Goal: Task Accomplishment & Management: Manage account settings

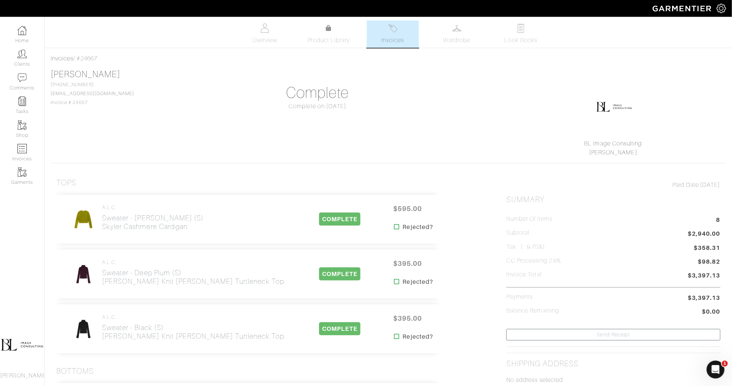
click at [389, 32] on img at bounding box center [393, 27] width 9 height 9
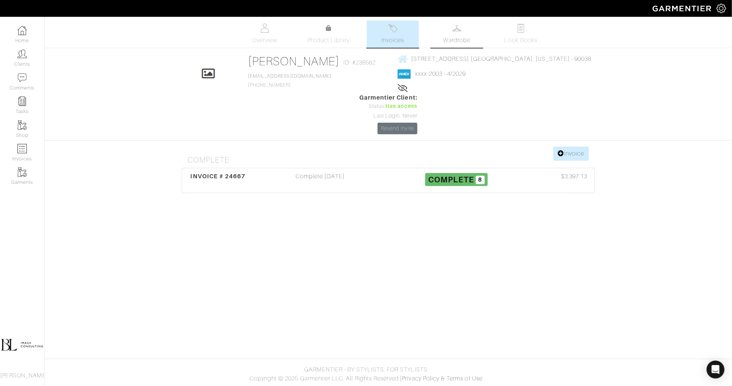
click at [456, 35] on link "Wardrobe" at bounding box center [457, 33] width 52 height 27
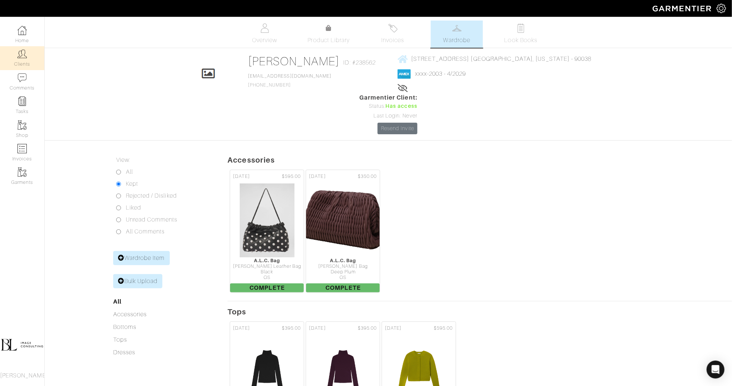
click at [19, 63] on link "Clients" at bounding box center [22, 57] width 44 height 23
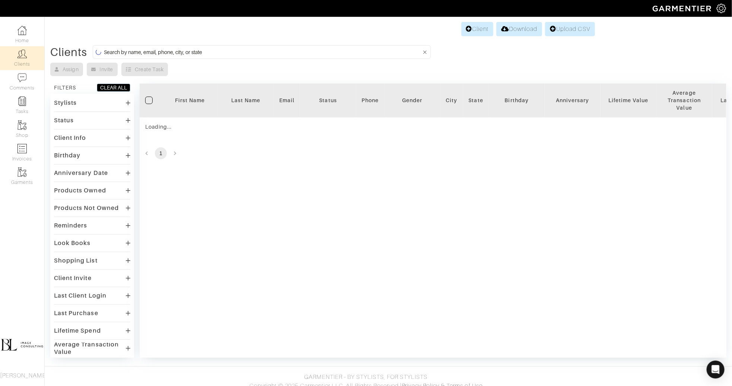
click at [237, 51] on input at bounding box center [263, 51] width 318 height 9
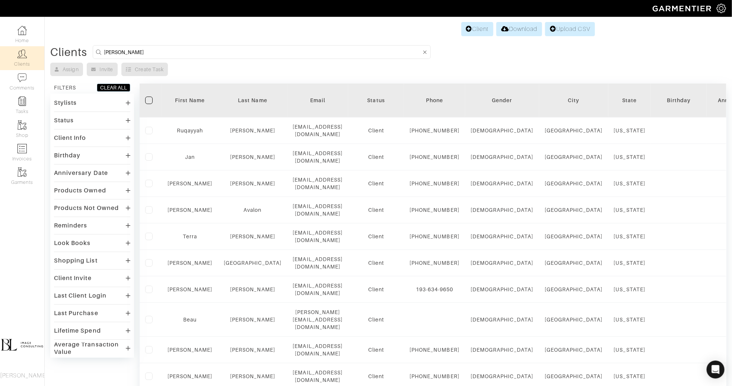
type input "jan adams"
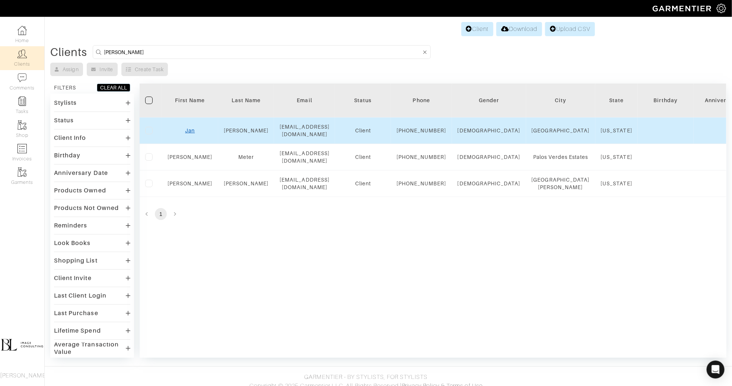
click at [187, 133] on link "Jan" at bounding box center [190, 130] width 10 height 6
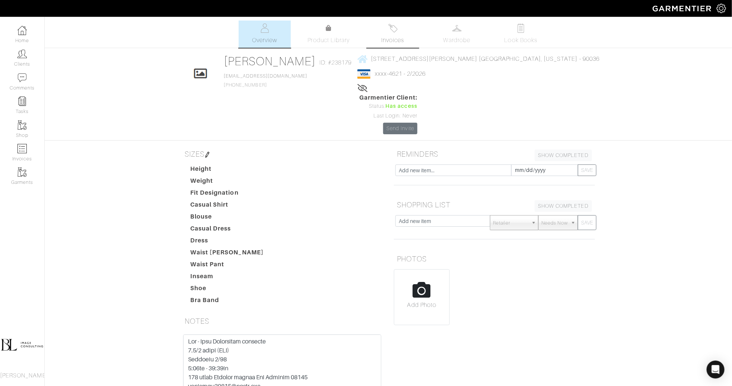
click at [400, 36] on span "Invoices" at bounding box center [392, 40] width 23 height 9
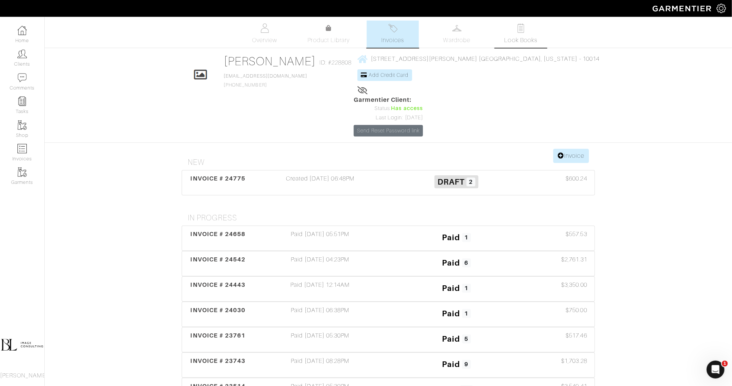
click at [512, 36] on span "Look Books" at bounding box center [521, 40] width 33 height 9
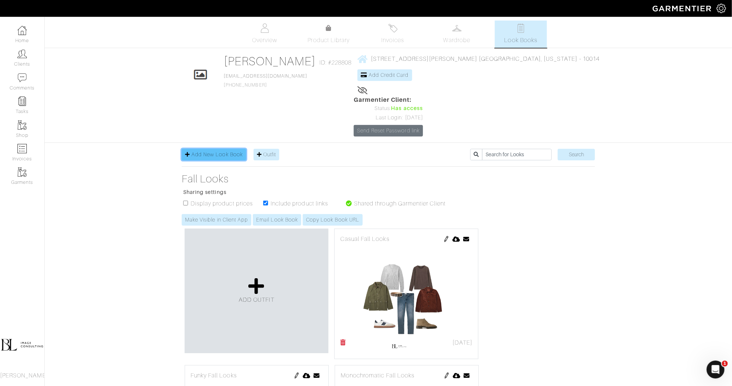
click at [228, 151] on span "Add New Look Book" at bounding box center [216, 154] width 51 height 6
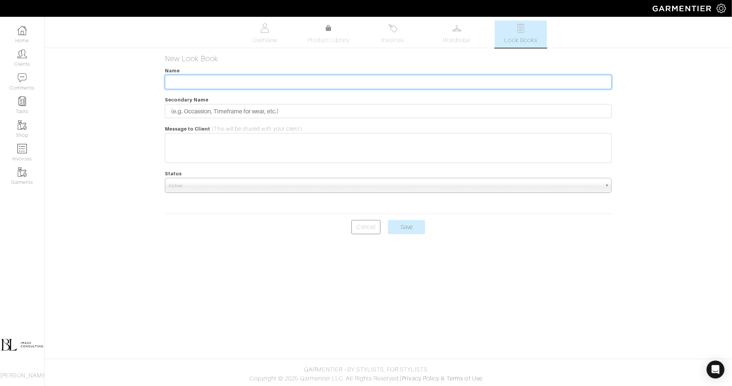
click at [199, 80] on input "text" at bounding box center [388, 82] width 447 height 14
type input "October Lookbook"
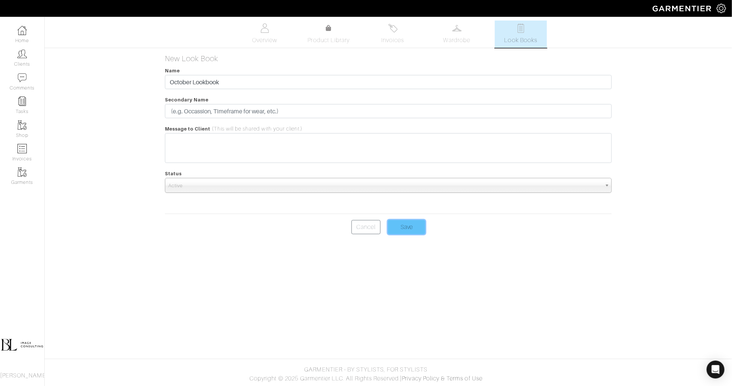
click at [414, 227] on input "Save" at bounding box center [406, 227] width 37 height 14
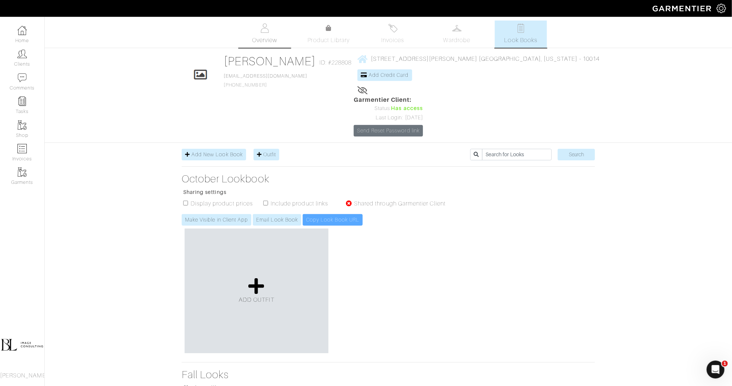
click at [267, 37] on span "Overview" at bounding box center [264, 40] width 25 height 9
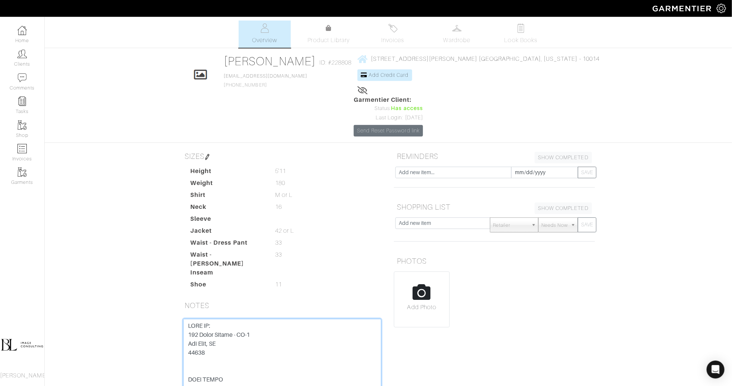
click at [186, 319] on textarea at bounding box center [282, 366] width 198 height 95
click at [192, 319] on textarea "To enrich screen reader interactions, please activate Accessibility in Grammarl…" at bounding box center [282, 366] width 198 height 95
type textarea "lookbooks November & December SHIP TO: 111 Leroy Street - TH-5 New York, NY 100…"
click at [523, 43] on span "Look Books" at bounding box center [521, 40] width 33 height 9
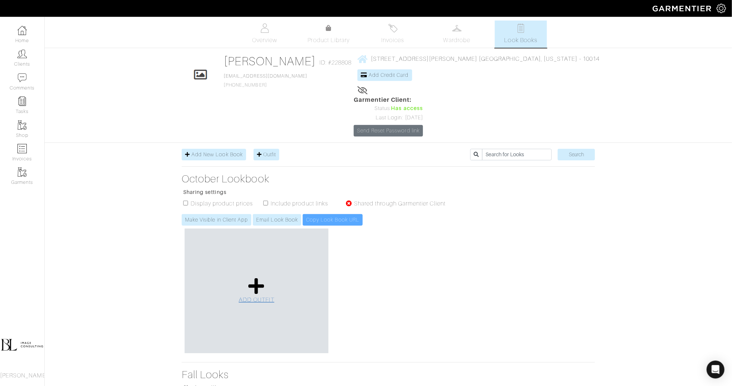
click at [246, 277] on link "ADD OUTFIT" at bounding box center [257, 290] width 36 height 27
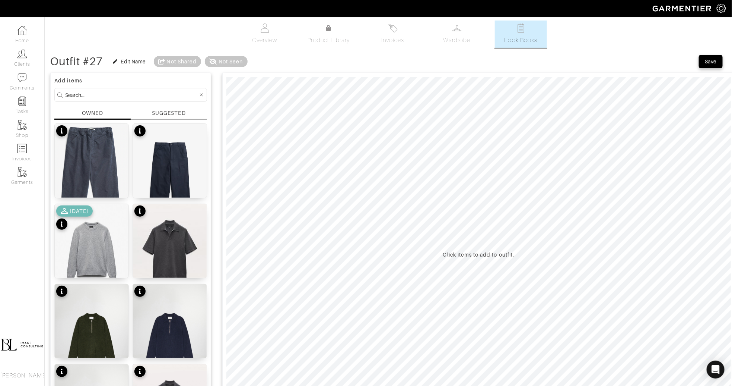
click at [83, 93] on input at bounding box center [131, 94] width 133 height 9
type input "varvatos"
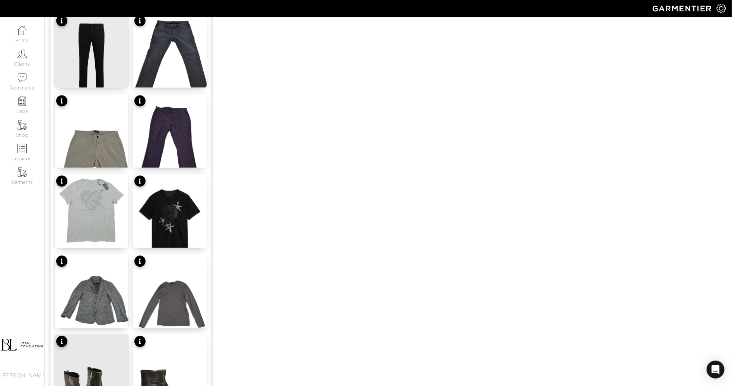
scroll to position [832, 0]
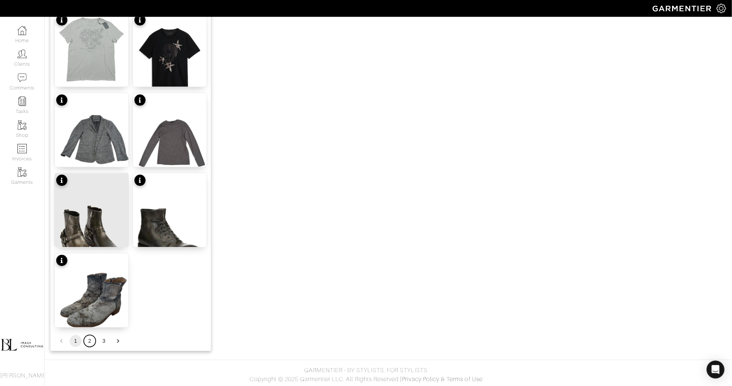
click at [90, 341] on button "2" at bounding box center [90, 341] width 12 height 12
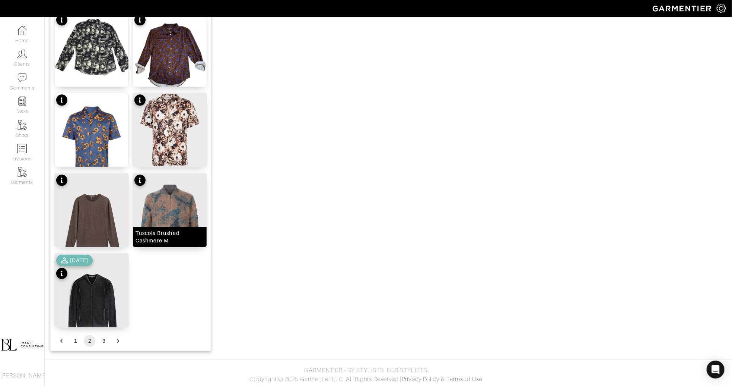
click at [185, 196] on img at bounding box center [170, 222] width 74 height 98
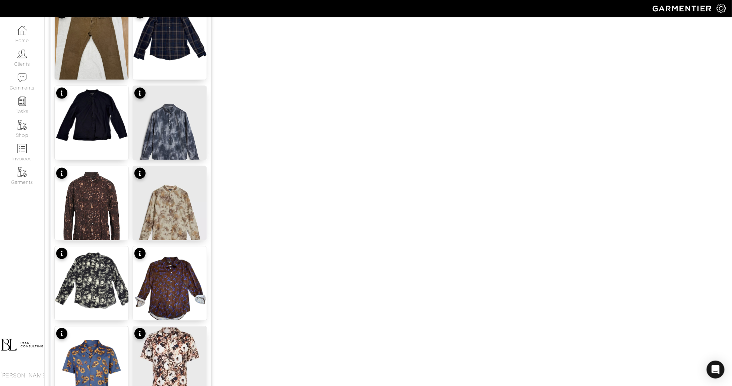
scroll to position [0, 0]
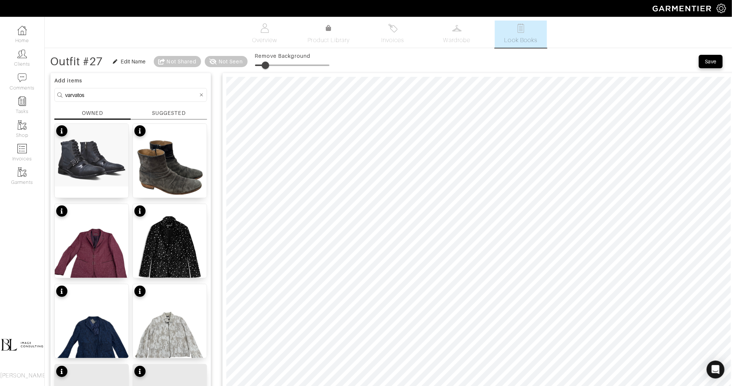
type input "18"
drag, startPoint x: 259, startPoint y: 65, endPoint x: 270, endPoint y: 65, distance: 10.8
click at [270, 65] on span at bounding box center [268, 64] width 7 height 7
click at [110, 95] on input "varvatos" at bounding box center [131, 94] width 133 height 9
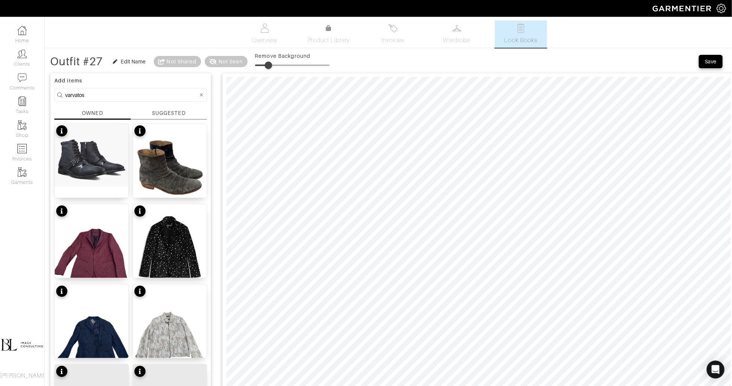
click at [110, 95] on input "varvatos" at bounding box center [131, 94] width 133 height 9
type input "bottoms"
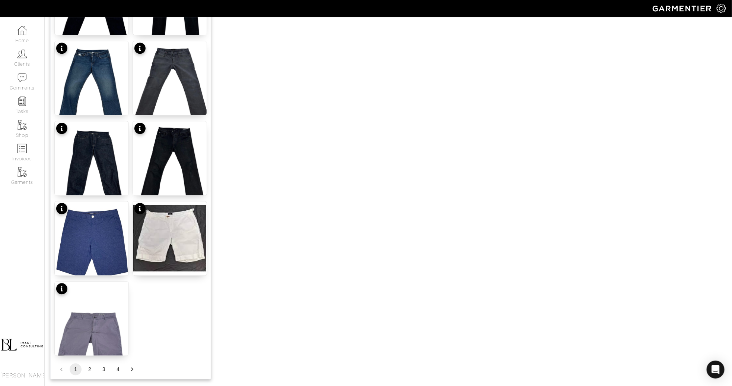
scroll to position [805, 0]
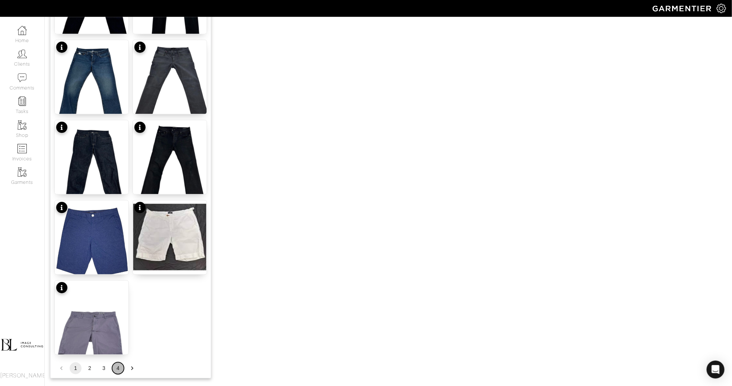
click at [115, 368] on button "4" at bounding box center [118, 368] width 12 height 12
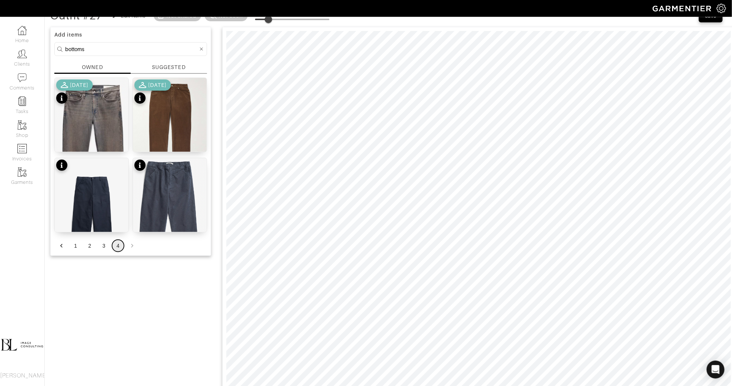
scroll to position [45, 0]
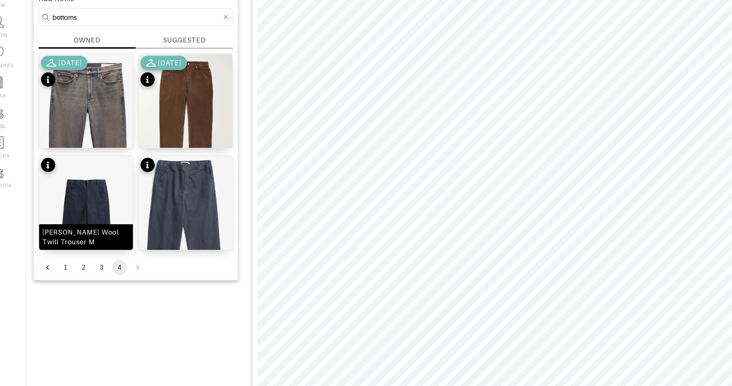
click at [95, 185] on img at bounding box center [92, 214] width 74 height 111
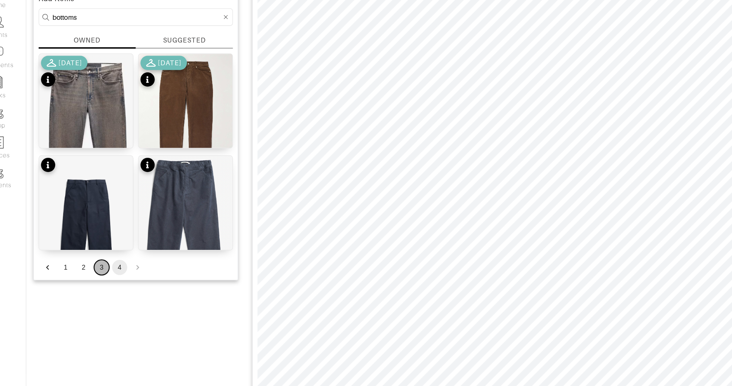
click at [107, 244] on button "3" at bounding box center [104, 247] width 12 height 12
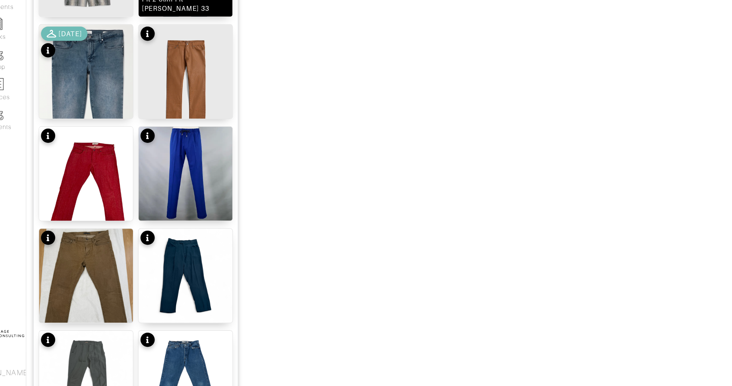
scroll to position [832, 0]
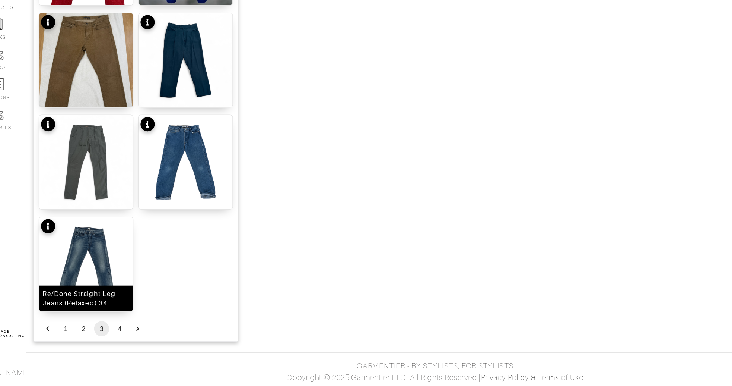
click at [110, 273] on img at bounding box center [92, 290] width 74 height 74
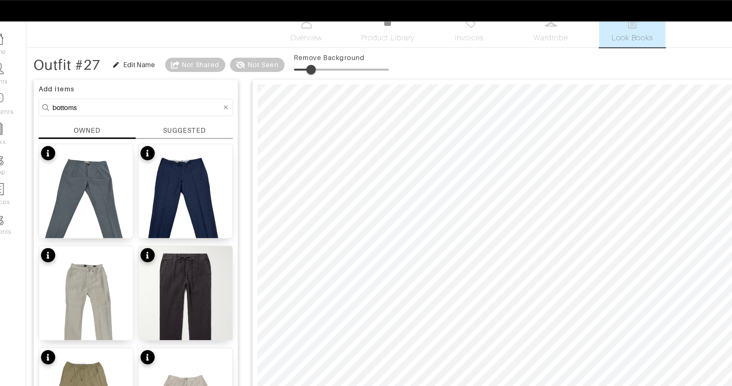
scroll to position [0, 0]
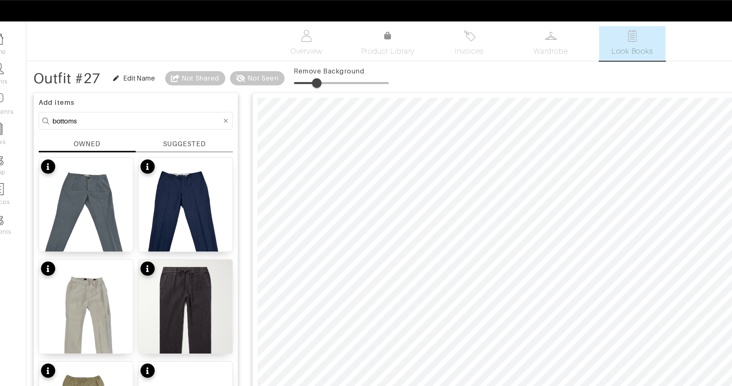
drag, startPoint x: 269, startPoint y: 64, endPoint x: 274, endPoint y: 64, distance: 5.6
click at [274, 64] on span at bounding box center [272, 64] width 7 height 7
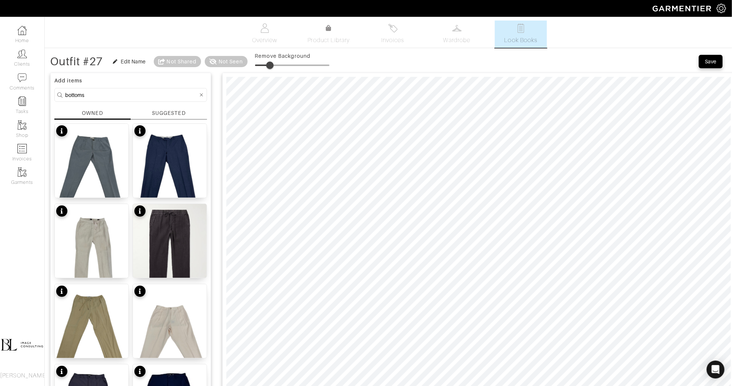
click at [271, 65] on span at bounding box center [269, 64] width 7 height 7
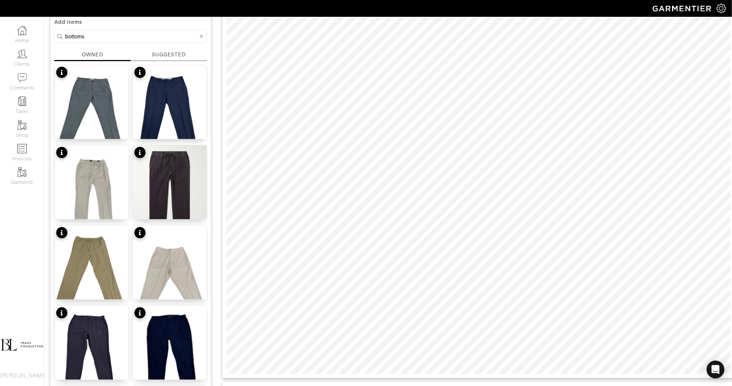
type input "24"
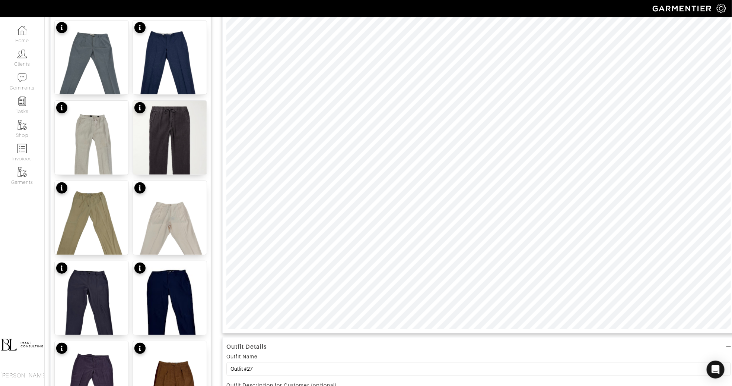
scroll to position [117, 0]
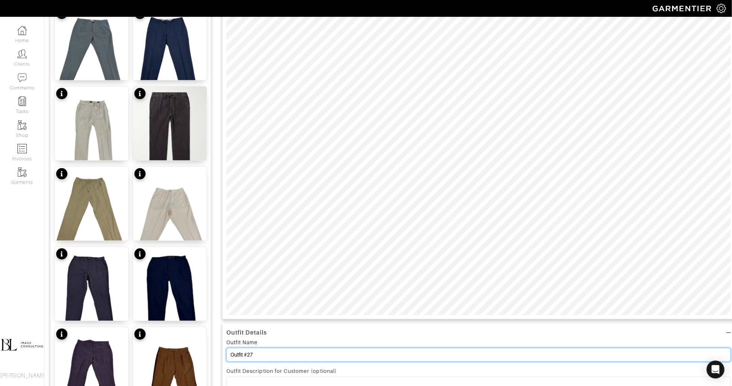
click at [284, 354] on input "Outfit #27" at bounding box center [479, 355] width 505 height 14
type input "D"
type input "G"
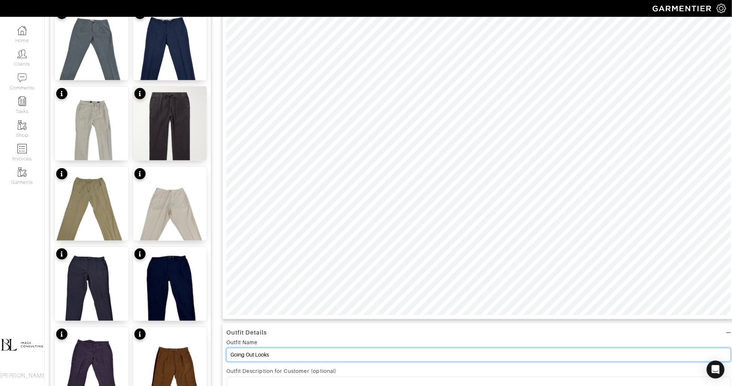
type input "Going Out Looks"
type input "20"
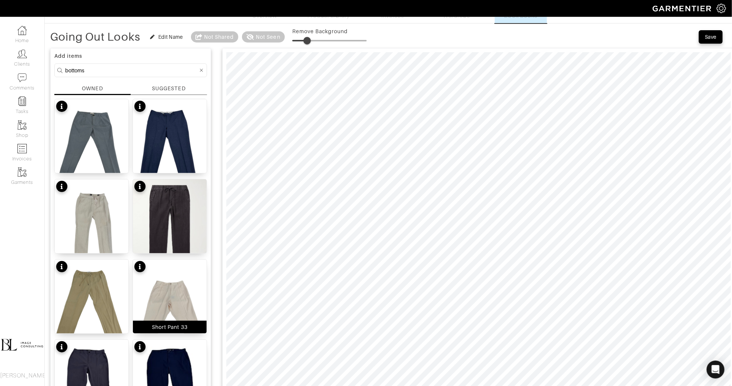
scroll to position [25, 0]
click at [119, 71] on input "bottoms" at bounding box center [131, 69] width 133 height 9
click at [119, 72] on input "bottoms" at bounding box center [131, 69] width 133 height 9
type input "tops"
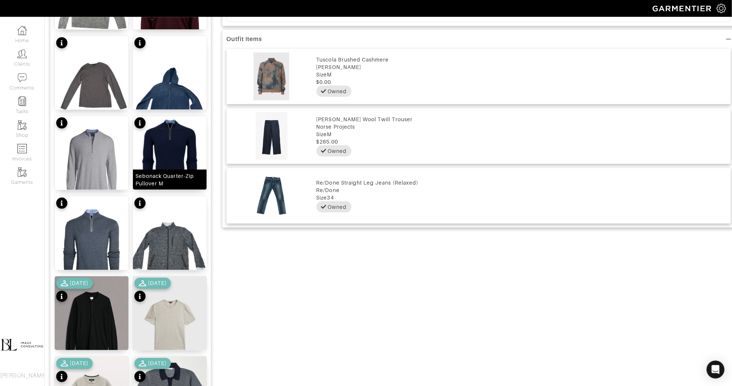
scroll to position [542, 0]
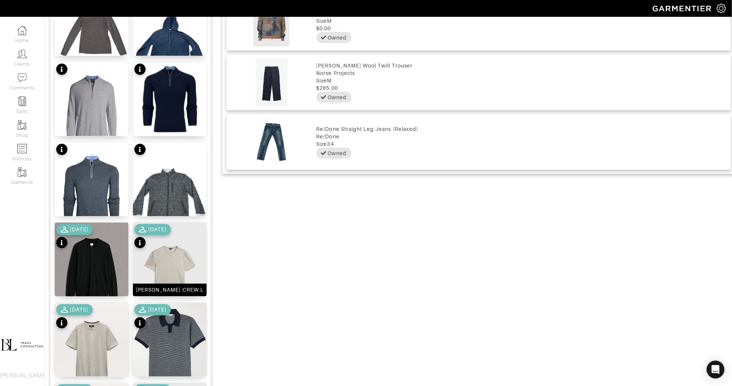
click at [170, 266] on img at bounding box center [170, 271] width 74 height 98
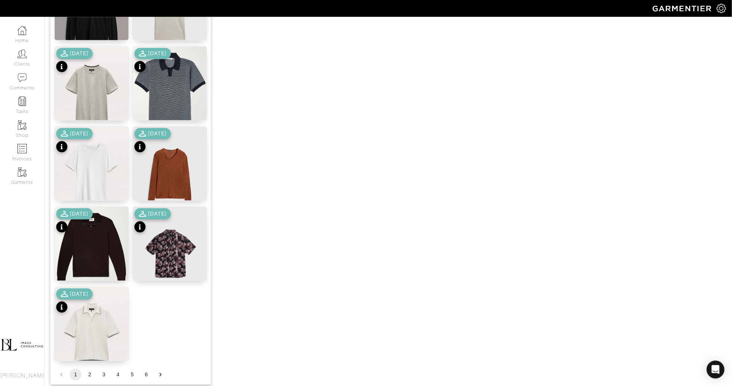
scroll to position [810, 0]
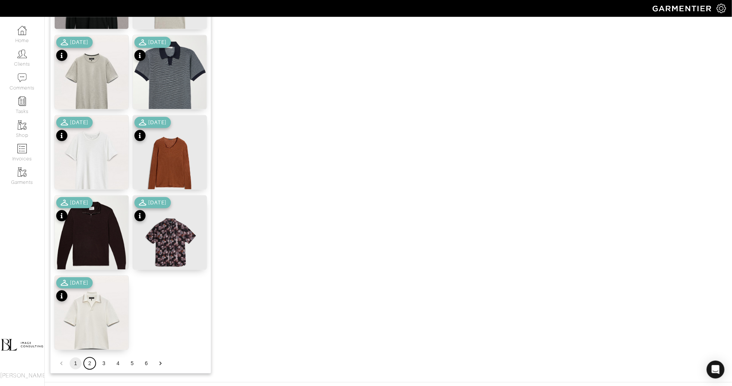
click at [87, 366] on button "2" at bounding box center [90, 363] width 12 height 12
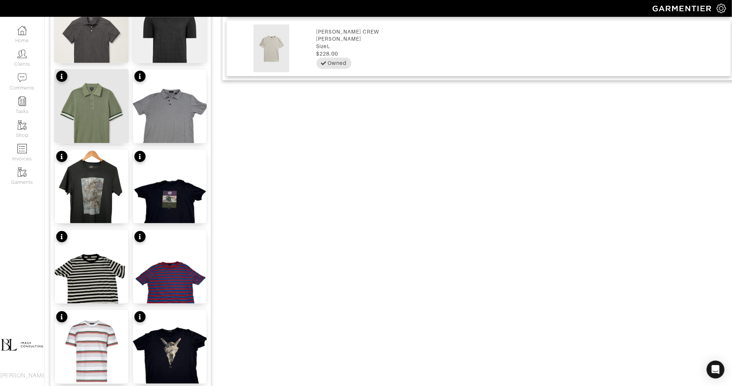
scroll to position [832, 0]
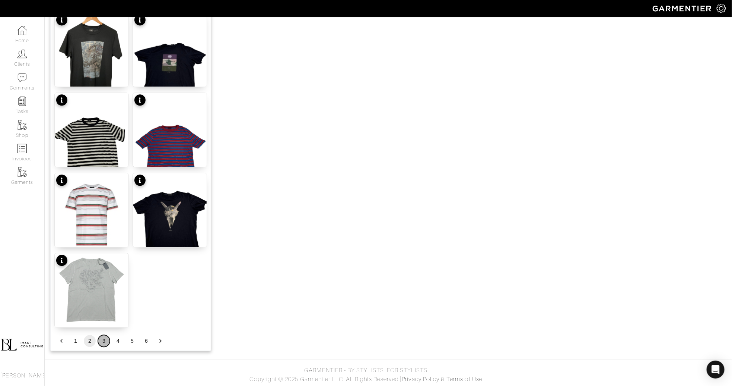
click at [102, 342] on button "3" at bounding box center [104, 341] width 12 height 12
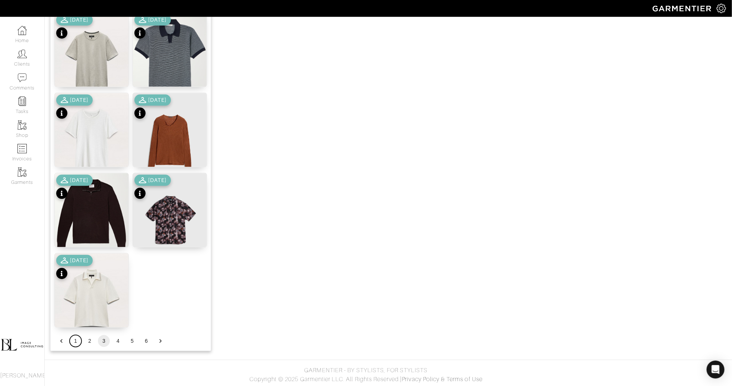
click at [76, 342] on button "1" at bounding box center [76, 341] width 12 height 12
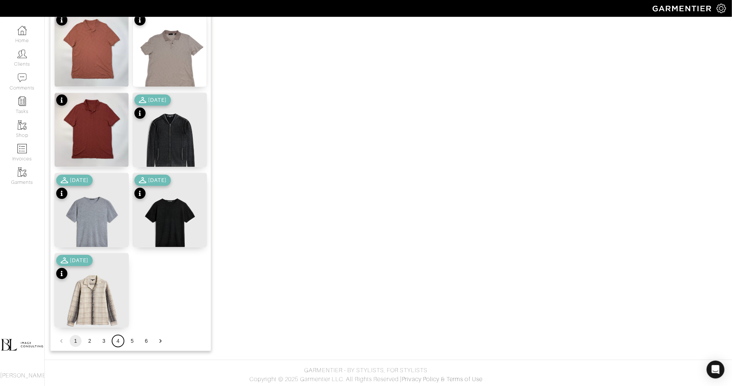
click at [118, 341] on button "4" at bounding box center [118, 341] width 12 height 12
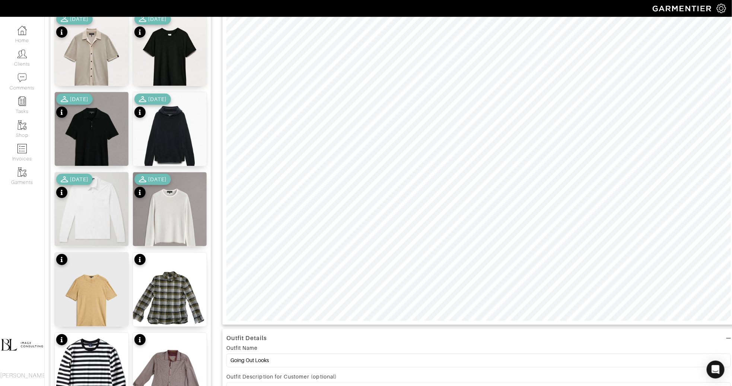
scroll to position [110, 0]
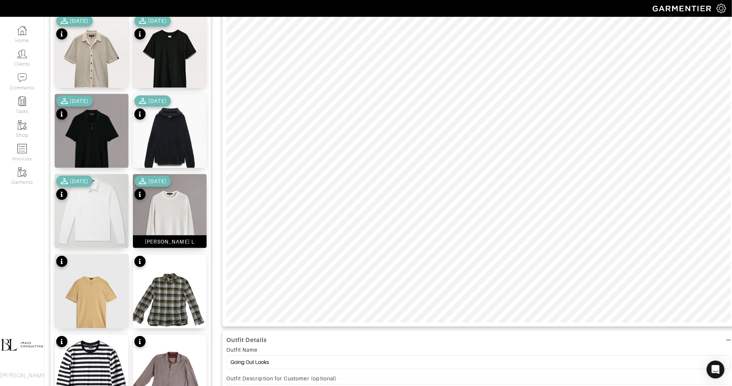
click at [175, 197] on img at bounding box center [170, 220] width 74 height 92
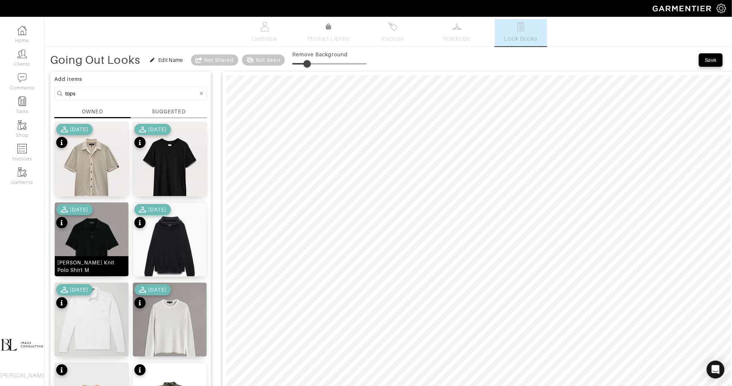
scroll to position [832, 0]
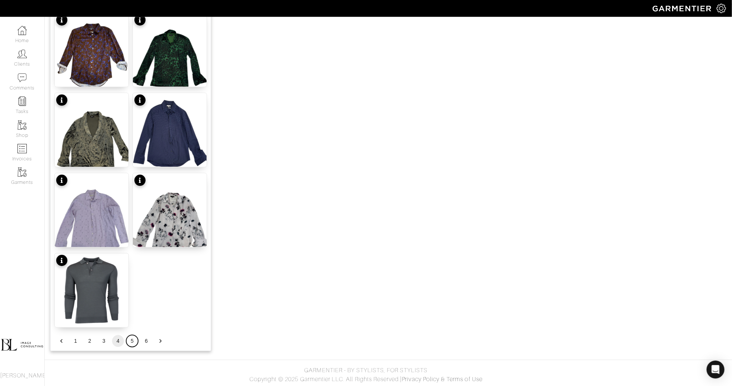
click at [130, 345] on button "5" at bounding box center [132, 341] width 12 height 12
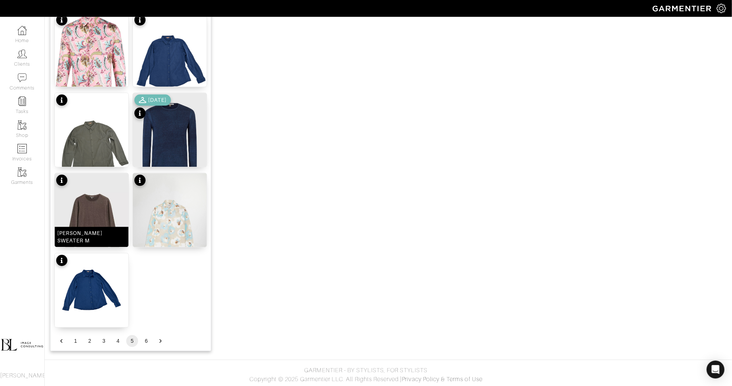
click at [100, 213] on img at bounding box center [92, 222] width 74 height 98
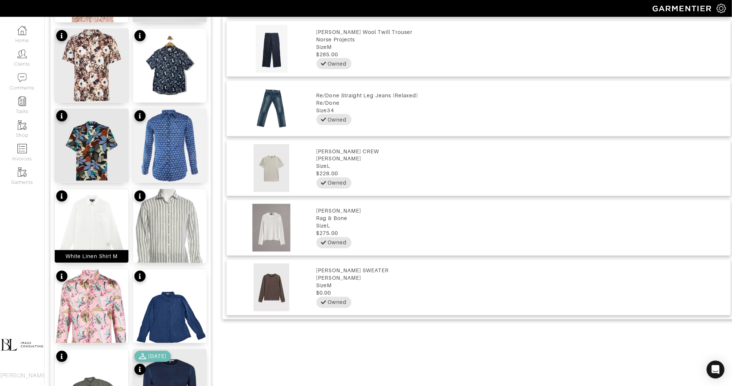
scroll to position [597, 0]
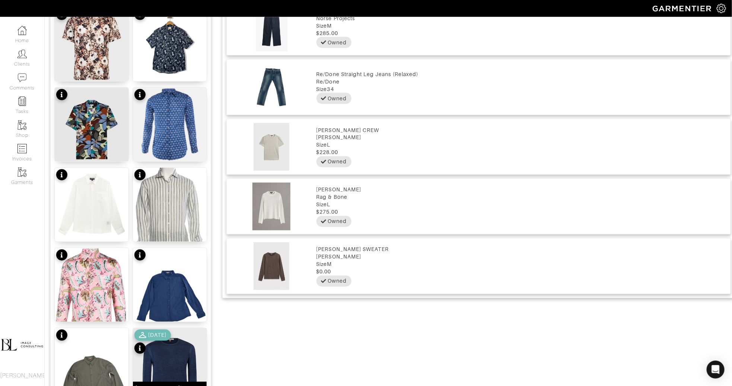
click at [176, 354] on img at bounding box center [170, 377] width 74 height 98
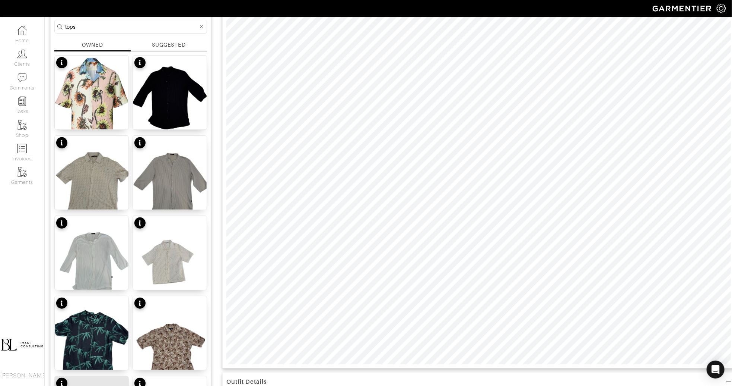
scroll to position [0, 0]
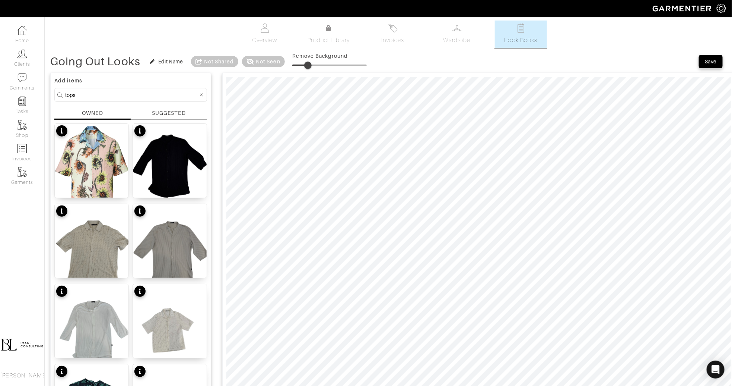
type input "0"
drag, startPoint x: 309, startPoint y: 63, endPoint x: 276, endPoint y: 68, distance: 33.8
click at [276, 68] on div "Going Out Looks Edit Name Not Shared Not Seen Remove Background" at bounding box center [208, 61] width 317 height 15
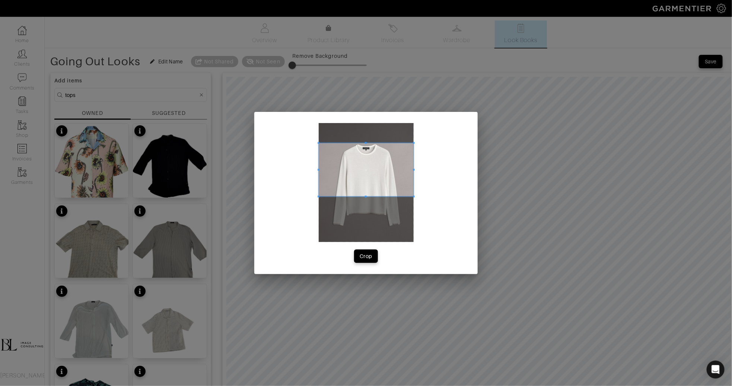
click at [362, 181] on span at bounding box center [366, 169] width 95 height 53
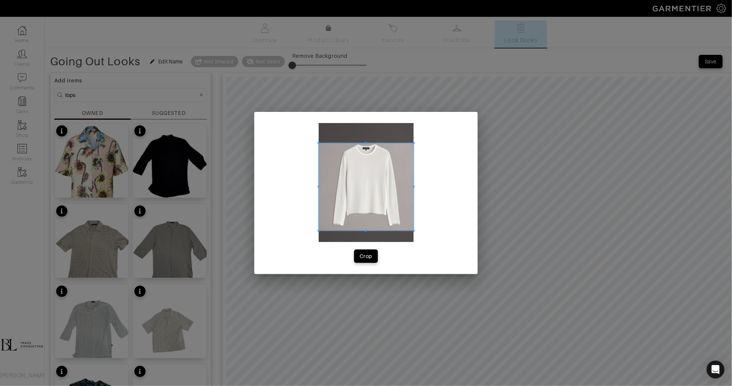
click at [360, 230] on span at bounding box center [366, 230] width 95 height 2
click at [326, 188] on span at bounding box center [325, 186] width 2 height 87
click at [407, 183] on span at bounding box center [407, 186] width 2 height 87
click at [362, 259] on div "Crop" at bounding box center [366, 255] width 13 height 7
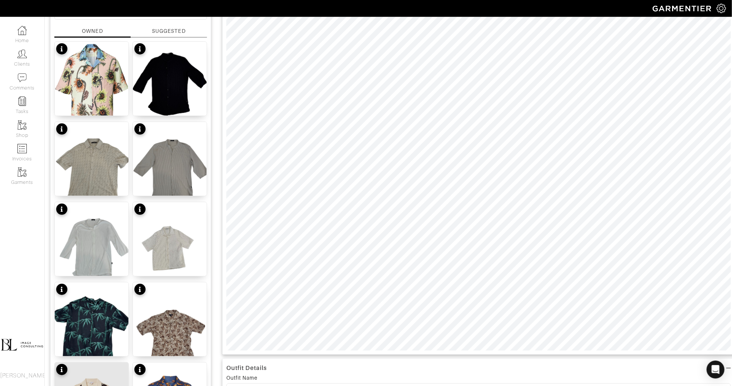
scroll to position [83, 0]
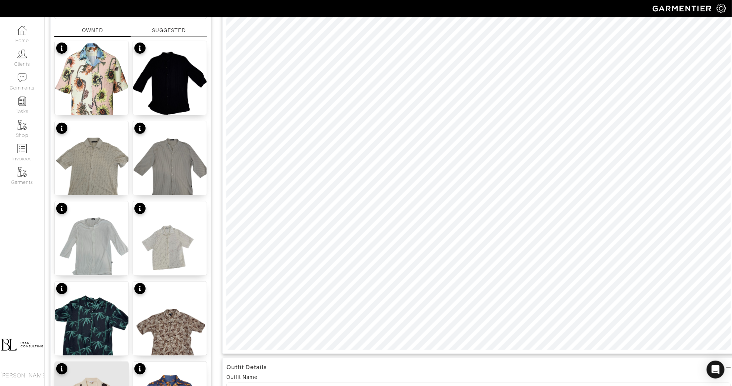
type input "24"
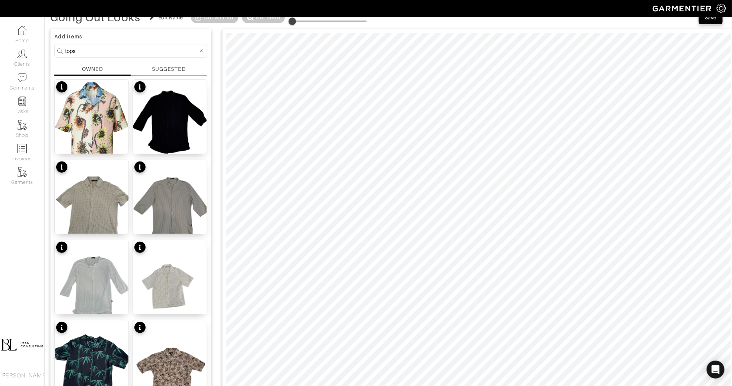
scroll to position [33, 0]
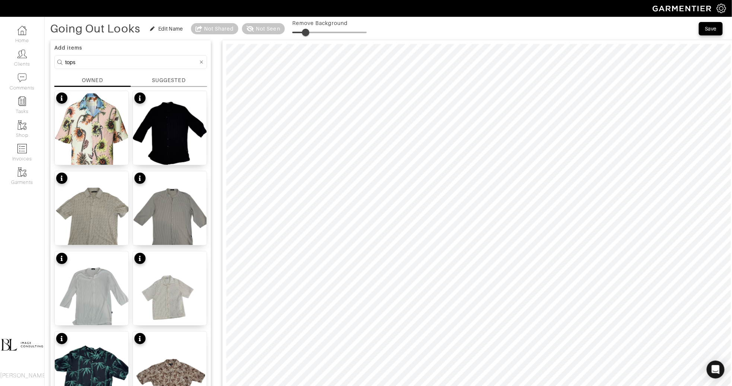
drag, startPoint x: 298, startPoint y: 31, endPoint x: 308, endPoint y: 31, distance: 10.4
click at [308, 31] on span at bounding box center [305, 32] width 7 height 7
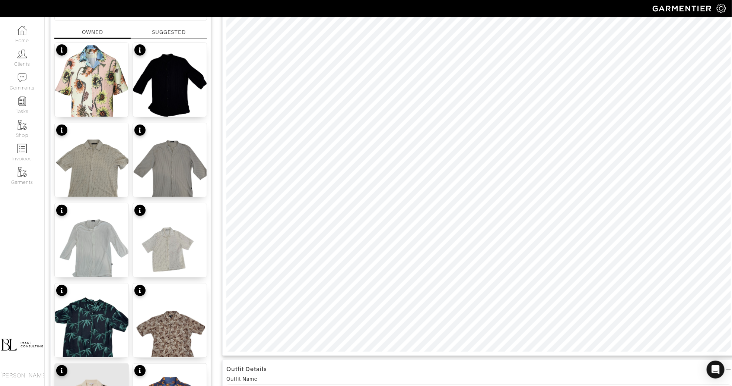
scroll to position [91, 0]
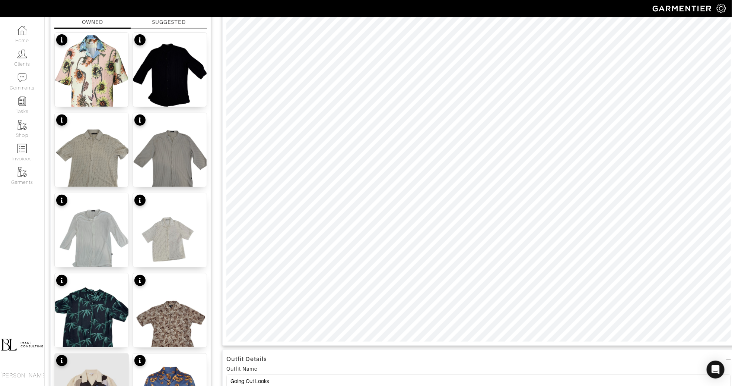
type input "20"
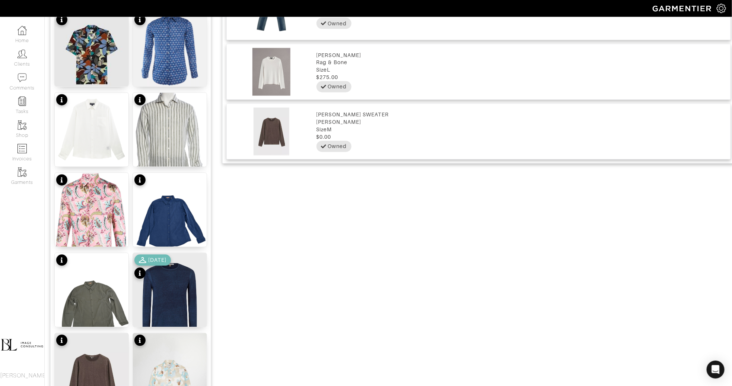
scroll to position [832, 0]
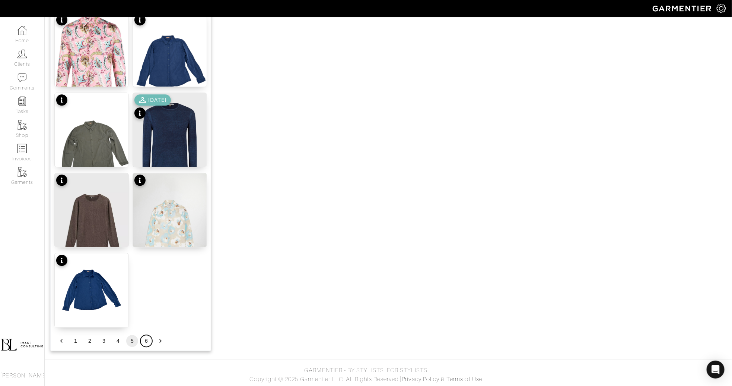
click at [148, 340] on button "6" at bounding box center [146, 341] width 12 height 12
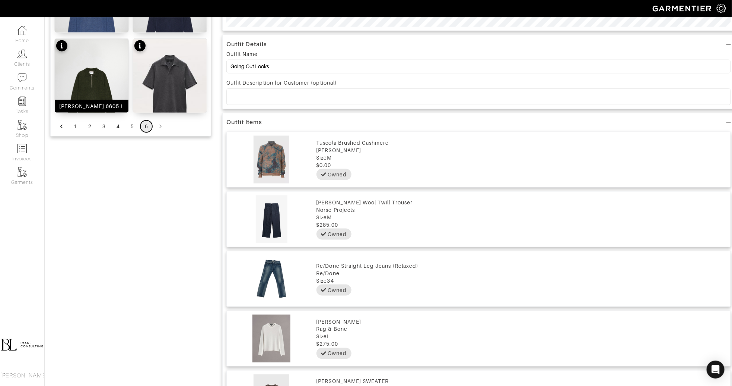
scroll to position [402, 0]
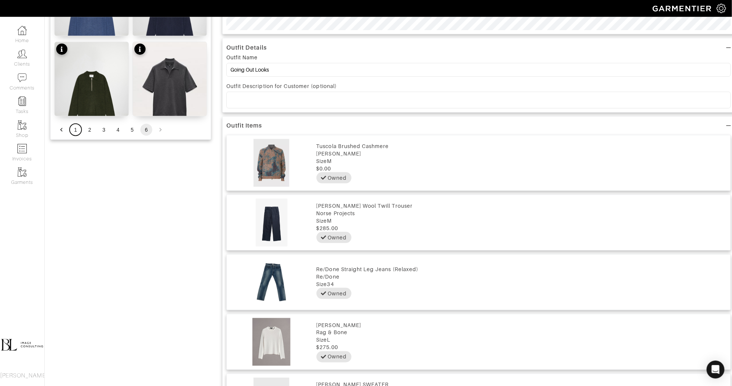
click at [76, 127] on button "1" at bounding box center [76, 130] width 12 height 12
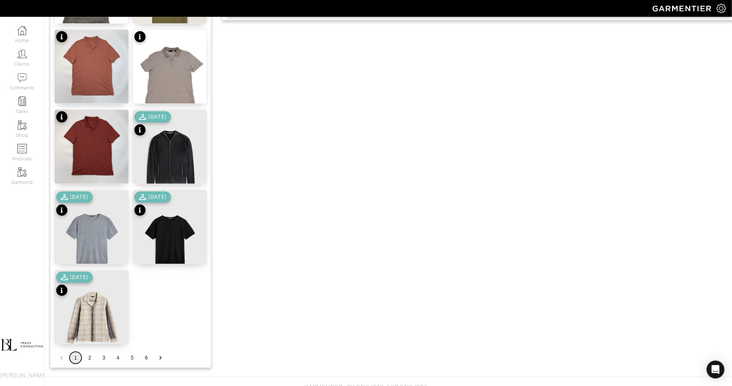
scroll to position [832, 0]
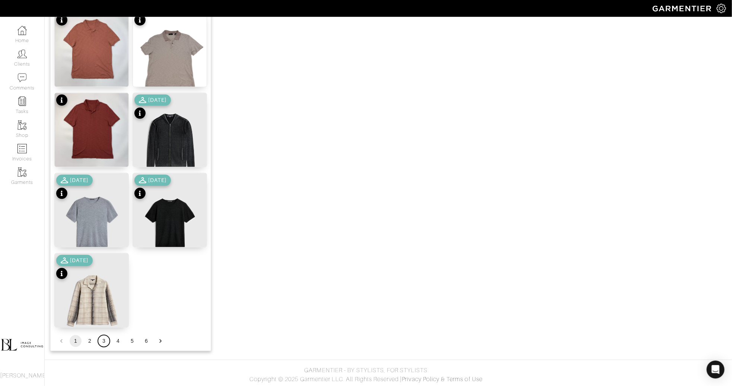
click at [102, 340] on button "3" at bounding box center [104, 341] width 12 height 12
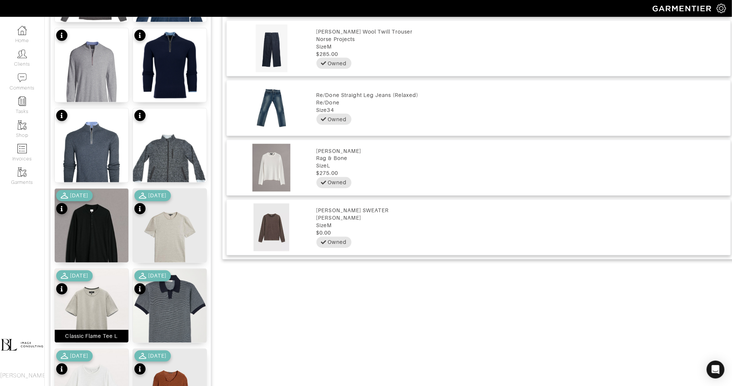
click at [99, 315] on img at bounding box center [92, 315] width 74 height 92
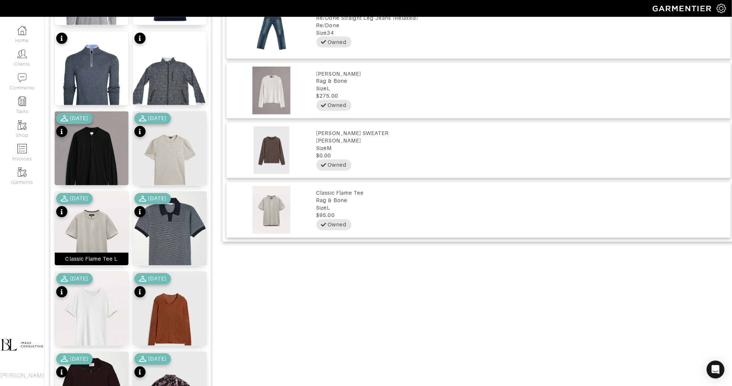
scroll to position [684, 0]
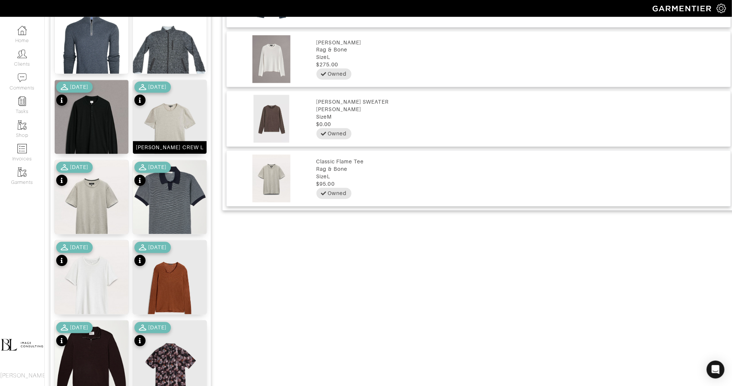
click at [181, 114] on img at bounding box center [170, 129] width 74 height 98
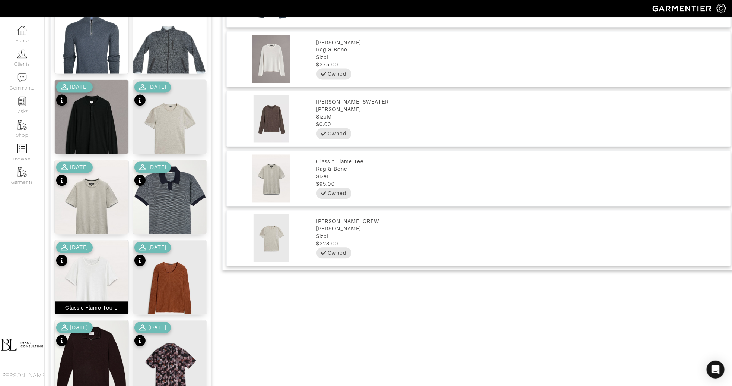
click at [94, 292] on img at bounding box center [92, 286] width 74 height 92
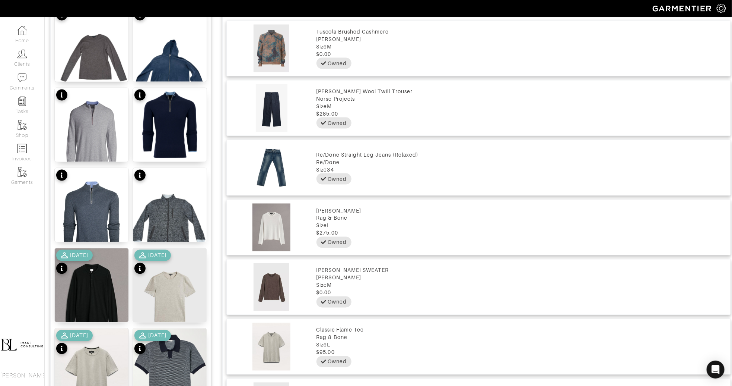
scroll to position [0, 0]
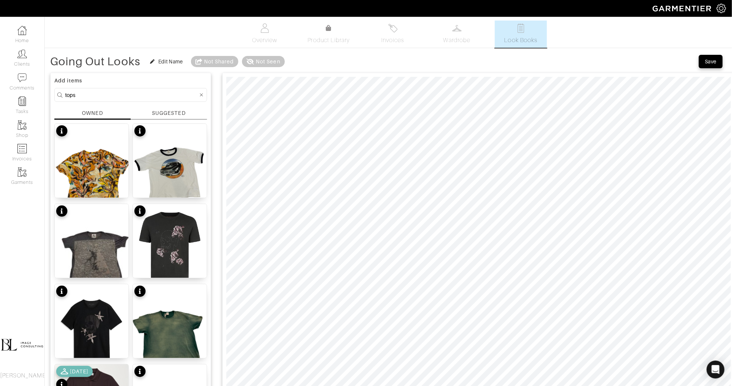
click at [96, 89] on form "tops" at bounding box center [130, 95] width 153 height 14
click at [97, 95] on input "tops" at bounding box center [131, 94] width 133 height 9
type input "shoes"
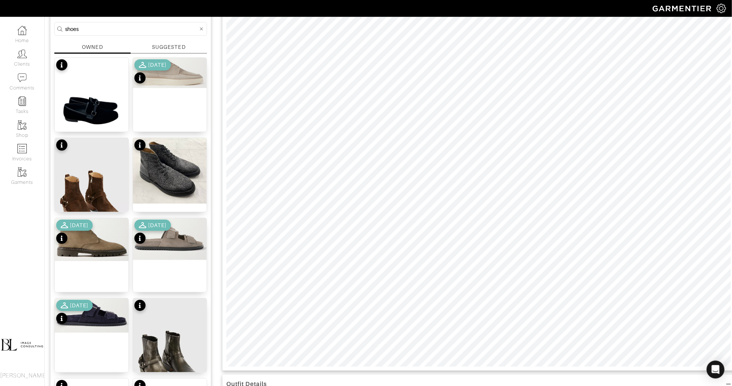
scroll to position [80, 0]
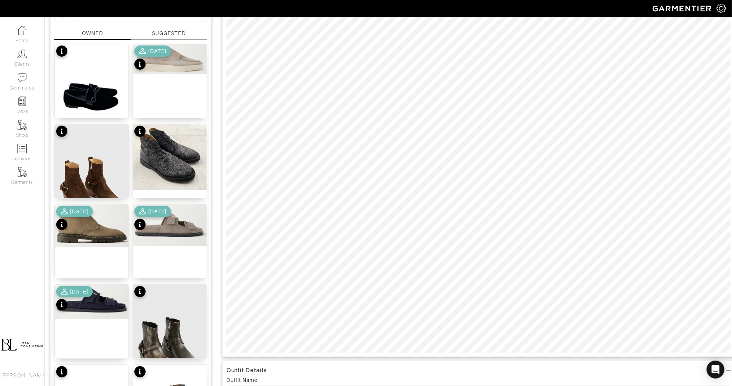
type input "24"
click at [92, 237] on img at bounding box center [92, 225] width 74 height 43
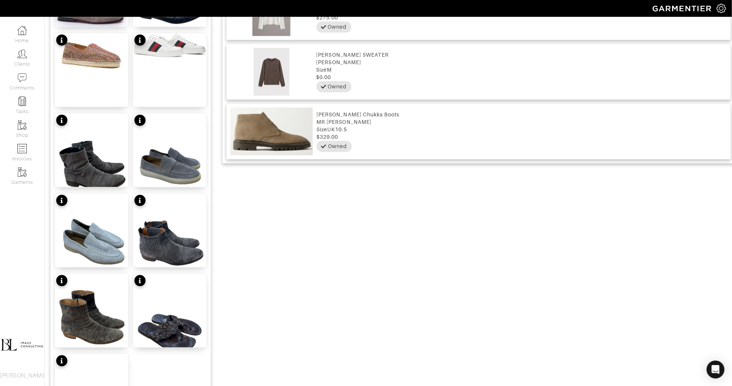
scroll to position [832, 0]
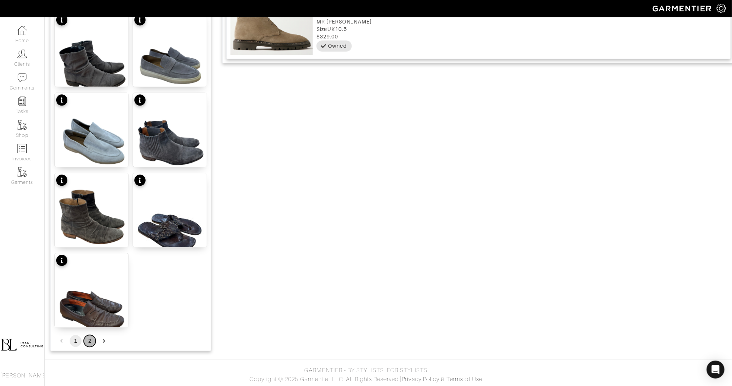
click at [91, 341] on button "2" at bounding box center [90, 341] width 12 height 12
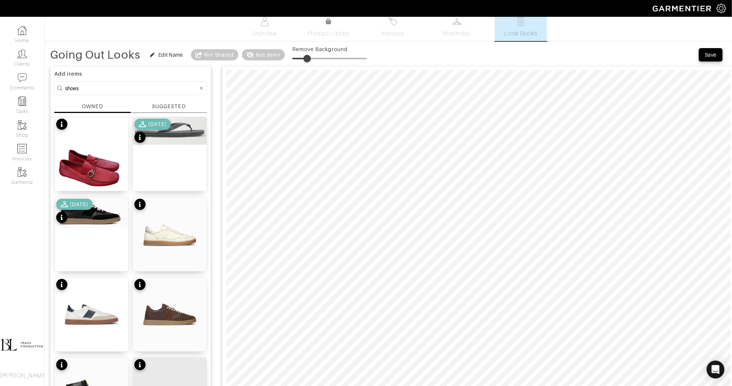
scroll to position [0, 0]
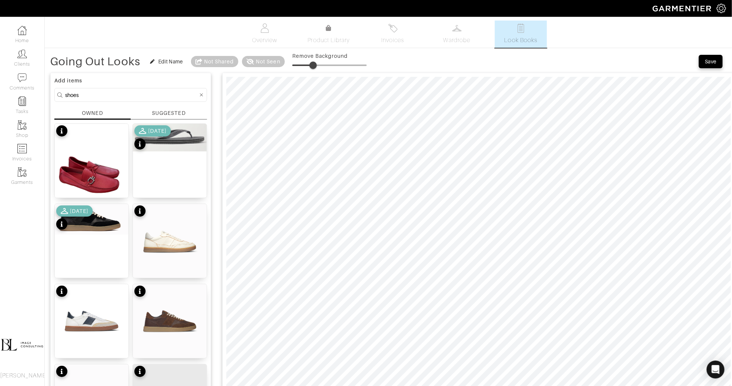
click at [314, 64] on span at bounding box center [313, 64] width 7 height 7
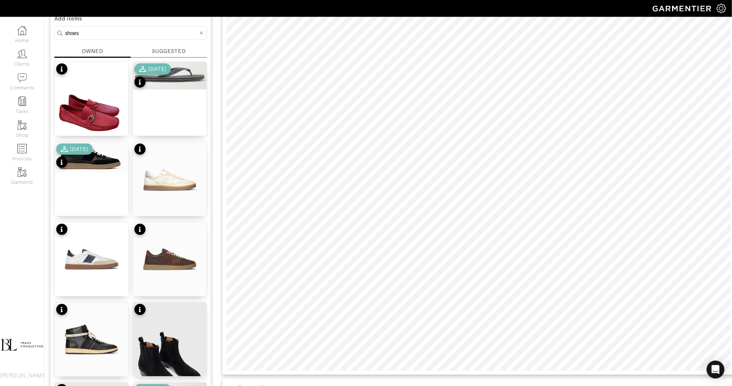
scroll to position [76, 0]
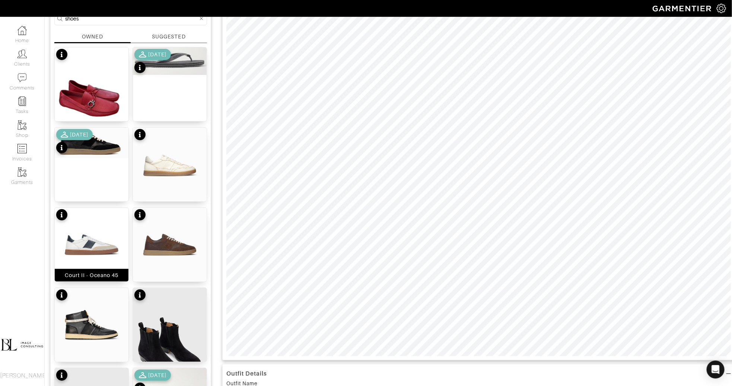
click at [78, 259] on img at bounding box center [92, 245] width 74 height 74
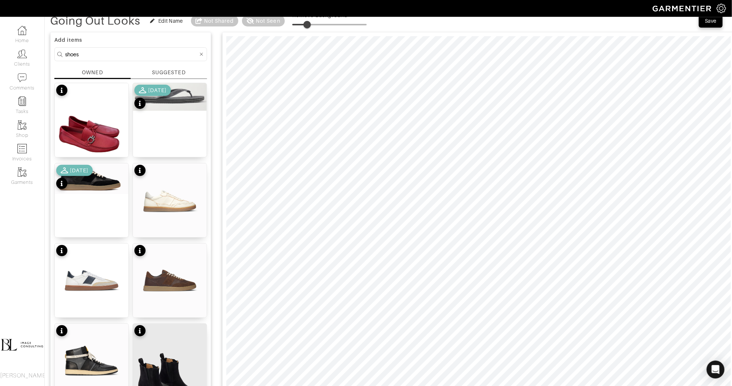
scroll to position [39, 0]
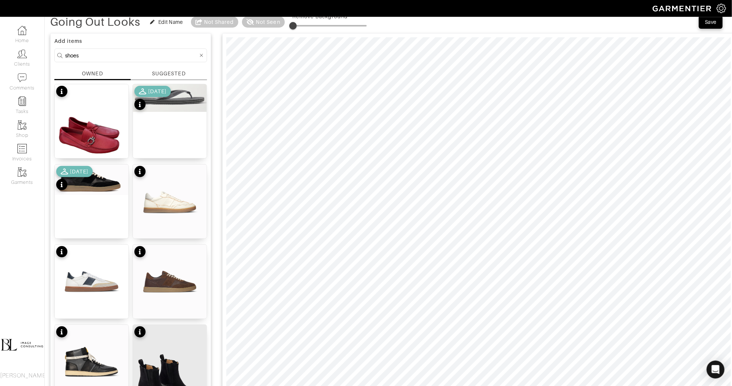
drag, startPoint x: 308, startPoint y: 25, endPoint x: 294, endPoint y: 28, distance: 15.2
click at [294, 28] on span at bounding box center [292, 25] width 7 height 7
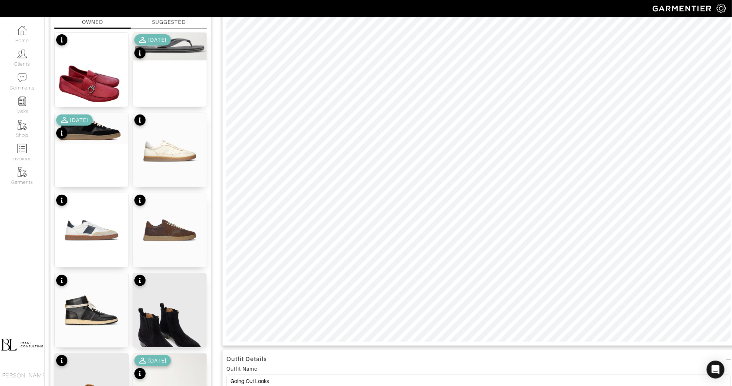
scroll to position [98, 0]
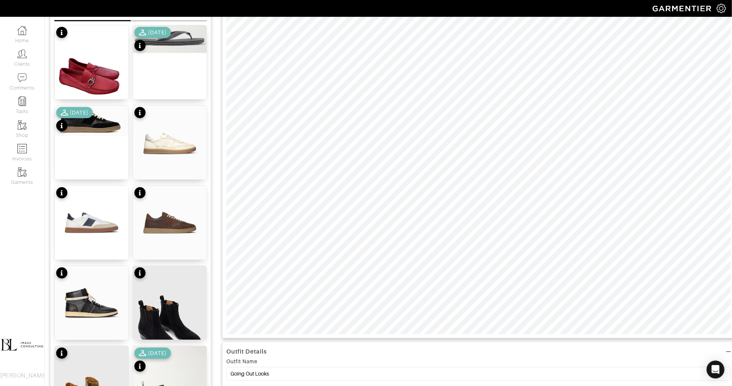
type input "28"
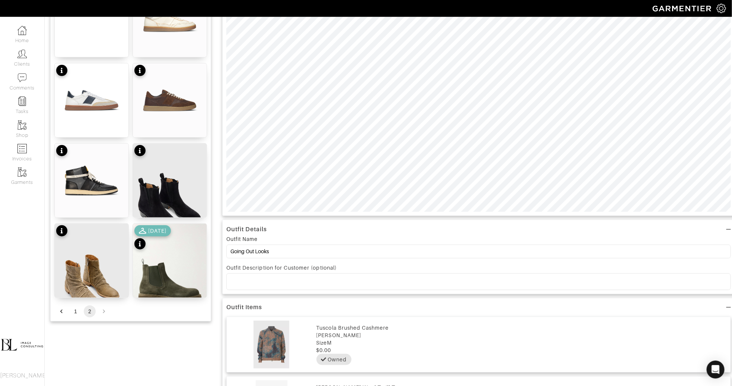
scroll to position [225, 0]
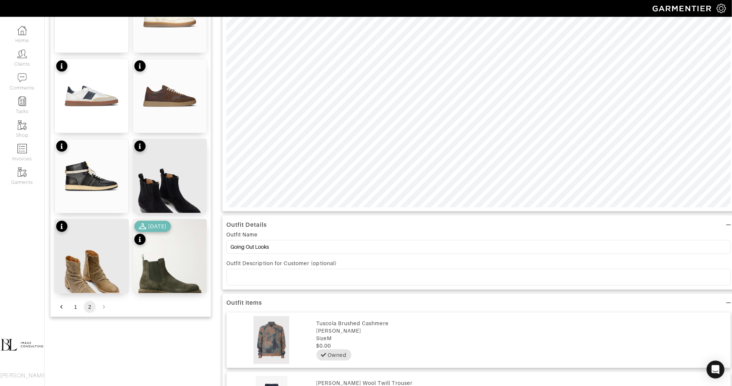
click at [360, 259] on div "Outfit Description for Customer (optional)" at bounding box center [479, 262] width 505 height 7
click at [359, 273] on p "To enrich screen reader interactions, please activate Accessibility in Grammarl…" at bounding box center [478, 276] width 493 height 7
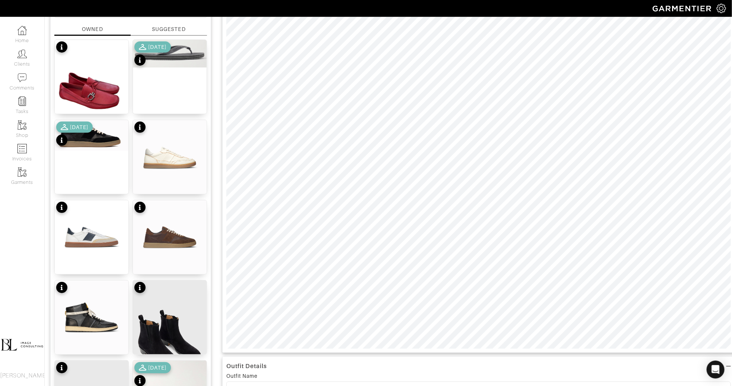
scroll to position [84, 0]
type input "18"
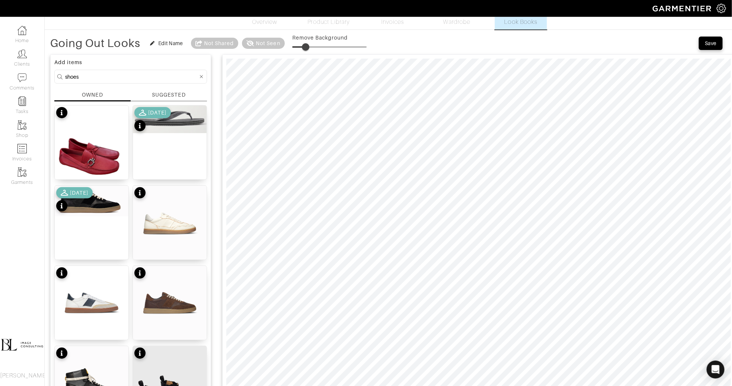
scroll to position [17, 0]
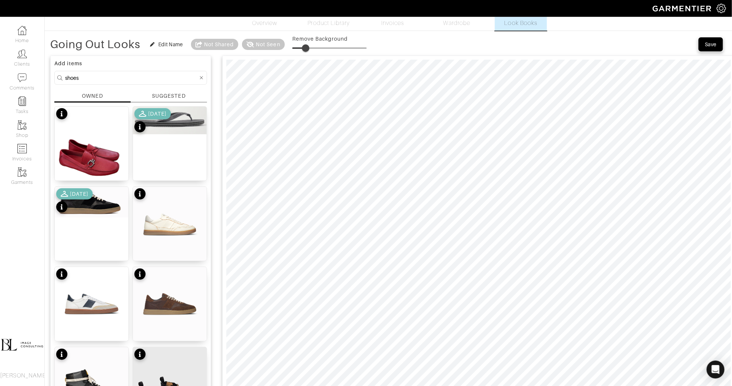
click at [707, 44] on div "Save" at bounding box center [711, 44] width 12 height 7
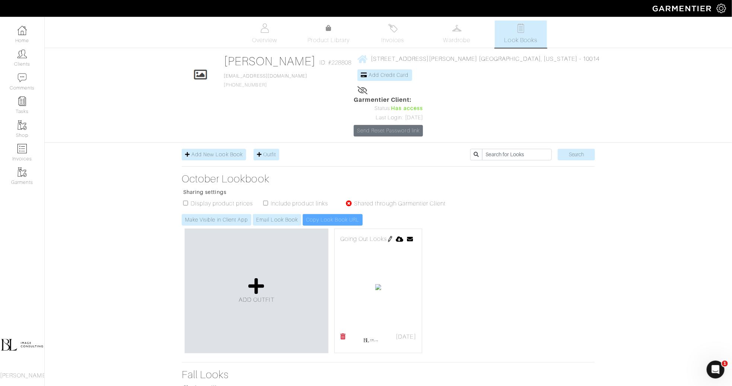
click at [393, 236] on img at bounding box center [390, 239] width 6 height 6
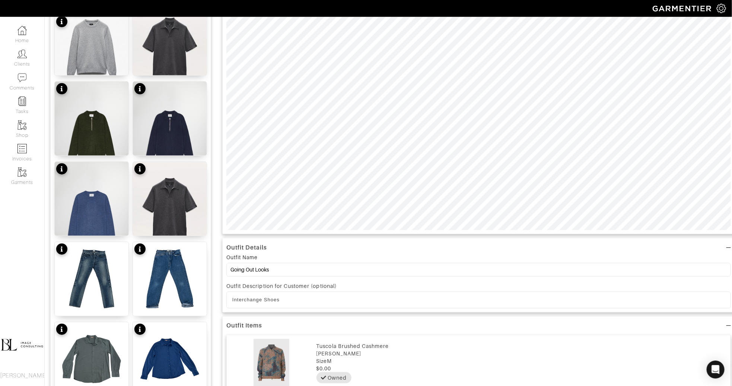
scroll to position [222, 0]
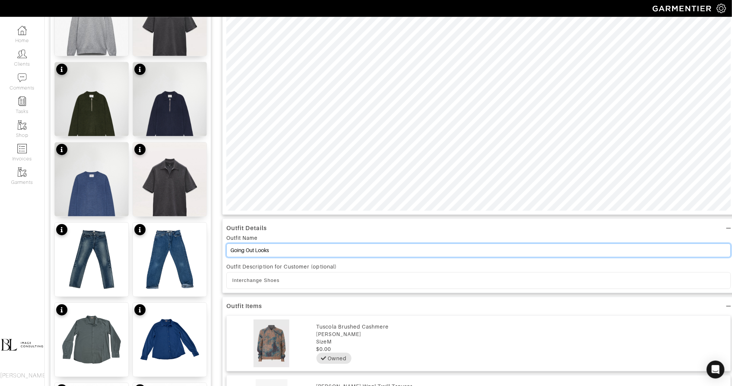
click at [277, 250] on input "Going Out Looks" at bounding box center [479, 250] width 505 height 14
click at [278, 250] on input "Going Out Looks" at bounding box center [479, 250] width 505 height 14
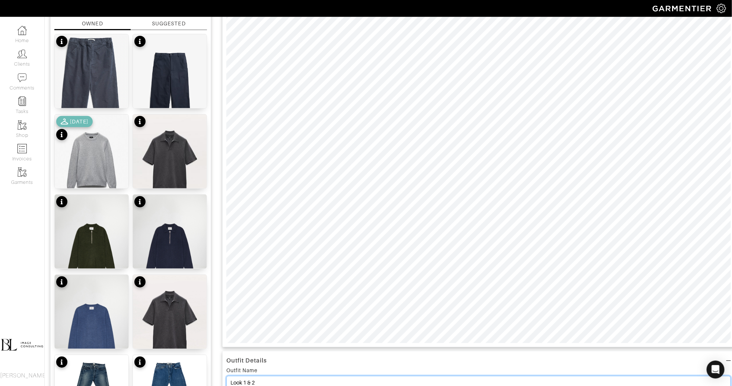
scroll to position [0, 0]
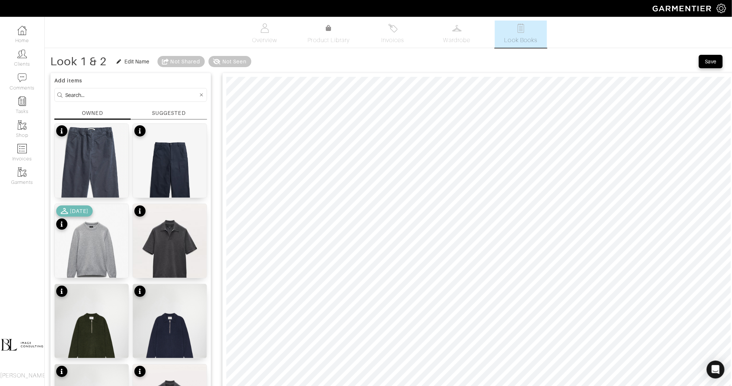
type input "Look 1 & 2"
click at [710, 60] on div "Save" at bounding box center [711, 61] width 12 height 7
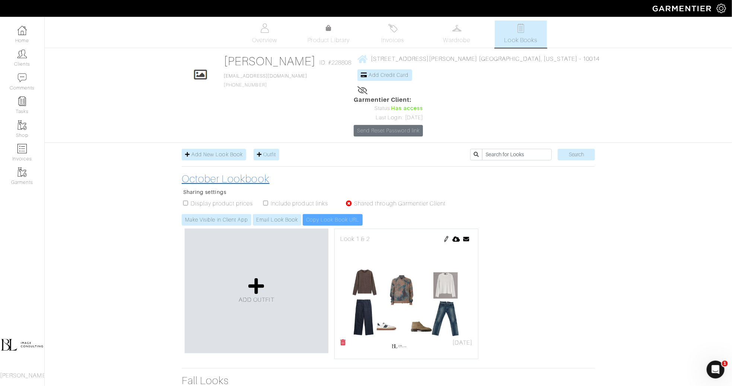
click at [215, 172] on h3 "October Lookbook" at bounding box center [318, 178] width 272 height 13
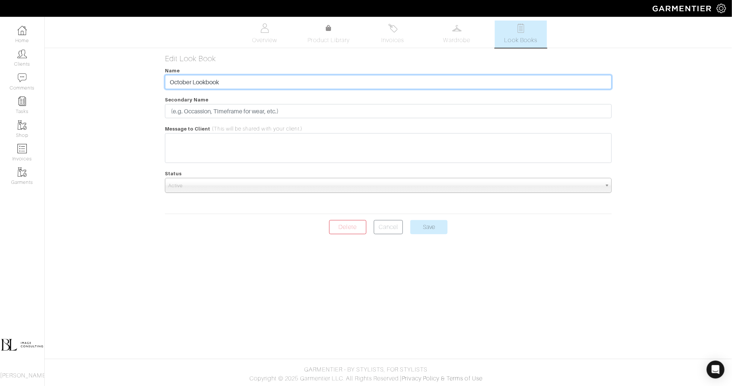
click at [191, 81] on input "October Lookbook" at bounding box center [388, 82] width 447 height 14
type input "October / Fall Going Out Lookbook"
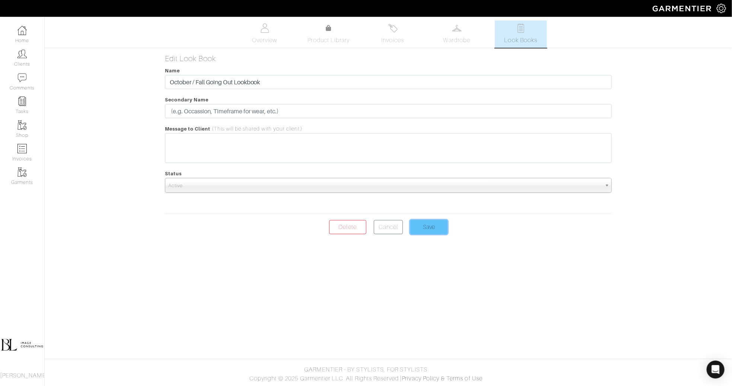
click at [439, 228] on input "Save" at bounding box center [429, 227] width 37 height 14
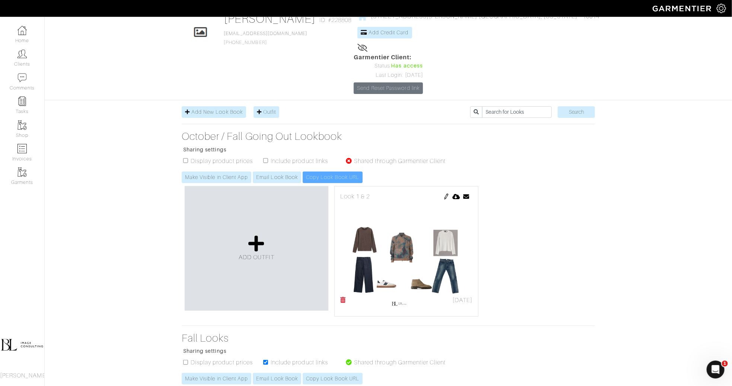
scroll to position [65, 0]
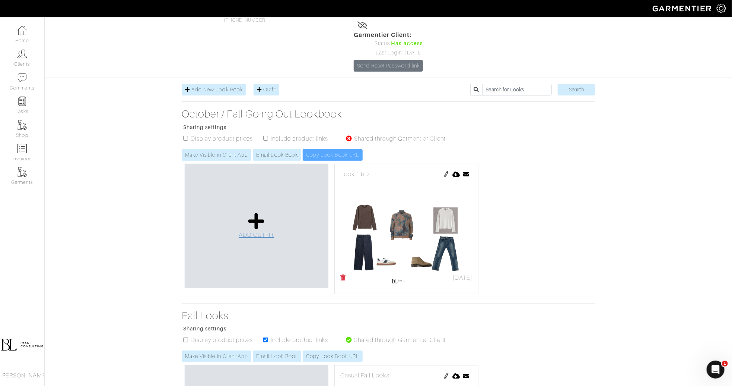
click at [261, 212] on icon at bounding box center [256, 221] width 16 height 18
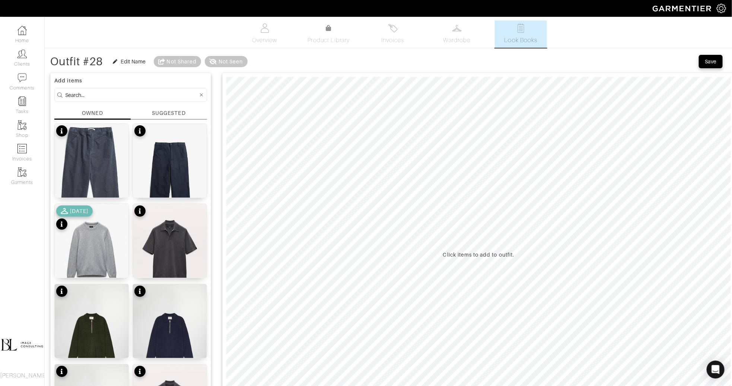
click at [105, 91] on input at bounding box center [131, 94] width 133 height 9
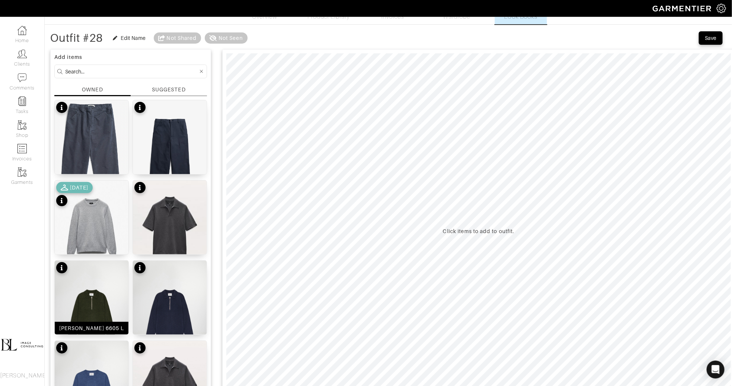
scroll to position [22, 0]
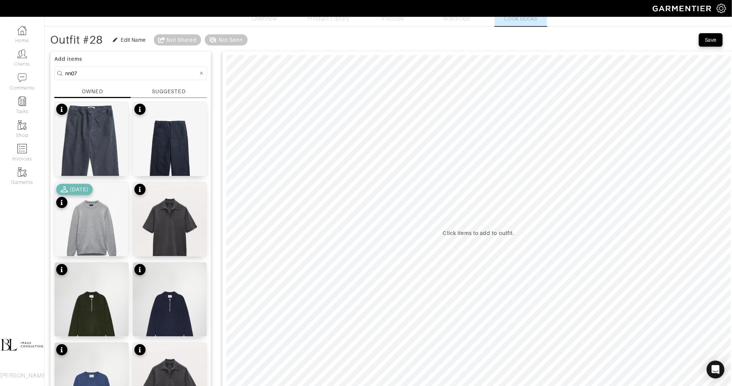
type input "nn07"
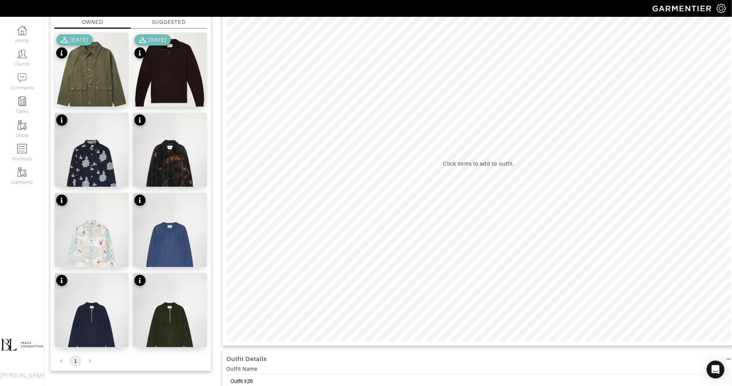
scroll to position [95, 0]
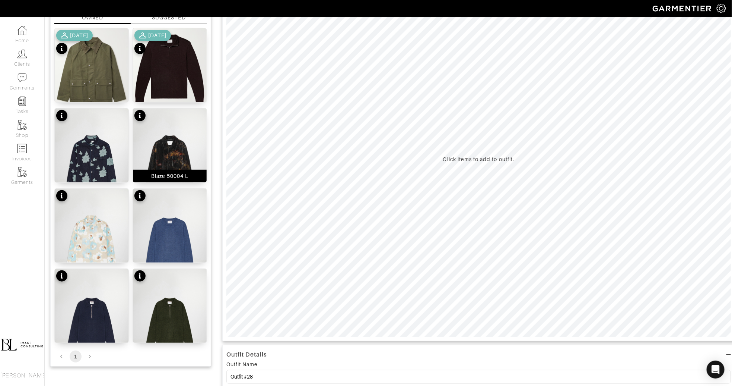
click at [182, 152] on img at bounding box center [170, 163] width 74 height 111
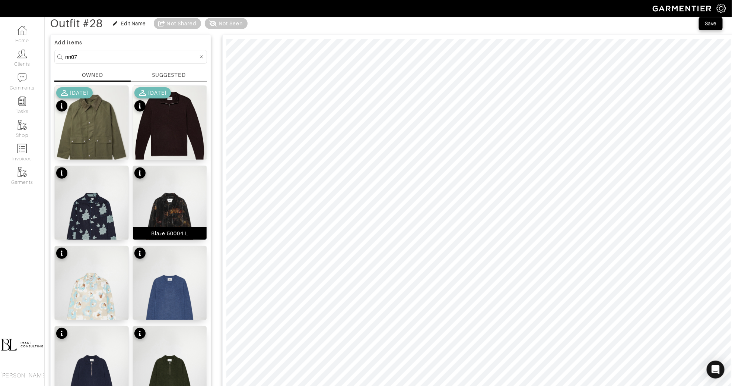
scroll to position [0, 0]
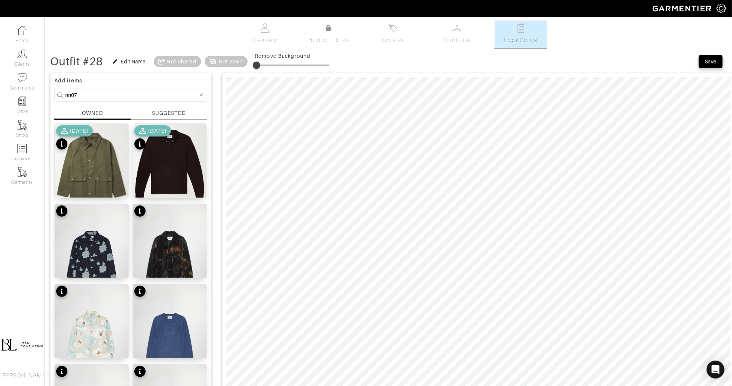
type input "14"
drag, startPoint x: 257, startPoint y: 58, endPoint x: 267, endPoint y: 58, distance: 9.3
click at [267, 61] on span at bounding box center [265, 64] width 7 height 7
click at [183, 253] on img at bounding box center [170, 259] width 74 height 111
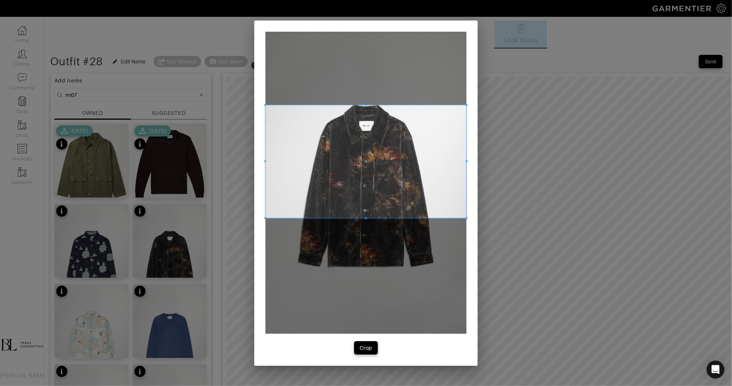
click at [335, 178] on span at bounding box center [366, 161] width 201 height 113
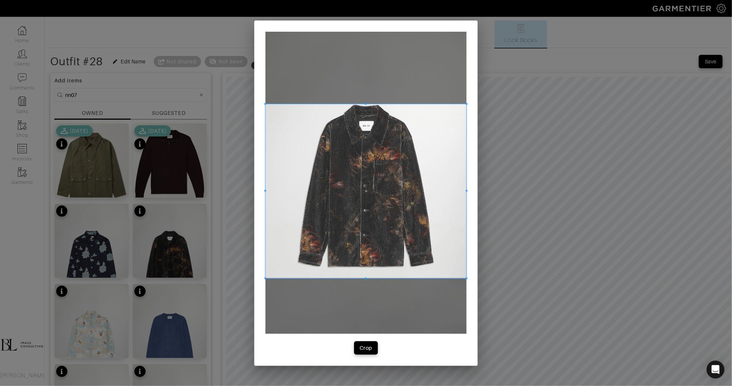
click at [337, 278] on span at bounding box center [366, 278] width 201 height 2
click at [362, 347] on div "Crop" at bounding box center [366, 347] width 13 height 7
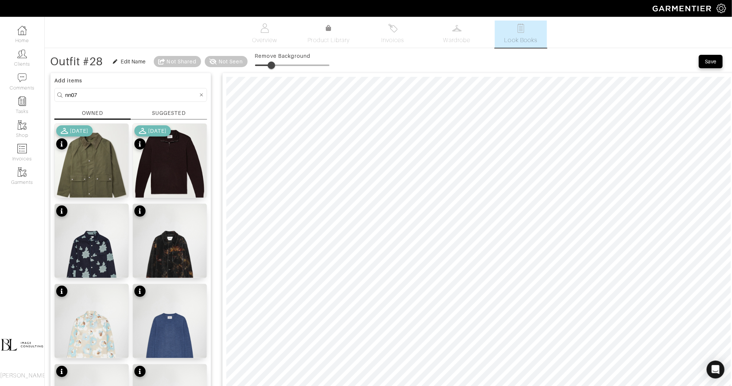
type input "24"
drag, startPoint x: 259, startPoint y: 64, endPoint x: 275, endPoint y: 64, distance: 15.6
click at [275, 64] on span at bounding box center [272, 64] width 7 height 7
click at [110, 98] on input "nn07" at bounding box center [131, 94] width 133 height 9
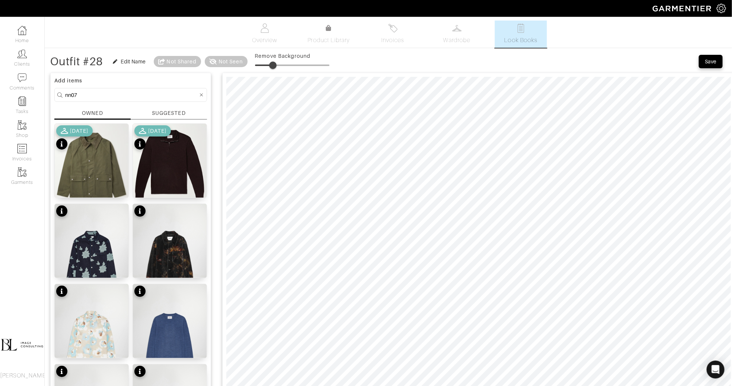
click at [110, 98] on input "nn07" at bounding box center [131, 94] width 133 height 9
type input "bottoms"
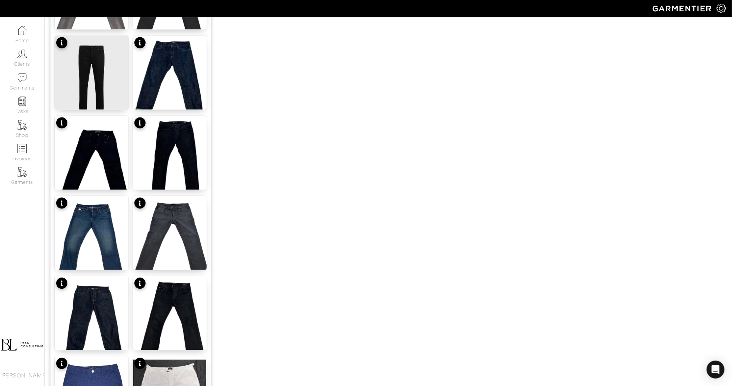
scroll to position [832, 0]
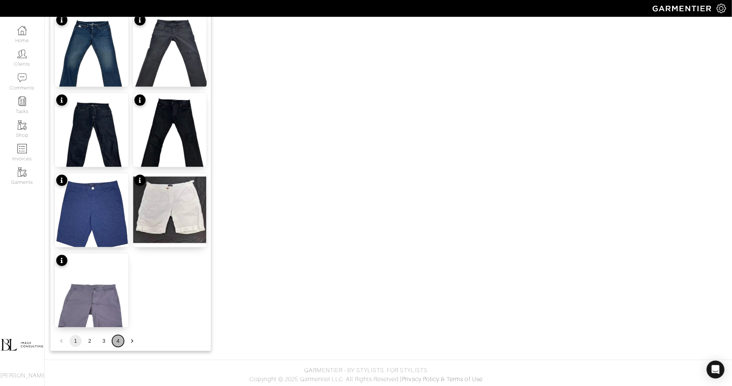
click at [118, 342] on button "4" at bounding box center [118, 341] width 12 height 12
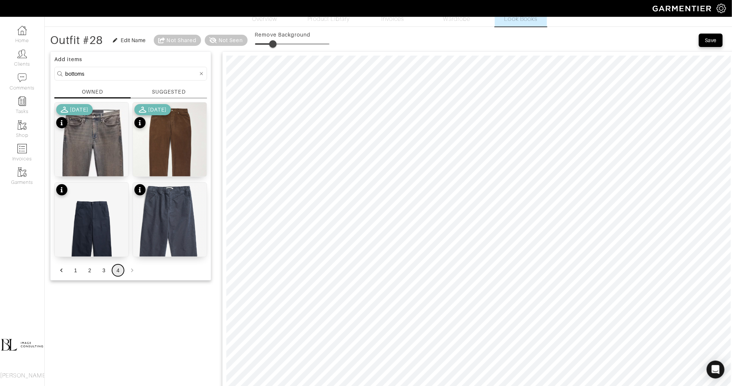
scroll to position [19, 0]
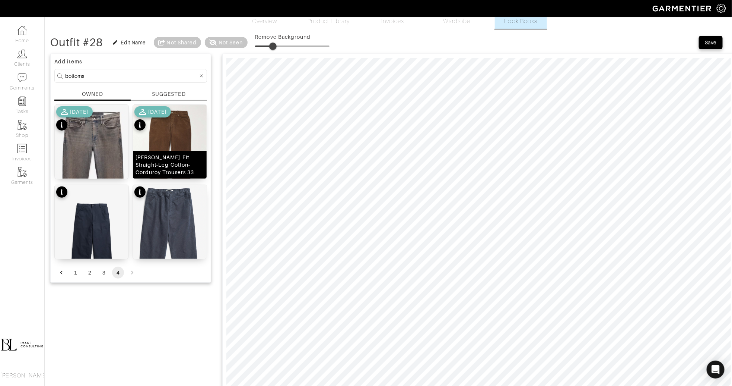
click at [184, 137] on img at bounding box center [170, 154] width 74 height 98
click at [102, 272] on button "3" at bounding box center [104, 272] width 12 height 12
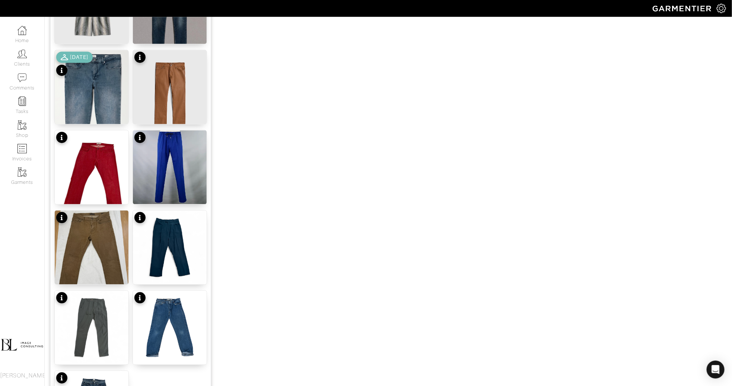
scroll to position [832, 0]
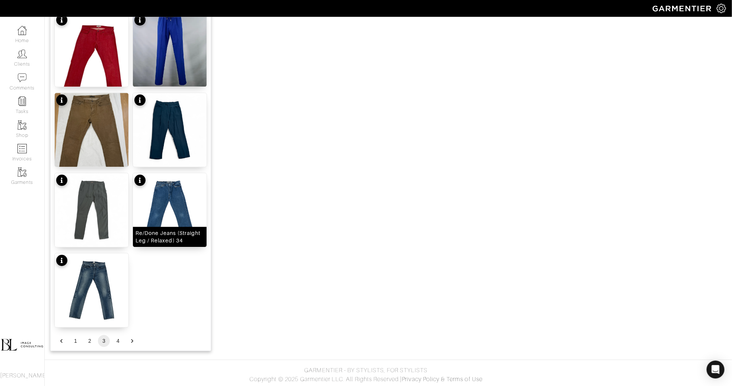
click at [188, 198] on img at bounding box center [170, 210] width 74 height 74
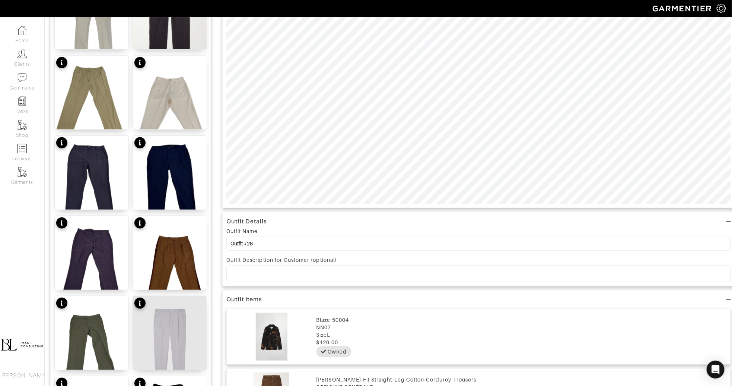
scroll to position [0, 0]
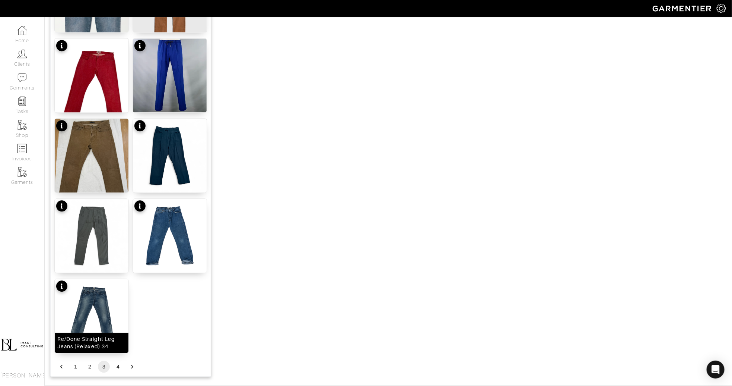
click at [99, 310] on img at bounding box center [92, 316] width 74 height 74
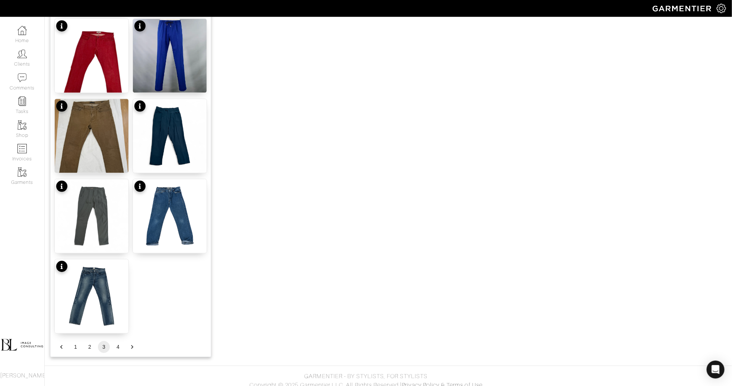
scroll to position [830, 0]
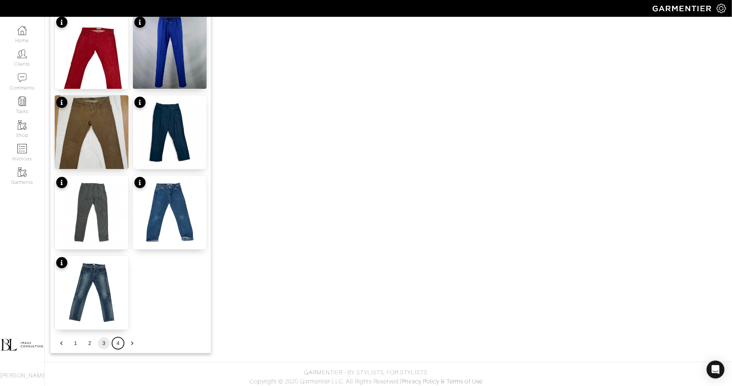
click at [116, 342] on button "4" at bounding box center [118, 343] width 12 height 12
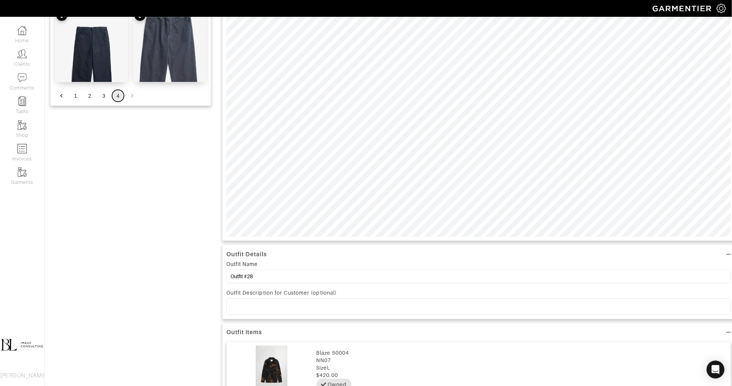
scroll to position [0, 0]
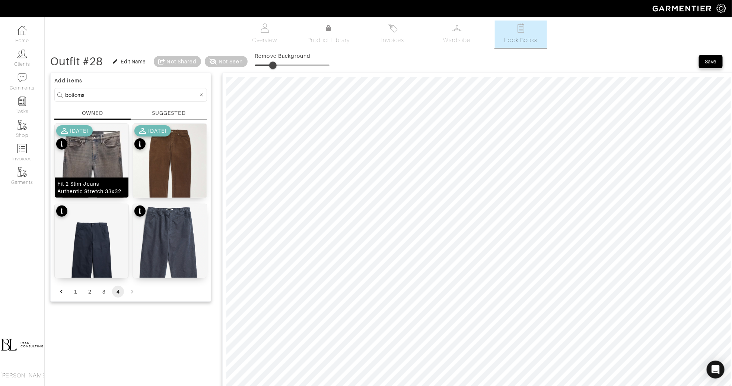
click at [120, 175] on img at bounding box center [92, 199] width 74 height 151
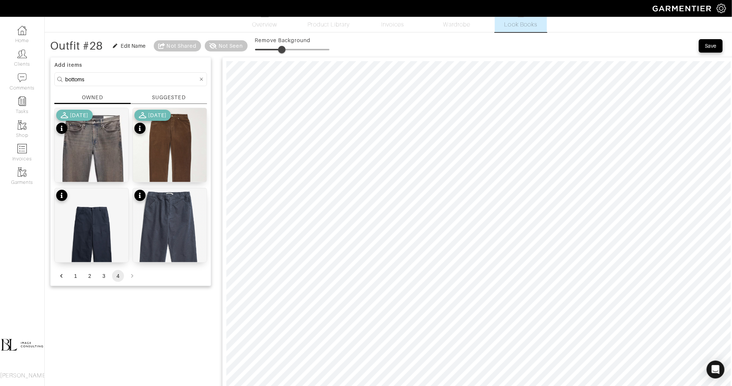
drag, startPoint x: 275, startPoint y: 48, endPoint x: 284, endPoint y: 48, distance: 8.9
click at [284, 48] on span at bounding box center [281, 49] width 7 height 7
drag, startPoint x: 284, startPoint y: 49, endPoint x: 272, endPoint y: 49, distance: 11.9
click at [272, 49] on span at bounding box center [269, 49] width 7 height 7
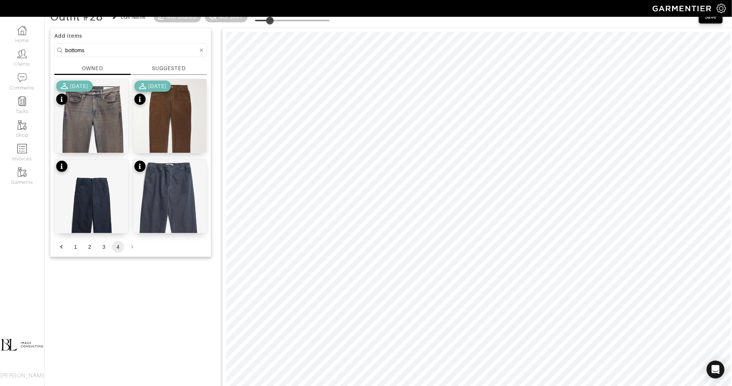
scroll to position [32, 0]
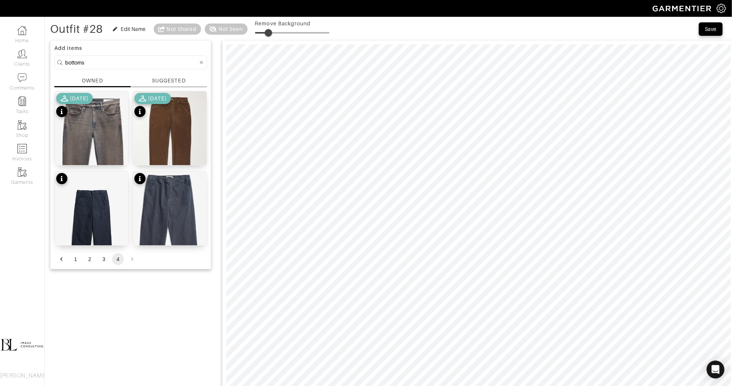
type input "21"
click at [272, 31] on span at bounding box center [268, 32] width 7 height 7
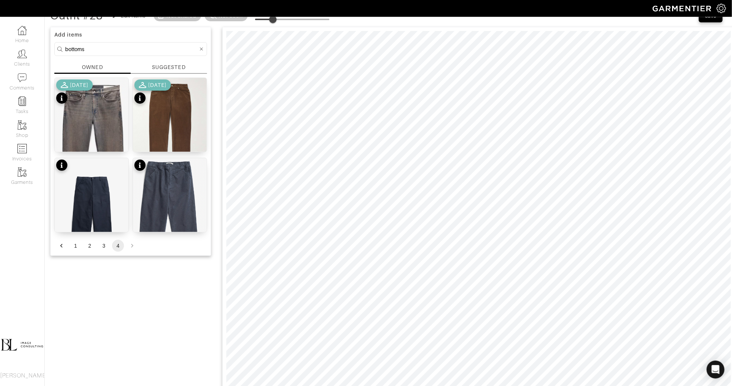
scroll to position [46, 0]
type input "21"
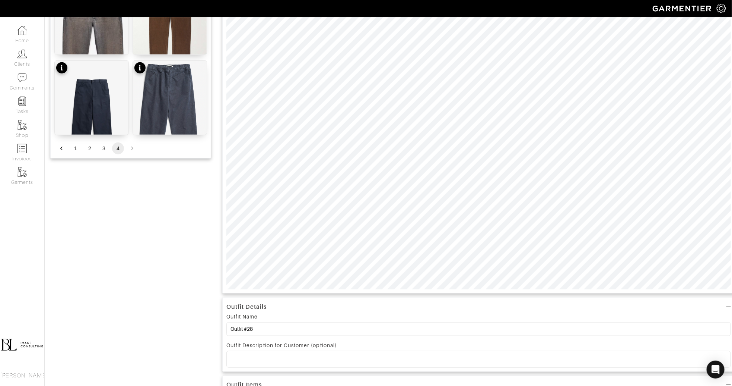
scroll to position [143, 0]
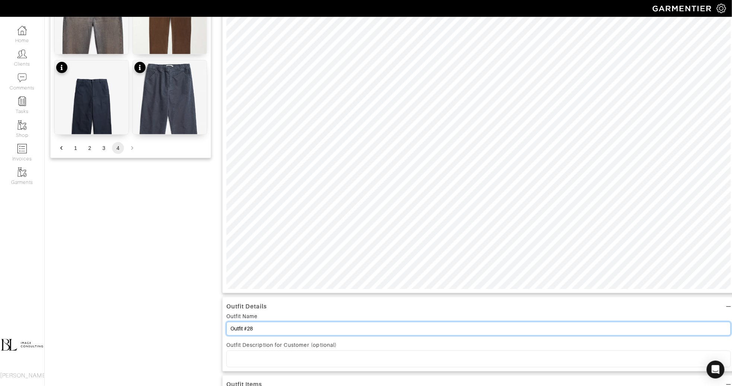
click at [282, 328] on input "Outfit #28" at bounding box center [479, 329] width 505 height 14
click at [282, 329] on input "Outfit #28" at bounding box center [479, 329] width 505 height 14
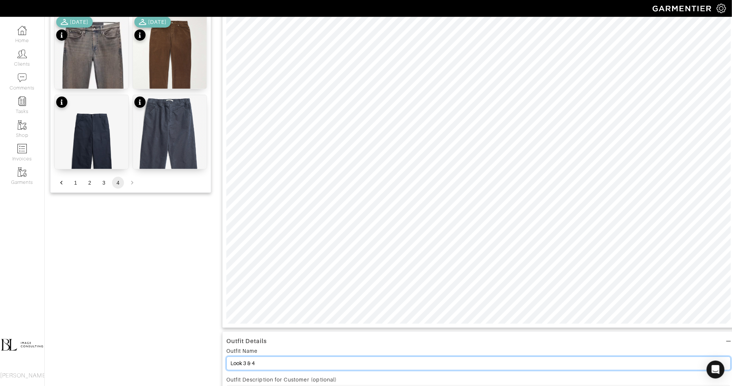
scroll to position [94, 0]
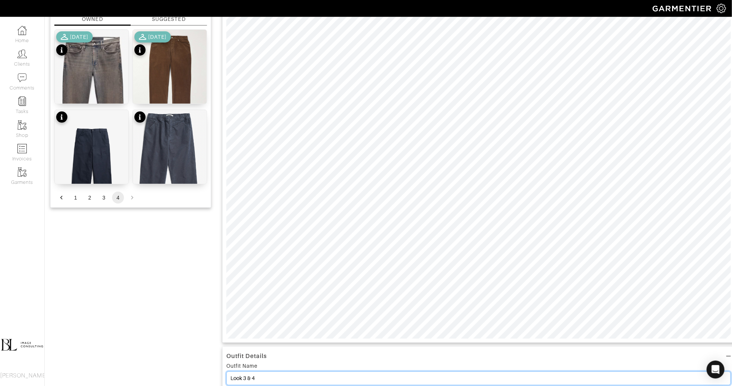
type input "Look 3 & 4"
type input "21"
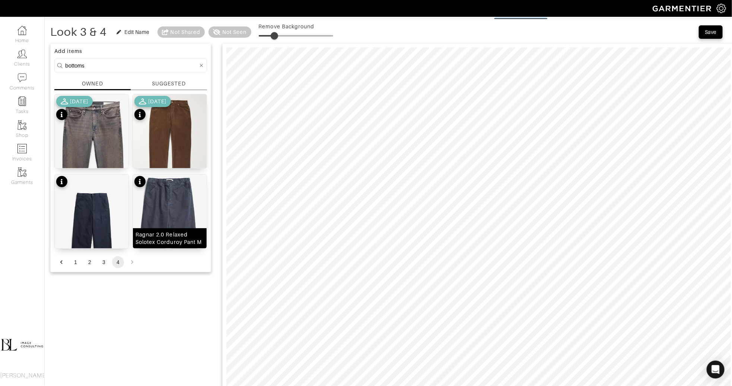
scroll to position [19, 0]
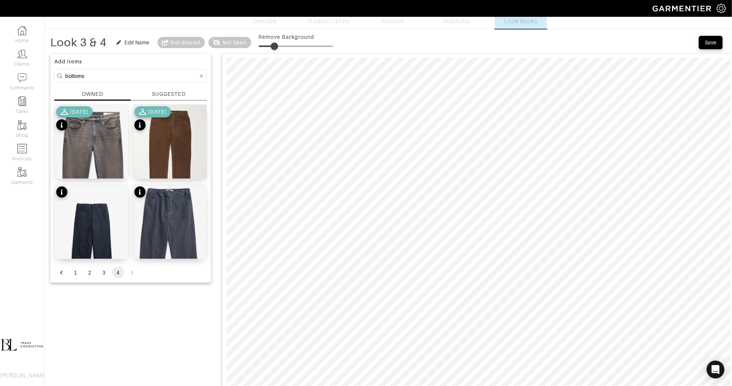
click at [122, 74] on input "bottoms" at bounding box center [131, 75] width 133 height 9
type input "tops"
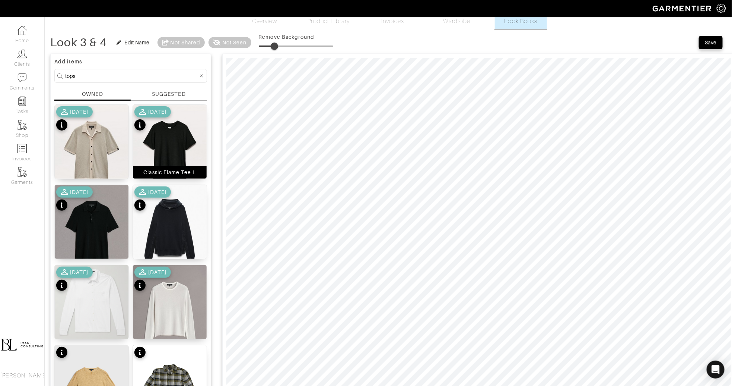
click at [166, 135] on img at bounding box center [170, 151] width 74 height 92
click at [174, 226] on img at bounding box center [170, 231] width 74 height 92
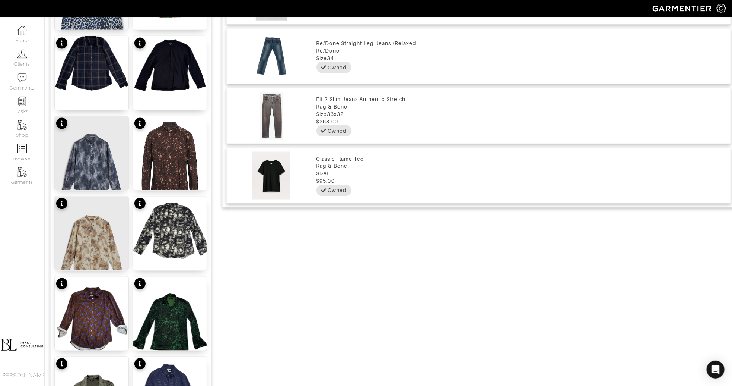
scroll to position [832, 0]
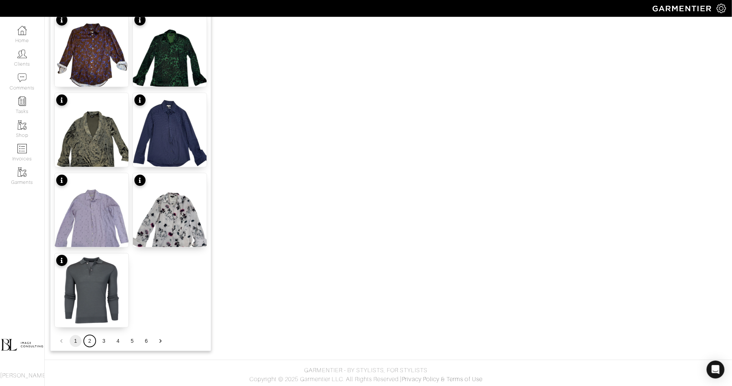
click at [88, 340] on button "2" at bounding box center [90, 341] width 12 height 12
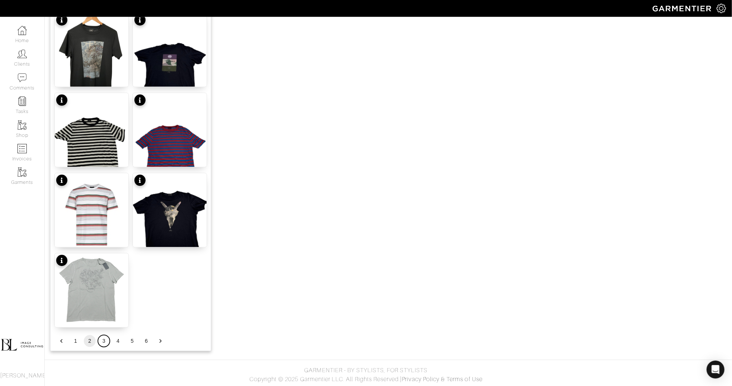
click at [105, 341] on button "3" at bounding box center [104, 341] width 12 height 12
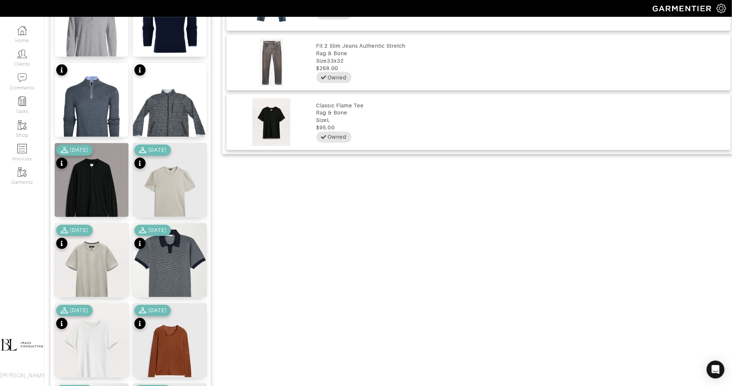
scroll to position [623, 0]
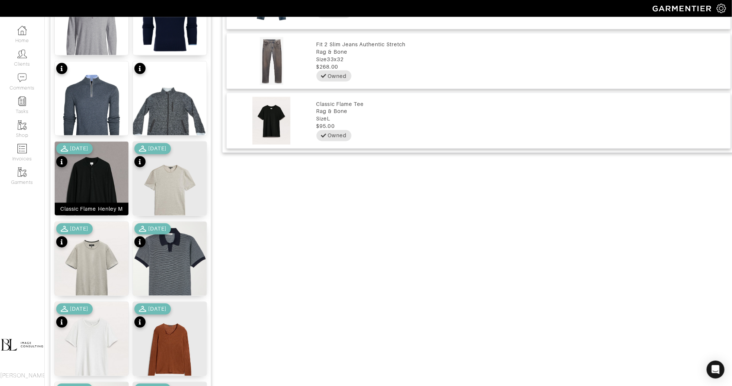
click at [92, 177] on img at bounding box center [92, 188] width 74 height 92
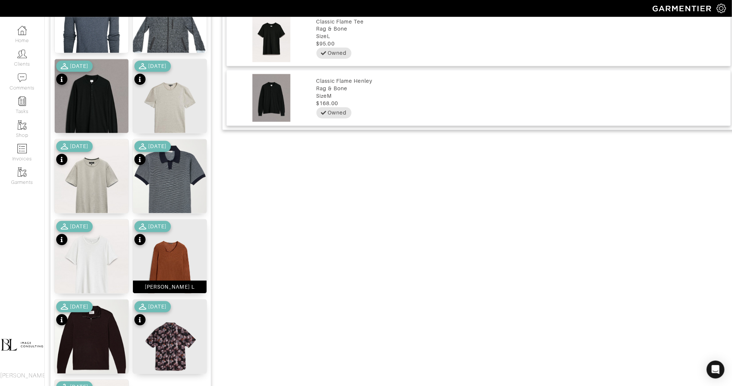
scroll to position [708, 0]
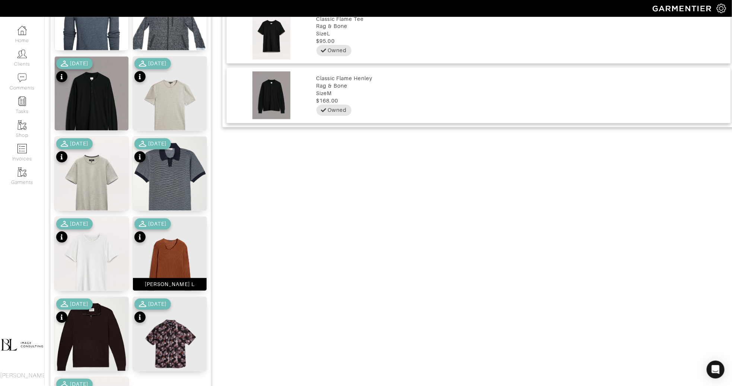
click at [182, 254] on img at bounding box center [170, 266] width 74 height 98
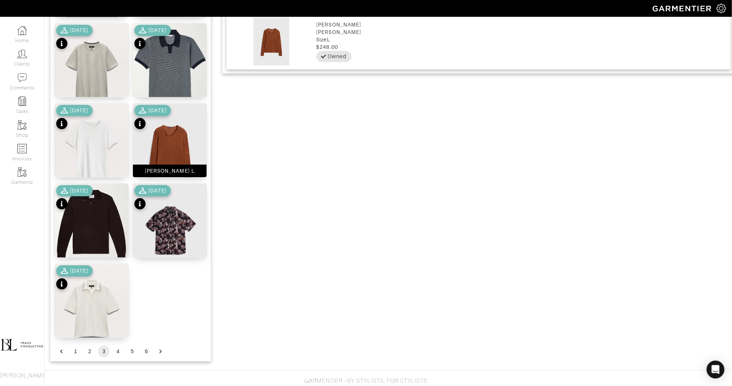
scroll to position [832, 0]
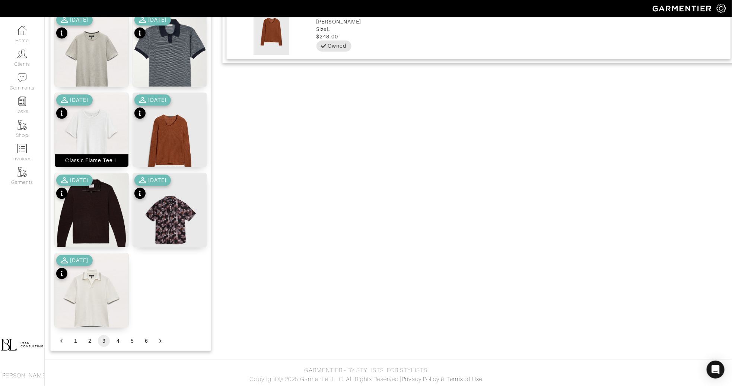
click at [98, 163] on div "Classic Flame Tee L" at bounding box center [92, 159] width 53 height 7
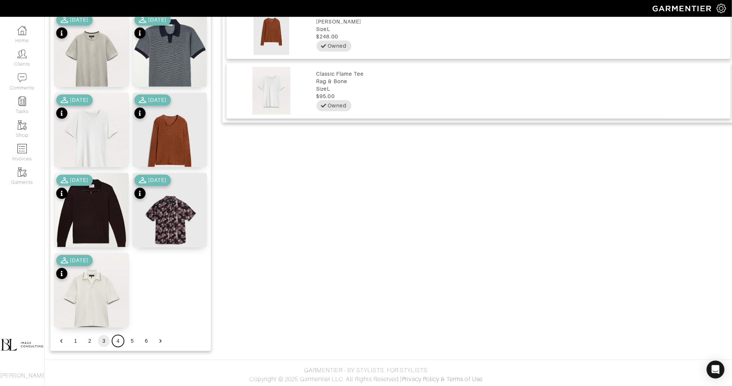
click at [116, 340] on button "4" at bounding box center [118, 341] width 12 height 12
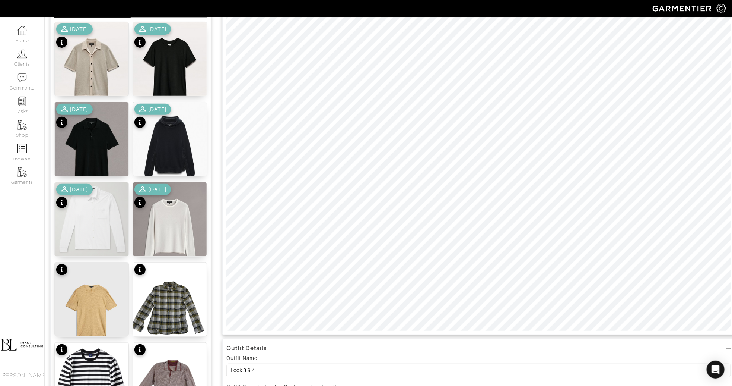
scroll to position [0, 0]
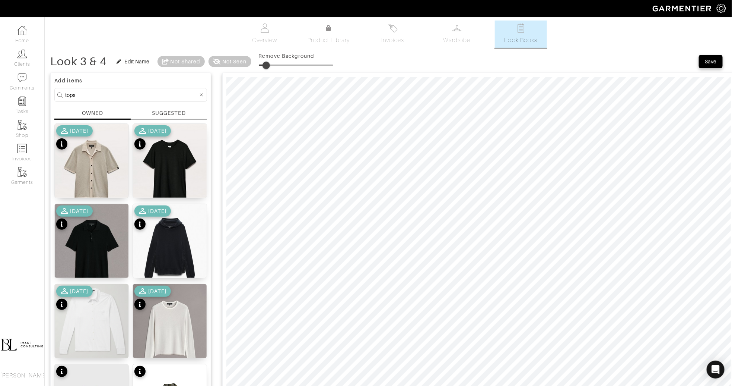
type input "11"
drag, startPoint x: 259, startPoint y: 66, endPoint x: 268, endPoint y: 66, distance: 9.3
click at [268, 66] on span at bounding box center [266, 64] width 7 height 7
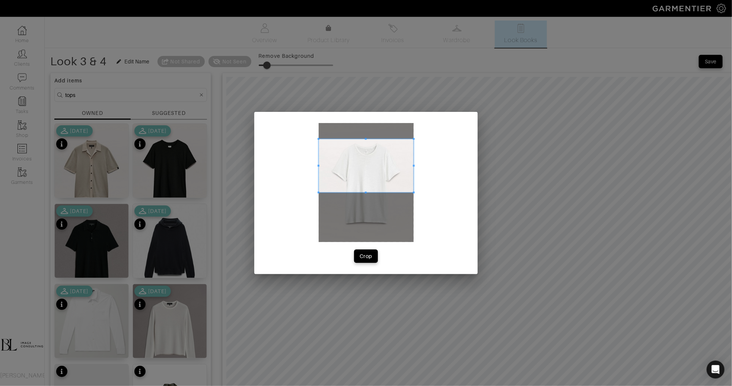
click at [387, 177] on span at bounding box center [366, 165] width 95 height 53
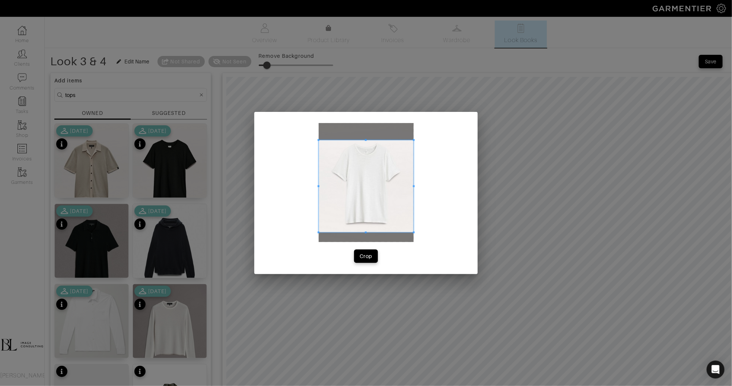
click at [385, 231] on span at bounding box center [366, 232] width 95 height 2
click at [365, 253] on div "Crop" at bounding box center [366, 255] width 13 height 7
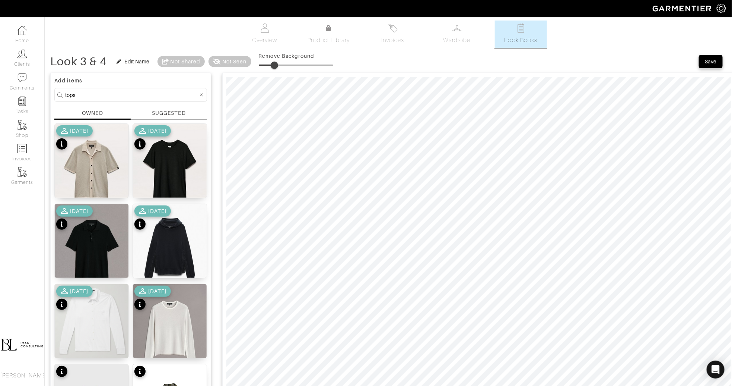
type input "11"
click at [139, 98] on input "tops" at bounding box center [131, 94] width 133 height 9
type input "bottoms"
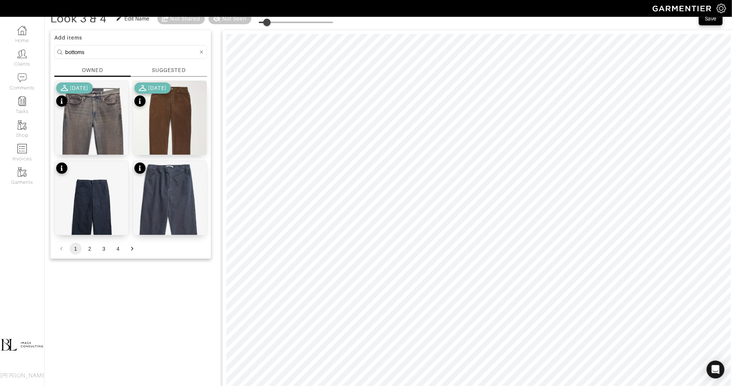
scroll to position [42, 0]
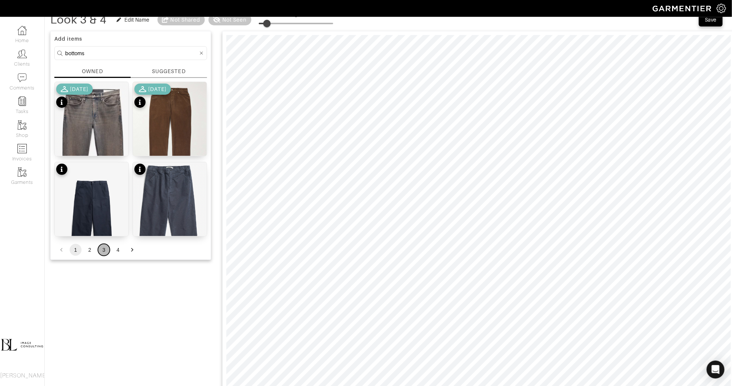
click at [106, 249] on button "3" at bounding box center [104, 250] width 12 height 12
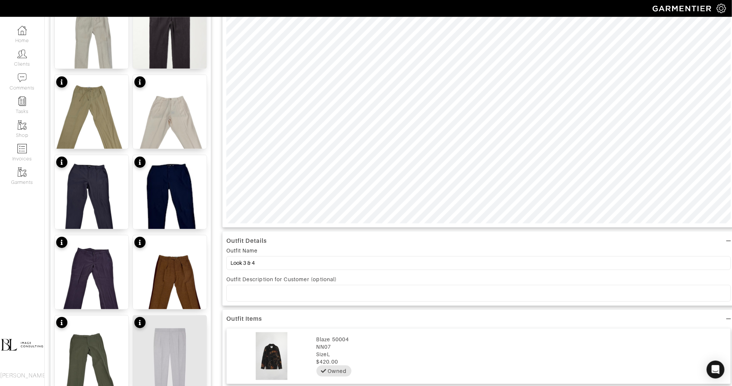
scroll to position [832, 0]
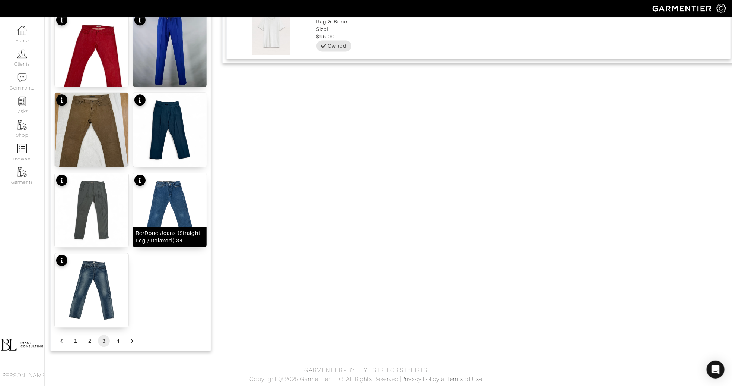
click at [162, 204] on img at bounding box center [170, 210] width 74 height 74
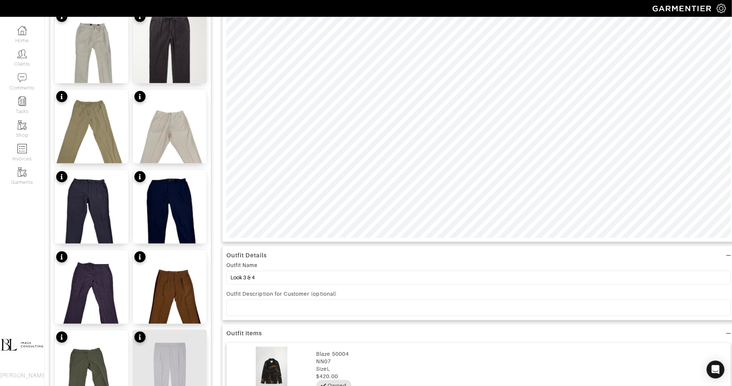
scroll to position [0, 0]
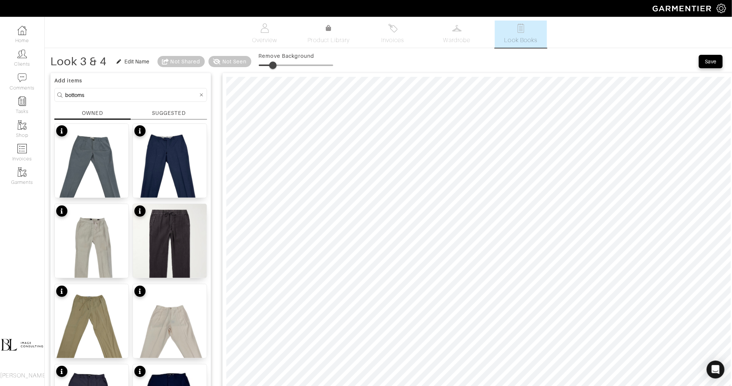
drag, startPoint x: 270, startPoint y: 64, endPoint x: 277, endPoint y: 66, distance: 7.6
click at [277, 66] on span at bounding box center [272, 64] width 7 height 7
drag, startPoint x: 273, startPoint y: 65, endPoint x: 267, endPoint y: 66, distance: 6.1
click at [267, 66] on span at bounding box center [266, 64] width 7 height 7
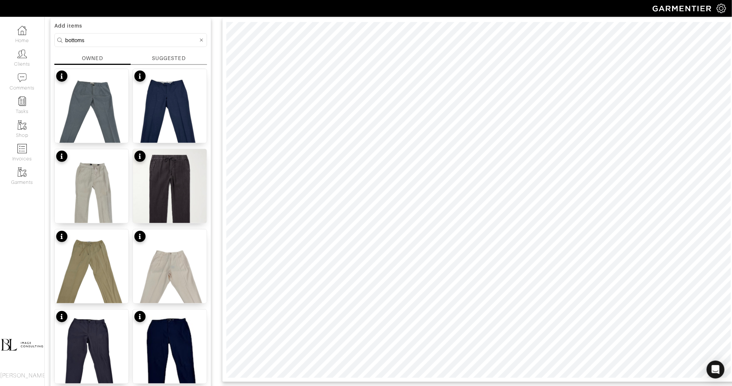
scroll to position [45, 0]
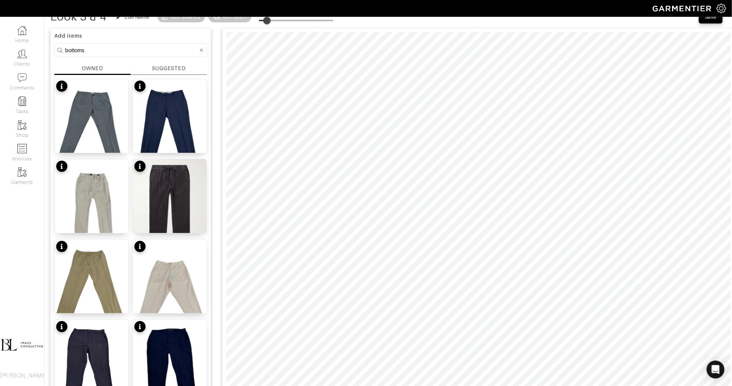
type input "24"
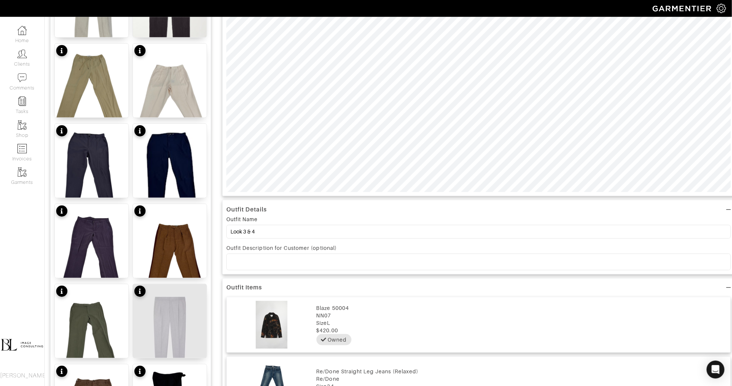
scroll to position [239, 0]
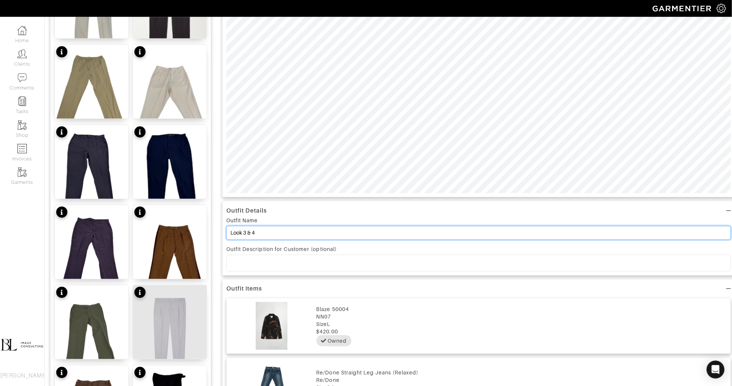
click at [278, 233] on input "Look 3 & 4" at bounding box center [479, 233] width 505 height 14
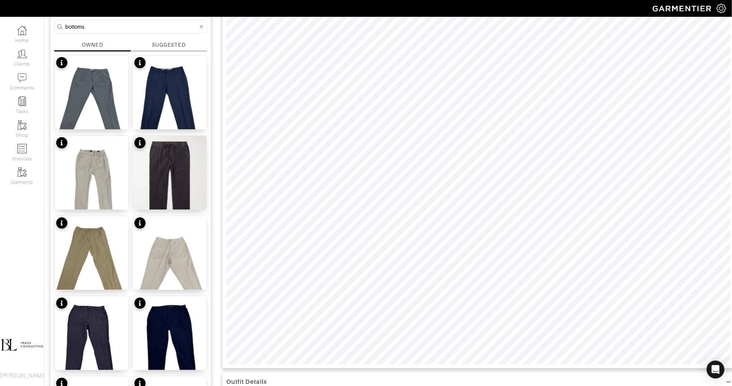
scroll to position [65, 0]
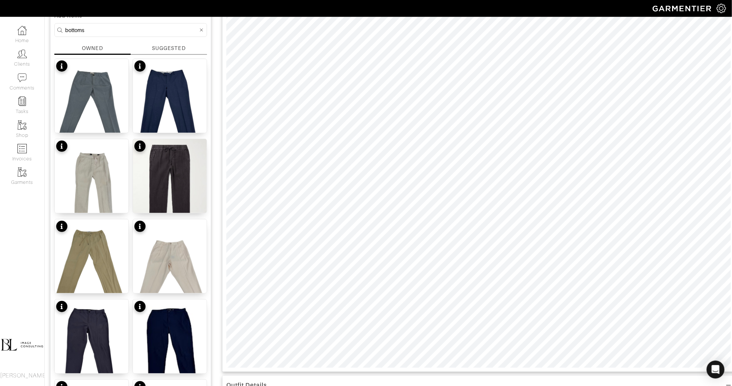
type input "Look 3, 4, & 5"
click at [122, 26] on input "bottoms" at bounding box center [131, 29] width 133 height 9
type input "shoed"
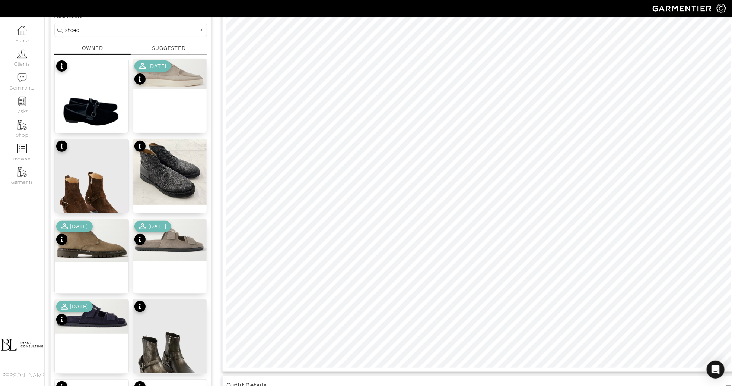
type input "21"
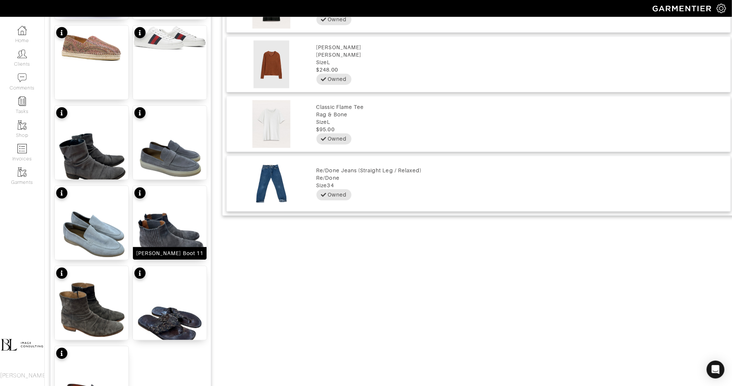
scroll to position [832, 0]
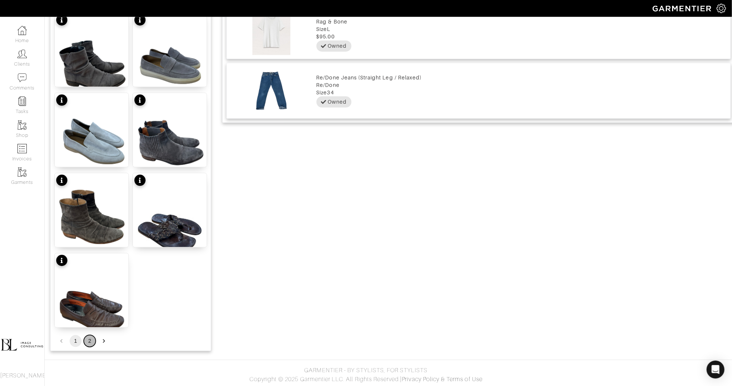
click at [90, 339] on button "2" at bounding box center [90, 341] width 12 height 12
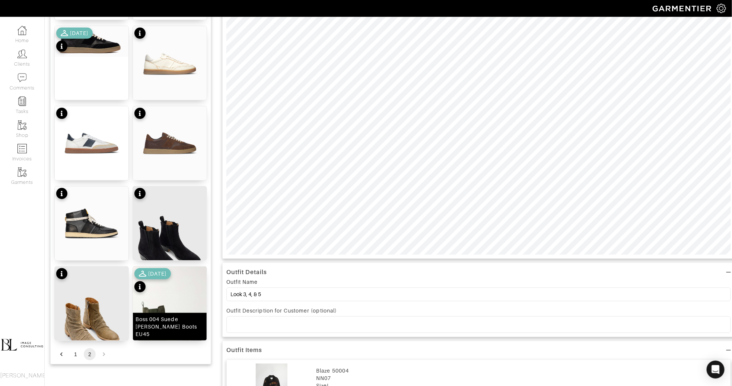
click at [144, 329] on div "Boss 004 Suede Chelsea Boots EU45" at bounding box center [170, 326] width 69 height 22
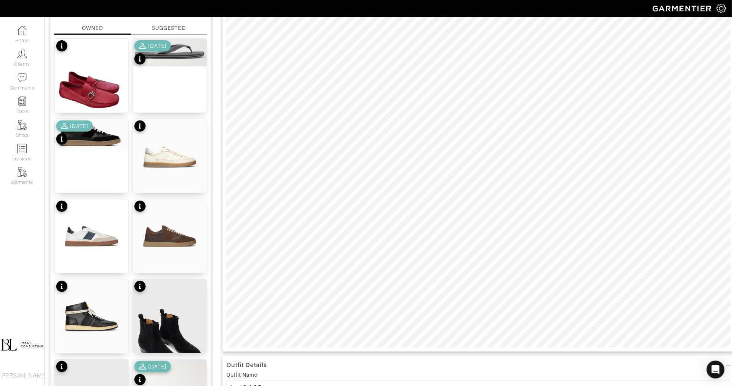
scroll to position [0, 0]
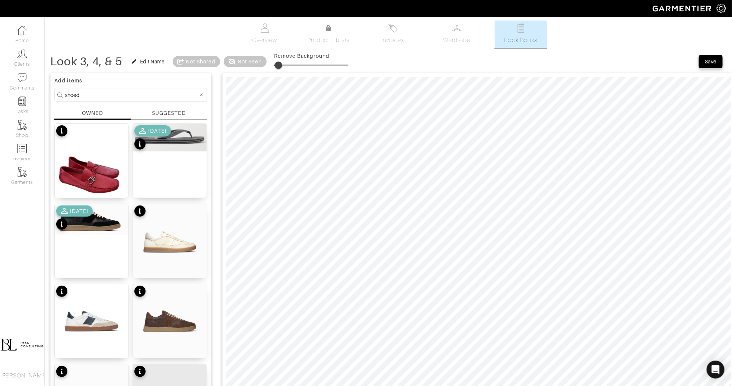
type input "0"
drag, startPoint x: 293, startPoint y: 64, endPoint x: 262, endPoint y: 66, distance: 30.6
click at [262, 66] on div "Look 3, 4, & 5 Edit Name Not Shared Not Seen Remove Background" at bounding box center [199, 61] width 298 height 15
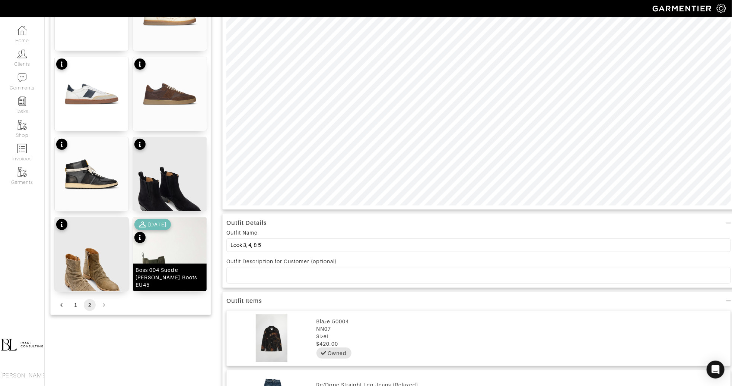
click at [174, 280] on div "Boss 004 Suede Chelsea Boots EU45" at bounding box center [170, 277] width 69 height 22
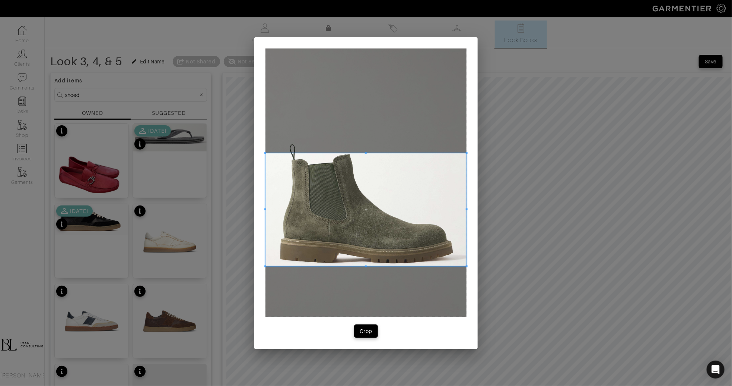
click at [327, 240] on span at bounding box center [366, 209] width 201 height 113
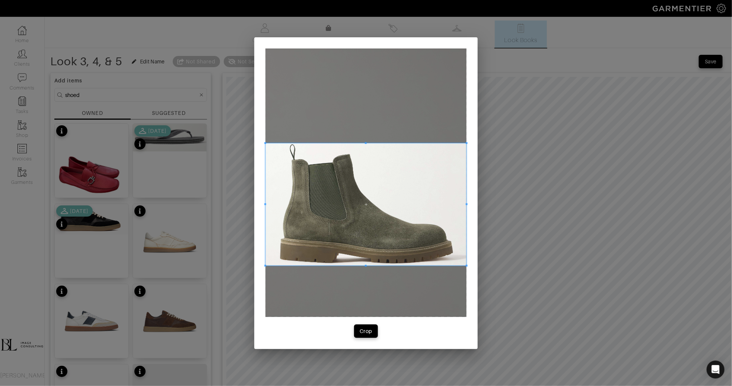
click at [426, 143] on span at bounding box center [366, 143] width 201 height 2
click at [367, 332] on div "Crop" at bounding box center [366, 330] width 13 height 7
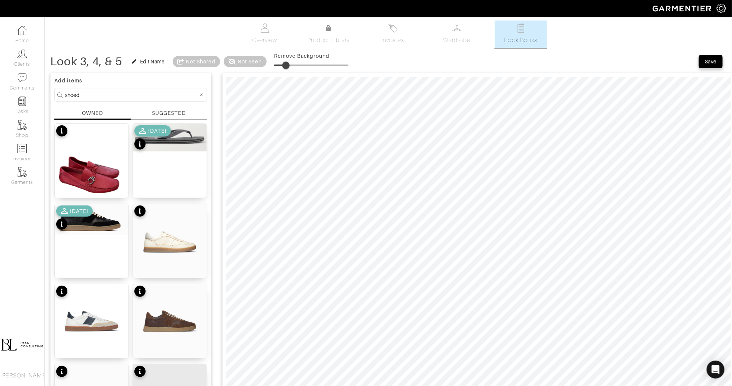
drag, startPoint x: 275, startPoint y: 63, endPoint x: 287, endPoint y: 64, distance: 11.6
click at [287, 64] on span at bounding box center [285, 64] width 7 height 7
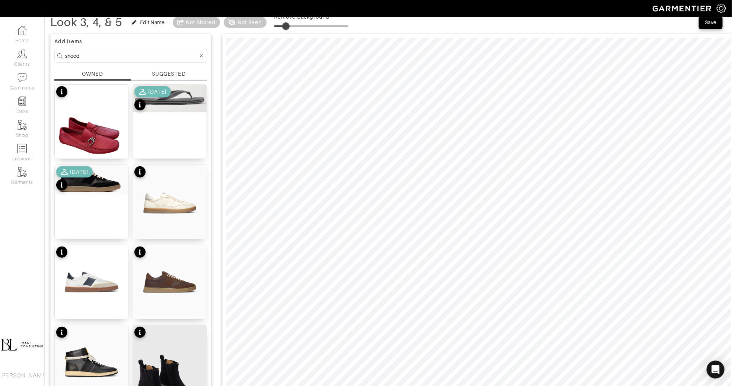
scroll to position [36, 0]
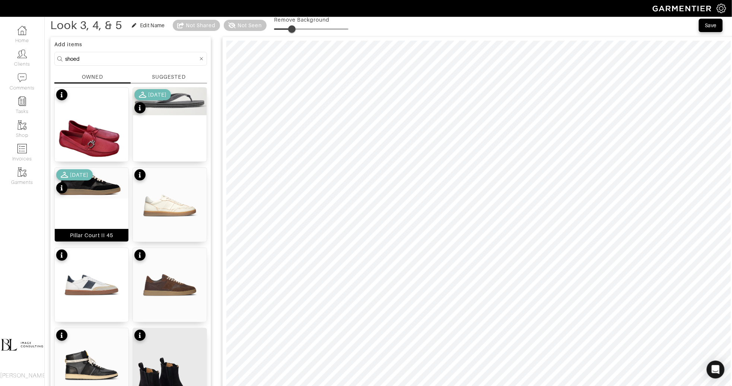
click at [108, 199] on div "Pillar Court II 45" at bounding box center [91, 204] width 75 height 75
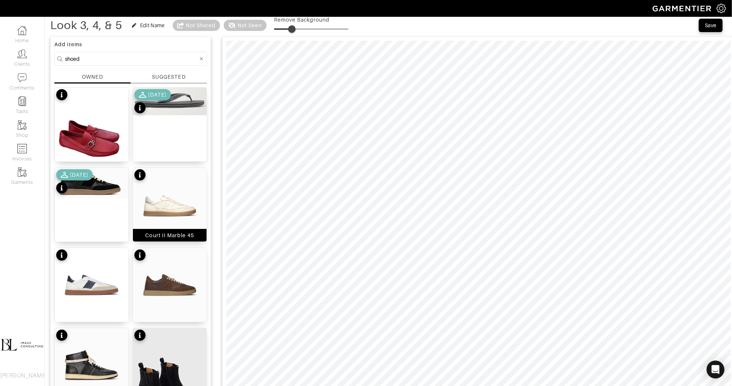
scroll to position [20, 0]
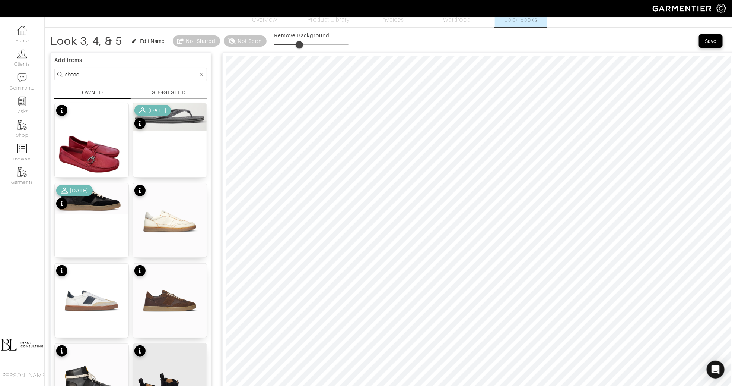
drag, startPoint x: 294, startPoint y: 44, endPoint x: 301, endPoint y: 44, distance: 6.3
click at [301, 44] on span at bounding box center [299, 44] width 7 height 7
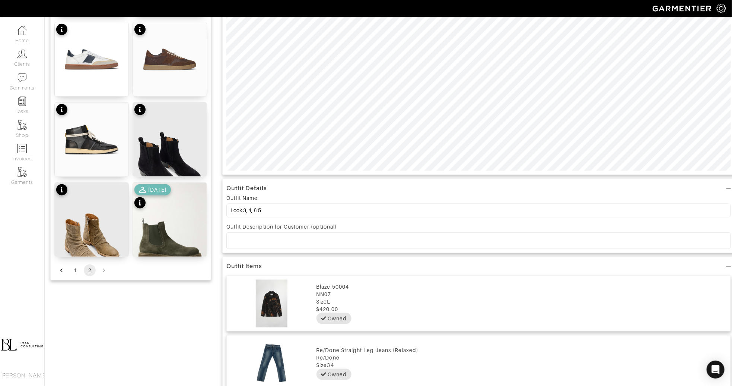
scroll to position [271, 0]
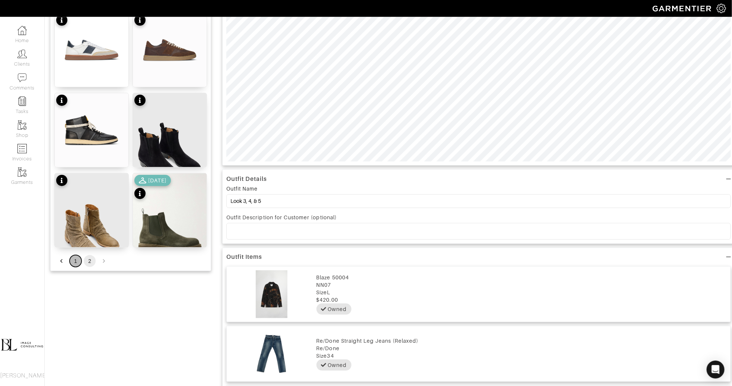
click at [71, 259] on button "1" at bounding box center [76, 261] width 12 height 12
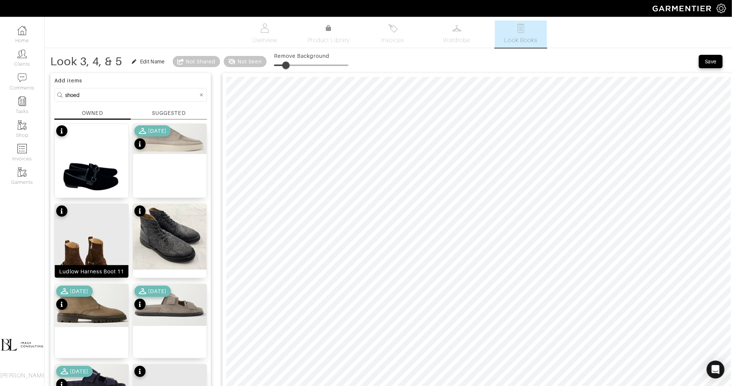
scroll to position [19, 0]
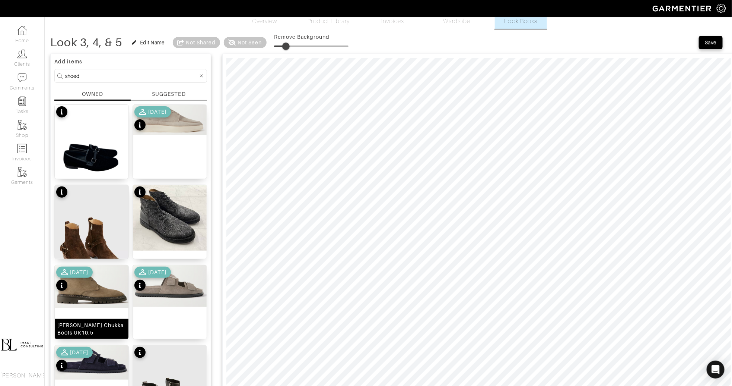
click at [103, 289] on img at bounding box center [92, 286] width 74 height 43
click at [285, 45] on span at bounding box center [283, 45] width 7 height 7
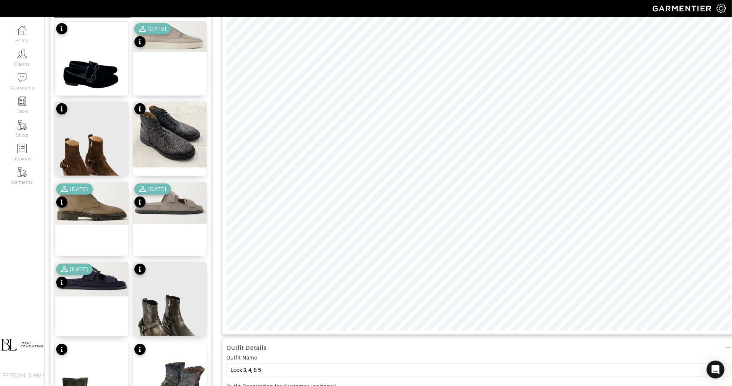
scroll to position [103, 0]
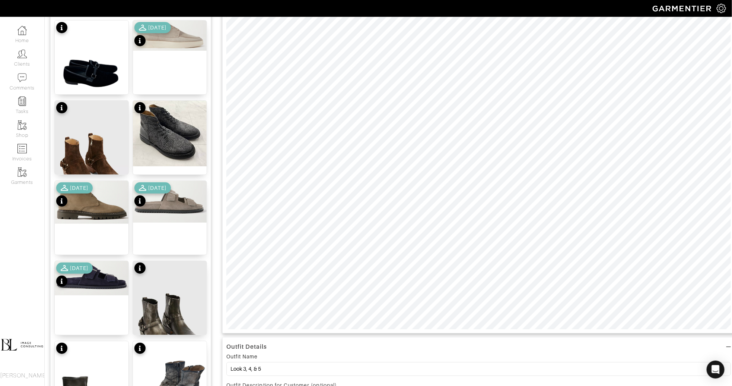
type input "16"
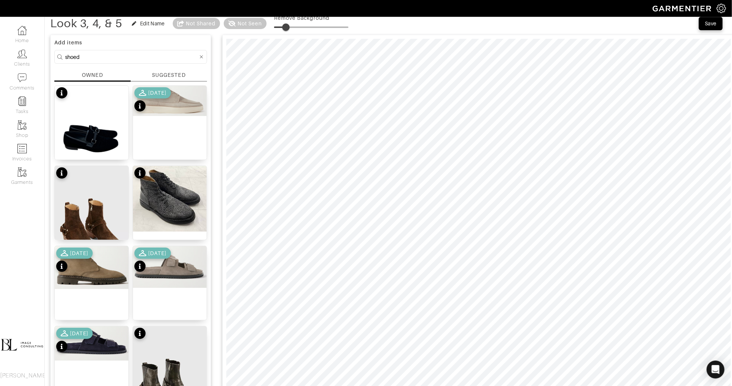
scroll to position [39, 0]
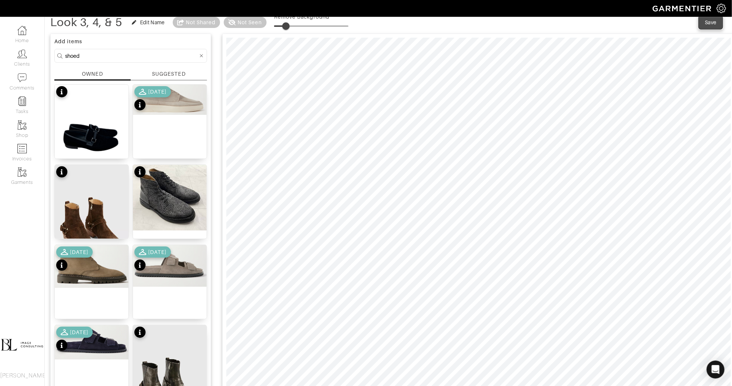
click at [714, 19] on div "Save" at bounding box center [711, 22] width 12 height 7
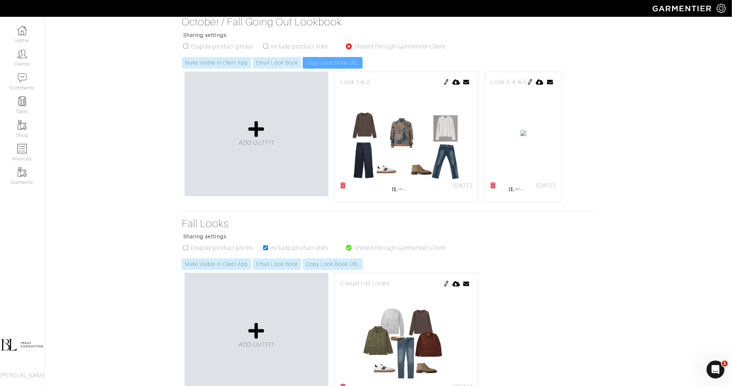
scroll to position [156, 0]
click at [528, 85] on img at bounding box center [531, 82] width 6 height 6
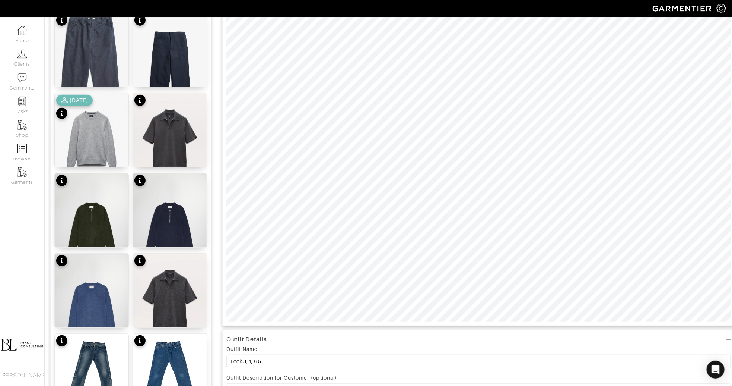
scroll to position [134, 0]
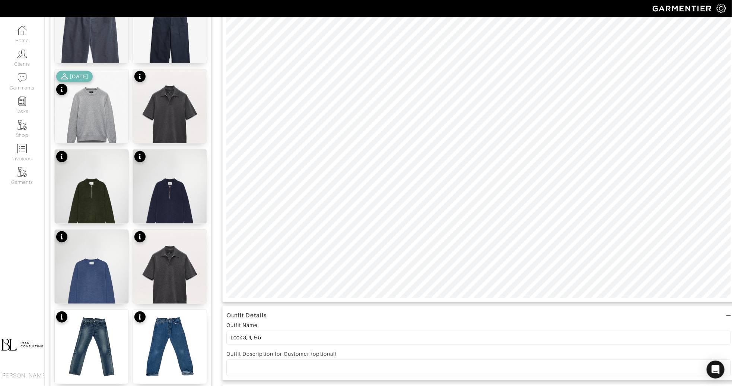
type input "34"
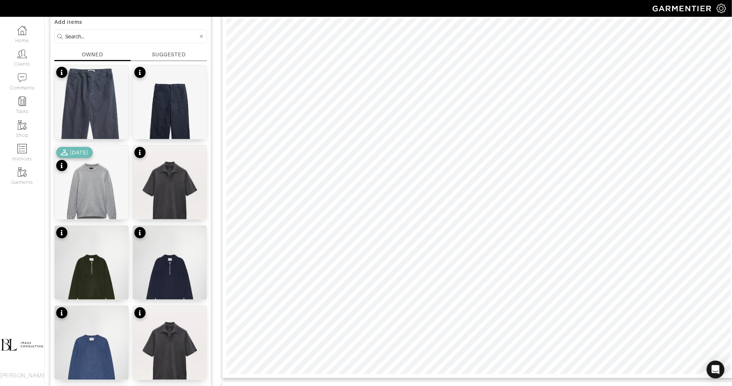
scroll to position [17, 0]
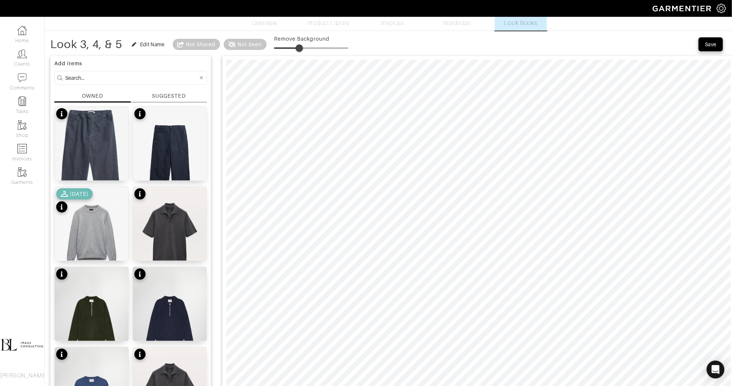
click at [704, 45] on span "Save" at bounding box center [711, 44] width 16 height 7
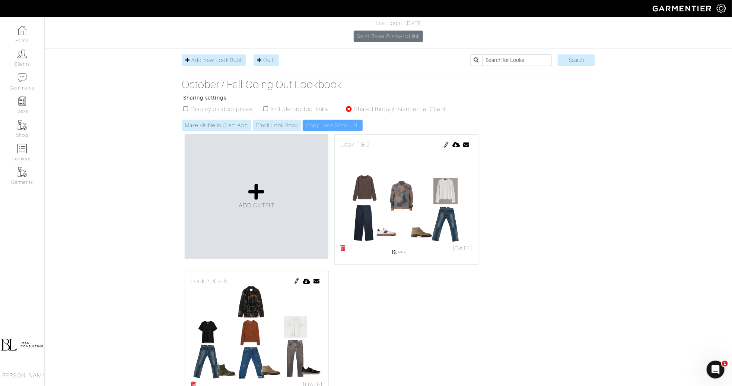
scroll to position [97, 0]
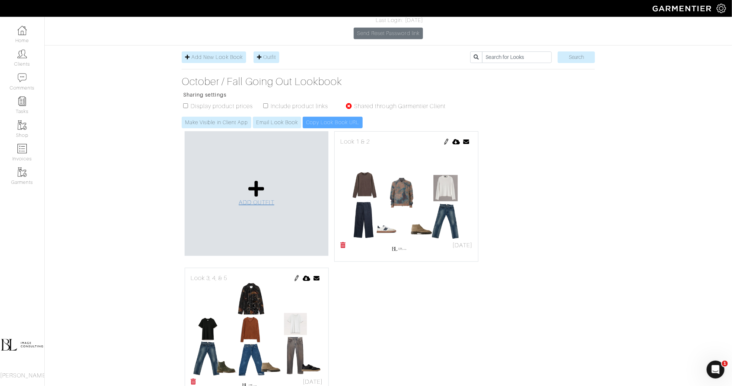
click at [255, 180] on icon at bounding box center [256, 189] width 16 height 18
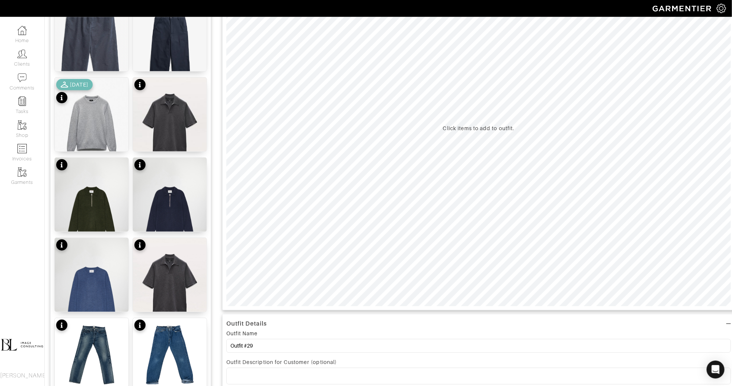
scroll to position [129, 0]
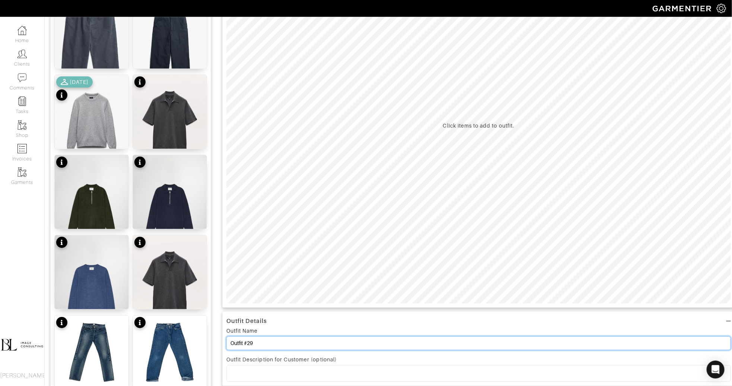
click at [242, 343] on input "Outfit #29" at bounding box center [479, 343] width 505 height 14
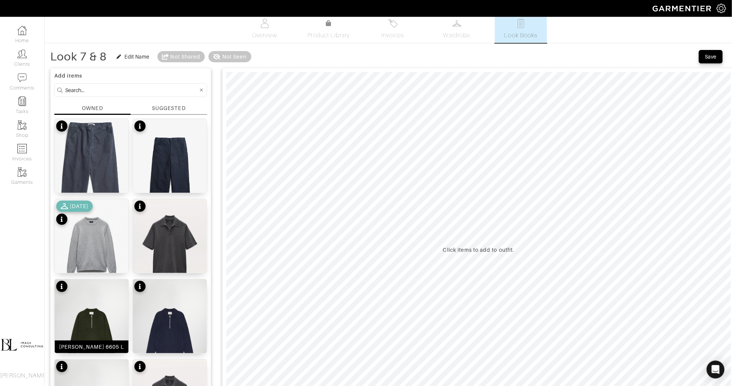
scroll to position [0, 0]
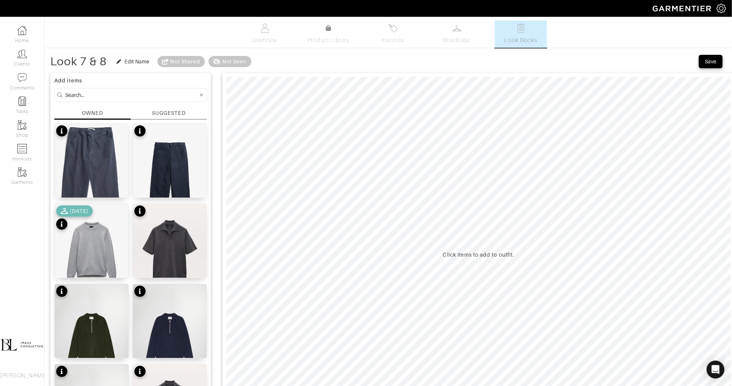
type input "Look 7 & 8"
click at [109, 94] on input at bounding box center [131, 94] width 133 height 9
type input "nn07"
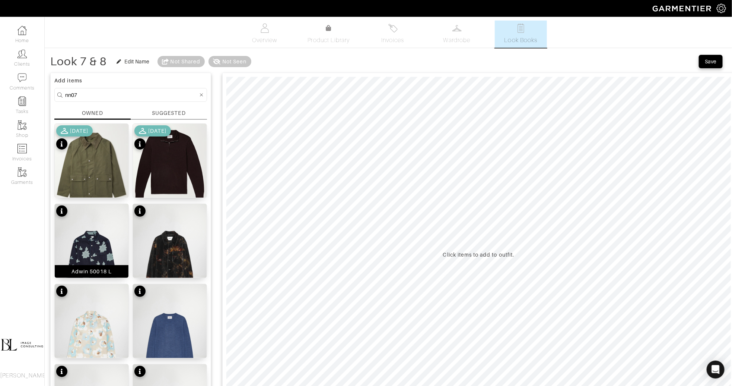
click at [101, 249] on img at bounding box center [92, 259] width 74 height 111
type input "13"
drag, startPoint x: 263, startPoint y: 71, endPoint x: 269, endPoint y: 71, distance: 6.0
click at [269, 69] on span at bounding box center [268, 64] width 7 height 7
click at [99, 238] on img at bounding box center [92, 259] width 74 height 111
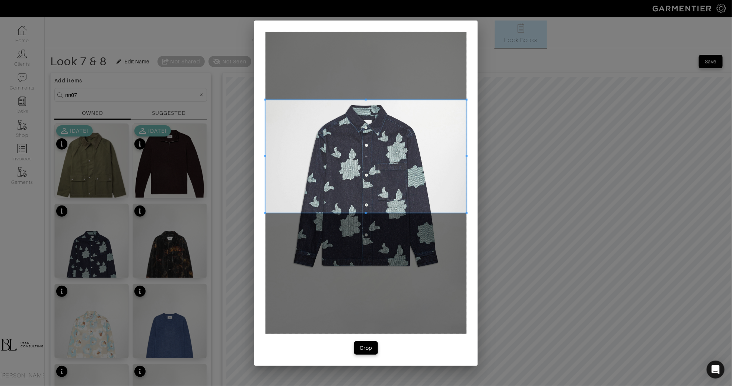
click at [338, 152] on span at bounding box center [366, 155] width 201 height 113
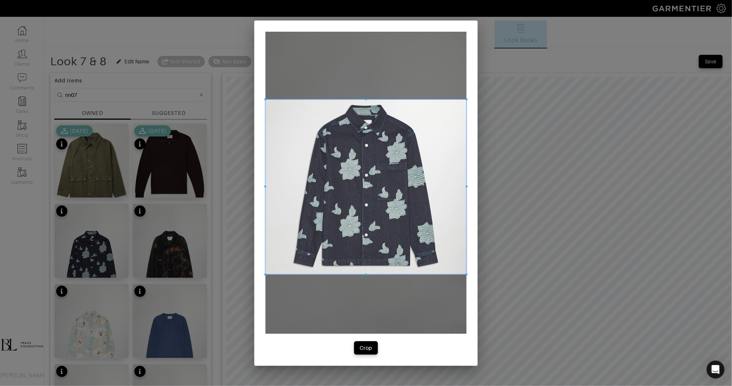
click at [337, 275] on span at bounding box center [366, 274] width 201 height 2
click at [357, 346] on button "Crop" at bounding box center [366, 347] width 24 height 13
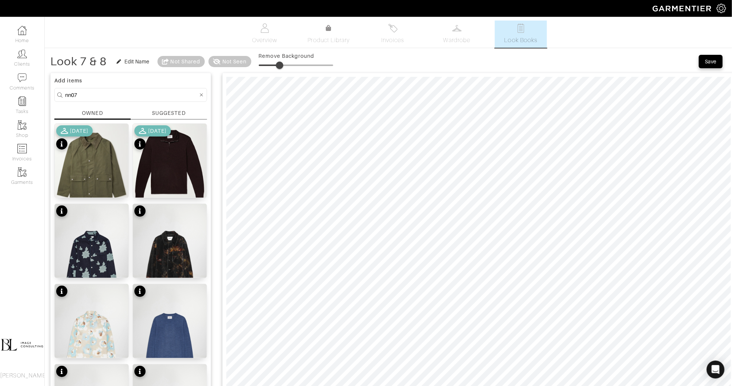
type input "29"
drag, startPoint x: 264, startPoint y: 63, endPoint x: 281, endPoint y: 63, distance: 16.8
click at [281, 63] on span at bounding box center [279, 64] width 7 height 7
click at [166, 323] on img at bounding box center [170, 339] width 74 height 111
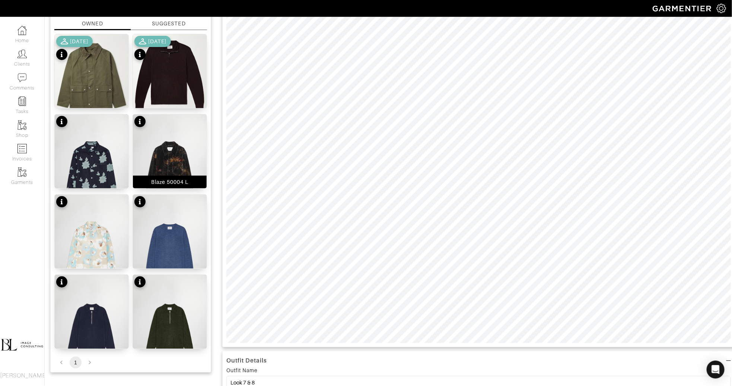
scroll to position [88, 0]
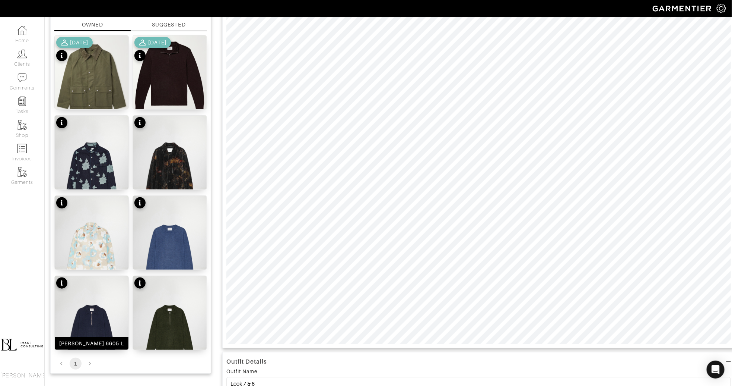
click at [76, 310] on img at bounding box center [92, 331] width 74 height 111
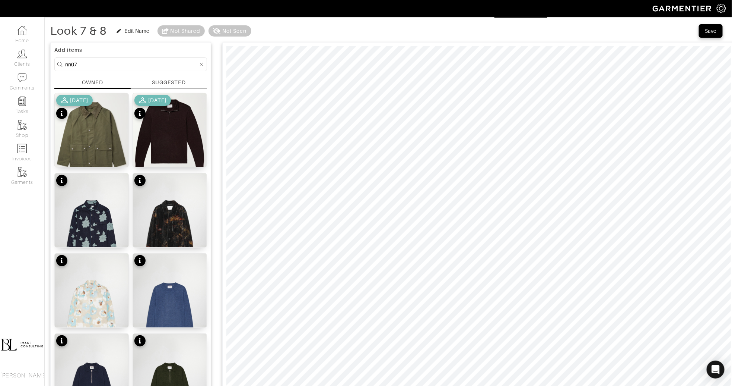
scroll to position [19, 0]
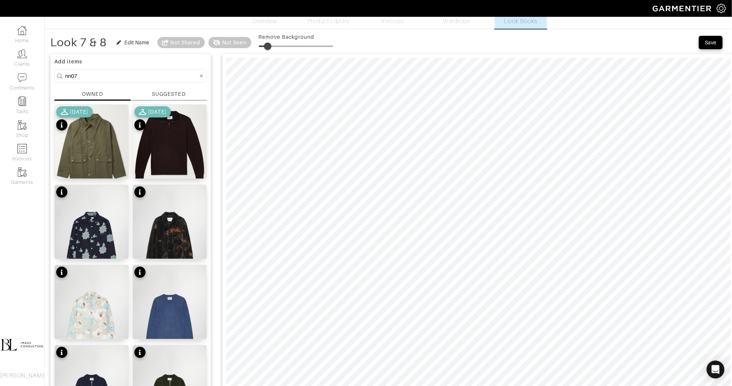
type input "15"
drag, startPoint x: 259, startPoint y: 45, endPoint x: 270, endPoint y: 44, distance: 11.3
click at [270, 44] on span at bounding box center [269, 45] width 7 height 7
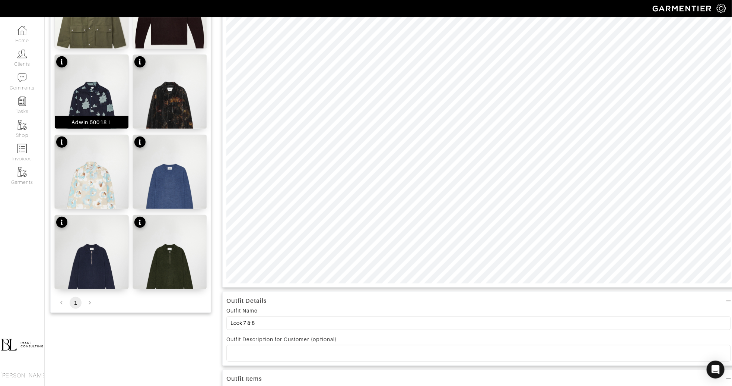
scroll to position [153, 0]
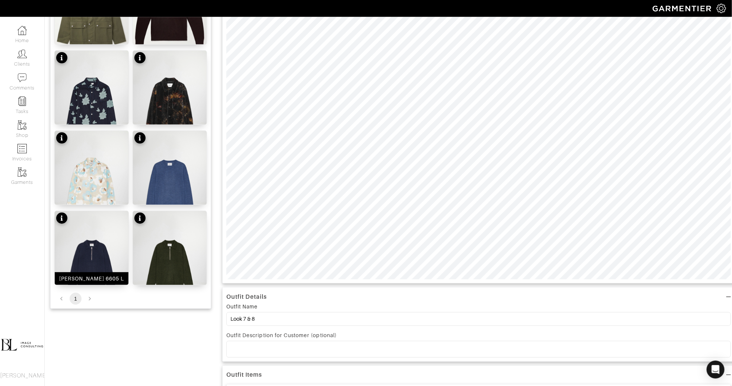
click at [102, 267] on img at bounding box center [92, 266] width 74 height 111
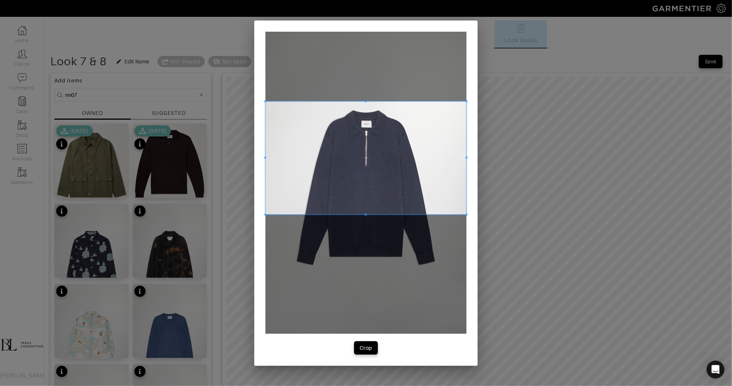
click at [310, 172] on span at bounding box center [366, 157] width 201 height 113
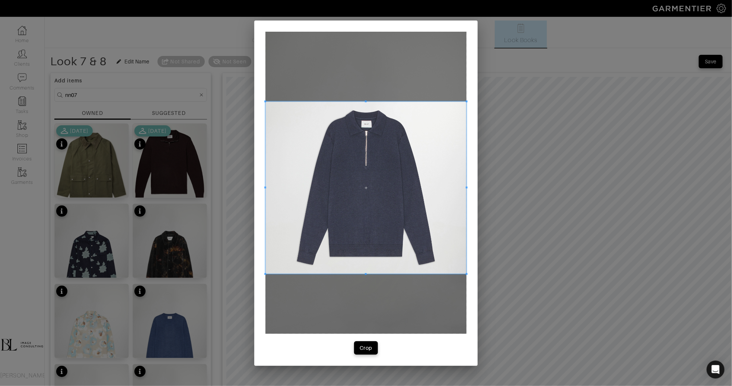
click at [352, 273] on span at bounding box center [366, 274] width 201 height 2
click at [361, 345] on div "Crop" at bounding box center [366, 347] width 13 height 7
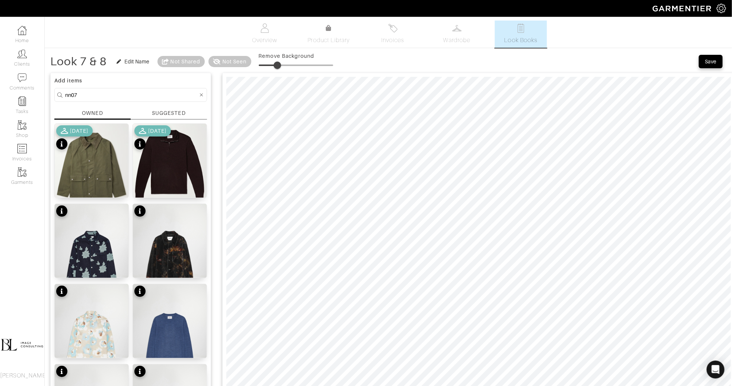
type input "26"
drag, startPoint x: 259, startPoint y: 63, endPoint x: 278, endPoint y: 63, distance: 19.7
click at [279, 63] on span at bounding box center [277, 64] width 7 height 7
click at [117, 93] on input "nn07" at bounding box center [131, 94] width 133 height 9
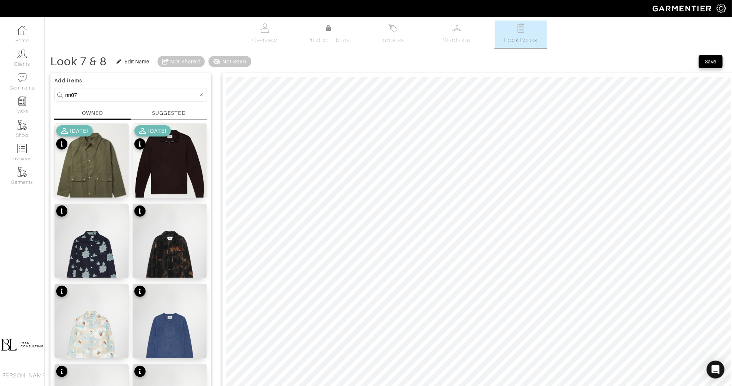
click at [117, 93] on input "nn07" at bounding box center [131, 94] width 133 height 9
type input "bottoms"
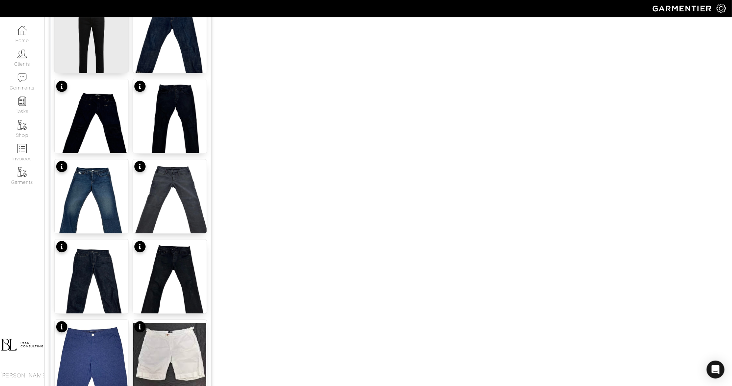
scroll to position [832, 0]
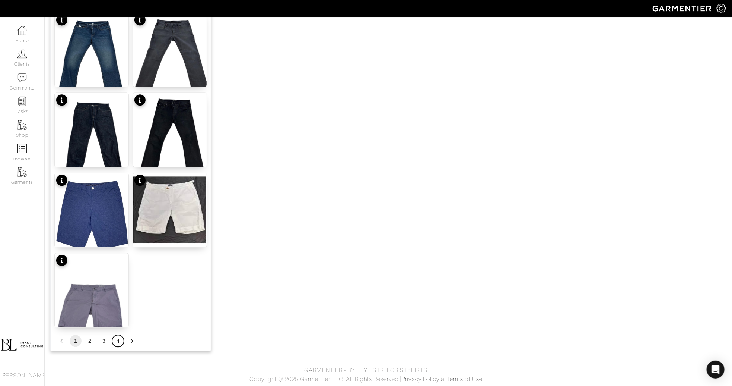
click at [115, 338] on button "4" at bounding box center [118, 341] width 12 height 12
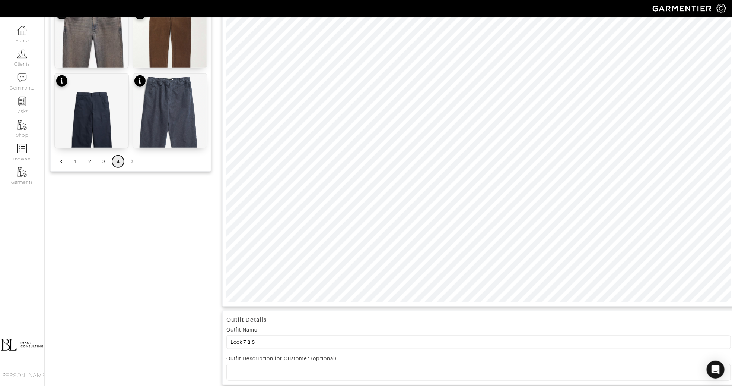
scroll to position [0, 0]
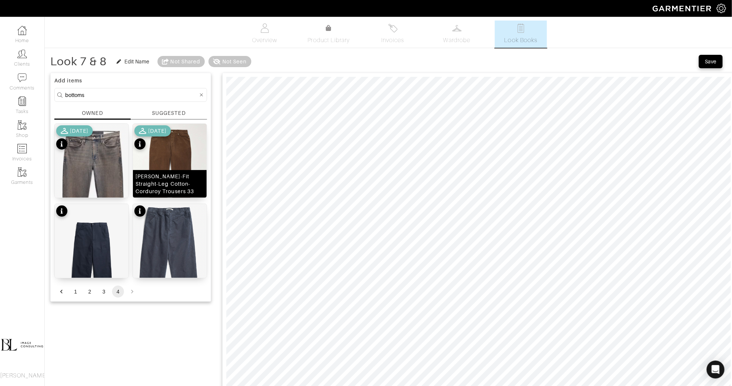
click at [178, 153] on img at bounding box center [170, 173] width 74 height 98
type input "19"
drag, startPoint x: 263, startPoint y: 60, endPoint x: 273, endPoint y: 60, distance: 10.1
click at [273, 61] on span at bounding box center [272, 64] width 7 height 7
click at [195, 156] on img at bounding box center [170, 173] width 74 height 98
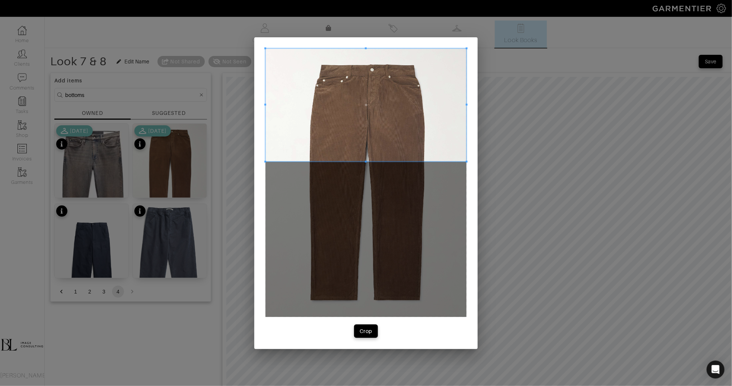
click at [342, 75] on span at bounding box center [366, 104] width 201 height 113
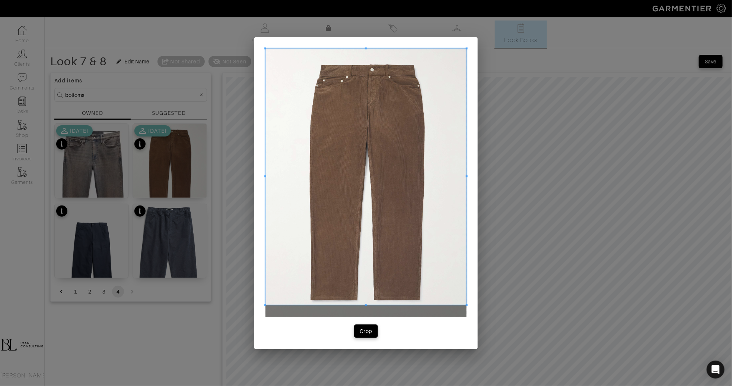
click at [353, 305] on span at bounding box center [366, 305] width 201 height 2
click at [372, 338] on div "Crop" at bounding box center [366, 192] width 224 height 311
click at [370, 329] on div "Crop" at bounding box center [366, 330] width 13 height 7
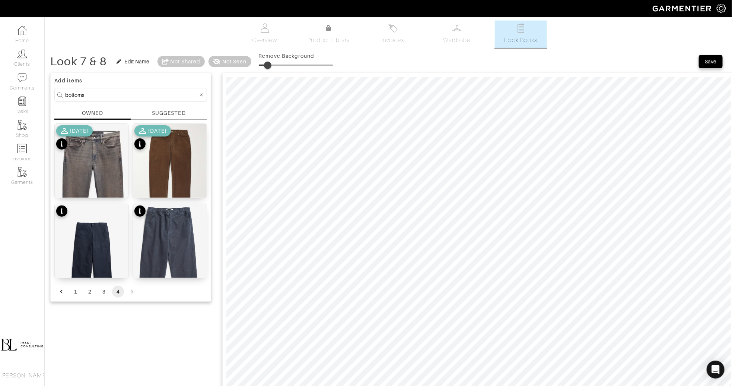
type input "13"
drag, startPoint x: 262, startPoint y: 66, endPoint x: 269, endPoint y: 66, distance: 7.5
click at [269, 66] on span at bounding box center [267, 64] width 7 height 7
click at [161, 165] on img at bounding box center [170, 173] width 74 height 98
type input "4"
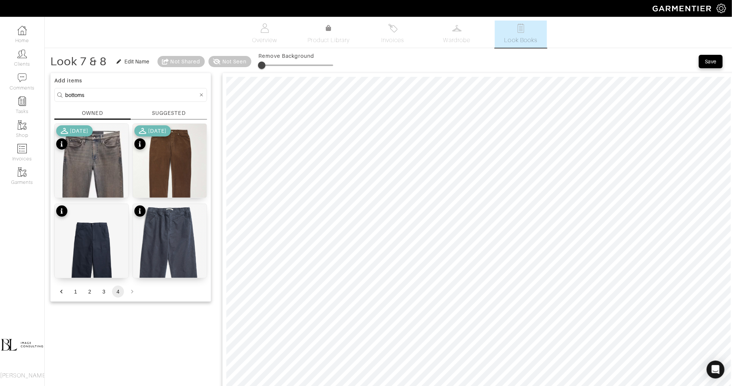
click at [262, 67] on span at bounding box center [261, 64] width 7 height 7
click at [181, 157] on img at bounding box center [170, 173] width 74 height 98
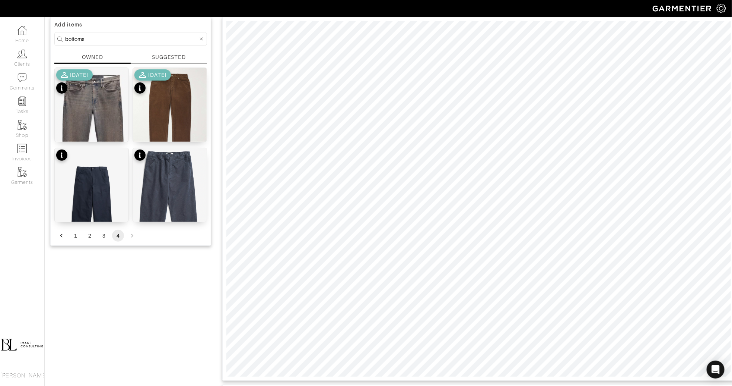
scroll to position [58, 0]
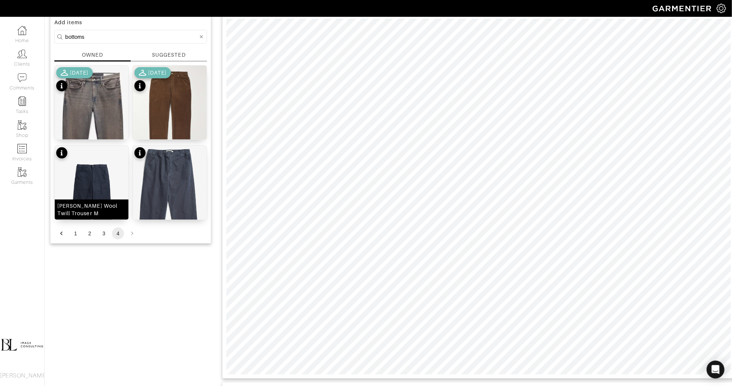
click at [112, 173] on img at bounding box center [92, 201] width 74 height 111
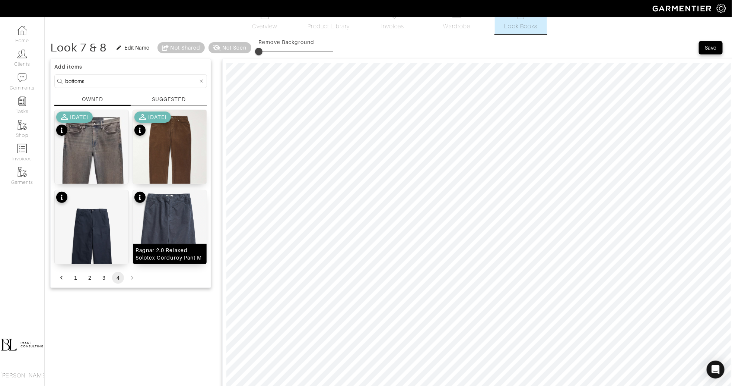
scroll to position [0, 0]
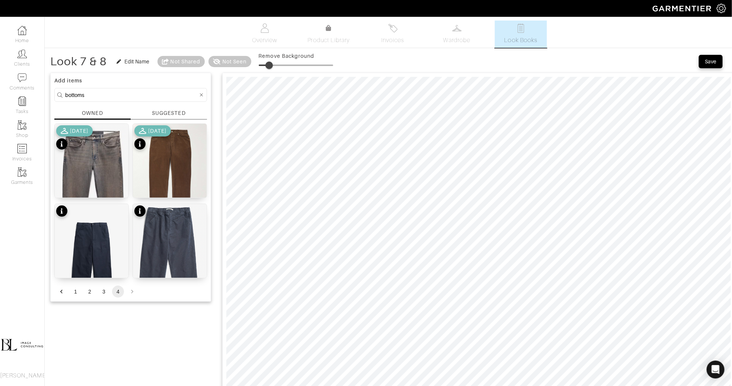
drag, startPoint x: 260, startPoint y: 69, endPoint x: 270, endPoint y: 71, distance: 10.2
click at [270, 69] on span at bounding box center [269, 64] width 7 height 7
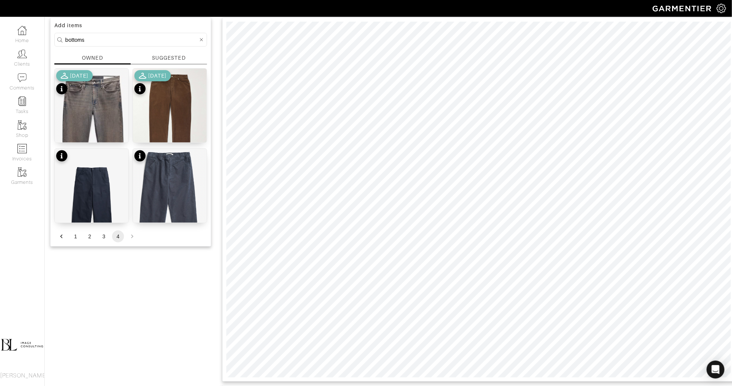
scroll to position [65, 0]
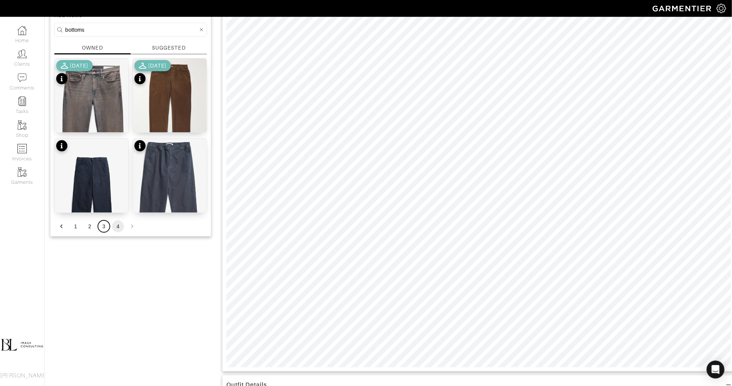
click at [104, 228] on button "3" at bounding box center [104, 226] width 12 height 12
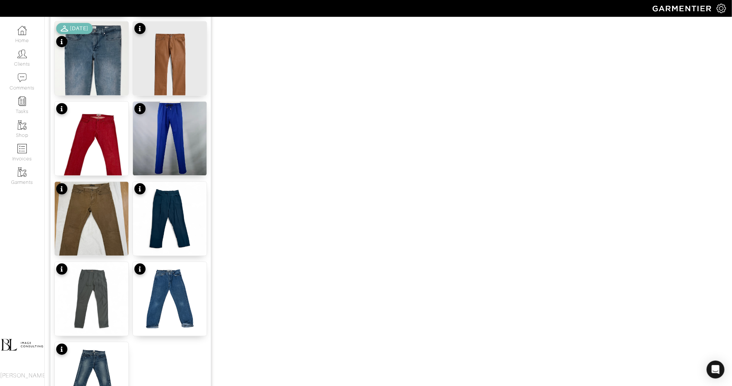
scroll to position [832, 0]
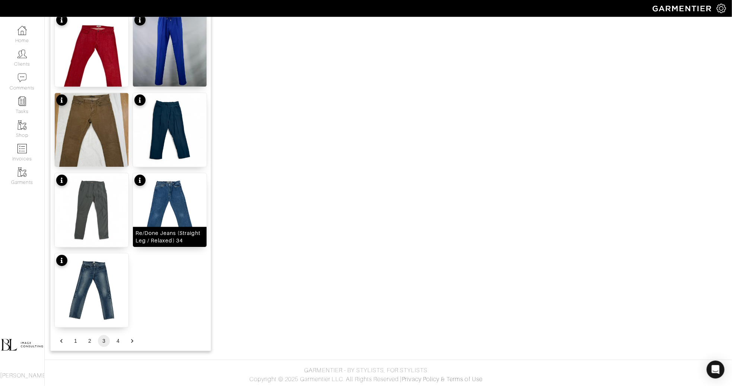
click at [180, 203] on img at bounding box center [170, 210] width 74 height 74
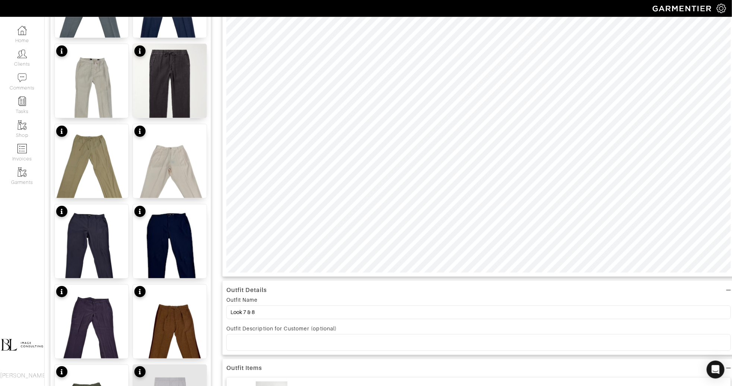
scroll to position [0, 0]
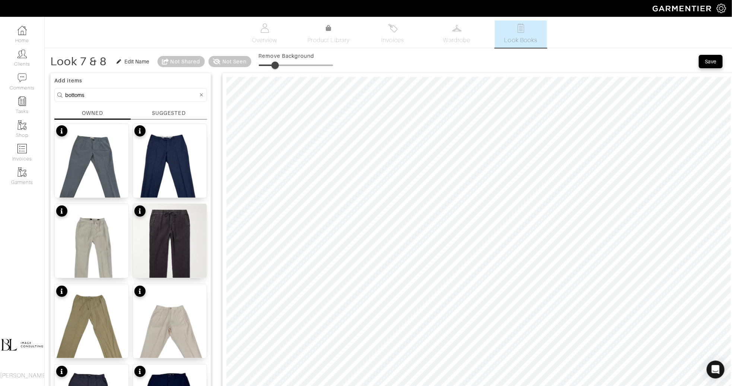
drag, startPoint x: 270, startPoint y: 64, endPoint x: 275, endPoint y: 64, distance: 4.9
click at [275, 64] on span at bounding box center [275, 64] width 7 height 7
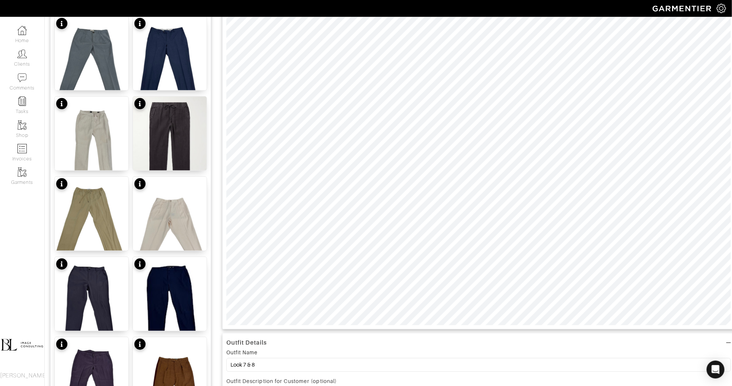
scroll to position [109, 0]
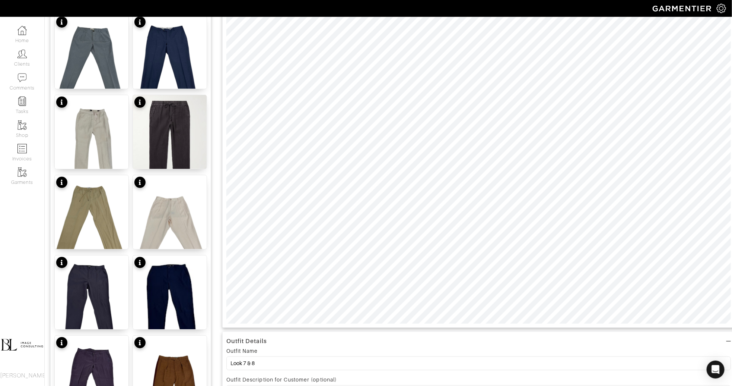
type input "29"
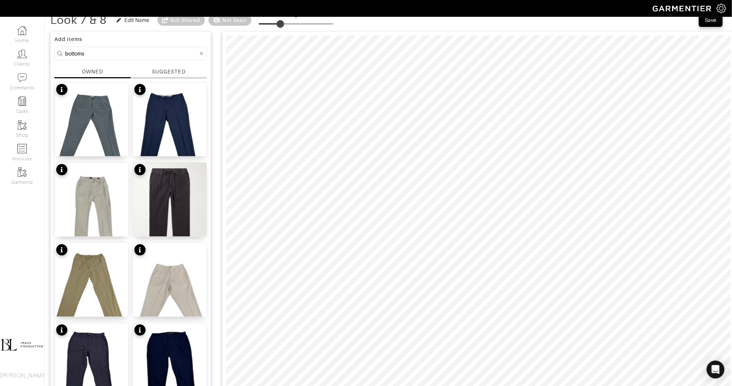
scroll to position [41, 0]
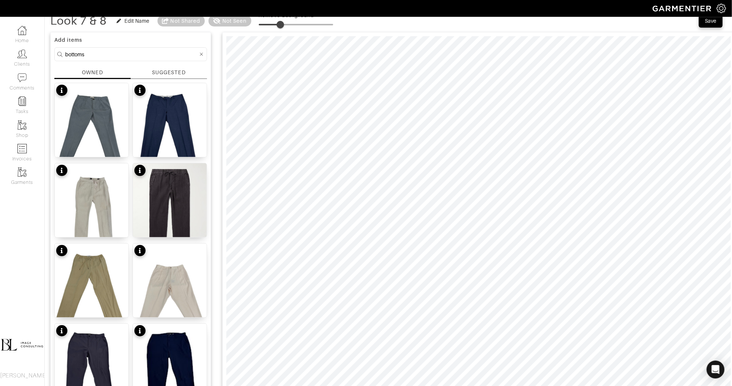
click at [105, 59] on form "bottoms" at bounding box center [130, 54] width 153 height 14
click at [104, 55] on input "bottoms" at bounding box center [131, 54] width 133 height 9
click at [104, 54] on input "bottoms" at bounding box center [131, 54] width 133 height 9
type input "tops"
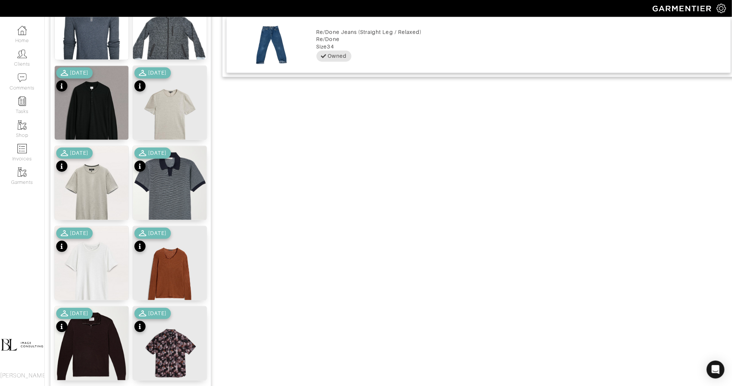
scroll to position [832, 0]
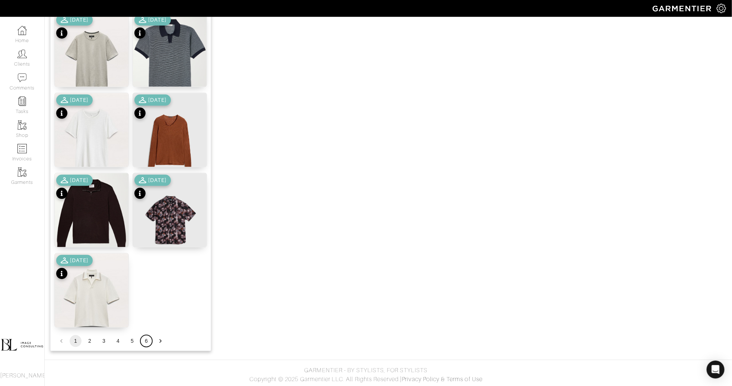
click at [145, 339] on button "6" at bounding box center [146, 341] width 12 height 12
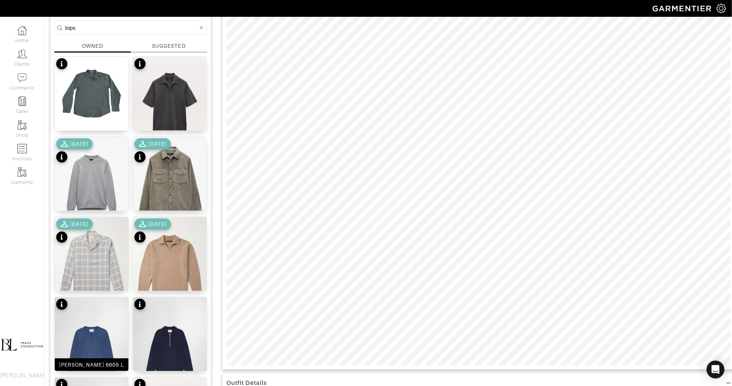
scroll to position [61, 0]
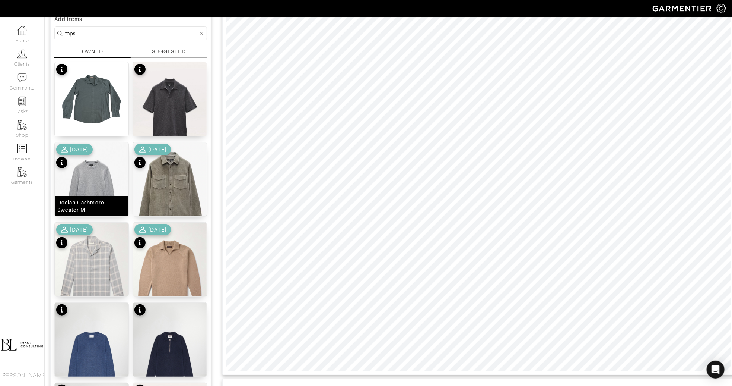
click at [87, 181] on img at bounding box center [92, 188] width 74 height 92
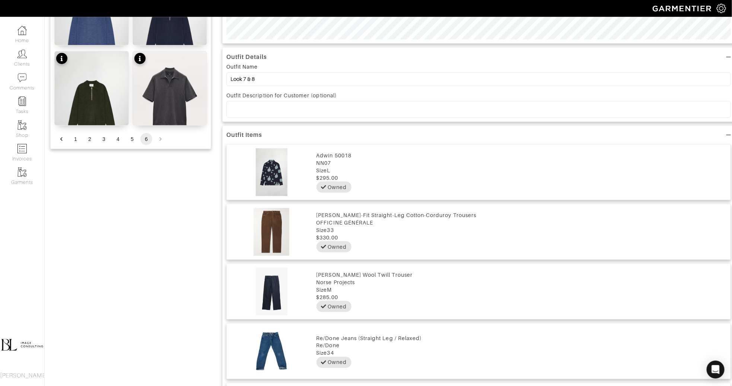
scroll to position [390, 0]
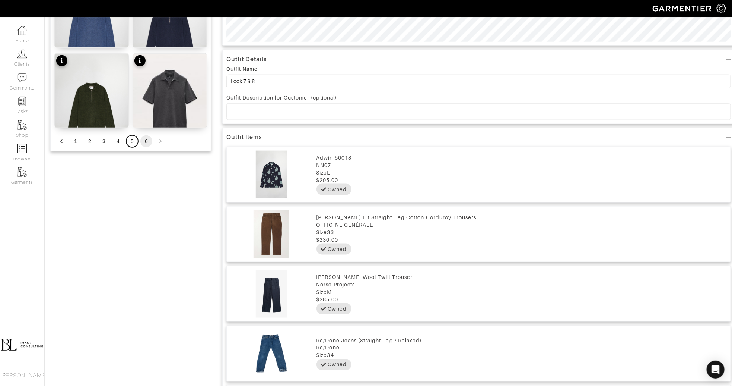
click at [132, 137] on button "5" at bounding box center [132, 141] width 12 height 12
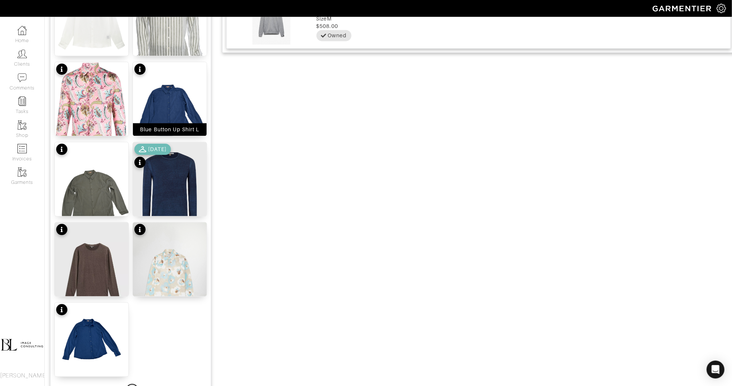
scroll to position [832, 0]
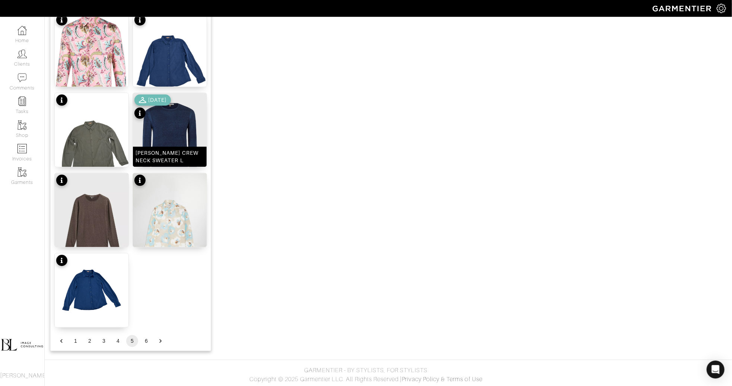
click at [176, 132] on img at bounding box center [170, 142] width 74 height 98
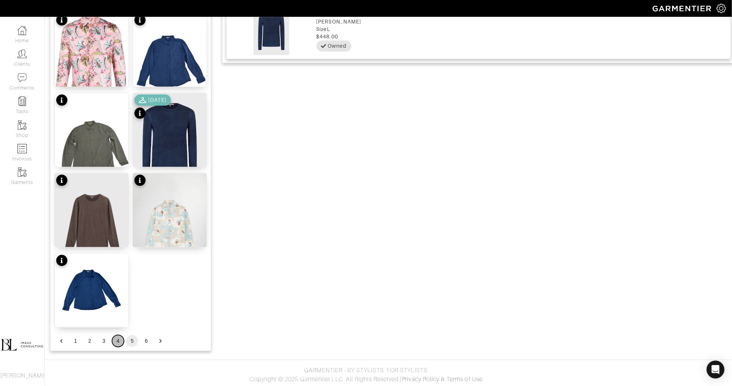
click at [119, 341] on button "4" at bounding box center [118, 341] width 12 height 12
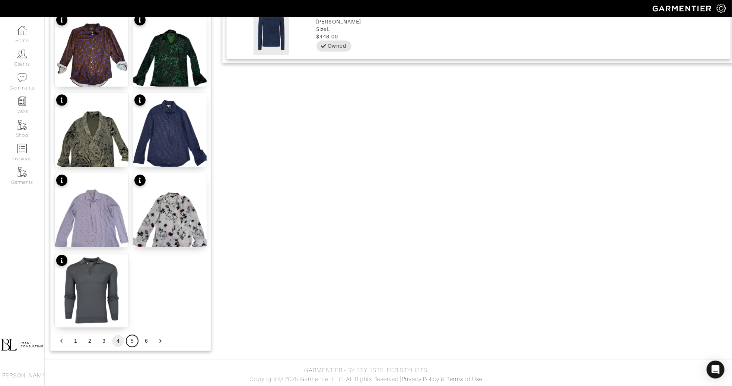
click at [130, 339] on button "5" at bounding box center [132, 341] width 12 height 12
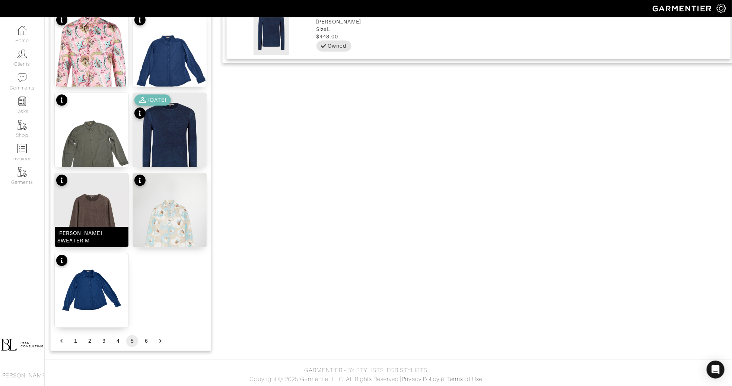
click at [95, 221] on img at bounding box center [92, 222] width 74 height 98
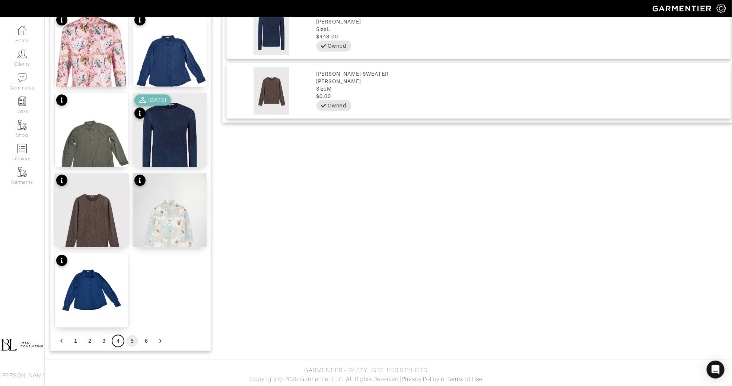
click at [114, 340] on button "4" at bounding box center [118, 341] width 12 height 12
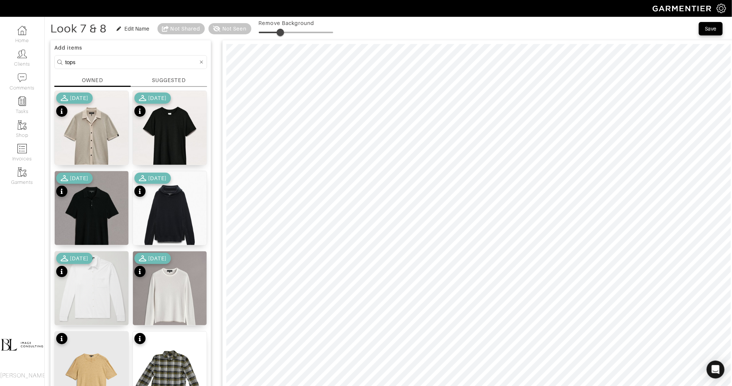
scroll to position [32, 0]
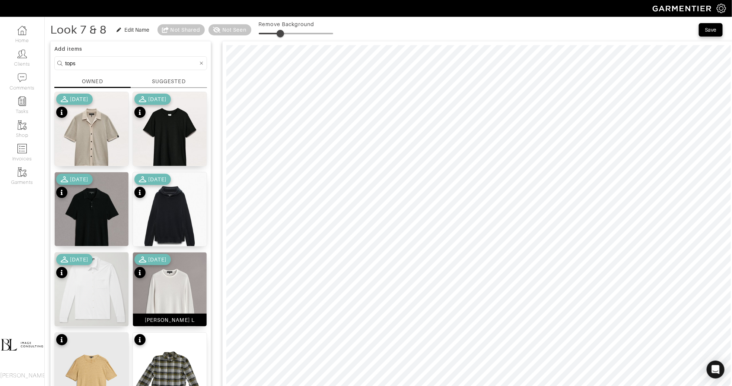
click at [158, 291] on img at bounding box center [170, 298] width 74 height 92
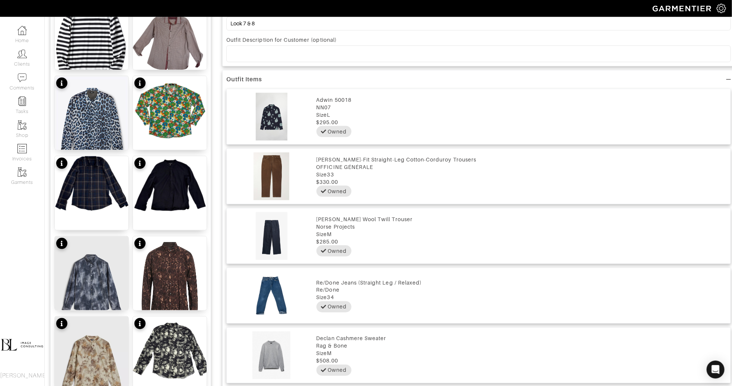
scroll to position [832, 0]
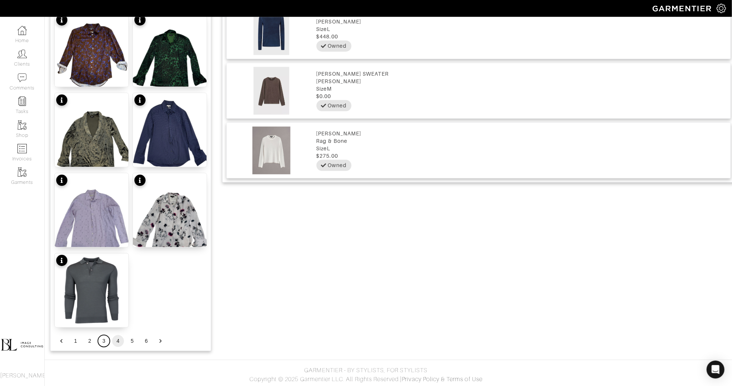
click at [108, 336] on button "3" at bounding box center [104, 341] width 12 height 12
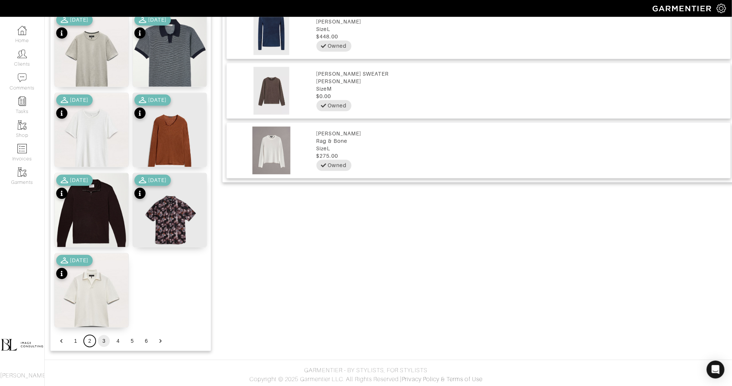
click at [92, 341] on button "2" at bounding box center [90, 341] width 12 height 12
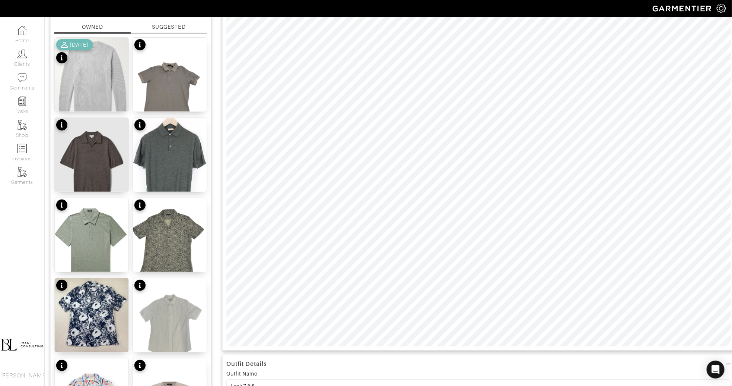
scroll to position [36, 0]
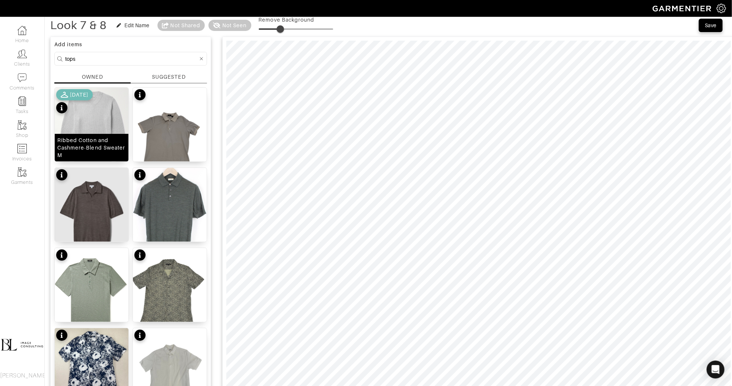
click at [112, 120] on img at bounding box center [92, 132] width 74 height 88
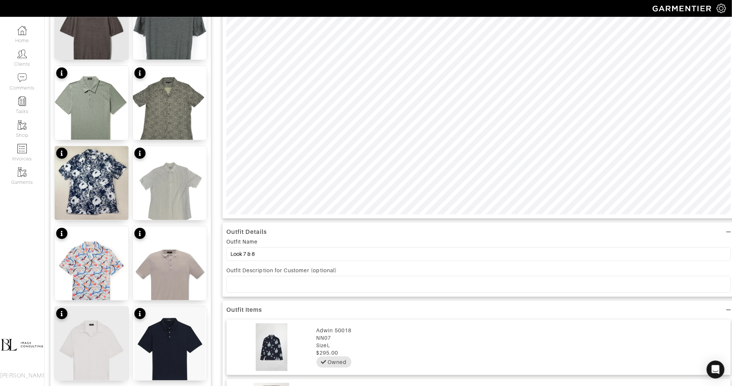
scroll to position [832, 0]
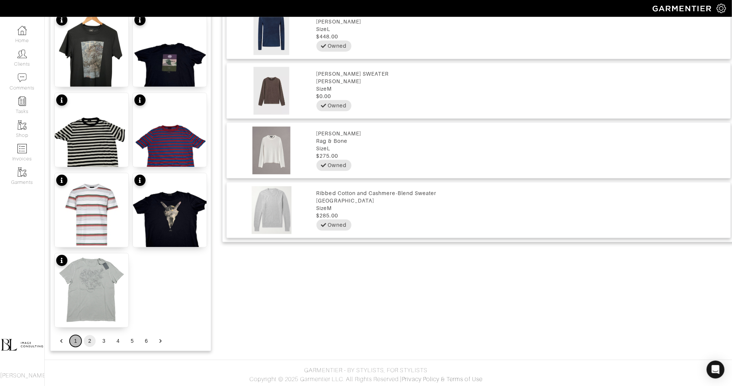
click at [74, 340] on button "1" at bounding box center [76, 341] width 12 height 12
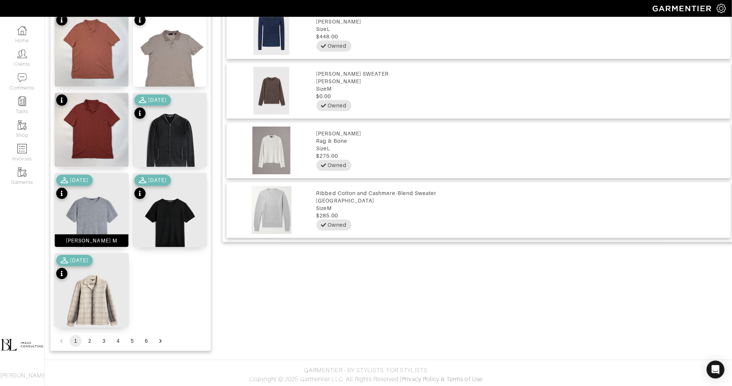
click at [110, 217] on img at bounding box center [92, 222] width 74 height 98
type input "29"
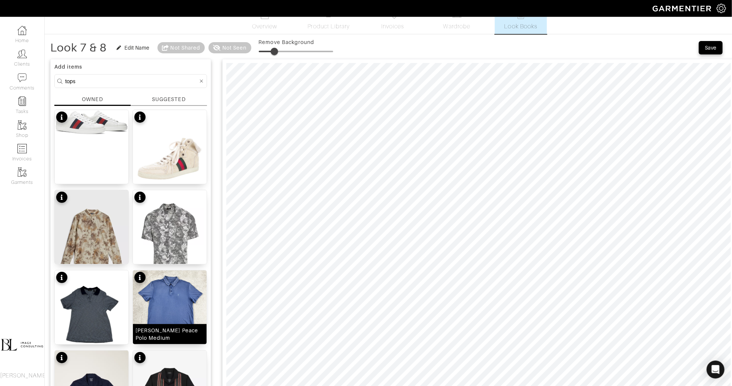
scroll to position [2, 0]
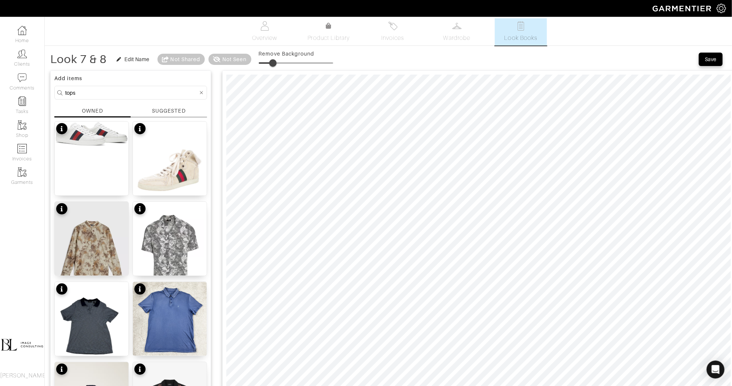
type input "21"
click at [275, 61] on span at bounding box center [274, 62] width 7 height 7
click at [123, 94] on input "bottoms" at bounding box center [131, 92] width 133 height 9
click at [122, 94] on input "bottoms" at bounding box center [131, 92] width 133 height 9
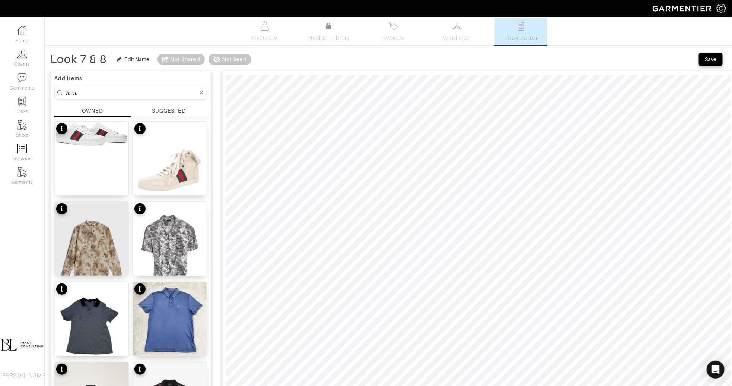
type input "varvatos"
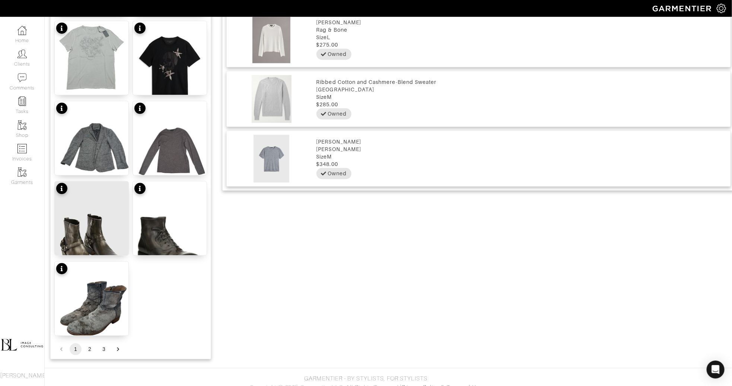
scroll to position [832, 0]
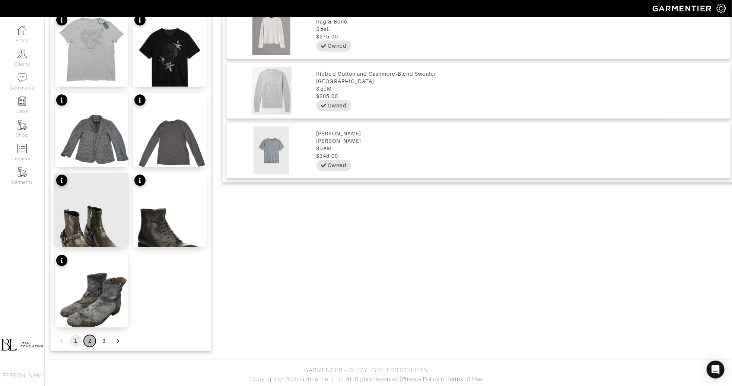
click at [89, 341] on button "2" at bounding box center [90, 341] width 12 height 12
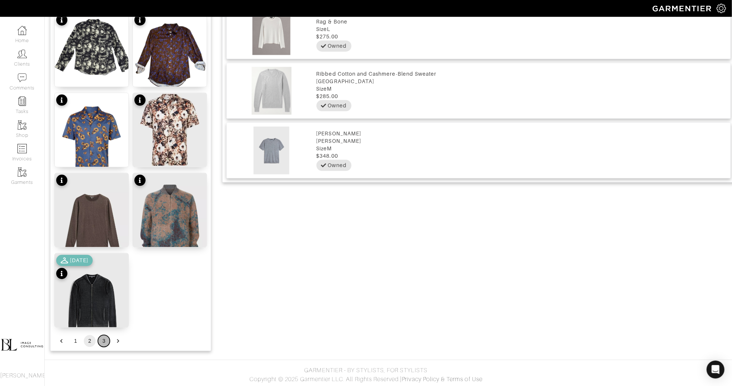
click at [102, 342] on button "3" at bounding box center [104, 341] width 12 height 12
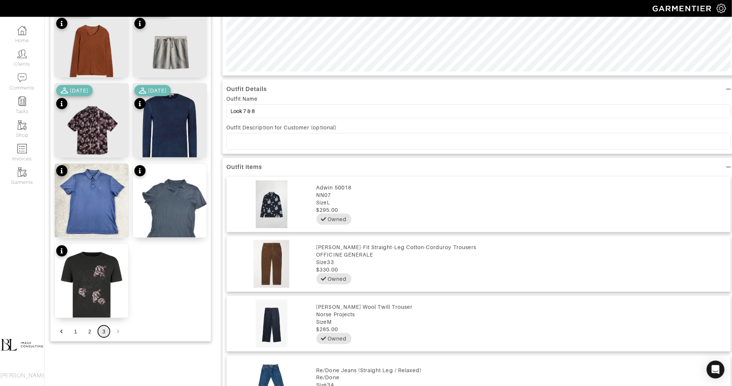
scroll to position [168, 0]
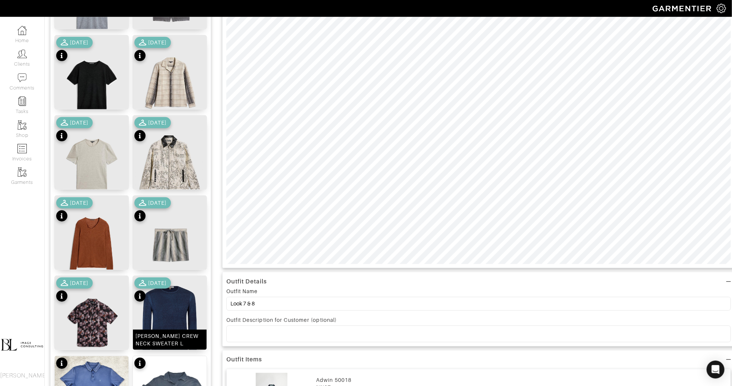
click at [187, 299] on img at bounding box center [170, 325] width 74 height 98
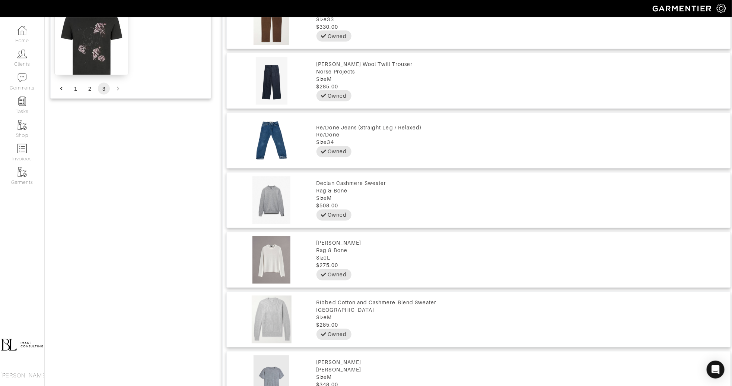
scroll to position [621, 0]
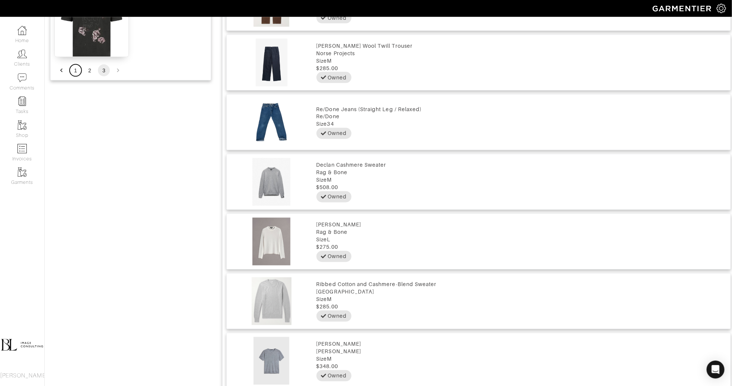
click at [73, 70] on button "1" at bounding box center [76, 70] width 12 height 12
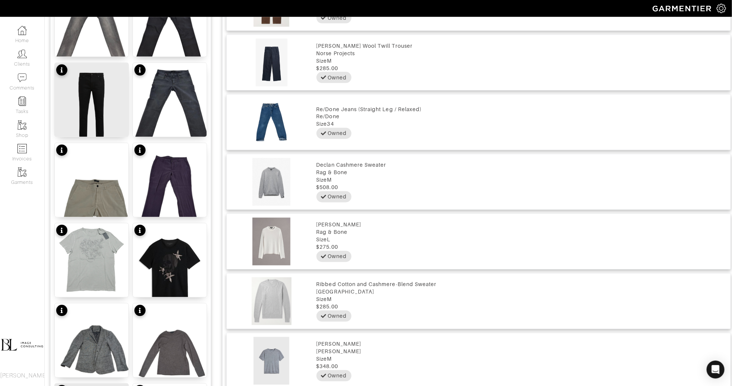
scroll to position [0, 0]
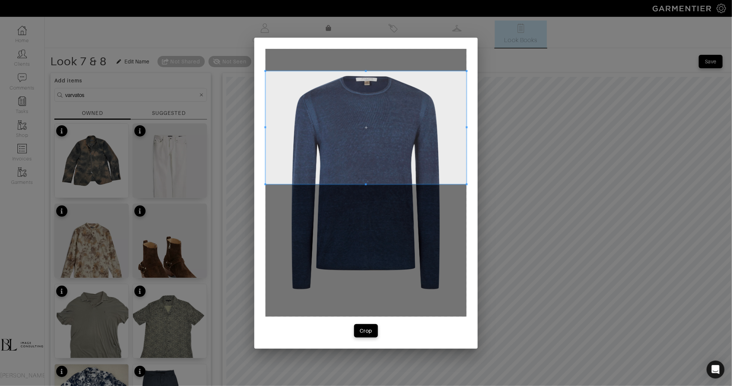
click at [340, 148] on span at bounding box center [366, 127] width 201 height 113
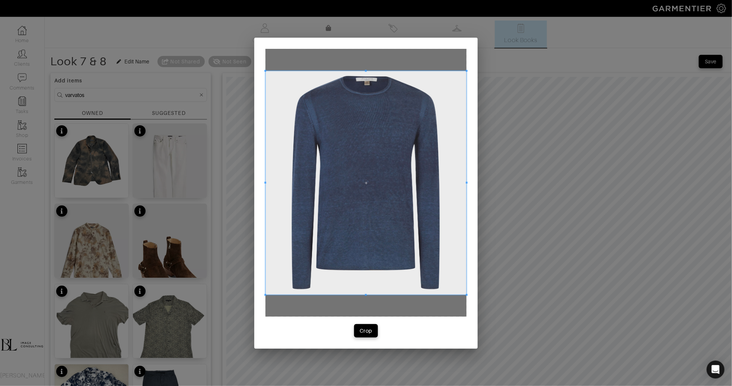
click at [343, 295] on span at bounding box center [366, 295] width 201 height 2
click at [359, 335] on button "Crop" at bounding box center [366, 330] width 24 height 13
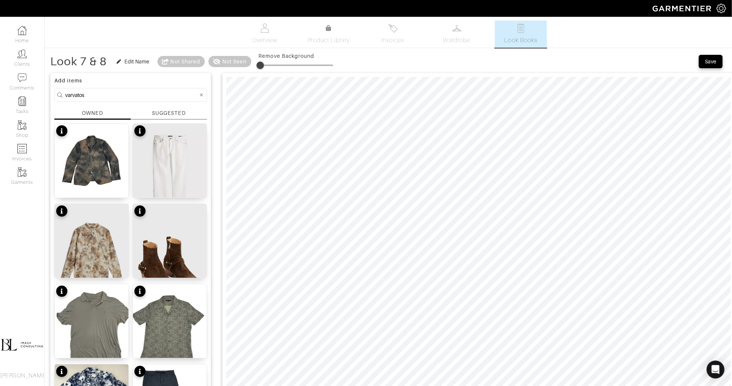
type input "9"
drag, startPoint x: 261, startPoint y: 67, endPoint x: 266, endPoint y: 67, distance: 5.6
click at [266, 67] on span at bounding box center [265, 64] width 7 height 7
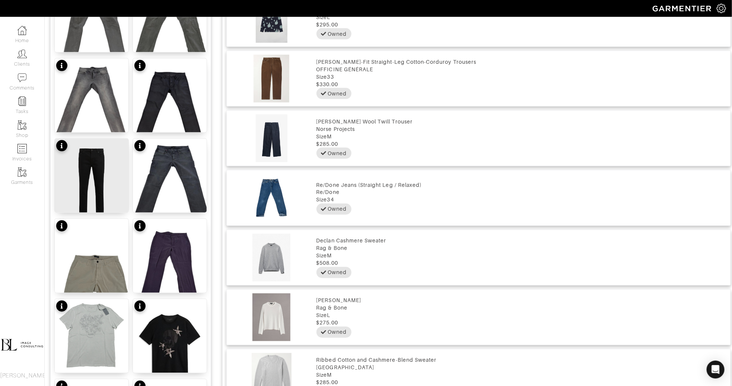
scroll to position [832, 0]
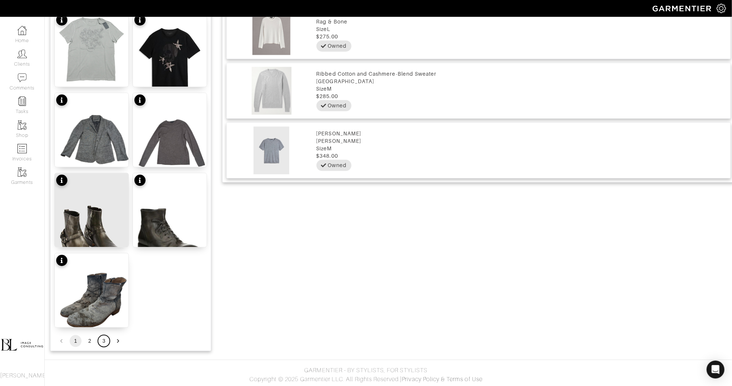
click at [102, 343] on button "3" at bounding box center [104, 341] width 12 height 12
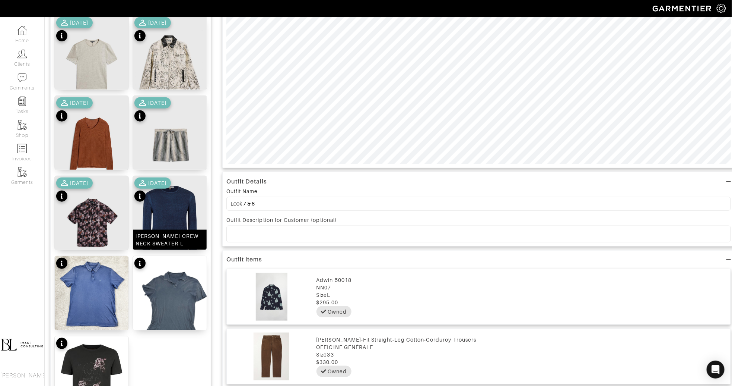
click at [172, 220] on img at bounding box center [170, 225] width 74 height 98
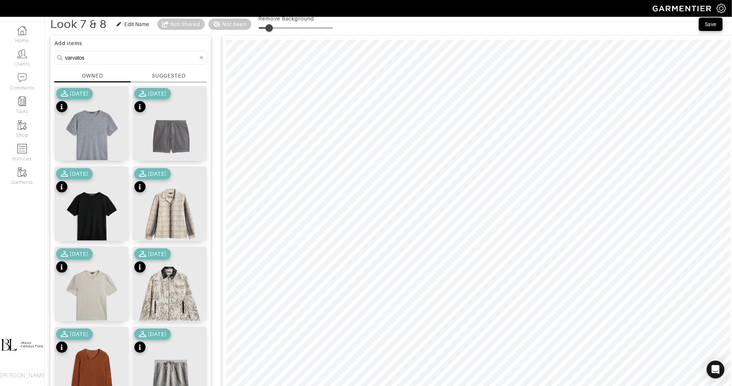
scroll to position [34, 0]
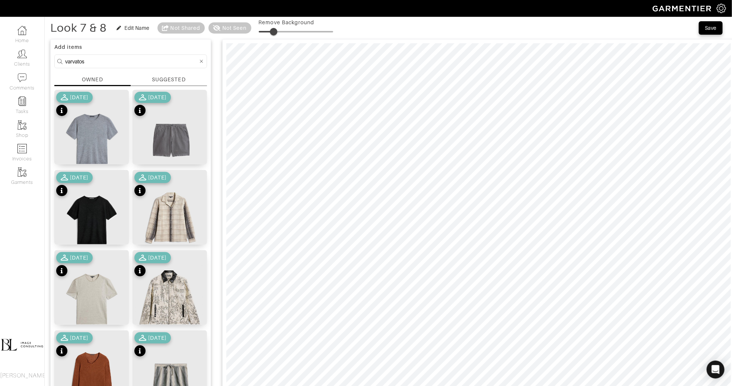
drag, startPoint x: 270, startPoint y: 32, endPoint x: 275, endPoint y: 32, distance: 4.5
click at [275, 32] on span at bounding box center [273, 31] width 7 height 7
drag, startPoint x: 276, startPoint y: 33, endPoint x: 268, endPoint y: 36, distance: 8.0
click at [268, 35] on span at bounding box center [267, 31] width 7 height 7
drag, startPoint x: 270, startPoint y: 31, endPoint x: 251, endPoint y: 31, distance: 19.0
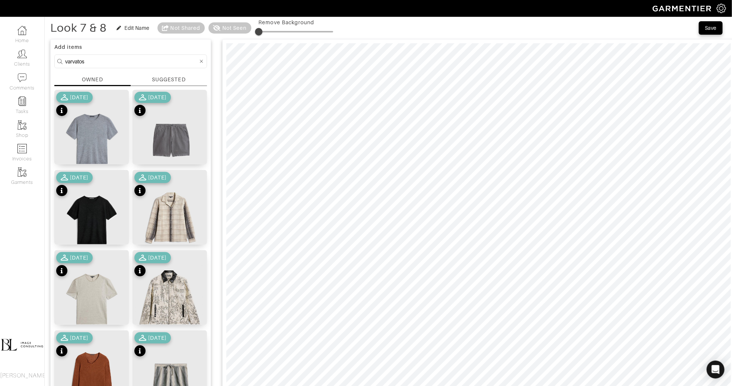
click at [251, 31] on div "Look 7 & 8 Edit Name Not Shared Not Seen Remove Background" at bounding box center [191, 27] width 283 height 15
type input "20"
click at [274, 32] on span at bounding box center [273, 31] width 7 height 7
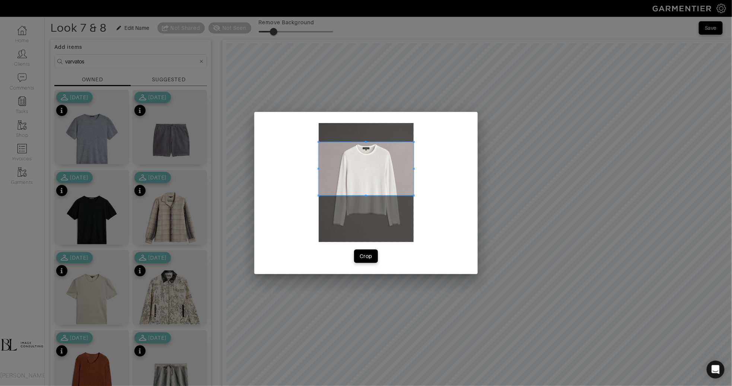
click at [346, 186] on span at bounding box center [366, 168] width 95 height 53
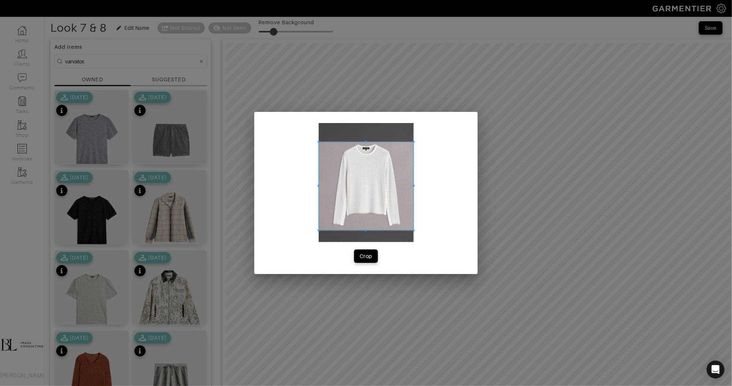
click at [356, 238] on div at bounding box center [366, 182] width 95 height 119
click at [317, 187] on div "Crop" at bounding box center [366, 193] width 224 height 162
click at [329, 186] on span at bounding box center [328, 186] width 2 height 2
click at [406, 185] on span at bounding box center [407, 186] width 2 height 2
click at [371, 256] on div "Crop" at bounding box center [366, 255] width 13 height 7
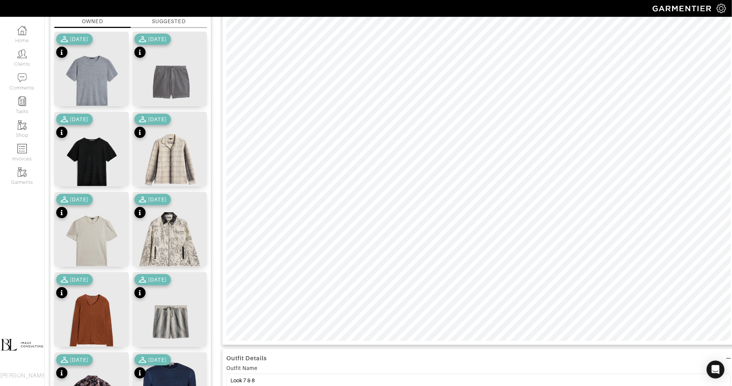
scroll to position [92, 0]
type input "21"
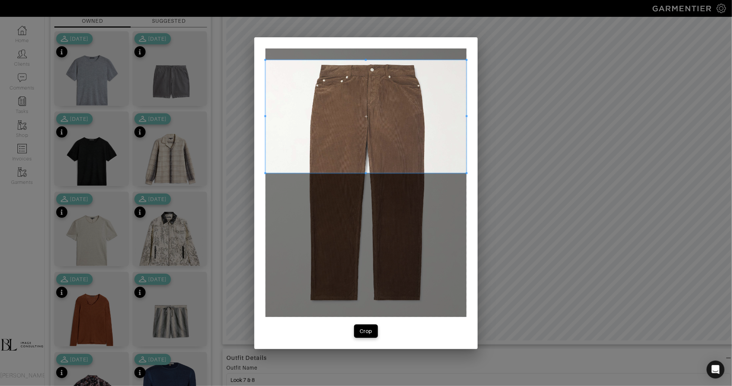
click at [391, 125] on span at bounding box center [366, 116] width 201 height 113
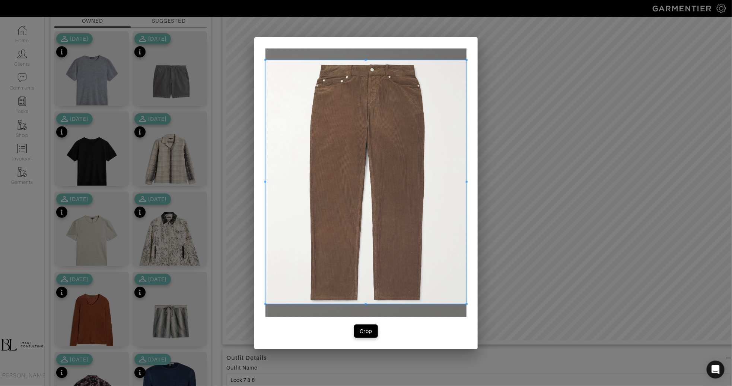
click at [396, 304] on span at bounding box center [366, 304] width 201 height 2
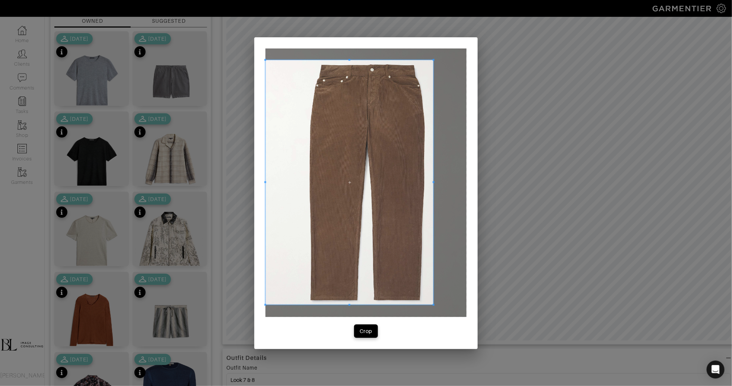
click at [434, 183] on span at bounding box center [434, 182] width 2 height 2
drag, startPoint x: 264, startPoint y: 181, endPoint x: 292, endPoint y: 181, distance: 28.3
click at [293, 181] on div "Crop" at bounding box center [366, 192] width 224 height 311
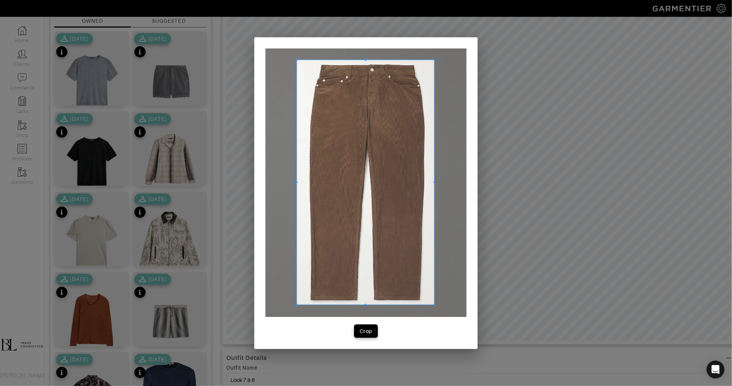
click at [297, 183] on div at bounding box center [365, 182] width 137 height 244
click at [368, 332] on div "Crop" at bounding box center [366, 330] width 13 height 7
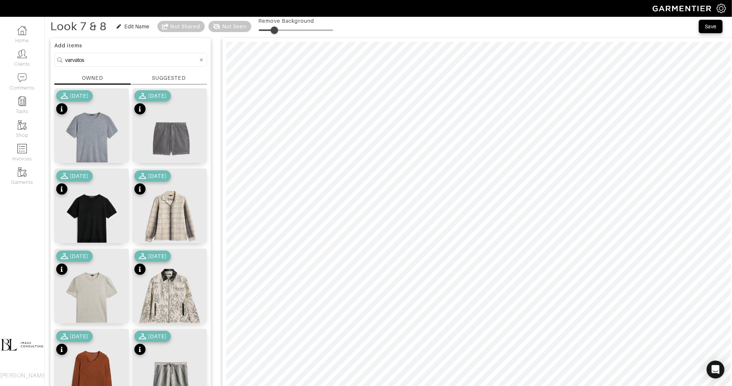
scroll to position [20, 0]
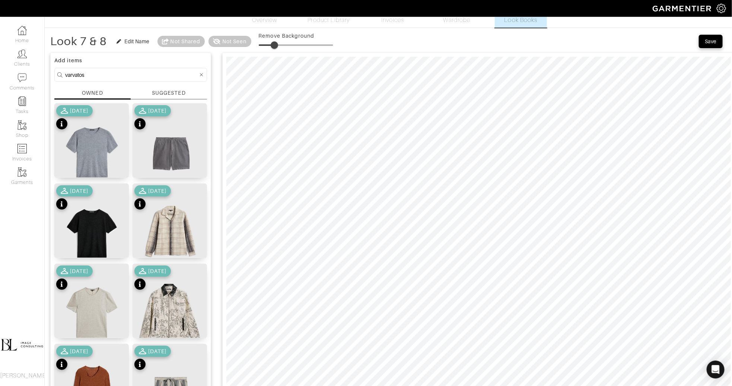
type input "29"
click at [122, 74] on input "varvatos" at bounding box center [131, 74] width 133 height 9
type input "shoes"
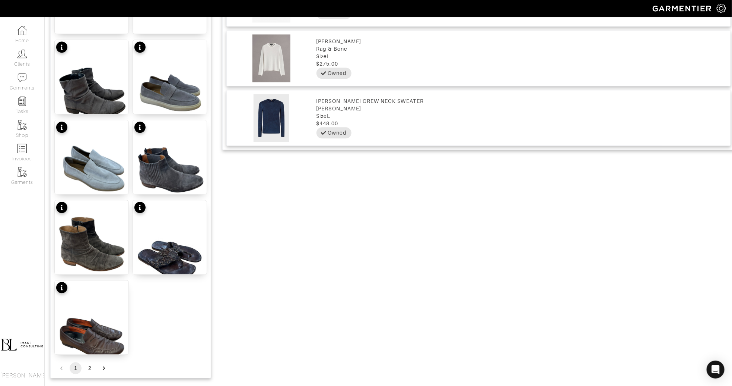
scroll to position [806, 0]
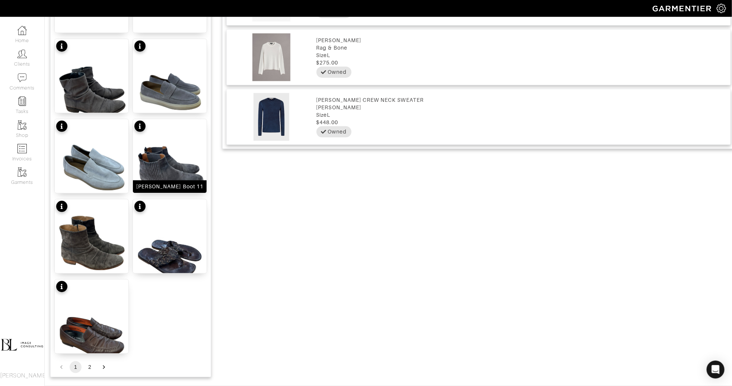
click at [182, 152] on img at bounding box center [170, 168] width 74 height 98
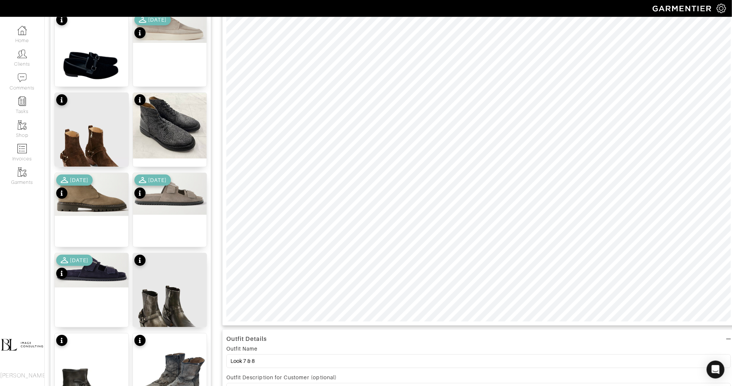
scroll to position [0, 0]
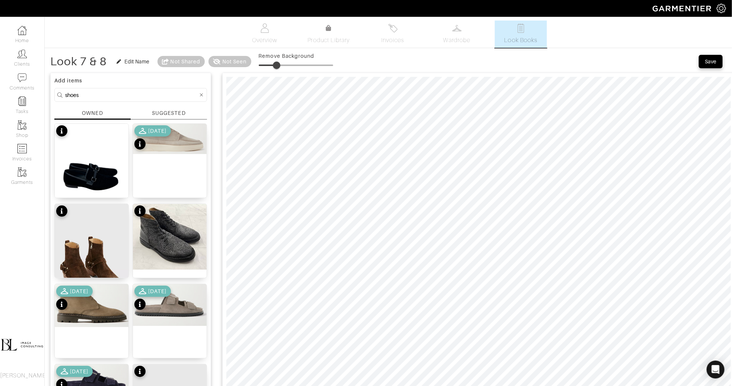
drag, startPoint x: 281, startPoint y: 64, endPoint x: 278, endPoint y: 65, distance: 3.9
click at [278, 65] on span at bounding box center [276, 64] width 7 height 7
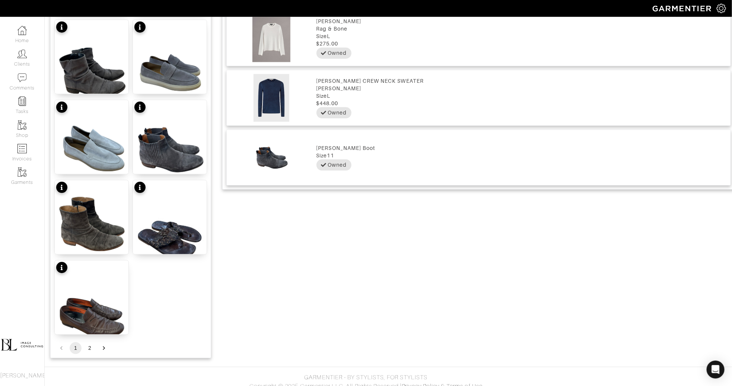
scroll to position [832, 0]
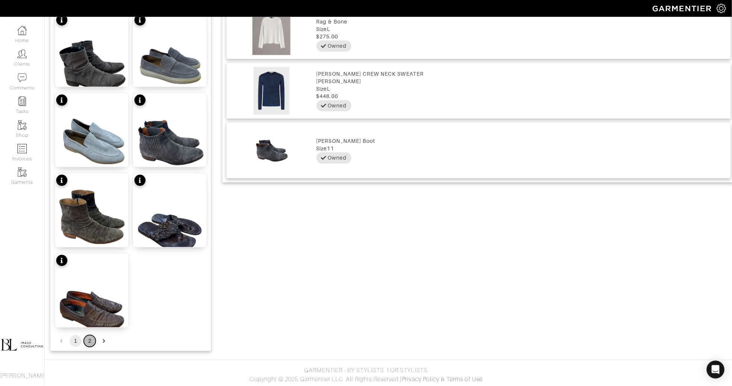
click at [89, 341] on button "2" at bounding box center [90, 341] width 12 height 12
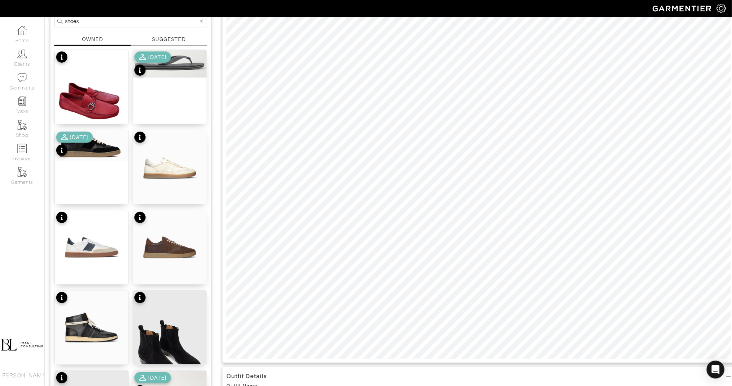
scroll to position [94, 0]
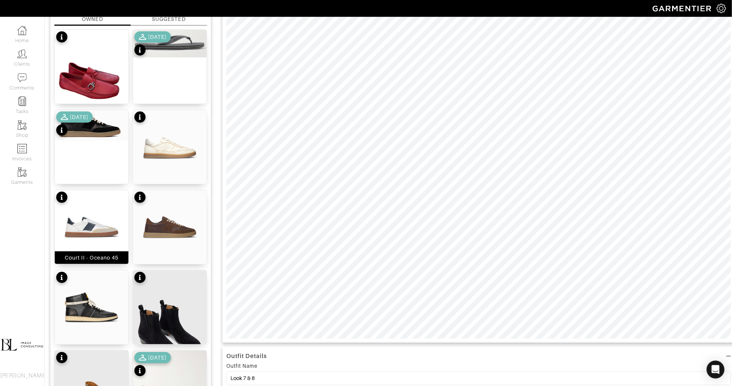
click at [93, 227] on img at bounding box center [92, 227] width 74 height 74
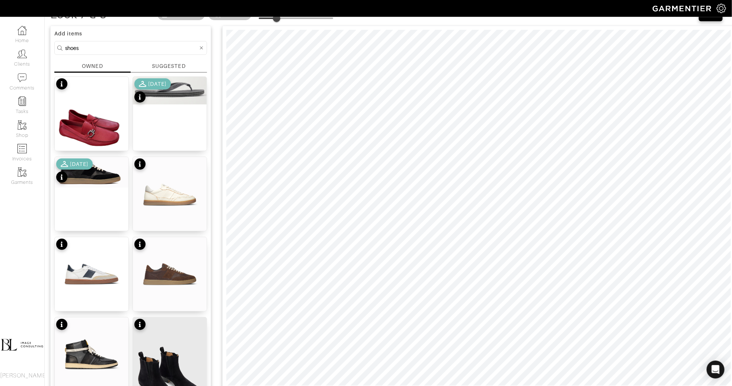
scroll to position [42, 0]
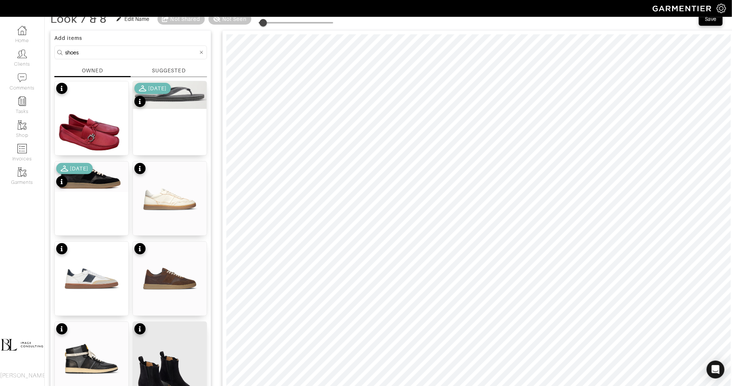
drag, startPoint x: 278, startPoint y: 23, endPoint x: 264, endPoint y: 25, distance: 14.6
click at [264, 25] on span at bounding box center [263, 22] width 7 height 7
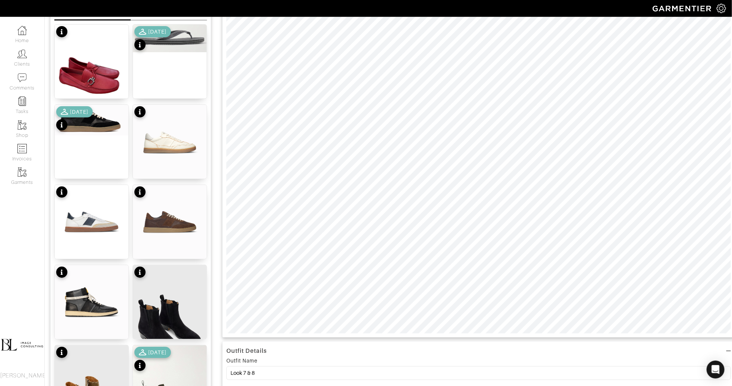
scroll to position [116, 0]
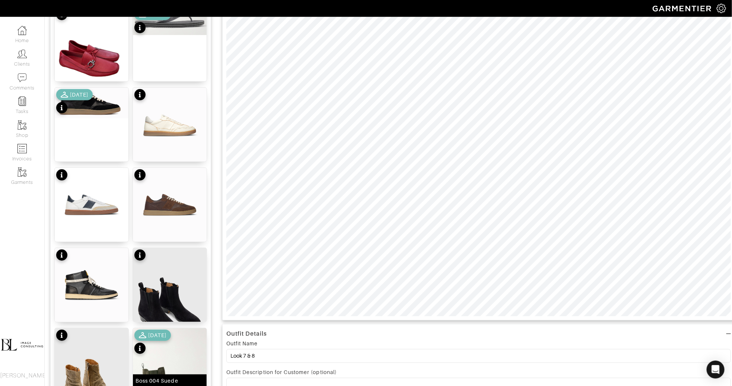
click at [180, 373] on img at bounding box center [170, 377] width 74 height 98
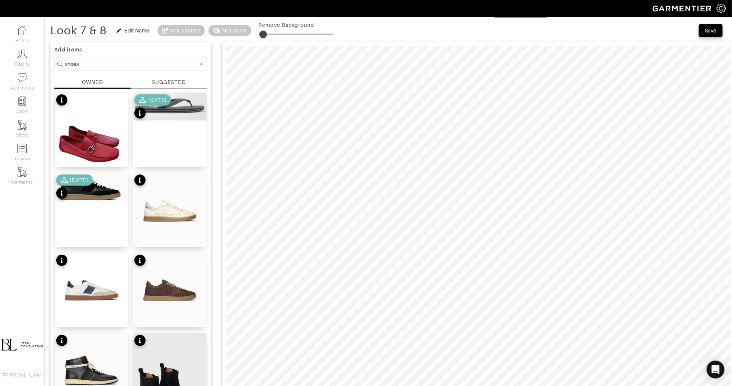
scroll to position [30, 0]
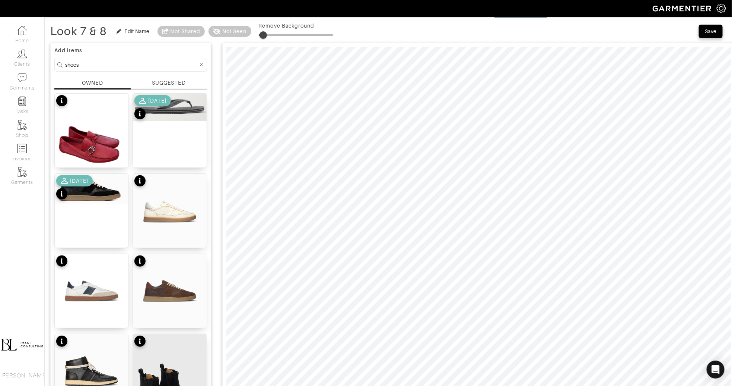
type input "5"
click at [263, 32] on span at bounding box center [262, 34] width 7 height 7
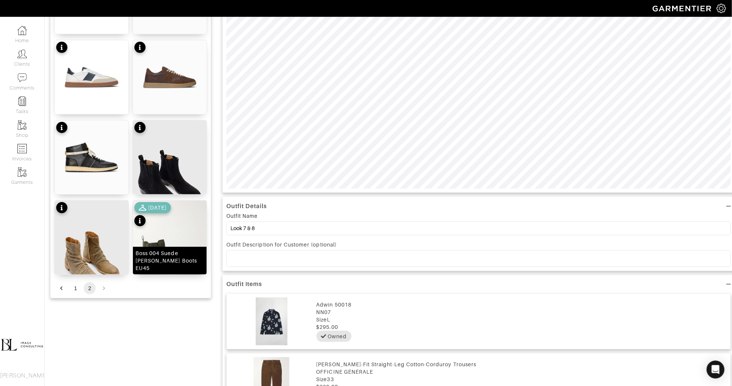
click at [148, 256] on div "Boss 004 Suede Chelsea Boots EU45" at bounding box center [170, 260] width 69 height 22
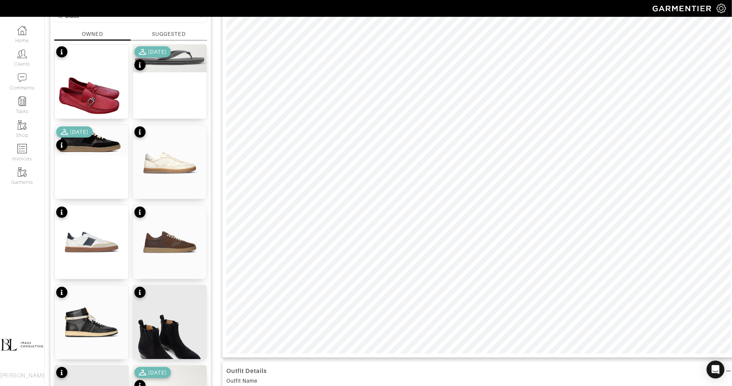
scroll to position [0, 0]
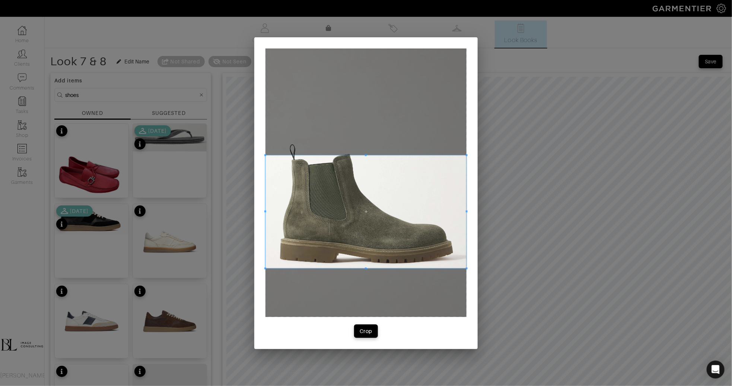
click at [357, 223] on span at bounding box center [366, 211] width 201 height 113
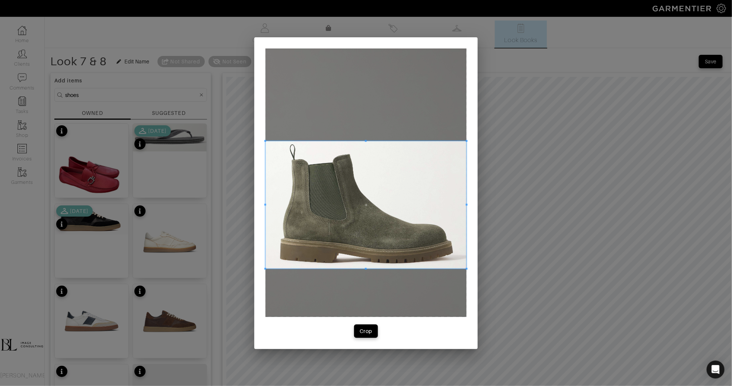
click at [403, 140] on span at bounding box center [366, 141] width 201 height 2
click at [365, 328] on div "Crop" at bounding box center [366, 330] width 13 height 7
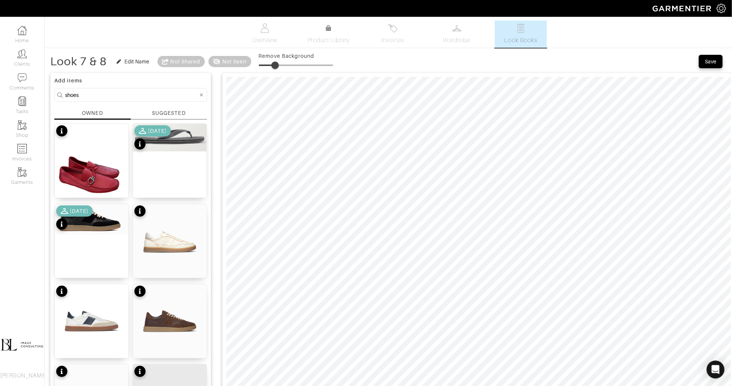
type input "23"
drag, startPoint x: 262, startPoint y: 63, endPoint x: 277, endPoint y: 64, distance: 15.3
click at [277, 64] on span at bounding box center [275, 64] width 7 height 7
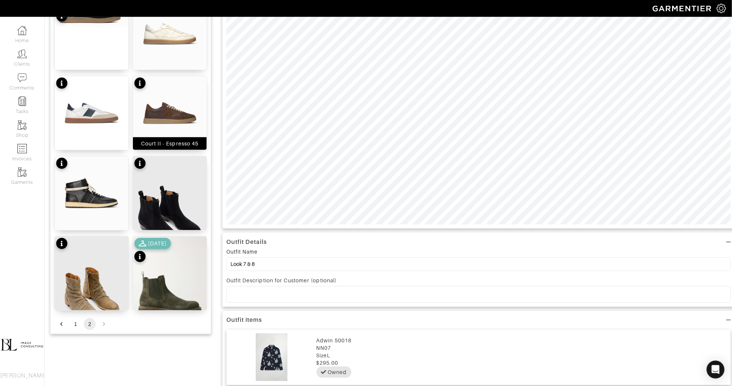
scroll to position [213, 0]
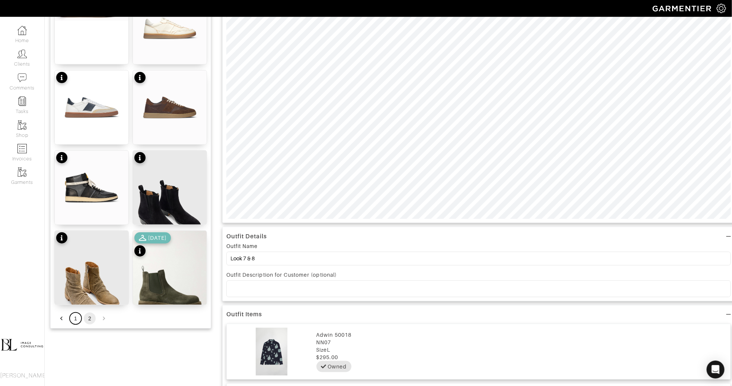
click at [79, 316] on button "1" at bounding box center [76, 318] width 12 height 12
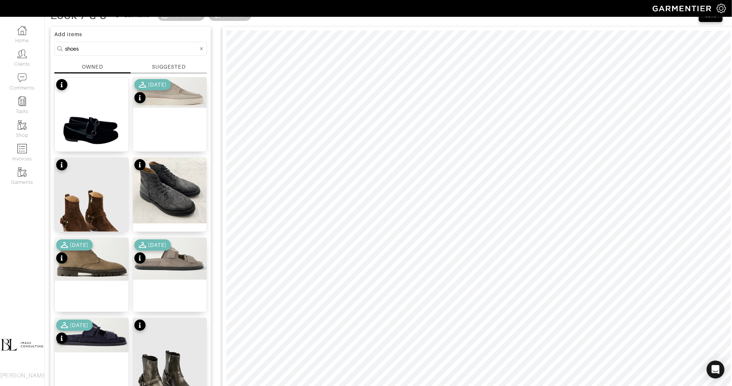
scroll to position [43, 0]
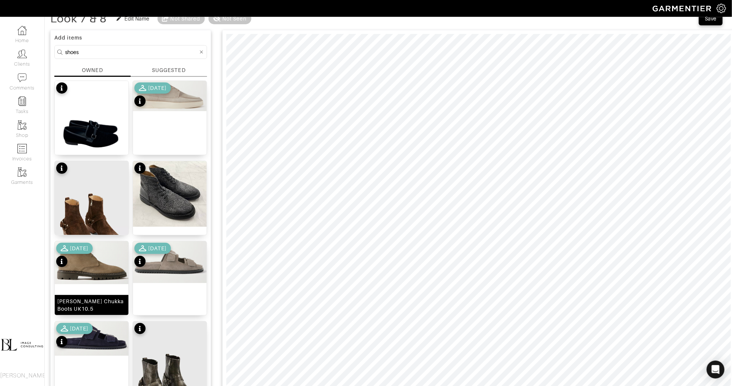
click at [117, 258] on img at bounding box center [92, 262] width 74 height 43
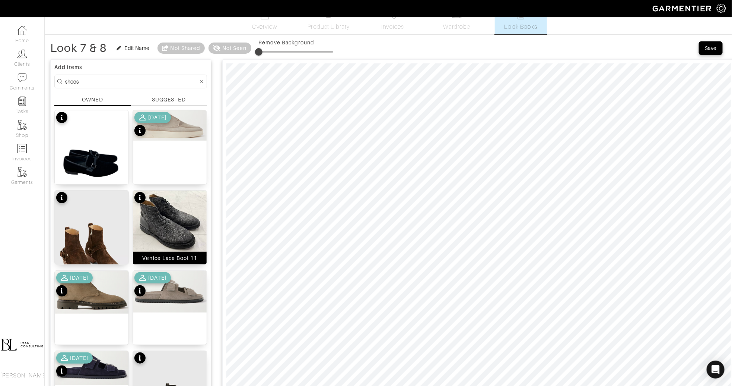
scroll to position [6, 0]
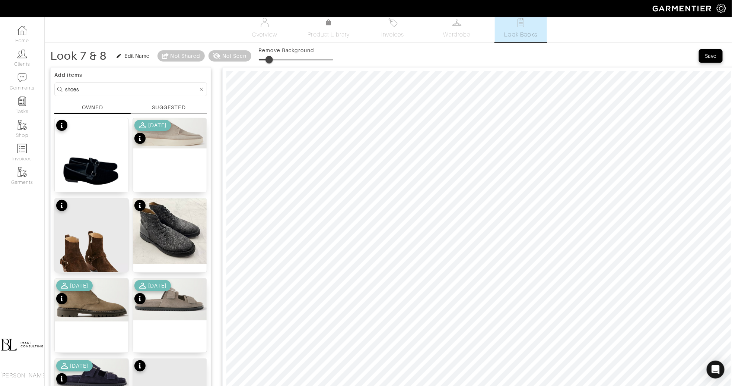
type input "20"
drag, startPoint x: 264, startPoint y: 58, endPoint x: 273, endPoint y: 59, distance: 9.4
click at [274, 59] on span at bounding box center [273, 59] width 7 height 7
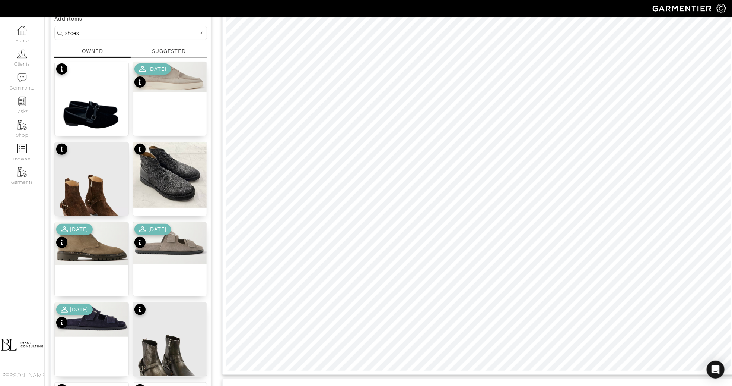
scroll to position [278, 0]
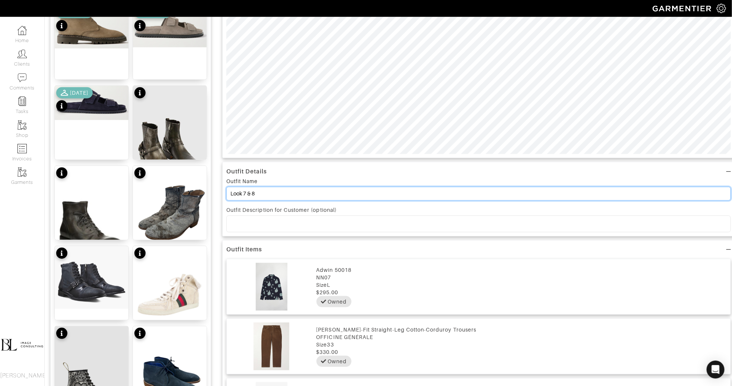
click at [279, 193] on input "Look 7 & 8" at bounding box center [479, 194] width 505 height 14
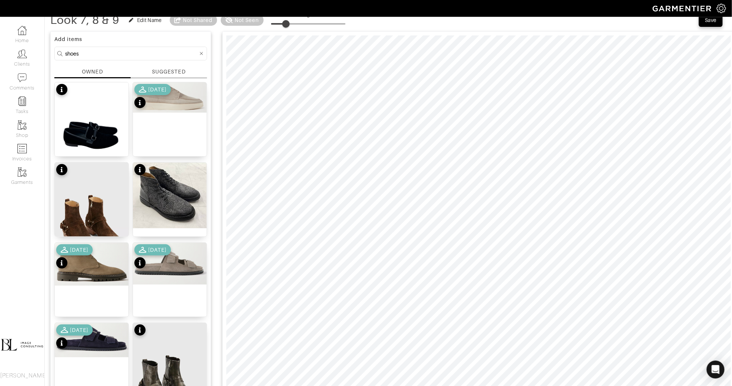
scroll to position [39, 0]
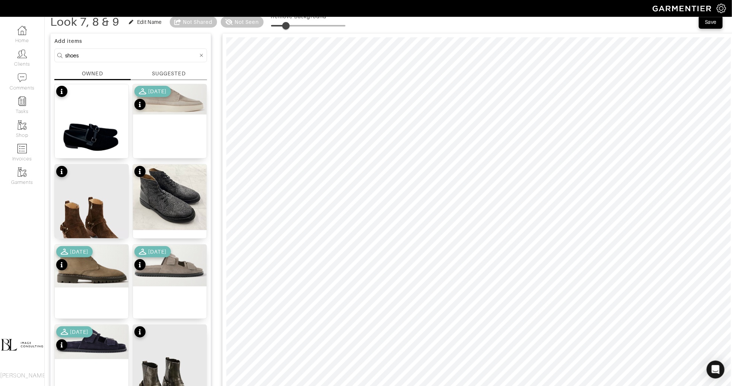
type input "Look 7, 8 & 9"
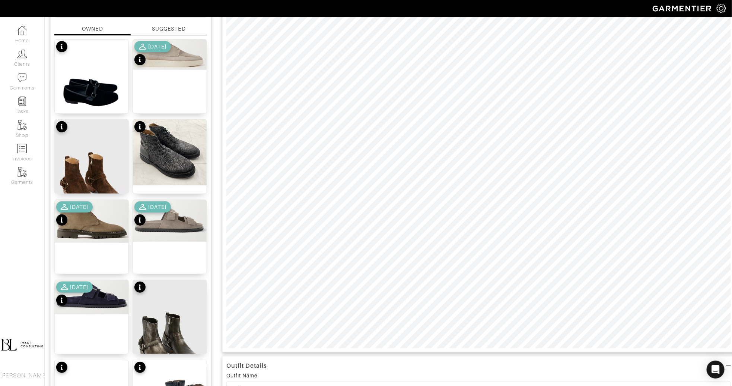
scroll to position [0, 0]
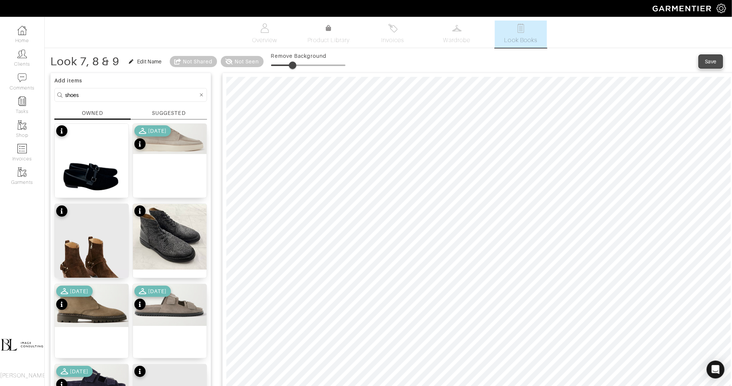
click at [710, 64] on div "Save" at bounding box center [711, 61] width 12 height 7
type input "29"
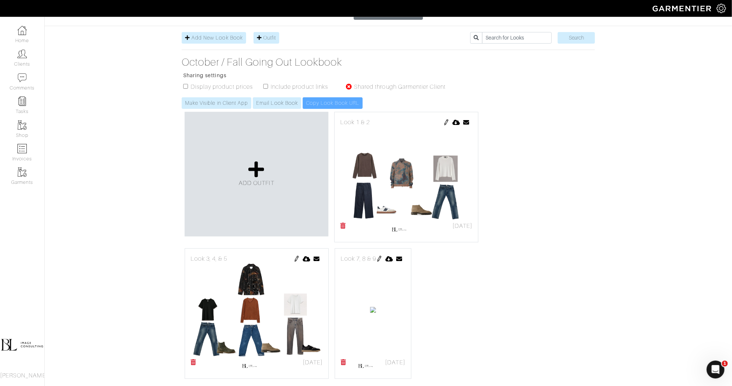
scroll to position [120, 0]
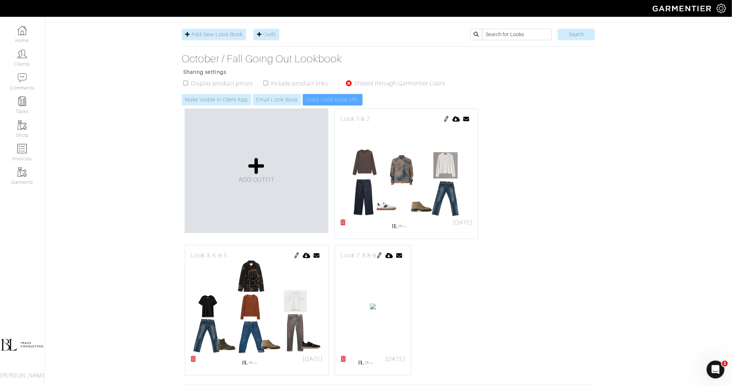
click at [383, 252] on img at bounding box center [380, 255] width 6 height 6
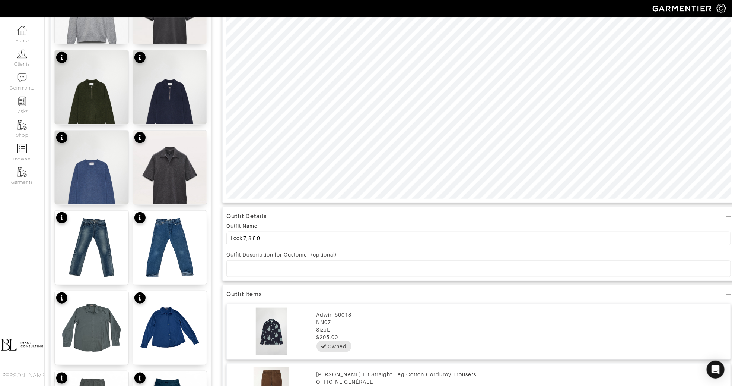
scroll to position [238, 0]
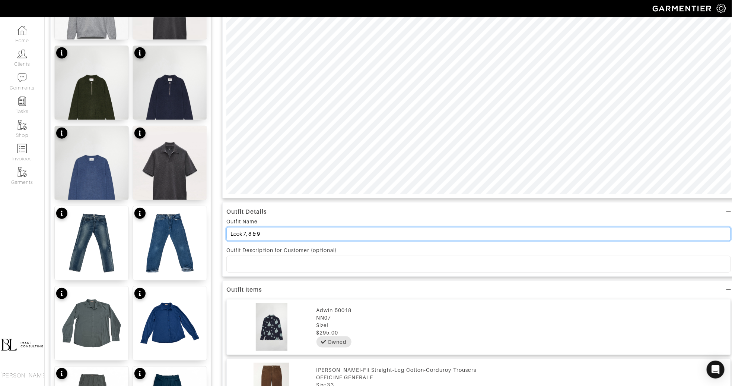
click at [246, 233] on input "Look 7, 8 & 9" at bounding box center [479, 234] width 505 height 14
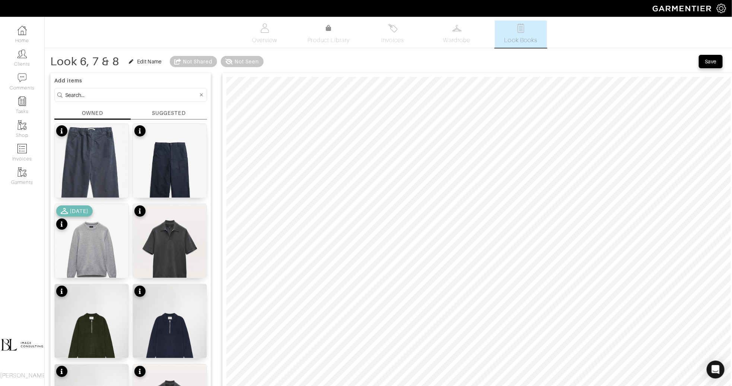
type input "Look 6, 7 & 8"
click at [701, 63] on button "Save" at bounding box center [711, 61] width 24 height 13
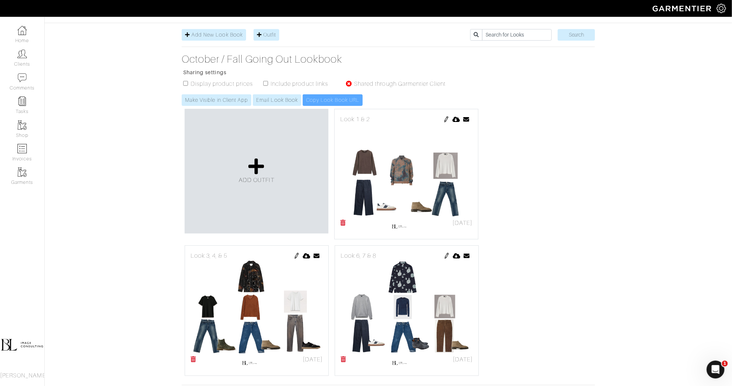
scroll to position [124, 0]
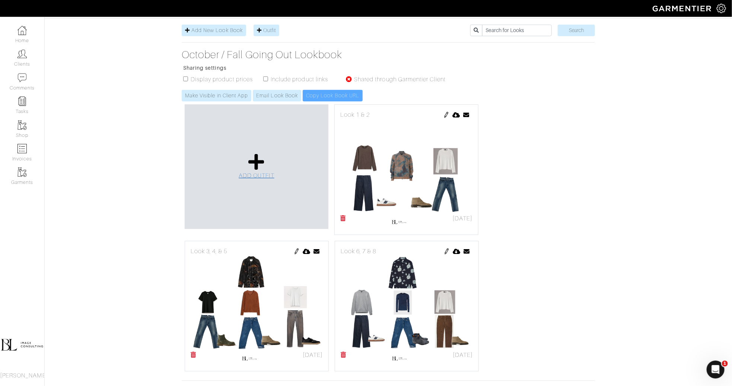
click at [261, 153] on icon at bounding box center [256, 162] width 16 height 18
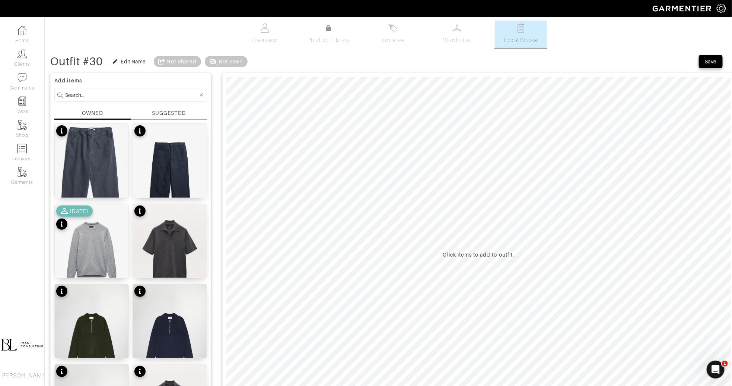
click at [120, 96] on input at bounding box center [131, 94] width 133 height 9
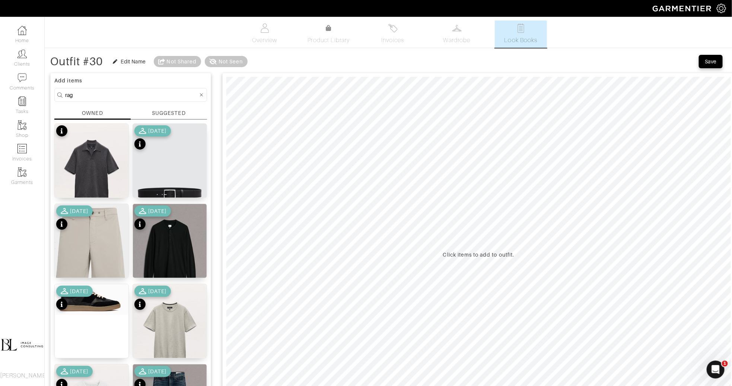
click at [123, 91] on input "rag" at bounding box center [131, 94] width 133 height 9
type input "c"
type input "a"
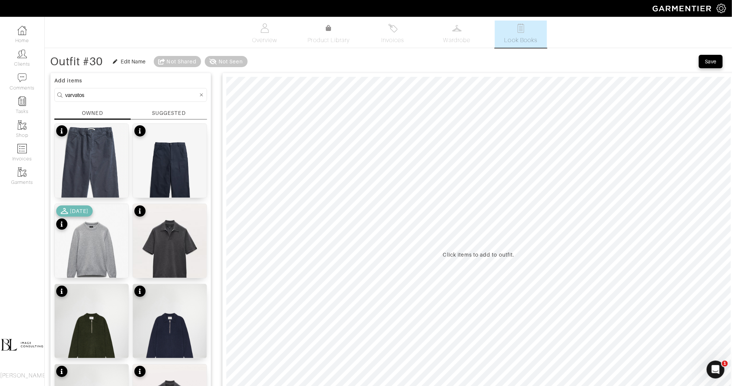
type input "varvatos"
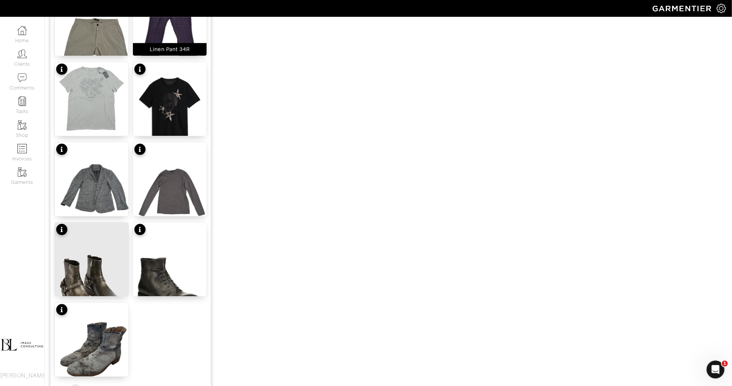
scroll to position [832, 0]
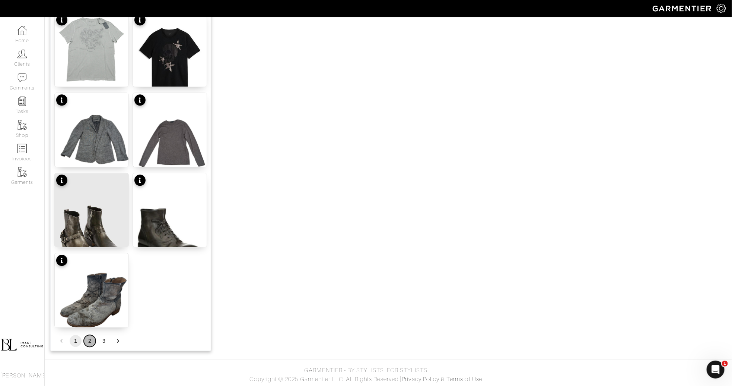
click at [88, 345] on button "2" at bounding box center [90, 341] width 12 height 12
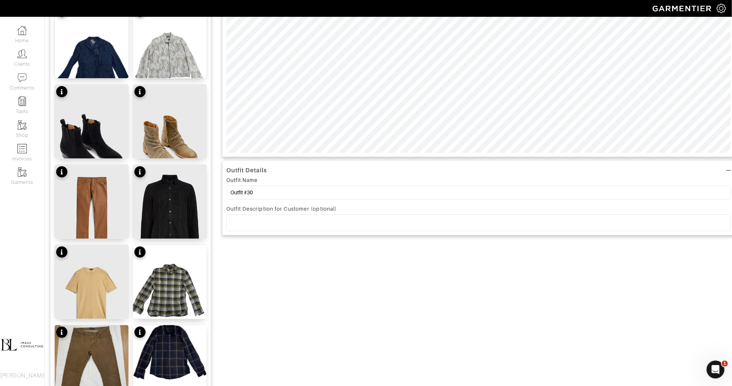
scroll to position [278, 0]
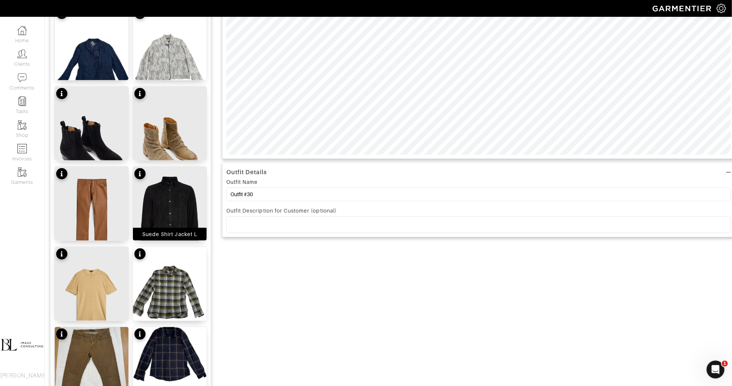
click at [177, 211] on img at bounding box center [170, 216] width 74 height 98
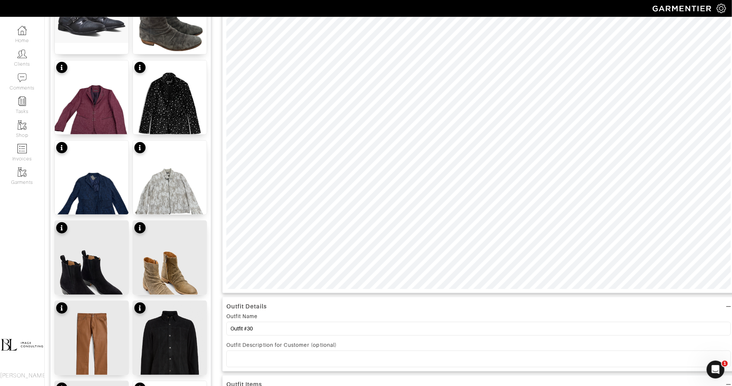
scroll to position [0, 0]
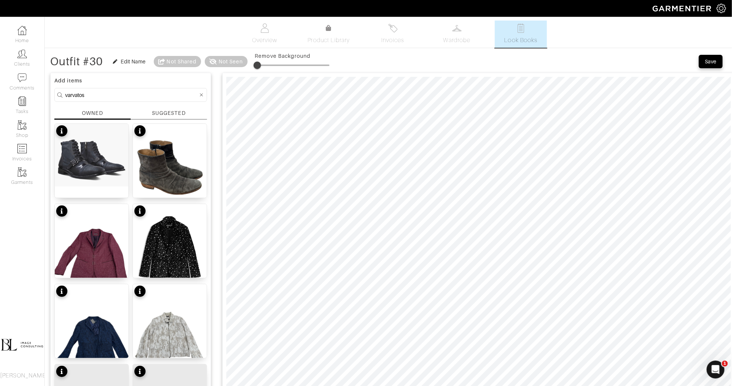
type input "7"
click at [262, 65] on span at bounding box center [260, 64] width 7 height 7
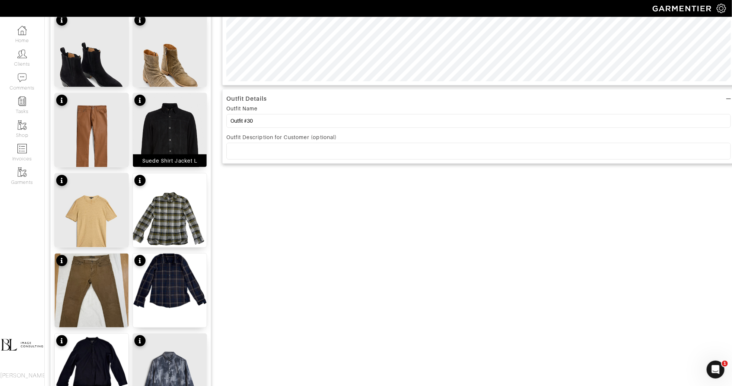
click at [193, 132] on img at bounding box center [170, 142] width 74 height 98
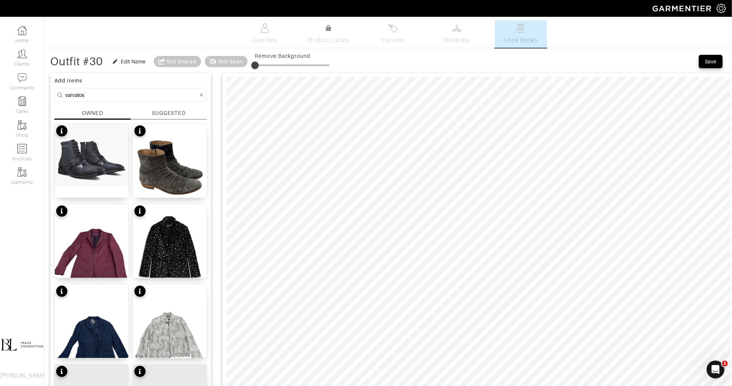
click at [127, 94] on input "varvatos" at bounding box center [131, 94] width 133 height 9
type input "bottoms"
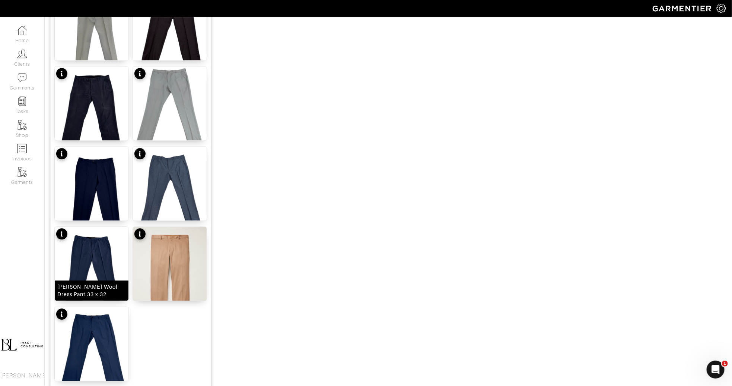
scroll to position [832, 0]
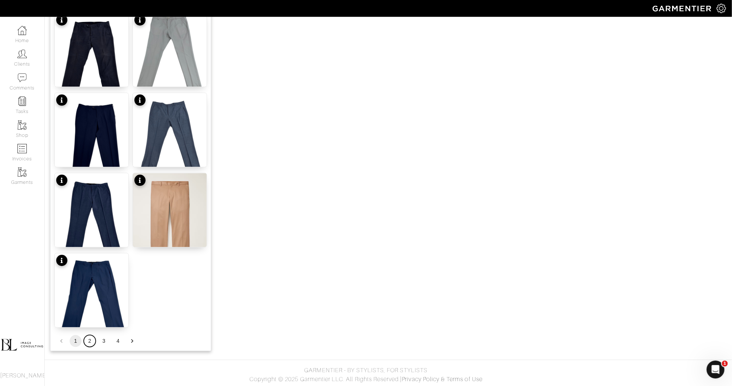
click at [89, 342] on button "2" at bounding box center [90, 341] width 12 height 12
click at [92, 340] on button "2" at bounding box center [90, 341] width 12 height 12
click at [105, 337] on button "3" at bounding box center [104, 341] width 12 height 12
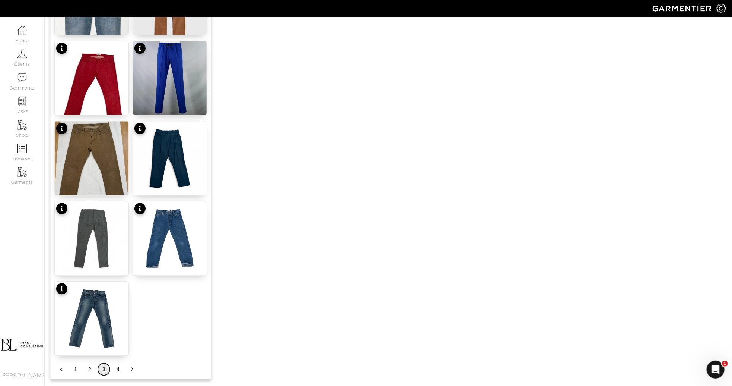
scroll to position [815, 0]
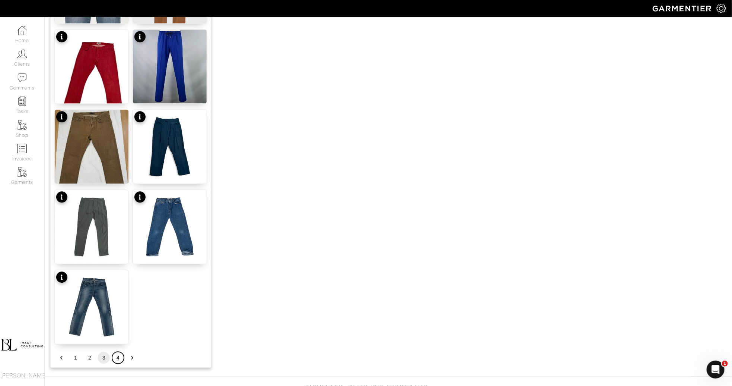
click at [115, 360] on button "4" at bounding box center [118, 357] width 12 height 12
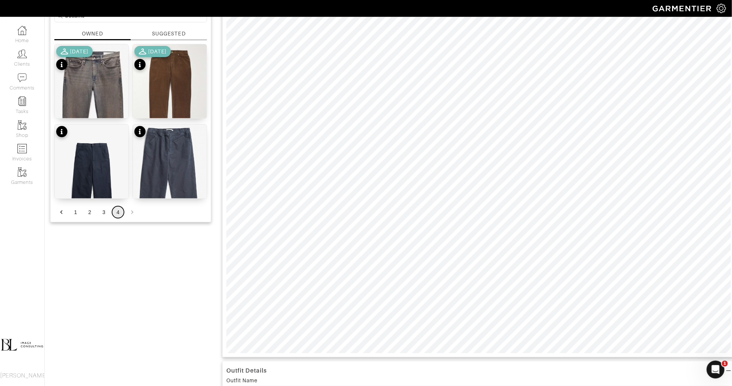
scroll to position [0, 0]
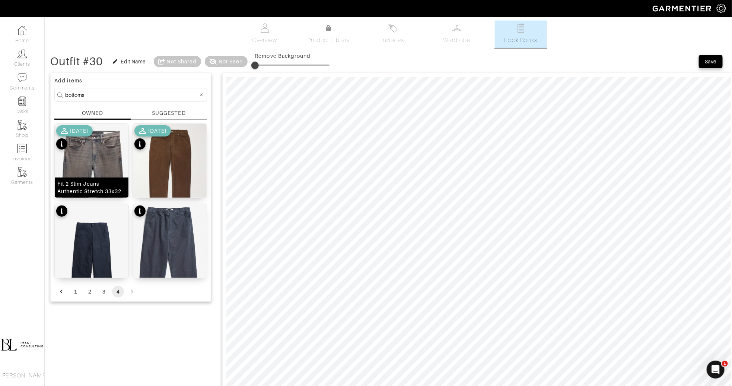
click at [100, 171] on img at bounding box center [92, 199] width 74 height 151
click at [104, 289] on button "3" at bounding box center [104, 291] width 12 height 12
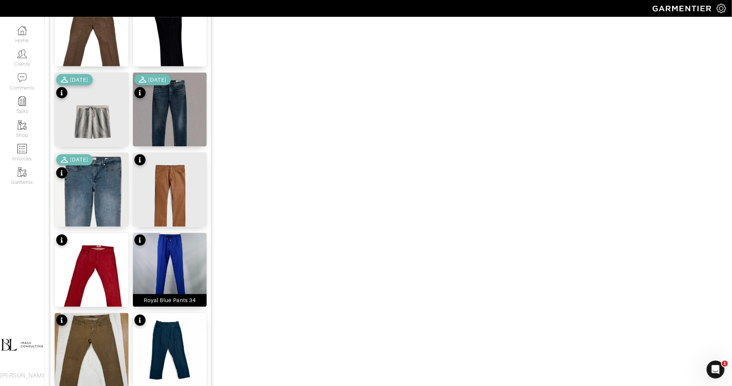
scroll to position [832, 0]
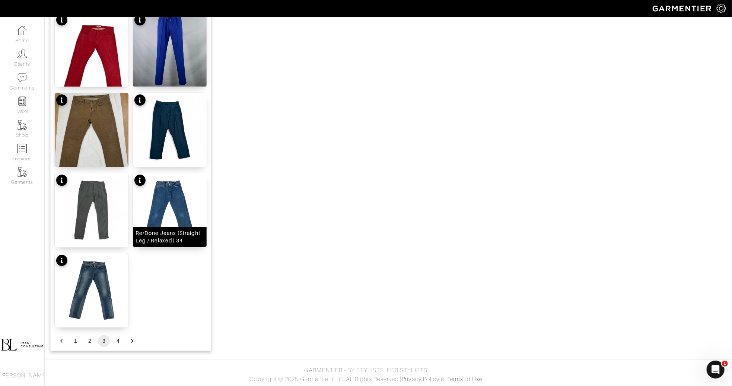
click at [182, 192] on img at bounding box center [170, 210] width 74 height 74
click at [92, 342] on button "2" at bounding box center [90, 341] width 12 height 12
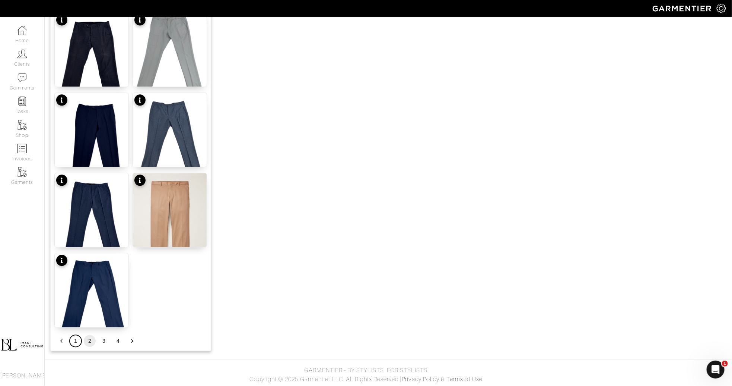
click at [78, 339] on button "1" at bounding box center [76, 341] width 12 height 12
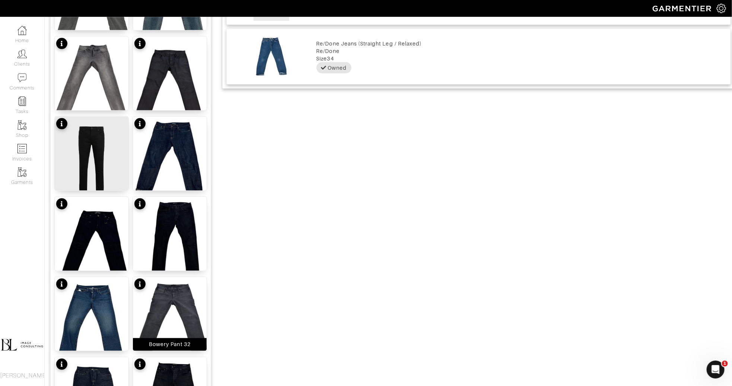
scroll to position [500, 0]
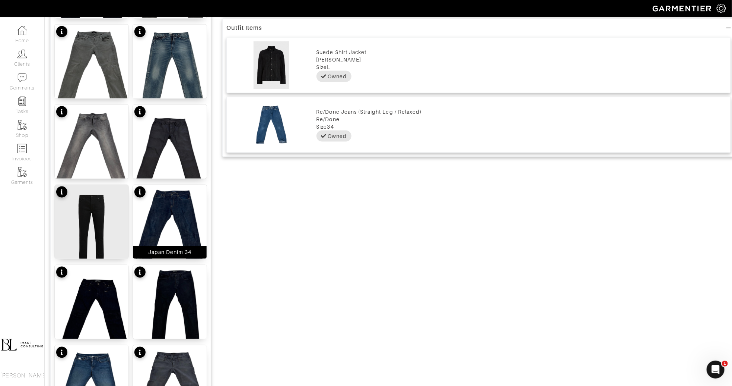
click at [174, 233] on img at bounding box center [170, 234] width 74 height 98
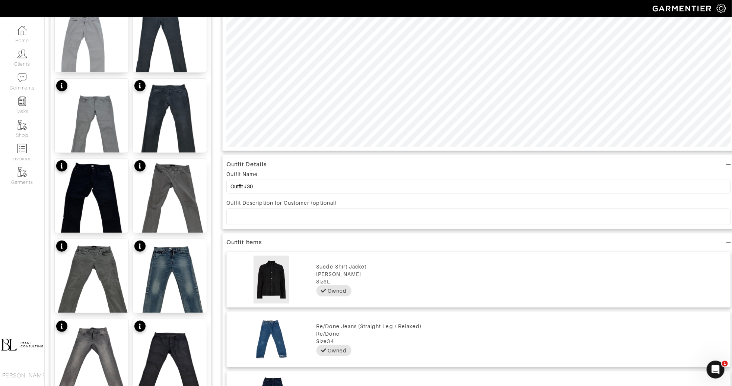
scroll to position [0, 0]
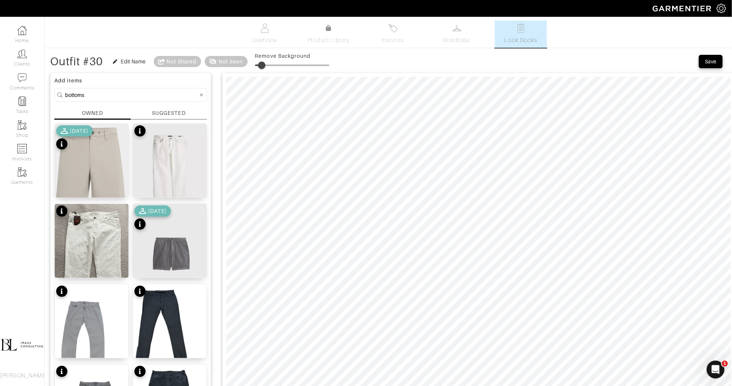
drag, startPoint x: 258, startPoint y: 66, endPoint x: 265, endPoint y: 66, distance: 6.7
click at [265, 66] on span at bounding box center [261, 64] width 7 height 7
type input "21"
drag, startPoint x: 264, startPoint y: 65, endPoint x: 272, endPoint y: 66, distance: 8.6
click at [272, 66] on span at bounding box center [267, 64] width 7 height 7
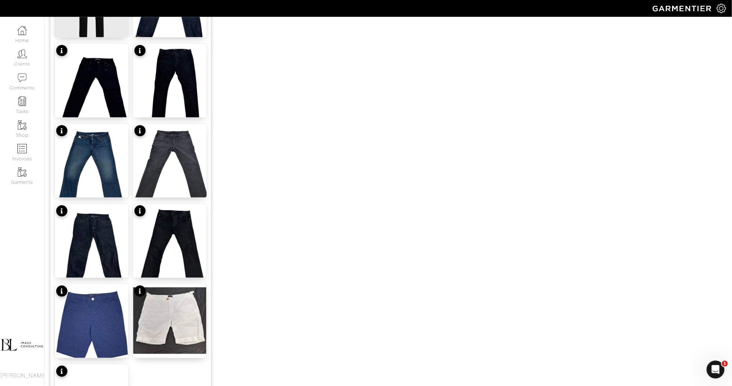
scroll to position [832, 0]
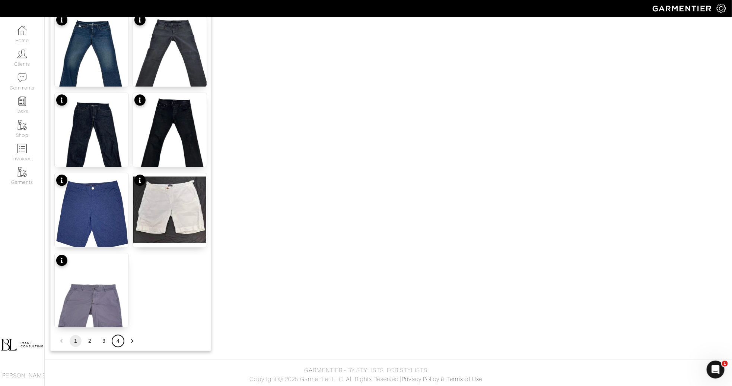
click at [117, 341] on button "4" at bounding box center [118, 341] width 12 height 12
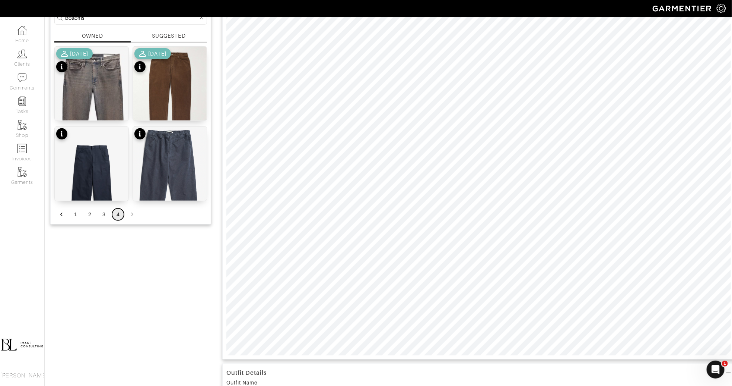
scroll to position [0, 0]
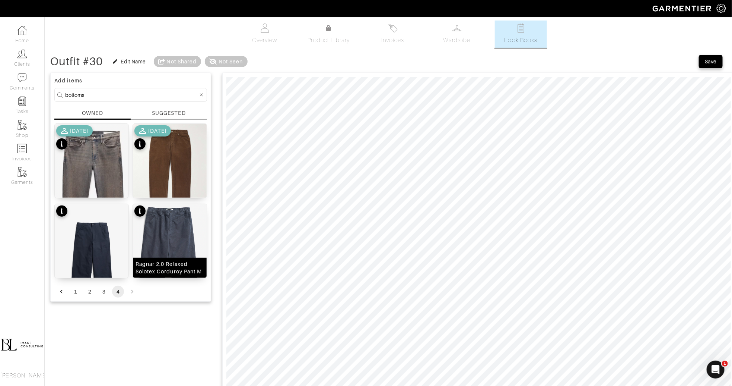
click at [174, 246] on img at bounding box center [170, 260] width 74 height 113
type input "15"
drag, startPoint x: 257, startPoint y: 62, endPoint x: 267, endPoint y: 61, distance: 10.1
click at [267, 61] on span at bounding box center [265, 64] width 7 height 7
click at [104, 288] on button "3" at bounding box center [104, 291] width 12 height 12
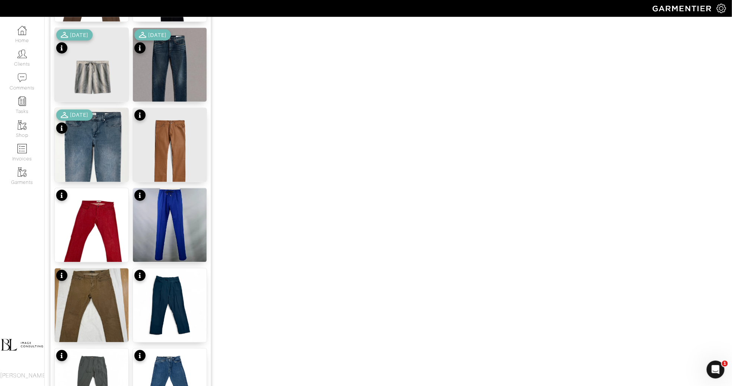
scroll to position [658, 0]
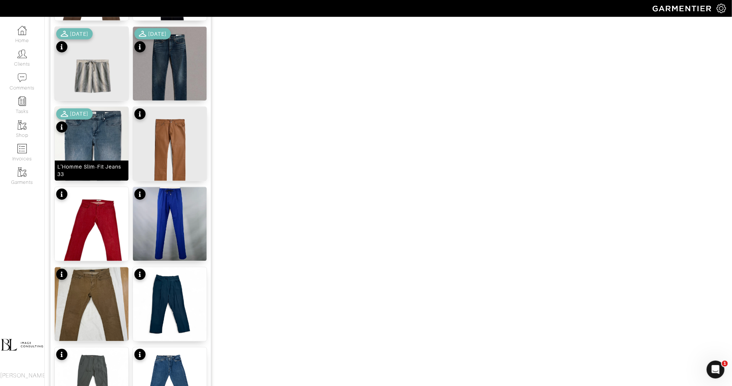
click at [109, 136] on img at bounding box center [92, 180] width 74 height 146
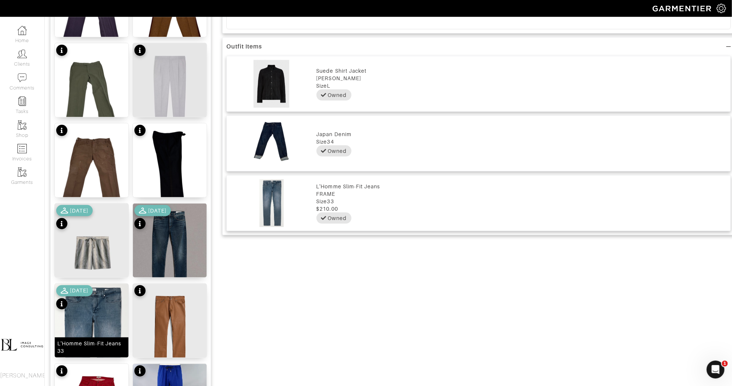
scroll to position [0, 0]
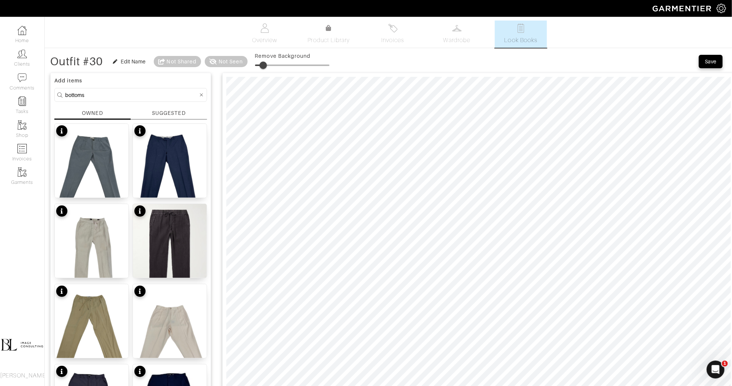
type input "15"
drag, startPoint x: 260, startPoint y: 64, endPoint x: 267, endPoint y: 64, distance: 7.8
click at [267, 64] on span at bounding box center [266, 64] width 7 height 7
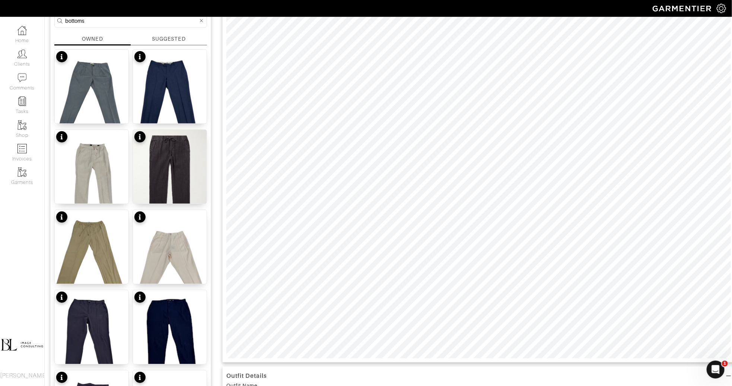
scroll to position [101, 0]
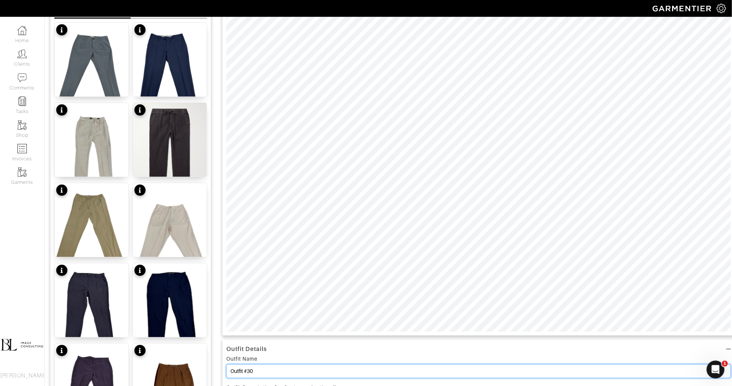
click at [268, 371] on input "Outfit #30" at bounding box center [479, 371] width 505 height 14
type input "Looks 9 & 10"
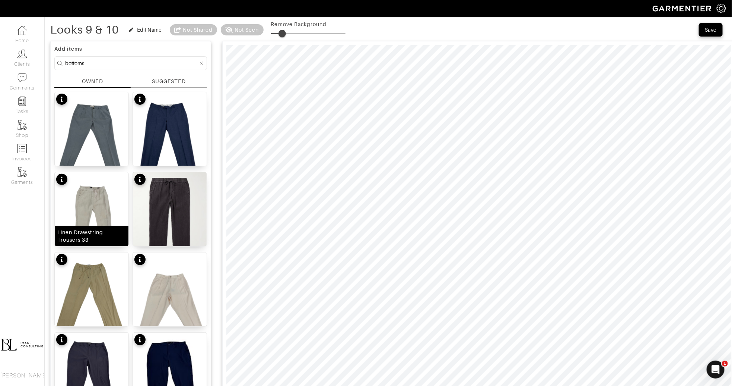
scroll to position [0, 0]
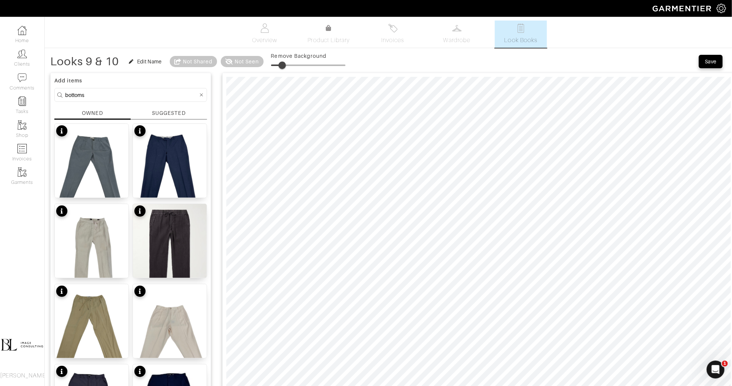
click at [134, 93] on input "bottoms" at bounding box center [131, 94] width 133 height 9
type input "b"
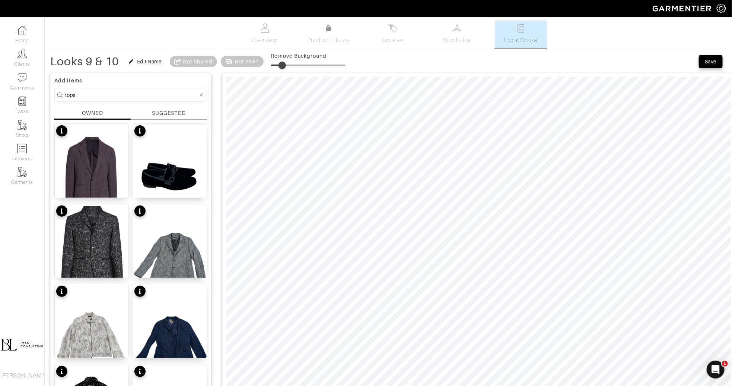
type input "tops"
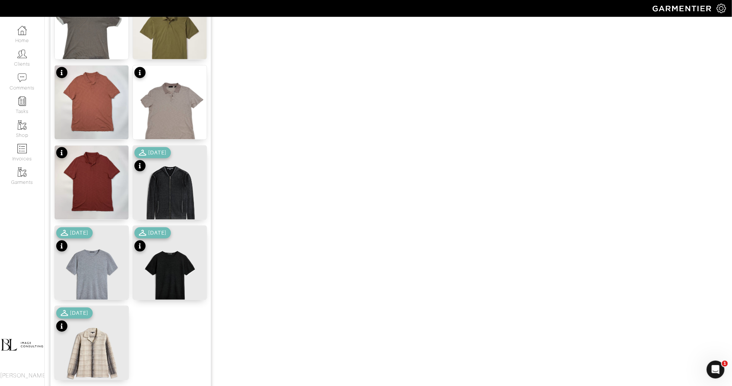
scroll to position [832, 0]
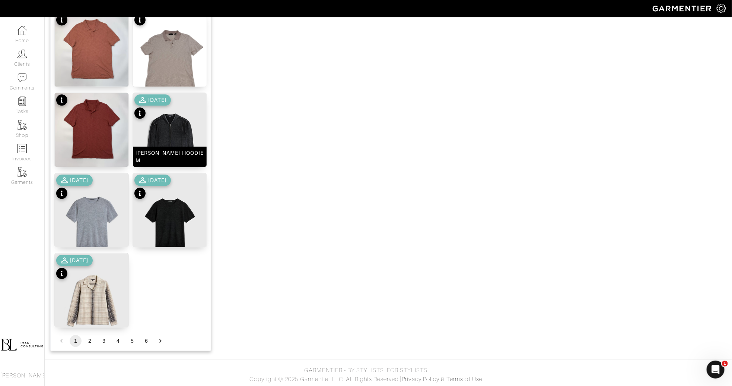
click at [180, 153] on div "SUTTER HOODIE M" at bounding box center [170, 156] width 74 height 20
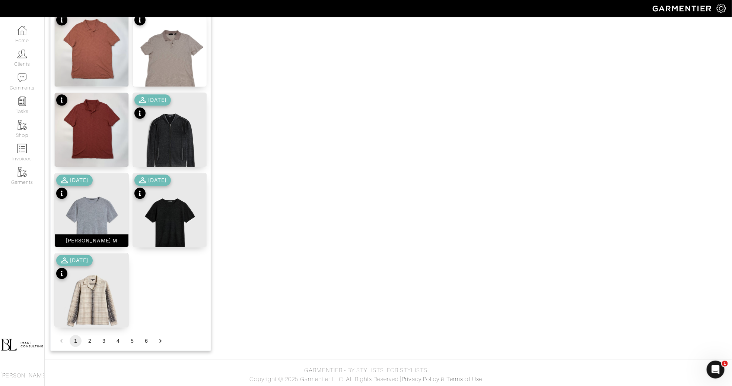
click at [104, 209] on img at bounding box center [92, 222] width 74 height 98
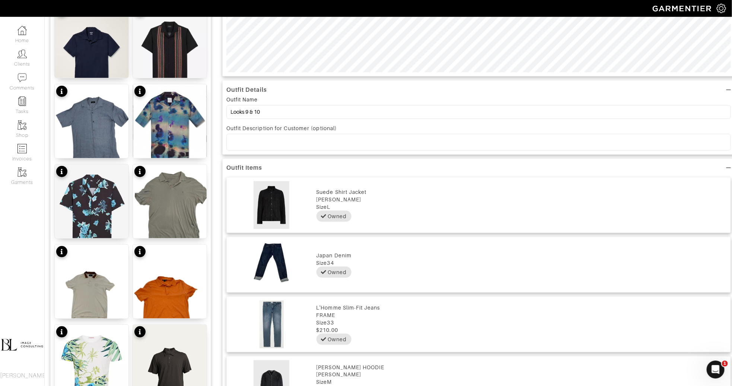
scroll to position [0, 0]
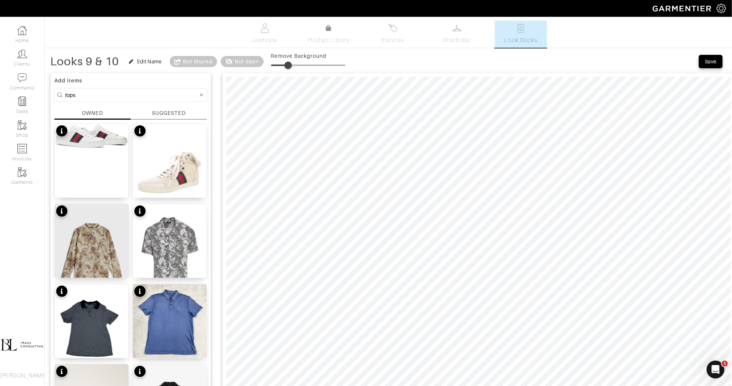
drag, startPoint x: 284, startPoint y: 68, endPoint x: 289, endPoint y: 68, distance: 5.6
click at [289, 68] on span at bounding box center [288, 64] width 7 height 7
drag, startPoint x: 289, startPoint y: 59, endPoint x: 298, endPoint y: 60, distance: 9.0
click at [298, 61] on span at bounding box center [297, 64] width 7 height 7
type input "23"
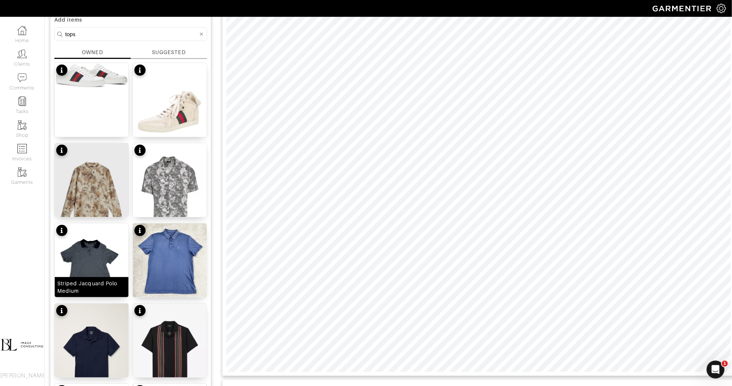
scroll to position [61, 0]
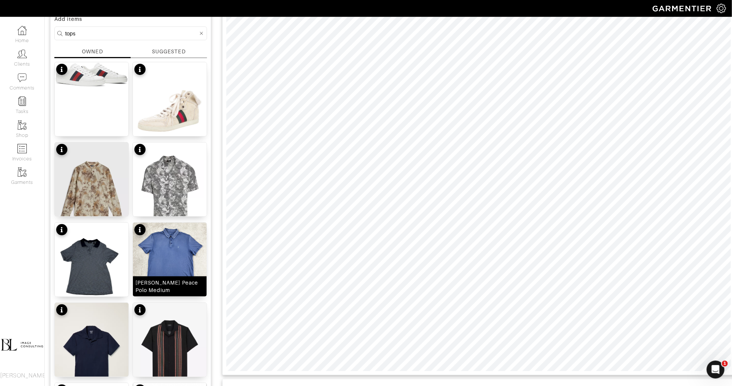
type input "35"
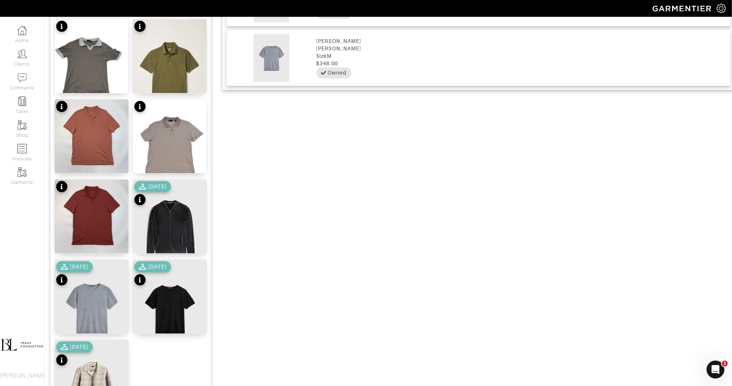
scroll to position [832, 0]
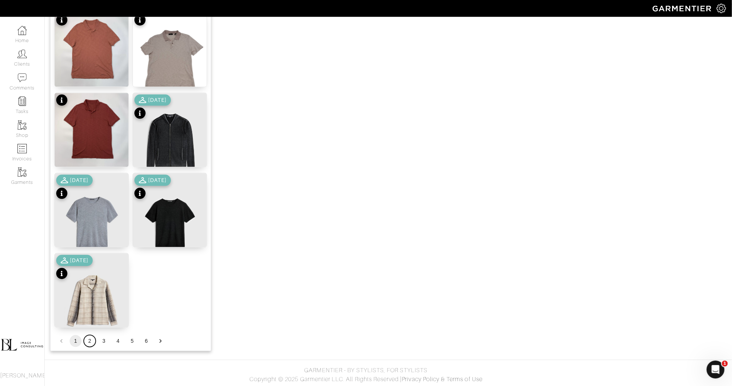
click at [89, 341] on button "2" at bounding box center [90, 341] width 12 height 12
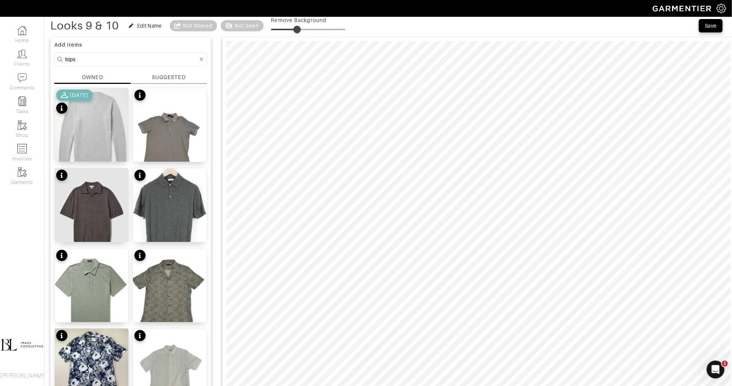
scroll to position [35, 0]
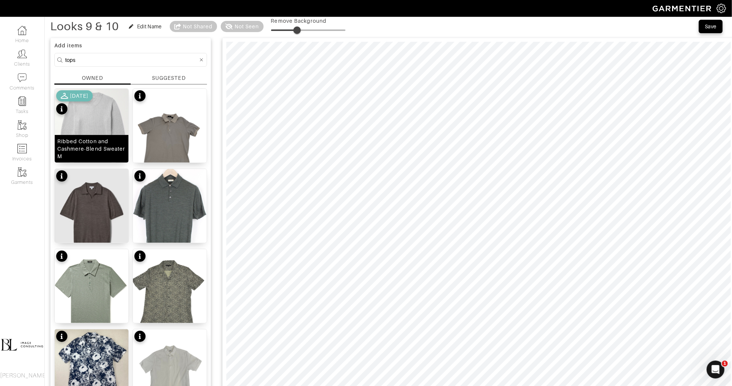
click at [96, 124] on img at bounding box center [92, 133] width 74 height 88
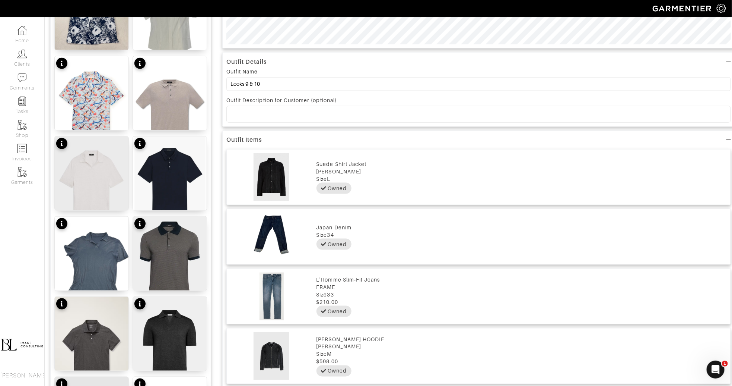
scroll to position [832, 0]
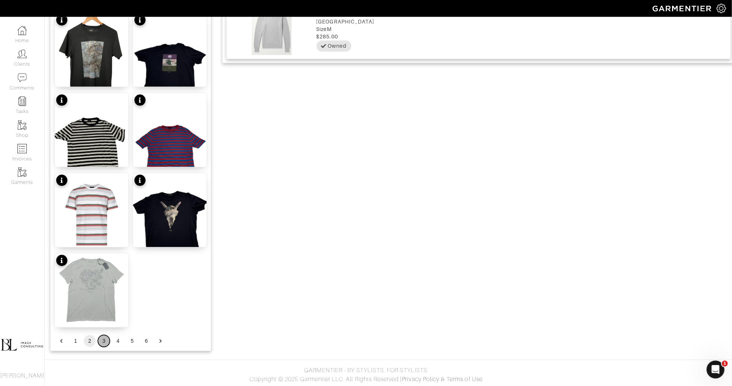
click at [103, 340] on button "3" at bounding box center [104, 341] width 12 height 12
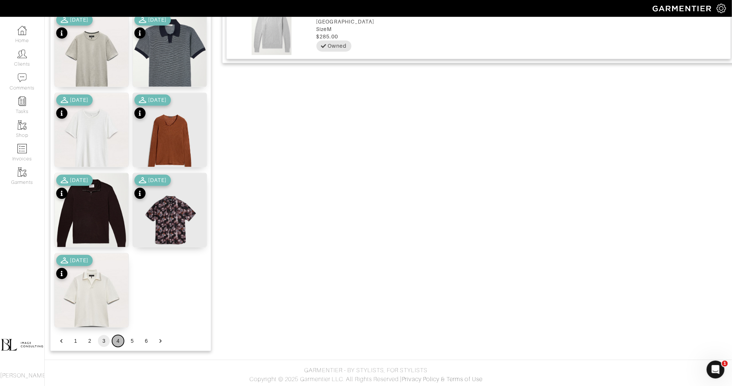
click at [114, 341] on button "4" at bounding box center [118, 341] width 12 height 12
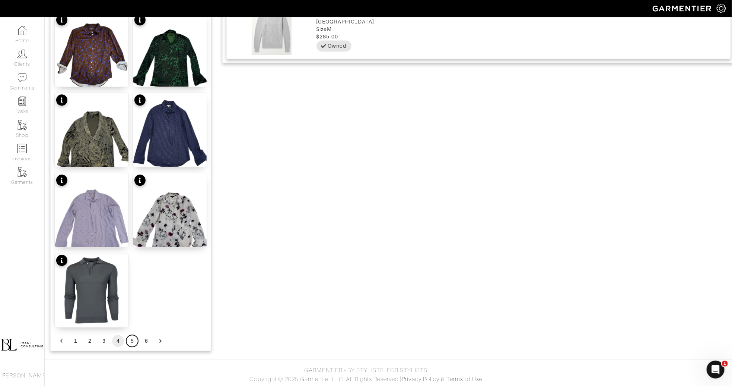
click at [128, 336] on button "5" at bounding box center [132, 341] width 12 height 12
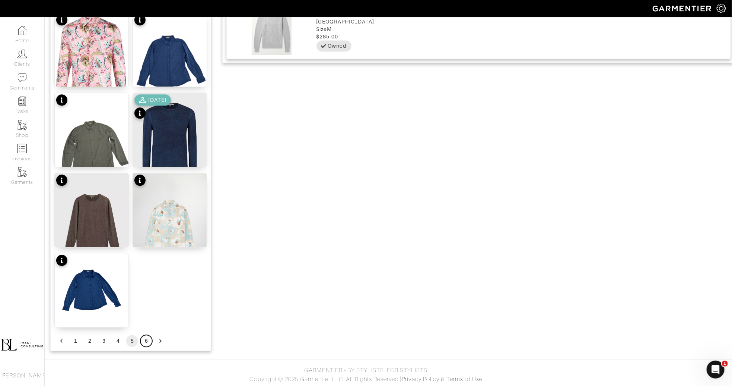
click at [145, 339] on button "6" at bounding box center [146, 341] width 12 height 12
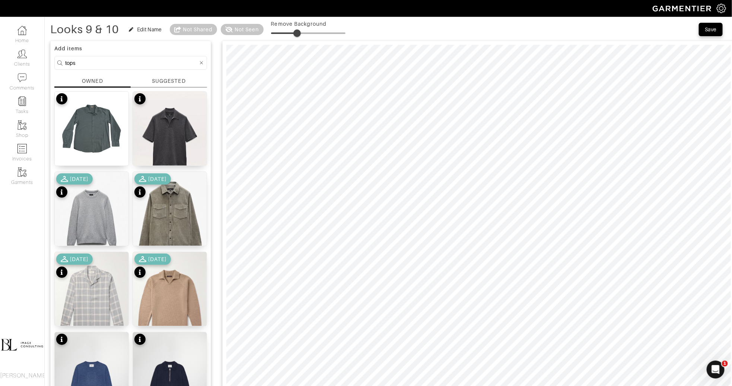
scroll to position [21, 0]
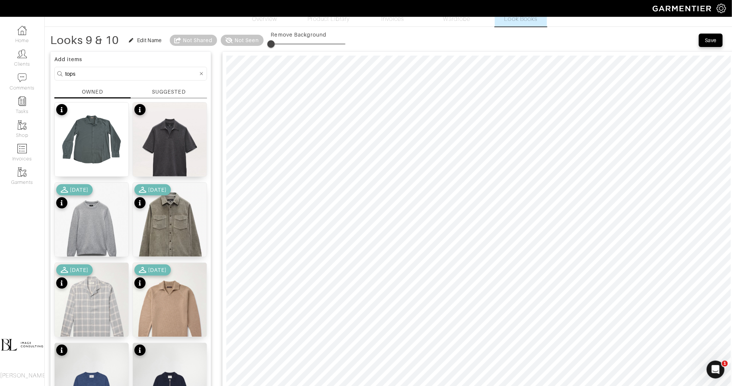
drag, startPoint x: 296, startPoint y: 44, endPoint x: 250, endPoint y: 46, distance: 46.6
click at [250, 46] on div "Looks 9 & 10 Edit Name Not Shared Not Seen Remove Background" at bounding box center [197, 40] width 295 height 15
type input "35"
click at [140, 73] on input "tops" at bounding box center [131, 73] width 133 height 9
click at [140, 72] on input "tops" at bounding box center [131, 73] width 133 height 9
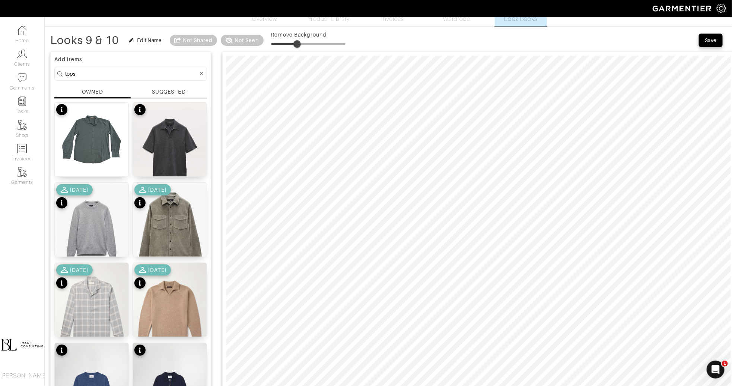
click at [140, 72] on input "tops" at bounding box center [131, 73] width 133 height 9
type input "shoes"
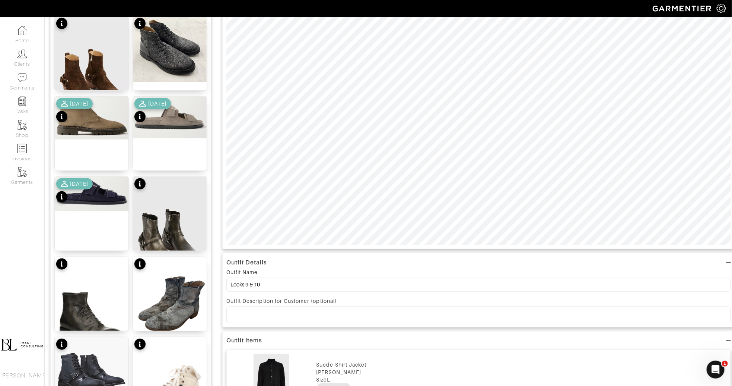
scroll to position [188, 0]
click at [189, 41] on img at bounding box center [170, 49] width 74 height 66
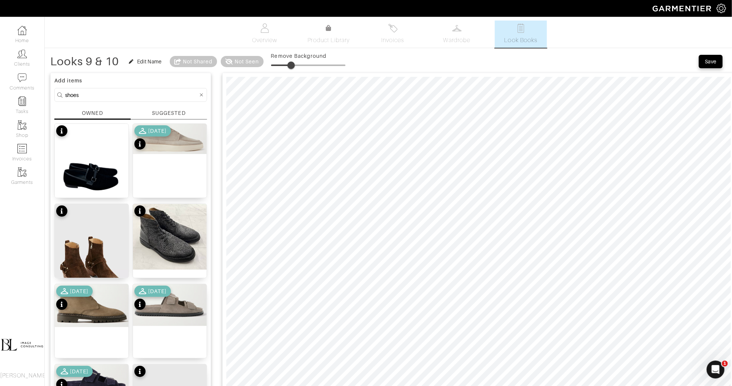
drag, startPoint x: 296, startPoint y: 66, endPoint x: 292, endPoint y: 68, distance: 4.3
click at [292, 68] on span at bounding box center [291, 64] width 7 height 7
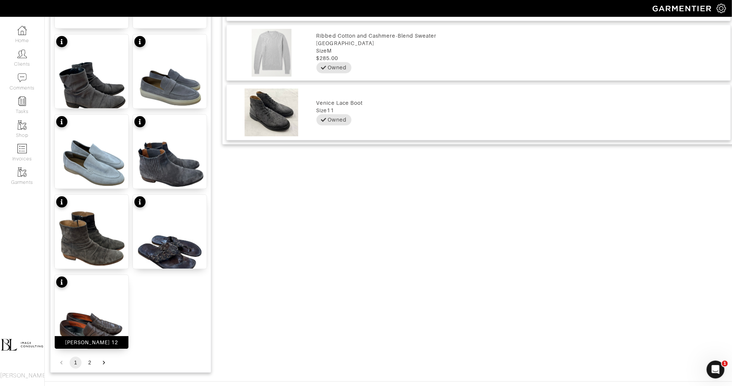
scroll to position [832, 0]
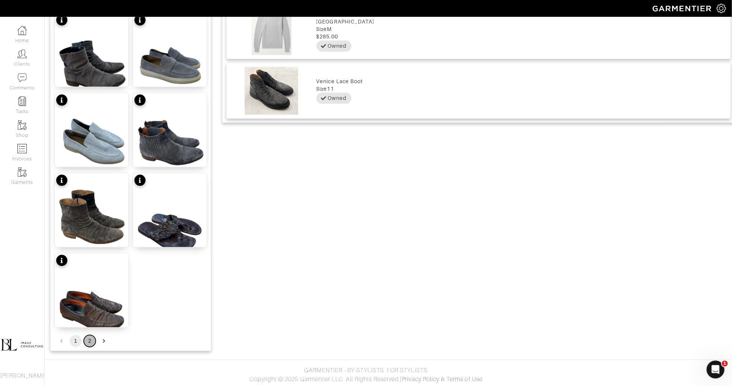
click at [92, 341] on button "2" at bounding box center [90, 341] width 12 height 12
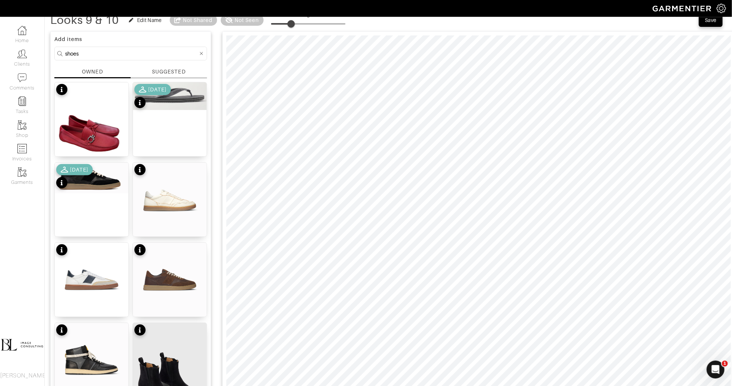
scroll to position [41, 0]
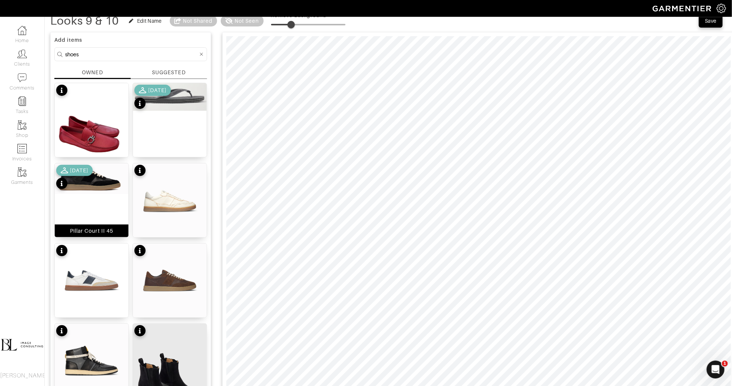
click at [94, 221] on div "Pillar Court II 45" at bounding box center [91, 200] width 75 height 75
drag, startPoint x: 289, startPoint y: 22, endPoint x: 281, endPoint y: 22, distance: 7.9
click at [281, 22] on span at bounding box center [279, 24] width 7 height 7
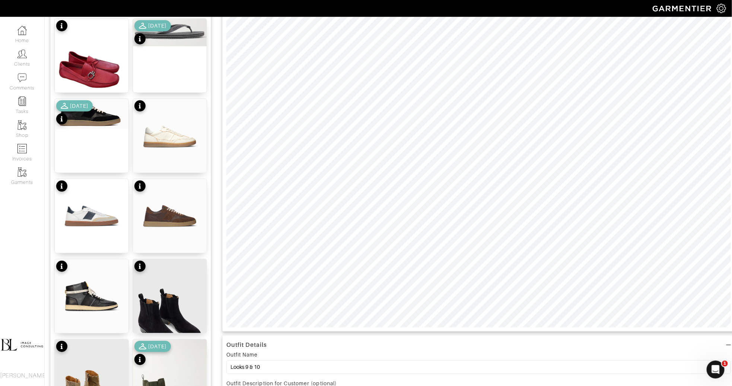
scroll to position [113, 0]
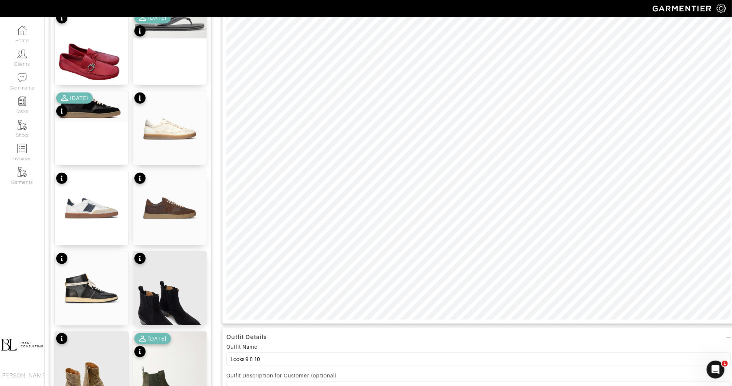
type input "35"
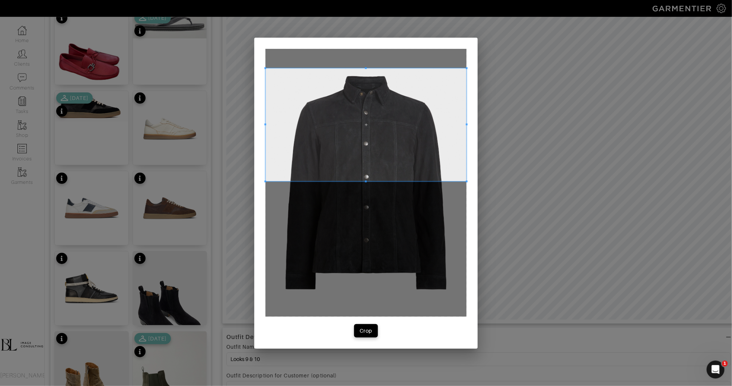
click at [381, 107] on span at bounding box center [366, 124] width 201 height 113
click at [393, 182] on div at bounding box center [366, 182] width 201 height 267
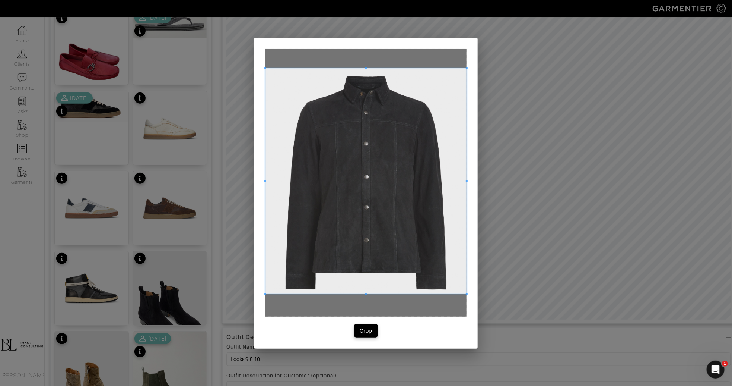
click at [386, 312] on div at bounding box center [366, 182] width 201 height 267
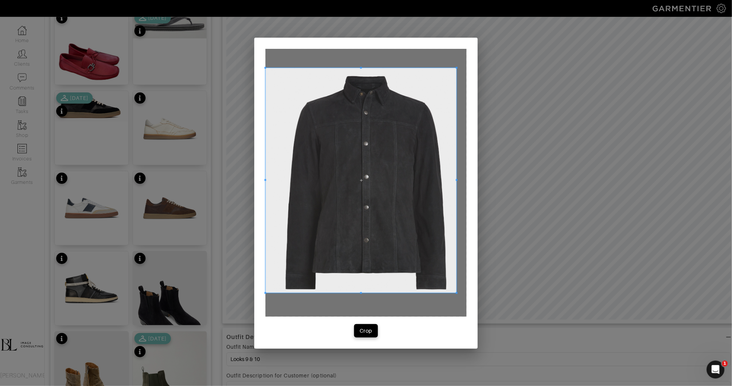
click at [456, 178] on div at bounding box center [361, 180] width 191 height 225
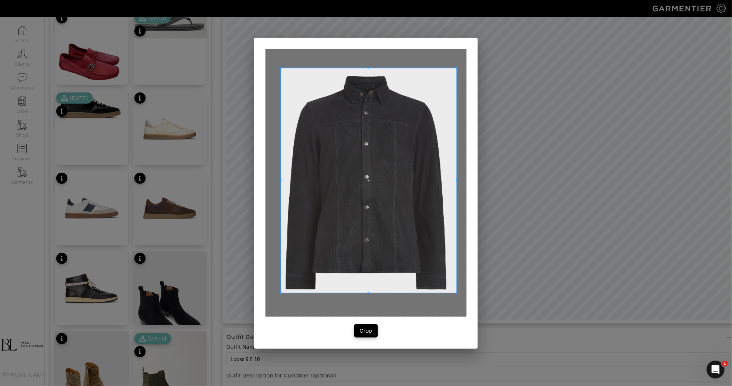
click at [281, 180] on span at bounding box center [281, 180] width 2 height 2
click at [364, 331] on div "Crop" at bounding box center [366, 330] width 13 height 7
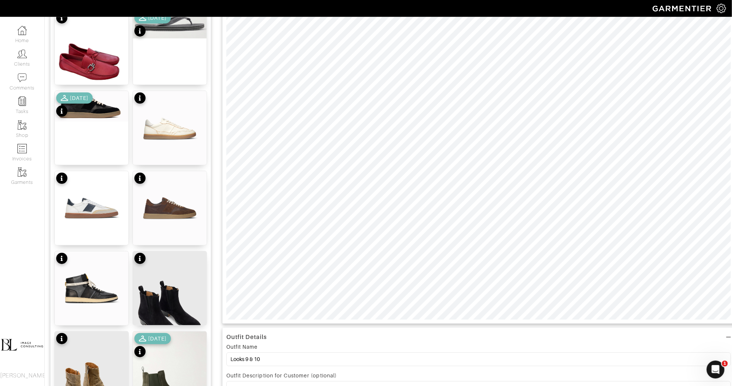
type input "35"
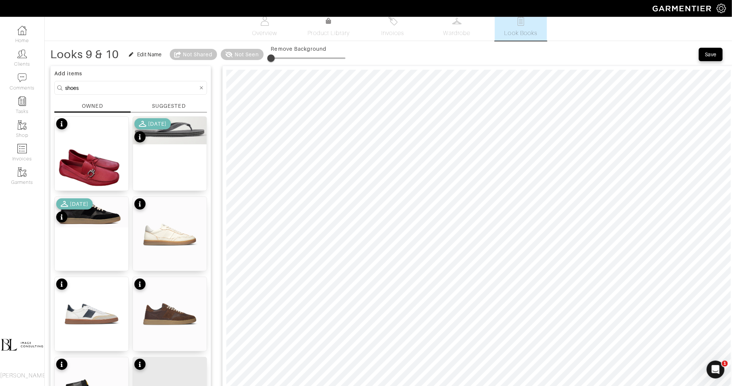
scroll to position [0, 0]
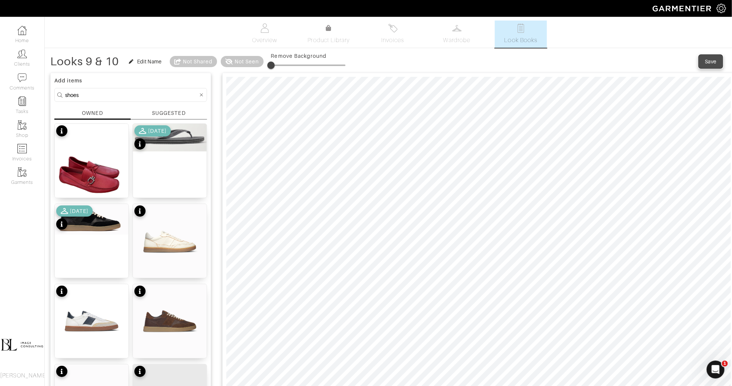
click at [713, 56] on button "Save" at bounding box center [711, 61] width 24 height 13
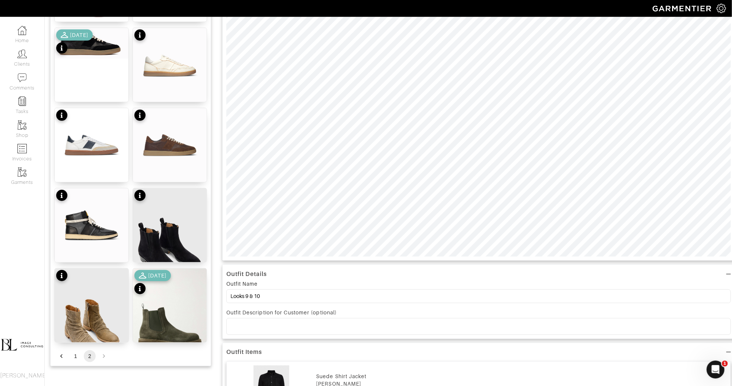
scroll to position [189, 0]
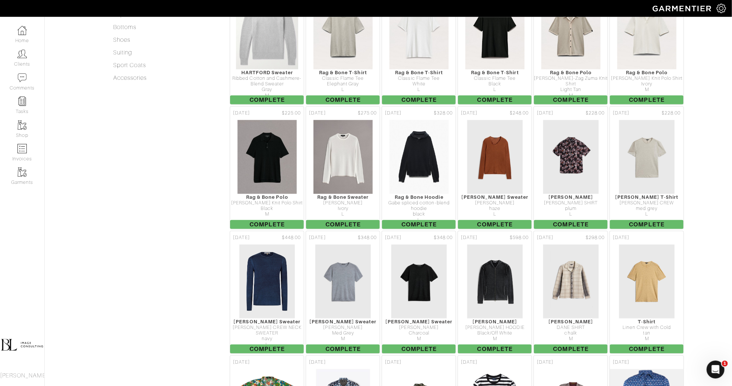
scroll to position [269, 0]
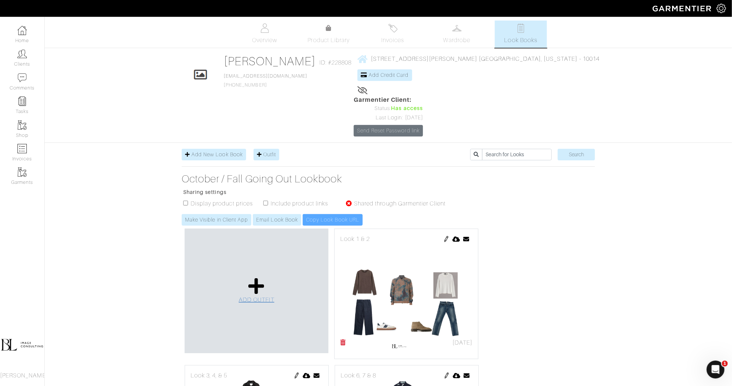
click at [255, 277] on icon at bounding box center [256, 286] width 16 height 18
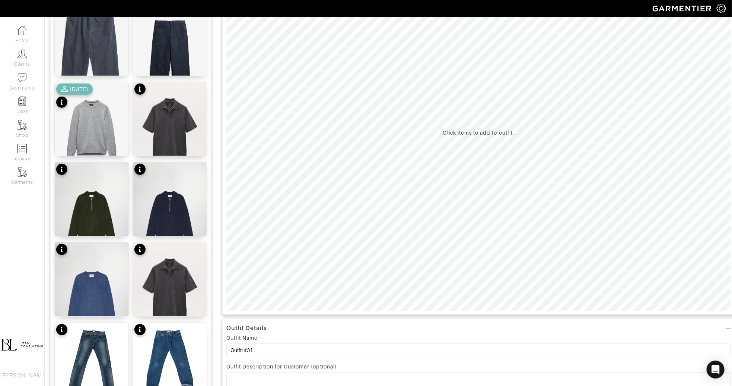
scroll to position [172, 0]
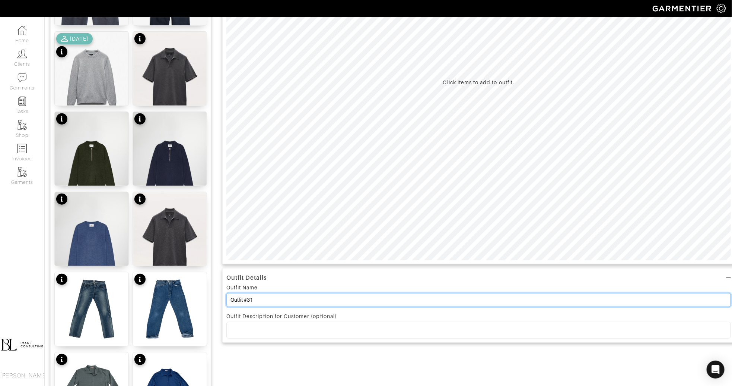
click at [263, 304] on input "Outfit #31" at bounding box center [479, 300] width 505 height 14
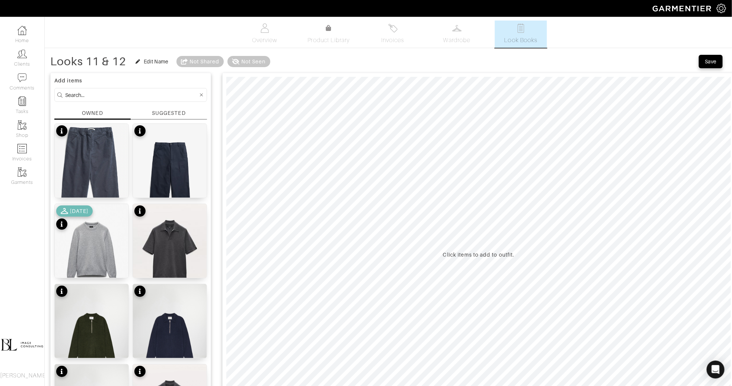
type input "Looks 11 & 12"
click at [126, 96] on input at bounding box center [131, 94] width 133 height 9
type input "rag & bone"
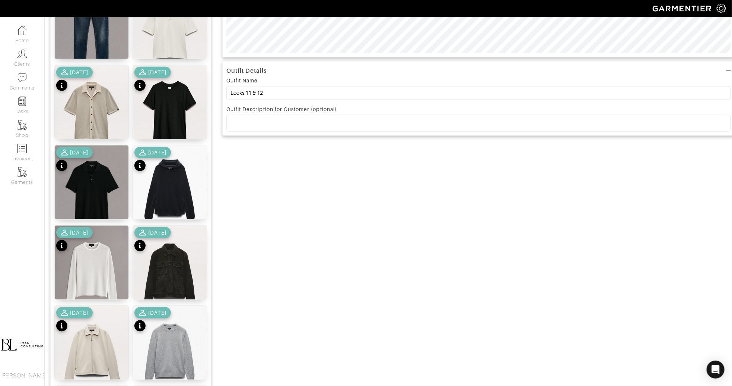
scroll to position [388, 0]
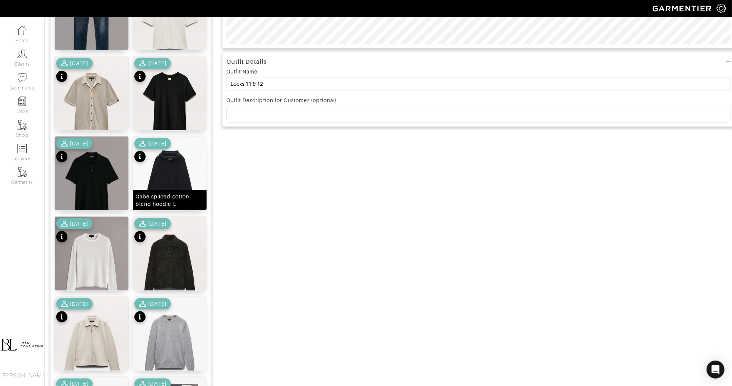
click at [185, 177] on img at bounding box center [170, 182] width 74 height 92
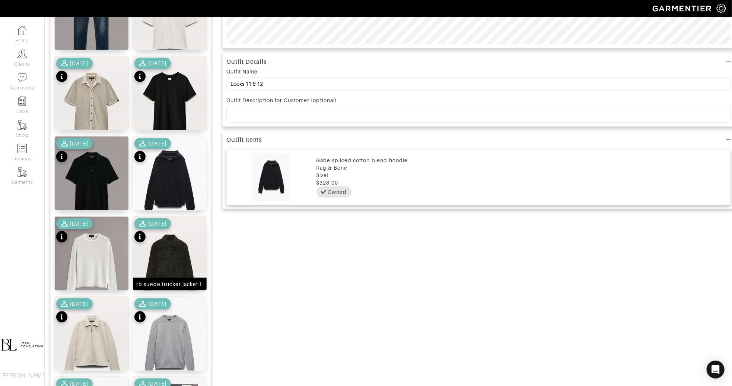
click at [175, 272] on img at bounding box center [170, 262] width 74 height 92
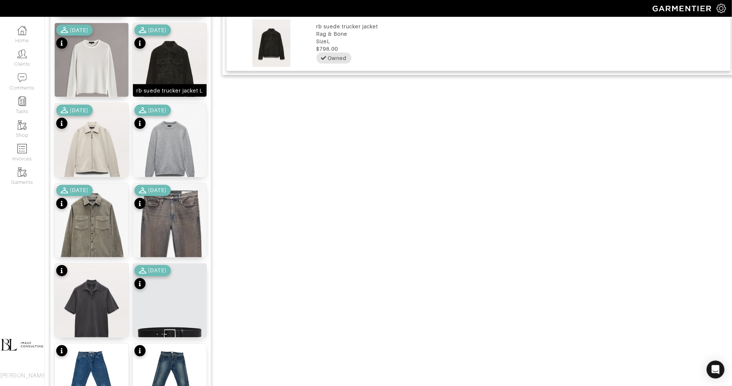
scroll to position [586, 0]
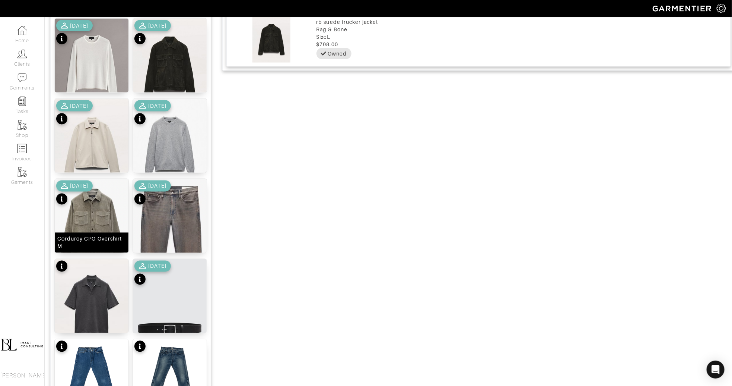
click at [98, 210] on img at bounding box center [92, 225] width 74 height 92
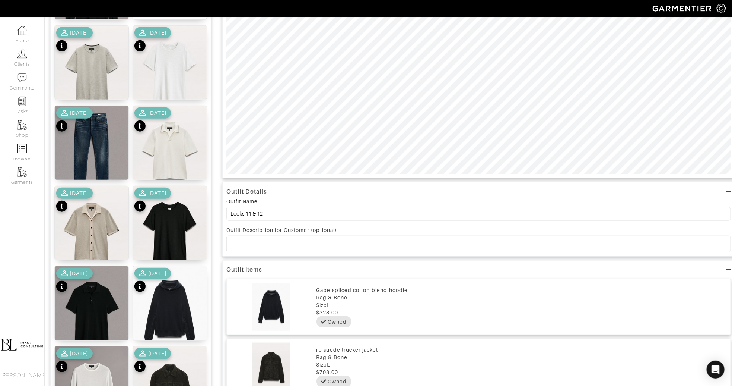
scroll to position [0, 0]
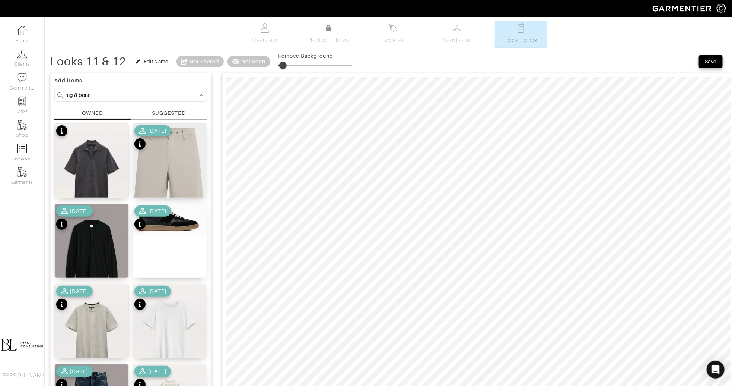
drag, startPoint x: 279, startPoint y: 65, endPoint x: 286, endPoint y: 64, distance: 7.1
click at [286, 64] on span at bounding box center [282, 64] width 7 height 7
click at [288, 67] on span at bounding box center [286, 64] width 7 height 7
click at [291, 66] on span at bounding box center [289, 64] width 7 height 7
type input "16"
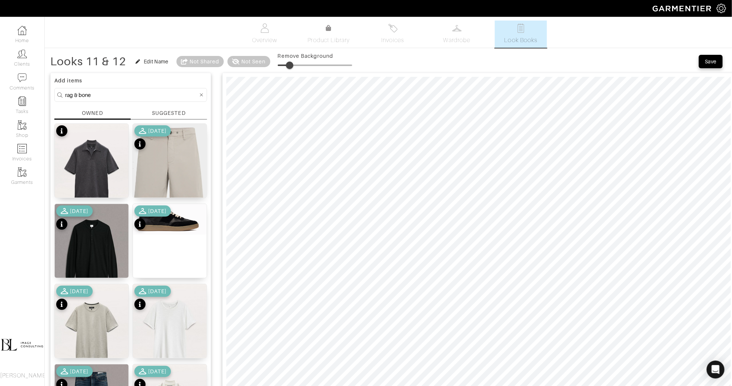
click at [71, 98] on input "rag & bone" at bounding box center [131, 94] width 133 height 9
click at [72, 99] on input "rag & bone" at bounding box center [131, 94] width 133 height 9
type input "bottoms"
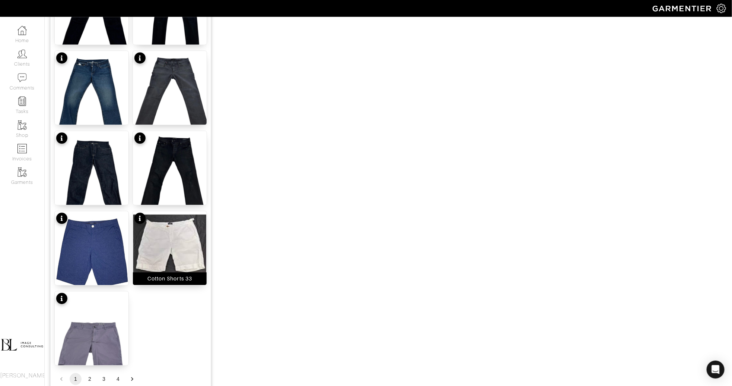
scroll to position [832, 0]
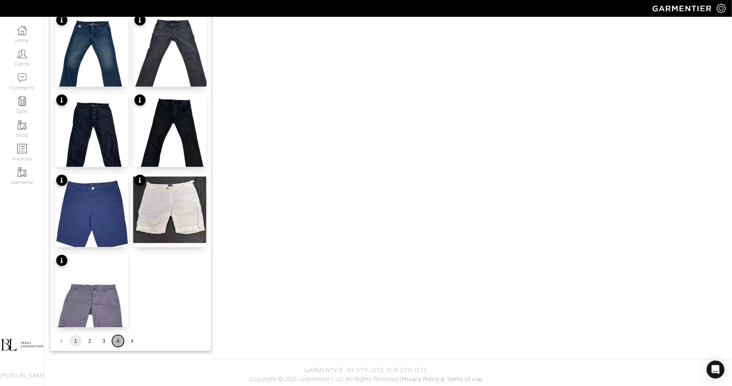
click at [117, 341] on button "4" at bounding box center [118, 341] width 12 height 12
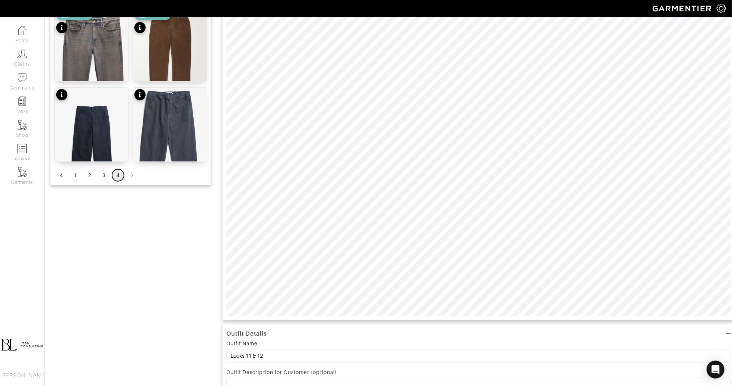
scroll to position [0, 0]
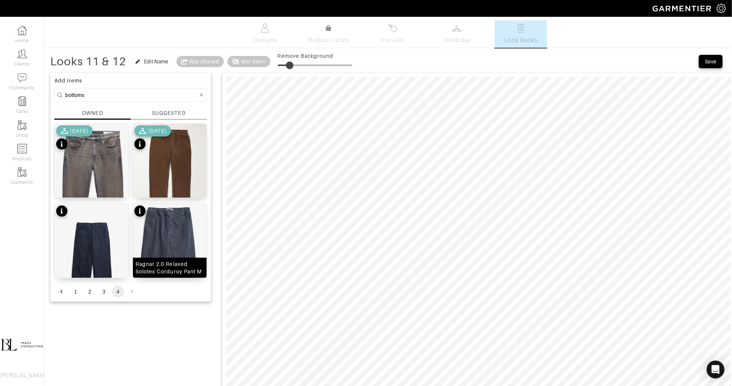
click at [171, 264] on div "Ragnar 2.0 Relaxed Solotex Corduroy Pant M" at bounding box center [170, 267] width 69 height 15
drag, startPoint x: 291, startPoint y: 66, endPoint x: 296, endPoint y: 66, distance: 4.9
click at [296, 66] on span at bounding box center [294, 64] width 7 height 7
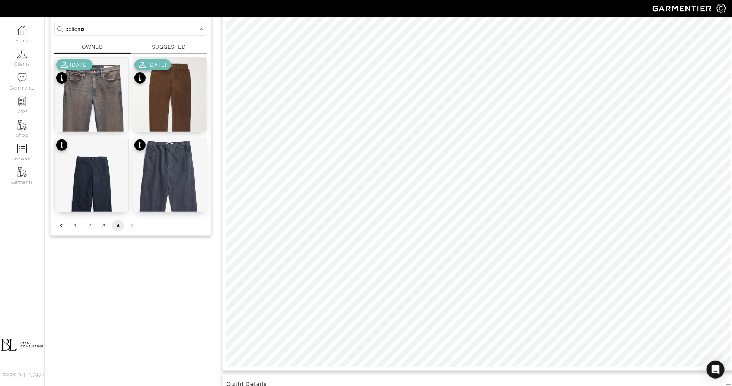
scroll to position [92, 0]
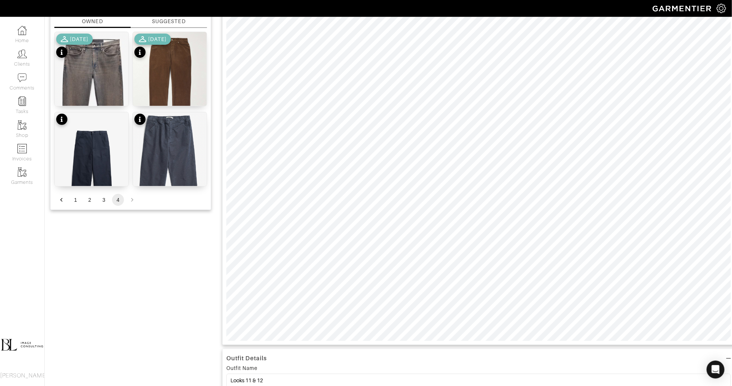
type input "16"
click at [191, 82] on div "[PERSON_NAME]-Fit Straight-Leg Cotton-Corduroy Trousers 33" at bounding box center [170, 92] width 69 height 22
click at [186, 94] on div "[PERSON_NAME]-Fit Straight-Leg Cotton-Corduroy Trousers 33" at bounding box center [170, 92] width 69 height 22
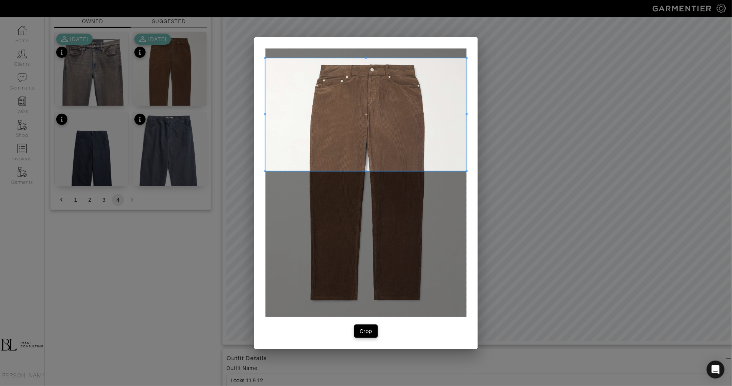
click at [339, 94] on span at bounding box center [366, 114] width 201 height 113
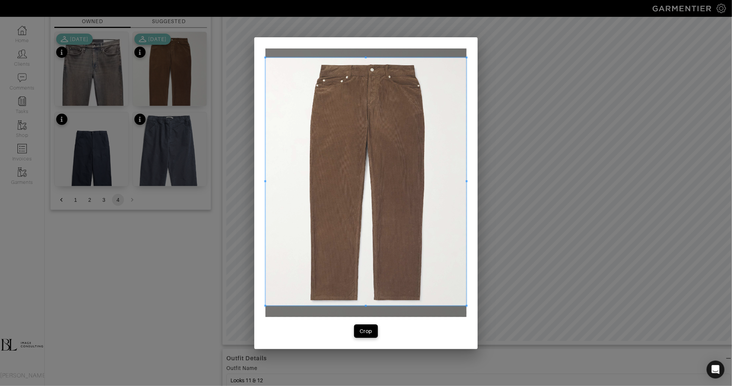
click at [349, 305] on span at bounding box center [366, 306] width 201 height 2
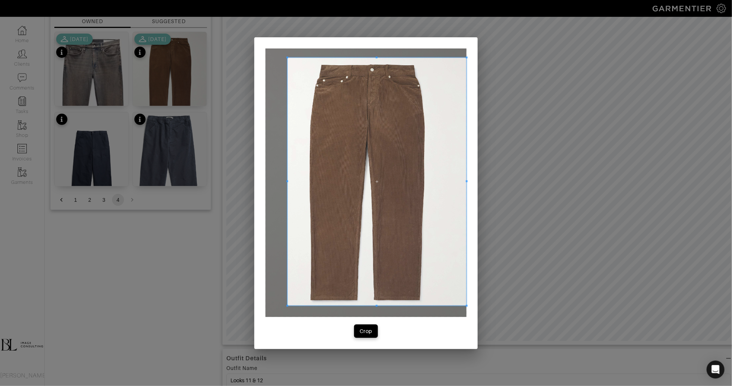
click at [288, 181] on span at bounding box center [287, 181] width 2 height 2
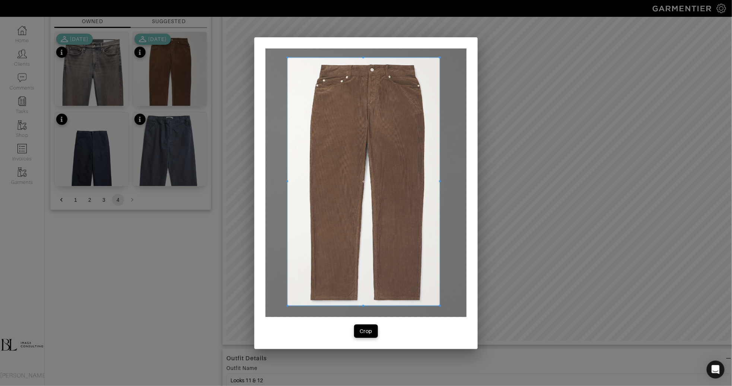
click at [437, 182] on div at bounding box center [364, 181] width 152 height 248
click at [375, 330] on button "Crop" at bounding box center [366, 330] width 24 height 13
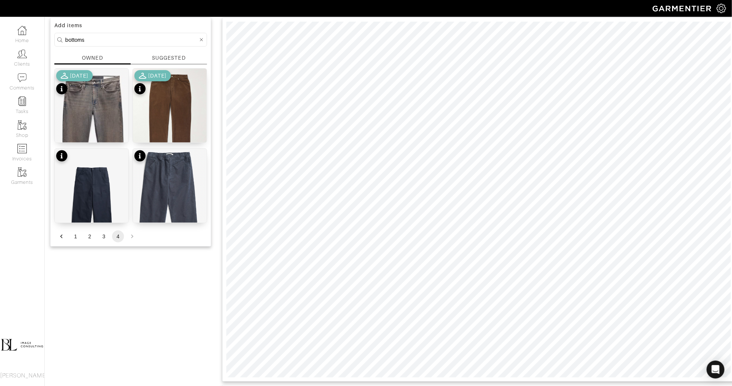
scroll to position [15, 0]
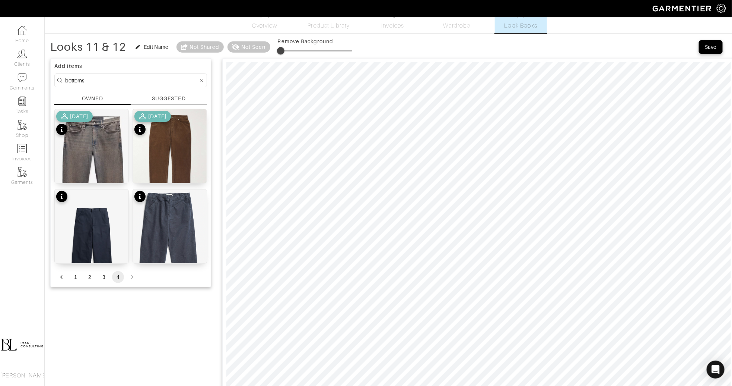
type input "5"
click at [282, 48] on span at bounding box center [280, 50] width 7 height 7
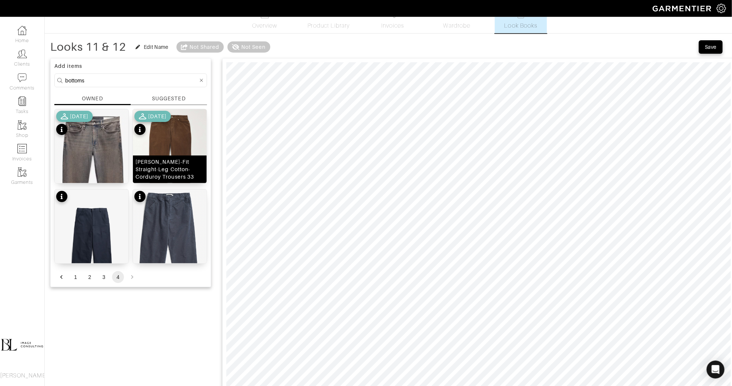
click at [170, 153] on img at bounding box center [170, 158] width 74 height 98
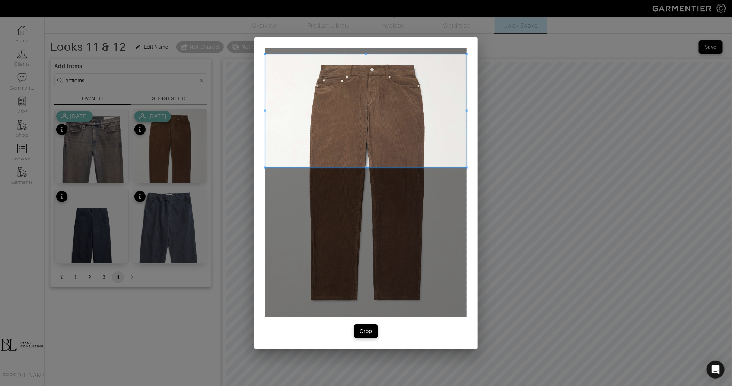
click at [360, 101] on span at bounding box center [366, 110] width 201 height 113
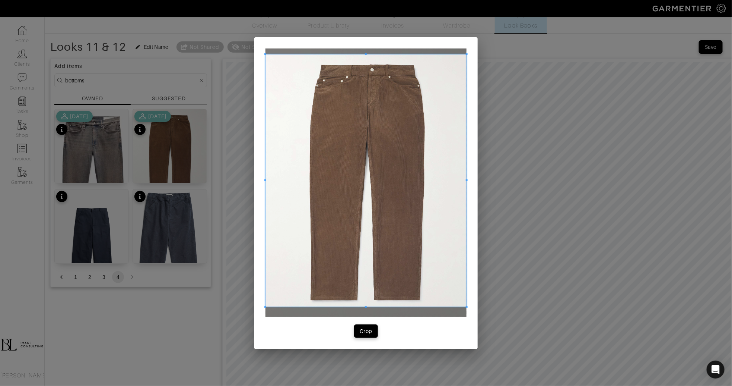
click at [373, 308] on span at bounding box center [366, 307] width 201 height 2
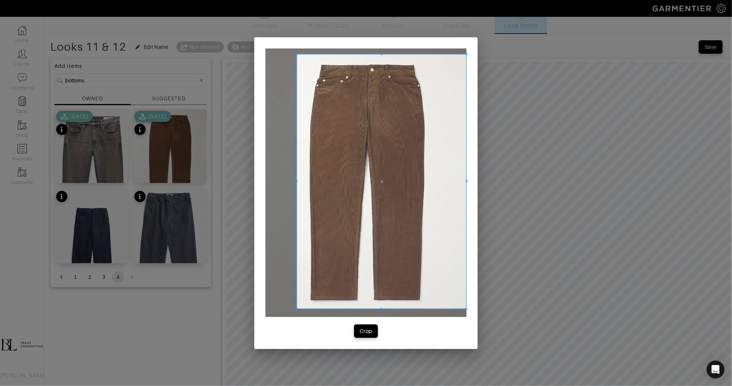
click at [298, 183] on span at bounding box center [297, 181] width 2 height 254
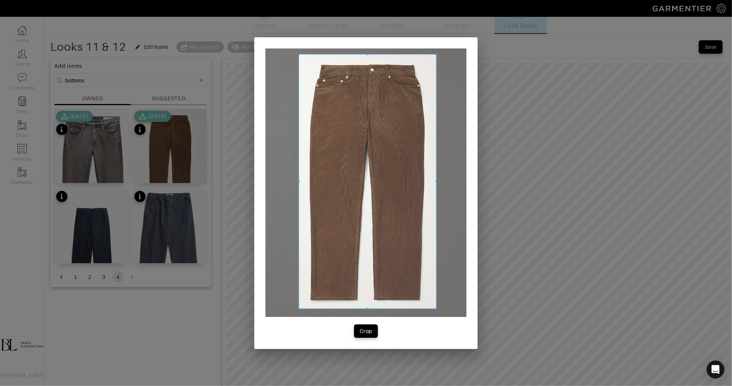
click at [436, 184] on span at bounding box center [437, 181] width 2 height 254
click at [367, 328] on div "Crop" at bounding box center [366, 330] width 13 height 7
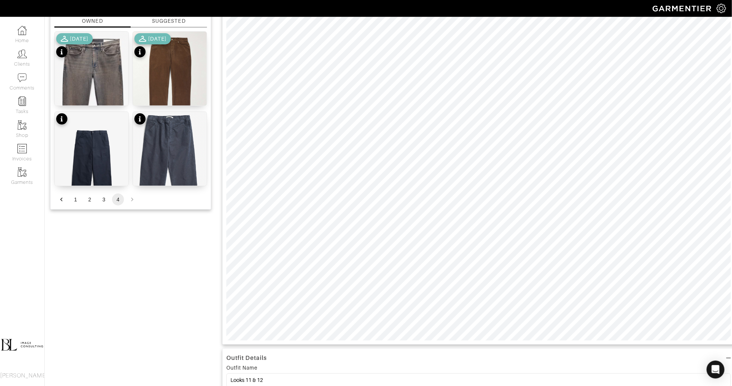
scroll to position [96, 0]
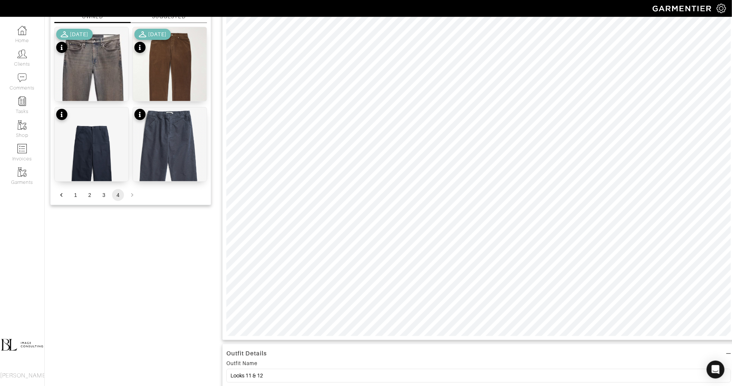
type input "16"
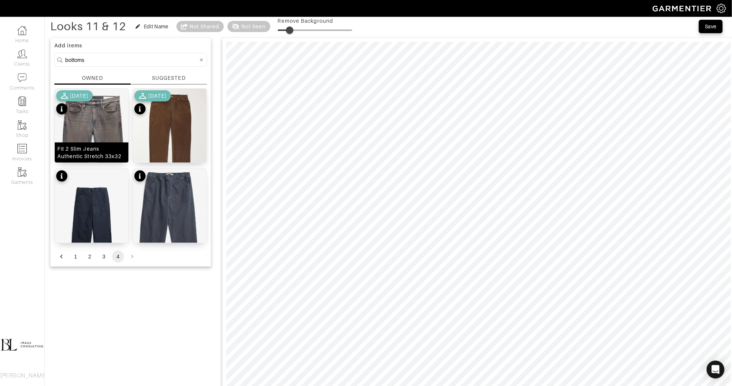
scroll to position [22, 0]
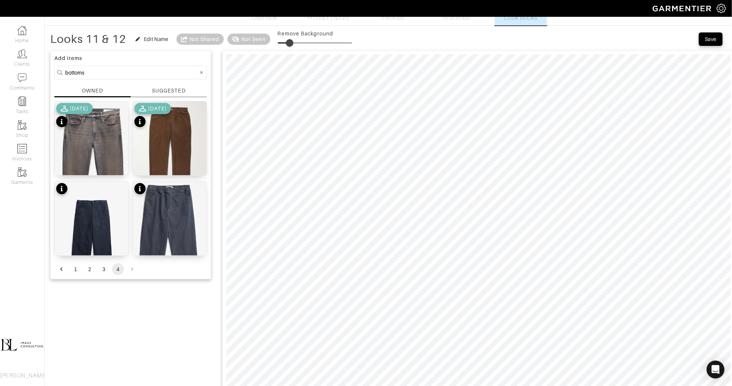
click at [93, 72] on input "bottoms" at bounding box center [131, 72] width 133 height 9
type input "jacket"
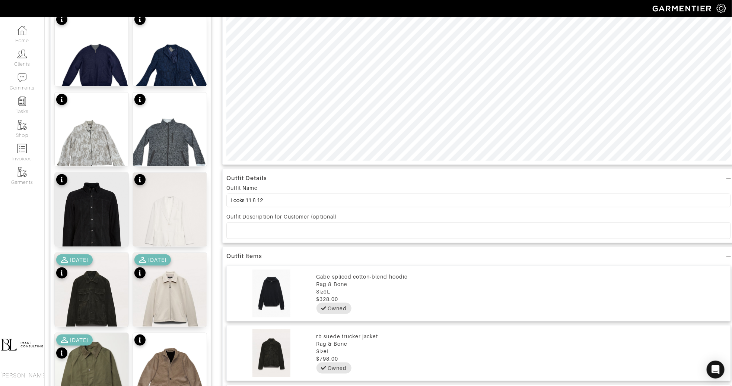
scroll to position [273, 0]
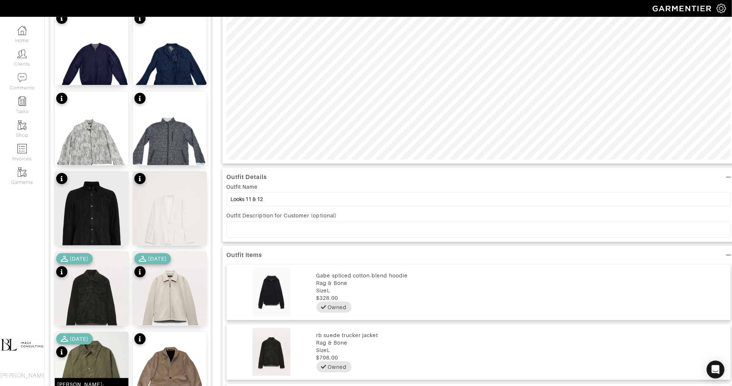
click at [102, 363] on img at bounding box center [92, 373] width 74 height 82
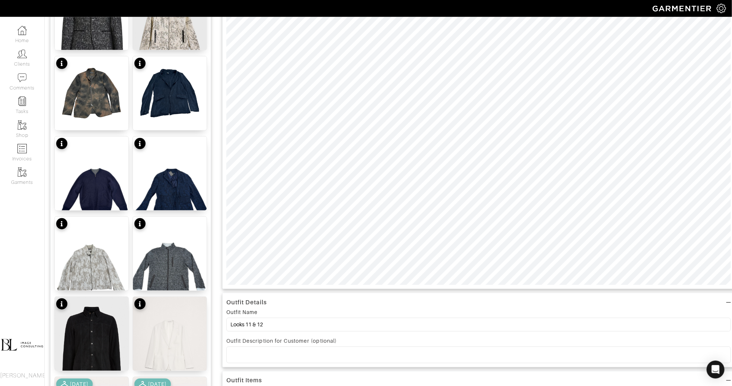
scroll to position [149, 0]
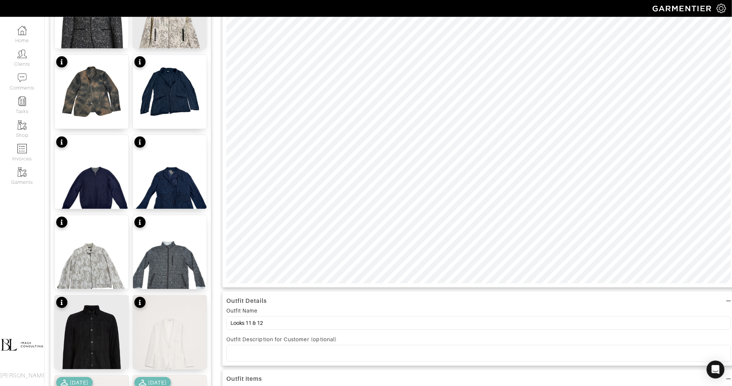
type input "10"
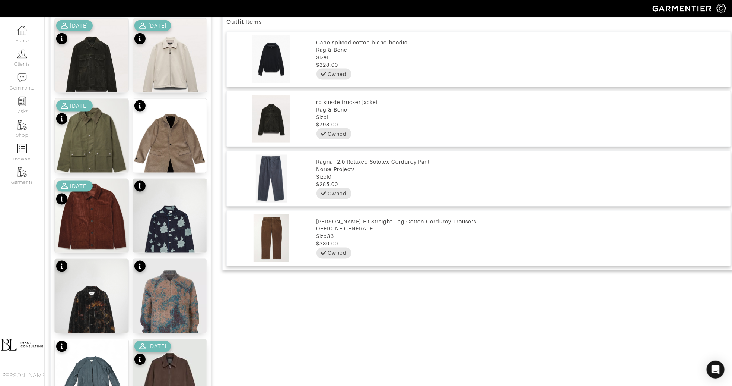
scroll to position [506, 0]
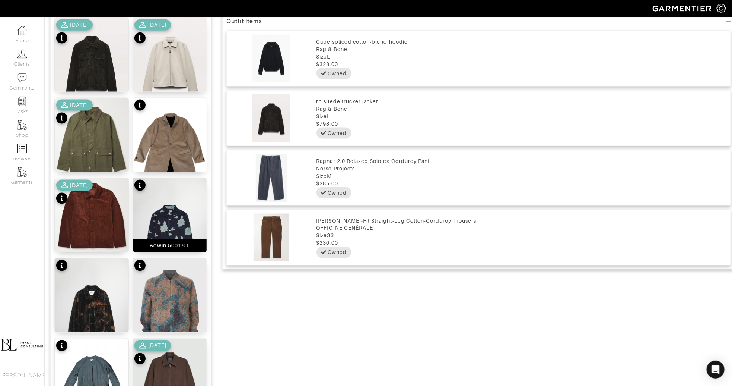
click at [185, 179] on img at bounding box center [170, 233] width 74 height 111
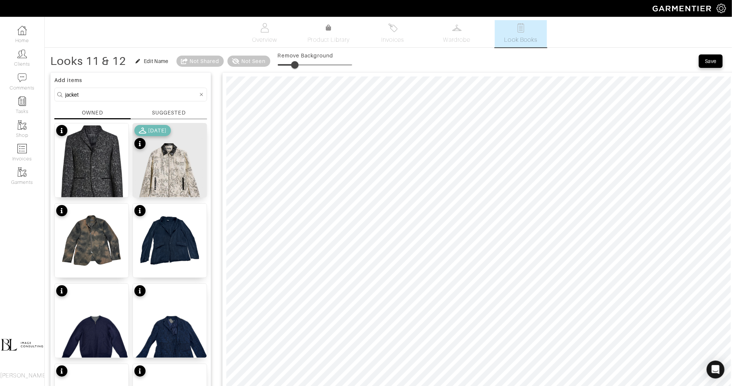
scroll to position [0, 0]
type input "24"
click at [297, 64] on span at bounding box center [295, 64] width 7 height 7
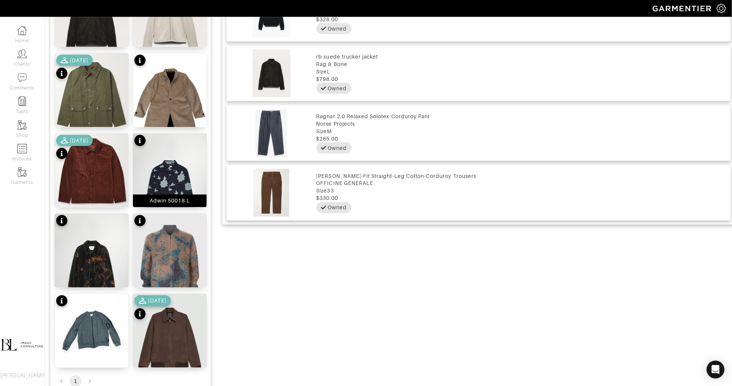
click at [168, 192] on img at bounding box center [170, 188] width 74 height 111
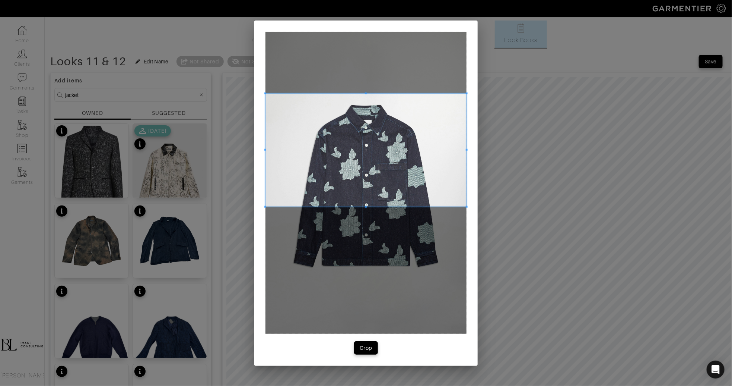
click at [379, 171] on span at bounding box center [366, 149] width 201 height 113
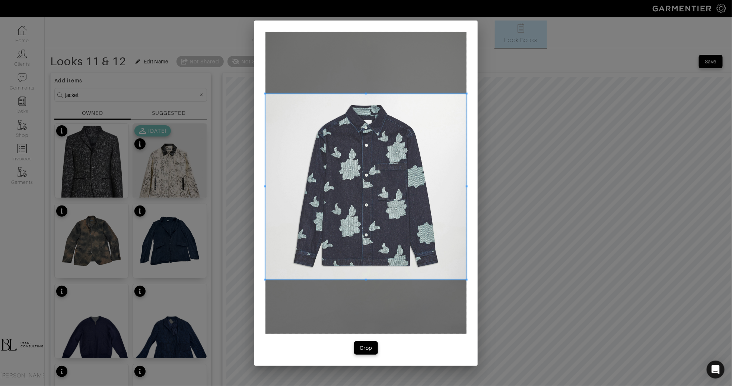
click at [395, 279] on span at bounding box center [366, 280] width 201 height 2
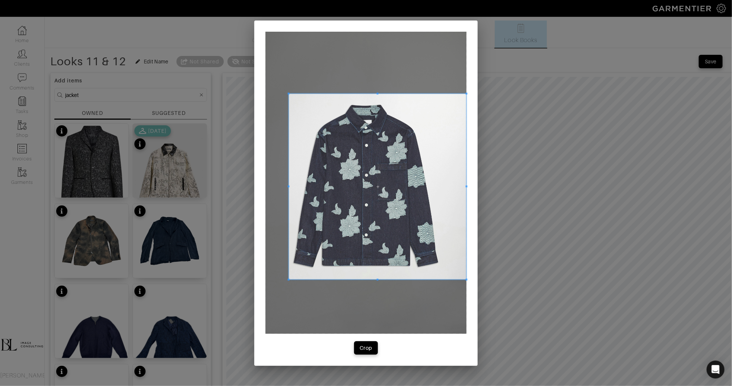
click at [289, 185] on span at bounding box center [289, 186] width 2 height 2
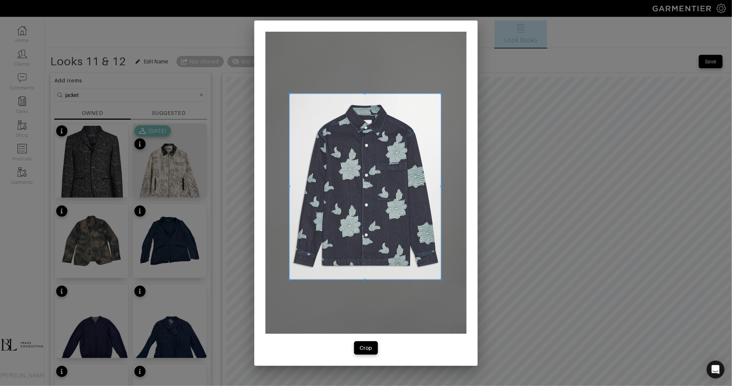
click at [441, 188] on div at bounding box center [366, 187] width 152 height 186
click at [377, 346] on button "Crop" at bounding box center [366, 347] width 24 height 13
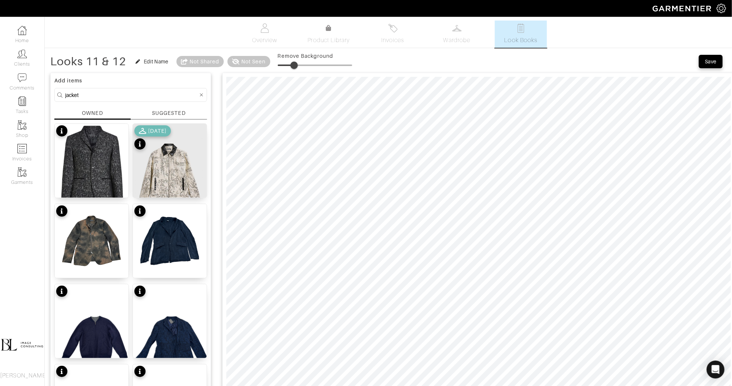
drag, startPoint x: 282, startPoint y: 67, endPoint x: 295, endPoint y: 67, distance: 13.8
click at [295, 67] on span at bounding box center [294, 64] width 7 height 7
click at [292, 66] on span at bounding box center [290, 64] width 7 height 7
type input "12"
click at [90, 96] on input "jacket" at bounding box center [131, 94] width 133 height 9
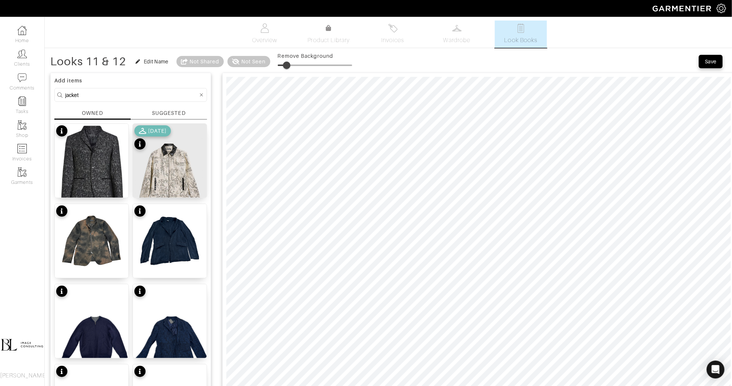
click at [90, 96] on input "jacket" at bounding box center [131, 94] width 133 height 9
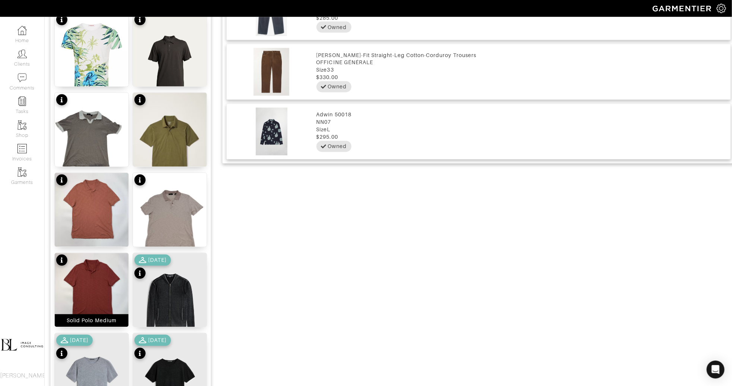
scroll to position [832, 0]
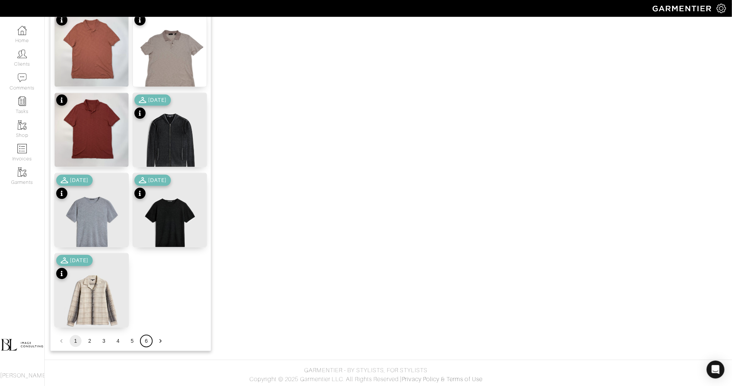
click at [149, 342] on button "6" at bounding box center [146, 341] width 12 height 12
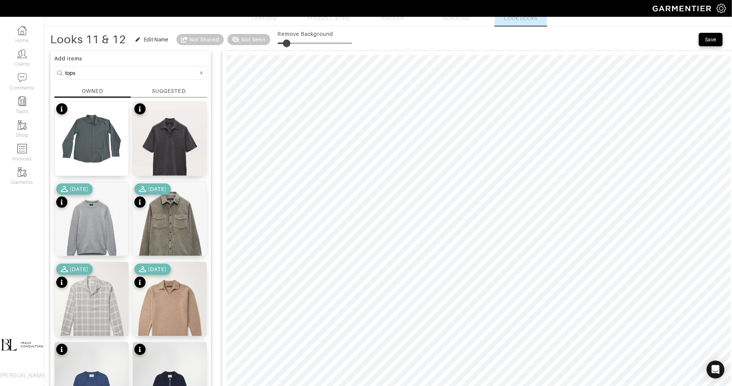
scroll to position [17, 0]
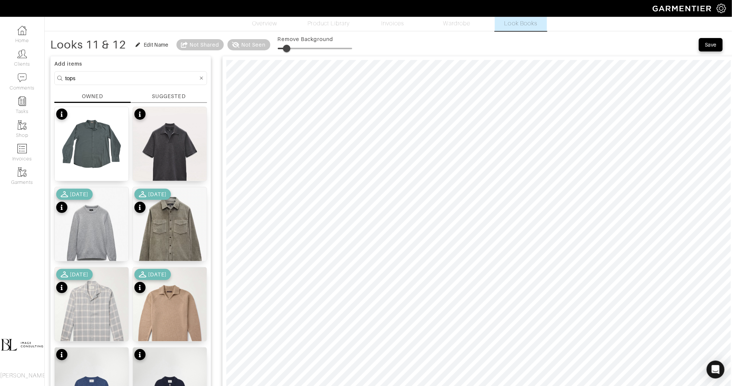
click at [98, 80] on input "tops" at bounding box center [131, 77] width 133 height 9
type input "tee shirt"
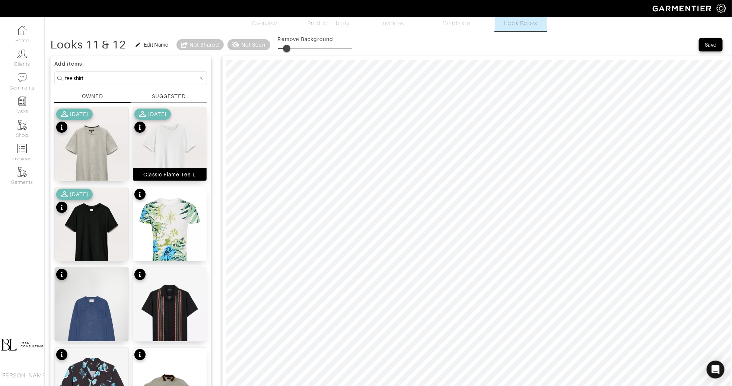
click at [169, 144] on img at bounding box center [170, 153] width 74 height 92
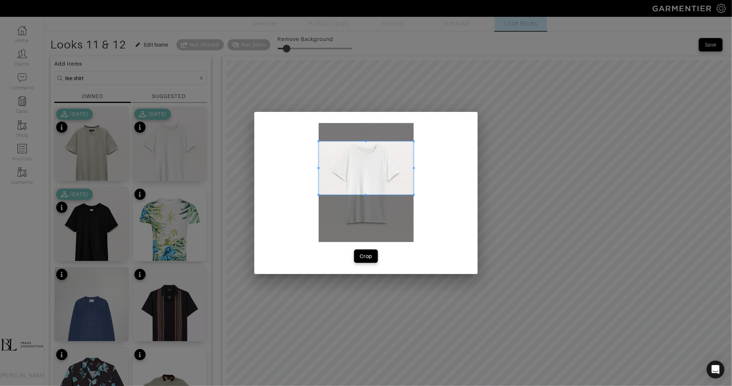
click at [352, 164] on span at bounding box center [366, 167] width 95 height 53
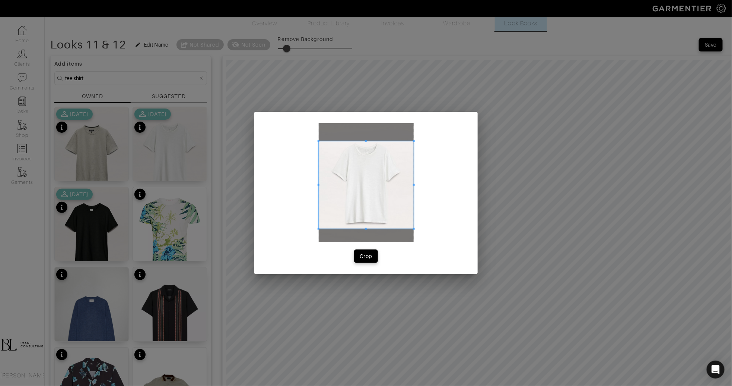
click at [367, 229] on span at bounding box center [366, 229] width 95 height 2
click at [329, 206] on span at bounding box center [329, 184] width 2 height 87
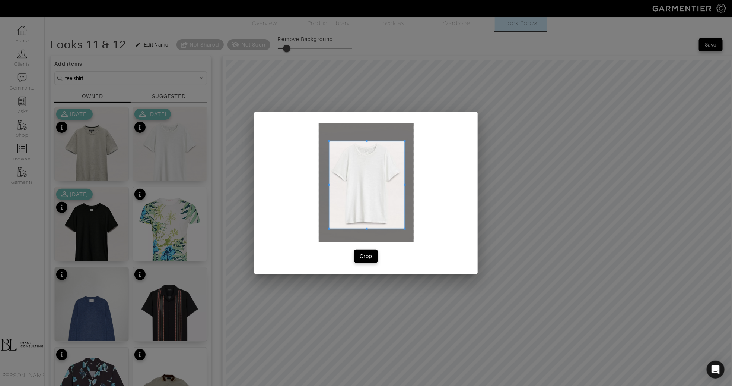
click at [404, 191] on span at bounding box center [405, 184] width 2 height 87
click at [371, 256] on div "Crop" at bounding box center [366, 255] width 13 height 7
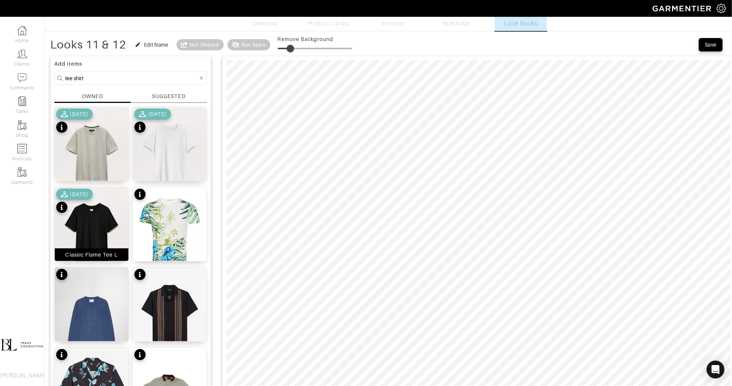
click at [101, 234] on img at bounding box center [92, 233] width 74 height 92
click at [288, 50] on span at bounding box center [287, 48] width 7 height 7
drag, startPoint x: 287, startPoint y: 51, endPoint x: 301, endPoint y: 50, distance: 13.8
click at [301, 50] on span at bounding box center [300, 48] width 7 height 7
type input "30"
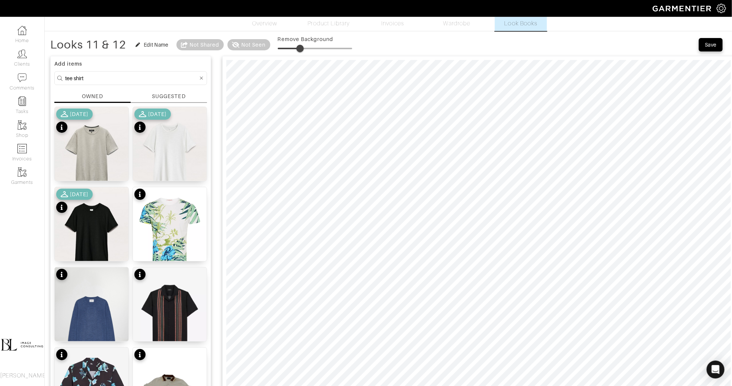
click at [149, 81] on input "tee shirt" at bounding box center [131, 77] width 133 height 9
type input "shoes"
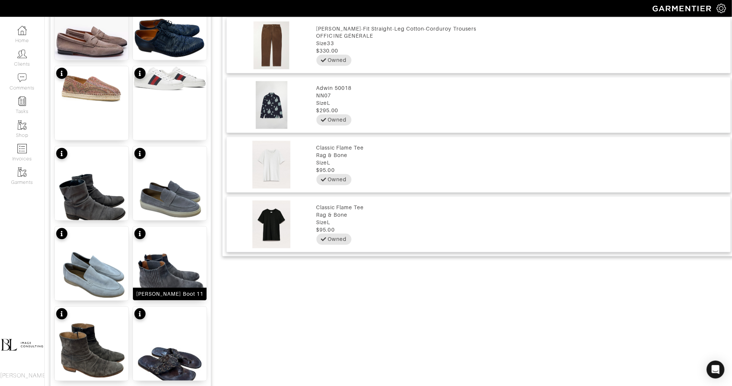
scroll to position [832, 0]
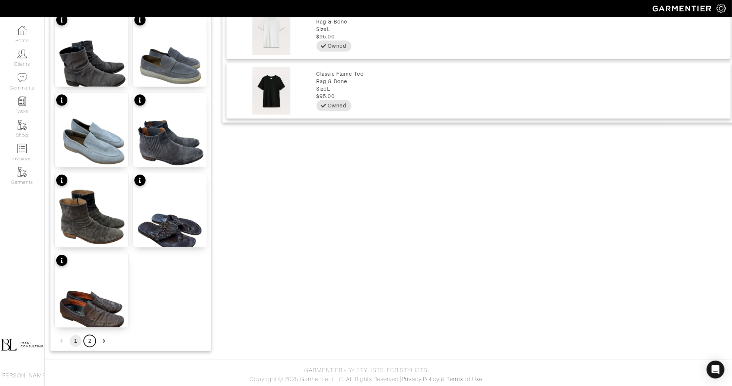
click at [88, 341] on button "2" at bounding box center [90, 341] width 12 height 12
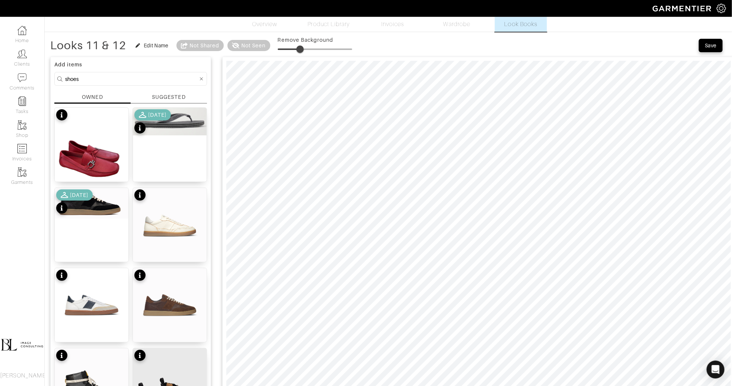
scroll to position [15, 0]
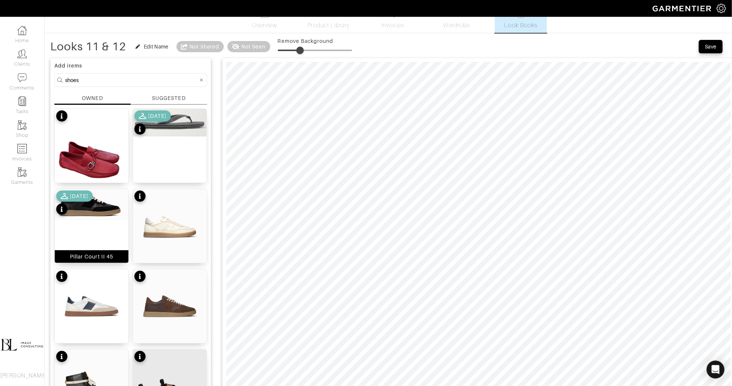
click at [95, 232] on div "Pillar Court II 45" at bounding box center [91, 226] width 75 height 75
click at [300, 50] on span at bounding box center [299, 50] width 7 height 7
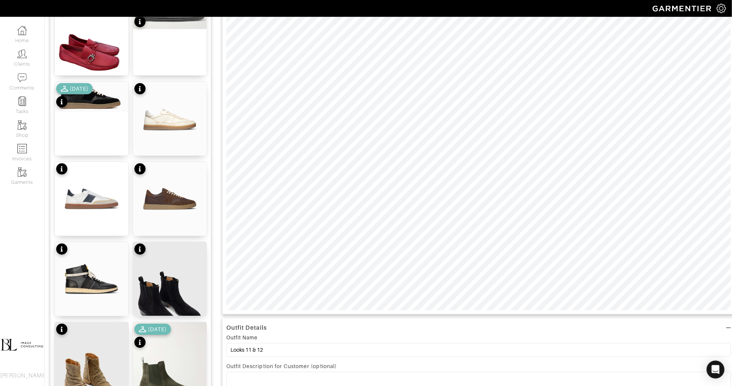
scroll to position [123, 0]
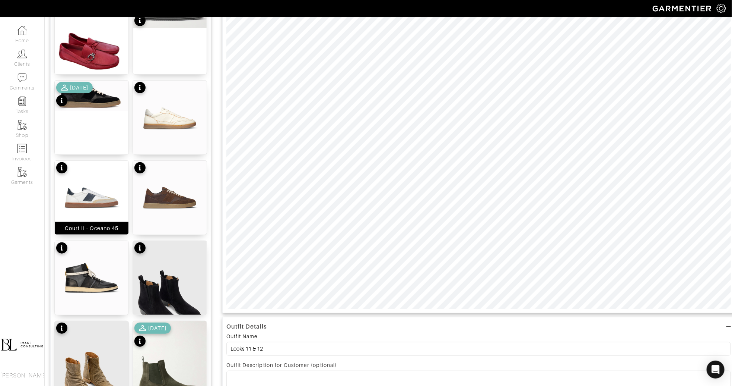
click at [95, 197] on img at bounding box center [92, 198] width 74 height 74
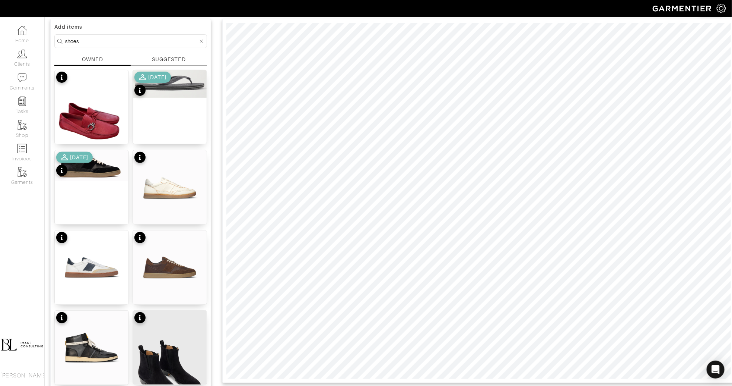
scroll to position [44, 0]
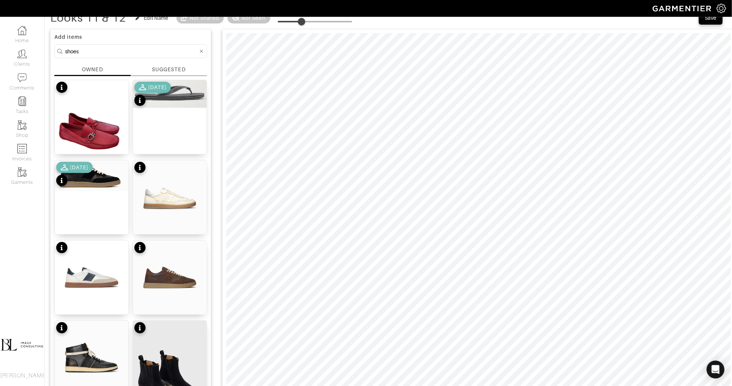
click at [303, 21] on span at bounding box center [301, 21] width 7 height 7
drag, startPoint x: 303, startPoint y: 23, endPoint x: 294, endPoint y: 22, distance: 8.6
click at [294, 22] on span at bounding box center [293, 21] width 7 height 7
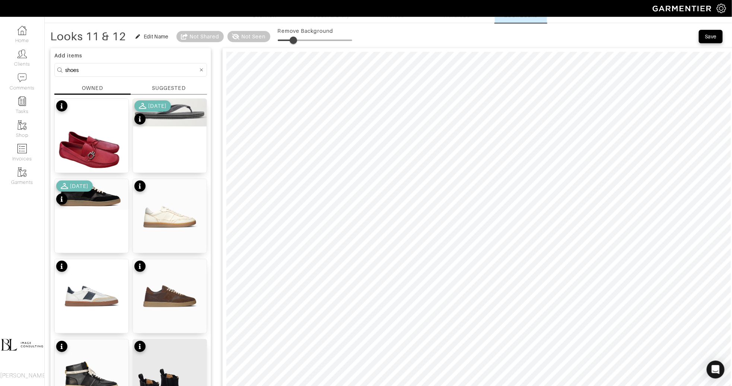
scroll to position [14, 0]
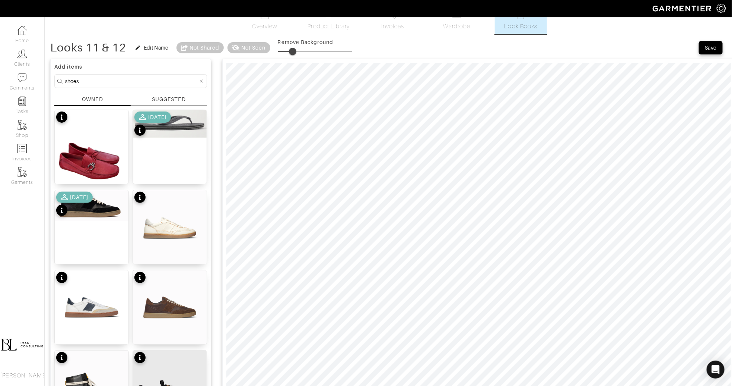
type input "18"
drag, startPoint x: 297, startPoint y: 51, endPoint x: 292, endPoint y: 52, distance: 4.7
click at [292, 52] on span at bounding box center [291, 51] width 7 height 7
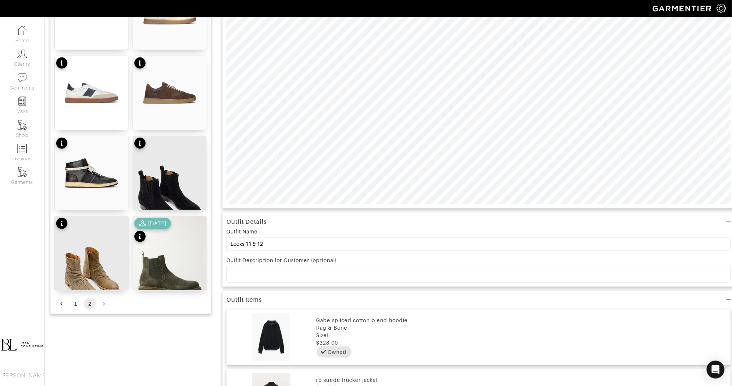
scroll to position [229, 0]
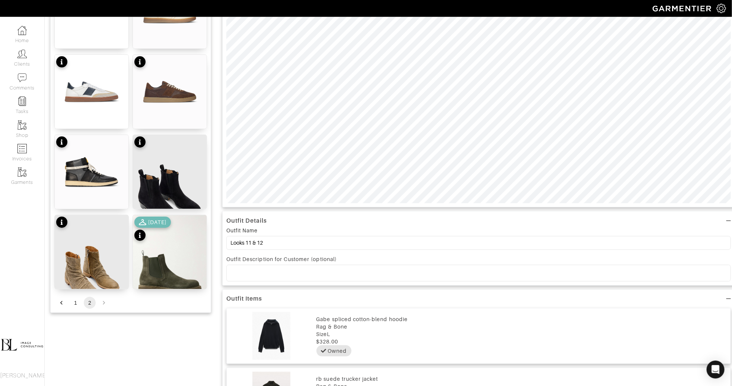
click at [273, 270] on p at bounding box center [478, 272] width 493 height 7
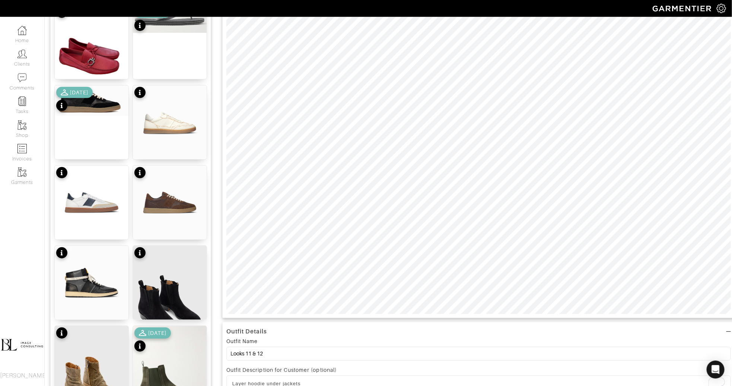
scroll to position [93, 0]
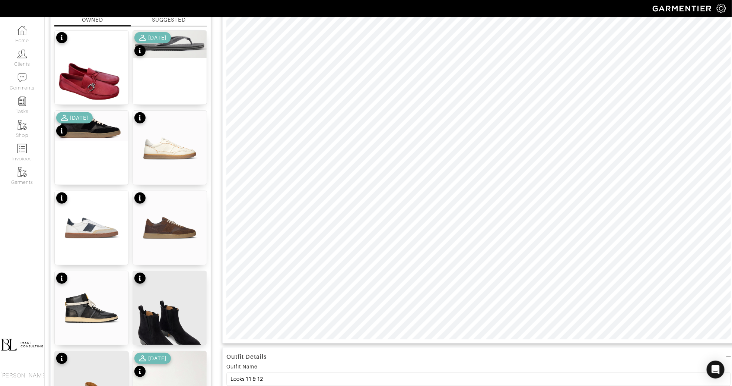
type input "17"
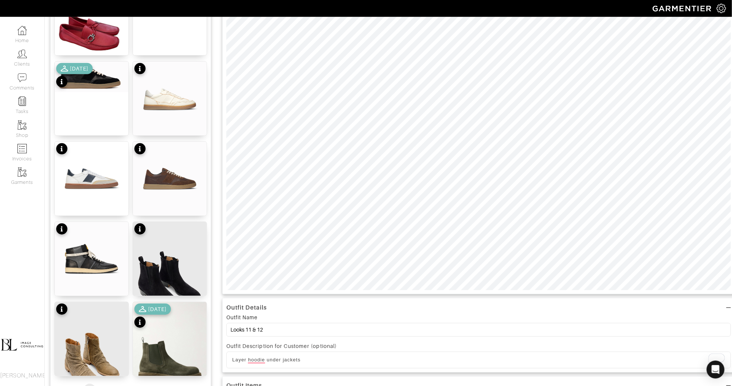
scroll to position [0, 0]
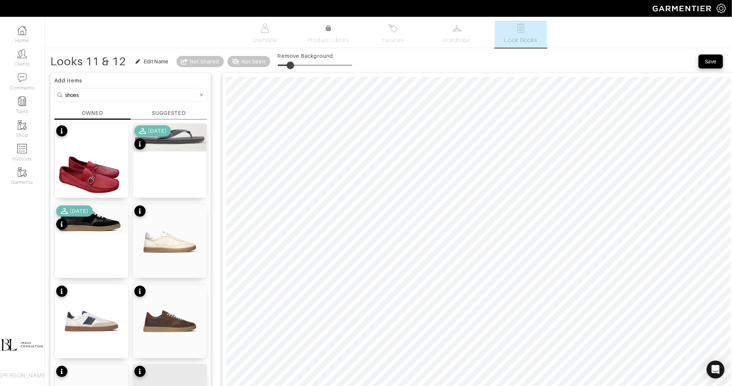
click at [715, 55] on button "Save" at bounding box center [711, 61] width 24 height 13
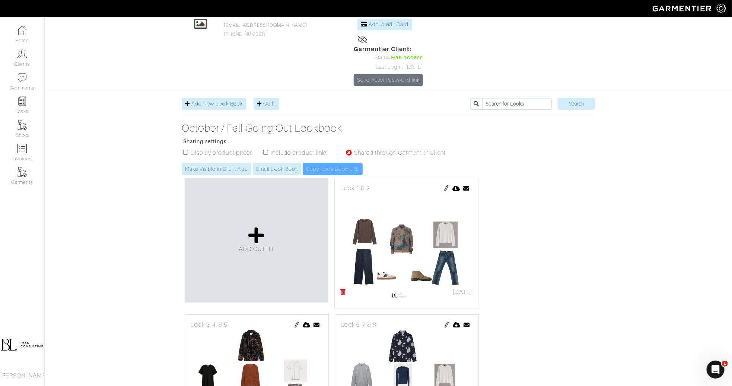
scroll to position [70, 0]
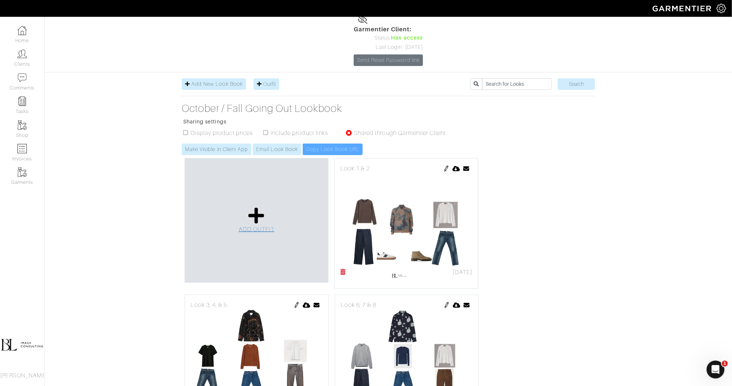
click at [254, 206] on icon at bounding box center [256, 215] width 16 height 18
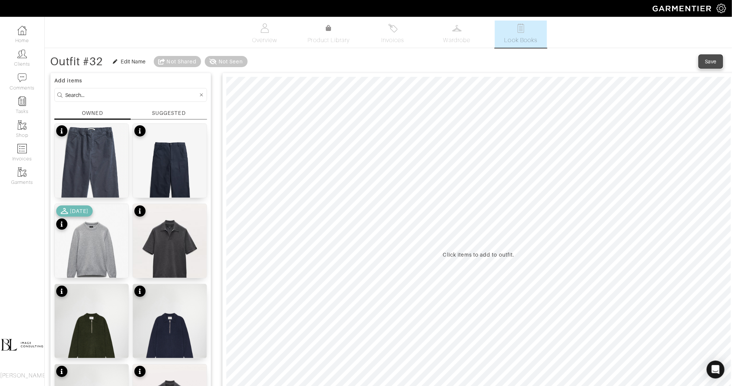
click at [709, 59] on div "Save" at bounding box center [711, 61] width 12 height 7
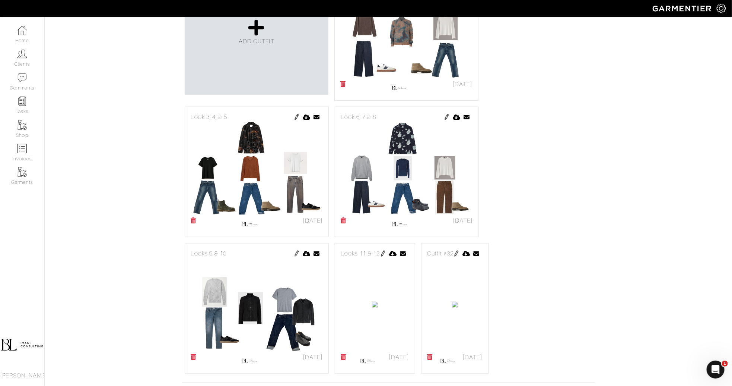
scroll to position [260, 0]
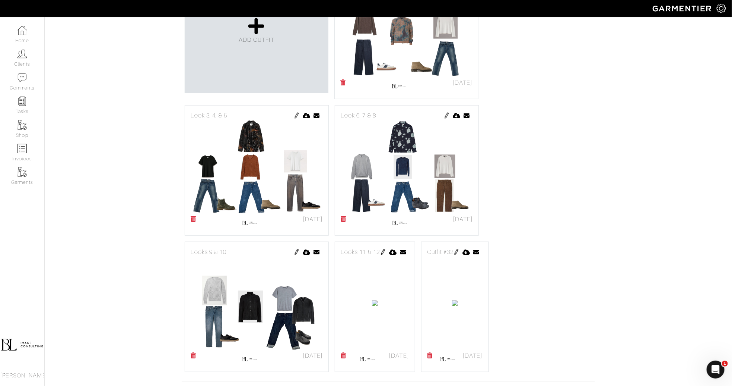
click at [296, 249] on img at bounding box center [297, 252] width 6 height 6
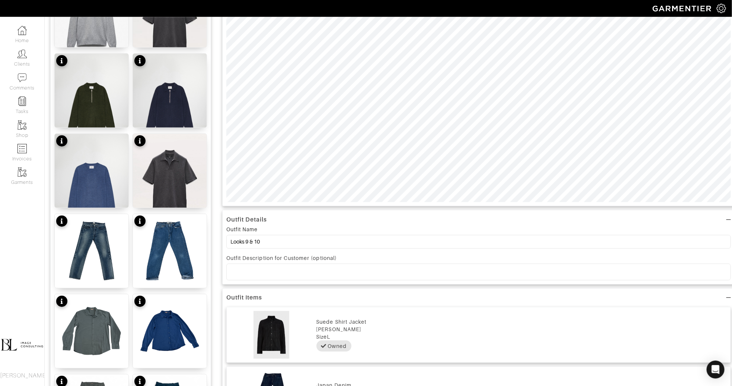
scroll to position [237, 0]
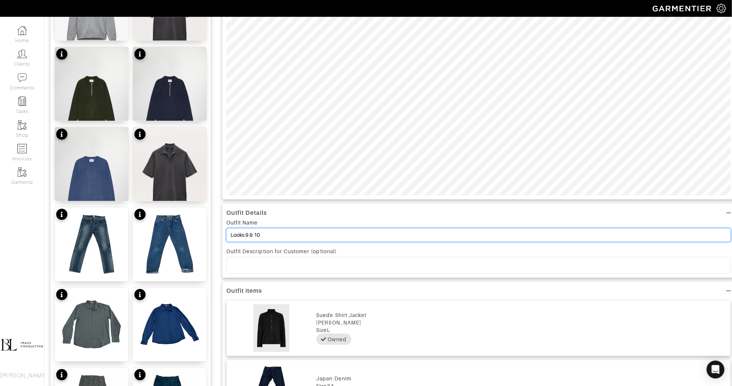
click at [246, 235] on input "Looks 9 & 10" at bounding box center [479, 235] width 505 height 14
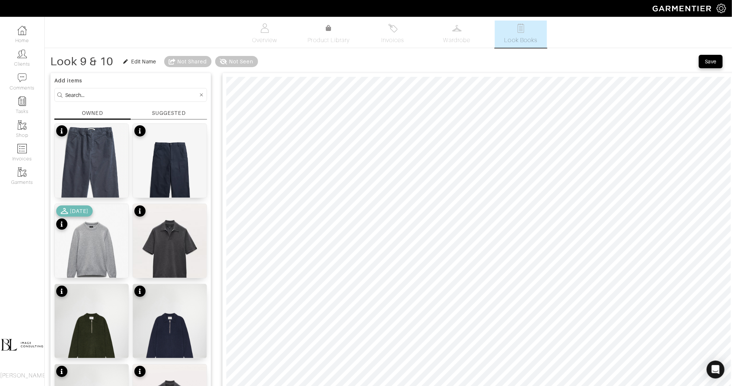
type input "Look 9 & 10"
click at [712, 60] on div "Save" at bounding box center [711, 61] width 12 height 7
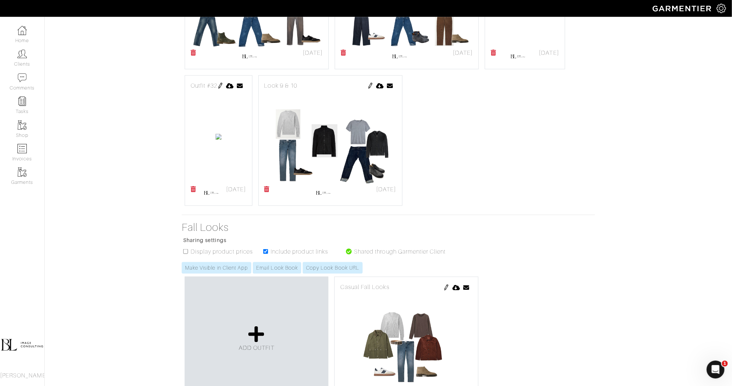
scroll to position [376, 0]
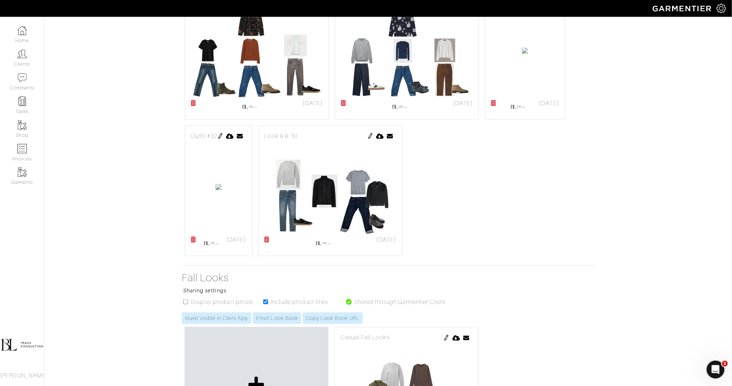
click at [531, 3] on img at bounding box center [534, 0] width 6 height 6
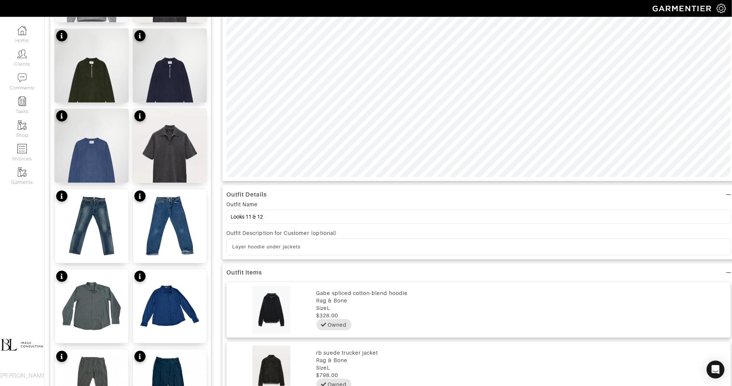
scroll to position [281, 0]
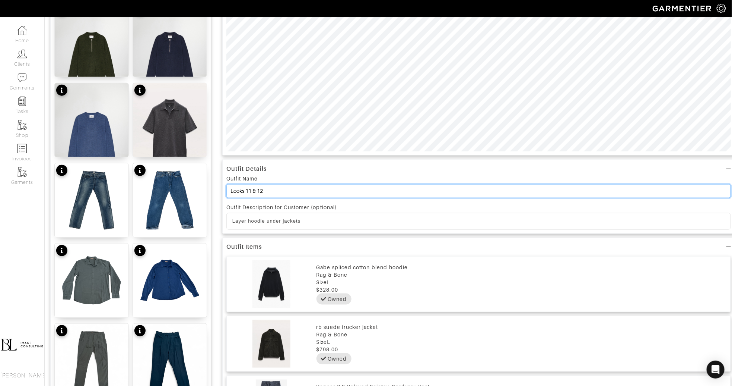
click at [244, 190] on input "Looks 11 & 12" at bounding box center [479, 191] width 505 height 14
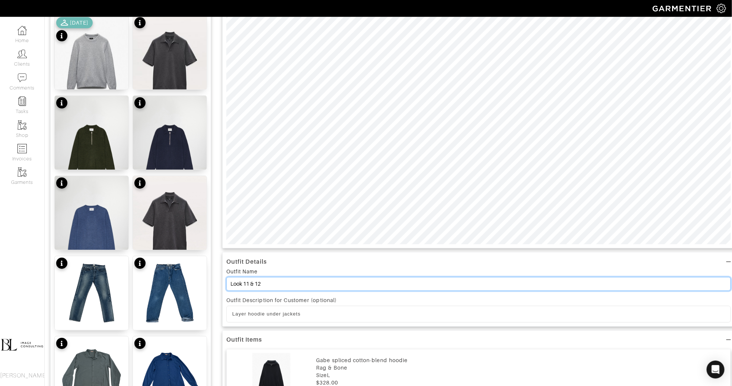
scroll to position [0, 0]
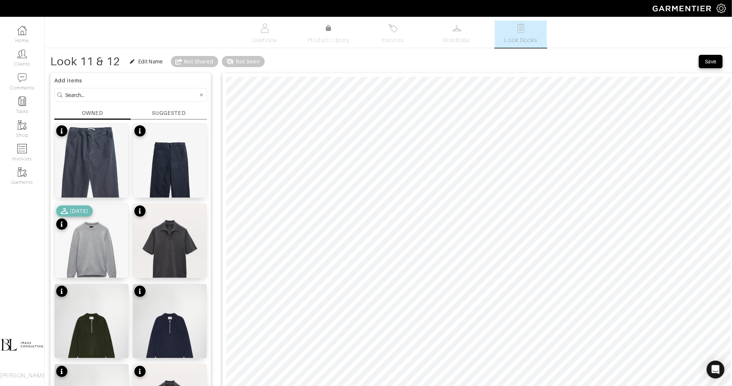
type input "Look 11 & 12"
click at [707, 64] on button "Save" at bounding box center [711, 61] width 24 height 13
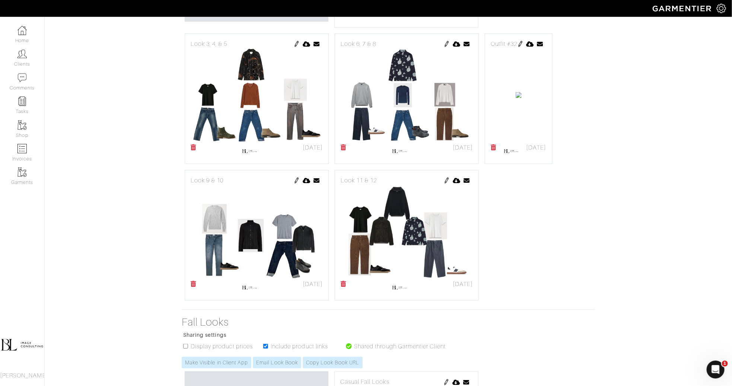
scroll to position [329, 0]
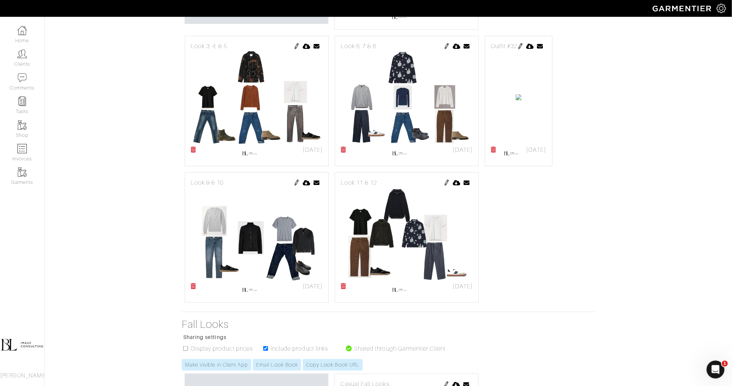
click at [518, 49] on img at bounding box center [521, 46] width 6 height 6
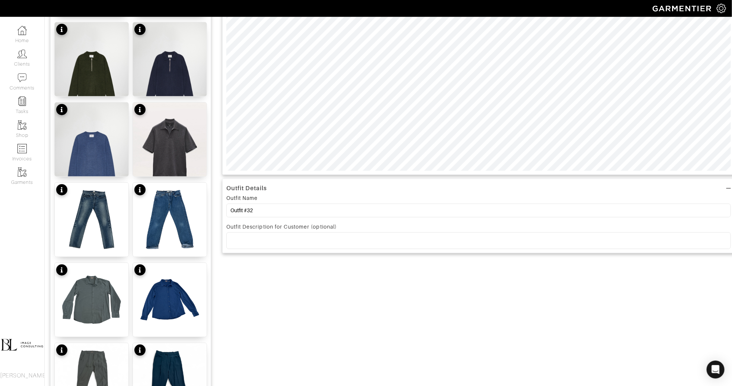
scroll to position [279, 0]
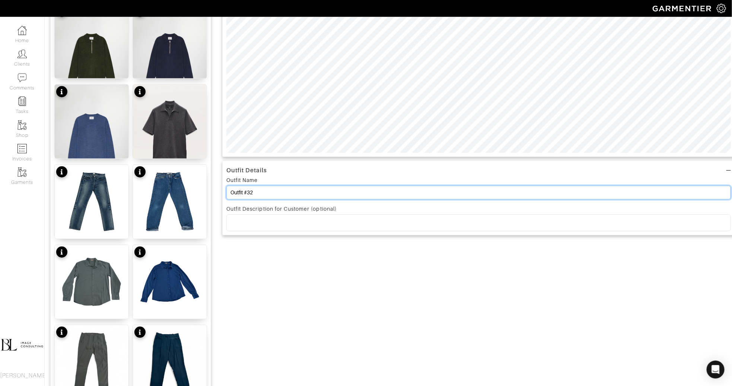
click at [289, 193] on input "Outfit #32" at bounding box center [479, 193] width 505 height 14
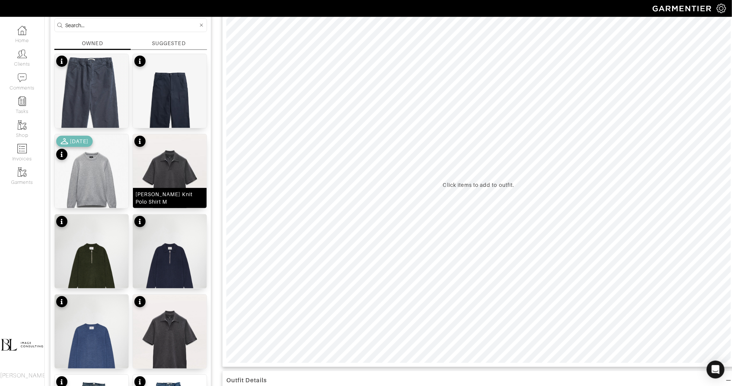
scroll to position [0, 0]
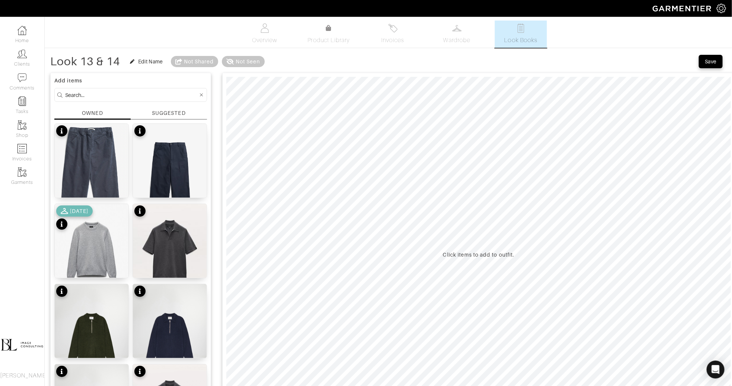
type input "Look 13 & 14"
click at [137, 91] on input at bounding box center [131, 94] width 133 height 9
type input "varvatos"
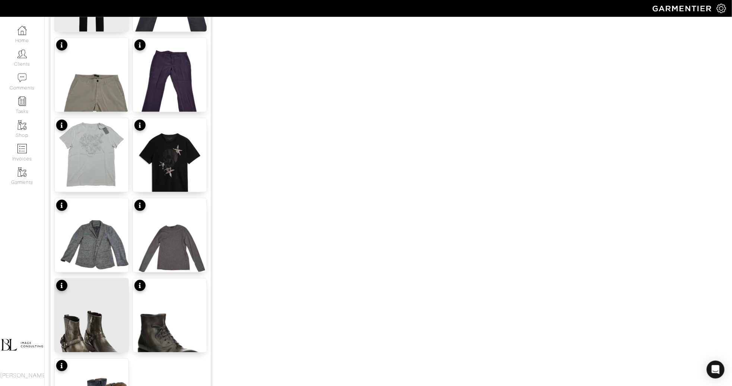
scroll to position [832, 0]
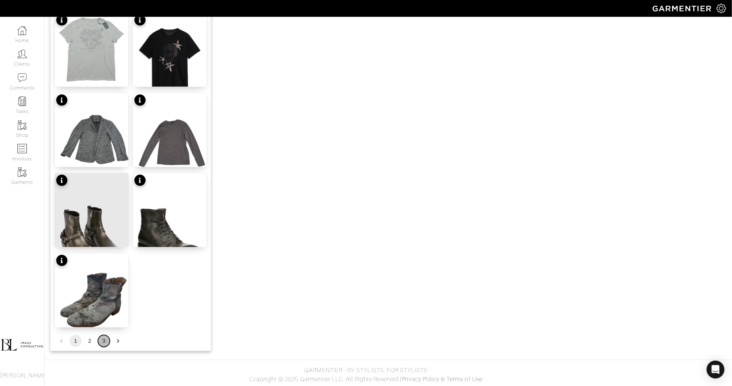
click at [106, 336] on button "3" at bounding box center [104, 341] width 12 height 12
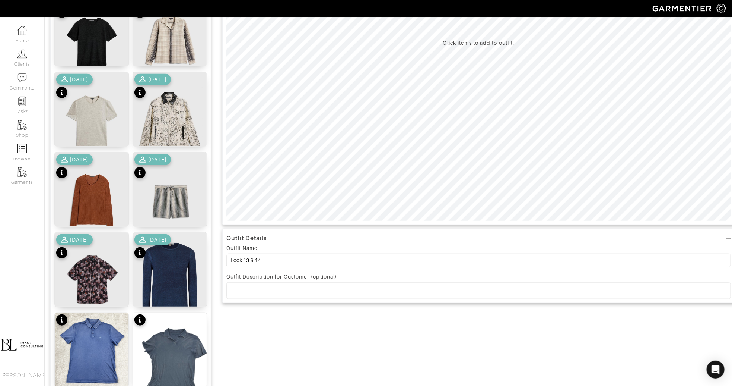
click at [146, 282] on img at bounding box center [170, 281] width 74 height 98
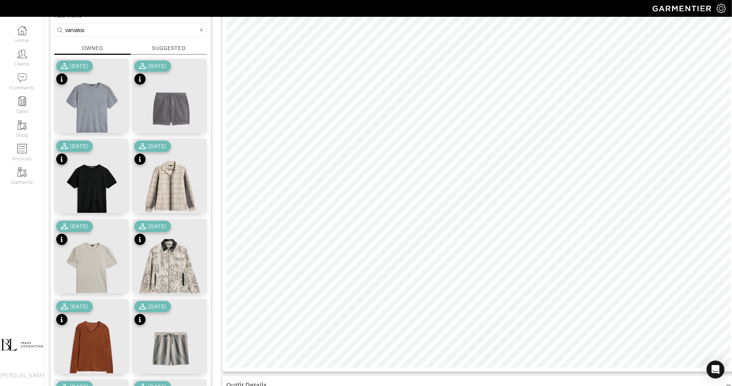
scroll to position [0, 0]
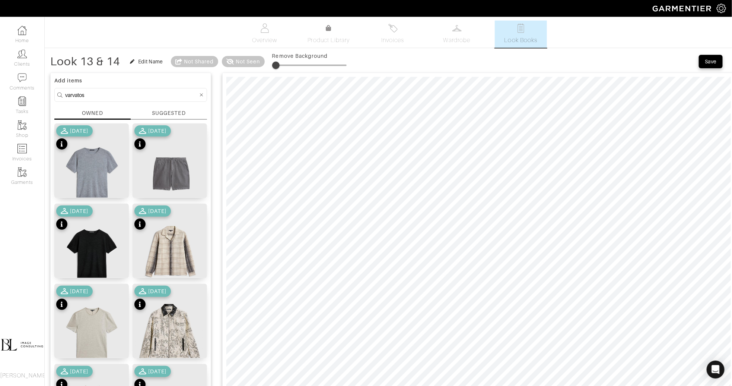
type input "14"
drag, startPoint x: 276, startPoint y: 65, endPoint x: 284, endPoint y: 66, distance: 7.1
click at [284, 66] on span at bounding box center [282, 64] width 7 height 7
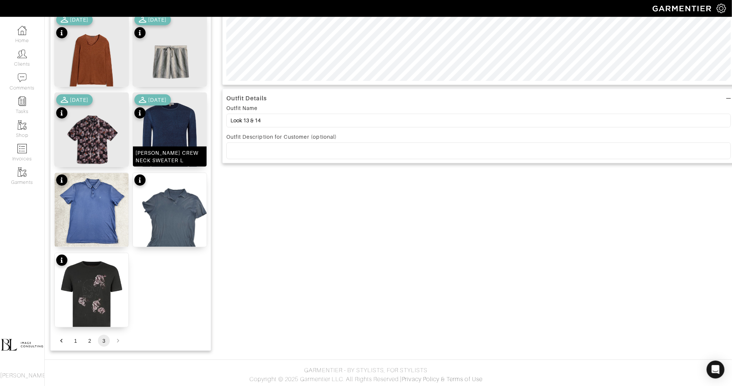
click at [171, 130] on img at bounding box center [170, 142] width 74 height 98
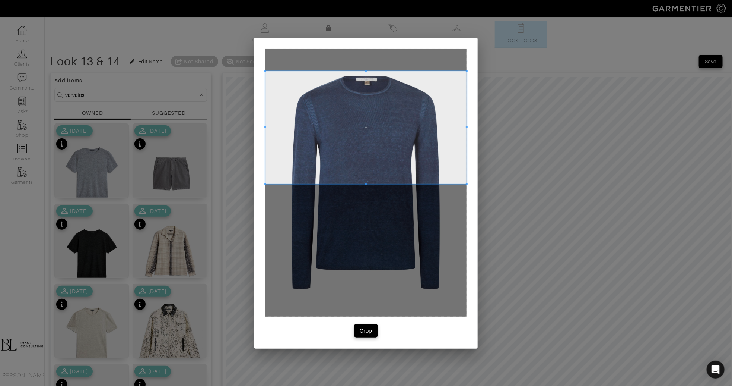
click at [336, 148] on span at bounding box center [366, 127] width 201 height 113
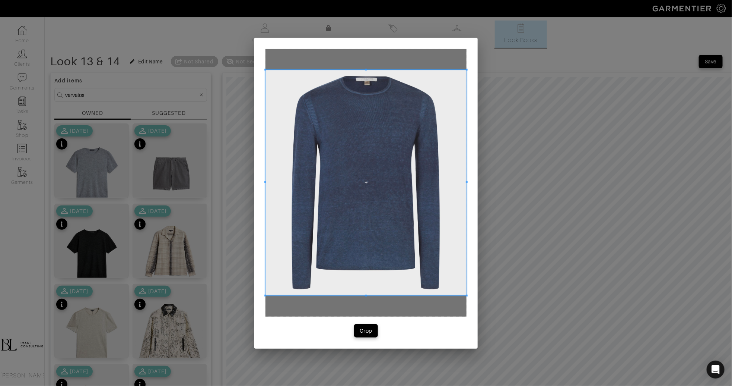
click at [337, 295] on span at bounding box center [366, 295] width 201 height 2
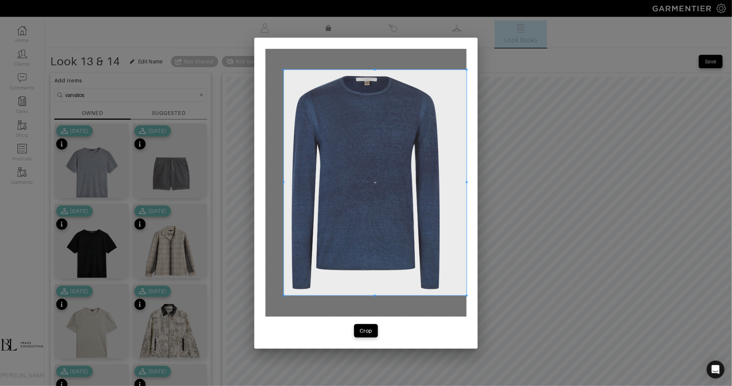
click at [283, 213] on span at bounding box center [284, 182] width 2 height 225
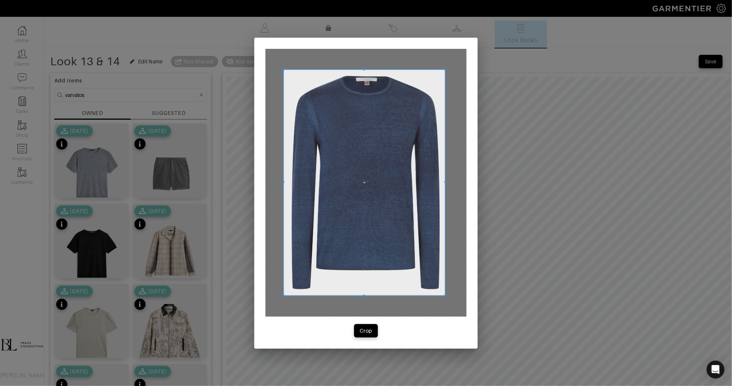
click at [444, 182] on span at bounding box center [445, 182] width 2 height 2
click at [375, 330] on button "Crop" at bounding box center [366, 330] width 24 height 13
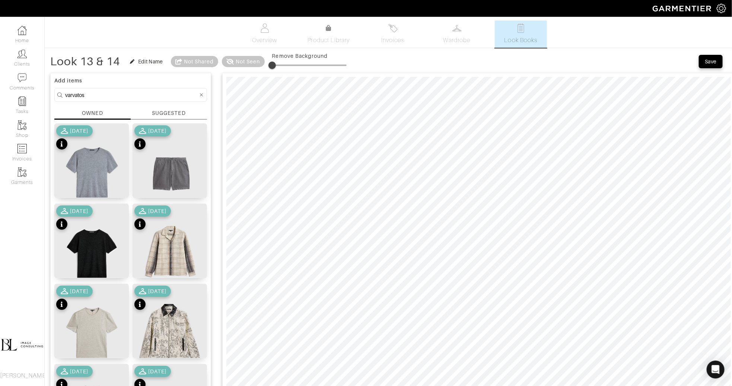
click at [95, 99] on form "varvatos" at bounding box center [130, 95] width 153 height 14
click at [95, 95] on input "varvatos" at bounding box center [131, 94] width 133 height 9
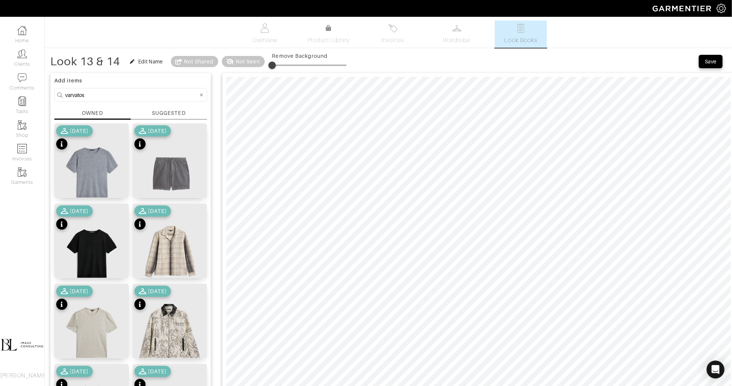
click at [95, 95] on input "varvatos" at bounding box center [131, 94] width 133 height 9
type input "bottoms"
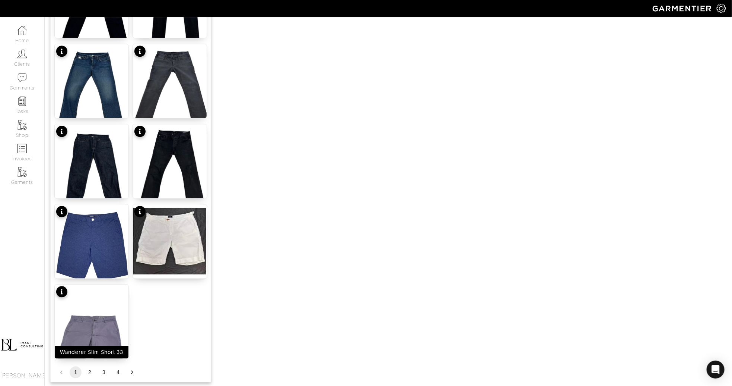
scroll to position [832, 0]
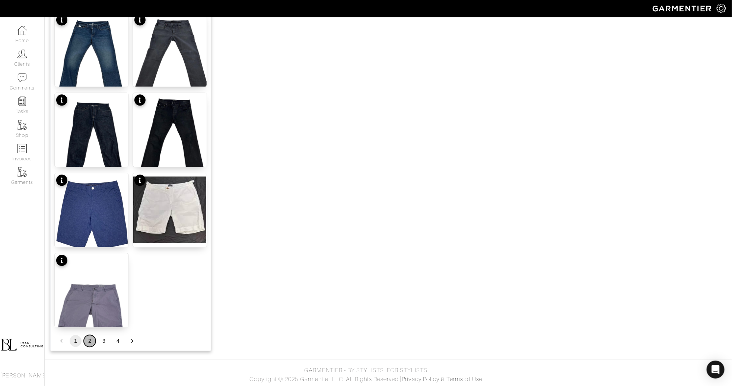
click at [91, 342] on button "2" at bounding box center [90, 341] width 12 height 12
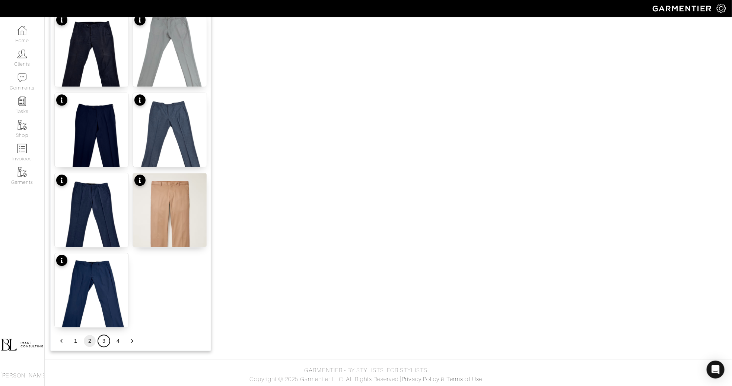
click at [105, 336] on button "3" at bounding box center [104, 341] width 12 height 12
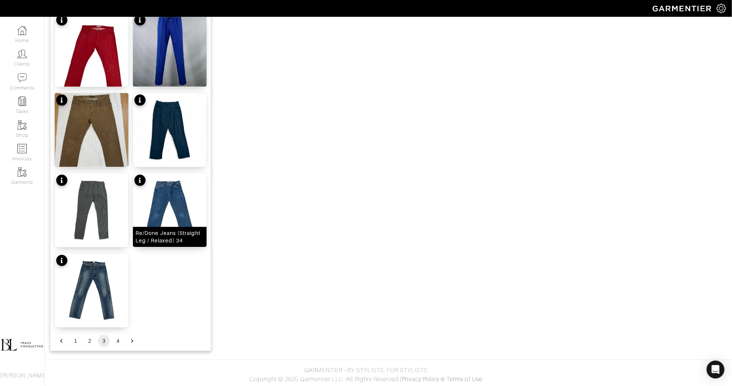
click at [176, 218] on img at bounding box center [170, 210] width 74 height 74
click at [116, 341] on button "4" at bounding box center [118, 341] width 12 height 12
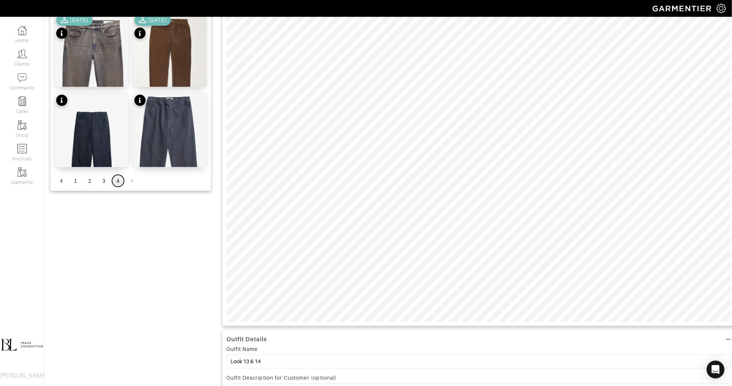
scroll to position [23, 0]
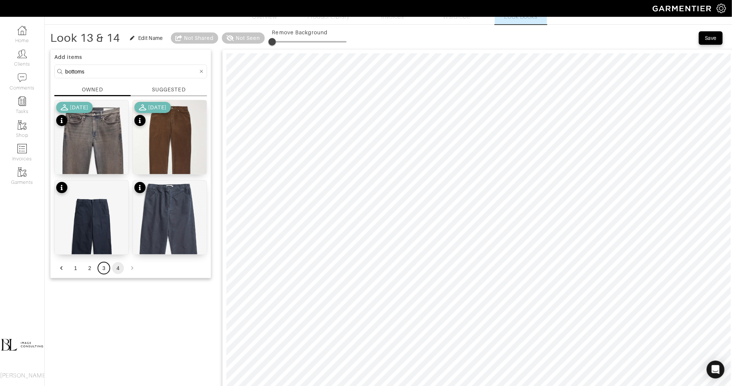
click at [102, 269] on button "3" at bounding box center [104, 268] width 12 height 12
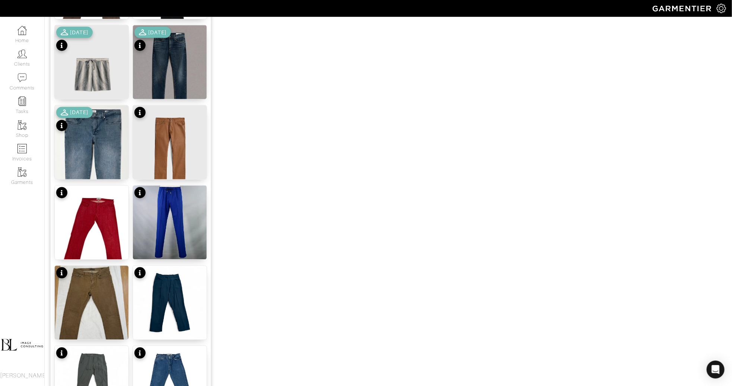
scroll to position [832, 0]
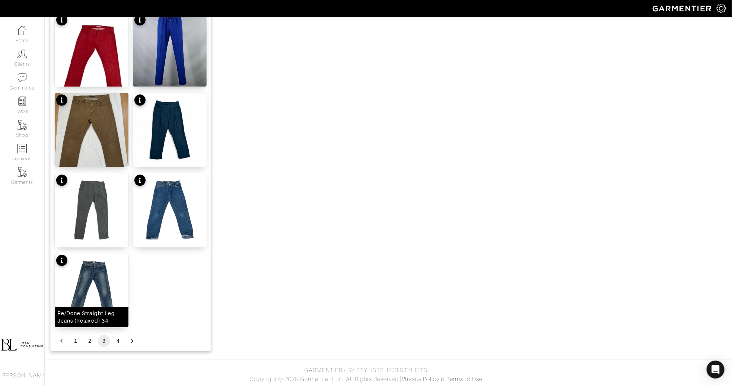
click at [107, 300] on img at bounding box center [92, 290] width 74 height 74
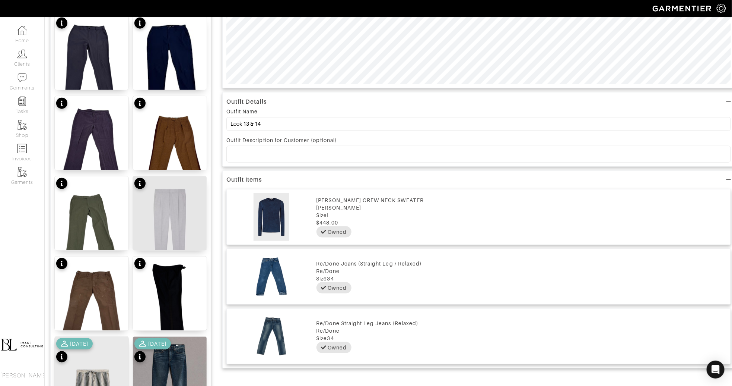
scroll to position [0, 0]
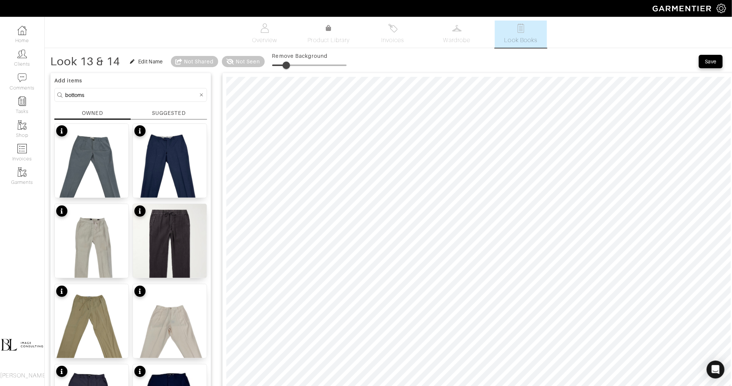
drag, startPoint x: 277, startPoint y: 64, endPoint x: 288, endPoint y: 64, distance: 10.4
click at [288, 64] on span at bounding box center [286, 64] width 7 height 7
drag, startPoint x: 289, startPoint y: 68, endPoint x: 296, endPoint y: 68, distance: 6.7
click at [295, 68] on span at bounding box center [292, 64] width 7 height 7
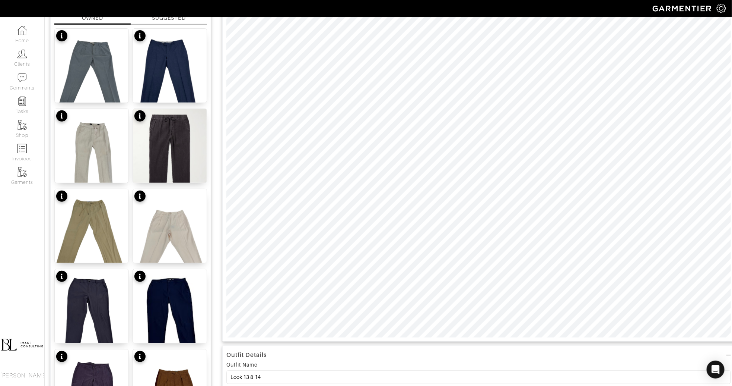
scroll to position [96, 0]
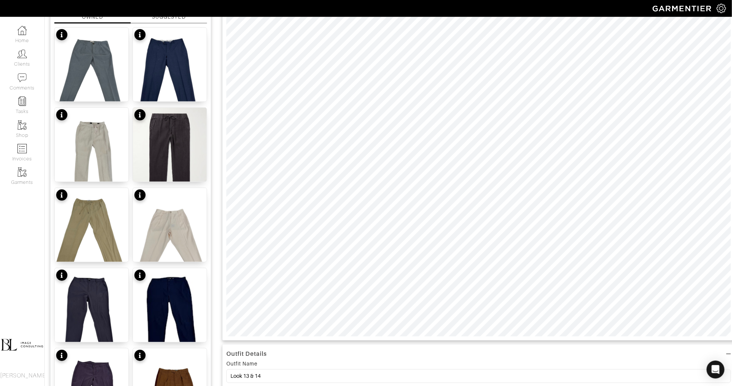
type input "19"
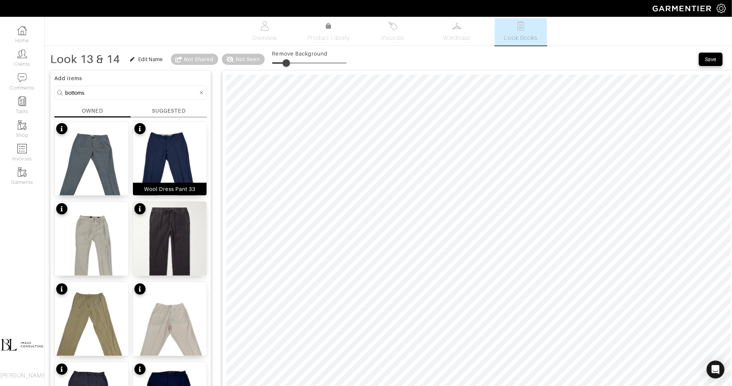
scroll to position [0, 0]
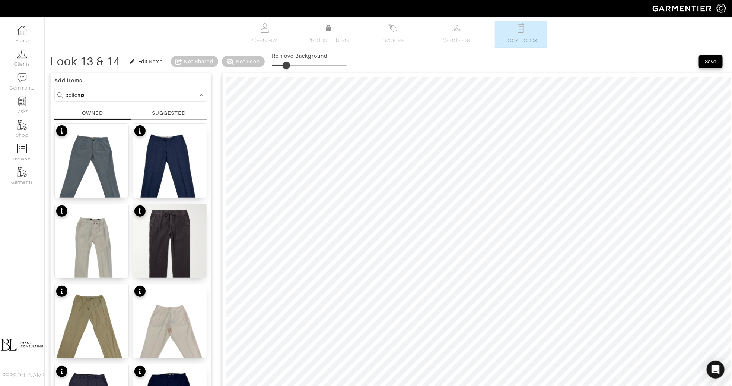
click at [115, 101] on form "bottoms" at bounding box center [130, 95] width 153 height 14
click at [115, 95] on input "bottoms" at bounding box center [131, 94] width 133 height 9
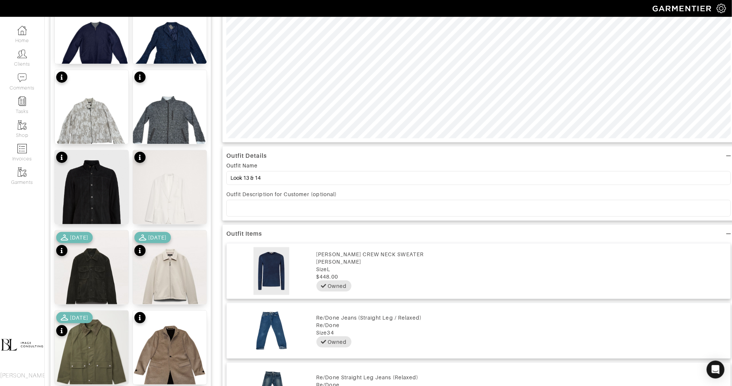
scroll to position [8, 0]
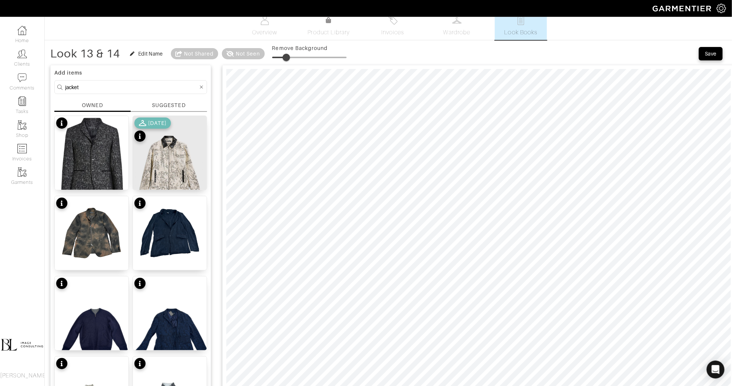
click at [113, 88] on input "jacket" at bounding box center [131, 86] width 133 height 9
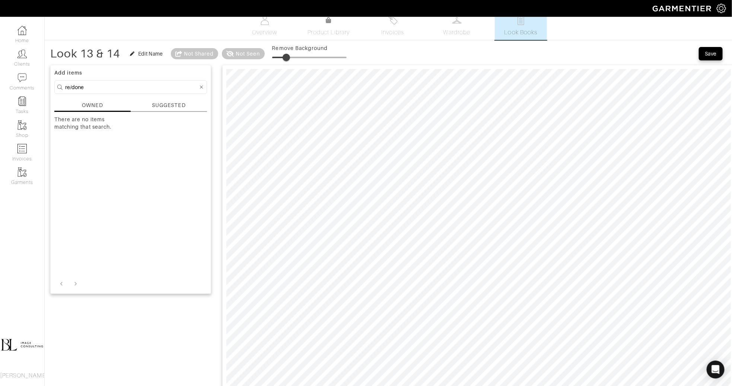
type input "re/done"
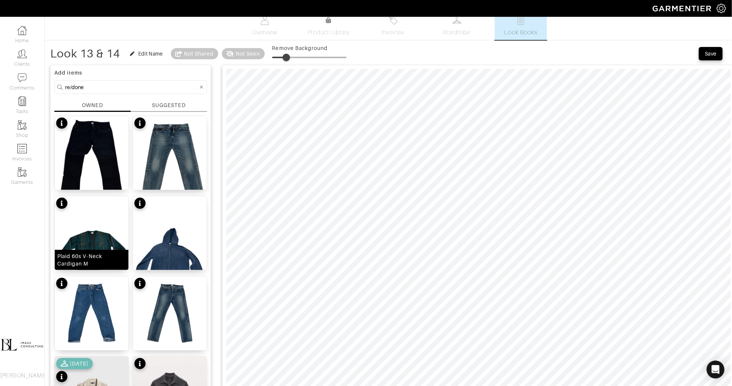
click at [95, 240] on img at bounding box center [92, 245] width 74 height 98
type input "33"
drag, startPoint x: 288, startPoint y: 56, endPoint x: 298, endPoint y: 57, distance: 10.1
click at [298, 57] on span at bounding box center [294, 57] width 7 height 7
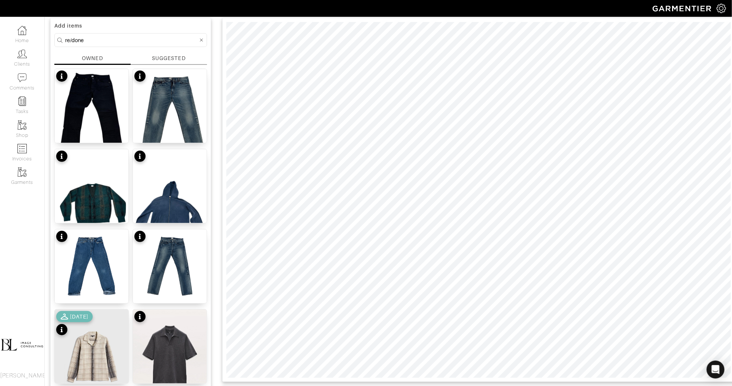
scroll to position [58, 0]
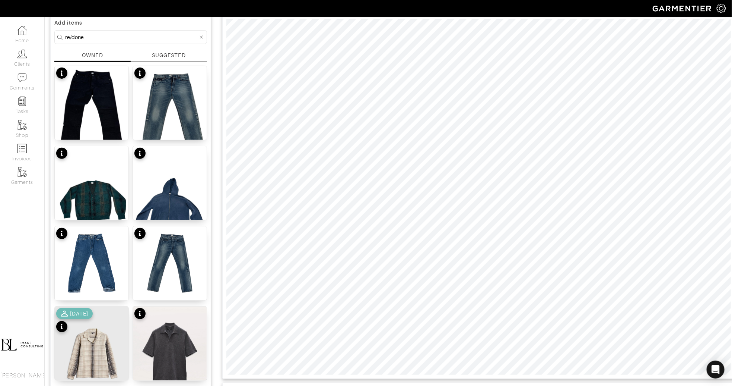
type input "19"
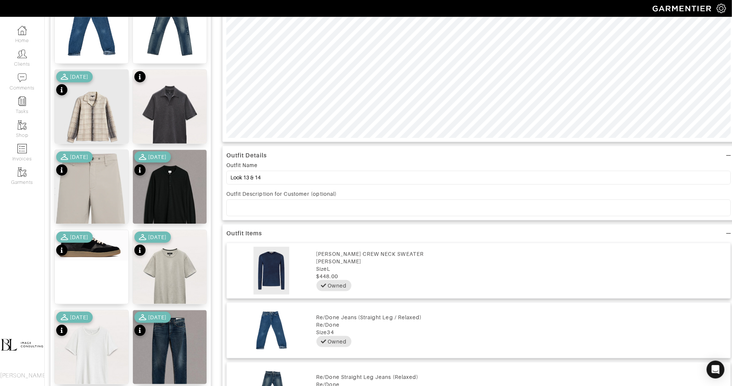
scroll to position [0, 0]
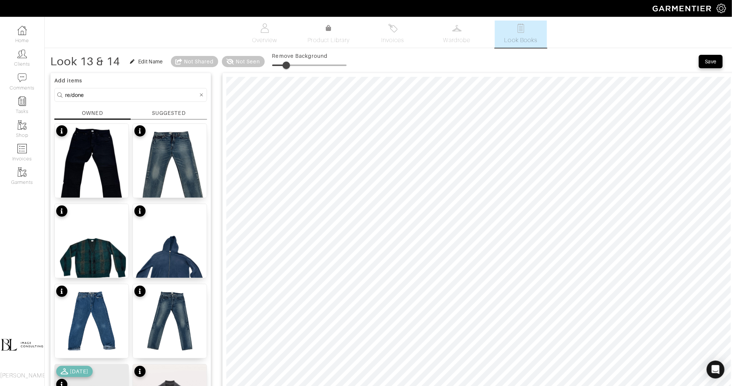
click at [133, 91] on input "re/done" at bounding box center [131, 94] width 133 height 9
click at [134, 91] on input "re/done" at bounding box center [131, 94] width 133 height 9
type input "jacket"
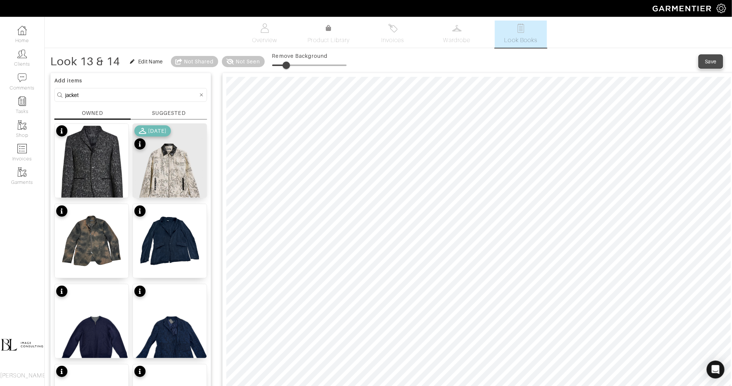
click at [715, 58] on div "Save" at bounding box center [711, 61] width 12 height 7
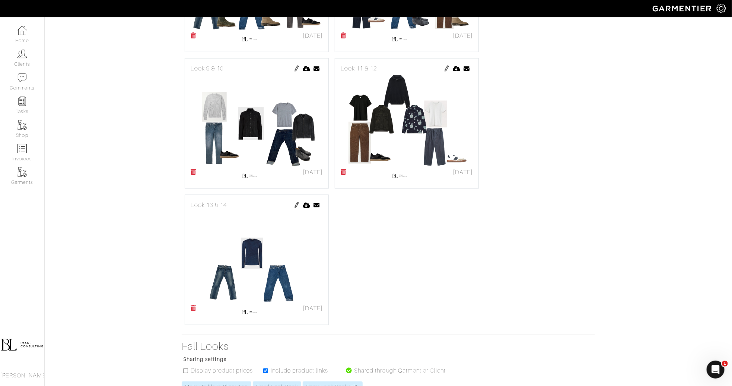
scroll to position [333, 0]
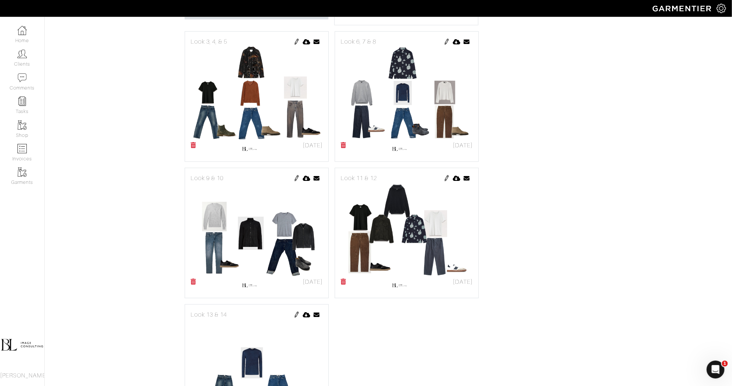
click at [296, 311] on img at bounding box center [297, 314] width 6 height 6
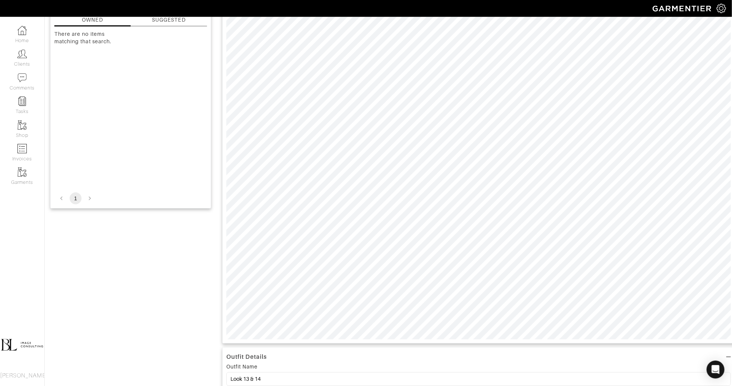
scroll to position [92, 0]
type input "19"
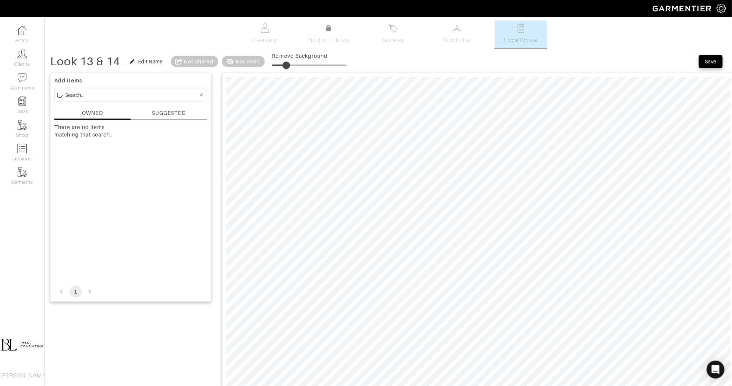
scroll to position [0, 0]
click at [111, 95] on input at bounding box center [131, 94] width 133 height 9
type input "tops"
click at [197, 94] on input "tops" at bounding box center [131, 94] width 133 height 9
click at [204, 94] on div at bounding box center [201, 94] width 7 height 9
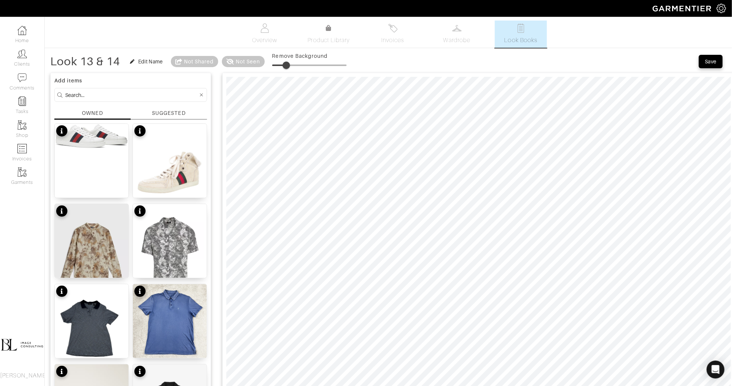
click at [106, 92] on input at bounding box center [131, 94] width 133 height 9
type input "rag & bone"
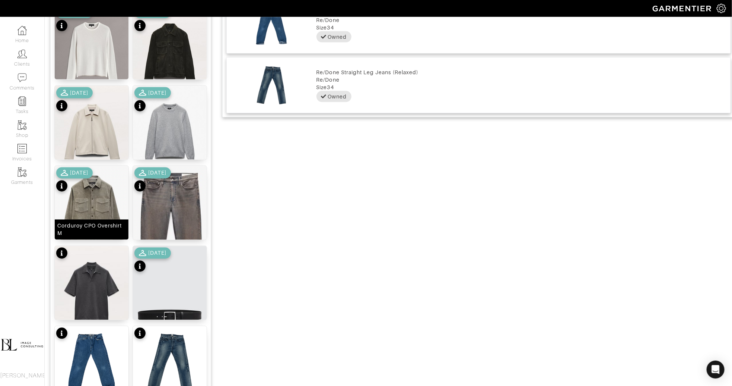
click at [90, 224] on div "Corduroy CPO Overshirt M" at bounding box center [91, 229] width 69 height 15
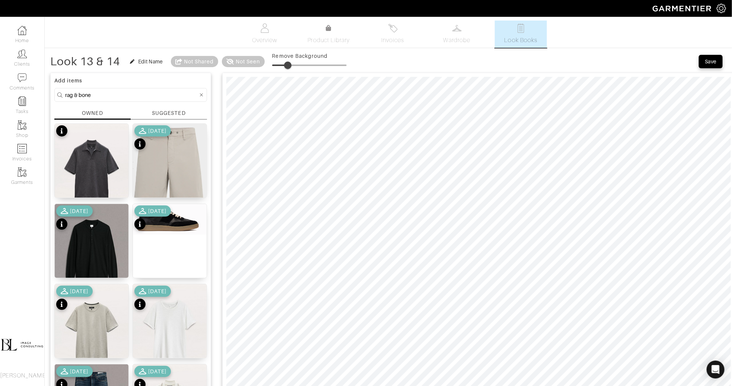
drag, startPoint x: 288, startPoint y: 65, endPoint x: 292, endPoint y: 65, distance: 4.1
click at [292, 65] on span at bounding box center [287, 64] width 7 height 7
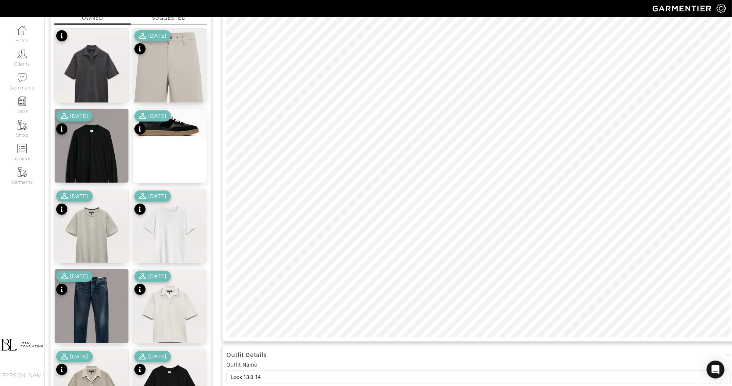
scroll to position [98, 0]
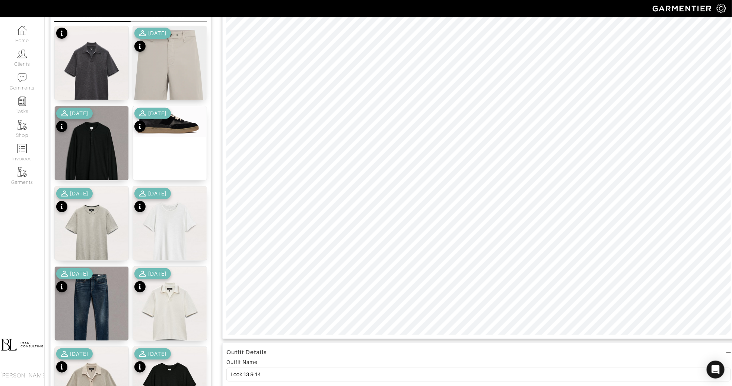
type input "26"
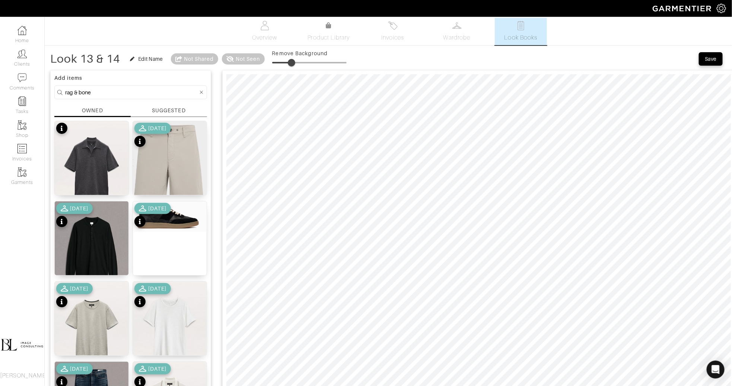
scroll to position [0, 0]
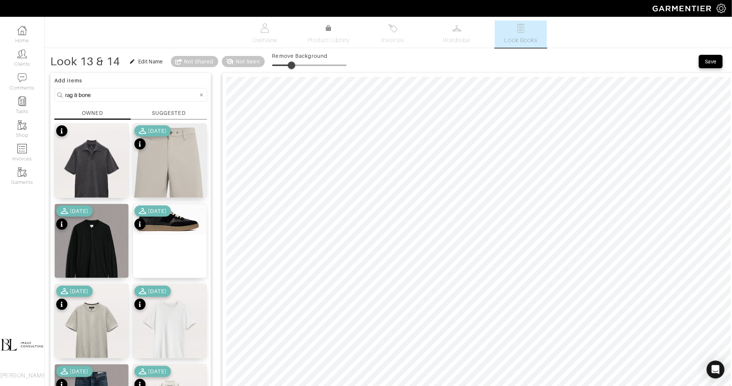
click at [117, 95] on input "rag & bone" at bounding box center [131, 94] width 133 height 9
type input "tops"
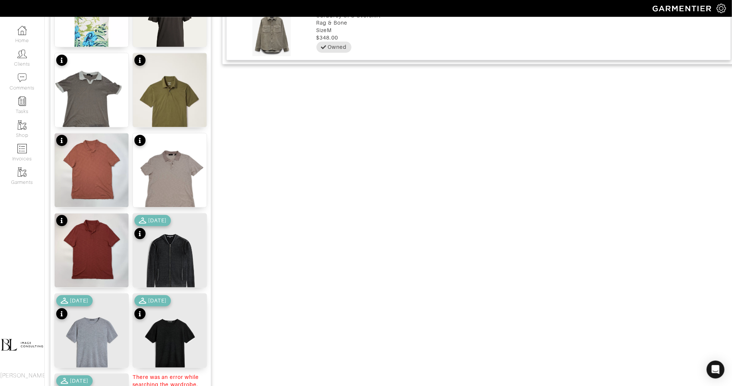
scroll to position [832, 0]
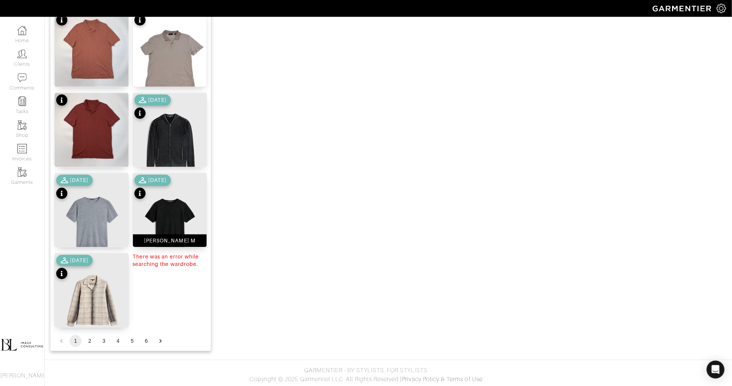
click at [174, 216] on img at bounding box center [170, 222] width 74 height 98
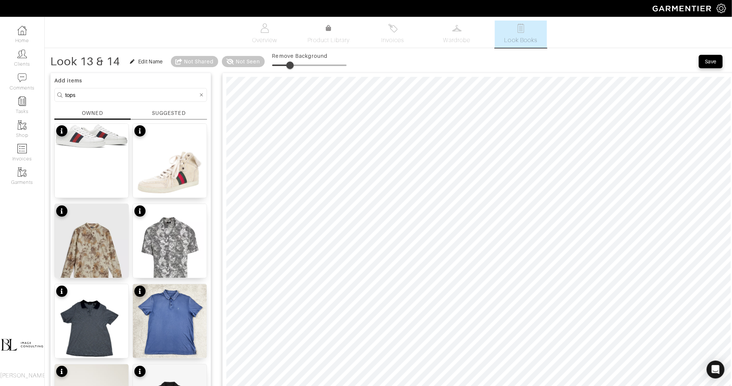
click at [291, 64] on span at bounding box center [289, 64] width 7 height 7
click at [246, 73] on div at bounding box center [478, 255] width 513 height 364
type input "26"
click at [117, 98] on input "tops" at bounding box center [131, 94] width 133 height 9
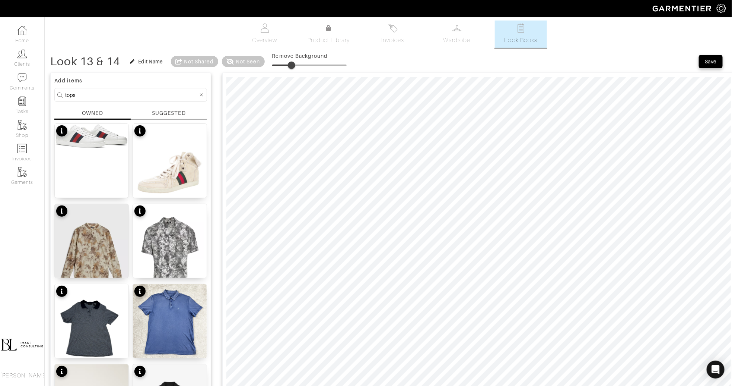
click at [117, 98] on input "tops" at bounding box center [131, 94] width 133 height 9
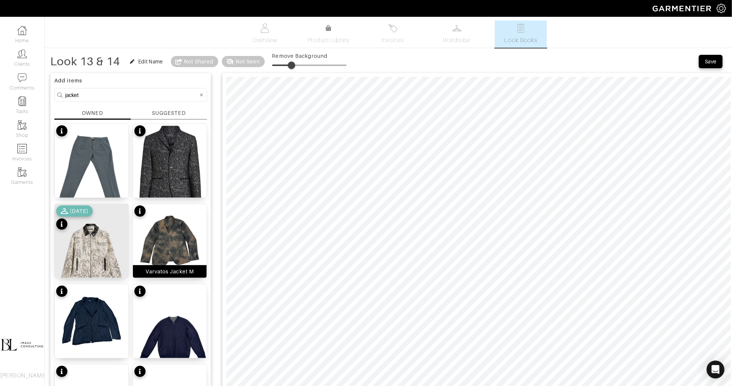
type input "jacket"
click at [164, 256] on img at bounding box center [170, 241] width 74 height 74
type input "29"
click at [295, 66] on span at bounding box center [293, 64] width 7 height 7
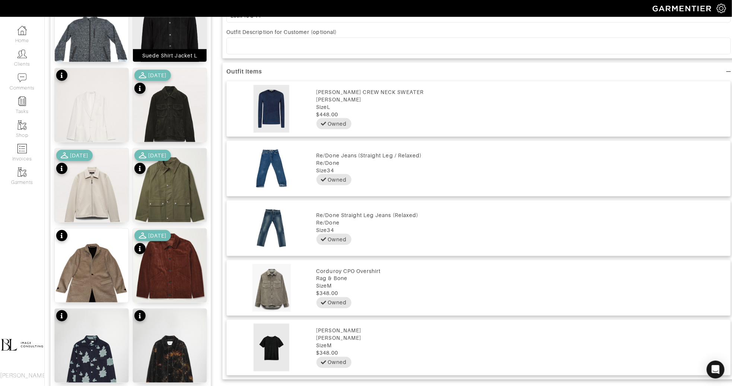
scroll to position [457, 0]
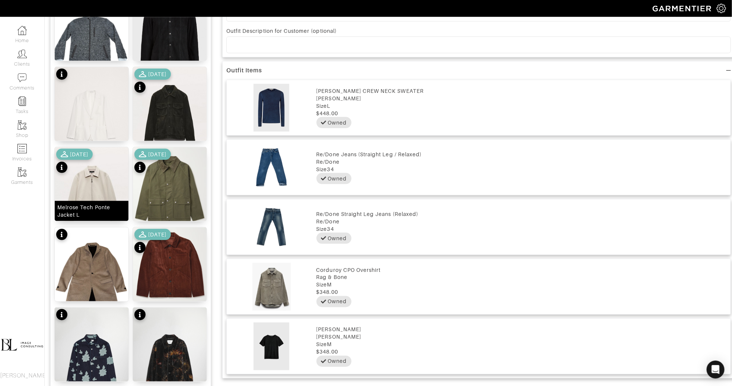
click at [89, 197] on img at bounding box center [92, 193] width 74 height 92
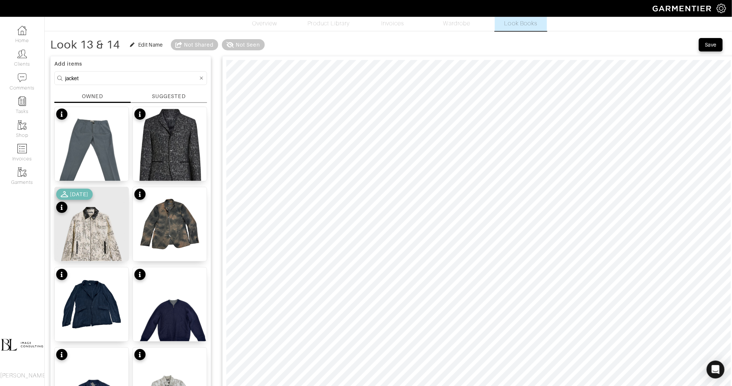
scroll to position [0, 0]
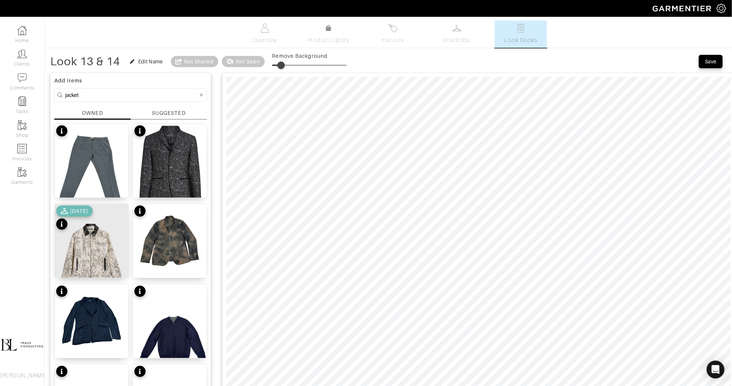
drag, startPoint x: 276, startPoint y: 64, endPoint x: 282, endPoint y: 63, distance: 6.0
click at [282, 63] on span at bounding box center [281, 64] width 7 height 7
type input "26"
click at [142, 98] on input "jacket" at bounding box center [131, 94] width 133 height 9
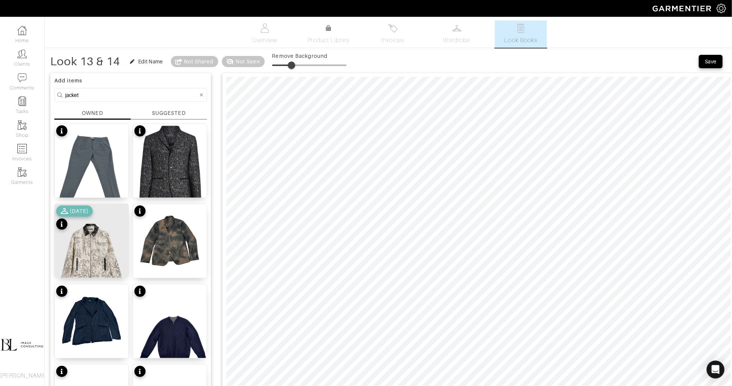
click at [142, 98] on input "jacket" at bounding box center [131, 94] width 133 height 9
type input "shoes"
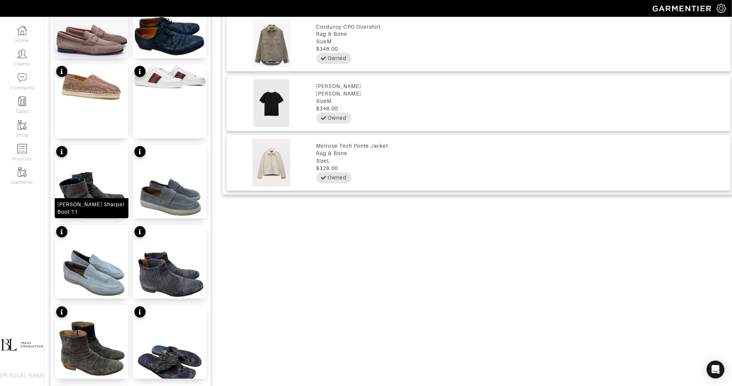
scroll to position [832, 0]
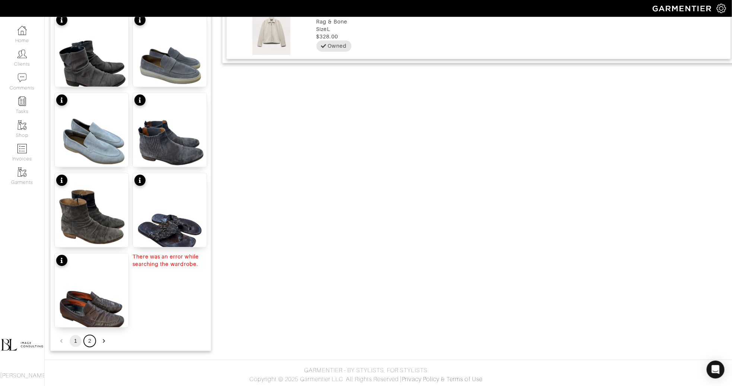
click at [91, 338] on button "2" at bounding box center [90, 341] width 12 height 12
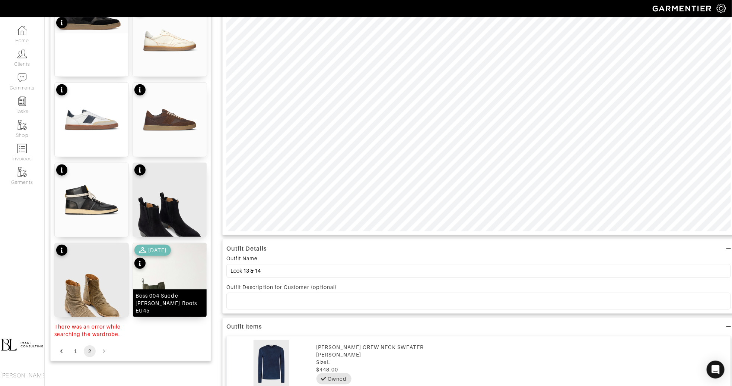
click at [163, 295] on img at bounding box center [170, 292] width 74 height 98
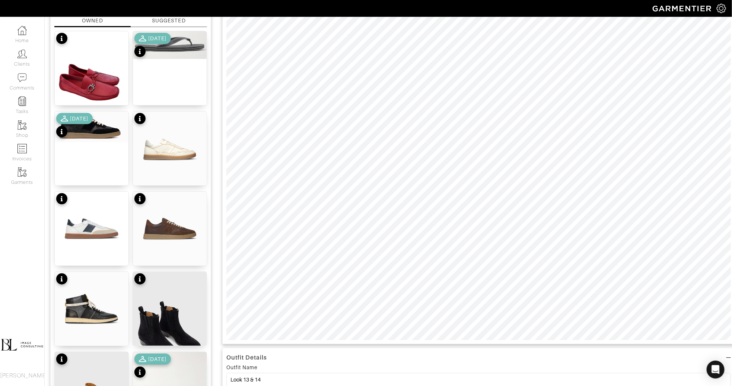
scroll to position [0, 0]
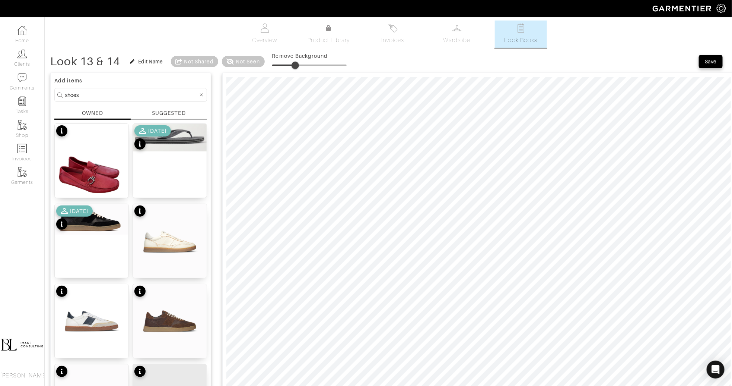
type input "34"
drag, startPoint x: 293, startPoint y: 63, endPoint x: 299, endPoint y: 63, distance: 6.0
click at [299, 63] on span at bounding box center [297, 64] width 7 height 7
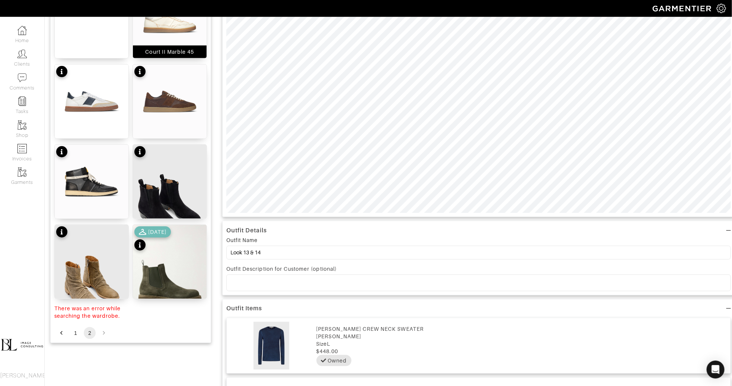
scroll to position [221, 0]
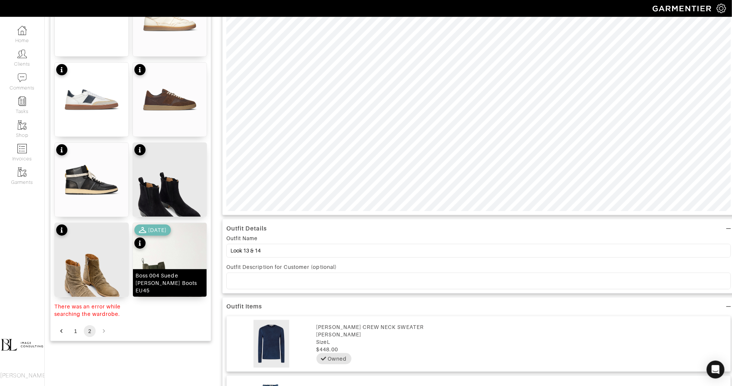
click at [167, 264] on img at bounding box center [170, 272] width 74 height 98
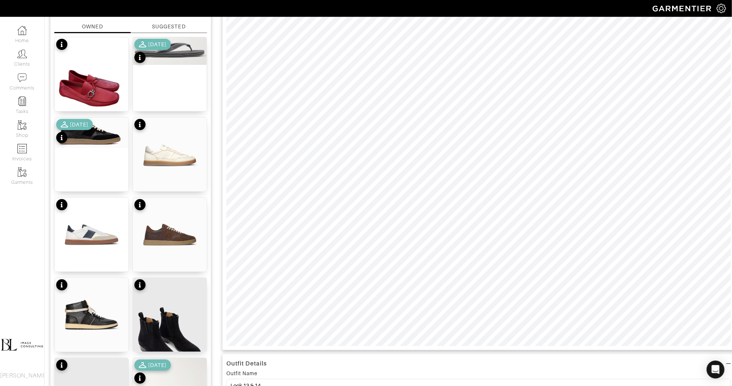
scroll to position [107, 0]
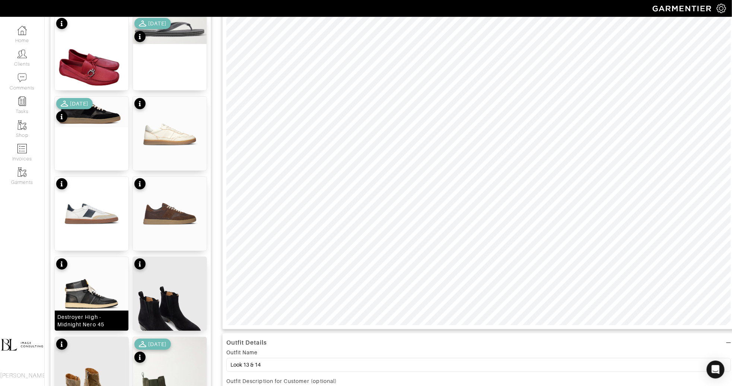
click at [81, 296] on img at bounding box center [92, 294] width 74 height 74
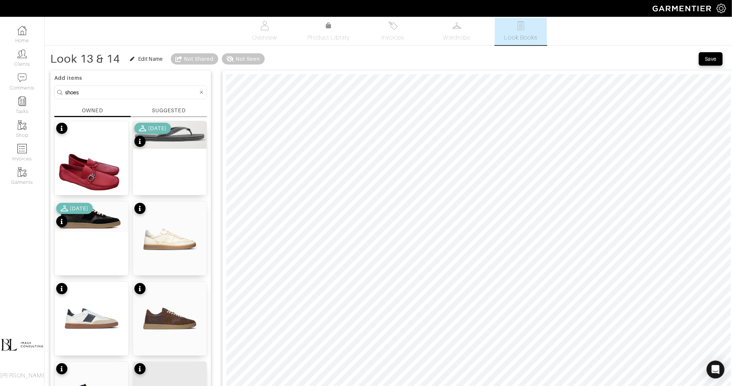
scroll to position [0, 0]
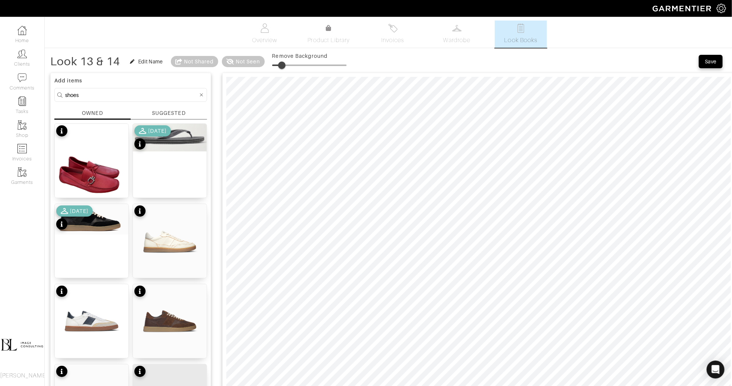
drag, startPoint x: 274, startPoint y: 65, endPoint x: 283, endPoint y: 65, distance: 9.3
click at [283, 65] on span at bounding box center [281, 64] width 7 height 7
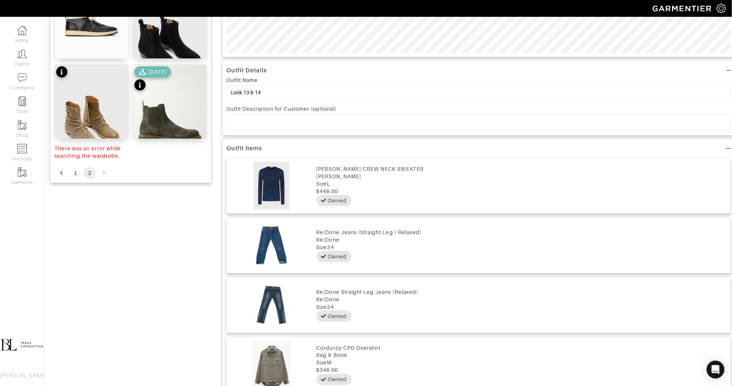
scroll to position [409, 0]
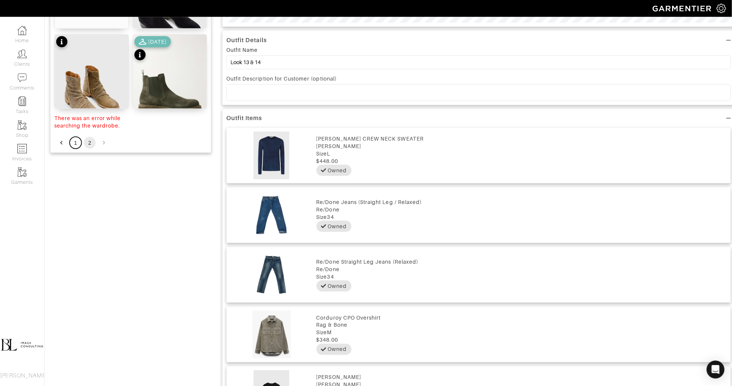
click at [74, 144] on button "1" at bounding box center [76, 143] width 12 height 12
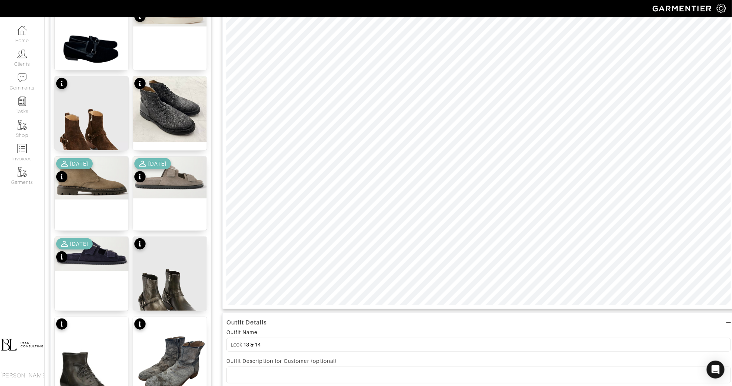
scroll to position [121, 0]
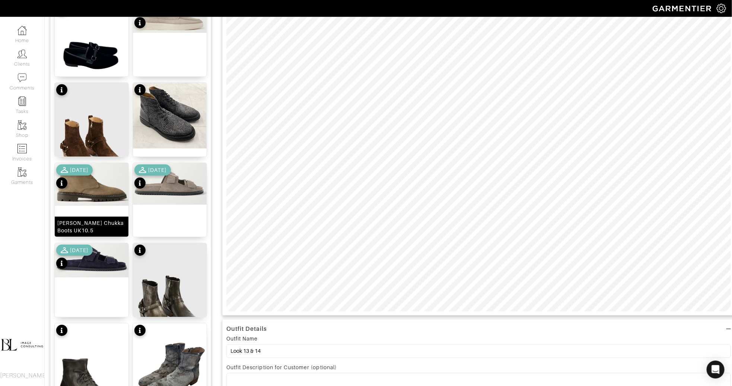
click at [89, 200] on img at bounding box center [92, 184] width 74 height 43
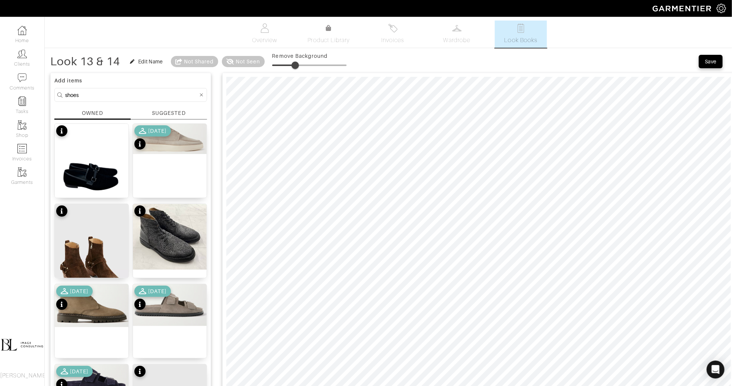
type input "34"
drag, startPoint x: 281, startPoint y: 68, endPoint x: 298, endPoint y: 68, distance: 17.9
click at [298, 68] on span at bounding box center [297, 64] width 7 height 7
click at [706, 66] on button "Save" at bounding box center [711, 61] width 24 height 13
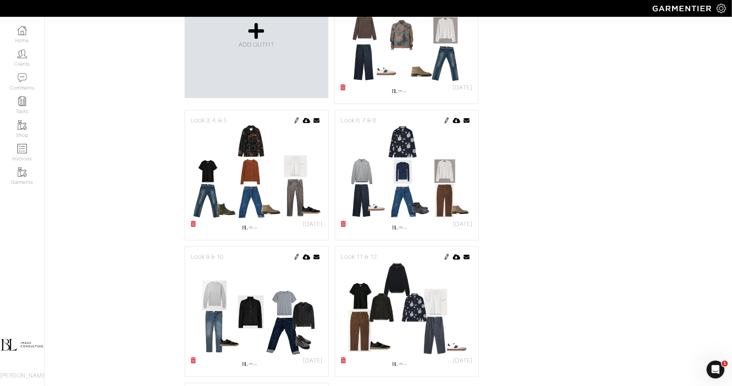
scroll to position [85, 0]
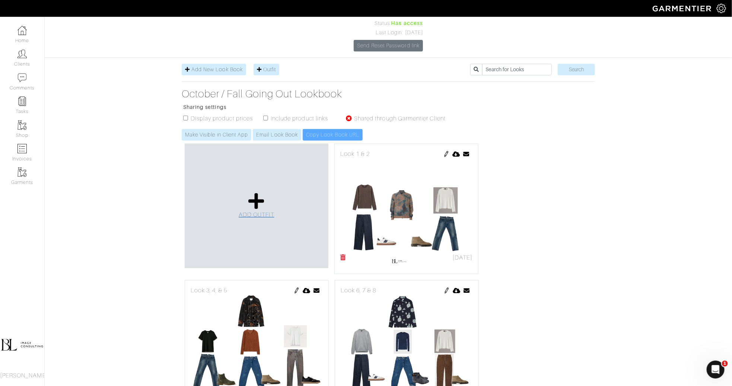
click at [258, 192] on icon at bounding box center [256, 201] width 16 height 18
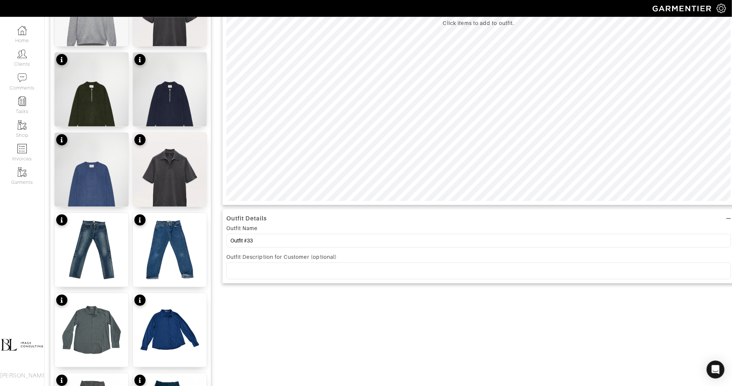
scroll to position [243, 0]
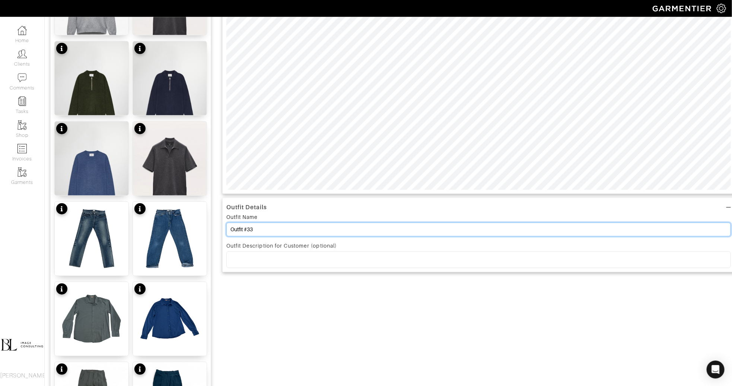
click at [251, 232] on input "Outfit #33" at bounding box center [479, 229] width 505 height 14
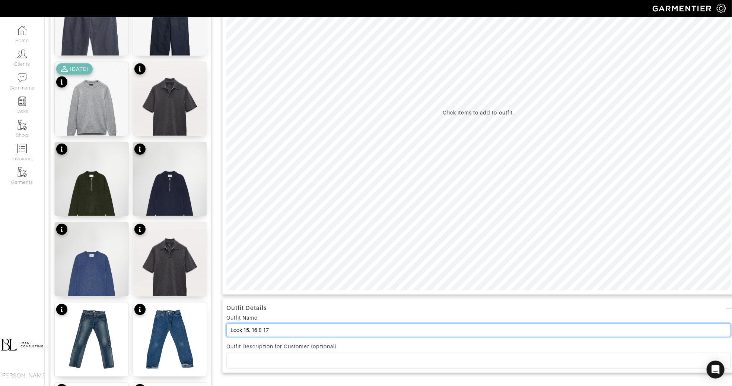
scroll to position [0, 0]
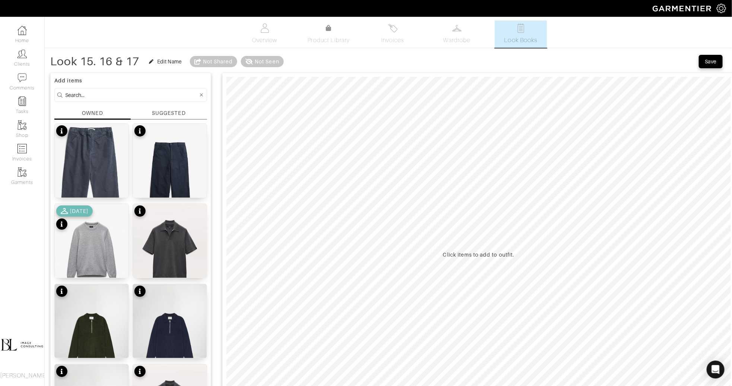
type input "Look 15. 16 & 17"
click at [107, 94] on input at bounding box center [131, 94] width 133 height 9
type input "nn07"
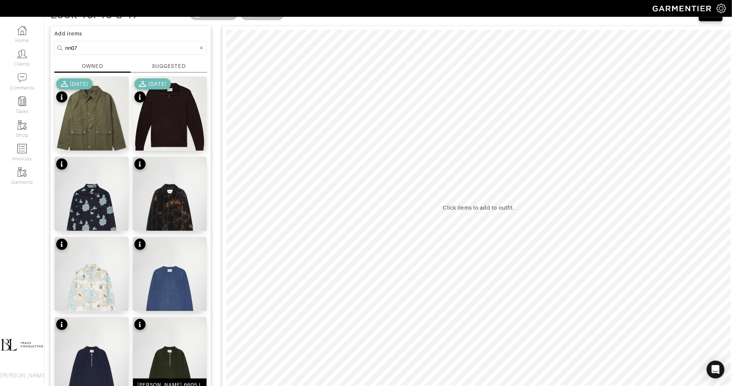
scroll to position [44, 0]
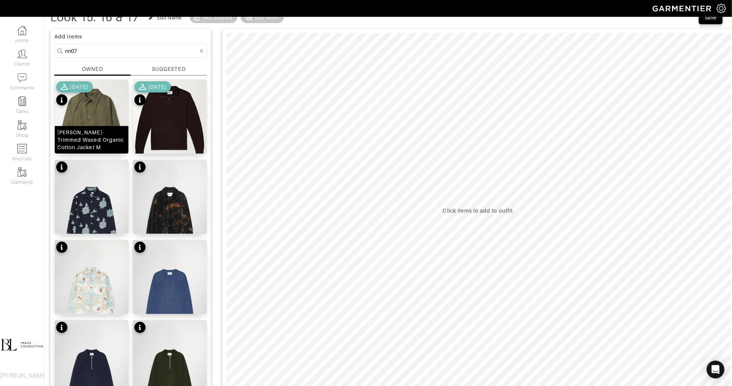
click at [94, 133] on div "[PERSON_NAME]-Trimmed Waxed Organic Cotton Jacket M" at bounding box center [91, 140] width 69 height 22
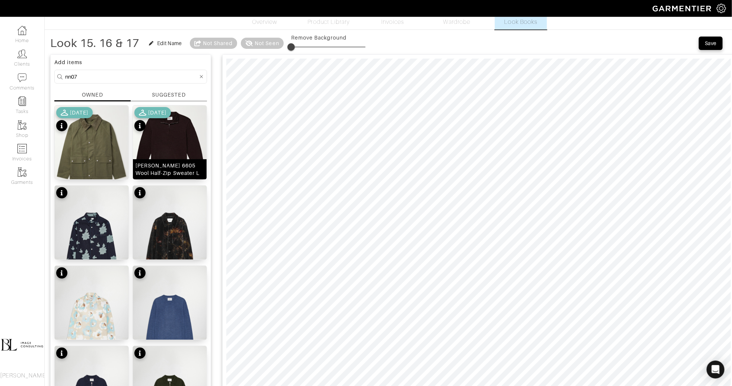
scroll to position [16, 0]
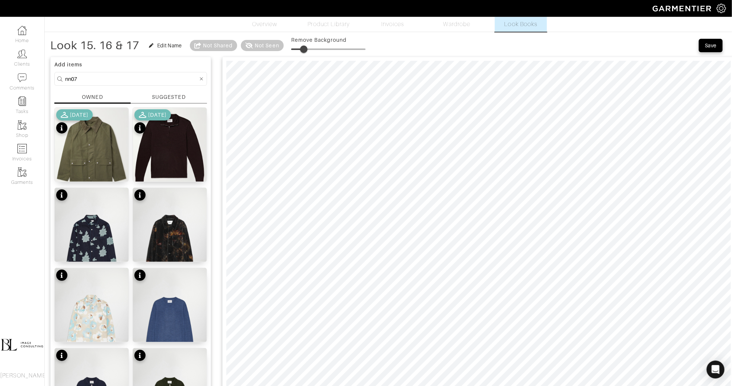
drag, startPoint x: 297, startPoint y: 50, endPoint x: 305, endPoint y: 50, distance: 8.6
click at [305, 50] on span at bounding box center [303, 48] width 7 height 7
click at [153, 149] on img at bounding box center [170, 148] width 74 height 80
click at [308, 46] on span at bounding box center [304, 48] width 7 height 7
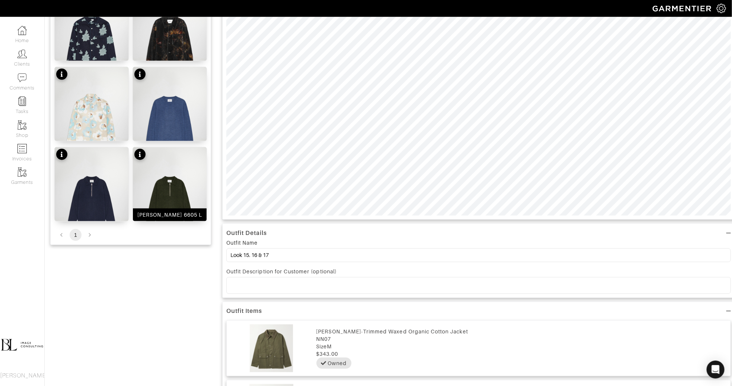
click at [171, 195] on img at bounding box center [170, 202] width 74 height 111
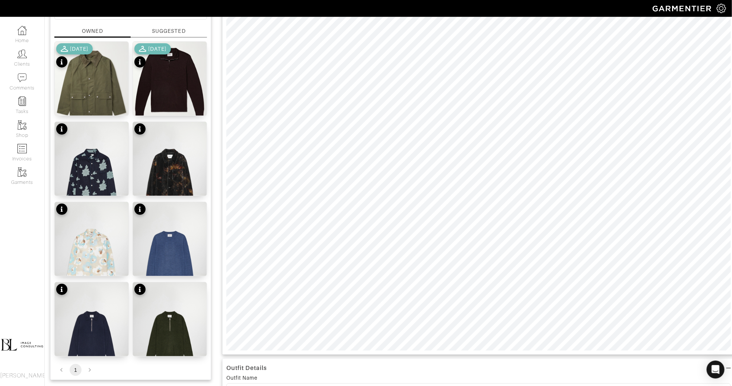
scroll to position [0, 0]
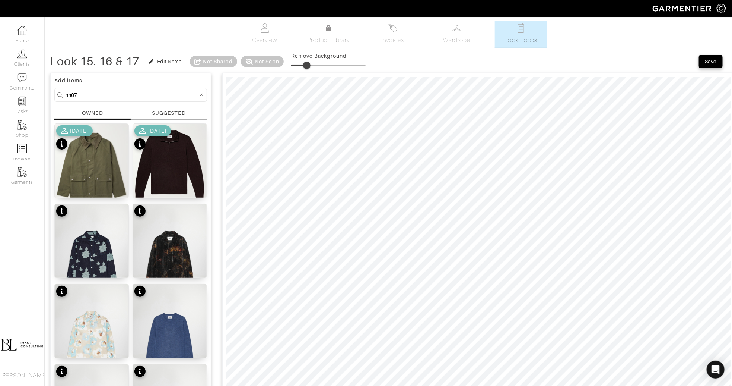
type input "30"
drag, startPoint x: 308, startPoint y: 62, endPoint x: 315, endPoint y: 63, distance: 6.7
click at [315, 63] on span at bounding box center [313, 64] width 7 height 7
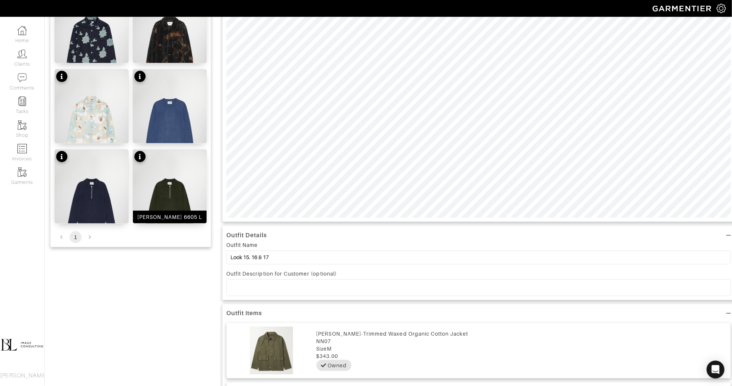
click at [170, 194] on img at bounding box center [170, 204] width 74 height 111
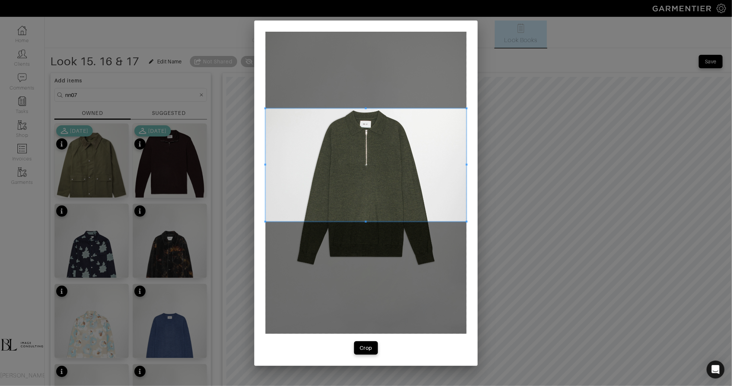
click at [338, 183] on span at bounding box center [366, 164] width 201 height 113
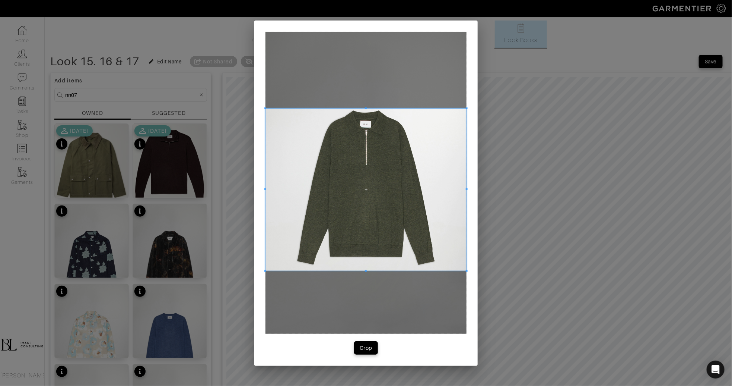
click at [351, 270] on span at bounding box center [366, 271] width 201 height 2
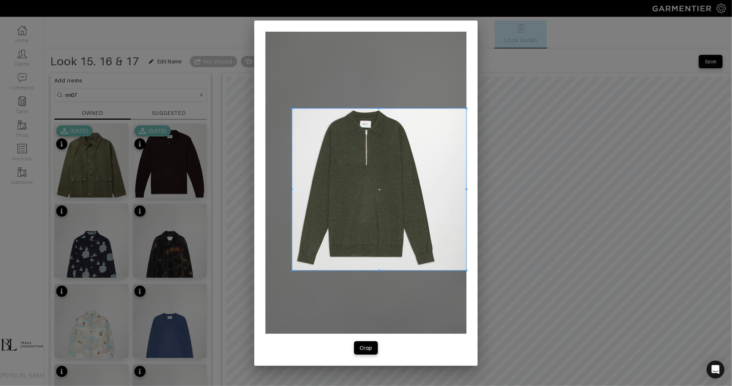
click at [292, 220] on span at bounding box center [292, 189] width 2 height 162
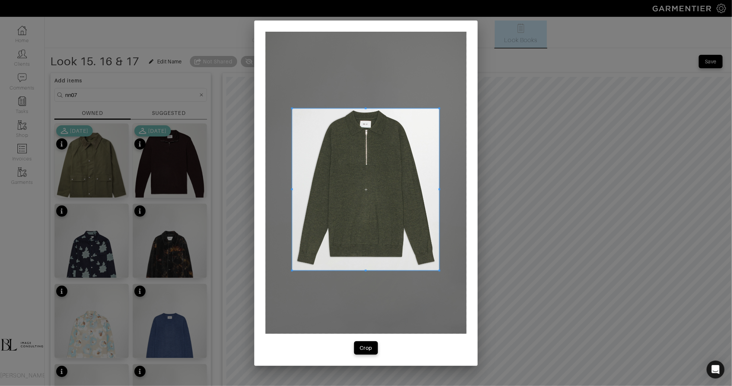
click at [440, 200] on span at bounding box center [440, 189] width 2 height 162
click at [371, 345] on div "Crop" at bounding box center [366, 347] width 13 height 7
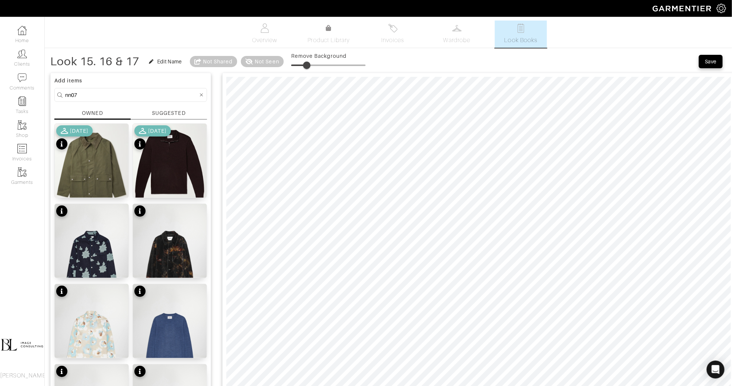
drag, startPoint x: 297, startPoint y: 64, endPoint x: 309, endPoint y: 64, distance: 12.7
click at [309, 64] on span at bounding box center [306, 64] width 7 height 7
type input "20"
click at [111, 95] on input "nn07" at bounding box center [131, 94] width 133 height 9
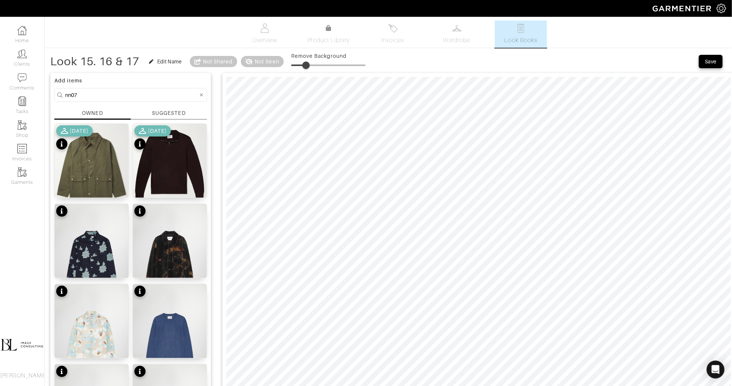
click at [111, 95] on input "nn07" at bounding box center [131, 94] width 133 height 9
type input "sweater"
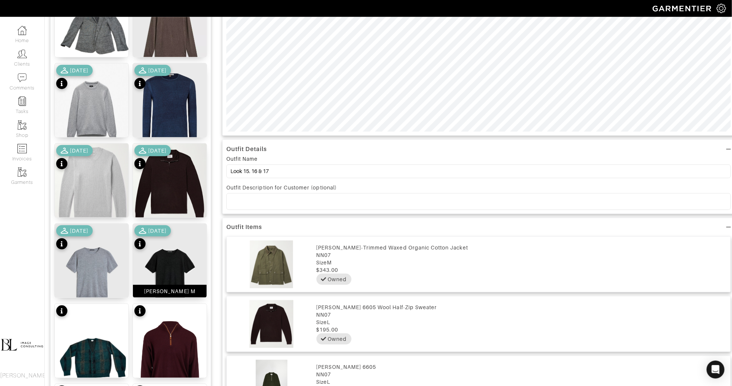
scroll to position [299, 0]
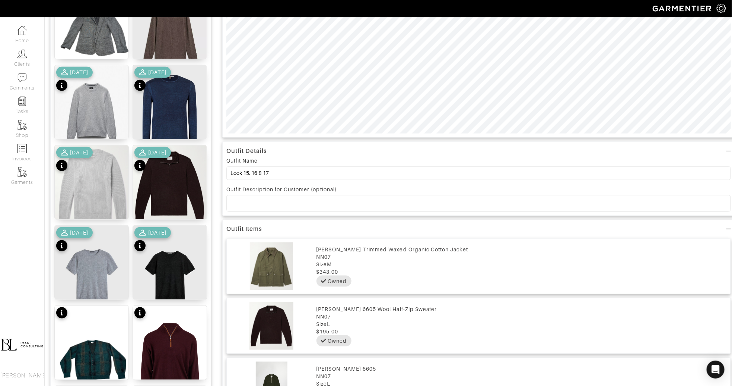
click at [83, 84] on div "[DATE]" at bounding box center [74, 80] width 37 height 26
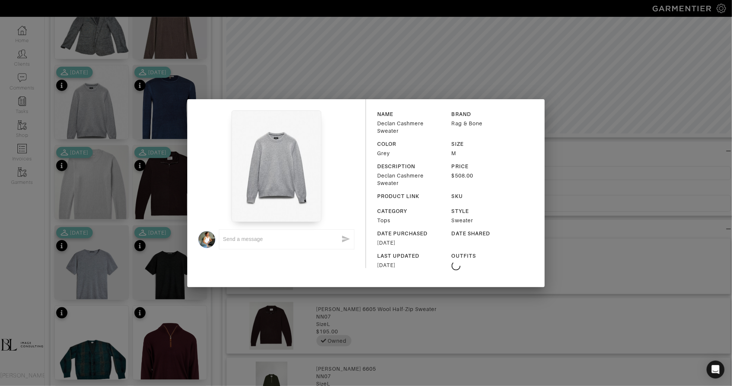
click at [133, 154] on div "x NAME Declan Cashmere Sweater BRAND Rag & Bone COLOR Grey SIZE M DESCRIPTION D…" at bounding box center [366, 193] width 732 height 386
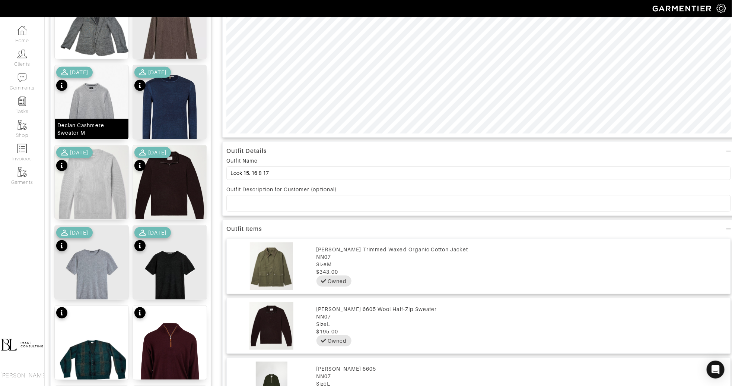
click at [96, 105] on img at bounding box center [92, 111] width 74 height 92
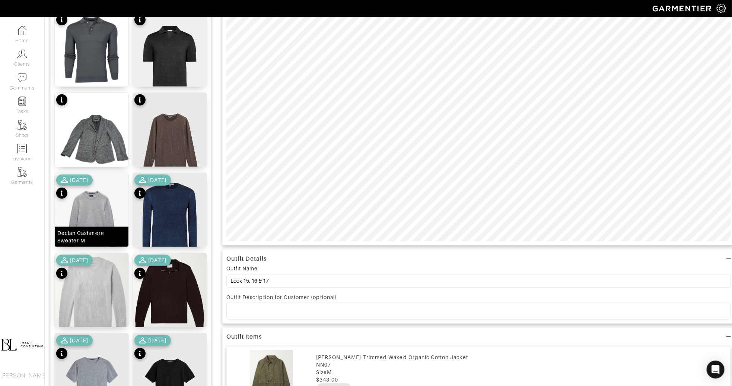
scroll to position [0, 0]
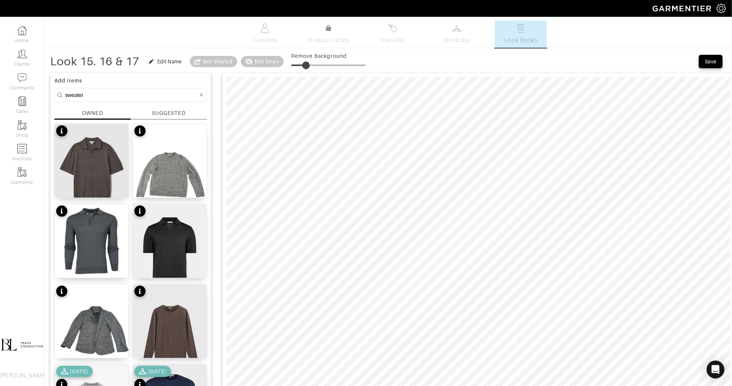
click at [309, 63] on span at bounding box center [306, 64] width 7 height 7
type input "22"
click at [101, 94] on input "sweater" at bounding box center [131, 94] width 133 height 9
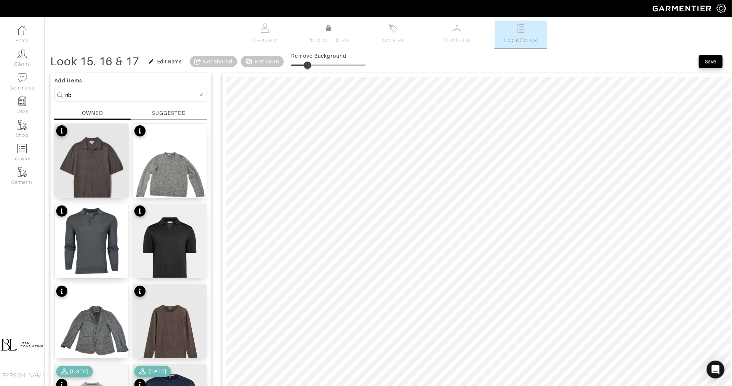
type input "n"
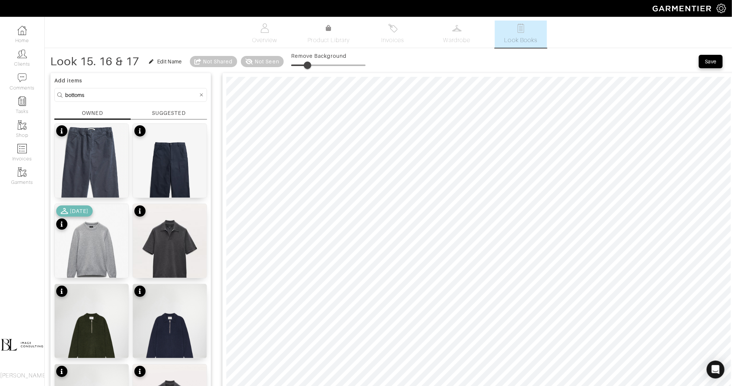
type input "bottoms"
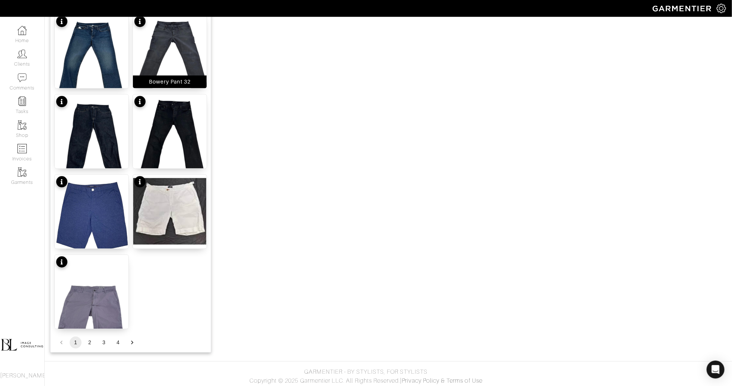
scroll to position [832, 0]
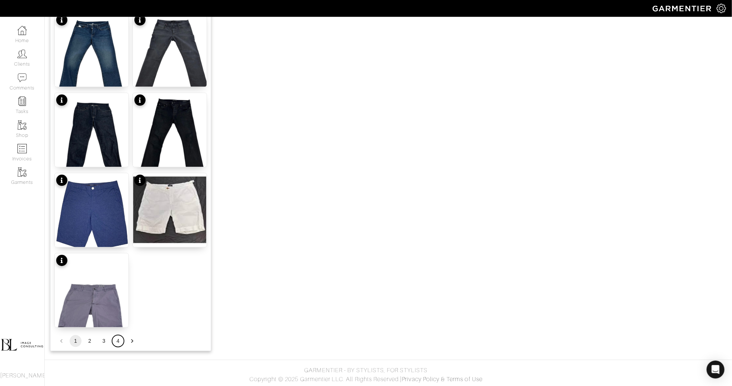
click at [119, 337] on button "4" at bounding box center [118, 341] width 12 height 12
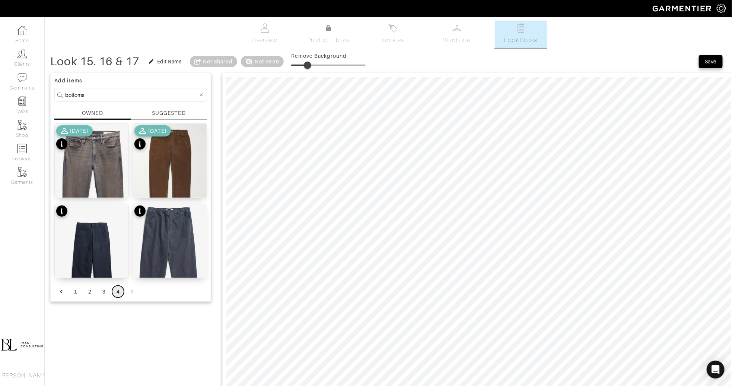
scroll to position [16, 0]
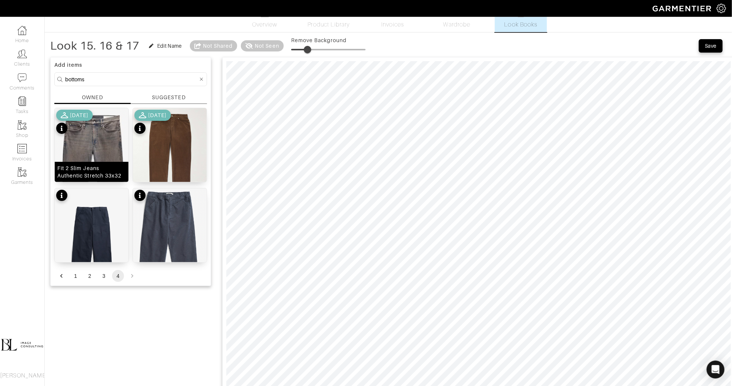
click at [107, 142] on img at bounding box center [92, 183] width 74 height 151
drag, startPoint x: 309, startPoint y: 48, endPoint x: 317, endPoint y: 48, distance: 7.8
click at [317, 48] on span at bounding box center [314, 49] width 7 height 7
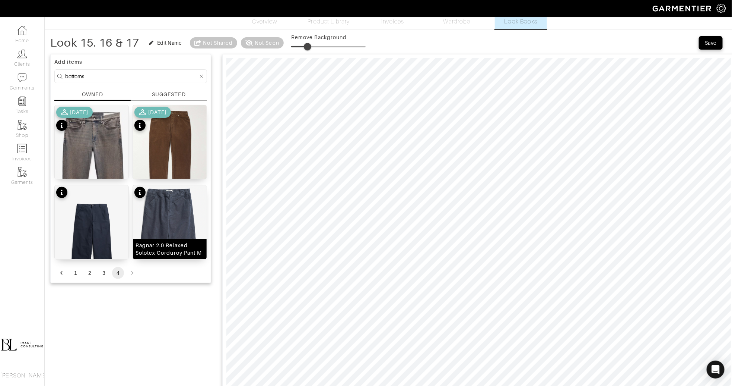
scroll to position [0, 0]
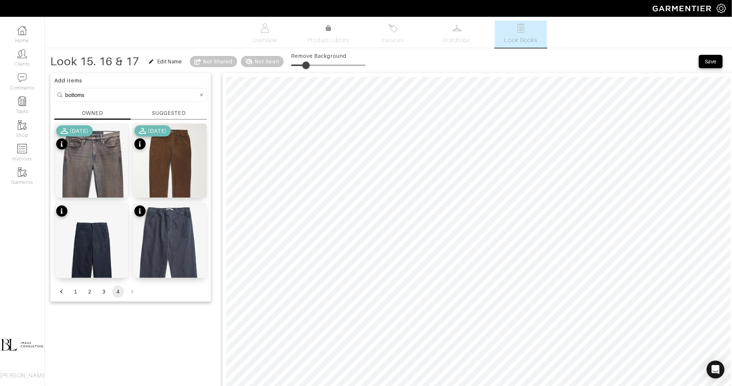
click at [307, 67] on span at bounding box center [306, 64] width 7 height 7
click at [172, 225] on img at bounding box center [170, 260] width 74 height 113
click at [315, 63] on span at bounding box center [312, 64] width 7 height 7
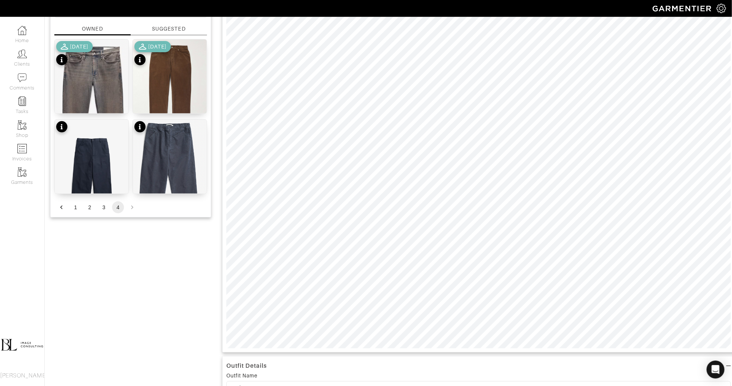
scroll to position [85, 0]
type input "20"
click at [107, 205] on button "3" at bounding box center [104, 206] width 12 height 12
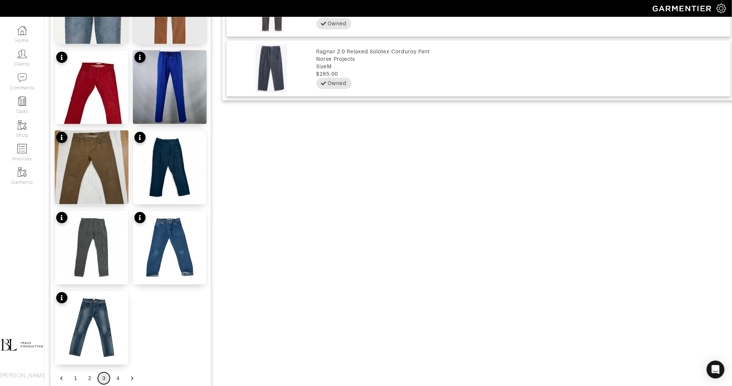
scroll to position [799, 0]
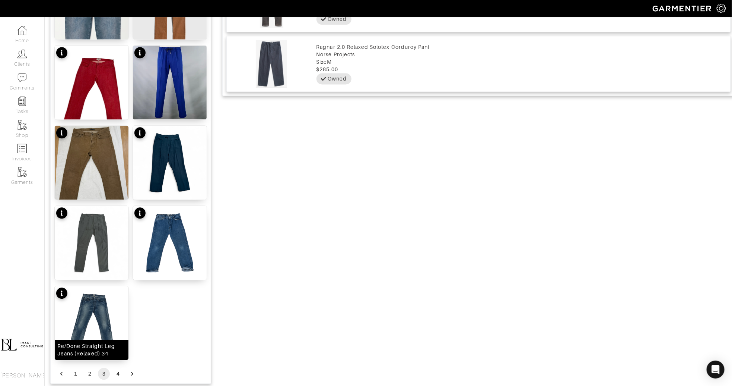
click at [107, 316] on img at bounding box center [92, 323] width 74 height 74
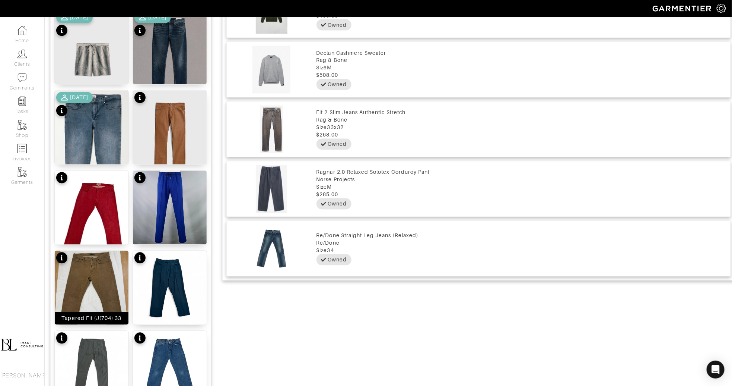
scroll to position [832, 0]
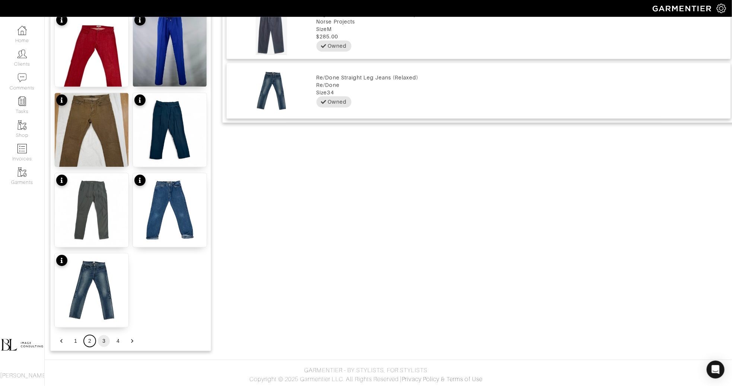
click at [93, 343] on button "2" at bounding box center [90, 341] width 12 height 12
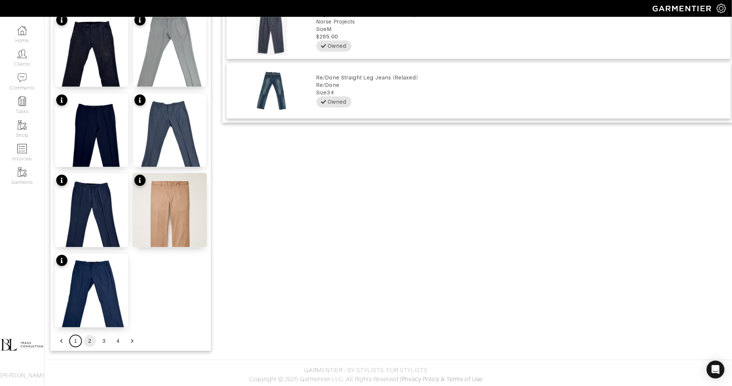
click at [78, 335] on button "1" at bounding box center [76, 341] width 12 height 12
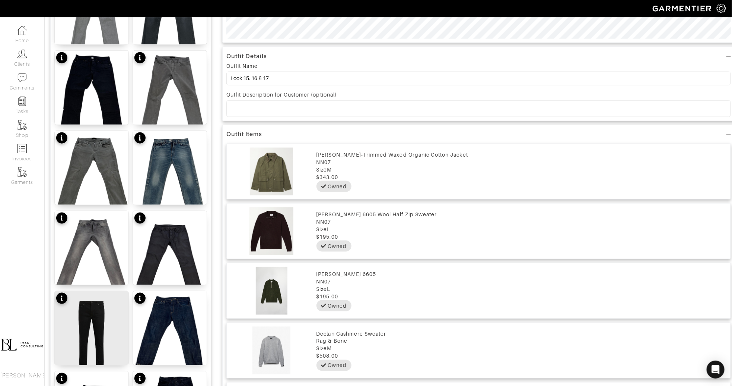
scroll to position [392, 0]
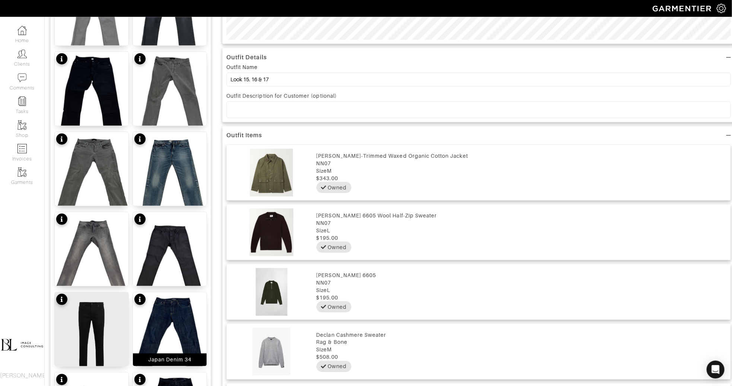
click at [171, 336] on img at bounding box center [170, 341] width 74 height 98
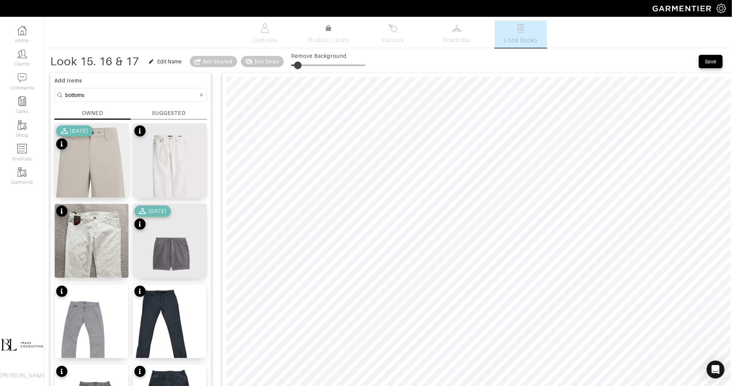
click at [301, 67] on span at bounding box center [297, 64] width 7 height 7
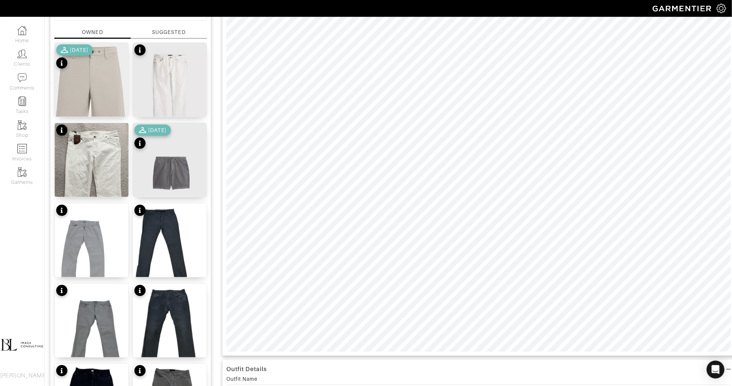
scroll to position [100, 0]
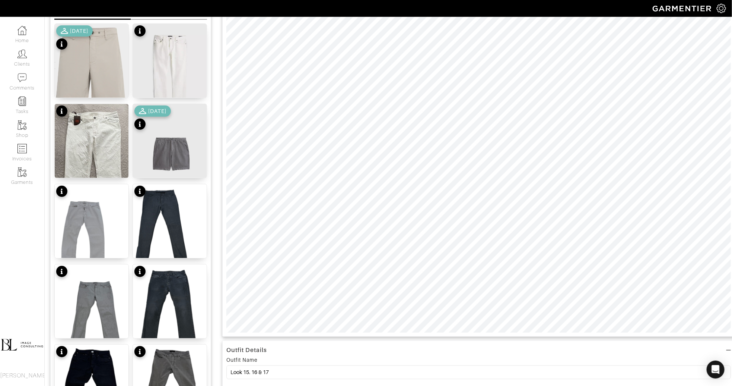
type input "22"
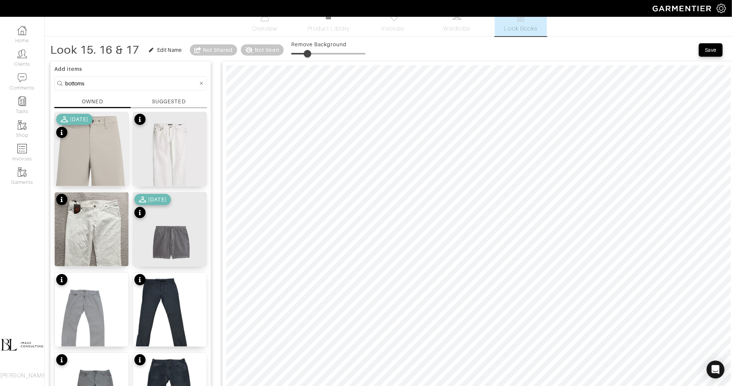
scroll to position [0, 0]
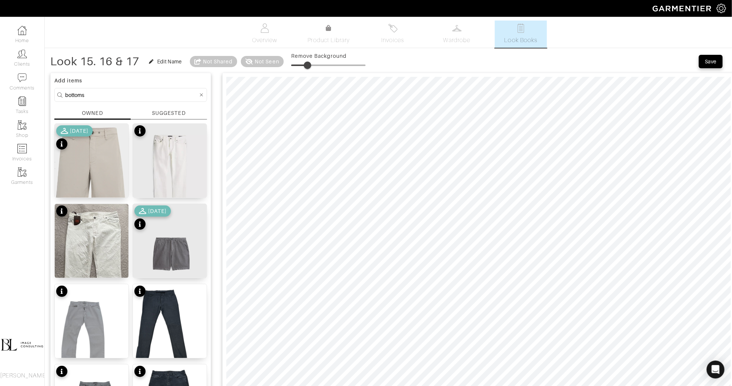
click at [106, 95] on input "bottoms" at bounding box center [131, 94] width 133 height 9
type input "tops"
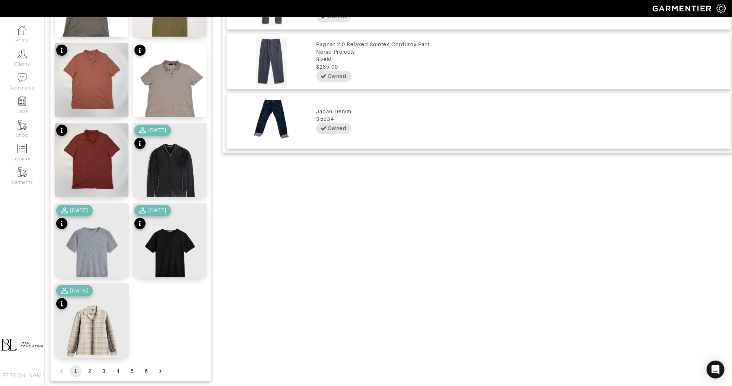
scroll to position [806, 0]
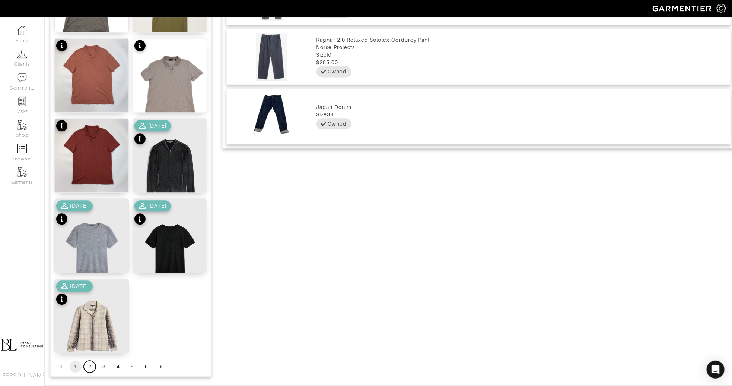
click at [91, 368] on button "2" at bounding box center [90, 366] width 12 height 12
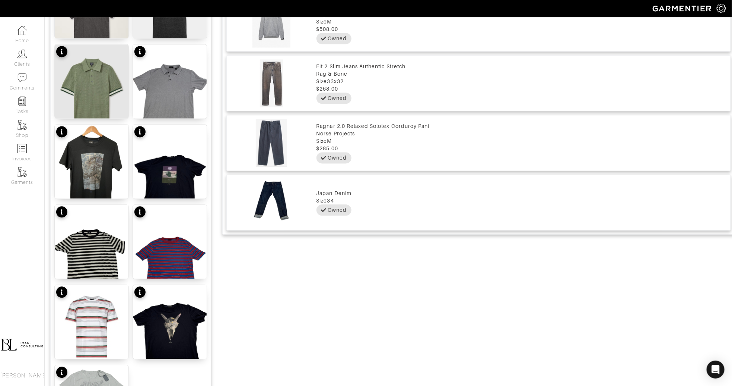
scroll to position [832, 0]
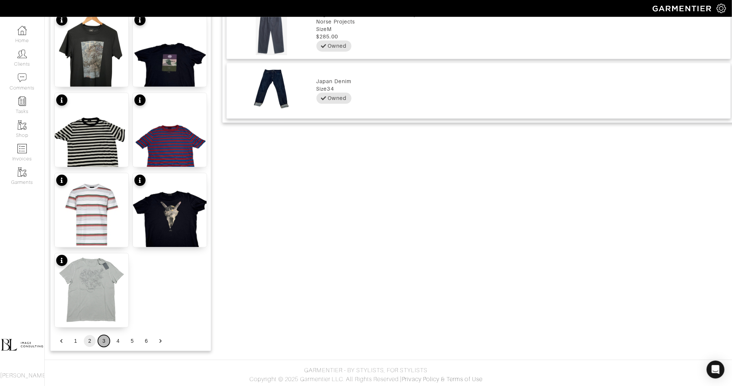
click at [103, 343] on button "3" at bounding box center [104, 341] width 12 height 12
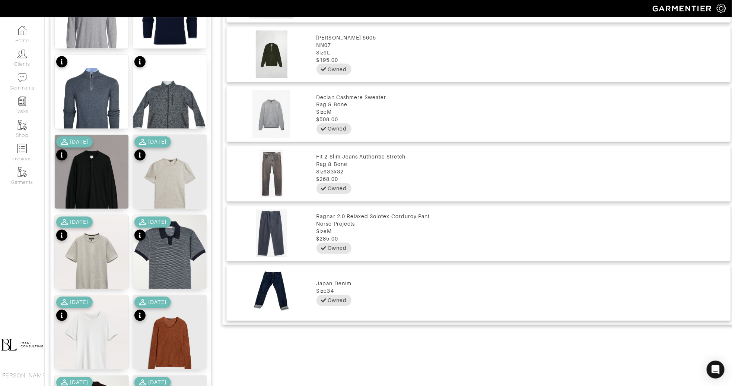
scroll to position [628, 0]
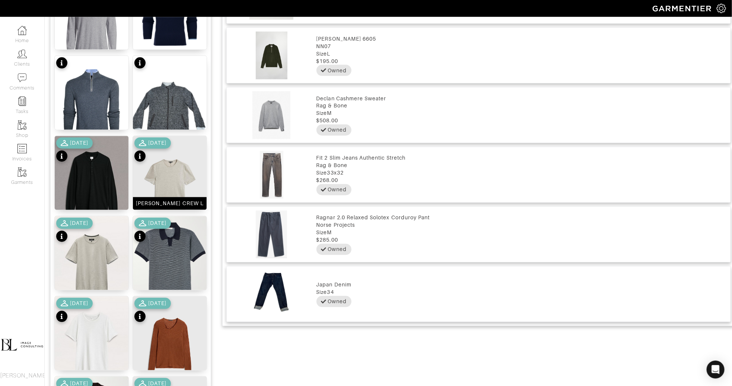
click at [180, 175] on img at bounding box center [170, 185] width 74 height 98
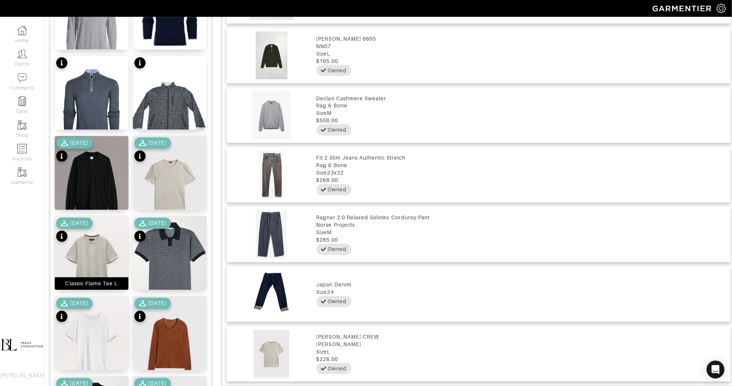
click at [103, 259] on img at bounding box center [92, 262] width 74 height 92
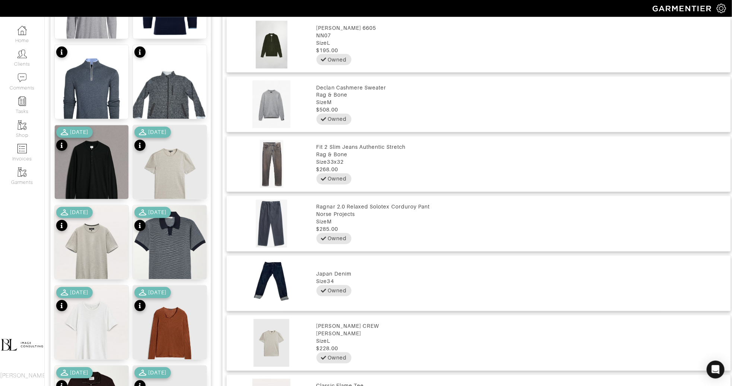
scroll to position [832, 0]
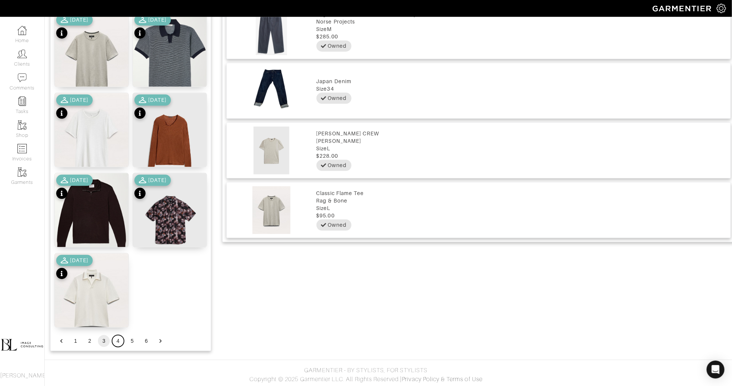
click at [113, 341] on button "4" at bounding box center [118, 341] width 12 height 12
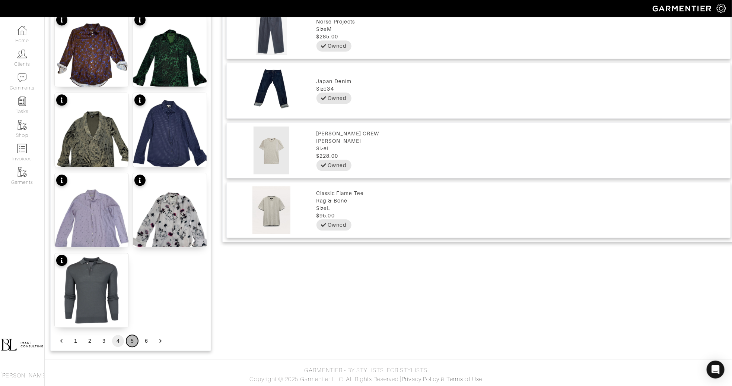
click at [132, 339] on button "5" at bounding box center [132, 341] width 12 height 12
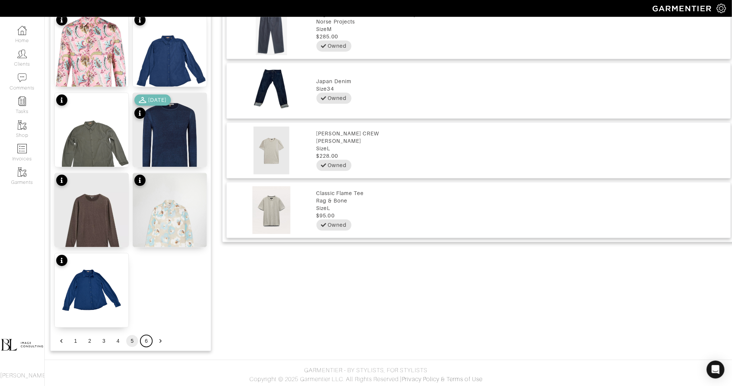
click at [149, 339] on button "6" at bounding box center [146, 341] width 12 height 12
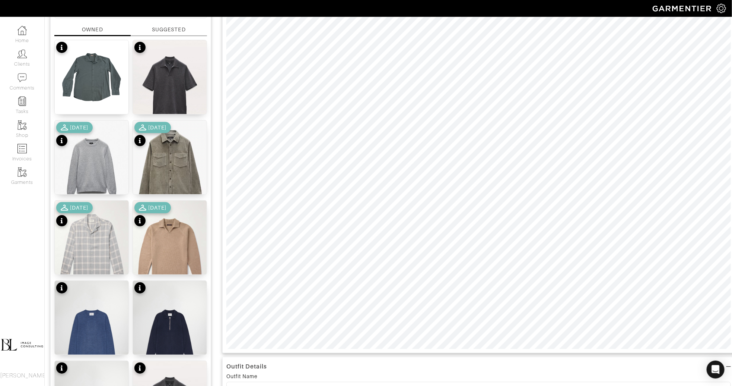
scroll to position [82, 0]
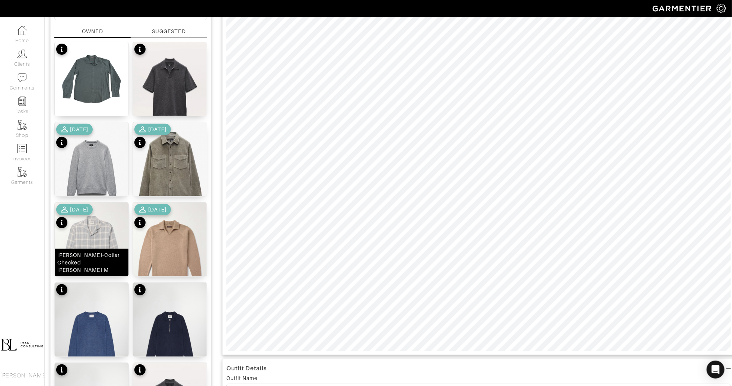
click at [103, 241] on img at bounding box center [92, 251] width 74 height 98
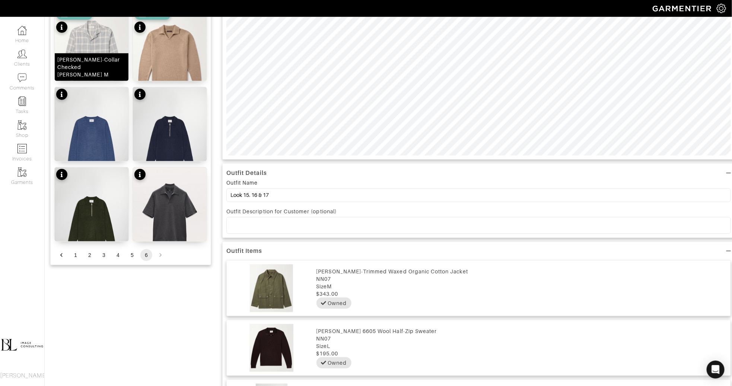
scroll to position [0, 0]
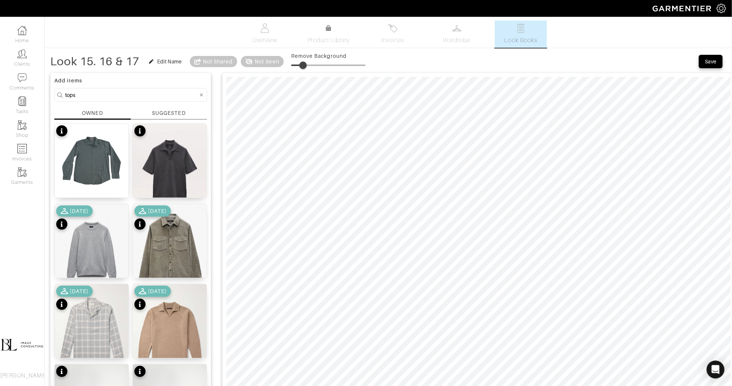
drag, startPoint x: 295, startPoint y: 64, endPoint x: 304, endPoint y: 64, distance: 8.9
click at [304, 64] on span at bounding box center [303, 64] width 7 height 7
drag, startPoint x: 311, startPoint y: 68, endPoint x: 301, endPoint y: 71, distance: 10.4
click at [301, 69] on span at bounding box center [300, 64] width 7 height 7
click at [391, 73] on div at bounding box center [478, 255] width 513 height 364
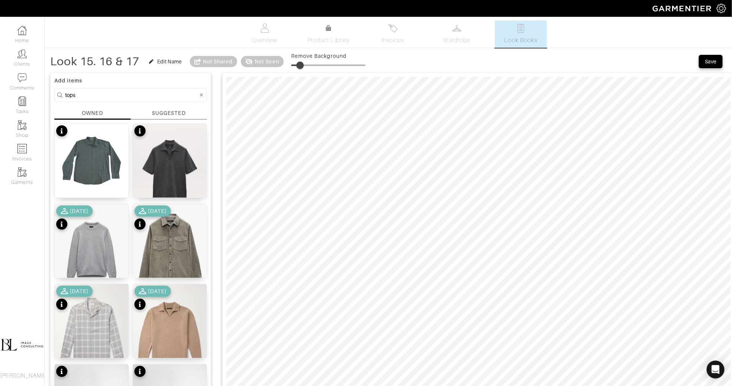
type input "20"
click at [129, 91] on input "tops" at bounding box center [131, 94] width 133 height 9
click at [129, 92] on input "tops" at bounding box center [131, 94] width 133 height 9
type input "shoes"
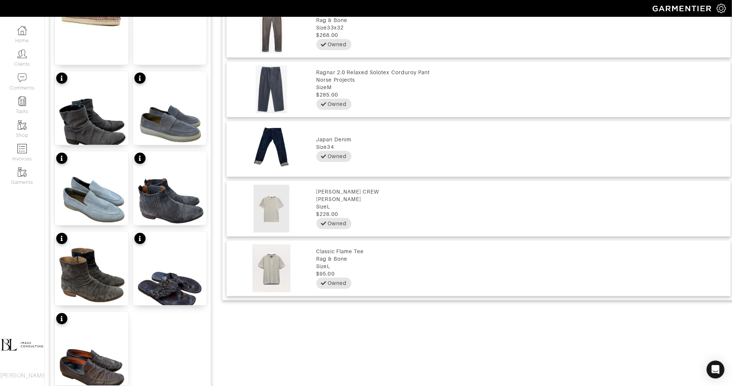
scroll to position [832, 0]
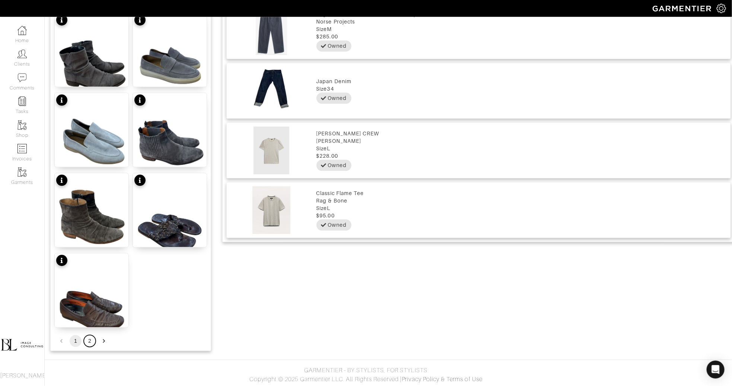
click at [90, 339] on button "2" at bounding box center [90, 341] width 12 height 12
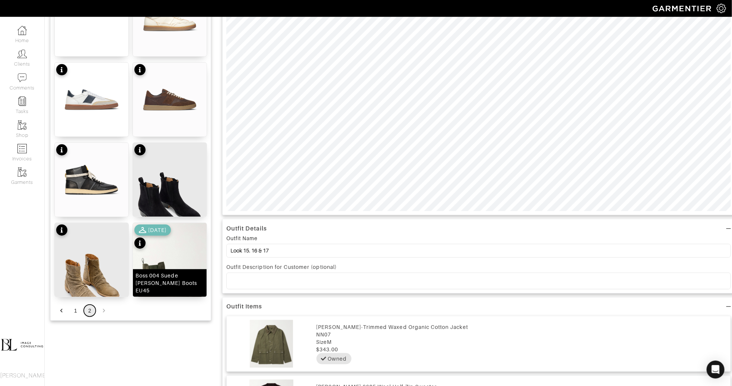
scroll to position [219, 0]
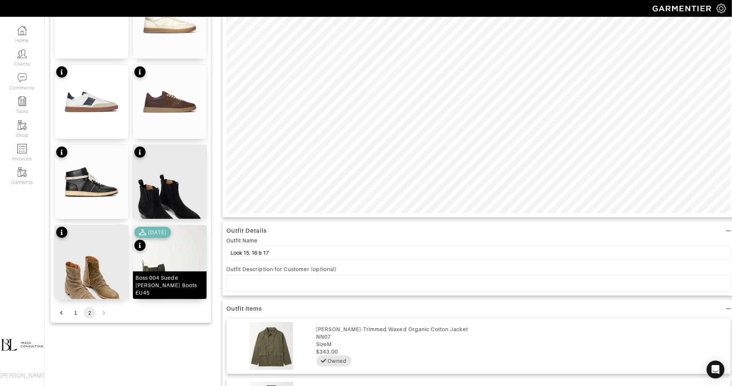
click at [170, 258] on img at bounding box center [170, 274] width 74 height 98
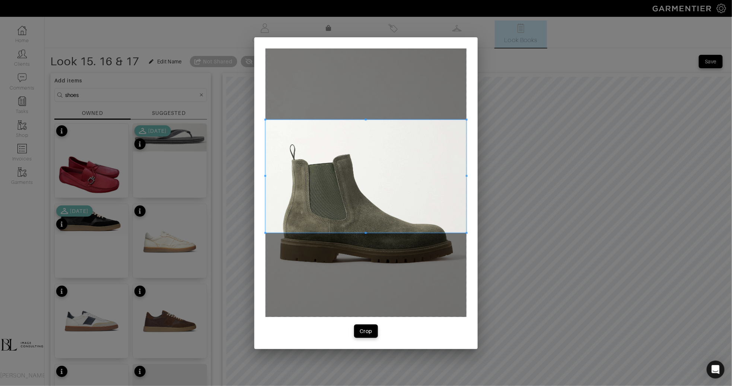
click at [352, 192] on span at bounding box center [366, 176] width 201 height 113
click at [357, 231] on span at bounding box center [366, 176] width 201 height 113
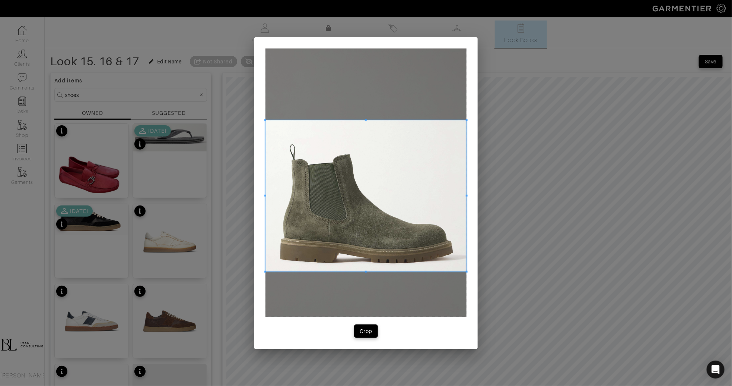
click at [352, 272] on span at bounding box center [366, 271] width 201 height 2
click at [363, 330] on div "Crop" at bounding box center [366, 330] width 13 height 7
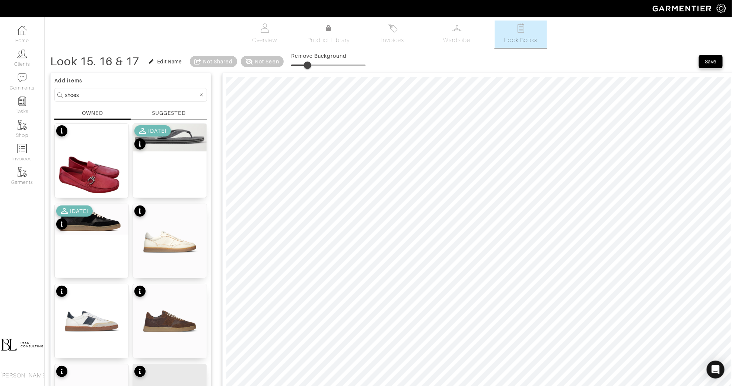
drag, startPoint x: 297, startPoint y: 64, endPoint x: 309, endPoint y: 66, distance: 12.3
click at [309, 66] on span at bounding box center [307, 64] width 7 height 7
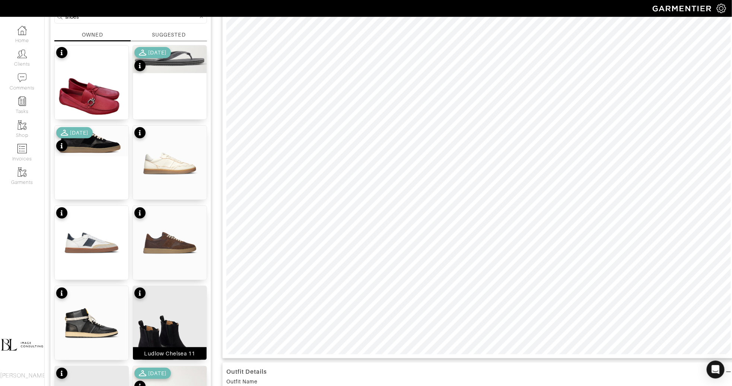
scroll to position [70, 0]
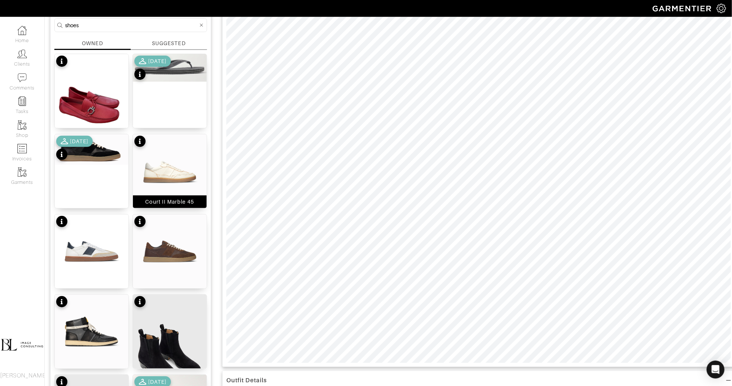
click at [169, 180] on img at bounding box center [170, 171] width 74 height 74
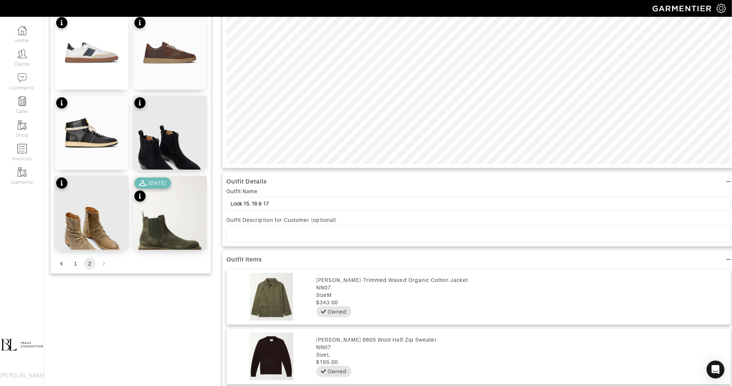
scroll to position [275, 0]
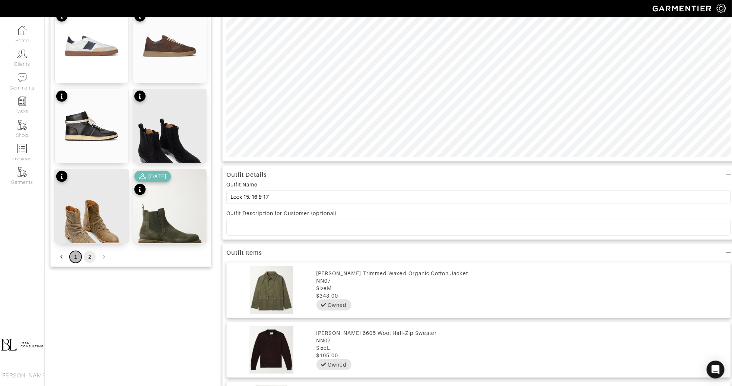
click at [77, 257] on button "1" at bounding box center [76, 257] width 12 height 12
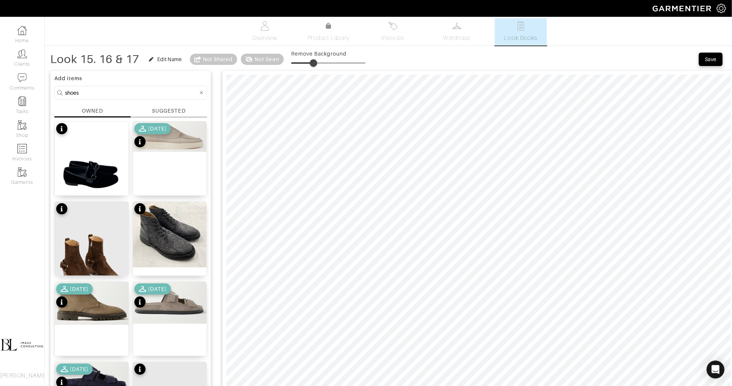
scroll to position [0, 0]
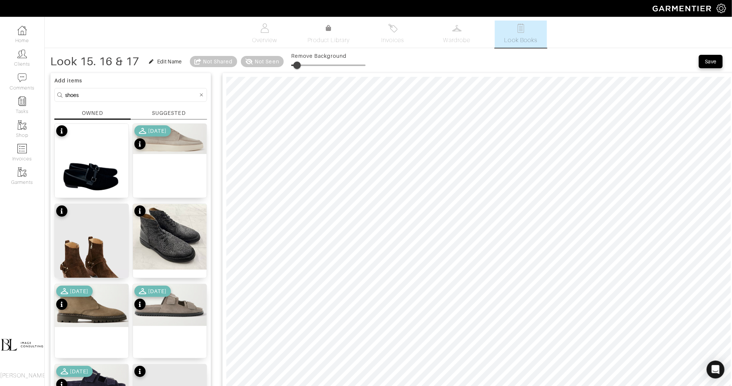
drag, startPoint x: 316, startPoint y: 59, endPoint x: 294, endPoint y: 69, distance: 23.7
click at [298, 69] on span at bounding box center [297, 64] width 7 height 7
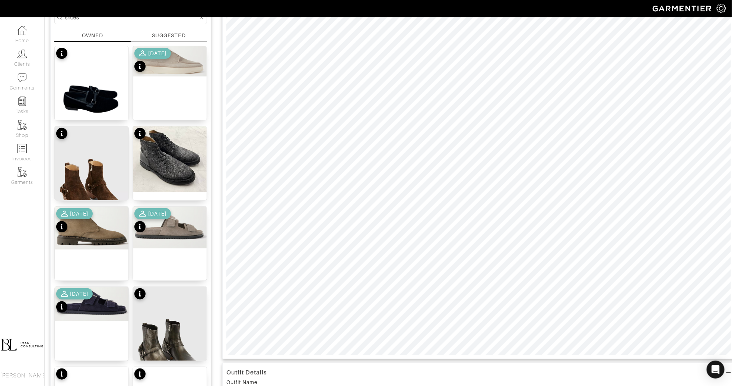
scroll to position [80, 0]
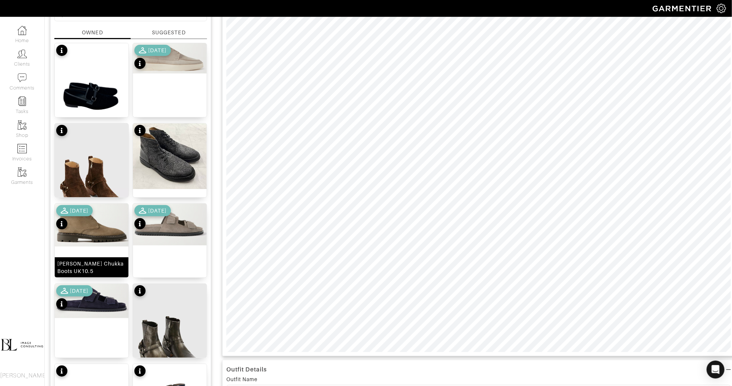
click at [110, 243] on img at bounding box center [92, 224] width 74 height 43
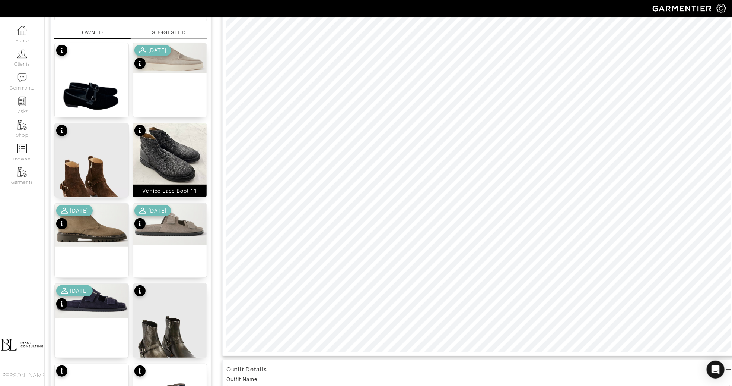
scroll to position [44, 0]
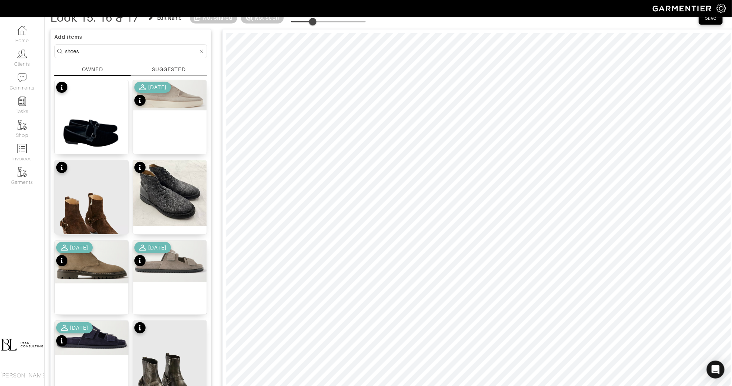
click at [314, 24] on span at bounding box center [312, 21] width 7 height 7
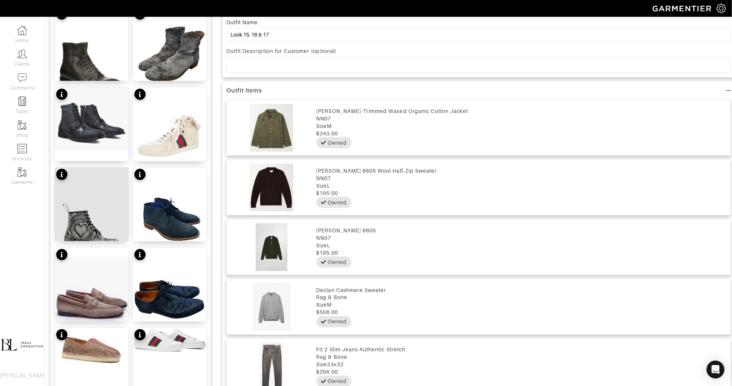
scroll to position [437, 0]
click at [175, 147] on div "Shearling High Top Sneakers 11" at bounding box center [170, 150] width 69 height 15
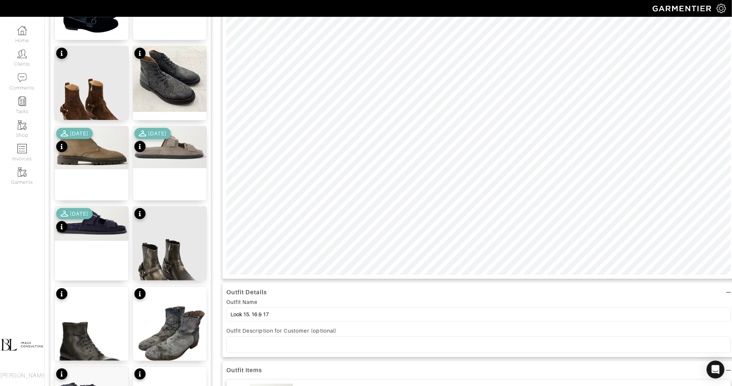
scroll to position [0, 0]
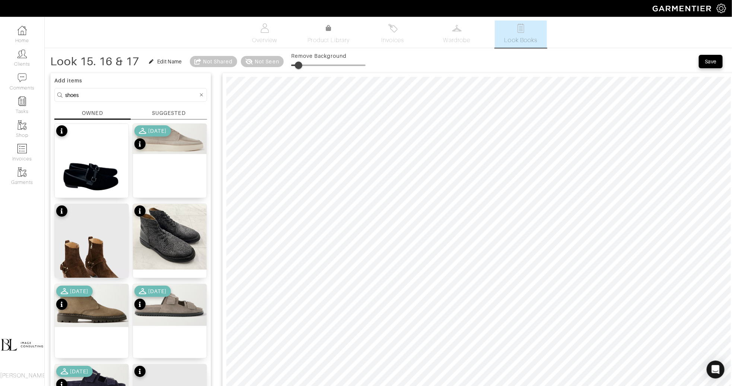
drag, startPoint x: 313, startPoint y: 63, endPoint x: 301, endPoint y: 69, distance: 13.4
click at [301, 69] on span at bounding box center [298, 64] width 7 height 7
drag, startPoint x: 301, startPoint y: 69, endPoint x: 294, endPoint y: 69, distance: 6.7
click at [294, 69] on span at bounding box center [292, 64] width 7 height 7
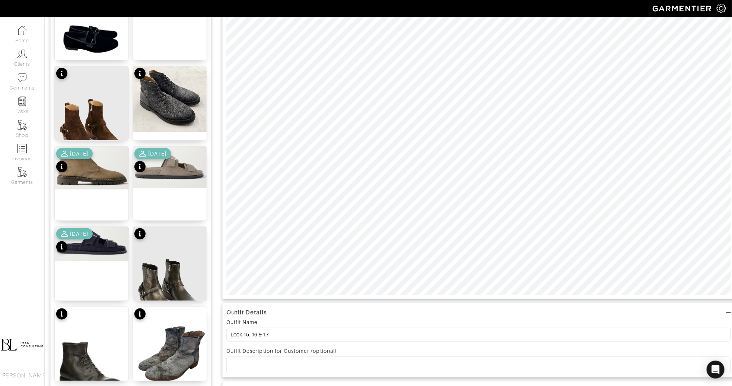
scroll to position [140, 0]
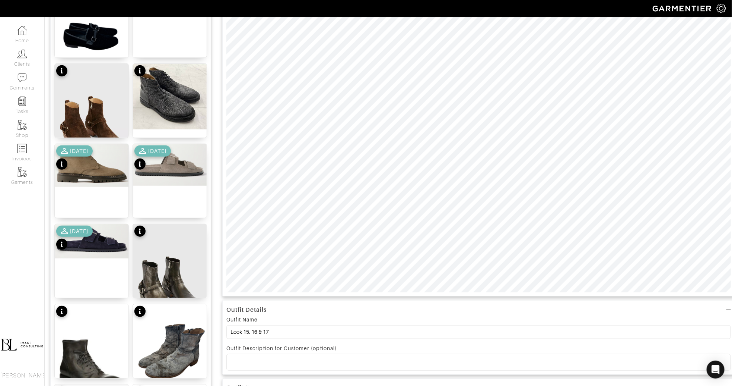
type input "29"
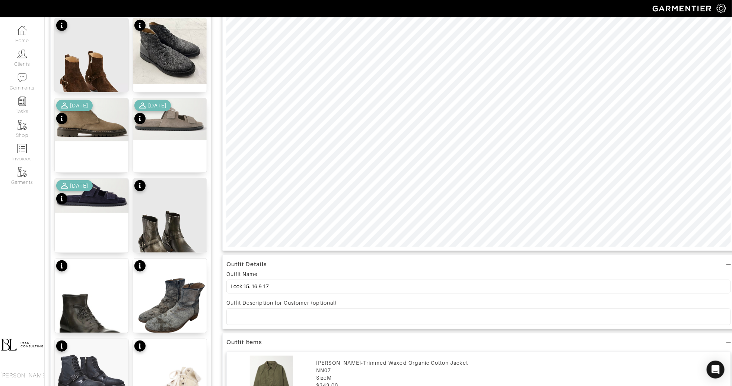
click at [286, 317] on p at bounding box center [478, 316] width 493 height 7
click at [318, 317] on p "Shoes are all interchangeable" at bounding box center [478, 316] width 493 height 7
type input "29"
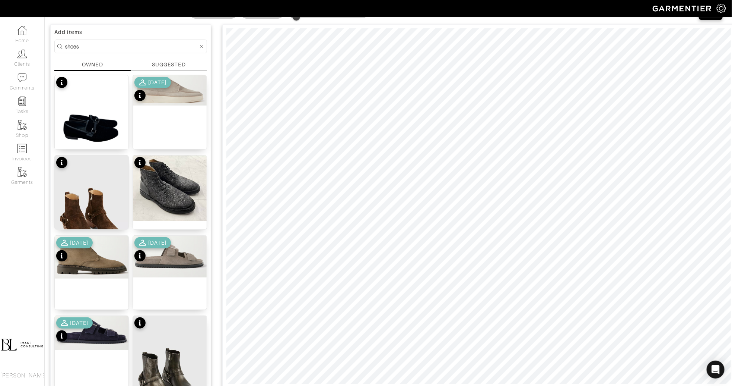
scroll to position [48, 0]
type input "17"
click at [83, 50] on input "shoes" at bounding box center [131, 46] width 133 height 9
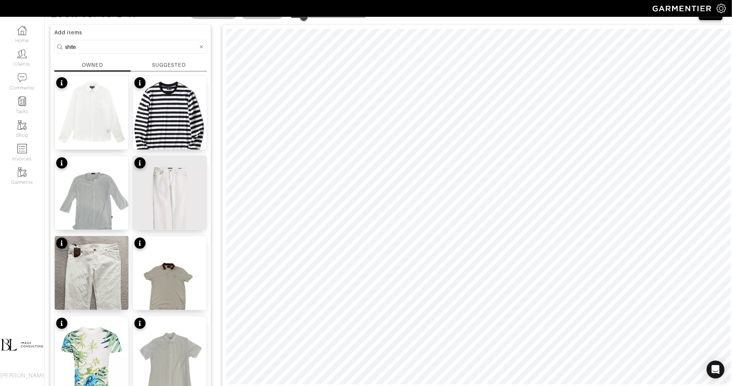
click at [95, 50] on input "shite" at bounding box center [131, 46] width 133 height 9
type input "white"
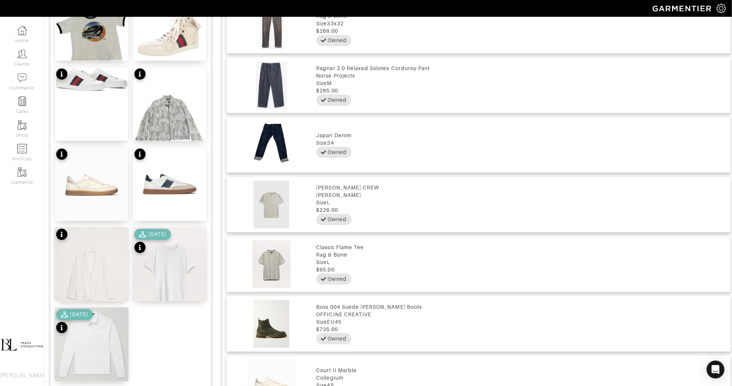
scroll to position [778, 0]
click at [164, 259] on img at bounding box center [170, 273] width 74 height 92
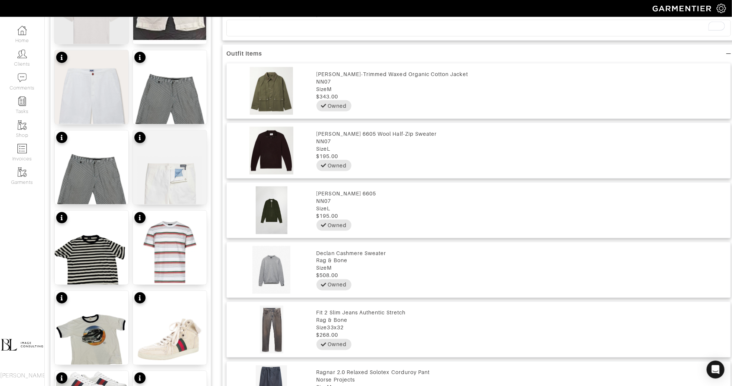
scroll to position [0, 0]
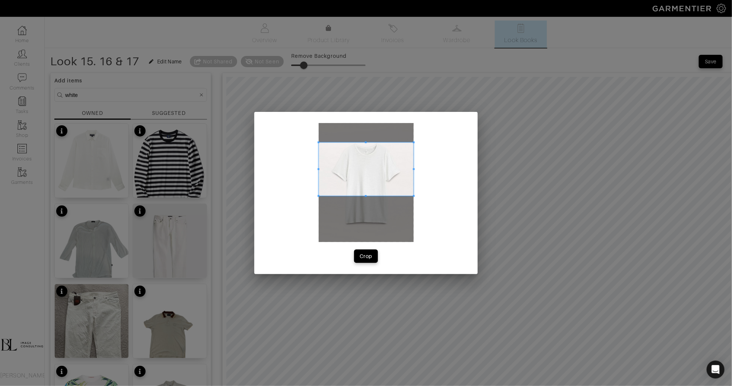
click at [354, 170] on span at bounding box center [366, 168] width 95 height 53
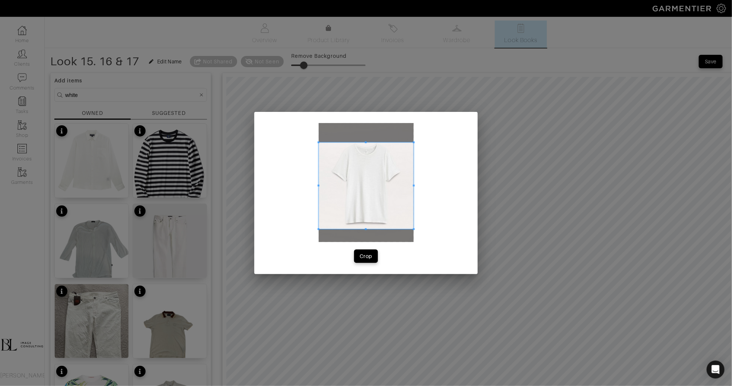
click at [358, 228] on span at bounding box center [366, 229] width 95 height 2
click at [403, 206] on span at bounding box center [403, 185] width 2 height 86
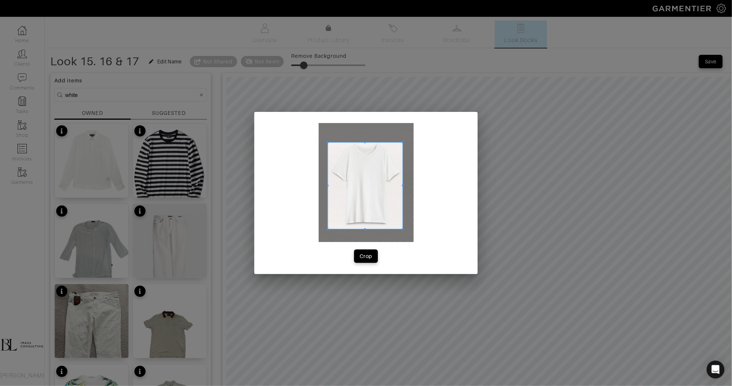
click at [327, 209] on span at bounding box center [328, 185] width 2 height 86
click at [371, 256] on div "Crop" at bounding box center [366, 255] width 13 height 7
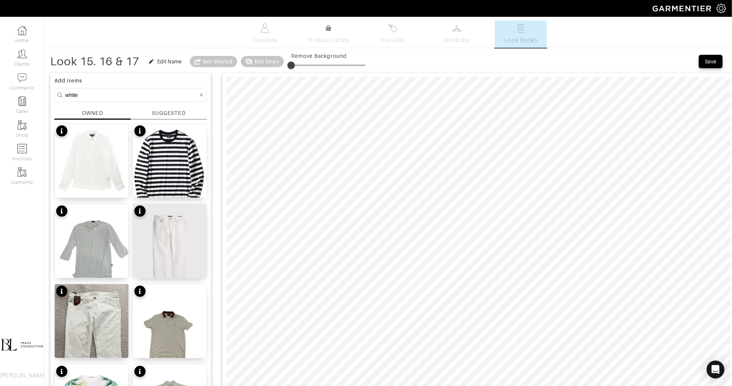
type input "20"
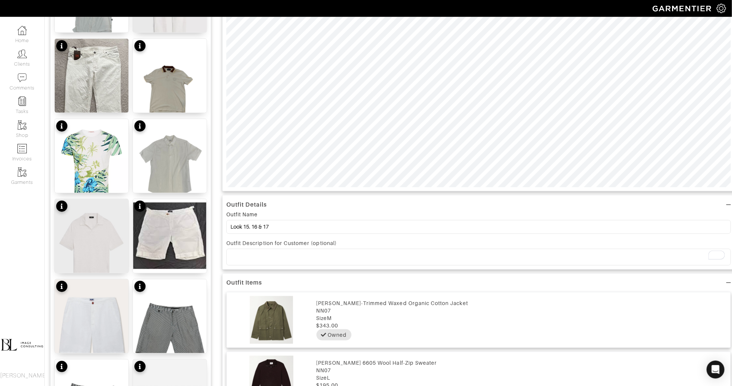
scroll to position [246, 0]
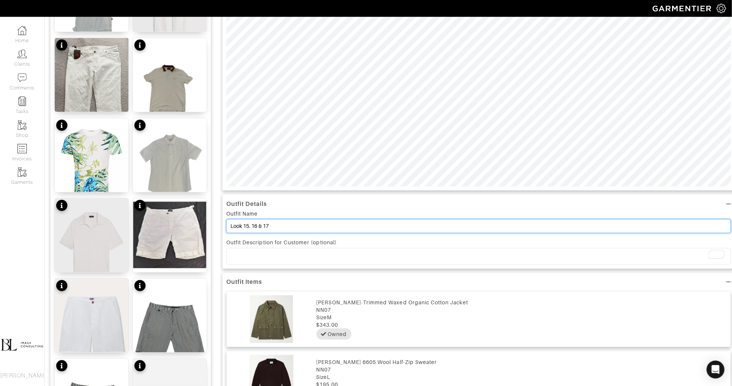
click at [312, 226] on input "Look 15. 16 & 17" at bounding box center [479, 226] width 505 height 14
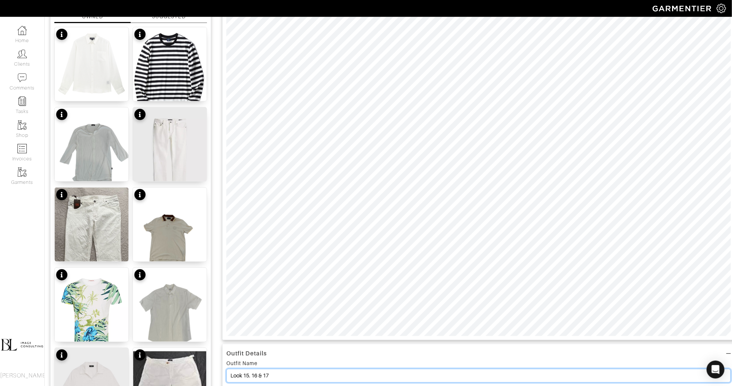
scroll to position [0, 0]
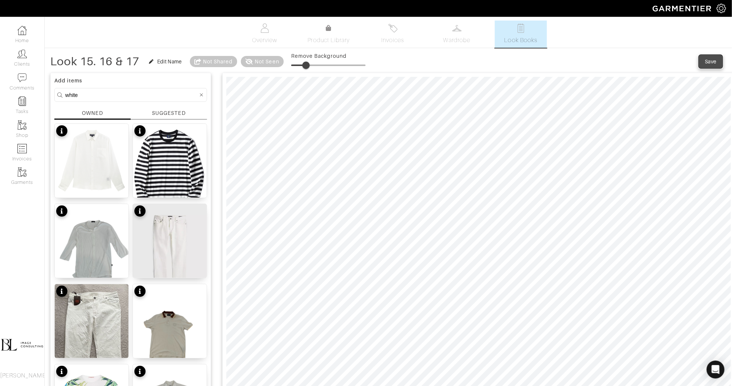
click at [712, 61] on div "Save" at bounding box center [711, 61] width 12 height 7
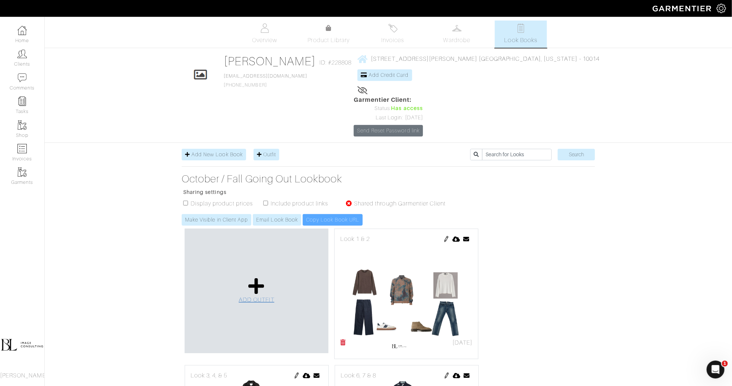
click at [252, 277] on icon at bounding box center [256, 286] width 16 height 18
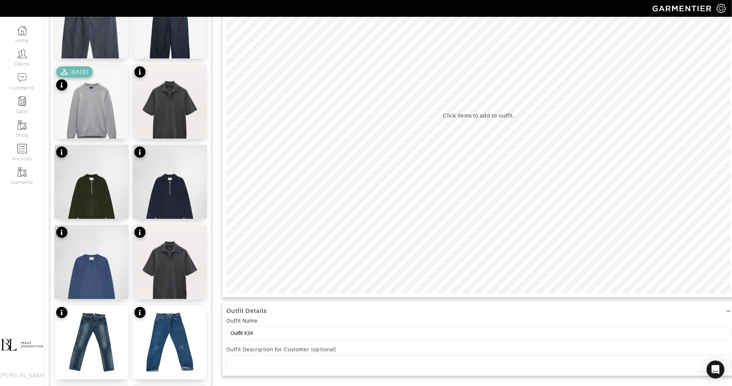
scroll to position [140, 0]
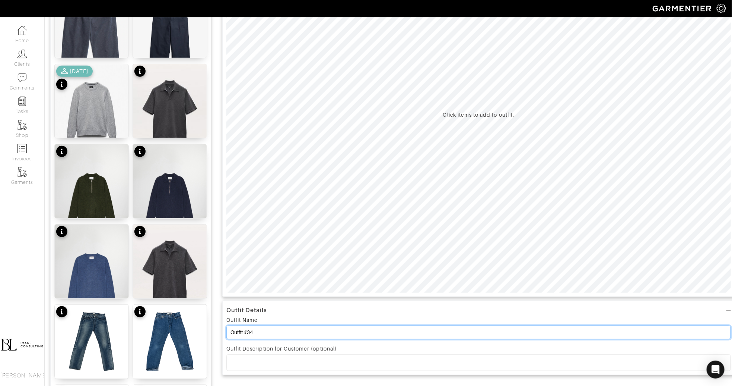
click at [269, 330] on input "Outfit #34" at bounding box center [479, 332] width 505 height 14
type input "v"
paste input "Look 15. 16 & 17"
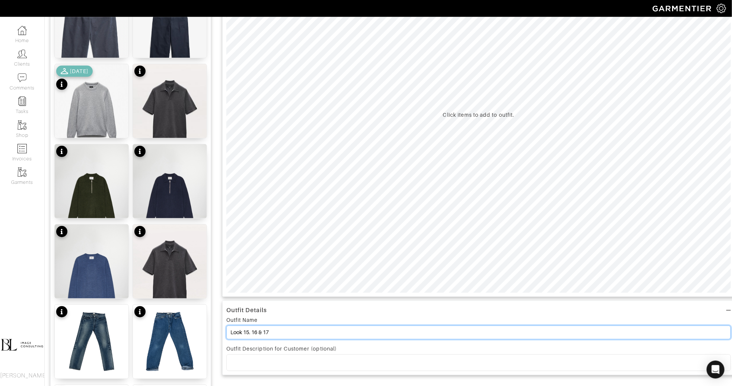
click at [248, 332] on input "Look 15. 16 & 17" at bounding box center [479, 332] width 505 height 14
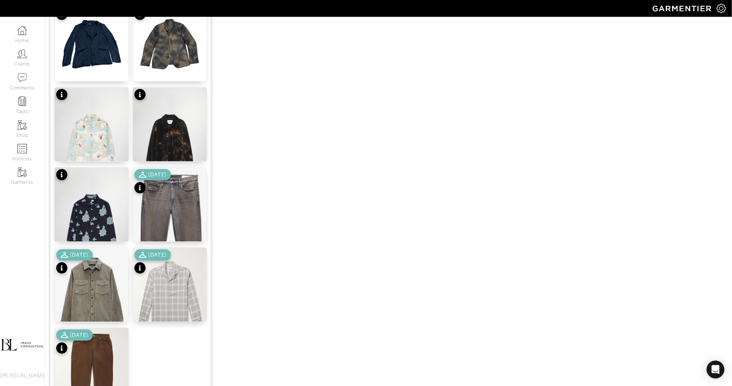
scroll to position [764, 0]
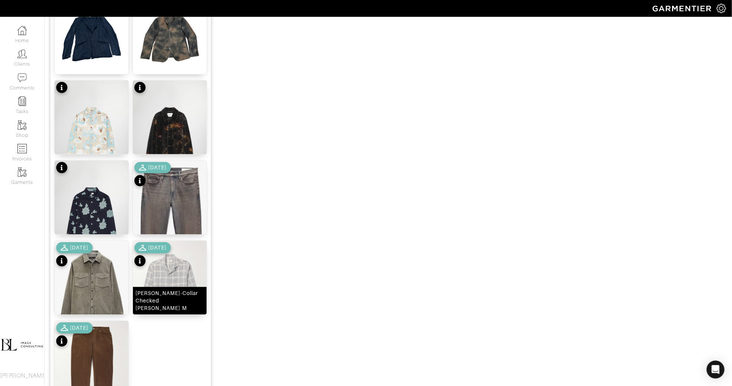
type input "Look 18. 19 & 20"
click at [165, 288] on img at bounding box center [170, 289] width 74 height 98
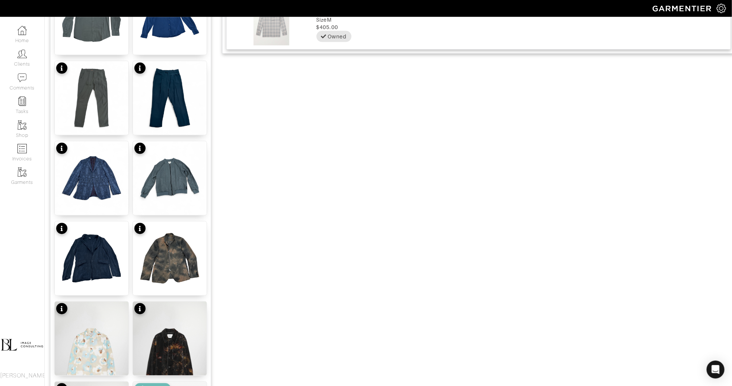
scroll to position [0, 0]
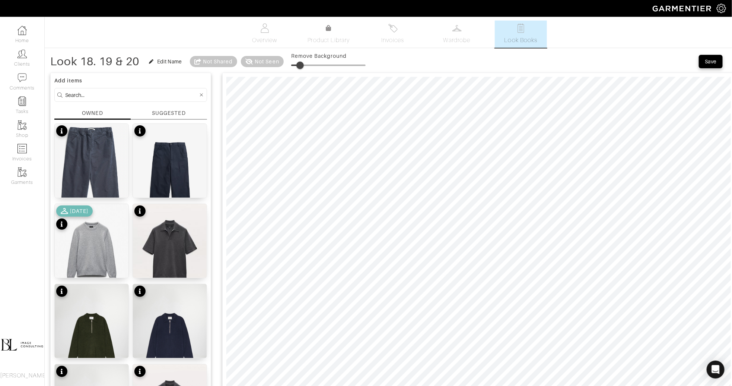
type input "14"
drag, startPoint x: 293, startPoint y: 67, endPoint x: 303, endPoint y: 66, distance: 10.1
click at [303, 66] on span at bounding box center [300, 64] width 7 height 7
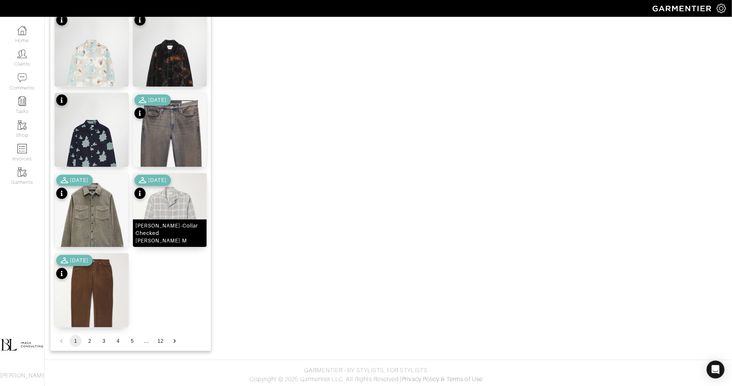
click at [176, 226] on div "[PERSON_NAME]-Collar Checked [PERSON_NAME] M" at bounding box center [170, 233] width 74 height 28
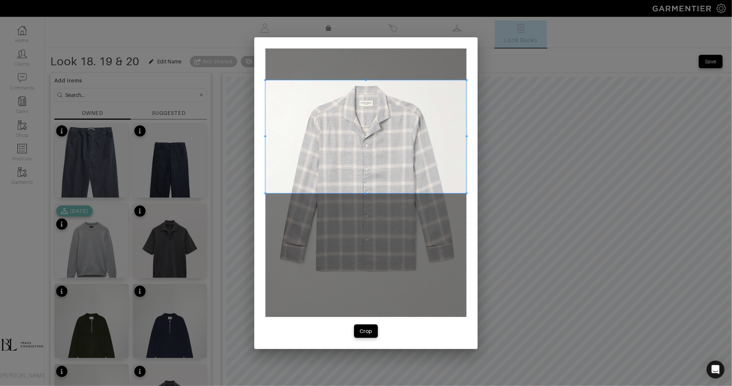
click at [320, 115] on span at bounding box center [366, 136] width 201 height 113
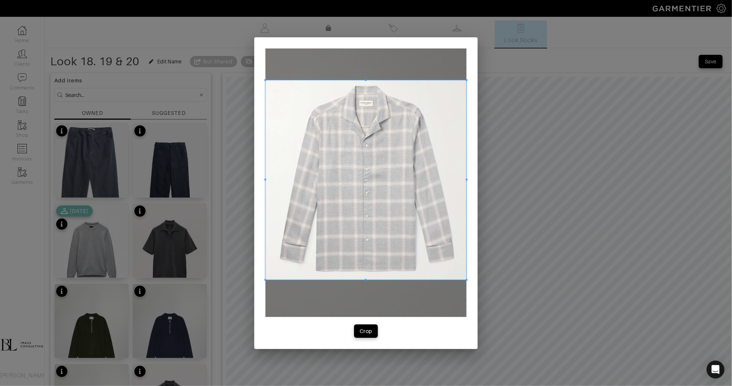
click at [310, 279] on span at bounding box center [366, 280] width 201 height 2
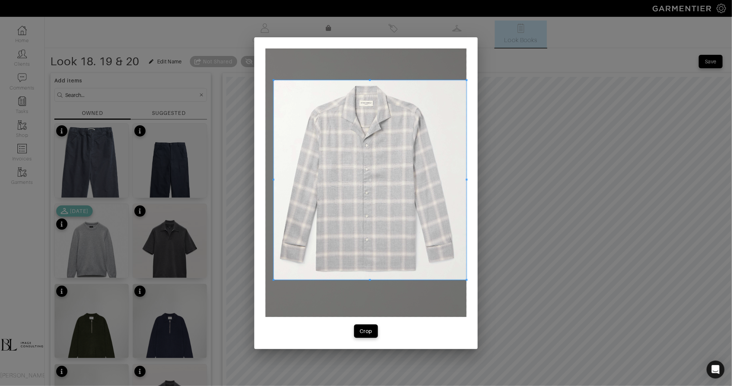
click at [274, 265] on span at bounding box center [274, 179] width 2 height 199
click at [460, 231] on span at bounding box center [461, 179] width 2 height 199
click at [361, 333] on div "Crop" at bounding box center [366, 330] width 13 height 7
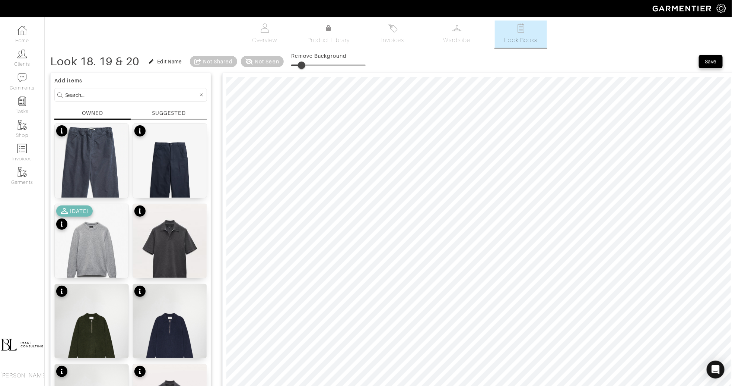
drag, startPoint x: 295, startPoint y: 65, endPoint x: 303, endPoint y: 68, distance: 7.7
click at [303, 69] on span at bounding box center [301, 64] width 7 height 7
click at [191, 149] on img at bounding box center [170, 179] width 74 height 111
click at [306, 63] on span at bounding box center [303, 64] width 7 height 7
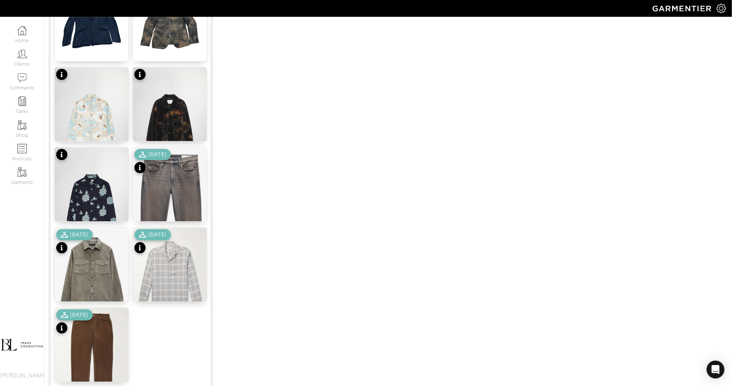
scroll to position [777, 0]
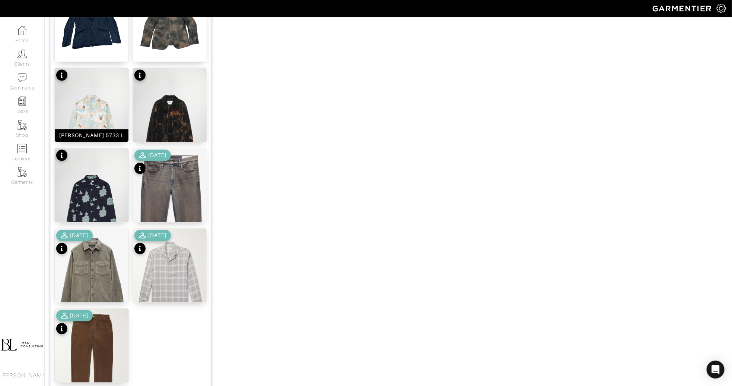
click at [100, 109] on img at bounding box center [92, 123] width 74 height 111
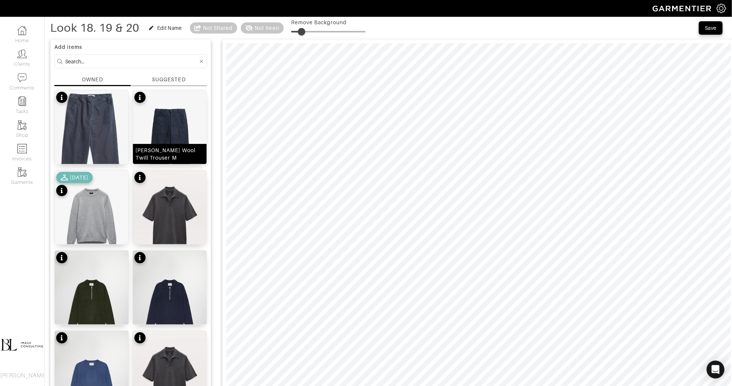
scroll to position [0, 0]
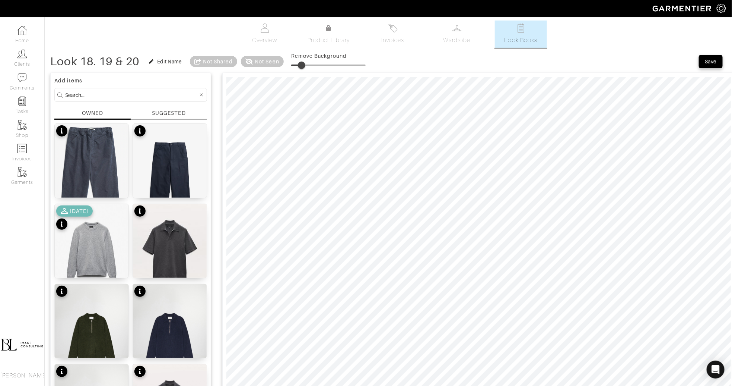
type input "15"
drag, startPoint x: 300, startPoint y: 63, endPoint x: 304, endPoint y: 63, distance: 4.5
click at [304, 63] on span at bounding box center [302, 64] width 7 height 7
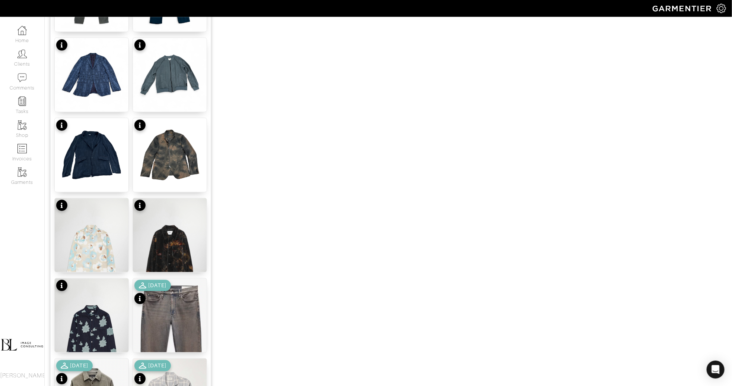
scroll to position [647, 0]
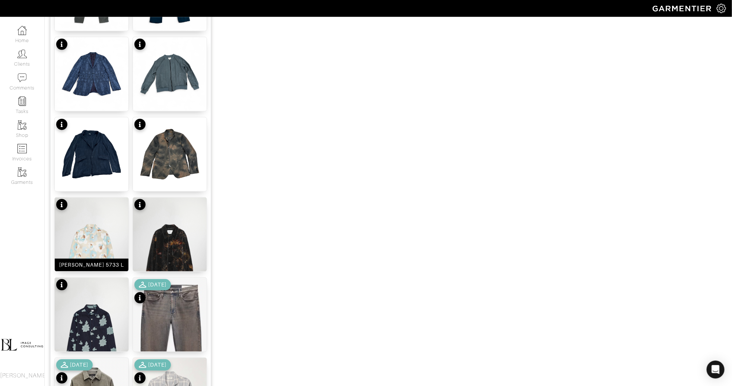
click at [107, 226] on img at bounding box center [92, 252] width 74 height 111
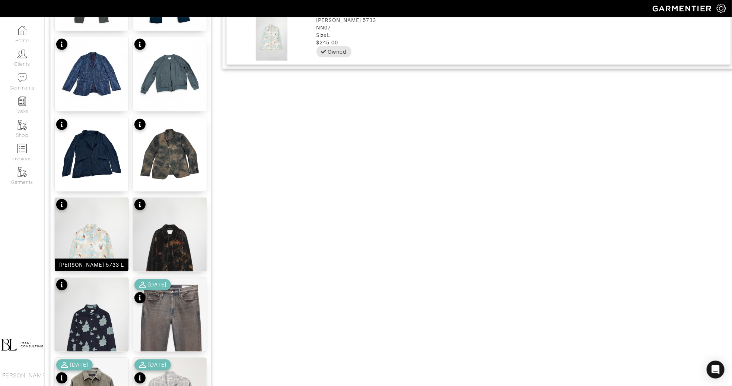
scroll to position [0, 0]
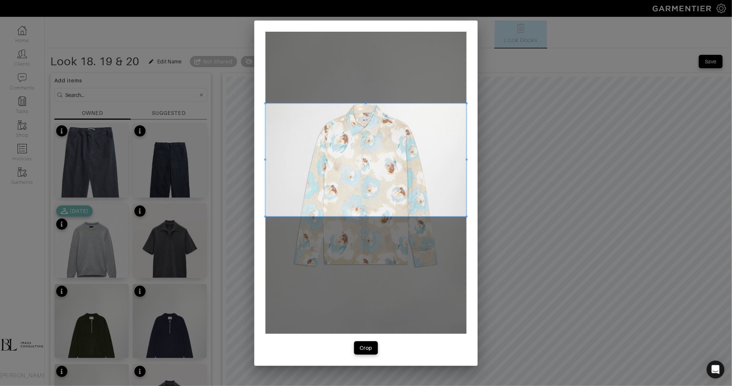
click at [319, 170] on span at bounding box center [366, 159] width 201 height 113
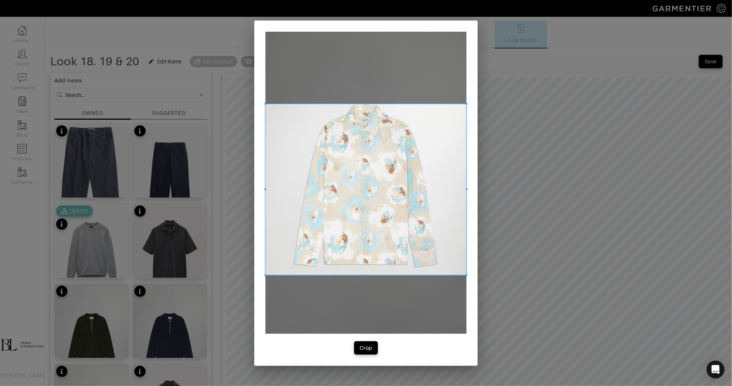
click at [326, 276] on span at bounding box center [366, 275] width 201 height 2
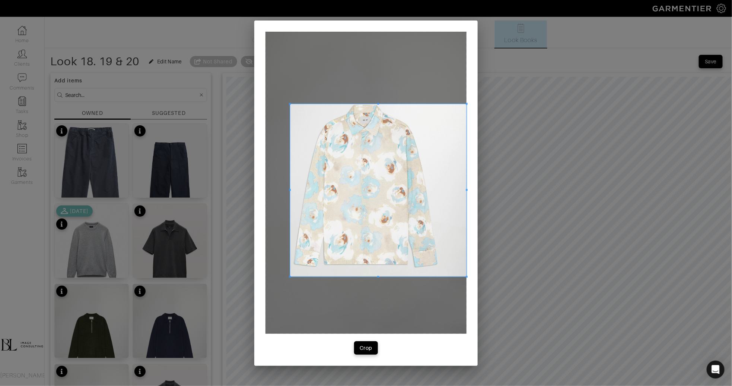
click at [290, 249] on span at bounding box center [290, 190] width 2 height 173
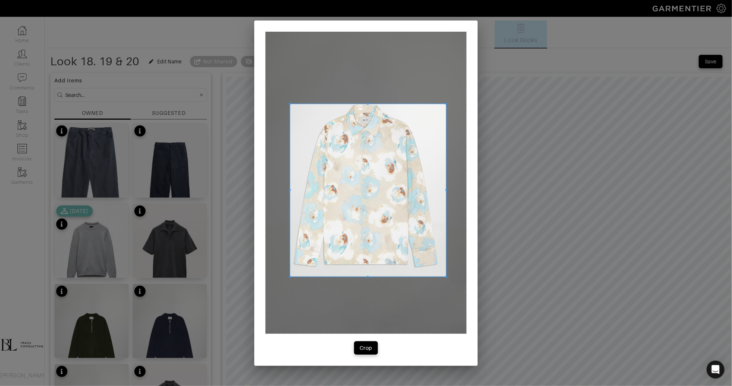
click at [446, 211] on span at bounding box center [447, 190] width 2 height 173
click at [371, 353] on button "Crop" at bounding box center [366, 347] width 24 height 13
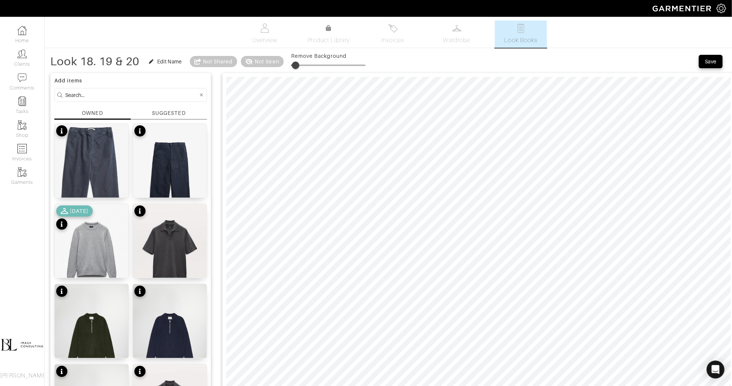
type input "0"
drag, startPoint x: 296, startPoint y: 64, endPoint x: 286, endPoint y: 65, distance: 10.4
click at [288, 65] on span at bounding box center [291, 64] width 7 height 7
click at [102, 92] on input at bounding box center [131, 94] width 133 height 9
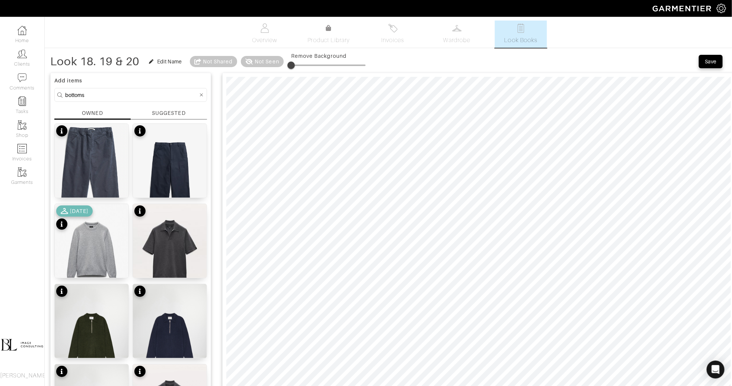
type input "bottoms"
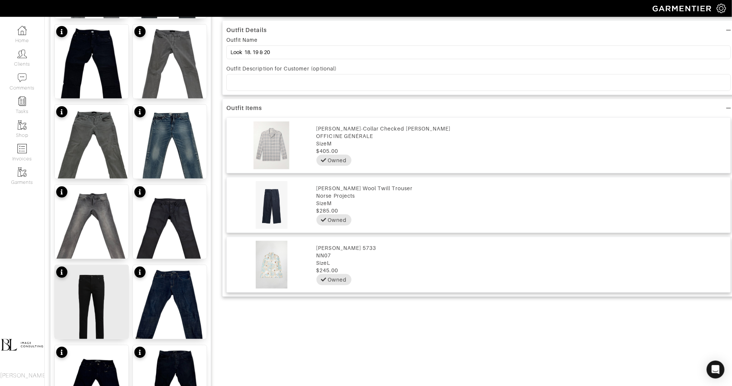
scroll to position [832, 0]
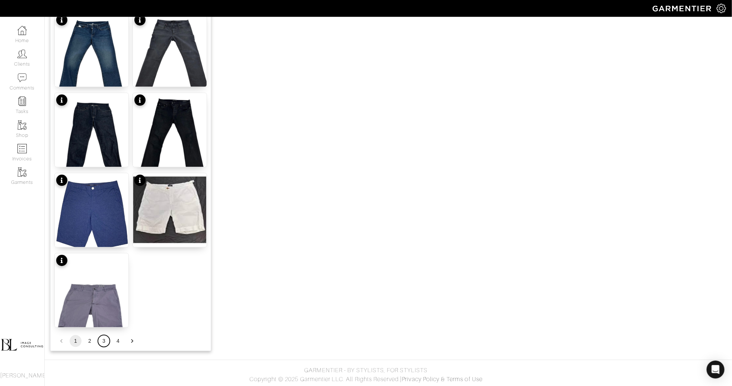
click at [101, 339] on button "3" at bounding box center [104, 341] width 12 height 12
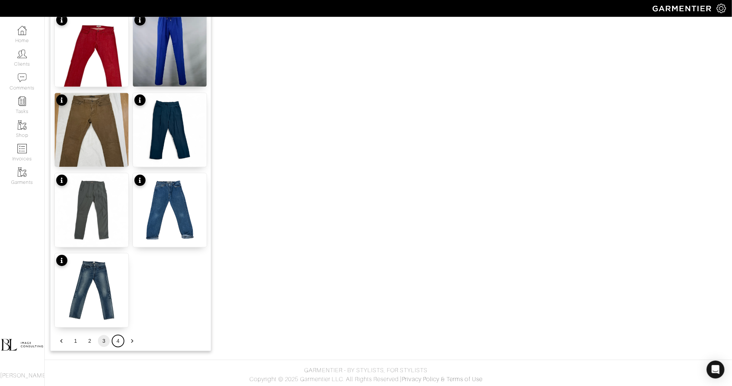
click at [113, 343] on button "4" at bounding box center [118, 341] width 12 height 12
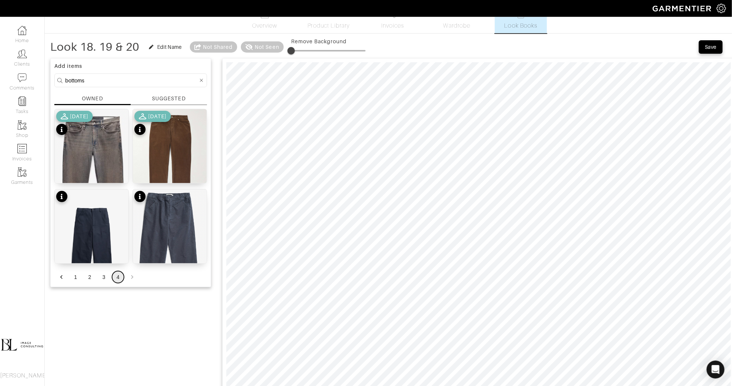
scroll to position [0, 0]
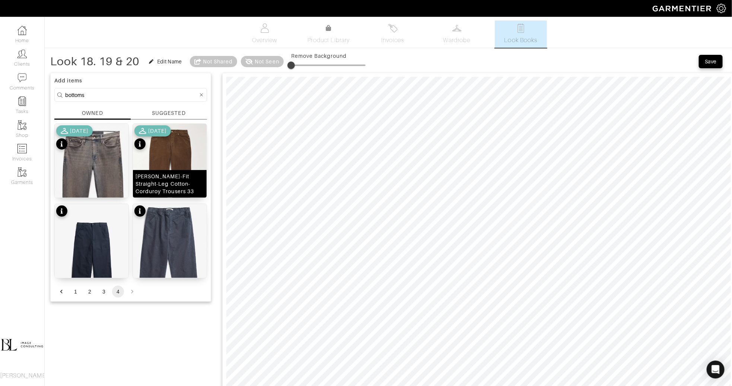
click at [164, 164] on img at bounding box center [170, 173] width 74 height 98
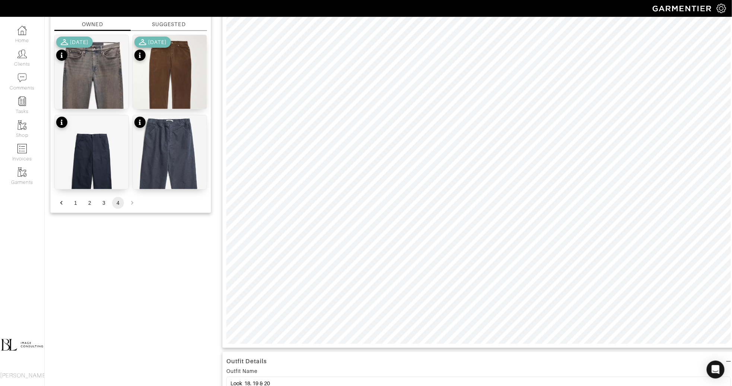
scroll to position [92, 0]
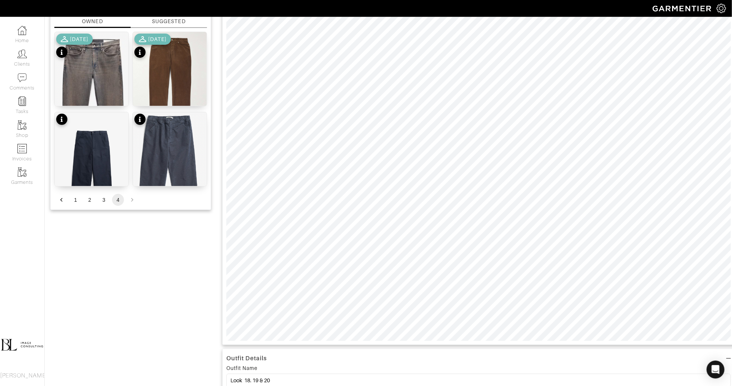
type input "0"
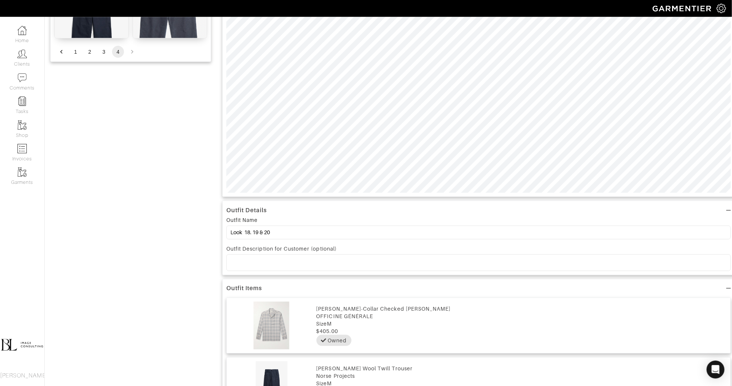
scroll to position [261, 0]
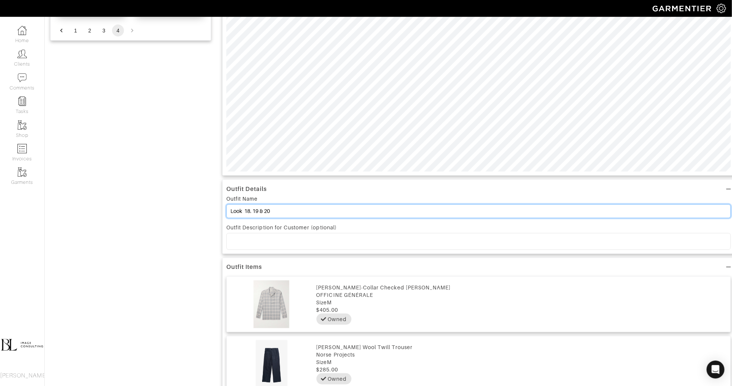
drag, startPoint x: 254, startPoint y: 211, endPoint x: 327, endPoint y: 215, distance: 73.5
click at [328, 215] on input "Look 18. 19 & 20" at bounding box center [479, 211] width 505 height 14
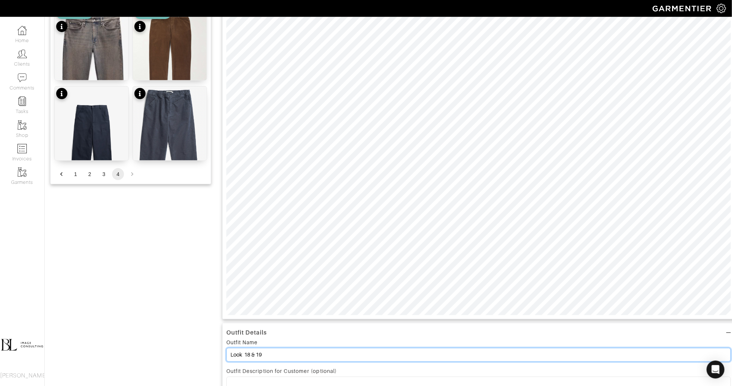
scroll to position [106, 0]
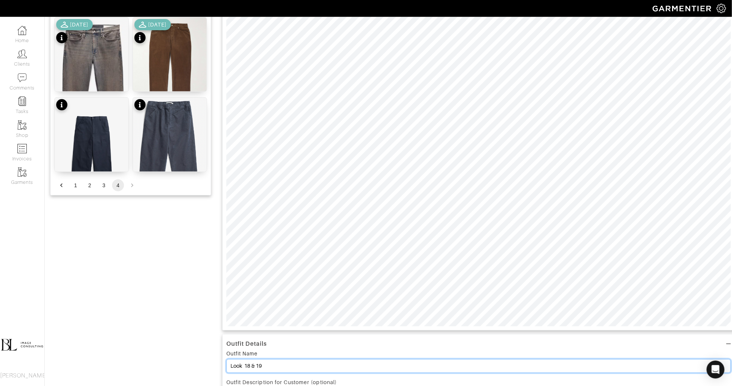
type input "Look 18 & 19"
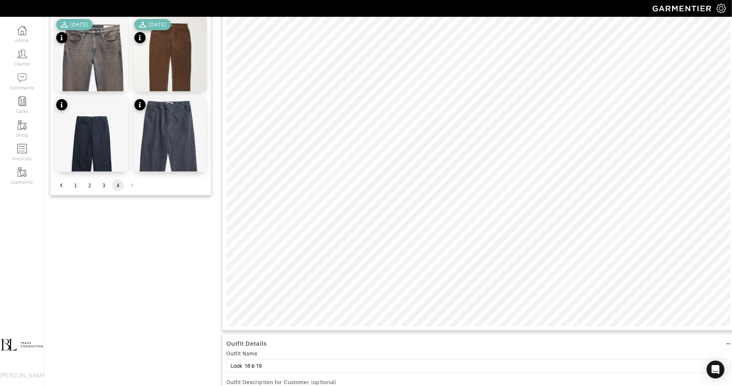
click at [220, 234] on div "Add items bottoms OWNED SUGGESTED Fit 2 Slim Jeans Authentic Stretch 33x32 9/12…" at bounding box center [388, 286] width 677 height 647
type input "18"
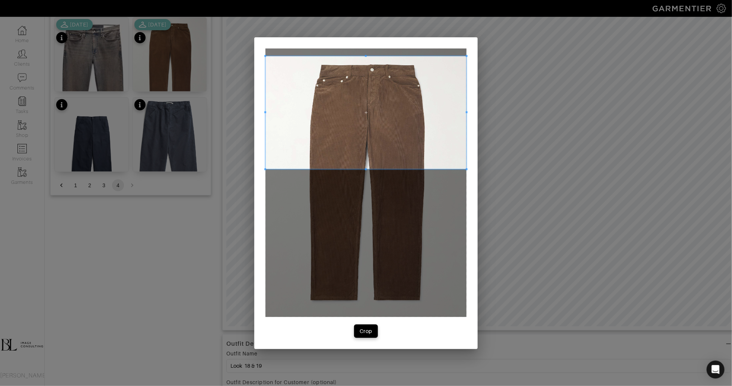
click at [419, 118] on span at bounding box center [366, 112] width 201 height 113
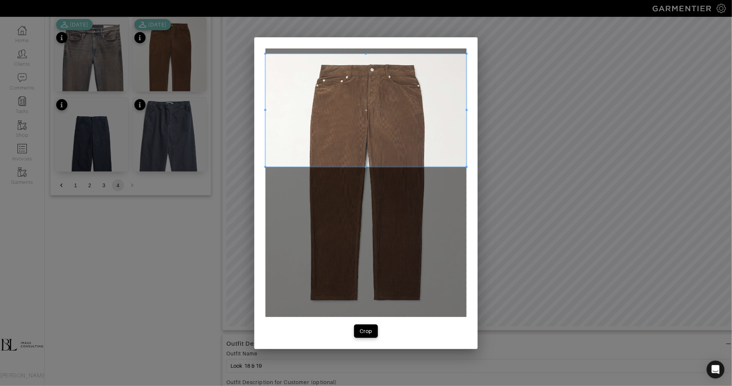
click at [430, 168] on div at bounding box center [366, 182] width 201 height 268
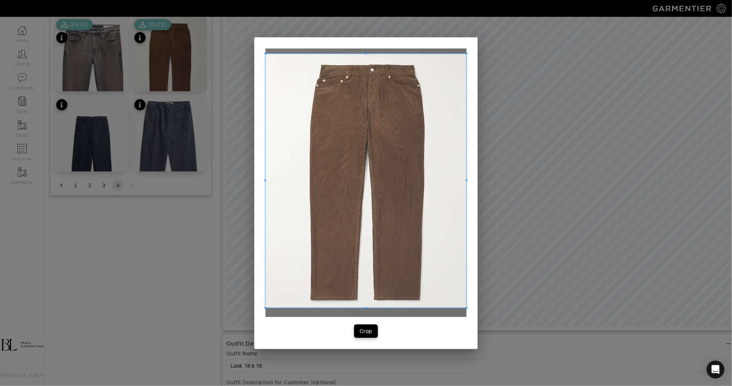
click at [429, 308] on span at bounding box center [366, 308] width 201 height 2
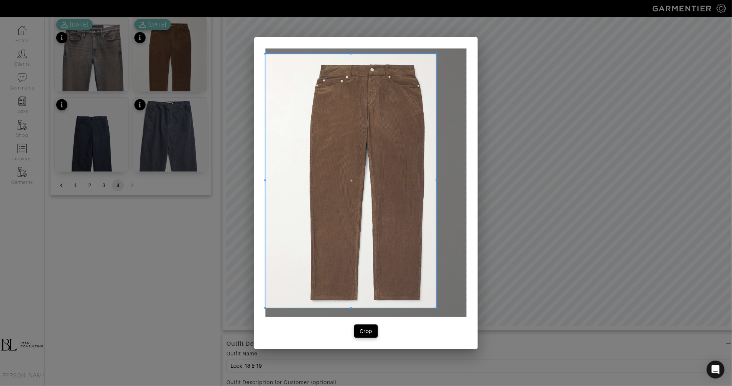
click at [437, 267] on span at bounding box center [437, 181] width 2 height 254
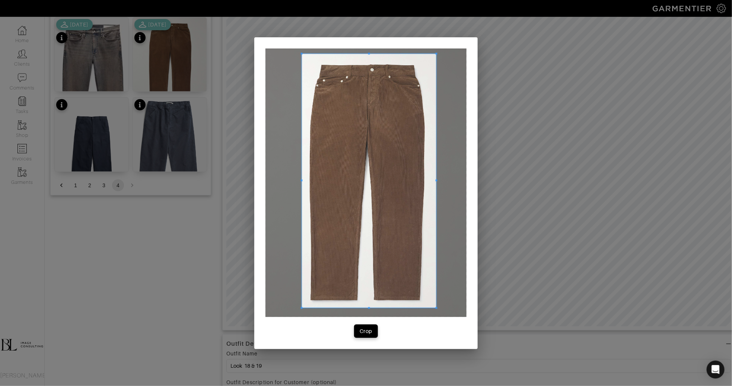
click at [302, 229] on span at bounding box center [302, 181] width 2 height 254
click at [363, 332] on div "Crop" at bounding box center [366, 330] width 13 height 7
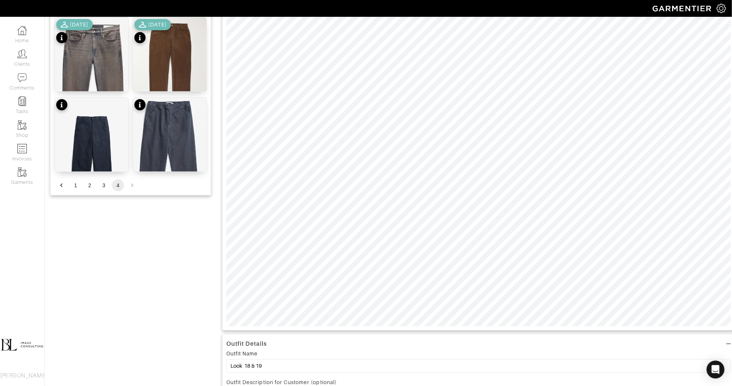
type input "18"
type input "14"
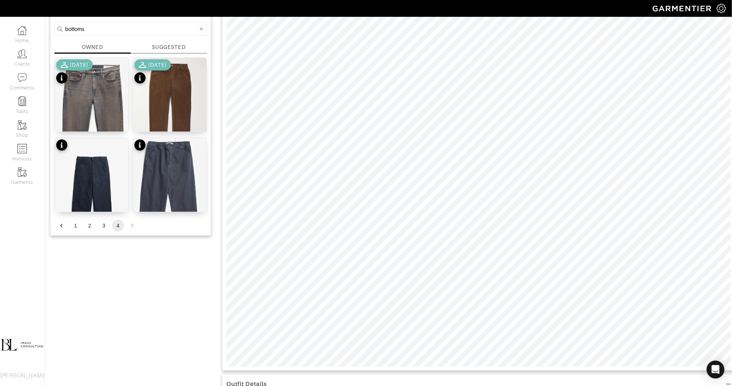
scroll to position [55, 0]
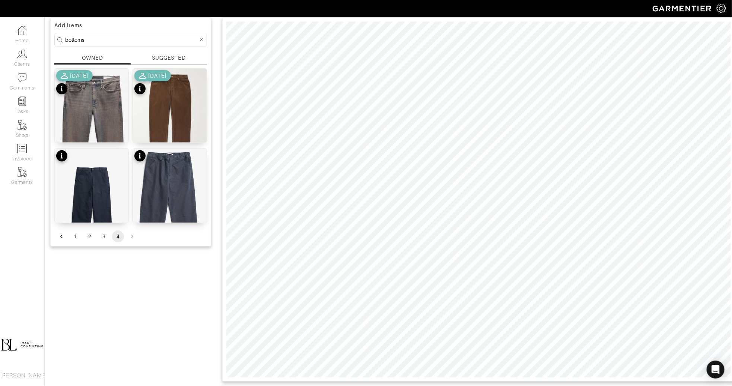
click at [114, 40] on input "bottoms" at bounding box center [131, 39] width 133 height 9
click at [114, 41] on input "bottoms" at bounding box center [131, 39] width 133 height 9
type input "shoes"
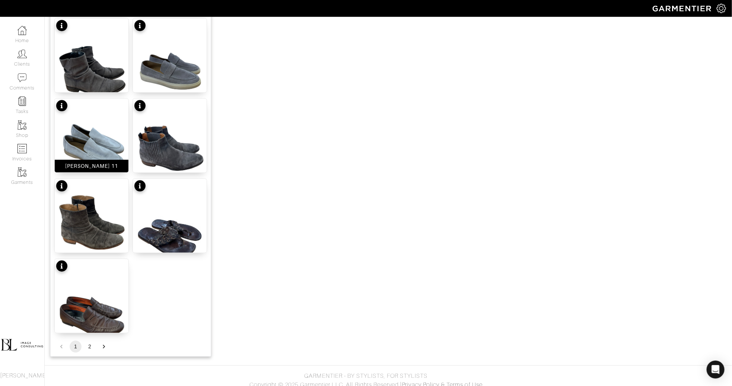
scroll to position [829, 0]
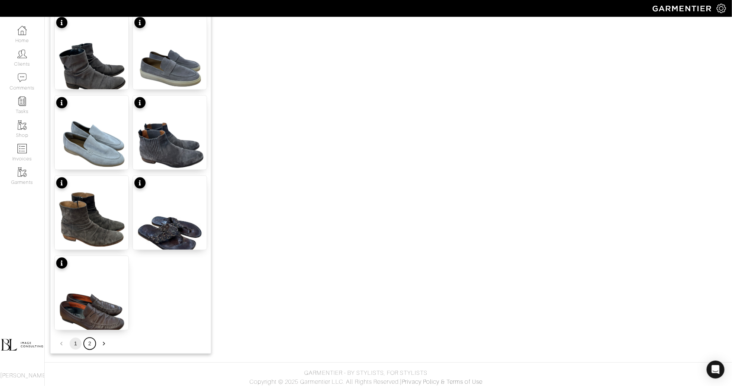
click at [89, 344] on button "2" at bounding box center [90, 343] width 12 height 12
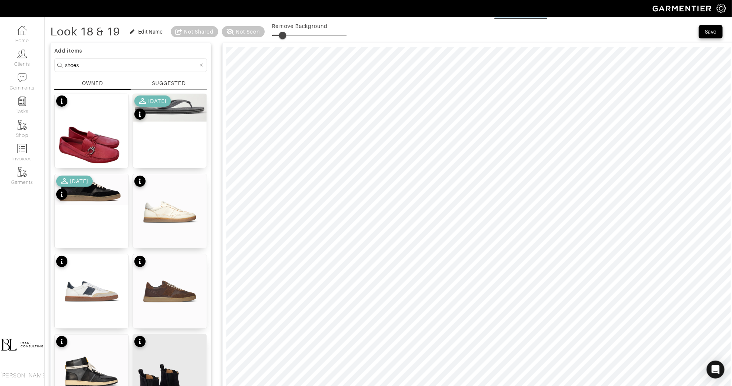
scroll to position [32, 0]
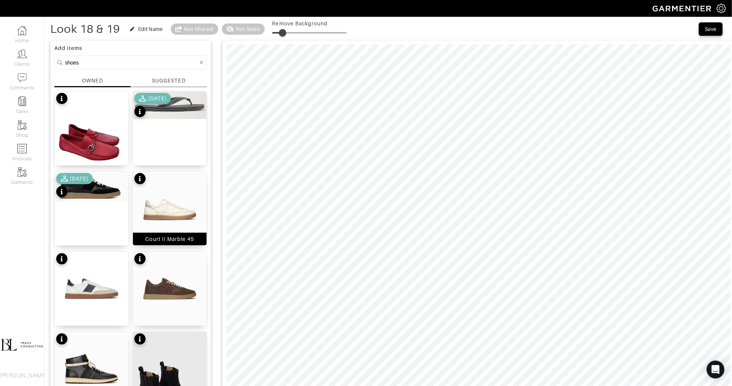
click at [181, 207] on img at bounding box center [170, 208] width 74 height 74
drag, startPoint x: 284, startPoint y: 32, endPoint x: 276, endPoint y: 34, distance: 8.1
click at [276, 34] on span at bounding box center [275, 32] width 7 height 7
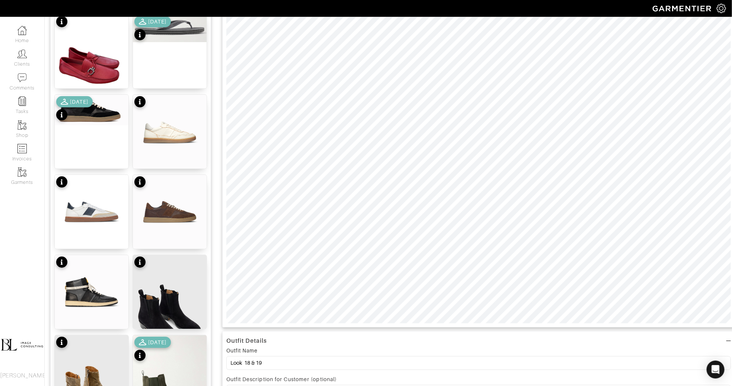
scroll to position [110, 0]
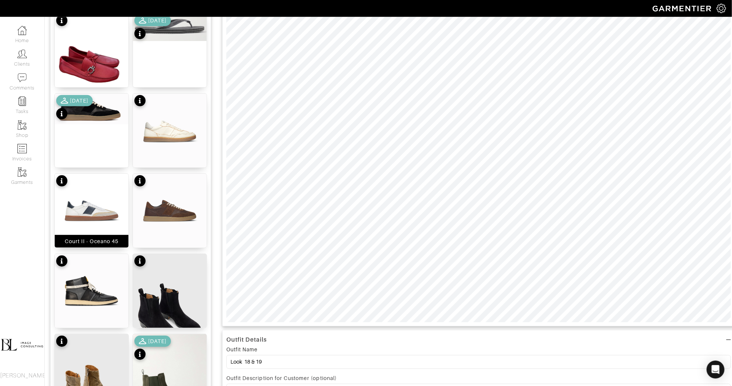
click at [105, 217] on img at bounding box center [92, 211] width 74 height 74
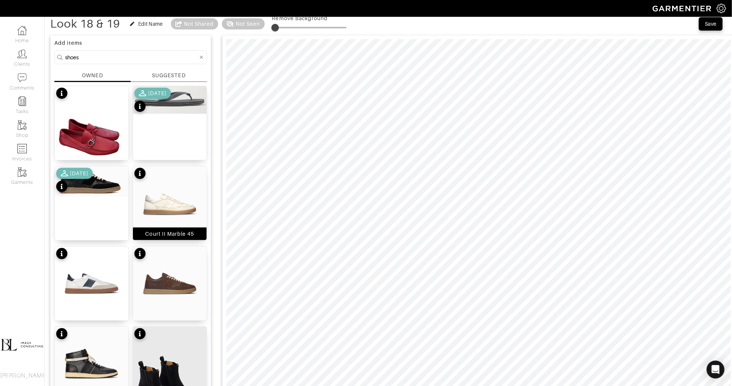
scroll to position [35, 0]
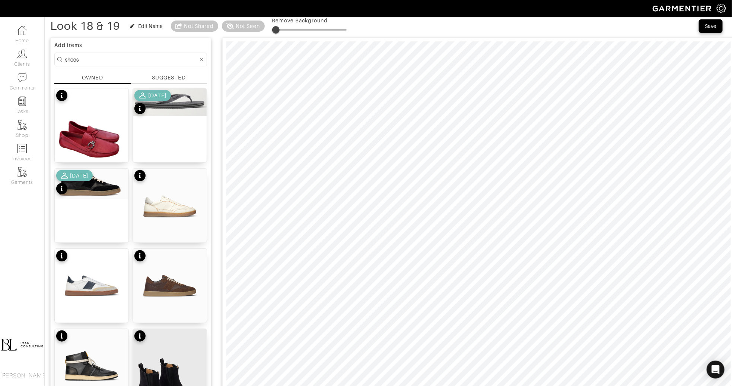
type input "3"
drag, startPoint x: 281, startPoint y: 32, endPoint x: 275, endPoint y: 34, distance: 6.8
click at [275, 34] on span at bounding box center [274, 29] width 7 height 7
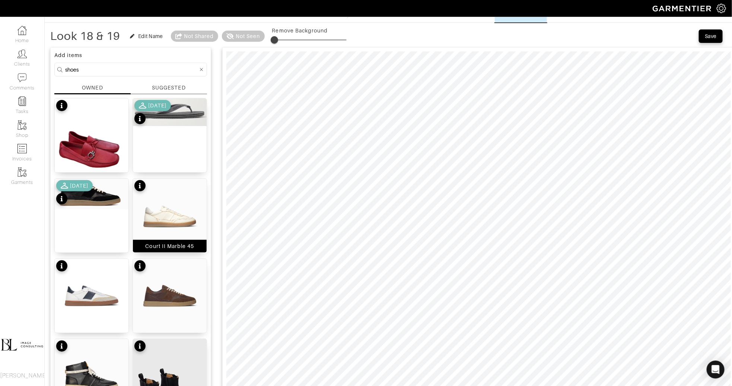
scroll to position [0, 0]
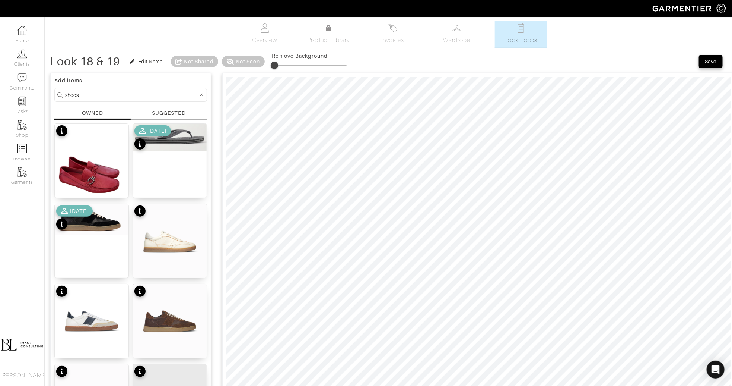
click at [119, 94] on input "shoes" at bounding box center [131, 94] width 133 height 9
type input "jacket"
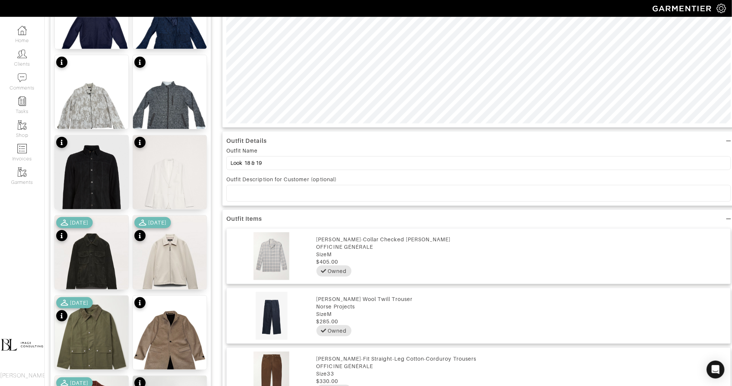
scroll to position [310, 0]
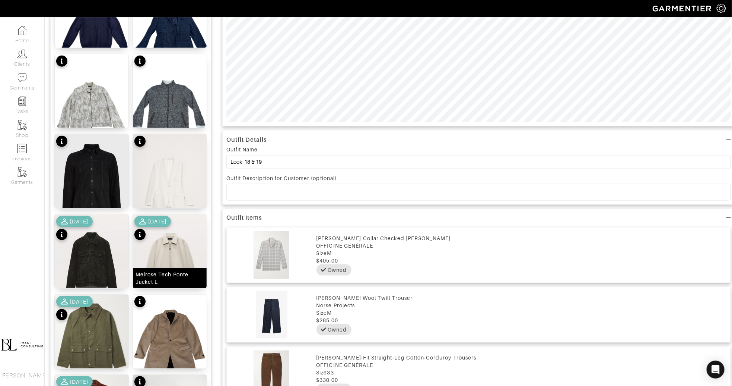
click at [176, 257] on img at bounding box center [170, 260] width 74 height 92
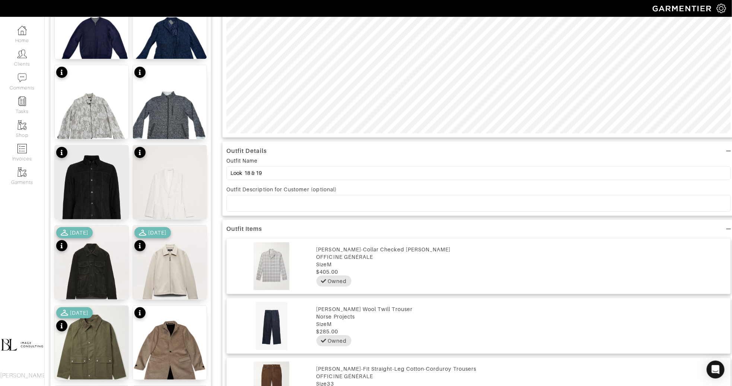
scroll to position [301, 0]
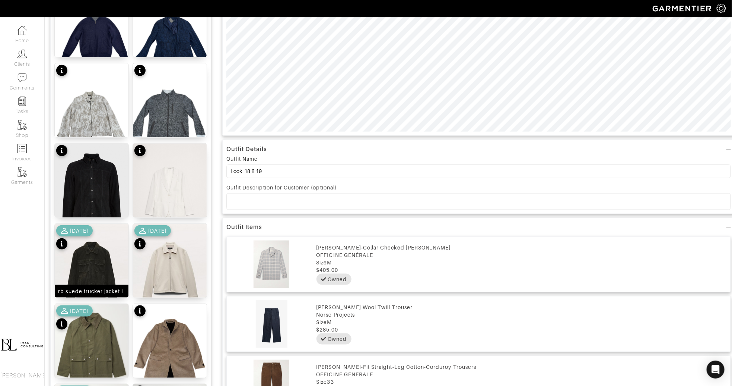
click at [104, 265] on img at bounding box center [92, 270] width 74 height 92
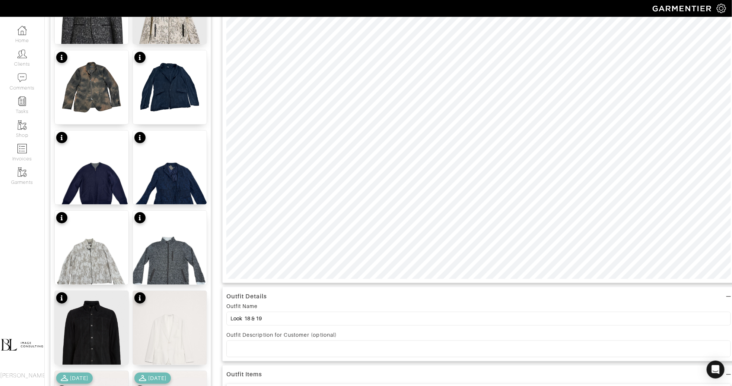
scroll to position [0, 0]
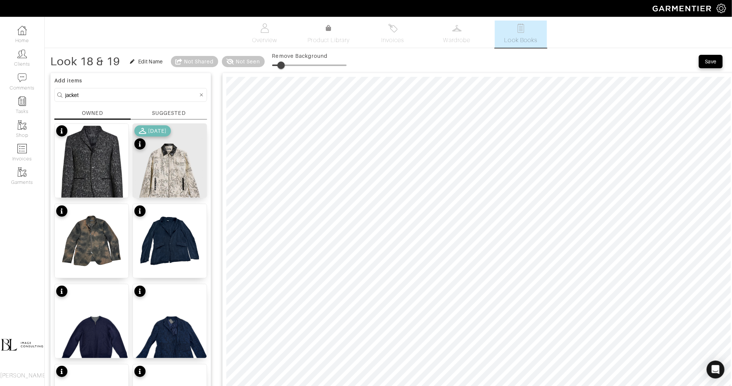
type input "15"
drag, startPoint x: 274, startPoint y: 68, endPoint x: 285, endPoint y: 69, distance: 10.5
click at [285, 69] on span at bounding box center [283, 64] width 7 height 7
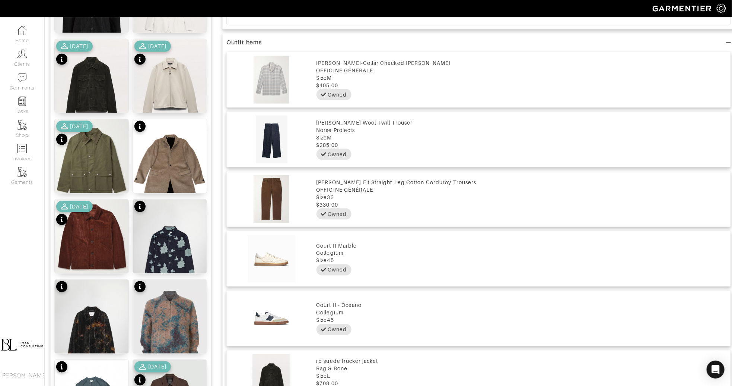
scroll to position [592, 0]
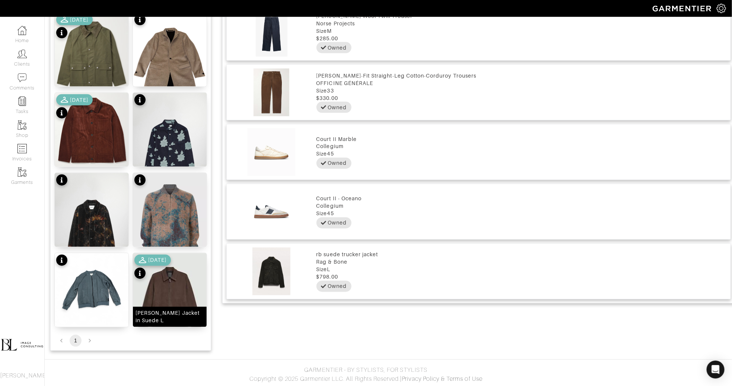
click at [161, 299] on img at bounding box center [170, 299] width 74 height 92
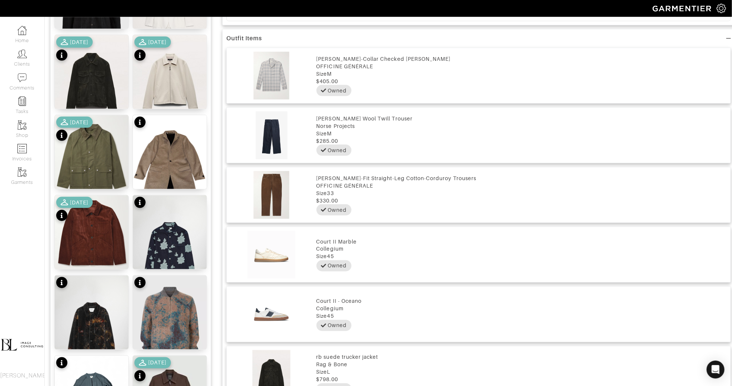
scroll to position [485, 0]
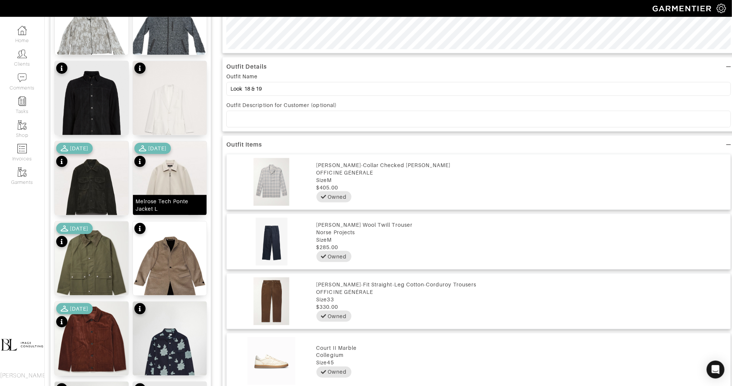
click at [178, 186] on img at bounding box center [170, 187] width 74 height 92
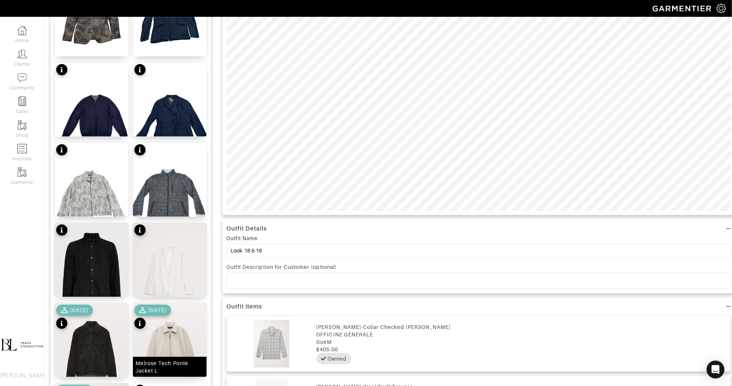
scroll to position [0, 0]
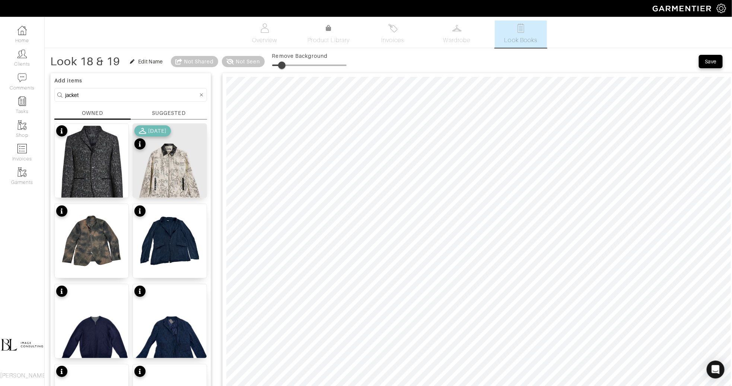
drag, startPoint x: 271, startPoint y: 66, endPoint x: 284, endPoint y: 66, distance: 12.3
click at [283, 66] on span at bounding box center [281, 64] width 7 height 7
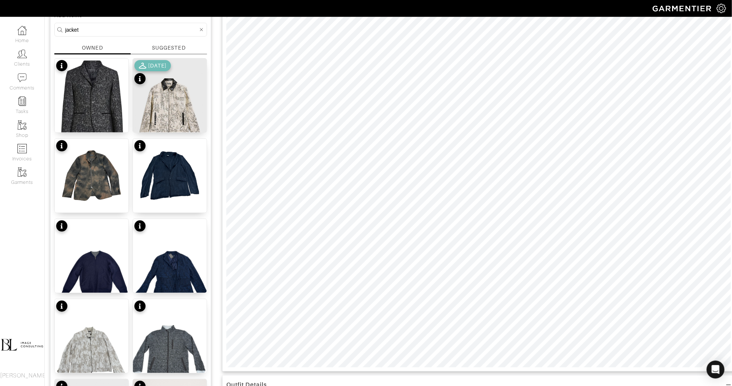
scroll to position [66, 0]
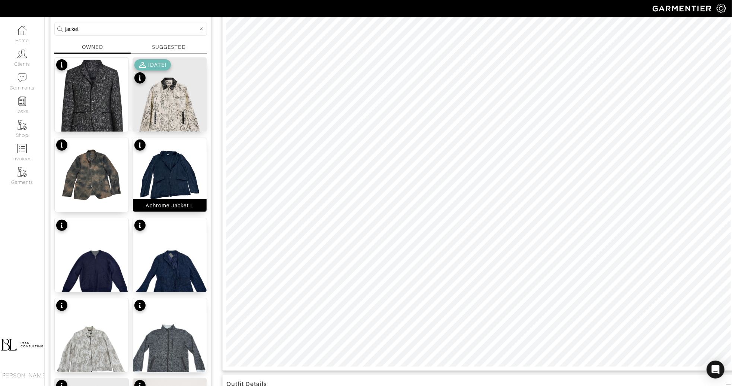
type input "3"
click at [133, 34] on form "jacket" at bounding box center [130, 29] width 153 height 14
click at [133, 33] on form "jacket" at bounding box center [130, 29] width 153 height 14
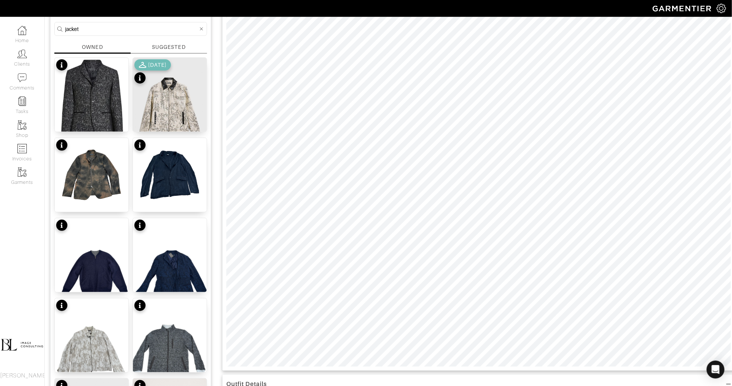
click at [133, 30] on input "jacket" at bounding box center [131, 28] width 133 height 9
type input "shoes"
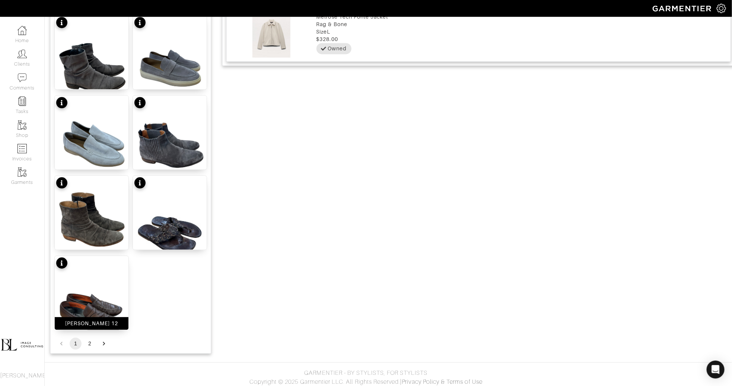
scroll to position [832, 0]
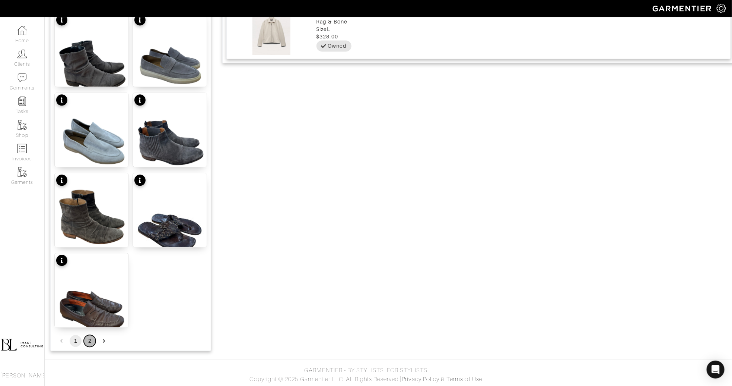
click at [91, 343] on button "2" at bounding box center [90, 341] width 12 height 12
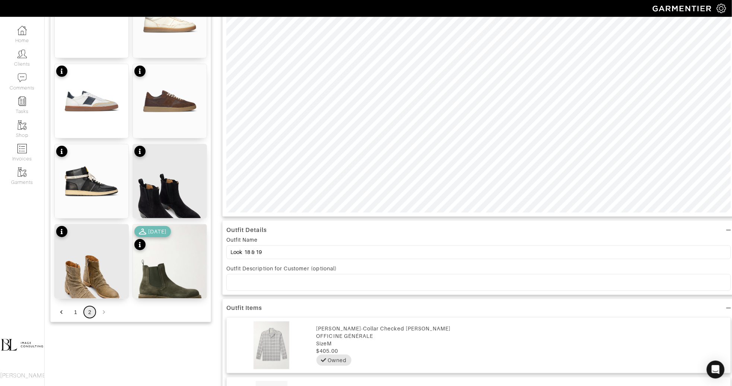
scroll to position [82, 0]
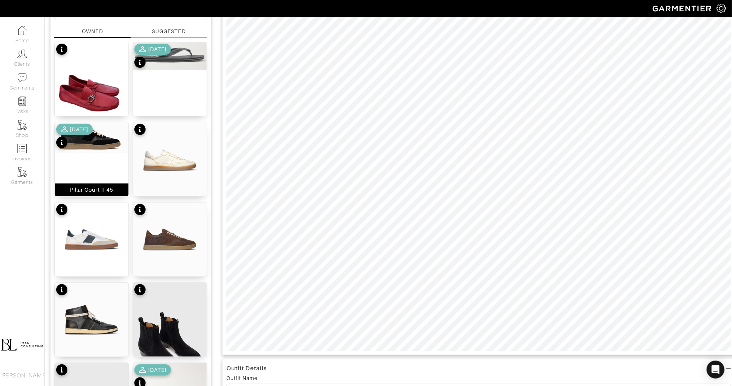
click at [102, 167] on div "Pillar Court II 45" at bounding box center [91, 159] width 75 height 75
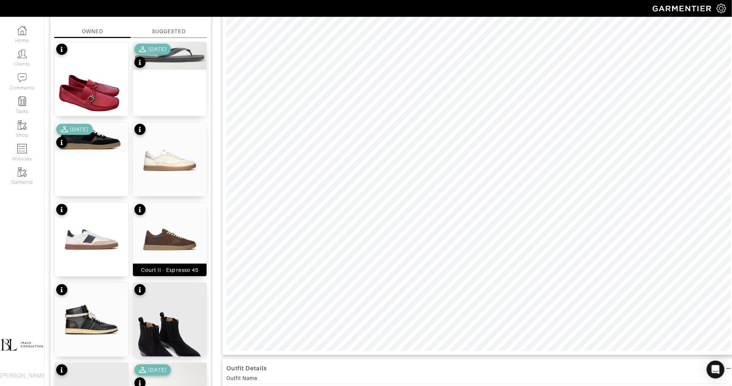
click at [194, 233] on img at bounding box center [170, 239] width 74 height 74
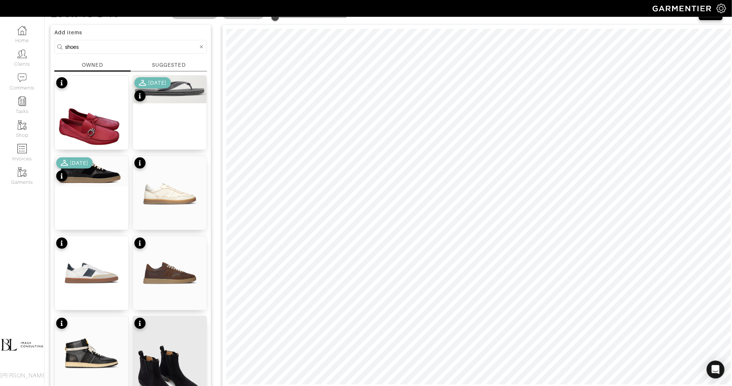
scroll to position [42, 0]
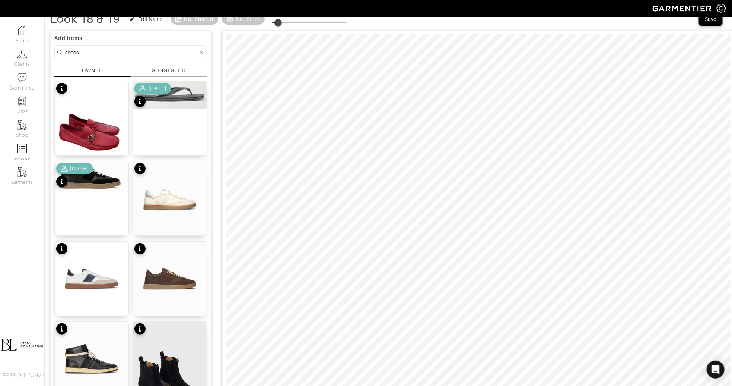
type input "10"
click at [281, 21] on span at bounding box center [278, 22] width 7 height 7
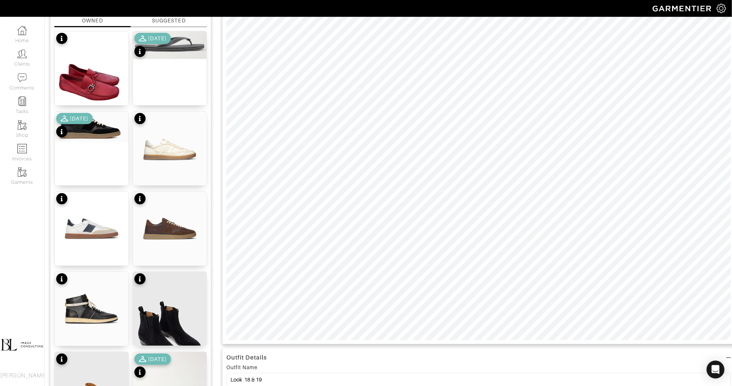
scroll to position [61, 0]
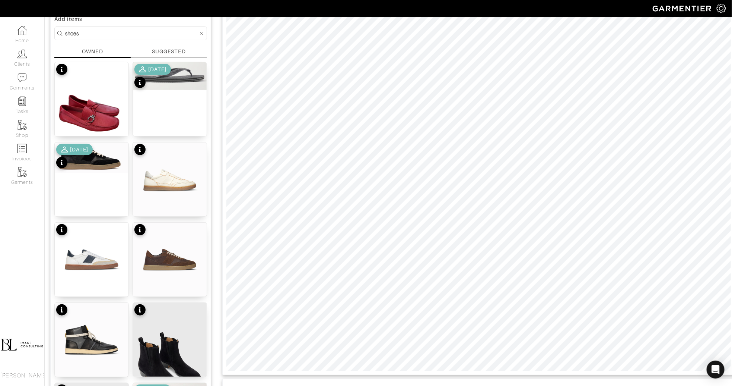
type input "13"
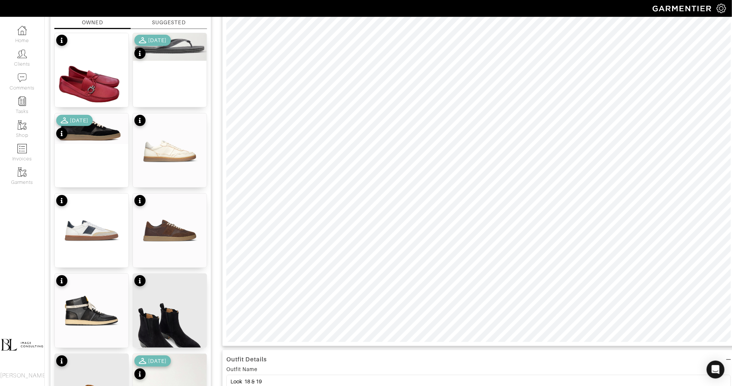
scroll to position [0, 0]
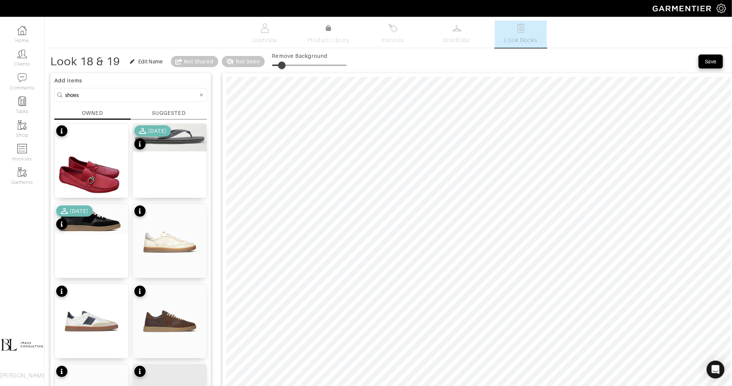
click at [707, 60] on div "Save" at bounding box center [711, 61] width 12 height 7
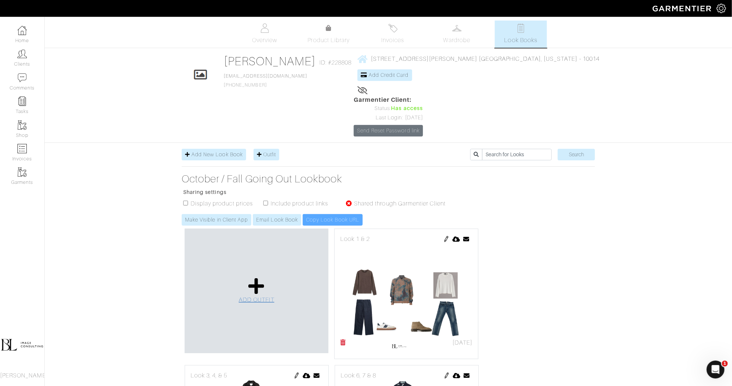
click at [257, 277] on icon at bounding box center [256, 286] width 16 height 18
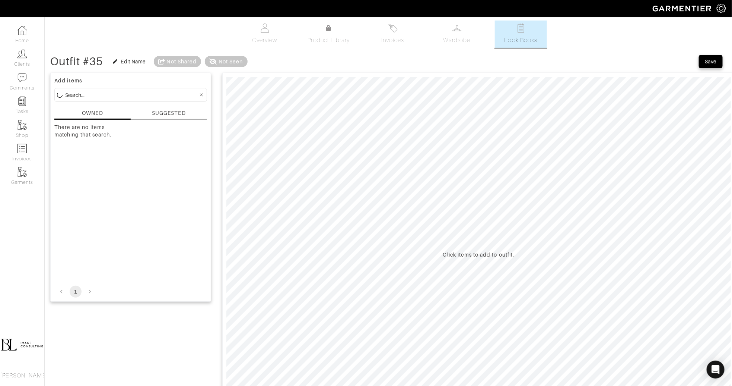
scroll to position [164, 0]
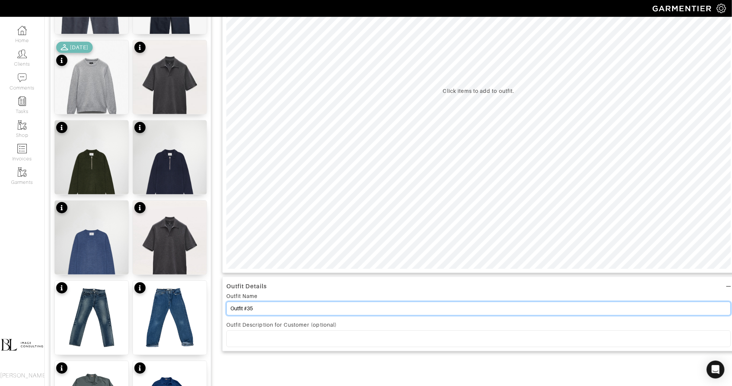
click at [278, 310] on input "Outfit #35" at bounding box center [479, 308] width 505 height 14
paste input "Look 15. 16 & 17"
click at [250, 309] on input "Look 15. 16 & 17" at bounding box center [479, 308] width 505 height 14
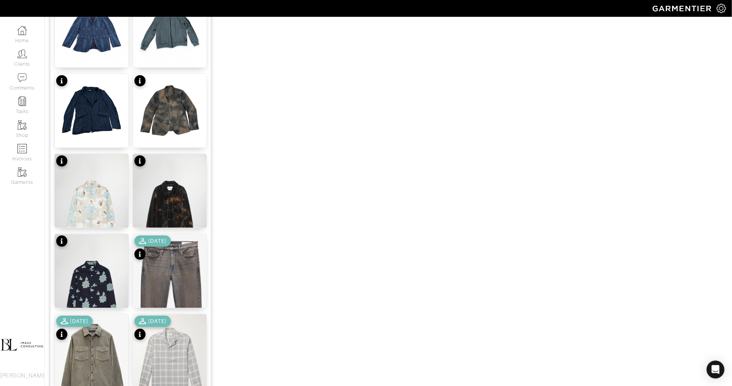
scroll to position [693, 0]
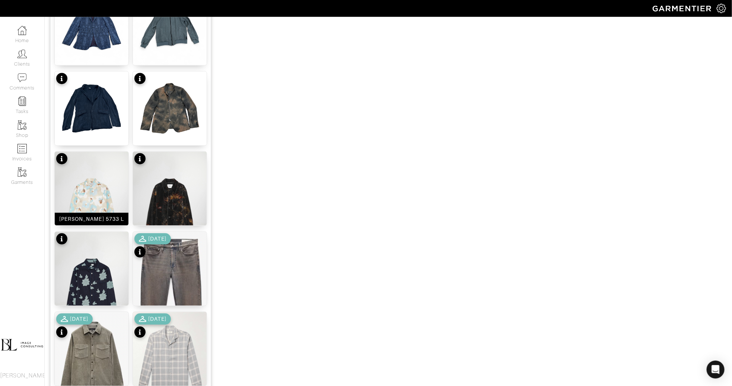
type input "Look 20 & 21"
click at [99, 199] on img at bounding box center [92, 207] width 74 height 111
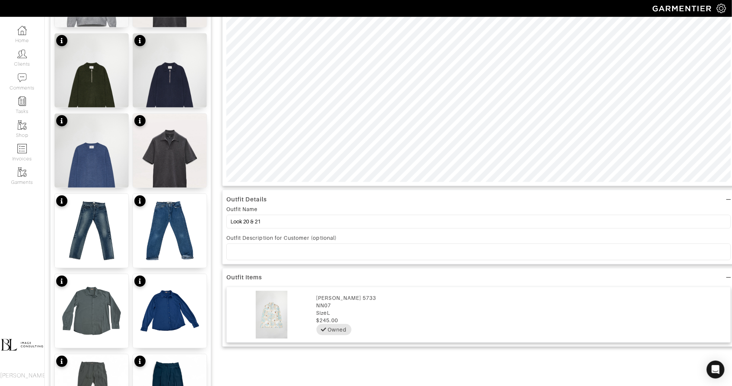
scroll to position [0, 0]
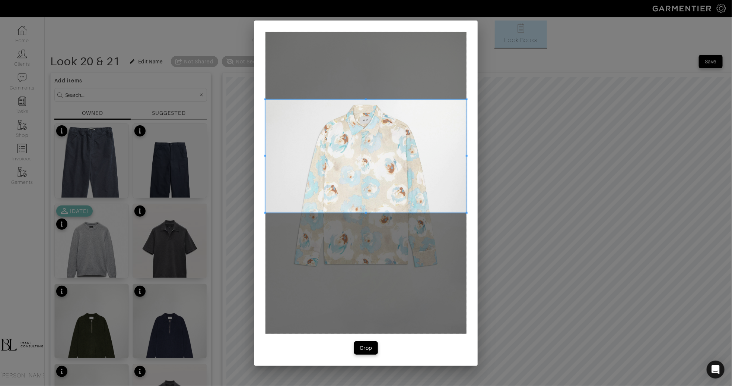
click at [376, 140] on span at bounding box center [366, 155] width 201 height 113
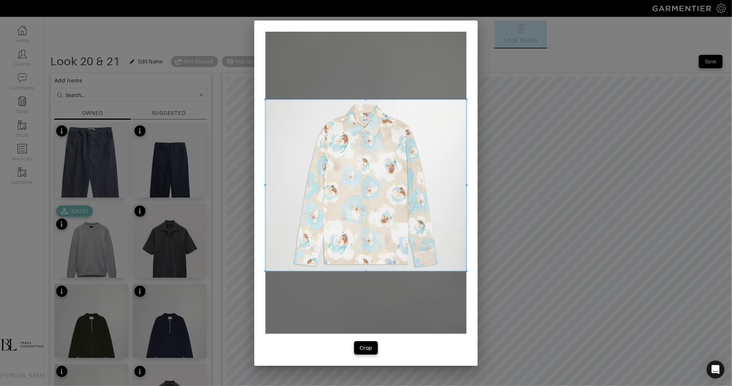
click at [384, 272] on span at bounding box center [366, 271] width 201 height 2
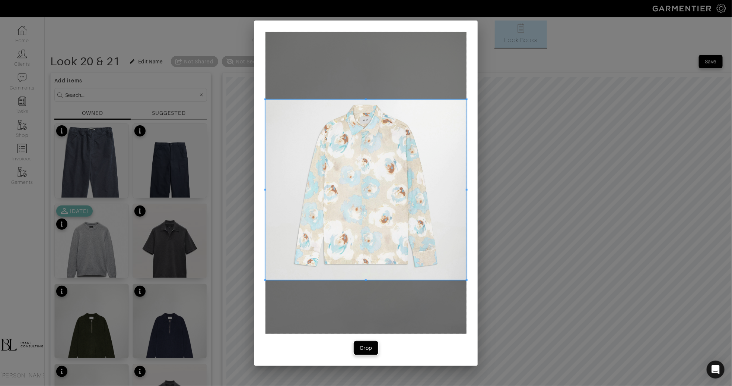
click at [365, 343] on button "Crop" at bounding box center [366, 347] width 24 height 13
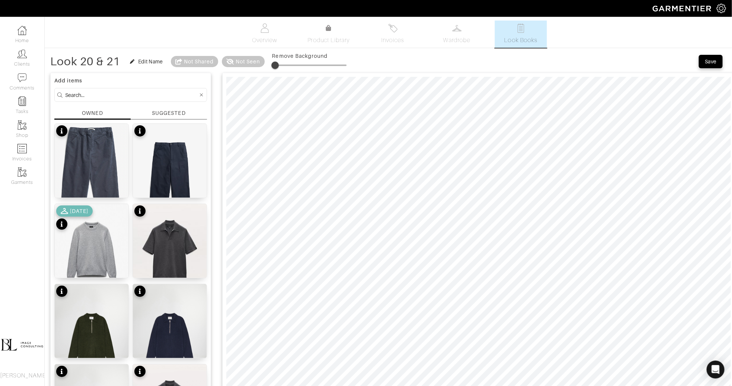
type input "0"
drag, startPoint x: 275, startPoint y: 64, endPoint x: 270, endPoint y: 67, distance: 5.0
click at [270, 67] on span at bounding box center [272, 64] width 7 height 7
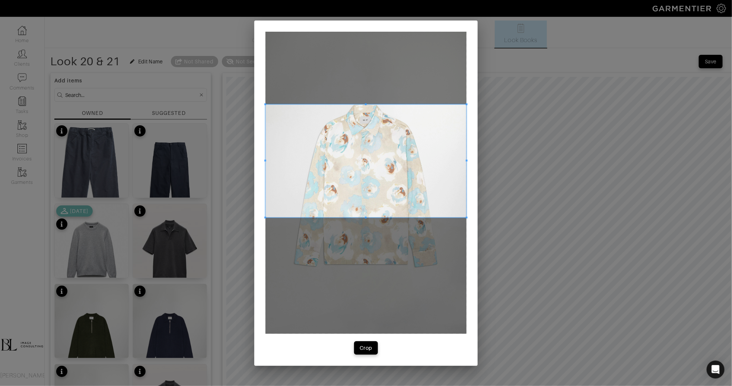
click at [400, 167] on span at bounding box center [366, 160] width 201 height 113
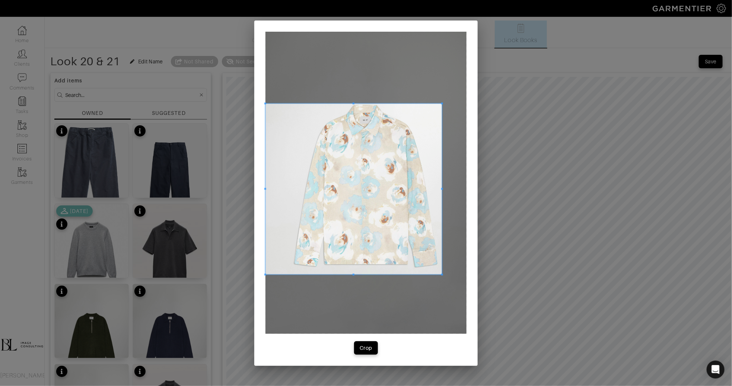
click at [442, 274] on span at bounding box center [442, 274] width 2 height 2
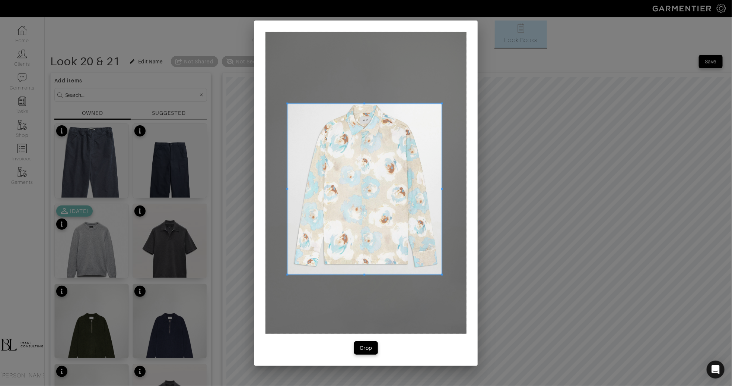
click at [288, 270] on span at bounding box center [287, 188] width 2 height 171
click at [376, 346] on button "Crop" at bounding box center [366, 347] width 24 height 13
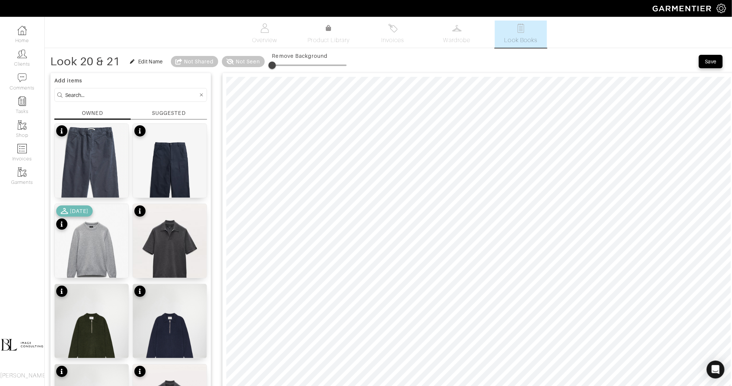
click at [111, 94] on input at bounding box center [131, 94] width 133 height 9
type input "jacket"
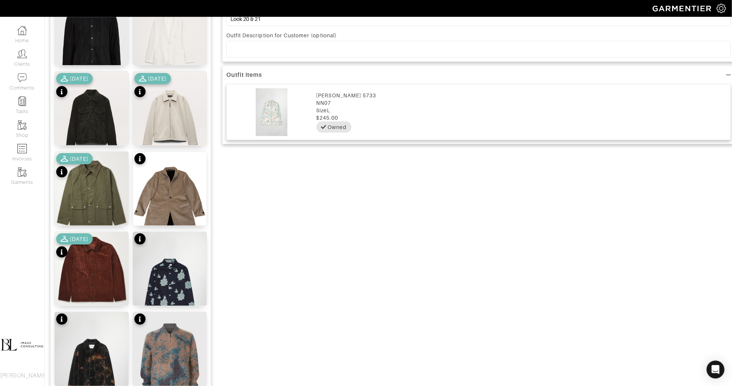
scroll to position [454, 0]
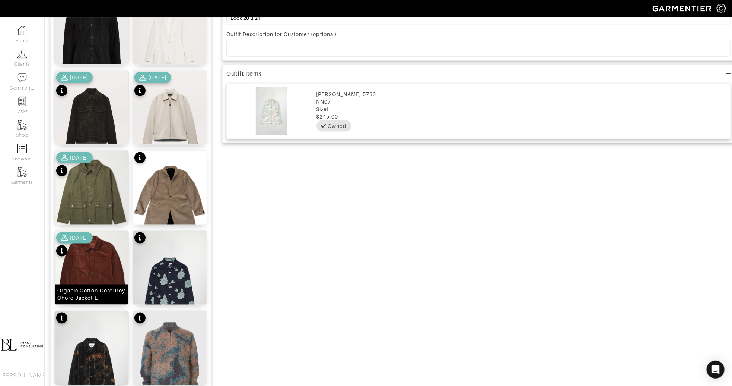
click at [104, 260] on img at bounding box center [92, 269] width 74 height 76
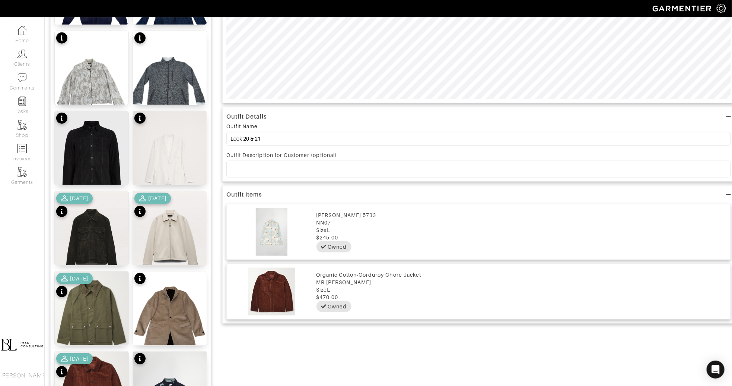
scroll to position [0, 0]
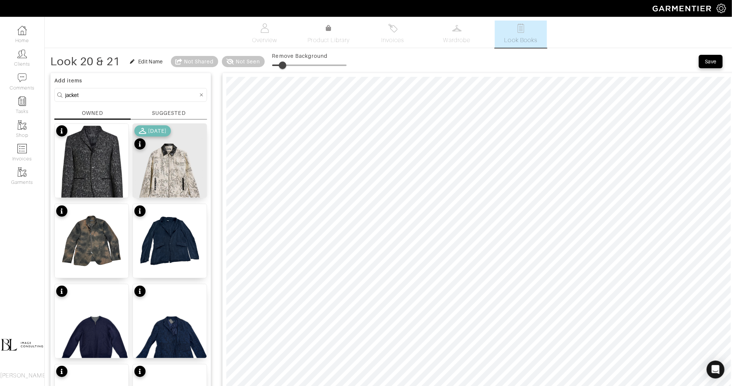
drag, startPoint x: 276, startPoint y: 63, endPoint x: 284, endPoint y: 63, distance: 8.2
click at [284, 63] on span at bounding box center [282, 64] width 7 height 7
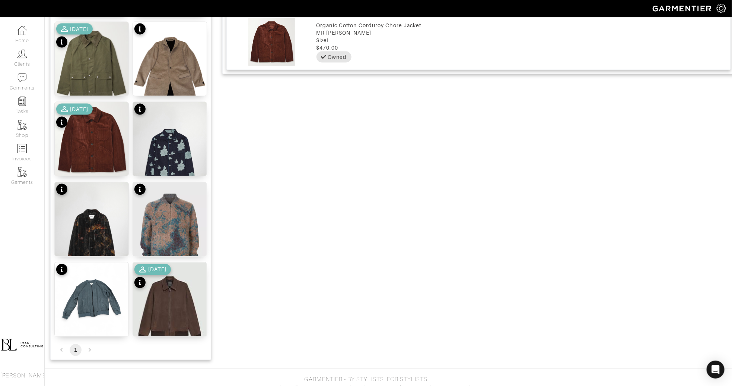
scroll to position [589, 0]
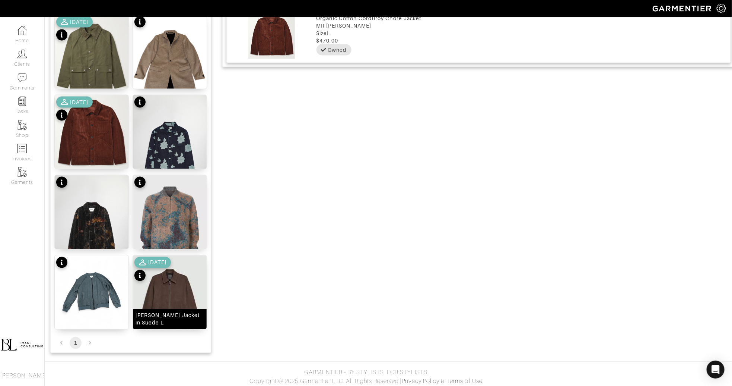
click at [154, 291] on img at bounding box center [170, 301] width 74 height 92
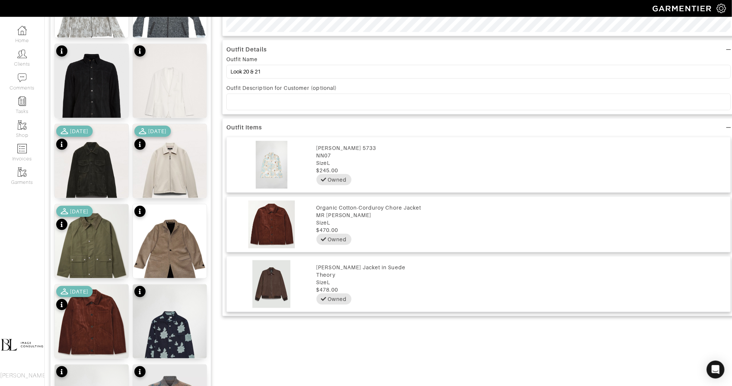
scroll to position [0, 0]
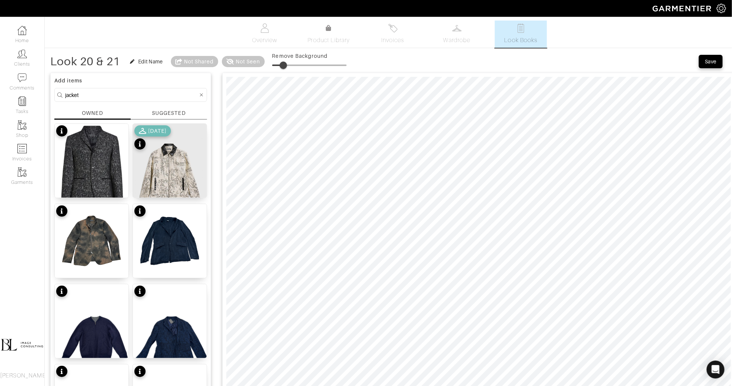
click at [285, 68] on span at bounding box center [283, 64] width 7 height 7
type input "14"
click at [96, 94] on input "jacket" at bounding box center [131, 94] width 133 height 9
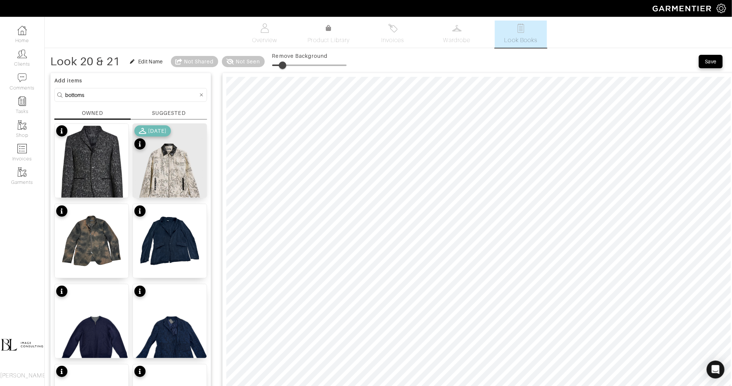
type input "bottoms"
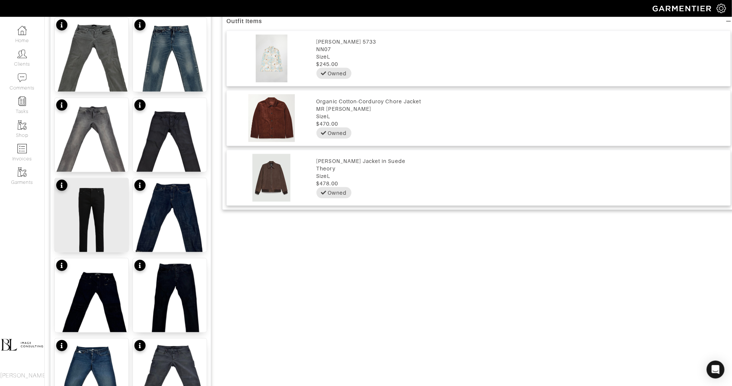
scroll to position [507, 0]
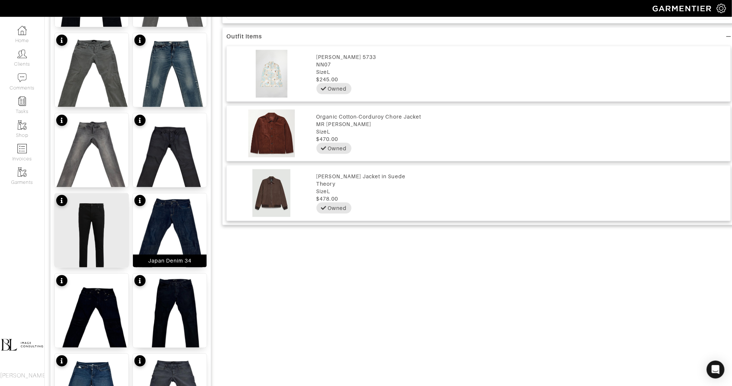
click at [174, 225] on img at bounding box center [170, 242] width 74 height 98
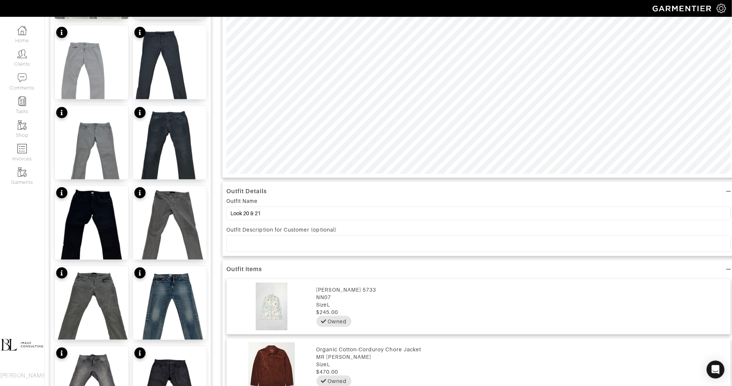
scroll to position [0, 0]
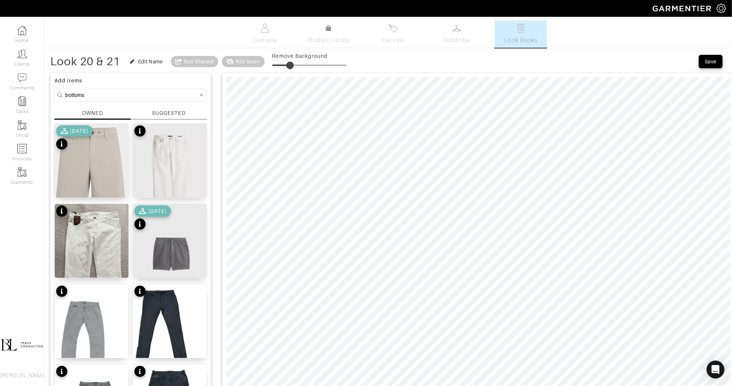
drag, startPoint x: 286, startPoint y: 66, endPoint x: 294, endPoint y: 66, distance: 8.6
click at [294, 66] on span at bounding box center [289, 64] width 7 height 7
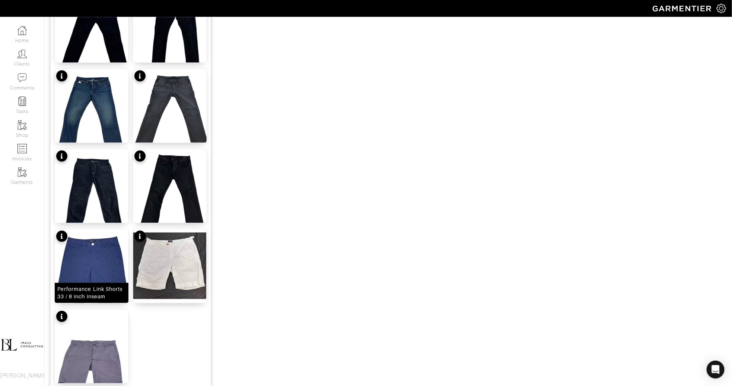
scroll to position [832, 0]
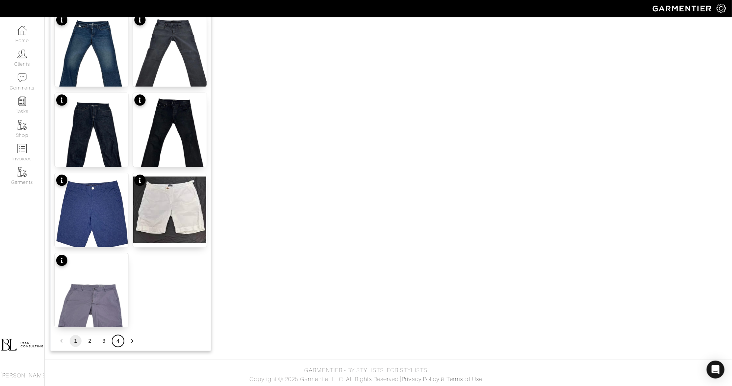
click at [113, 338] on button "4" at bounding box center [118, 341] width 12 height 12
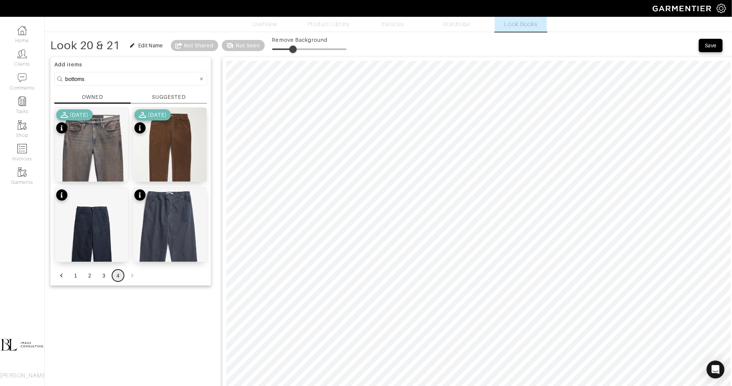
scroll to position [18, 0]
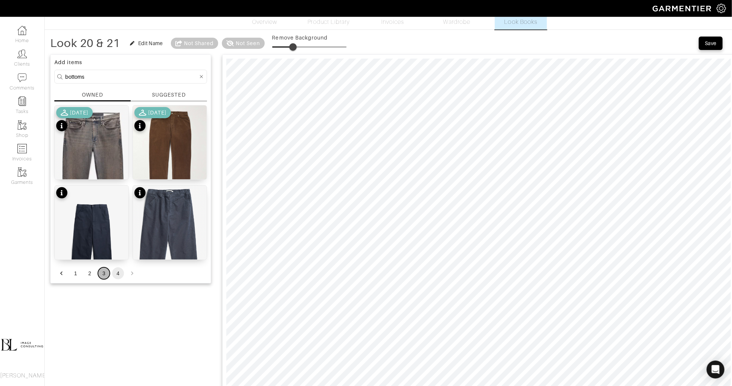
click at [102, 273] on button "3" at bounding box center [104, 273] width 12 height 12
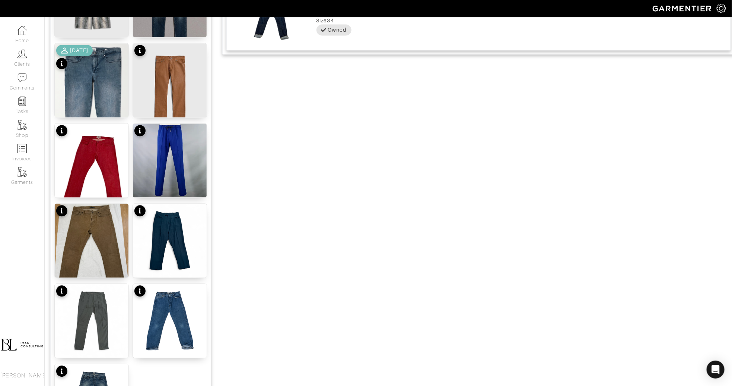
scroll to position [832, 0]
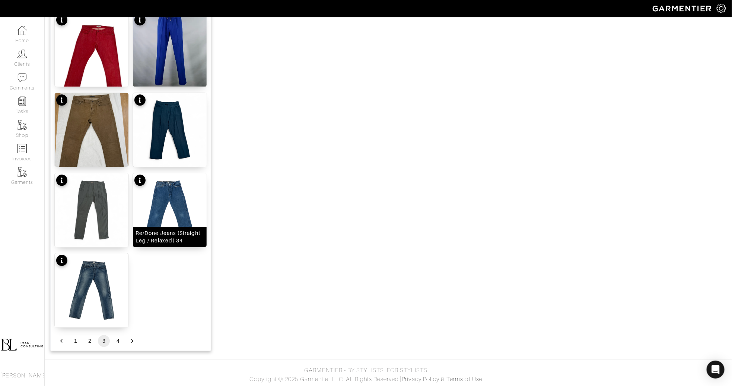
click at [187, 217] on img at bounding box center [170, 210] width 74 height 74
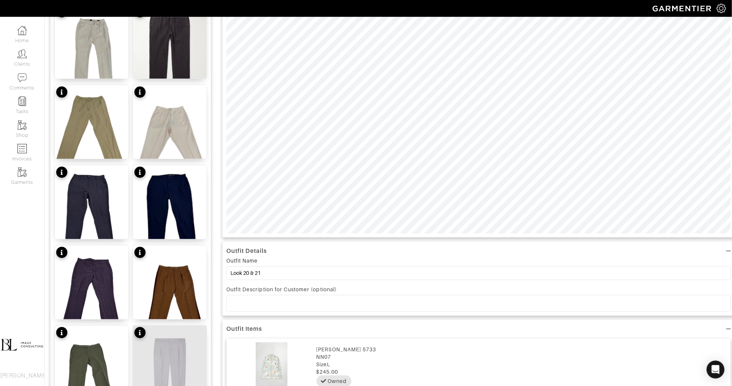
scroll to position [0, 0]
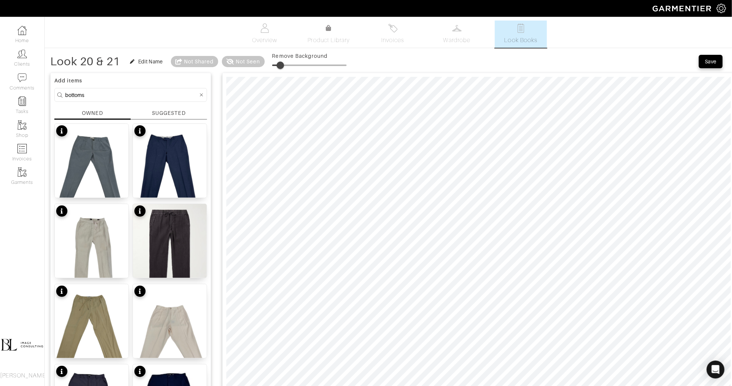
drag, startPoint x: 293, startPoint y: 62, endPoint x: 282, endPoint y: 63, distance: 11.2
click at [282, 63] on span at bounding box center [280, 64] width 7 height 7
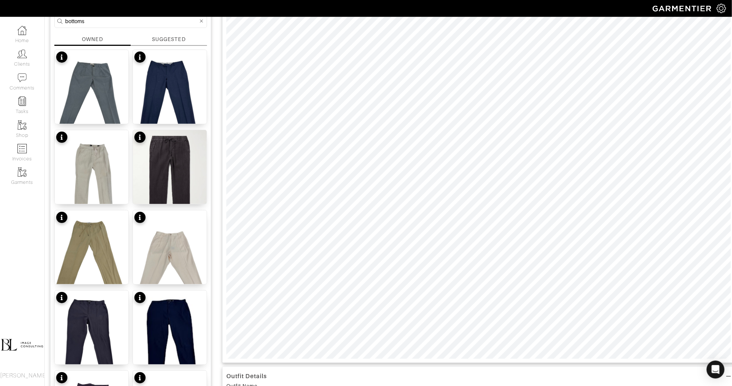
scroll to position [87, 0]
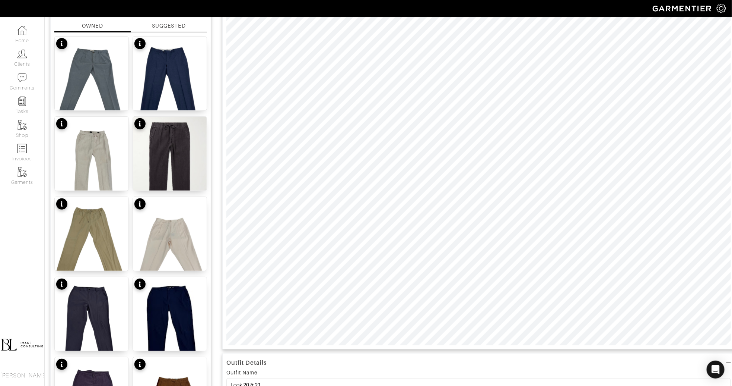
type input "28"
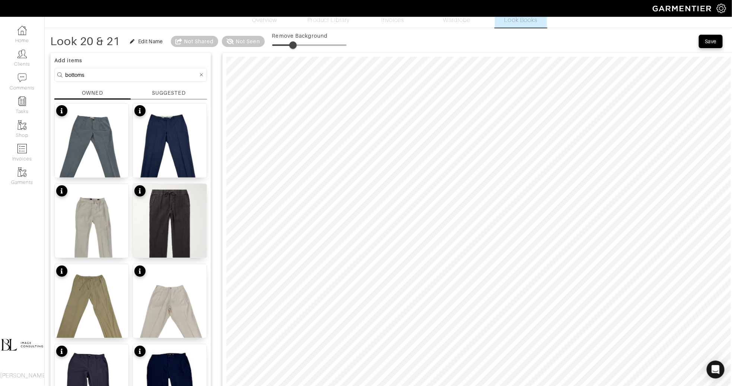
scroll to position [13, 0]
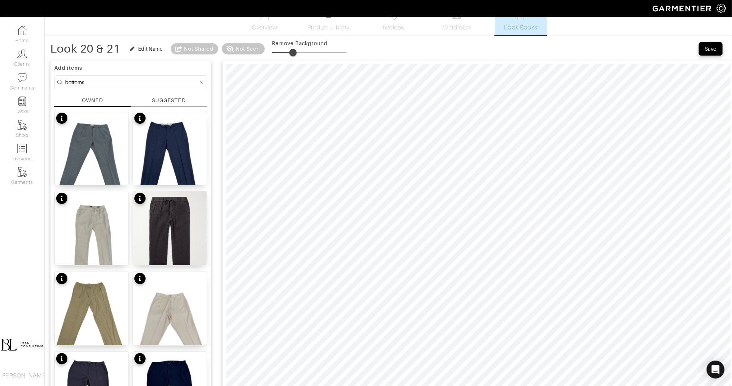
click at [140, 82] on input "bottoms" at bounding box center [131, 81] width 133 height 9
type input "shoes"
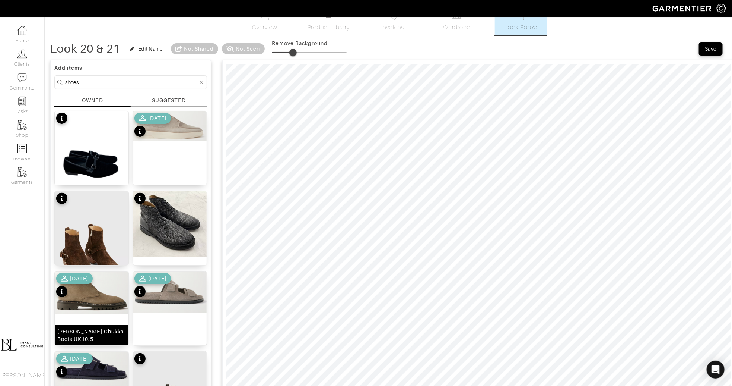
click at [107, 291] on img at bounding box center [92, 292] width 74 height 43
type input "30"
click at [295, 50] on span at bounding box center [294, 52] width 7 height 7
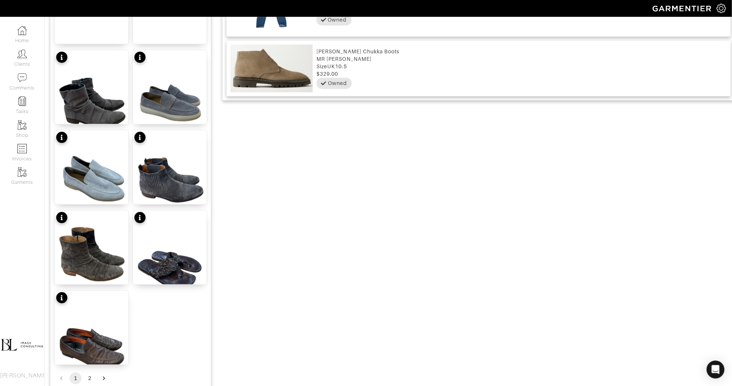
scroll to position [798, 0]
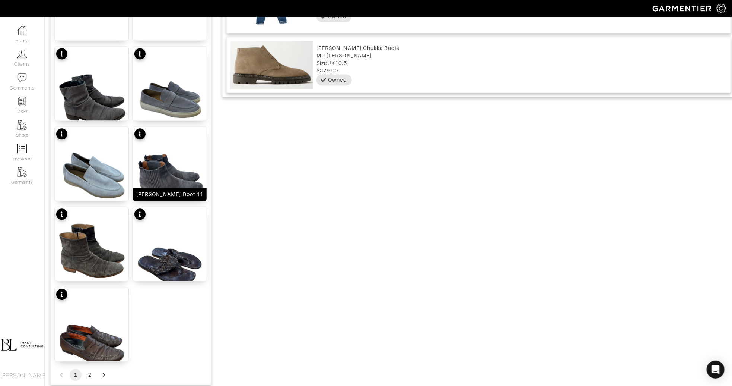
click at [189, 166] on img at bounding box center [170, 176] width 74 height 98
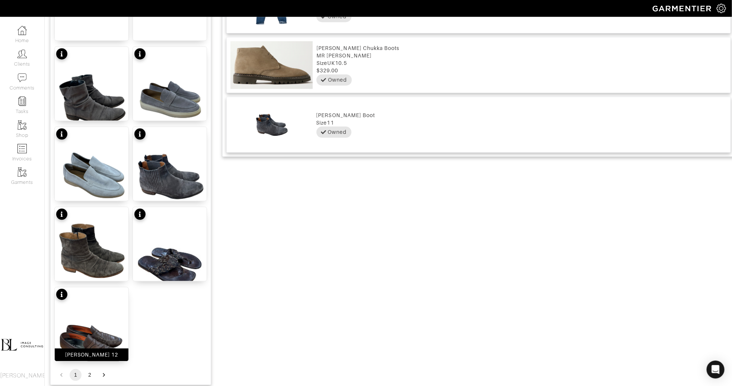
scroll to position [832, 0]
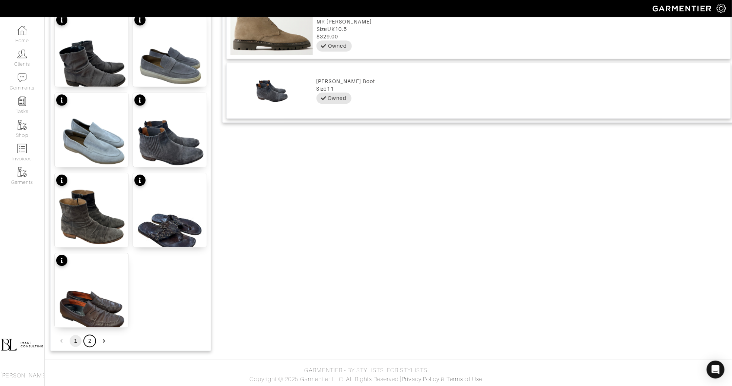
click at [86, 336] on button "2" at bounding box center [90, 341] width 12 height 12
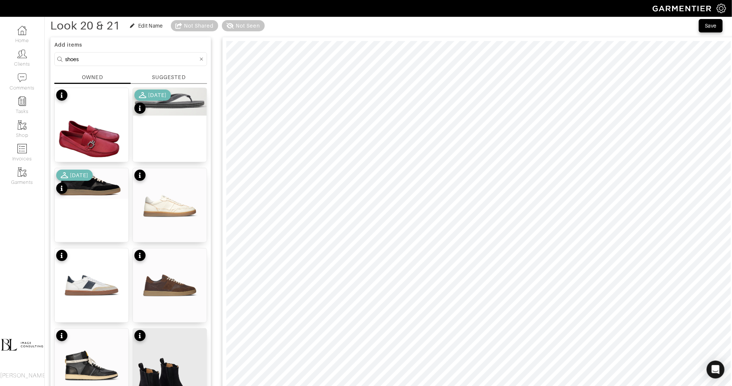
scroll to position [215, 0]
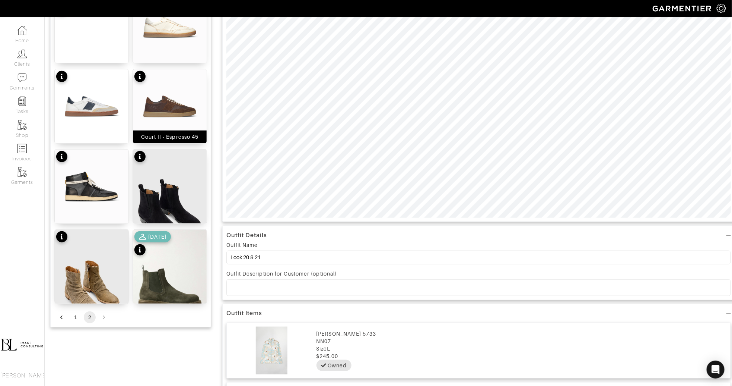
click at [175, 122] on img at bounding box center [170, 106] width 74 height 74
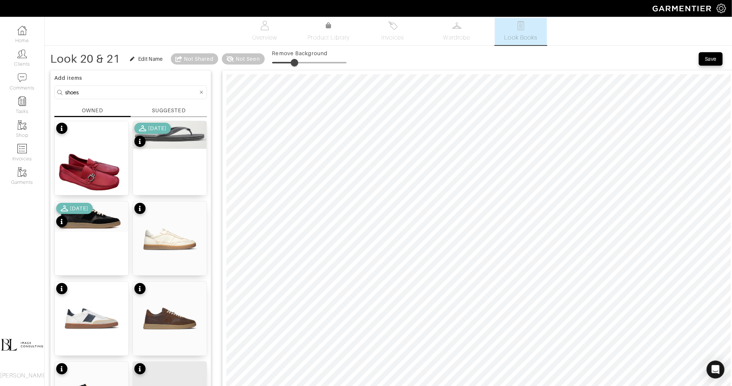
scroll to position [0, 0]
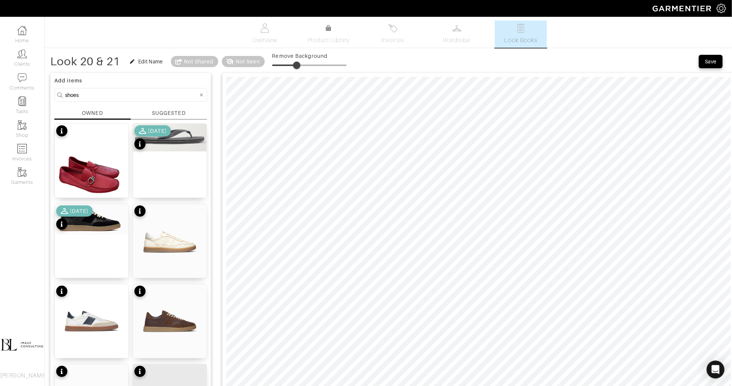
click at [298, 67] on span at bounding box center [296, 64] width 7 height 7
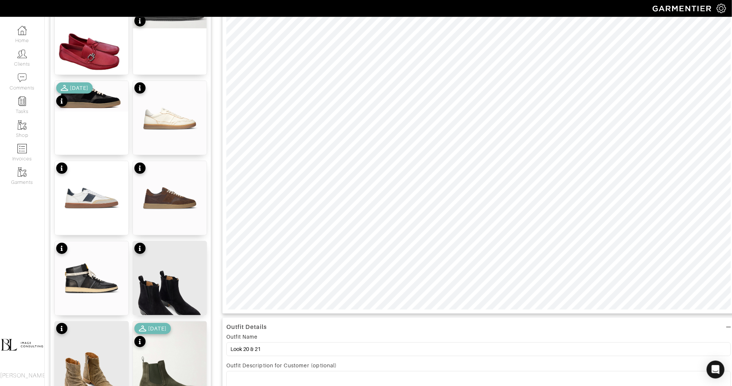
scroll to position [142, 0]
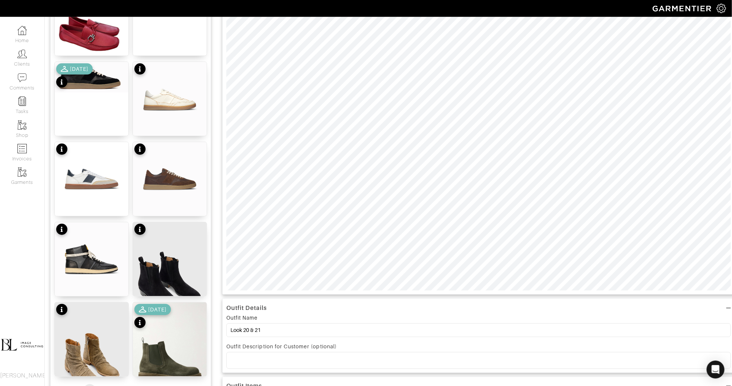
type input "33"
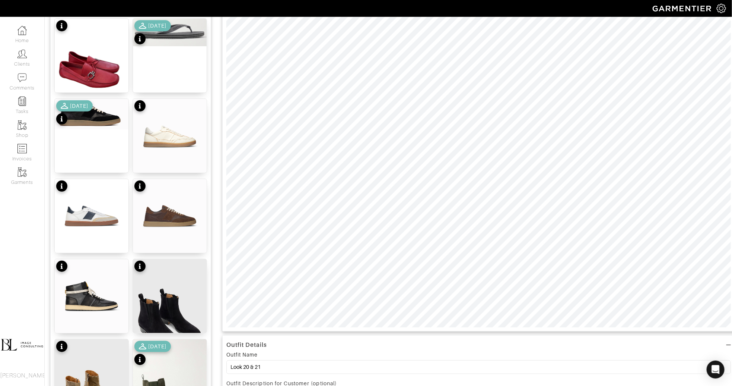
scroll to position [6, 0]
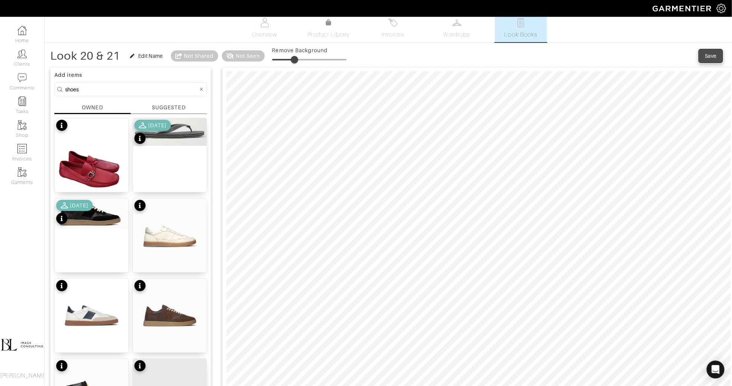
click at [700, 50] on button "Save" at bounding box center [711, 55] width 24 height 13
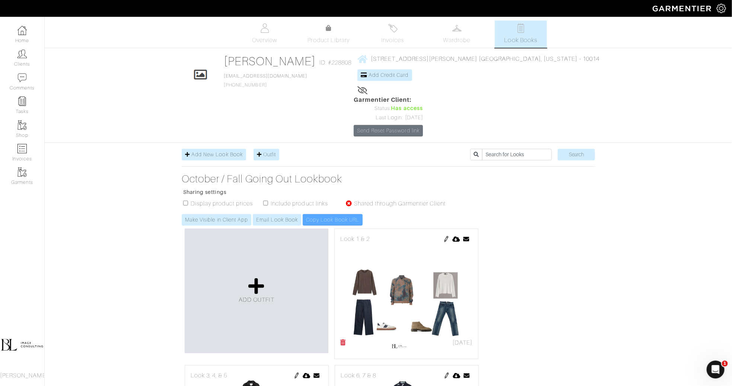
click at [267, 200] on input "checkbox" at bounding box center [265, 202] width 5 height 5
checkbox input "true"
click at [229, 214] on link "Make Visible in Client App" at bounding box center [217, 220] width 70 height 12
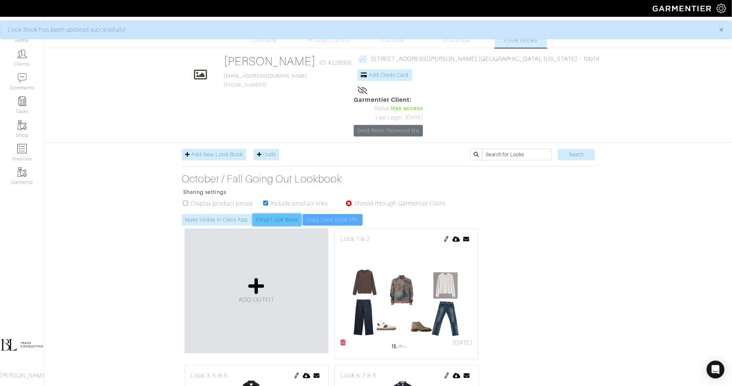
click at [277, 214] on link "Email Look Book" at bounding box center [277, 220] width 48 height 12
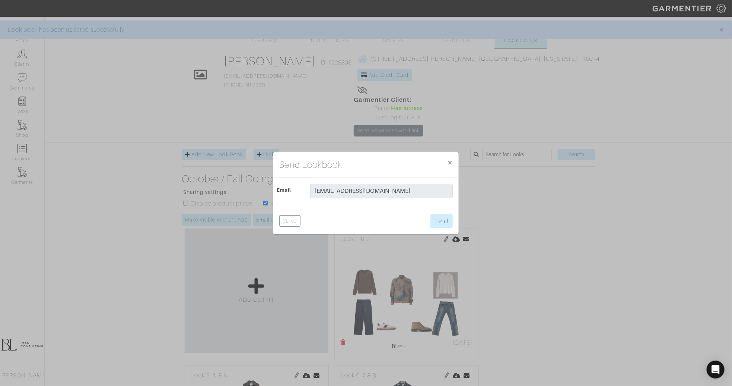
click at [456, 223] on div "Cancel Send" at bounding box center [366, 221] width 186 height 26
click at [443, 218] on button "Send" at bounding box center [442, 221] width 22 height 14
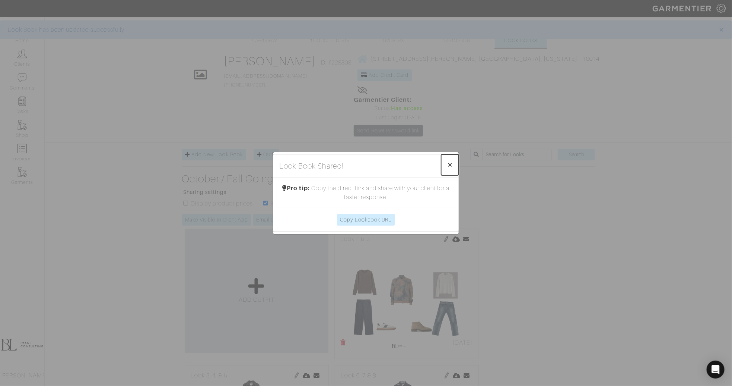
click at [452, 163] on span "×" at bounding box center [450, 164] width 6 height 10
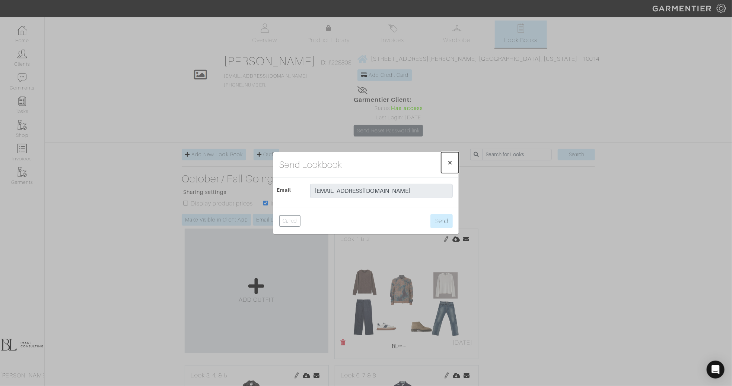
click at [452, 163] on span "×" at bounding box center [450, 162] width 6 height 10
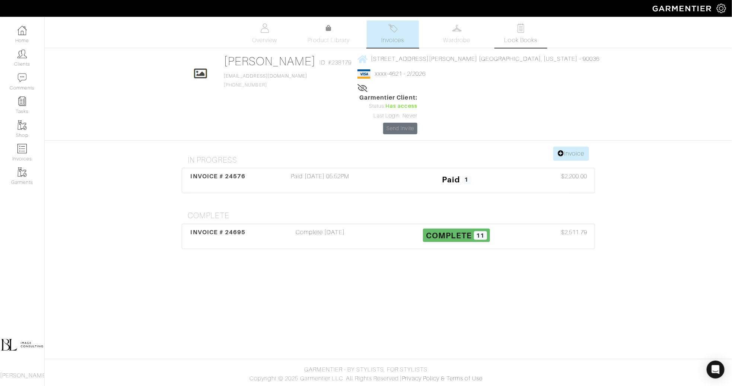
click at [536, 42] on span "Look Books" at bounding box center [521, 40] width 33 height 9
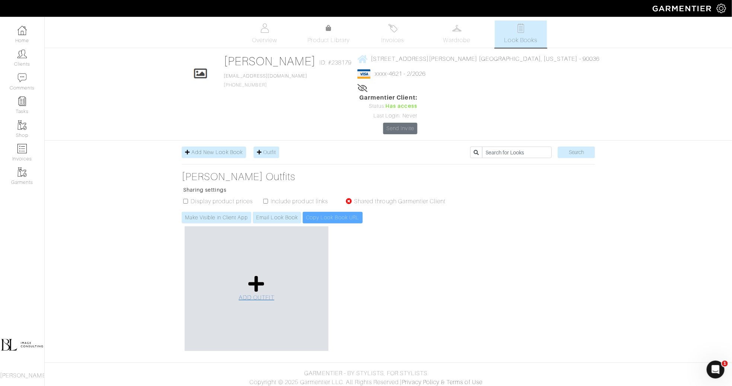
click at [250, 294] on span "ADD OUTFIT" at bounding box center [257, 297] width 36 height 7
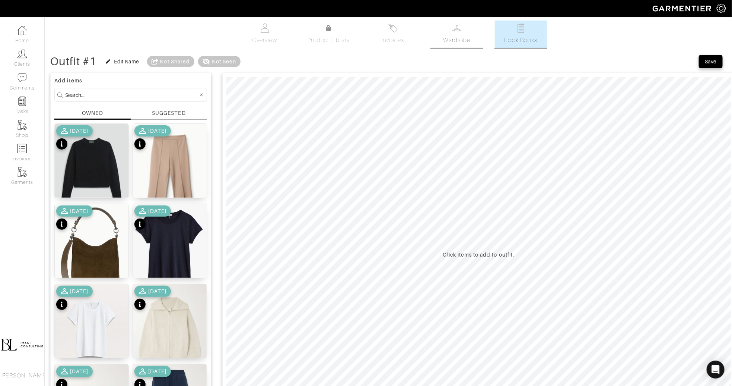
click at [457, 29] on img at bounding box center [457, 27] width 9 height 9
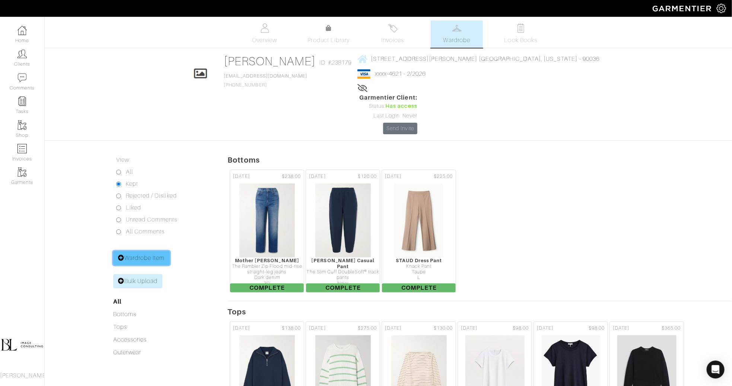
click at [135, 251] on link "Wardrobe Item" at bounding box center [141, 258] width 57 height 14
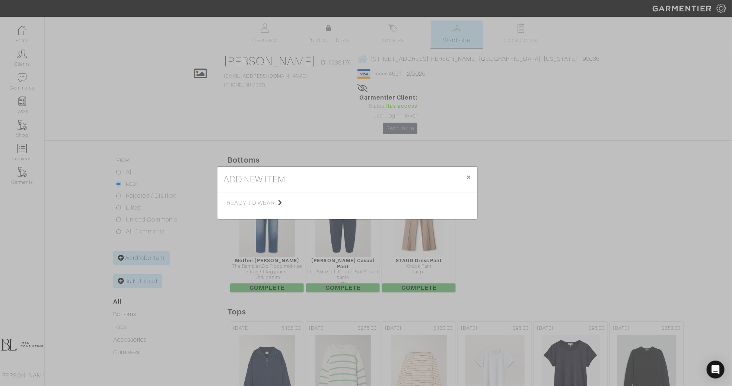
click at [272, 196] on div "ready to wear Tops Bottoms Dresses Jumpsuits Suiting Outerwear Shoes Swimwear A…" at bounding box center [348, 205] width 260 height 27
click at [270, 199] on span "ready to wear" at bounding box center [264, 202] width 75 height 9
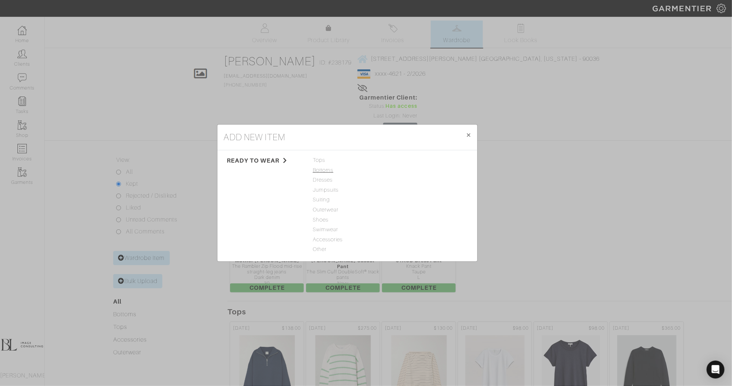
click at [325, 168] on span "Bottoms" at bounding box center [347, 170] width 69 height 8
click at [408, 188] on link "Dress Pant" at bounding box center [406, 190] width 27 height 6
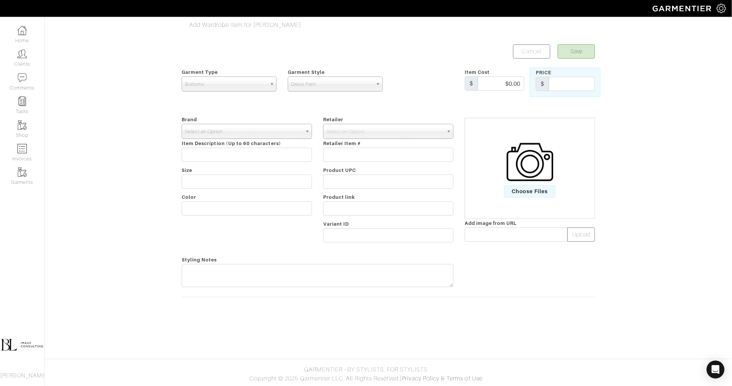
click at [191, 135] on span "Select an Option" at bounding box center [243, 131] width 117 height 15
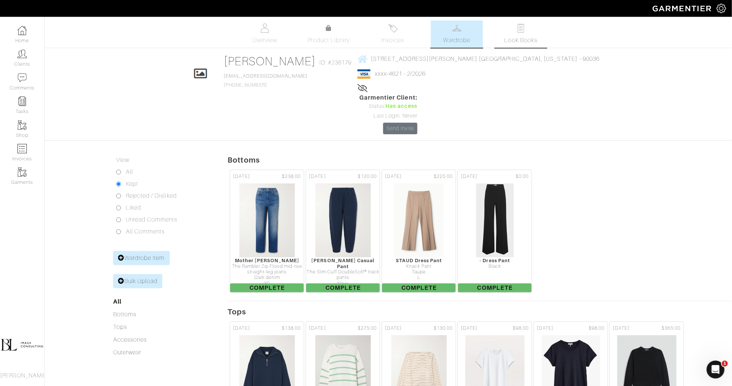
click at [528, 34] on link "Look Books" at bounding box center [521, 33] width 52 height 27
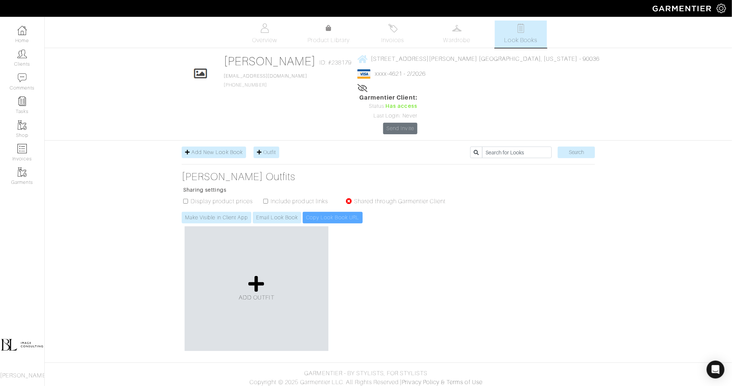
click at [234, 253] on div "ADD OUTFIT" at bounding box center [257, 288] width 144 height 124
click at [256, 275] on icon at bounding box center [256, 284] width 16 height 18
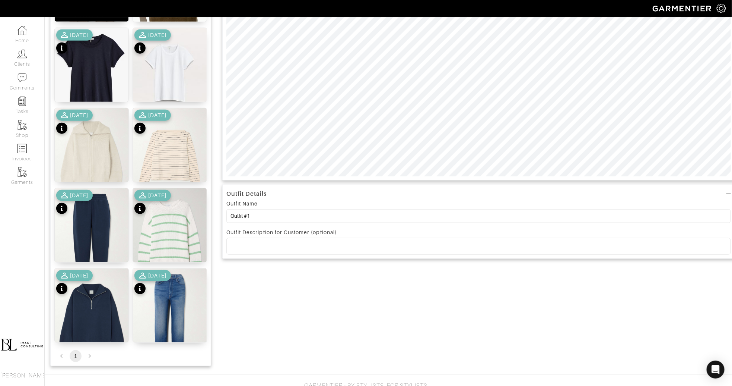
scroll to position [271, 0]
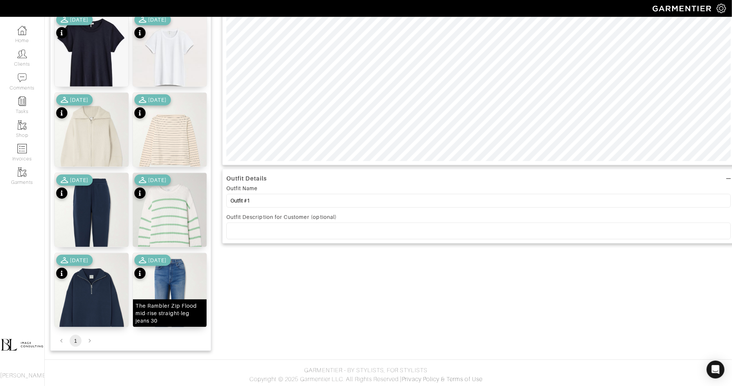
click at [177, 287] on img at bounding box center [170, 302] width 74 height 98
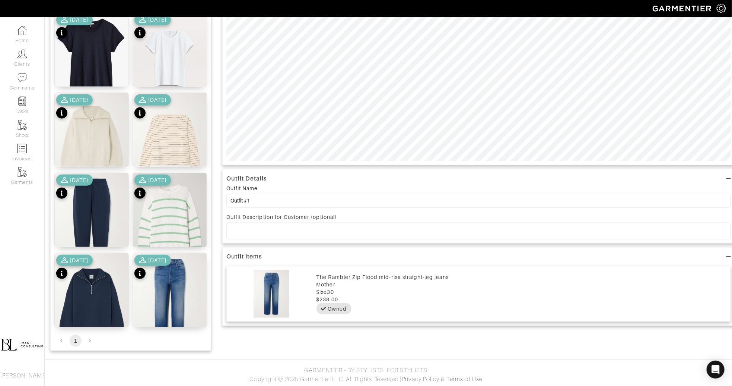
scroll to position [0, 0]
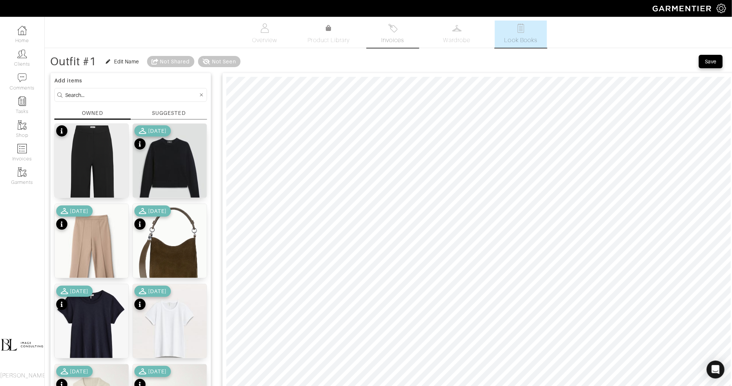
click at [389, 38] on span "Invoices" at bounding box center [392, 40] width 23 height 9
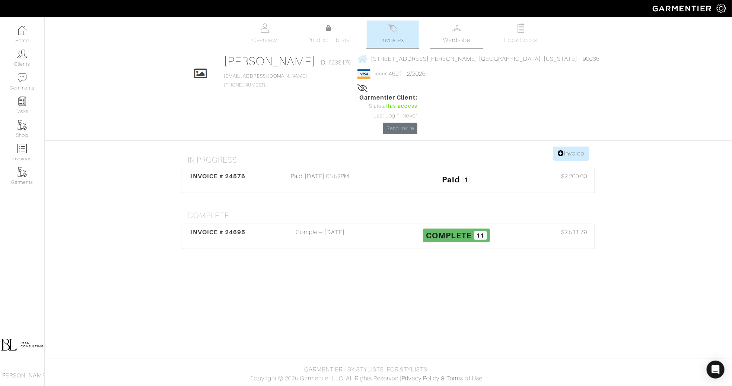
click at [461, 36] on span "Wardrobe" at bounding box center [457, 40] width 27 height 9
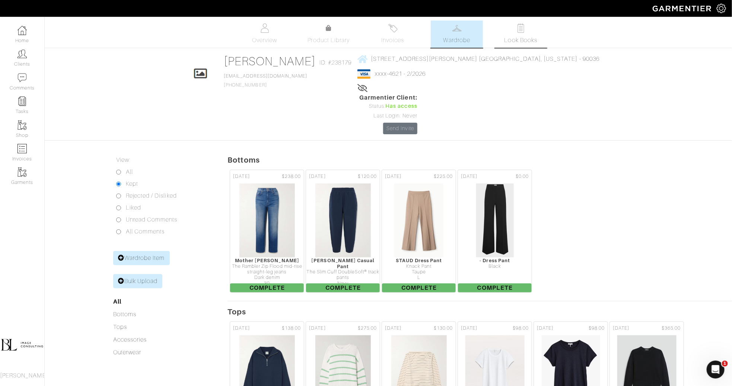
click at [517, 34] on link "Look Books" at bounding box center [521, 33] width 52 height 27
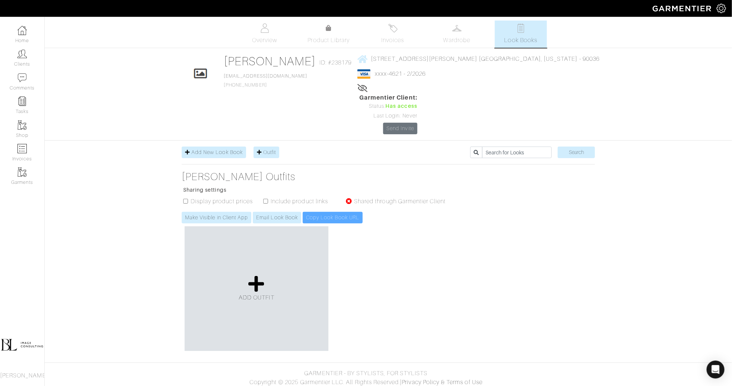
click at [260, 233] on div "ADD OUTFIT" at bounding box center [257, 288] width 144 height 124
click at [257, 275] on icon at bounding box center [256, 284] width 16 height 18
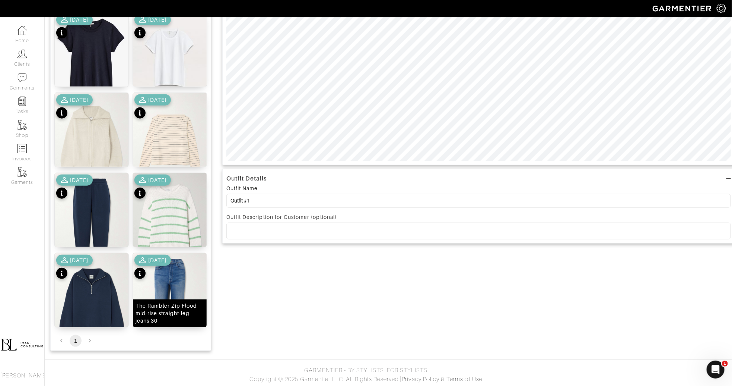
click at [186, 263] on img at bounding box center [170, 302] width 74 height 98
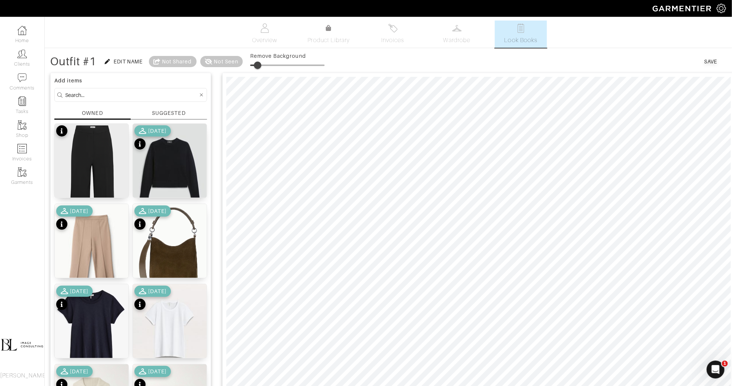
type input "15"
drag, startPoint x: 254, startPoint y: 64, endPoint x: 262, endPoint y: 64, distance: 8.2
click at [262, 64] on span at bounding box center [261, 64] width 7 height 7
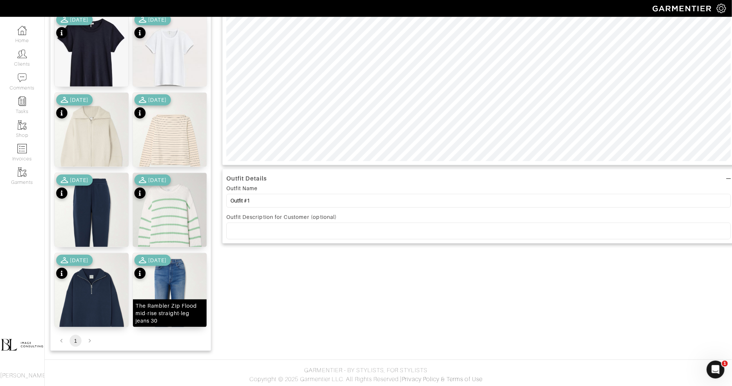
click at [181, 271] on img at bounding box center [170, 302] width 74 height 98
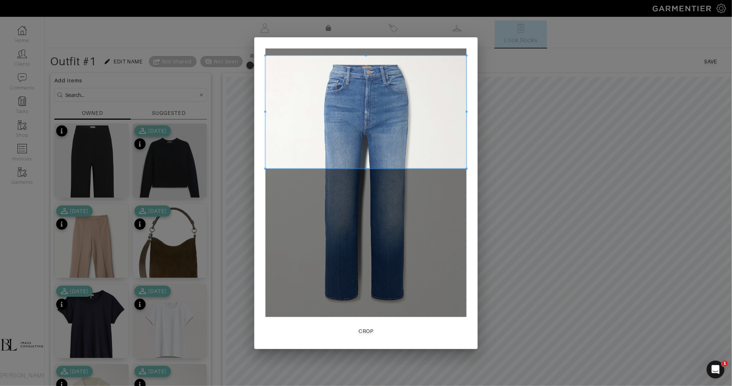
click at [342, 82] on span at bounding box center [366, 111] width 201 height 113
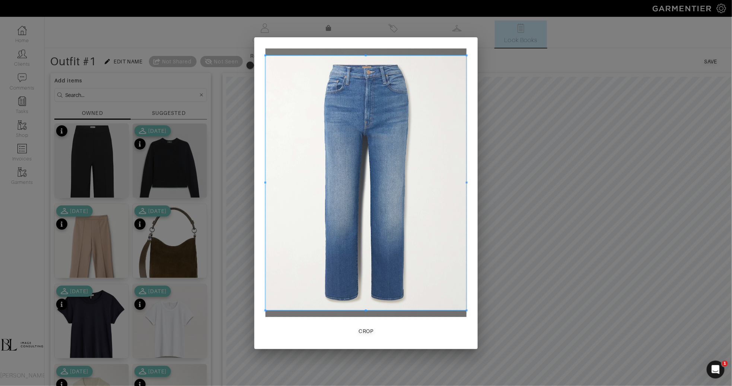
click at [342, 311] on span at bounding box center [366, 310] width 201 height 2
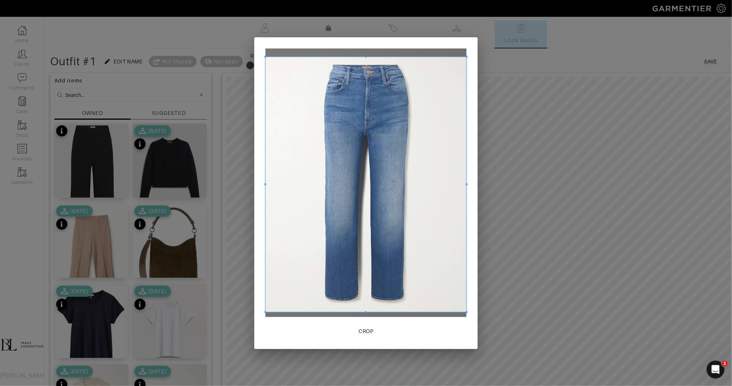
click at [309, 251] on span at bounding box center [366, 184] width 201 height 255
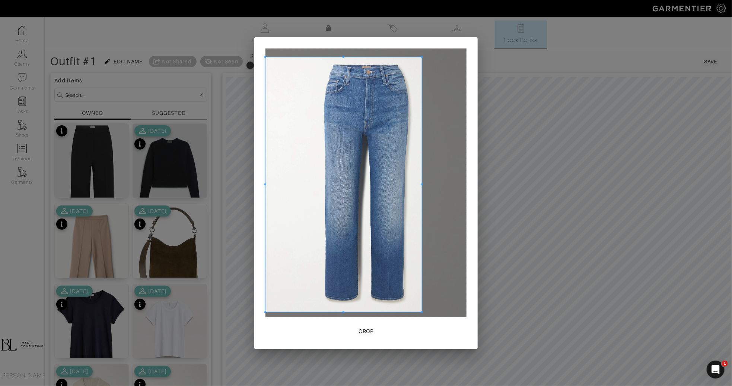
click at [421, 185] on span at bounding box center [422, 184] width 2 height 255
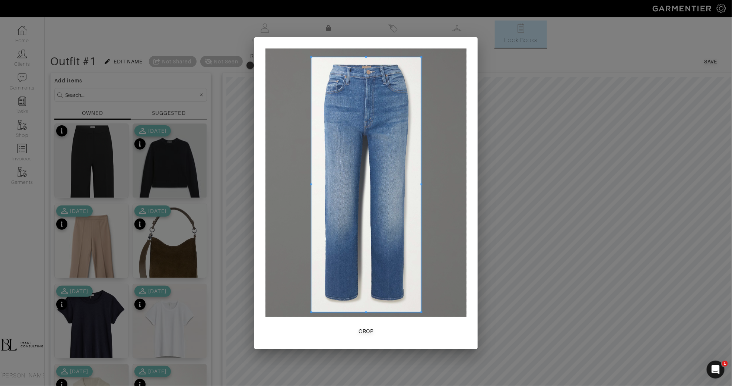
click at [311, 184] on span at bounding box center [312, 184] width 2 height 2
click at [374, 329] on span "Crop" at bounding box center [366, 330] width 18 height 7
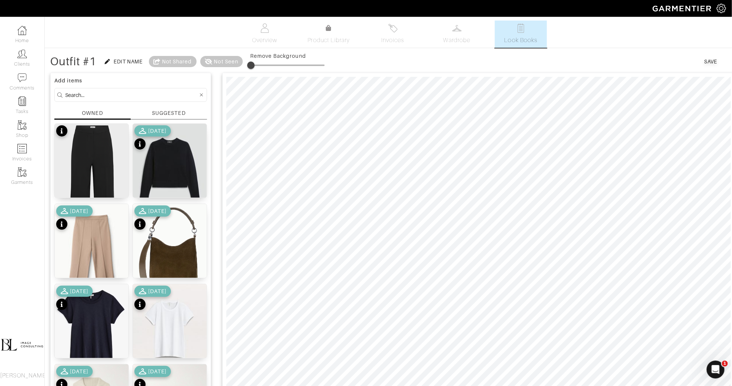
type input "2"
click at [253, 64] on span at bounding box center [251, 64] width 7 height 7
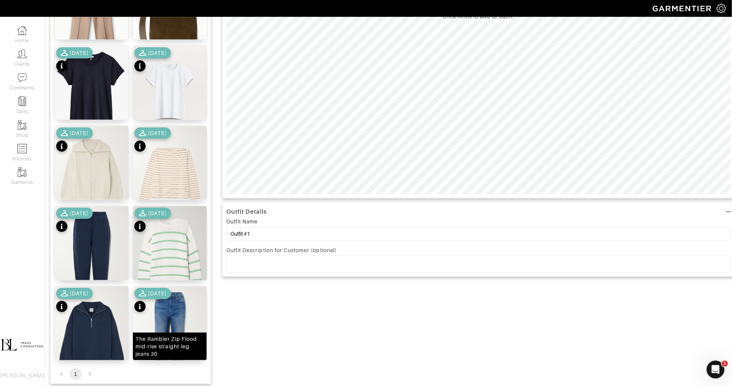
click at [171, 320] on img at bounding box center [170, 335] width 74 height 98
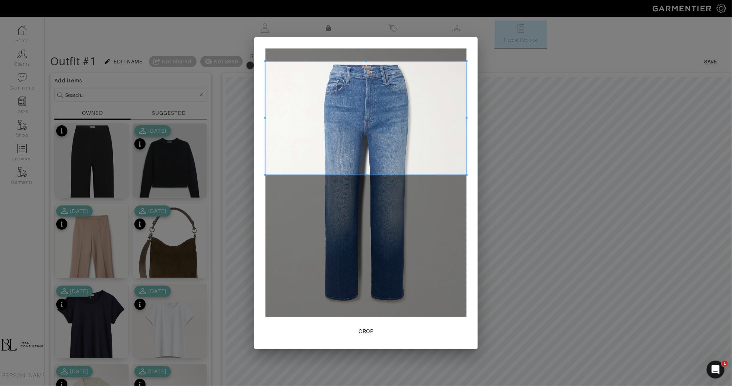
click at [374, 141] on span at bounding box center [366, 117] width 201 height 113
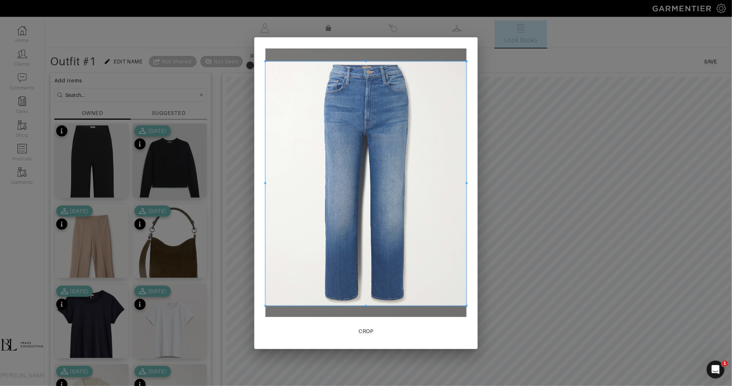
click at [395, 305] on span at bounding box center [366, 306] width 201 height 2
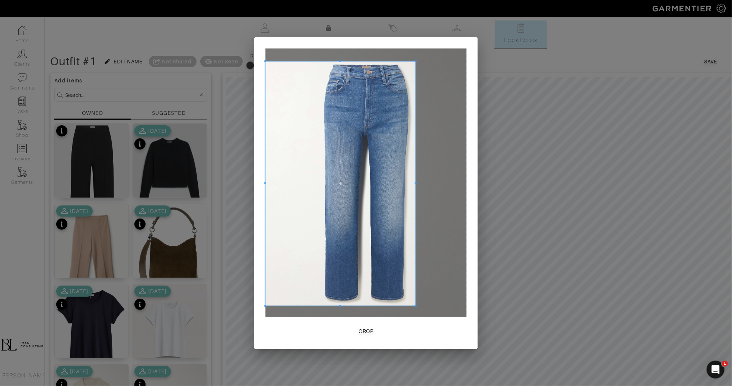
click at [416, 256] on span at bounding box center [416, 183] width 2 height 244
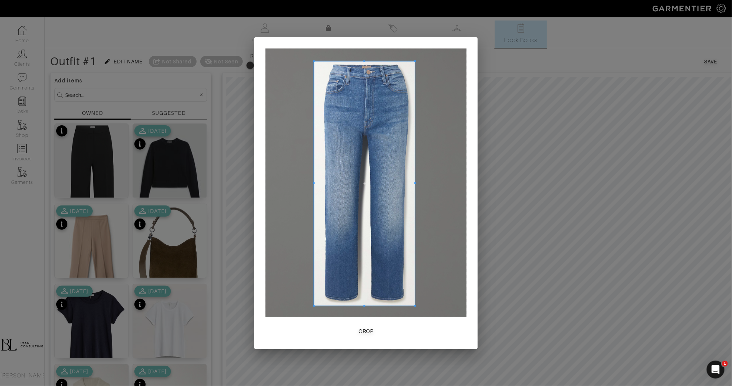
click at [314, 185] on div at bounding box center [364, 183] width 101 height 244
click at [372, 336] on button "Crop" at bounding box center [366, 330] width 24 height 13
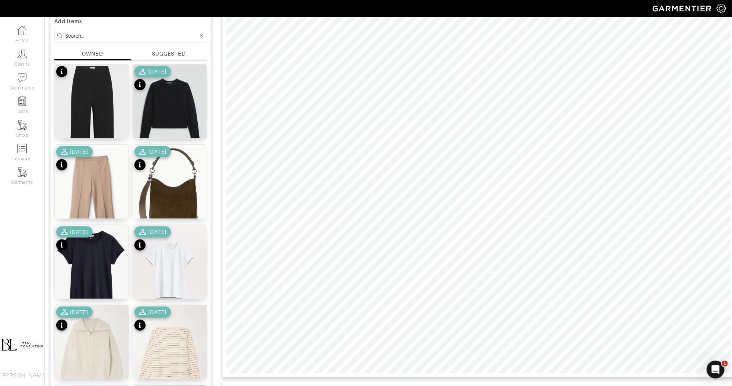
scroll to position [62, 0]
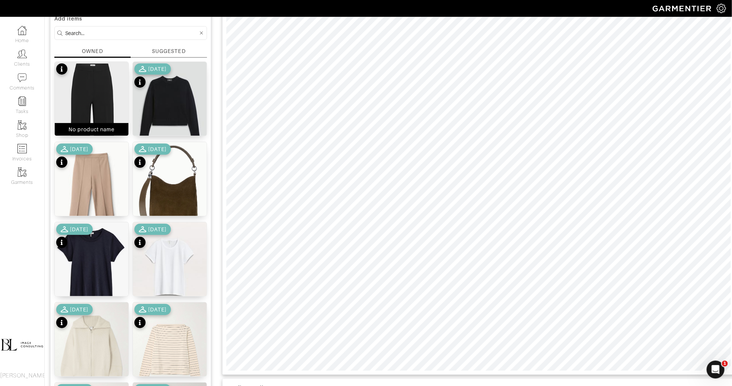
click at [107, 126] on div "No product name" at bounding box center [92, 129] width 47 height 7
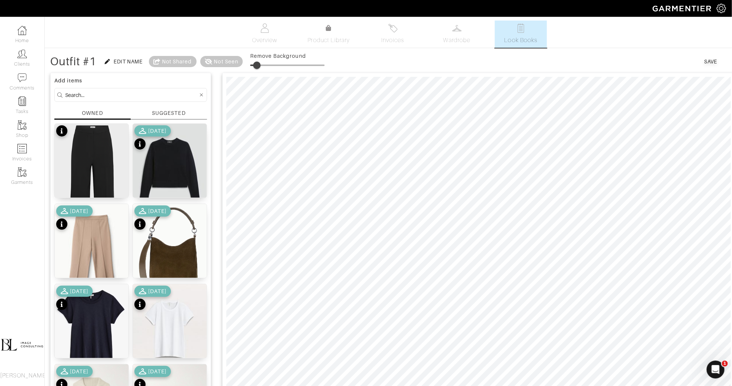
type input "21"
drag, startPoint x: 255, startPoint y: 64, endPoint x: 267, endPoint y: 64, distance: 12.3
click at [267, 64] on span at bounding box center [265, 64] width 7 height 7
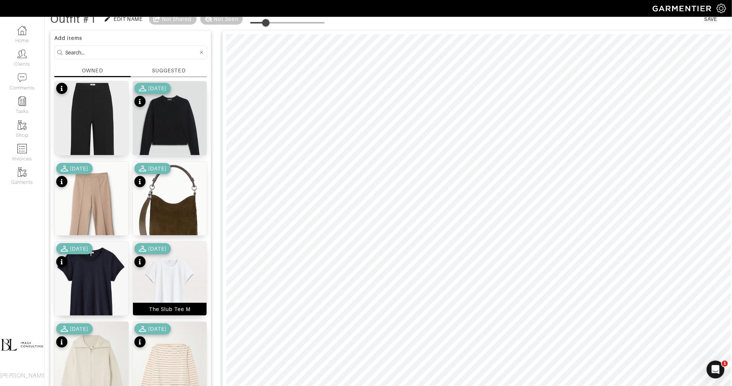
scroll to position [40, 0]
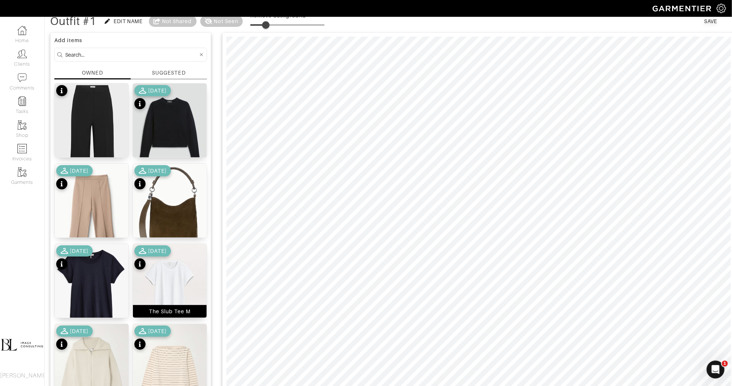
click at [180, 272] on img at bounding box center [170, 290] width 74 height 92
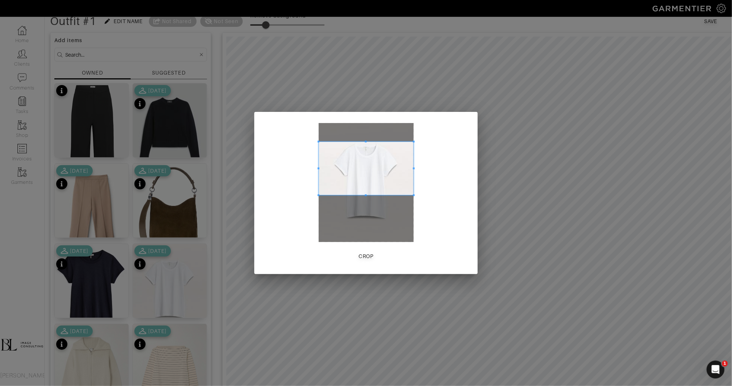
click at [370, 155] on span at bounding box center [366, 168] width 95 height 53
click at [405, 224] on span at bounding box center [366, 224] width 95 height 2
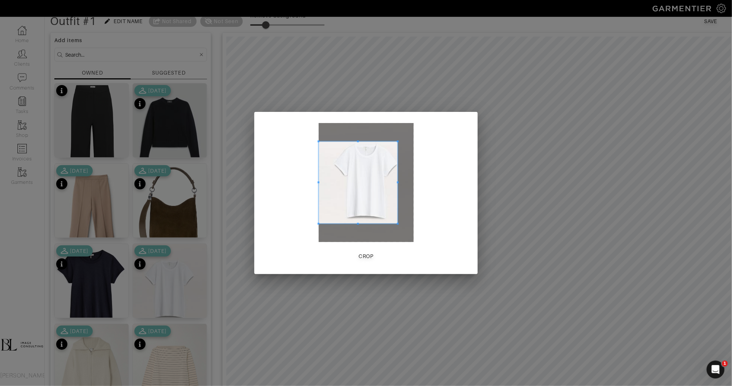
click at [399, 209] on span at bounding box center [398, 183] width 2 height 82
click at [320, 203] on span at bounding box center [358, 182] width 79 height 82
click at [317, 203] on div "Crop" at bounding box center [366, 193] width 224 height 162
click at [329, 203] on span at bounding box center [330, 182] width 2 height 82
click at [356, 201] on span at bounding box center [366, 181] width 68 height 82
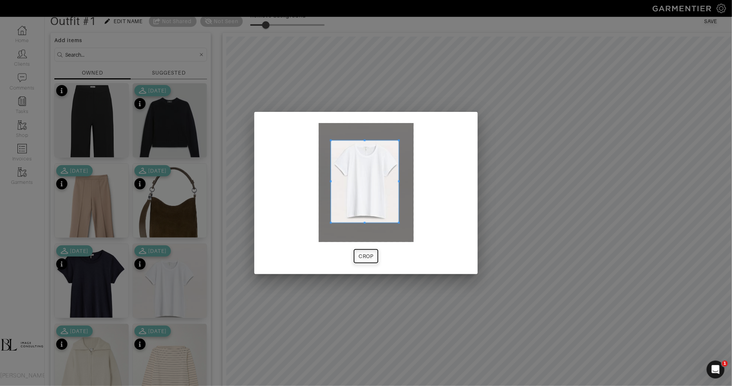
click at [365, 253] on div "Crop" at bounding box center [366, 255] width 15 height 7
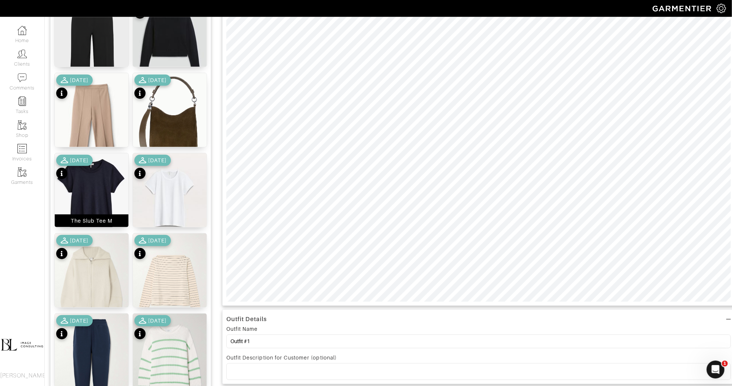
scroll to position [132, 0]
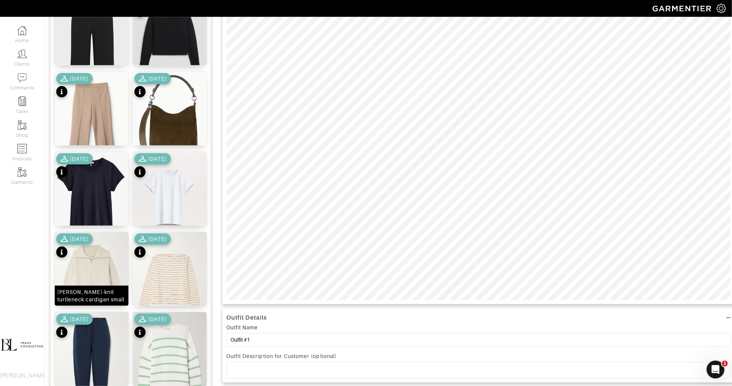
click at [110, 270] on img at bounding box center [92, 281] width 74 height 98
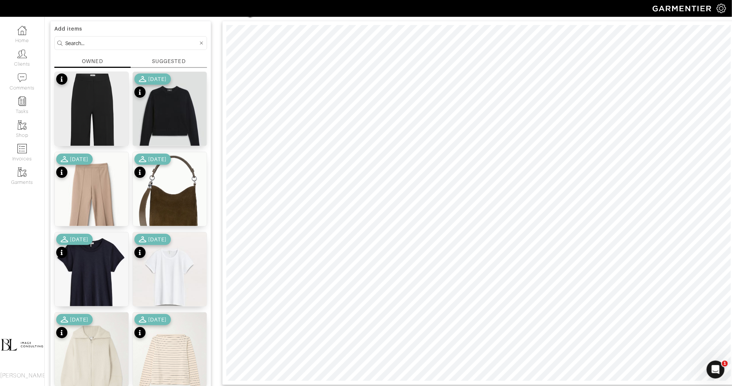
scroll to position [42, 0]
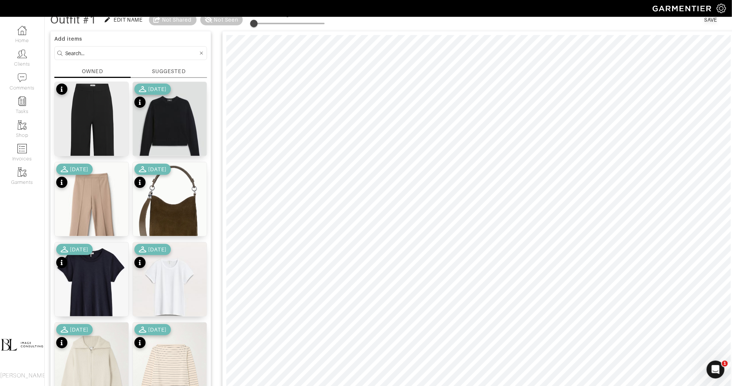
type input "7"
click at [256, 25] on span at bounding box center [253, 23] width 7 height 7
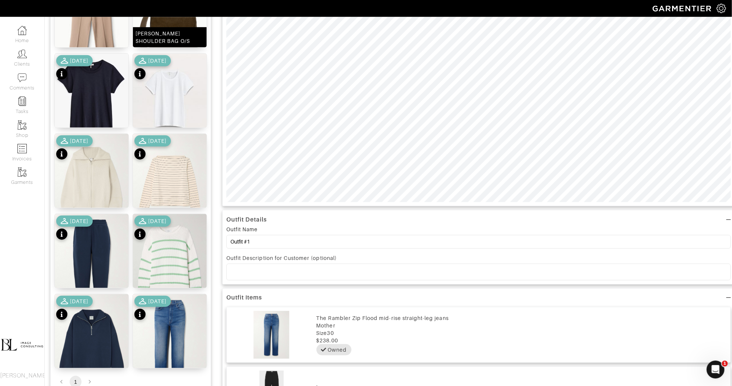
scroll to position [231, 0]
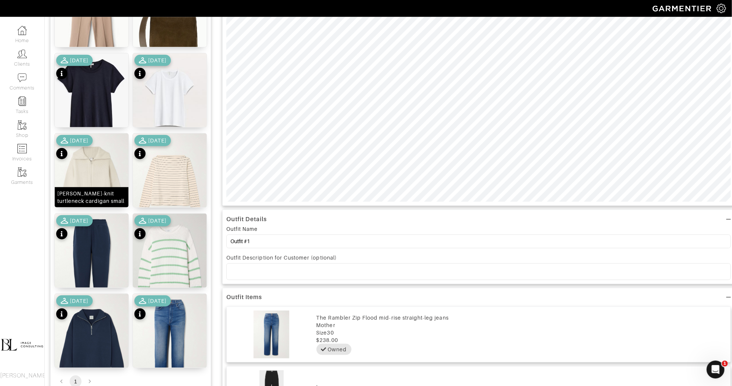
click at [89, 193] on div "Enrico ribbed-knit turtleneck cardigan small" at bounding box center [91, 197] width 69 height 15
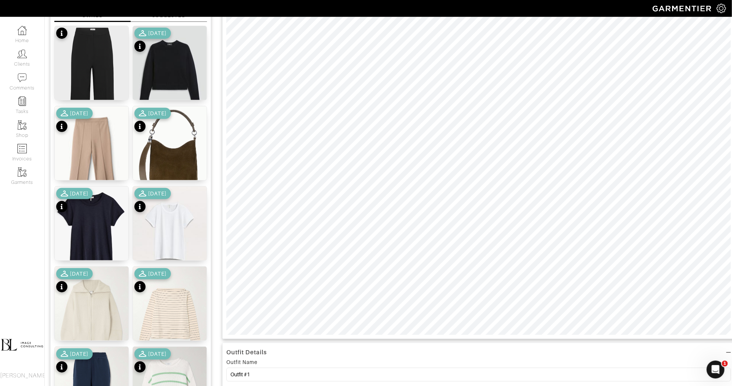
scroll to position [0, 0]
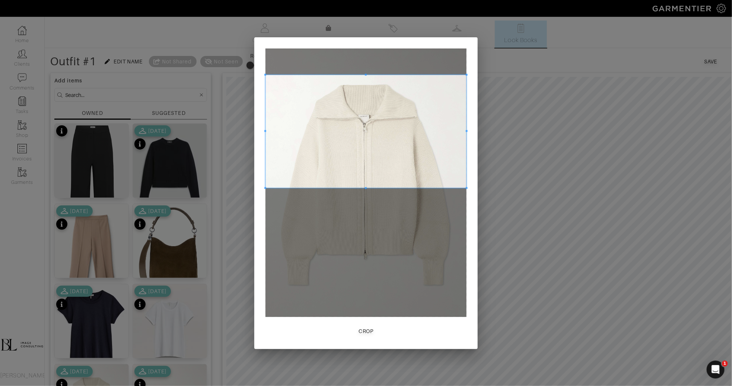
click at [387, 159] on span at bounding box center [366, 131] width 201 height 113
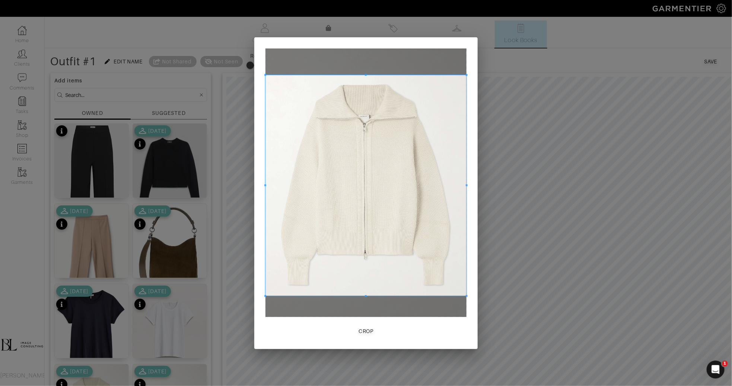
click at [419, 297] on span at bounding box center [366, 296] width 201 height 2
click at [371, 329] on div "Crop" at bounding box center [366, 330] width 15 height 7
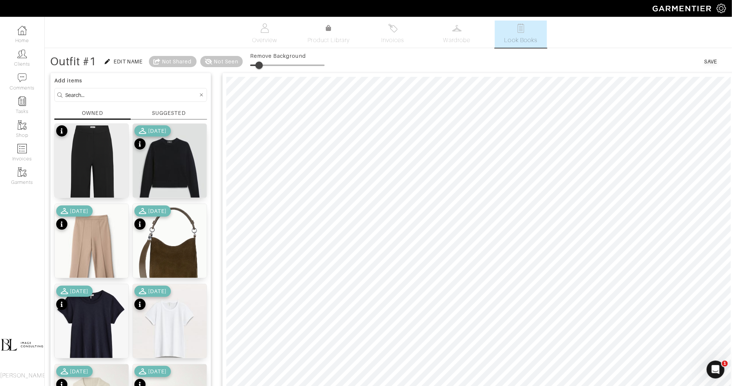
drag, startPoint x: 253, startPoint y: 64, endPoint x: 260, endPoint y: 70, distance: 10.0
click at [260, 69] on span at bounding box center [259, 64] width 7 height 7
click at [261, 63] on span at bounding box center [259, 64] width 7 height 7
click at [163, 256] on img at bounding box center [170, 251] width 74 height 94
type input "24"
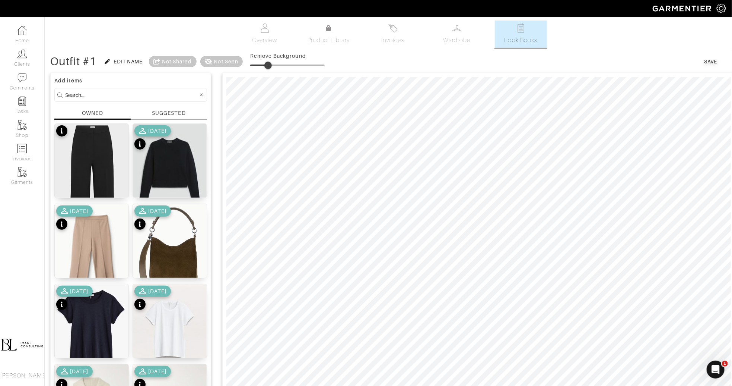
drag, startPoint x: 261, startPoint y: 64, endPoint x: 269, endPoint y: 64, distance: 8.2
click at [269, 64] on span at bounding box center [268, 64] width 7 height 7
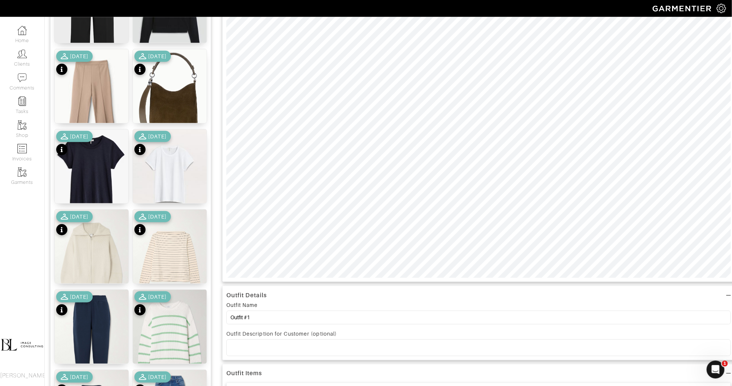
scroll to position [156, 0]
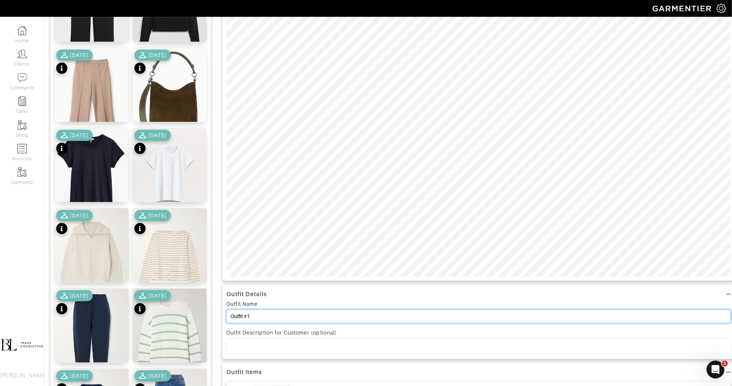
click at [257, 316] on input "Outfit #1" at bounding box center [479, 316] width 505 height 14
type input "Look 1 & 2"
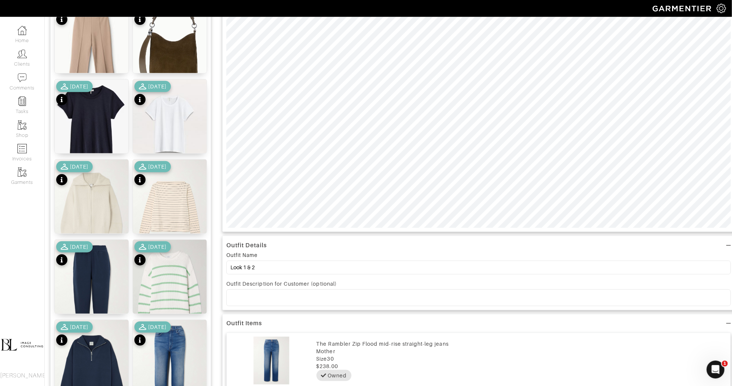
scroll to position [0, 0]
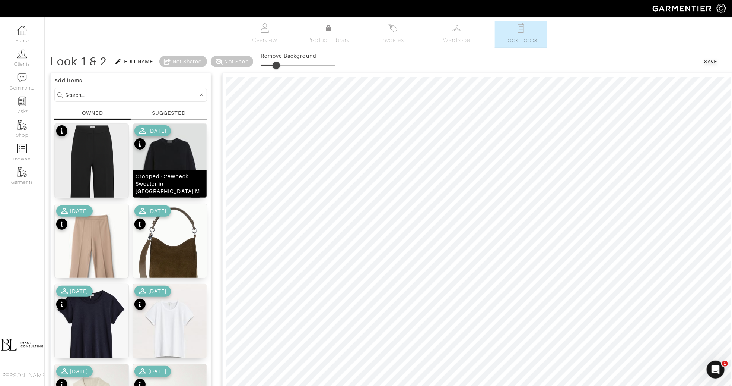
click at [172, 182] on div "Cropped Crewneck Sweater in Cashmere M" at bounding box center [170, 183] width 69 height 22
type input "22"
click at [278, 65] on span at bounding box center [276, 64] width 7 height 7
click at [707, 63] on div "Save" at bounding box center [711, 61] width 13 height 7
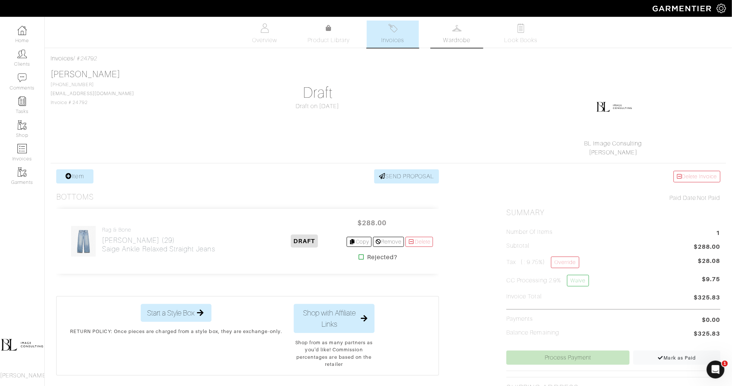
click at [464, 42] on span "Wardrobe" at bounding box center [457, 40] width 27 height 9
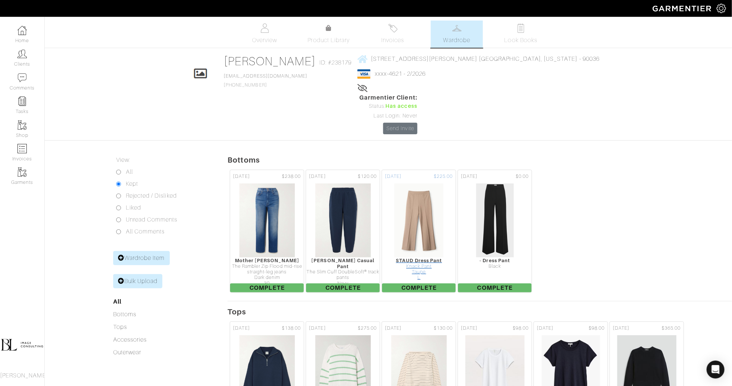
click at [410, 269] on div "Taupe" at bounding box center [419, 272] width 74 height 6
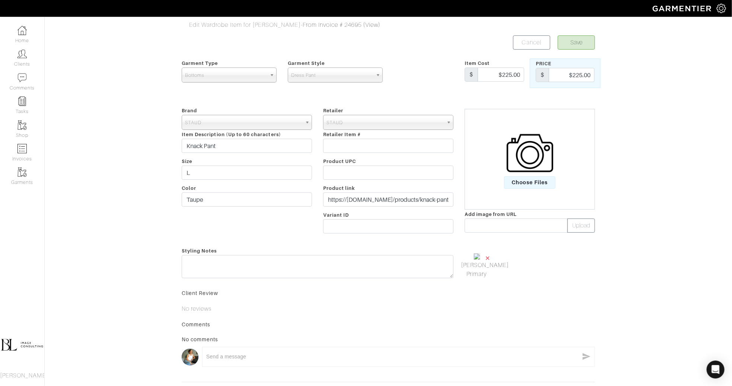
click at [489, 254] on span "×" at bounding box center [488, 258] width 6 height 10
click at [523, 178] on span "Choose Files" at bounding box center [530, 182] width 52 height 12
click at [0, 0] on input "Choose Files" at bounding box center [0, 0] width 0 height 0
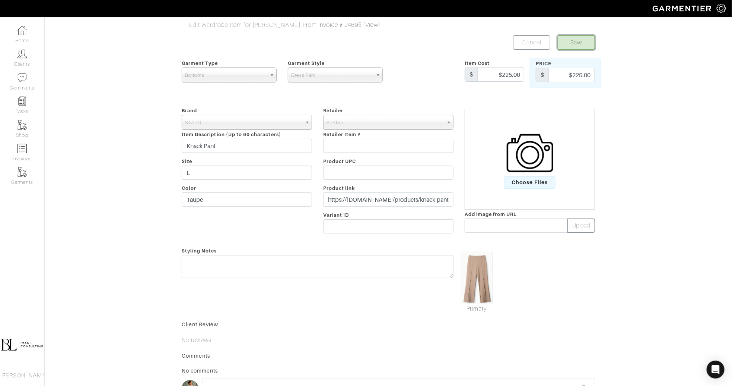
click at [590, 39] on button "Save" at bounding box center [576, 42] width 37 height 14
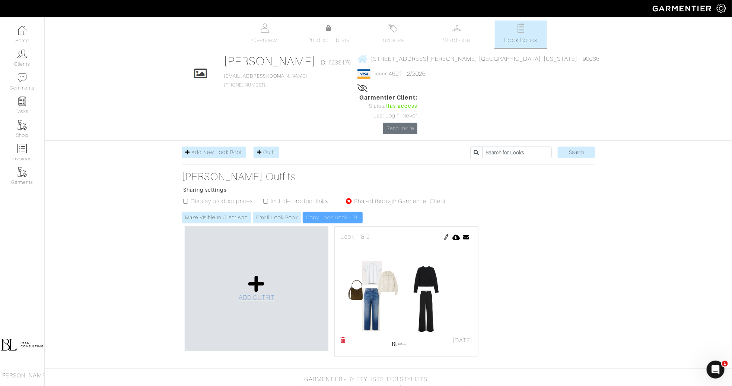
click at [260, 275] on icon at bounding box center [256, 284] width 16 height 18
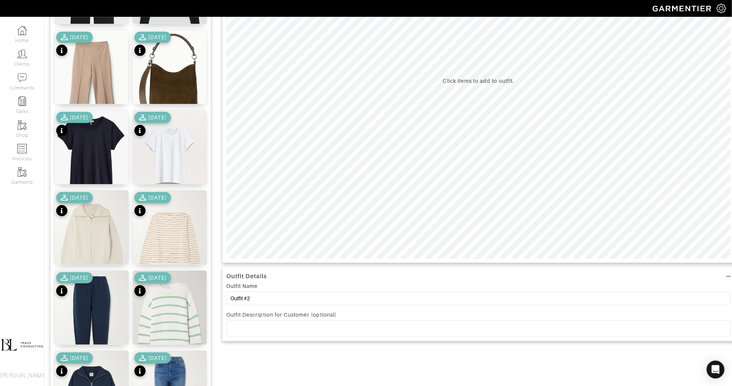
scroll to position [174, 0]
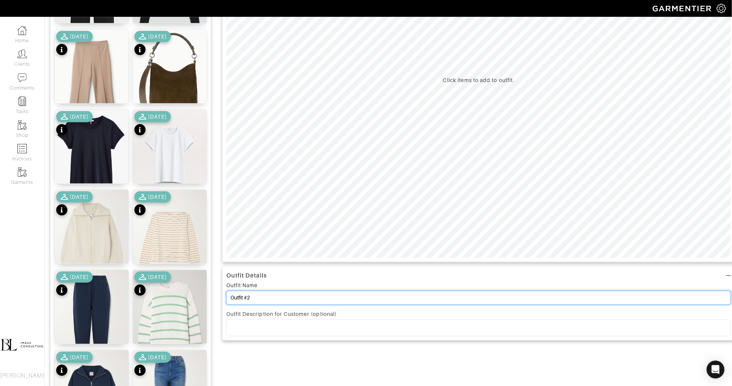
click at [276, 302] on input "Outfit #2" at bounding box center [479, 298] width 505 height 14
type input "Look 3 & 4"
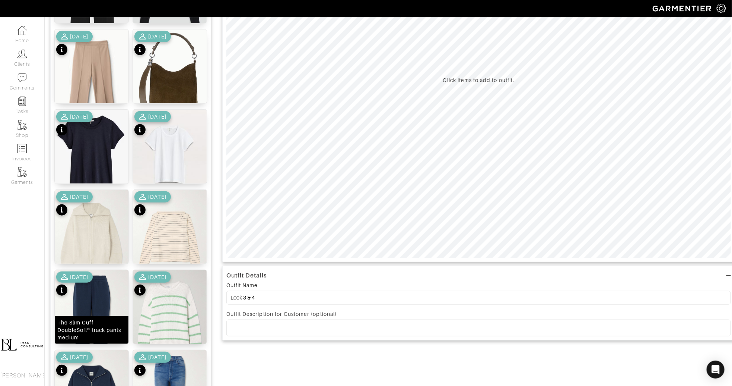
click at [113, 327] on div "The Slim Cuff DoubleSoft® track pants medium" at bounding box center [91, 330] width 69 height 22
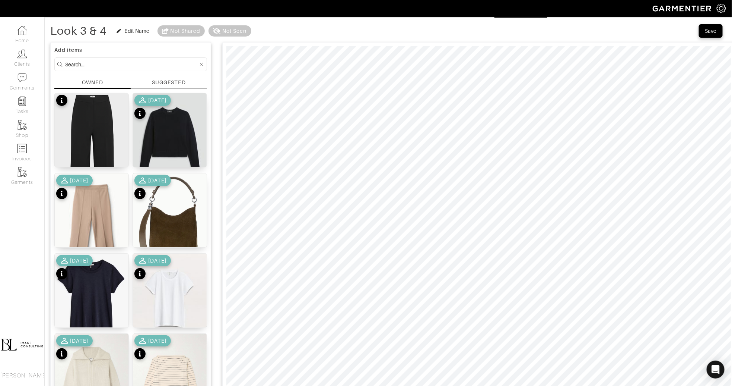
scroll to position [27, 0]
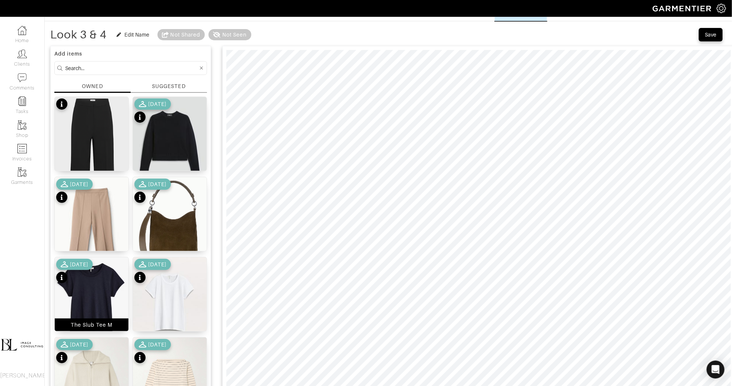
click at [116, 302] on img at bounding box center [92, 303] width 74 height 93
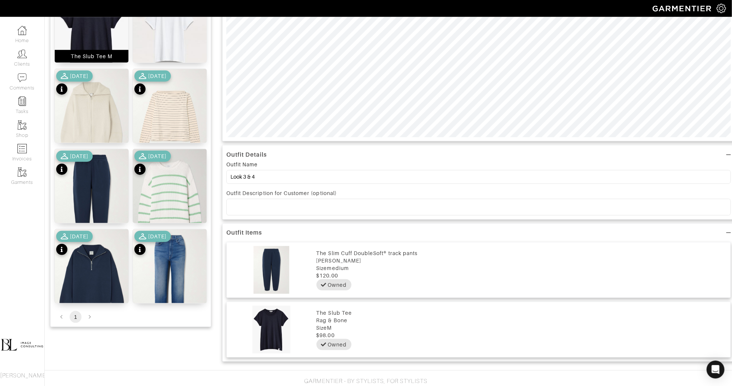
scroll to position [297, 0]
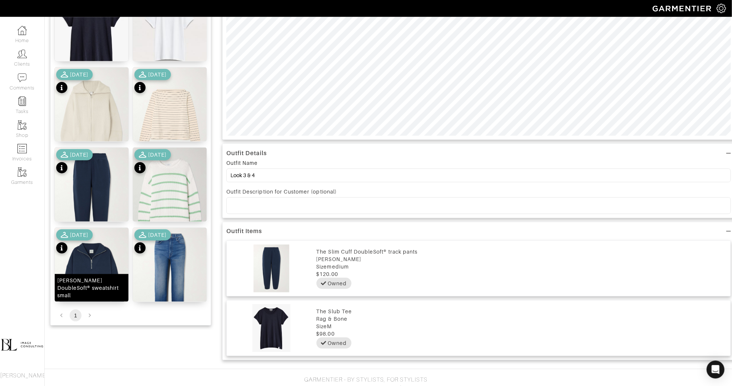
click at [103, 273] on img at bounding box center [92, 277] width 74 height 98
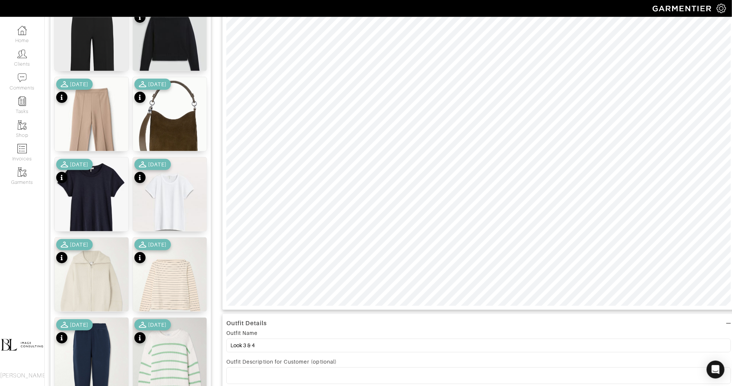
scroll to position [0, 0]
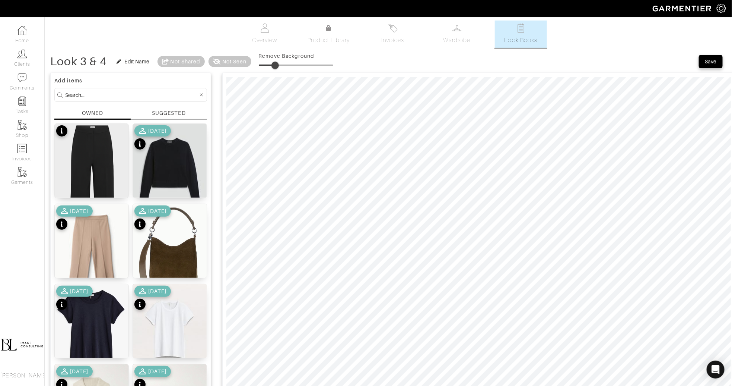
type input "21"
drag, startPoint x: 259, startPoint y: 64, endPoint x: 275, endPoint y: 65, distance: 15.7
click at [275, 65] on span at bounding box center [275, 64] width 7 height 7
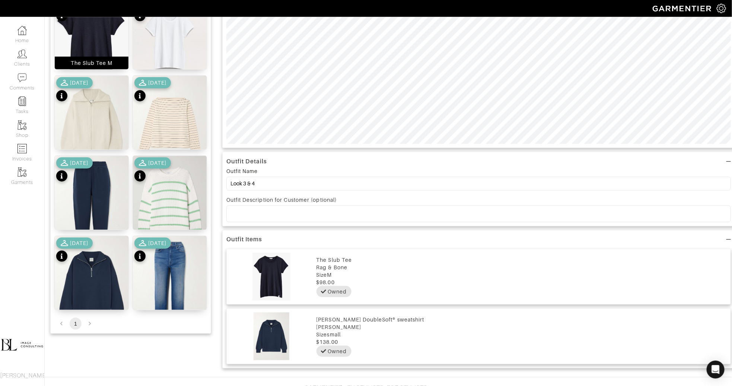
scroll to position [305, 0]
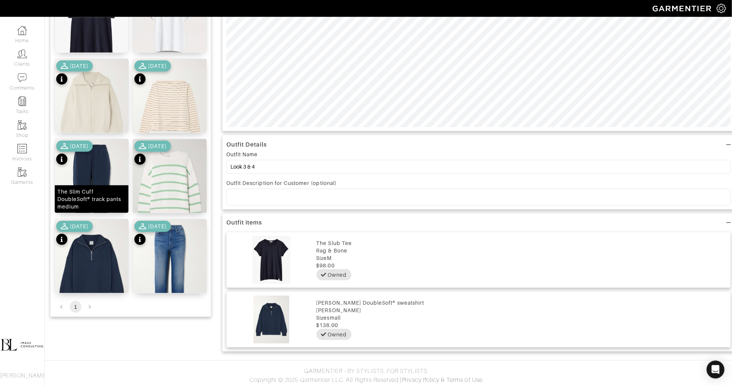
click at [112, 169] on img at bounding box center [92, 188] width 74 height 98
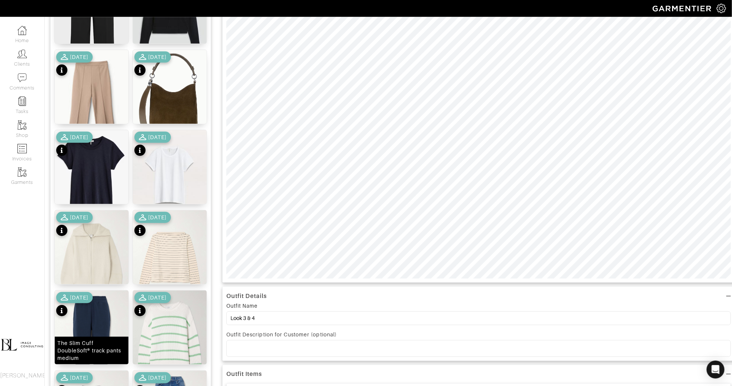
scroll to position [0, 0]
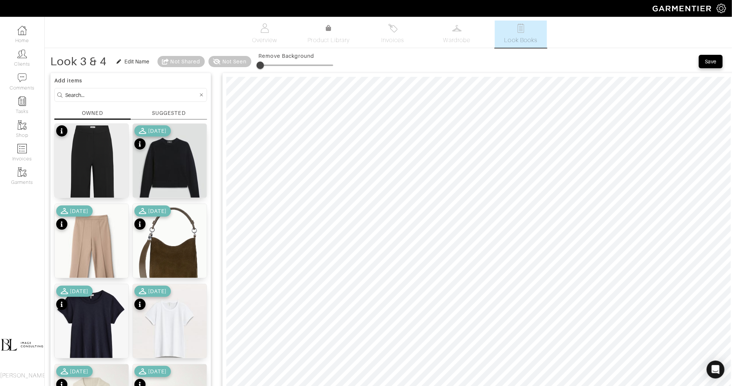
type input "18"
drag, startPoint x: 261, startPoint y: 60, endPoint x: 273, endPoint y: 60, distance: 12.3
click at [273, 61] on span at bounding box center [272, 64] width 7 height 7
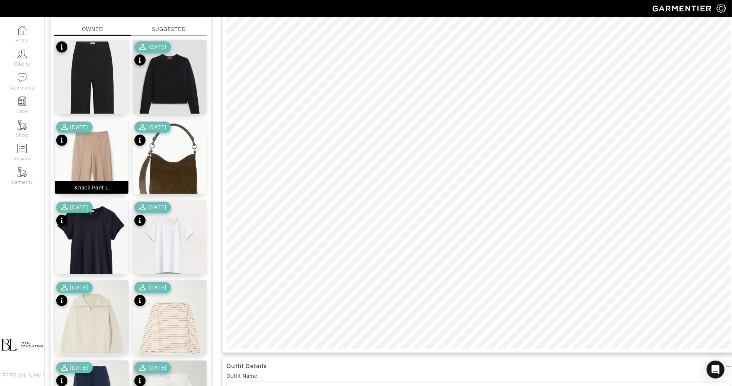
scroll to position [305, 0]
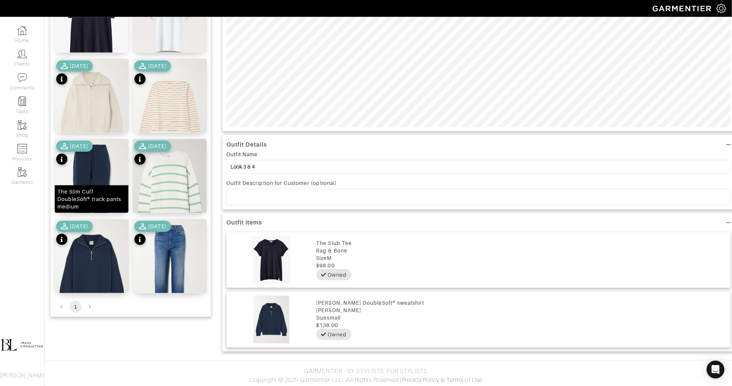
click at [102, 178] on img at bounding box center [92, 188] width 74 height 98
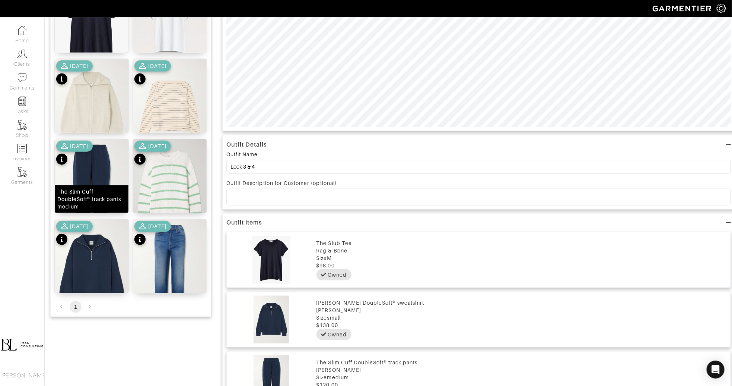
scroll to position [0, 0]
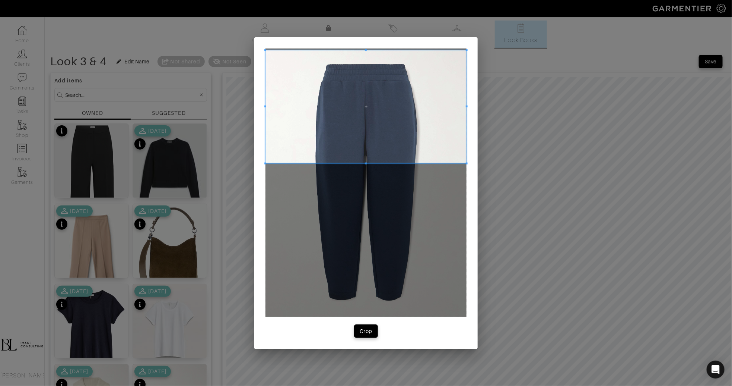
click at [362, 90] on span at bounding box center [366, 106] width 201 height 113
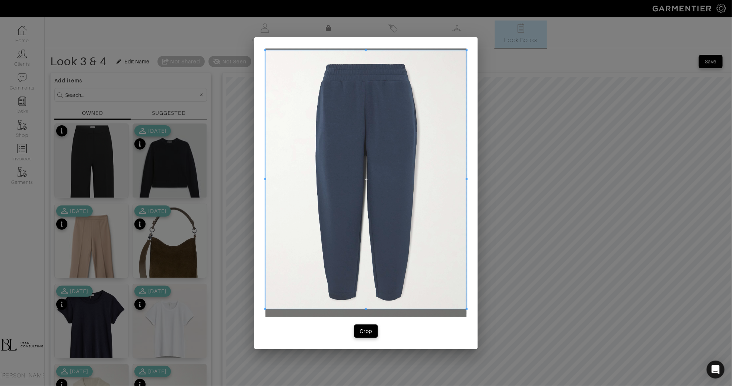
click at [398, 308] on span at bounding box center [366, 309] width 201 height 2
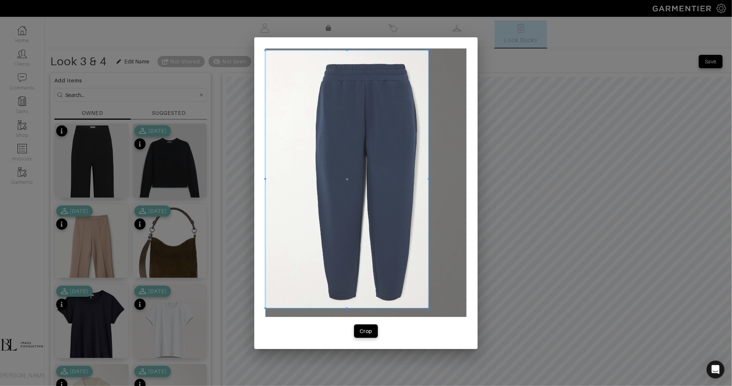
click at [429, 251] on span at bounding box center [429, 178] width 2 height 257
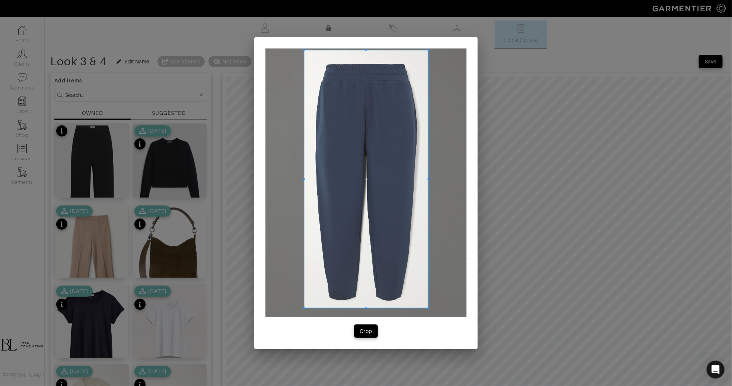
click at [304, 233] on span at bounding box center [304, 178] width 2 height 257
click at [371, 335] on button "Crop" at bounding box center [366, 330] width 24 height 13
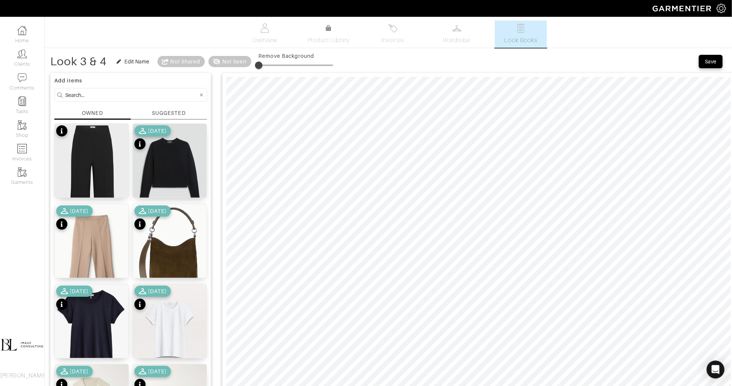
type input "4"
click at [262, 61] on span at bounding box center [261, 64] width 7 height 7
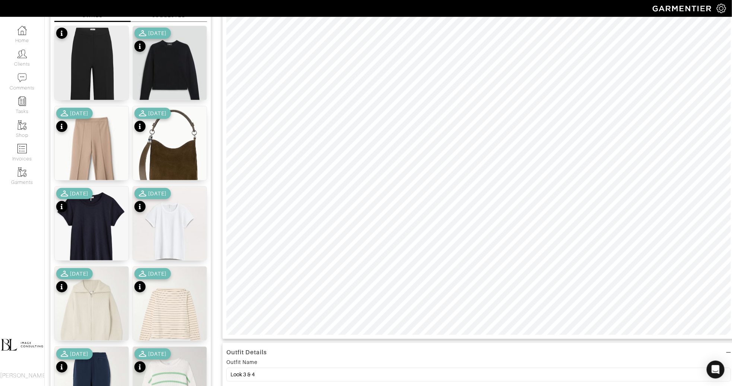
scroll to position [305, 0]
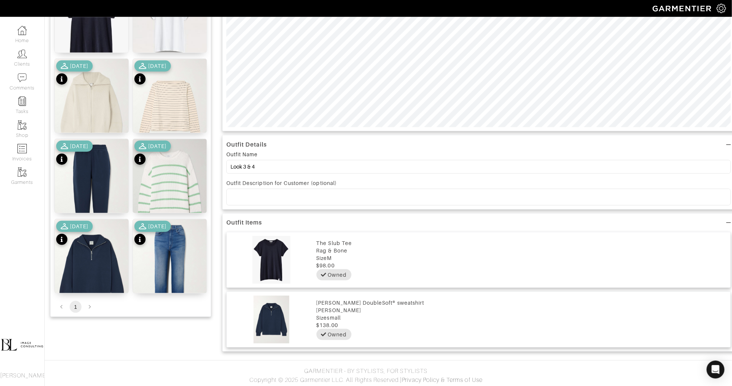
click at [86, 162] on div "9/25/25" at bounding box center [74, 153] width 37 height 26
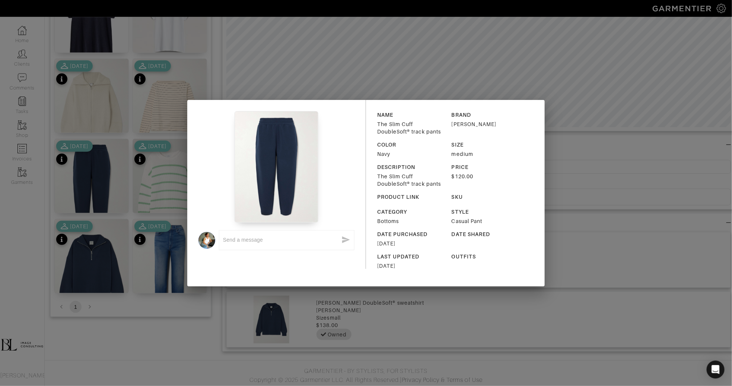
click at [358, 17] on div "x NAME The Slim Cuff DoubleSoft® track pants BRAND Varley COLOR Navy SIZE mediu…" at bounding box center [366, 193] width 732 height 386
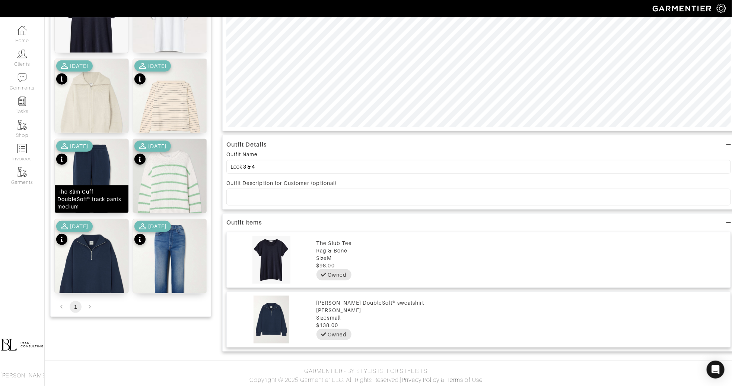
click at [102, 188] on div "The Slim Cuff DoubleSoft® track pants medium" at bounding box center [91, 199] width 69 height 22
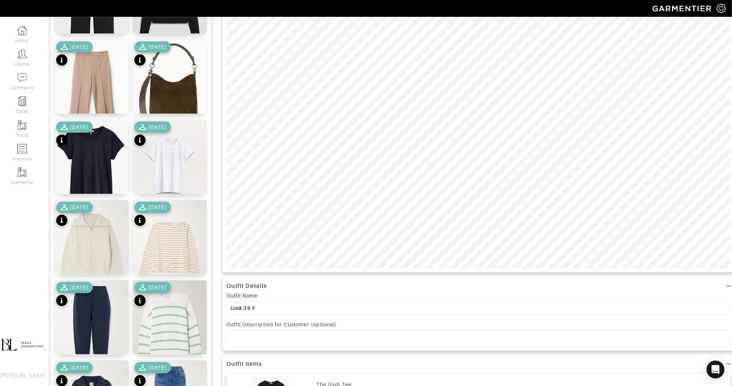
scroll to position [0, 0]
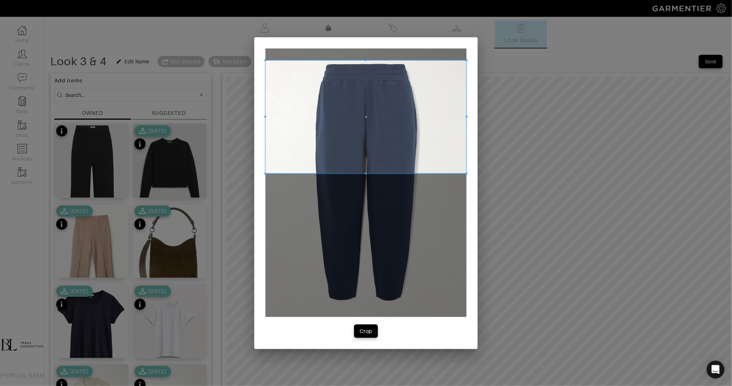
click at [370, 121] on span at bounding box center [366, 116] width 201 height 113
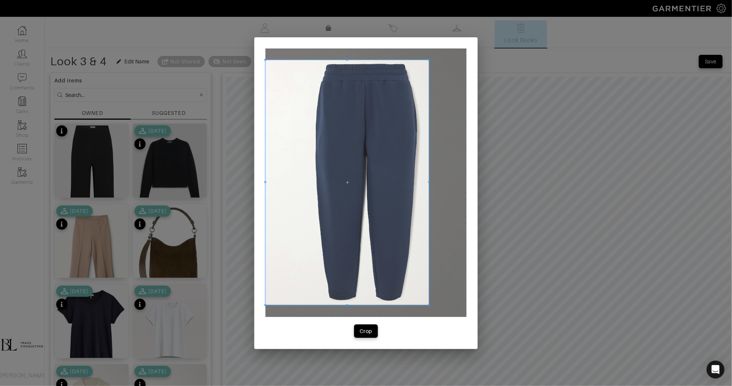
click at [430, 313] on div at bounding box center [366, 182] width 201 height 268
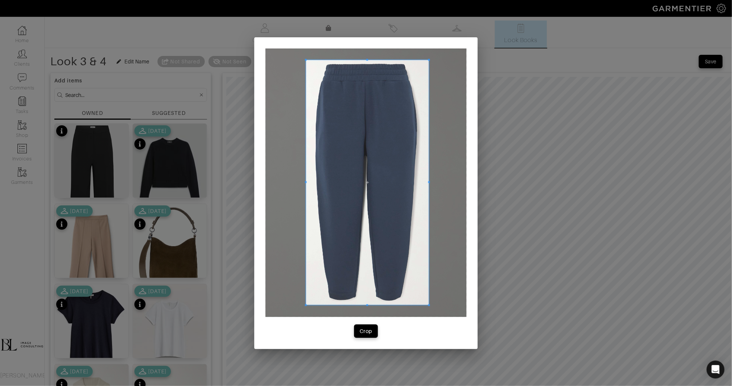
click at [307, 183] on div at bounding box center [367, 182] width 123 height 245
click at [369, 334] on div "Crop" at bounding box center [366, 330] width 13 height 7
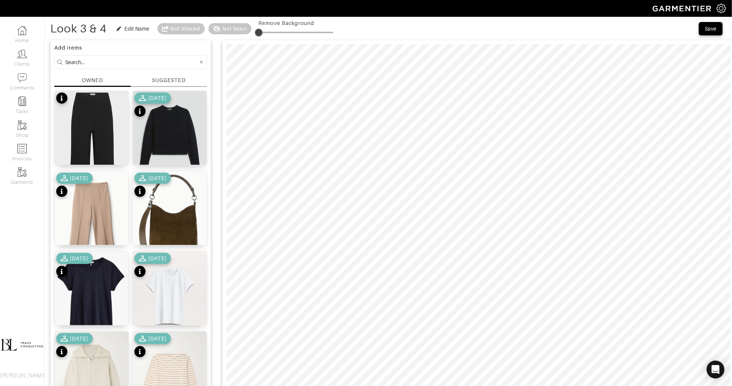
scroll to position [26, 0]
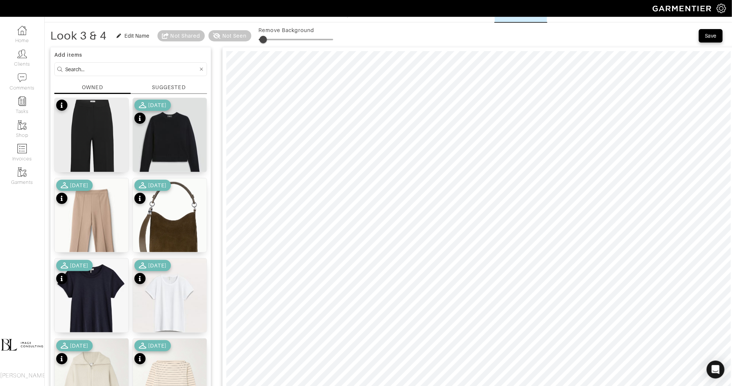
type input "10"
drag, startPoint x: 260, startPoint y: 37, endPoint x: 267, endPoint y: 37, distance: 7.5
click at [267, 37] on span at bounding box center [266, 39] width 7 height 7
click at [162, 318] on img at bounding box center [170, 304] width 74 height 92
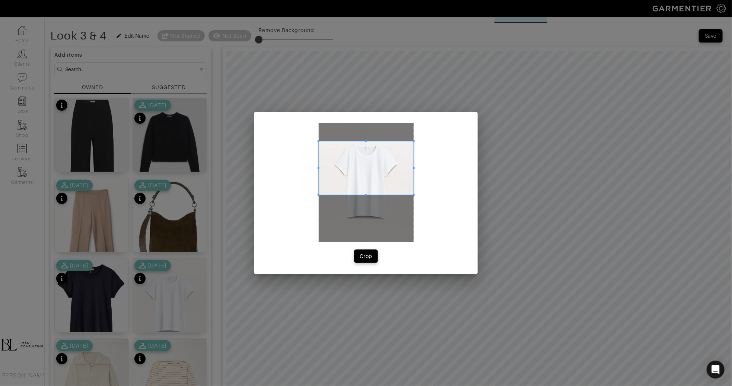
click at [368, 153] on span at bounding box center [366, 167] width 95 height 53
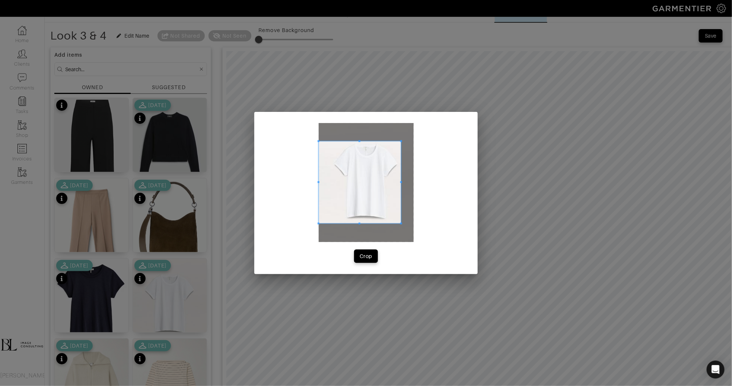
click at [400, 223] on span at bounding box center [401, 223] width 2 height 2
click at [329, 219] on span at bounding box center [330, 220] width 2 height 2
click at [366, 258] on div "Crop" at bounding box center [366, 255] width 13 height 7
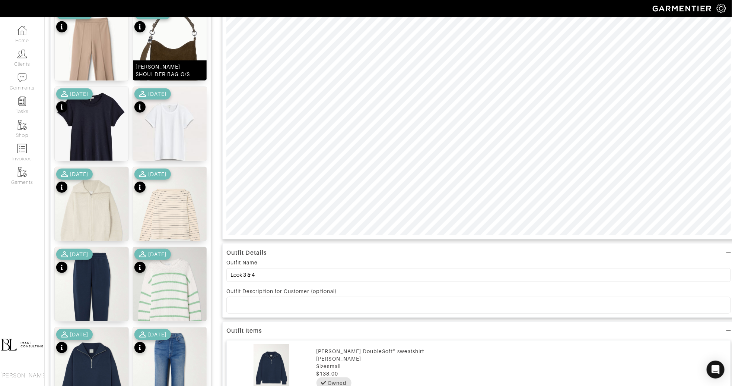
scroll to position [200, 0]
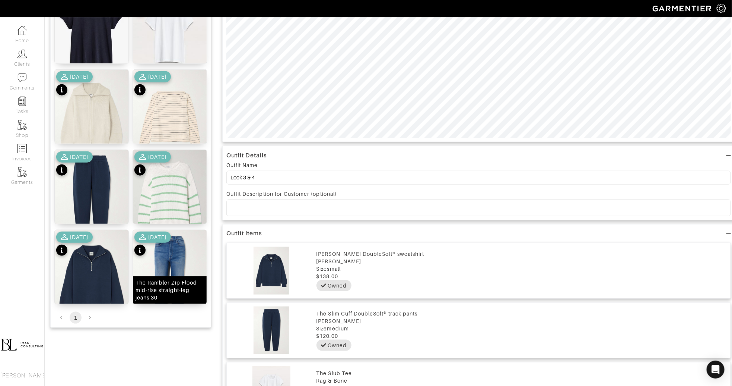
click at [144, 286] on div "The Rambler Zip Flood mid-rise straight-leg jeans 30" at bounding box center [170, 290] width 69 height 22
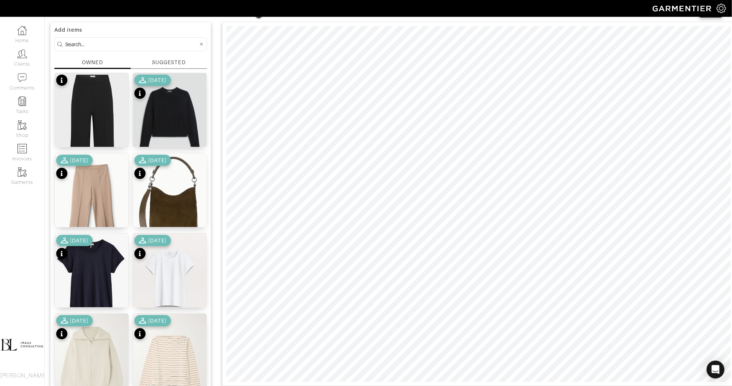
scroll to position [0, 0]
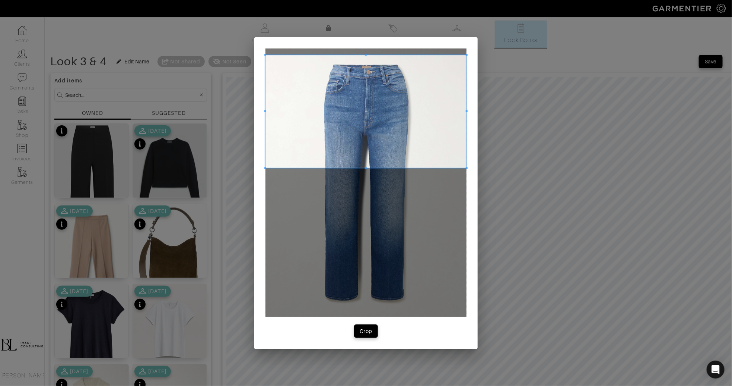
click at [392, 148] on span at bounding box center [366, 111] width 201 height 113
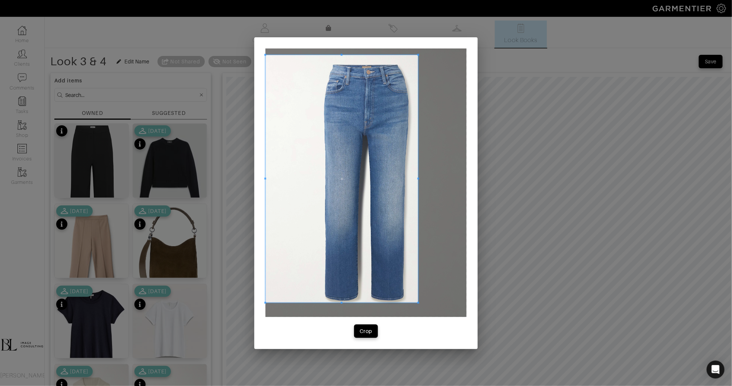
click at [417, 308] on div at bounding box center [366, 182] width 201 height 268
drag, startPoint x: 264, startPoint y: 178, endPoint x: 269, endPoint y: 178, distance: 4.5
click at [269, 178] on div "Crop" at bounding box center [366, 192] width 224 height 311
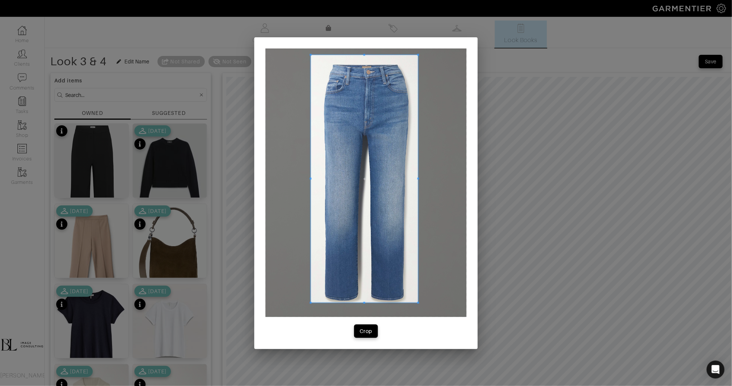
click at [310, 181] on span at bounding box center [311, 179] width 2 height 248
click at [374, 327] on button "Crop" at bounding box center [366, 330] width 24 height 13
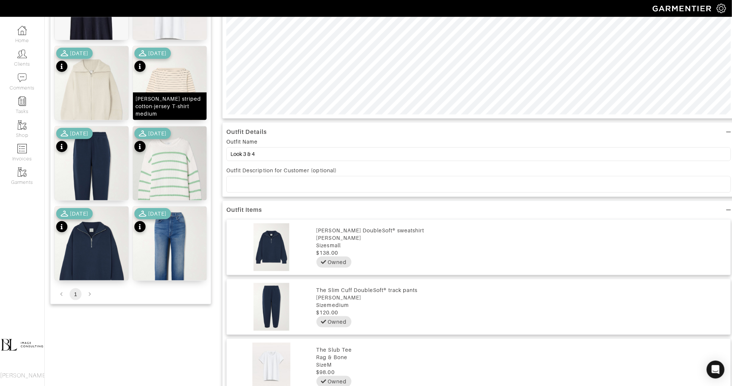
scroll to position [319, 0]
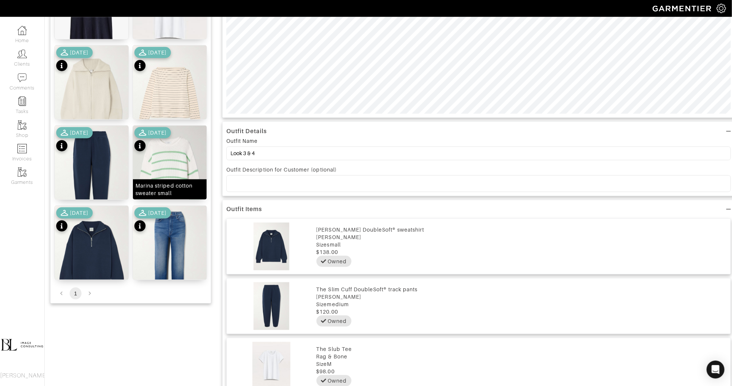
click at [170, 176] on img at bounding box center [170, 175] width 74 height 98
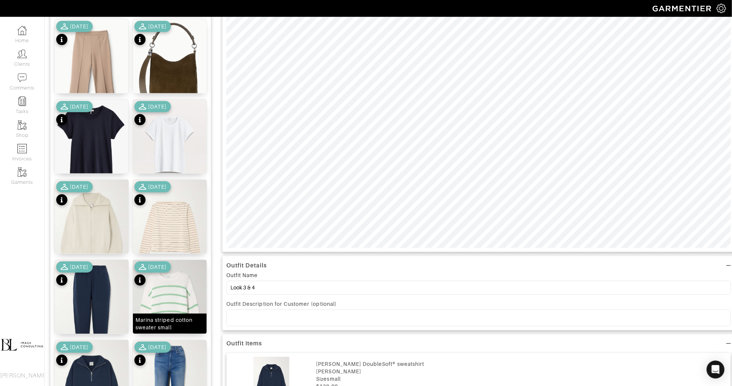
scroll to position [0, 0]
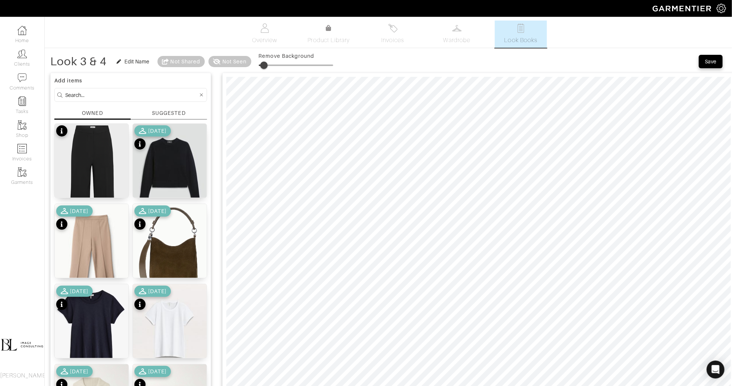
type input "10"
click at [267, 67] on span at bounding box center [266, 64] width 7 height 7
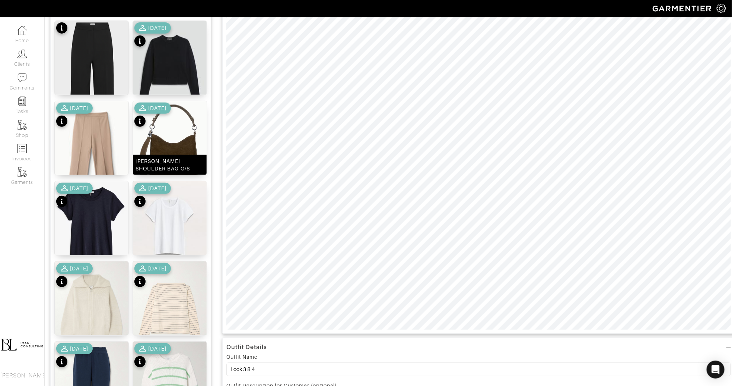
scroll to position [425, 0]
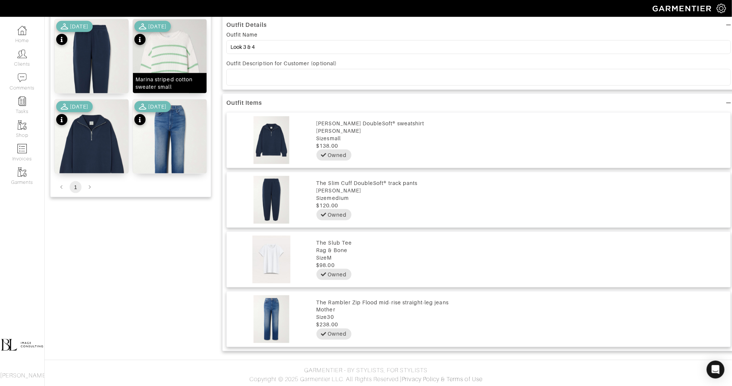
click at [172, 81] on div "Marina striped cotton sweater small" at bounding box center [170, 83] width 69 height 15
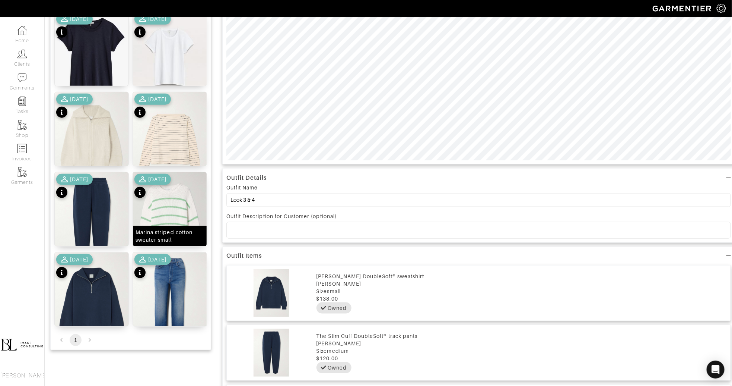
scroll to position [0, 0]
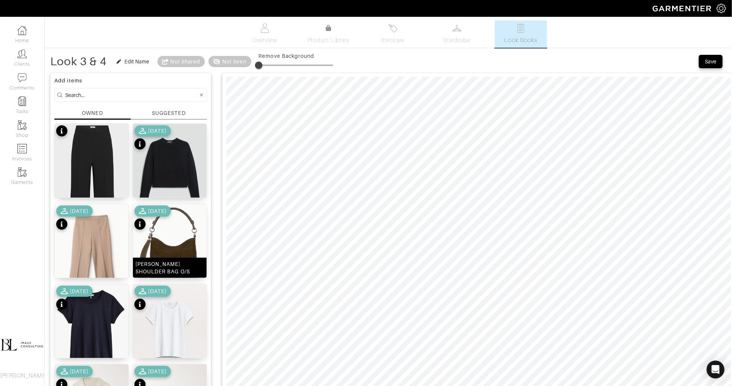
click at [172, 260] on img at bounding box center [170, 251] width 74 height 94
type input "14"
drag, startPoint x: 260, startPoint y: 63, endPoint x: 270, endPoint y: 64, distance: 9.3
click at [270, 64] on span at bounding box center [266, 64] width 7 height 7
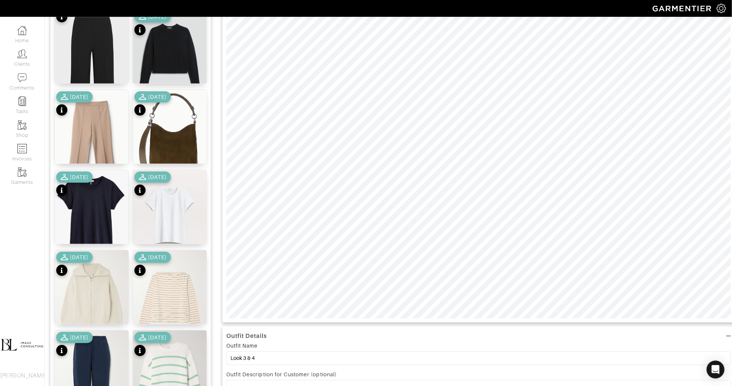
scroll to position [119, 0]
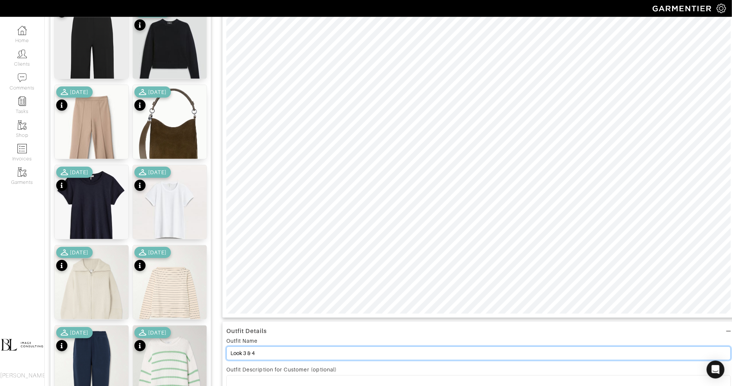
click at [312, 352] on input "Look 3 & 4" at bounding box center [479, 353] width 505 height 14
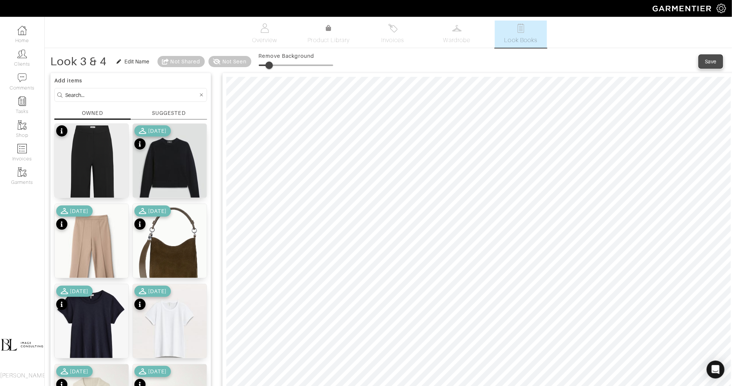
click at [710, 56] on button "Save" at bounding box center [711, 61] width 24 height 13
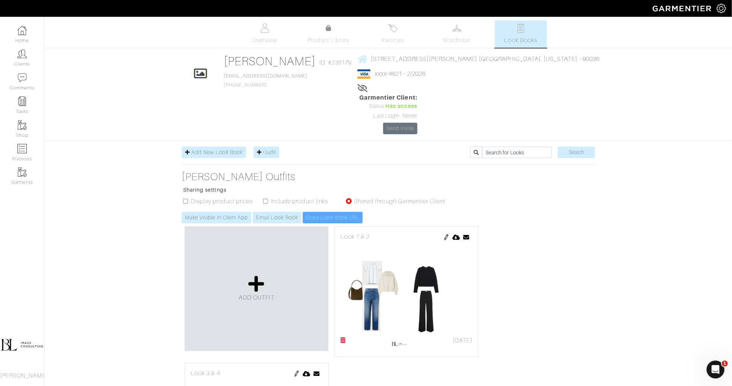
scroll to position [105, 0]
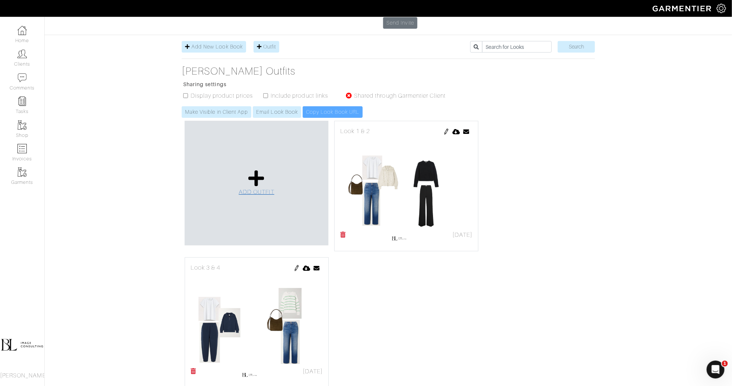
click at [261, 169] on icon at bounding box center [256, 178] width 16 height 18
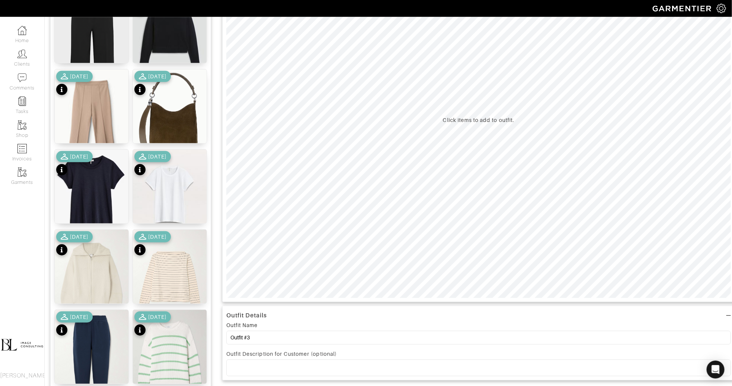
scroll to position [148, 0]
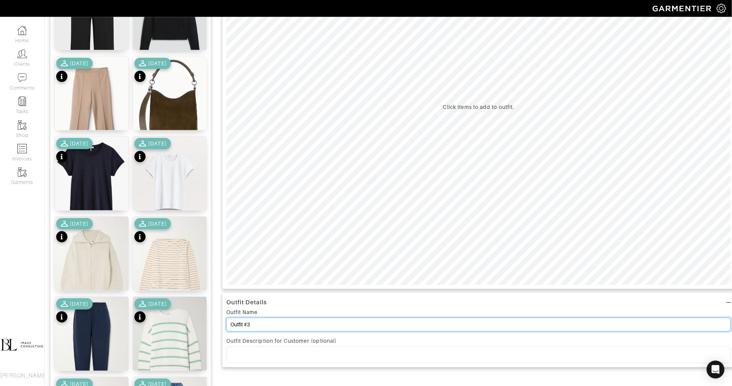
click at [290, 325] on input "Outfit #3" at bounding box center [479, 324] width 505 height 14
paste input "Look 3 & 4"
click at [245, 323] on input "Look 3 & 4" at bounding box center [479, 324] width 505 height 14
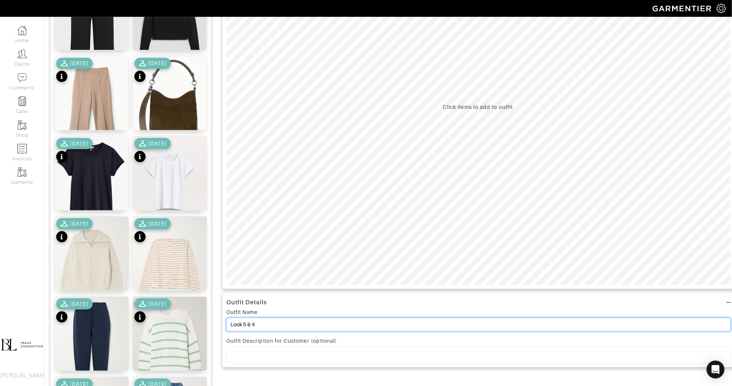
click at [267, 325] on input "Look 5 & 4" at bounding box center [479, 324] width 505 height 14
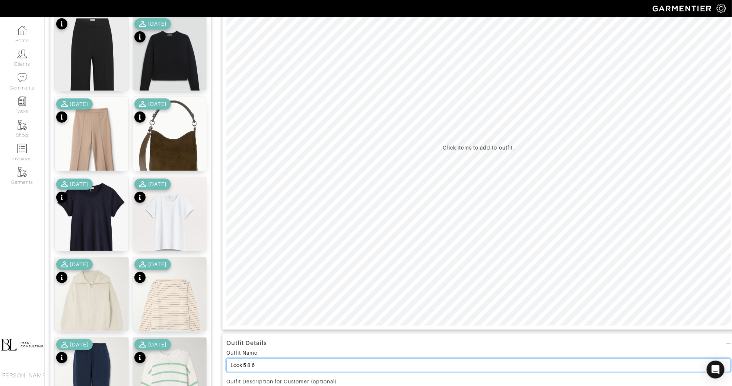
scroll to position [23, 0]
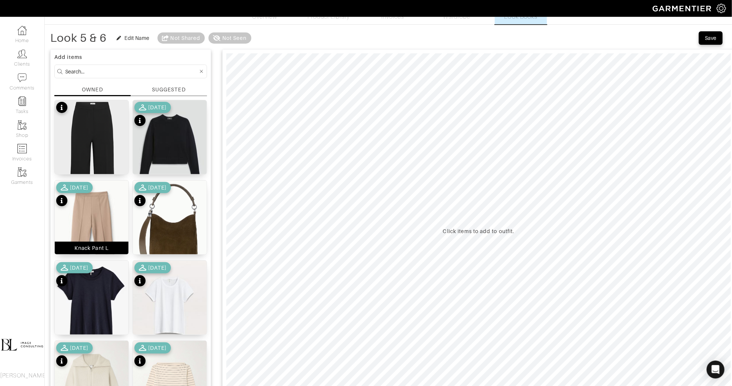
type input "Look 5 & 6"
click at [114, 235] on img at bounding box center [92, 235] width 74 height 111
drag, startPoint x: 263, startPoint y: 38, endPoint x: 272, endPoint y: 39, distance: 8.9
click at [272, 39] on span at bounding box center [270, 41] width 7 height 7
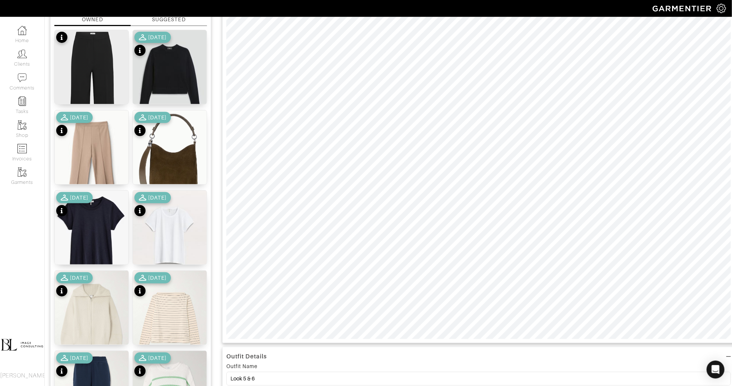
scroll to position [105, 0]
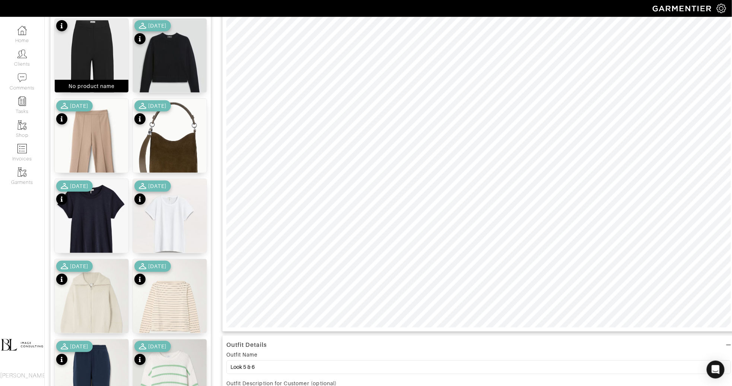
click at [96, 44] on img at bounding box center [92, 92] width 74 height 146
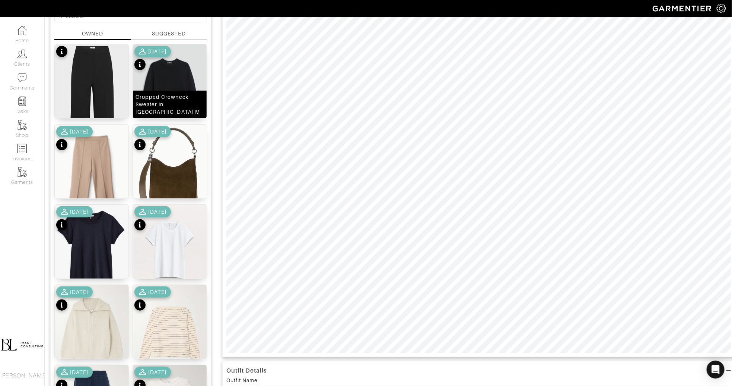
scroll to position [0, 0]
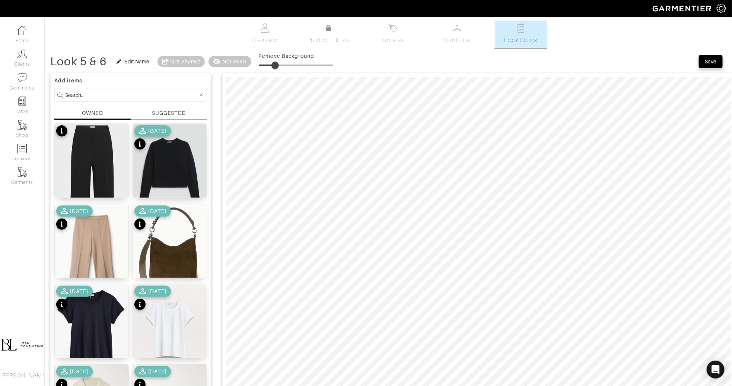
drag, startPoint x: 273, startPoint y: 66, endPoint x: 278, endPoint y: 66, distance: 4.8
click at [278, 66] on span at bounding box center [275, 64] width 7 height 7
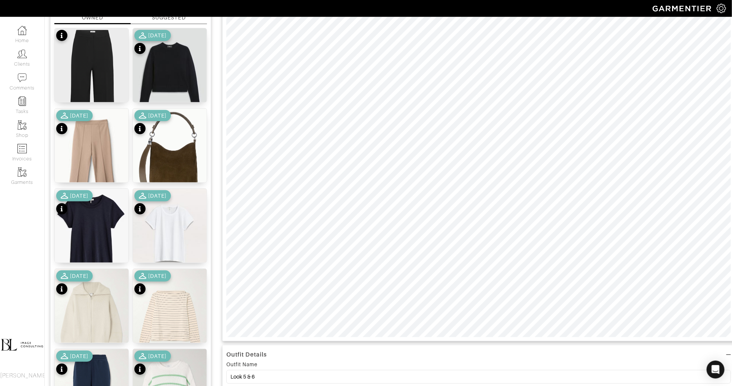
scroll to position [105, 0]
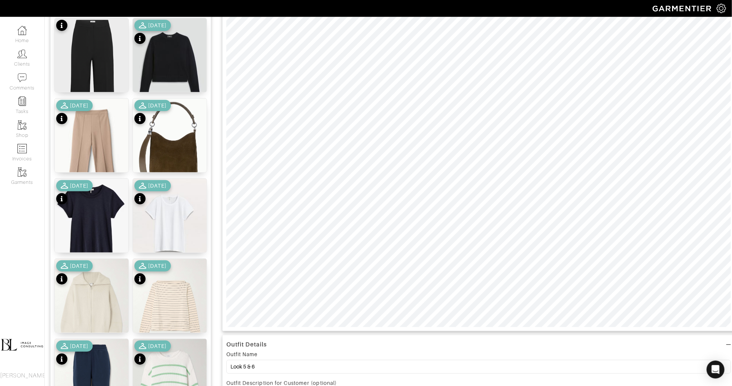
click at [191, 355] on img at bounding box center [170, 388] width 74 height 98
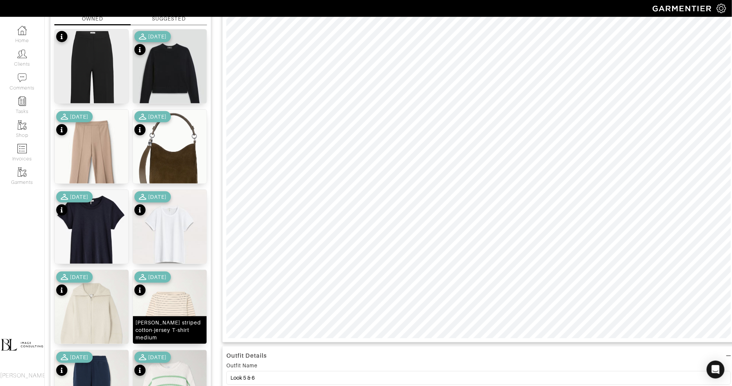
scroll to position [73, 0]
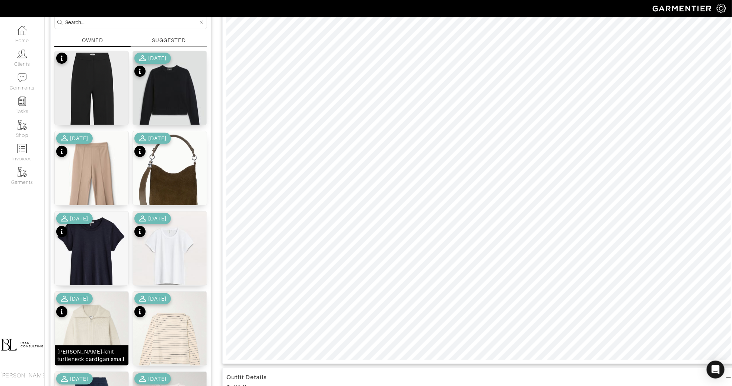
click at [91, 334] on img at bounding box center [92, 340] width 74 height 98
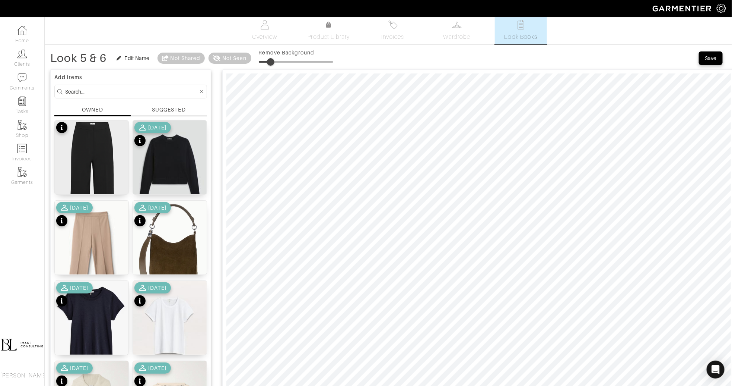
scroll to position [0, 0]
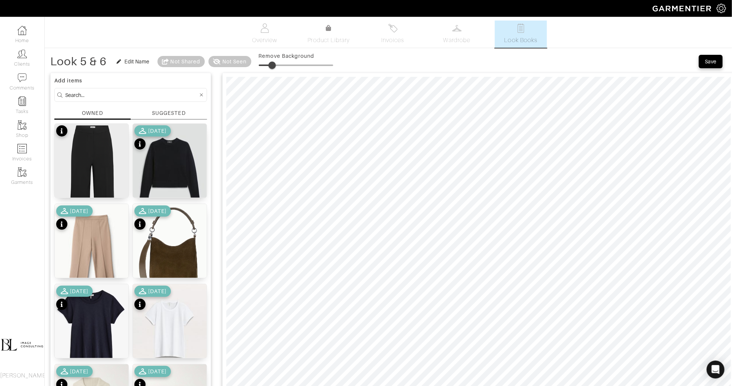
type input "0"
drag, startPoint x: 272, startPoint y: 64, endPoint x: 246, endPoint y: 60, distance: 27.2
click at [246, 61] on div "Look 5 & 6 Edit Name Not Shared Not Seen Remove Background" at bounding box center [191, 61] width 283 height 15
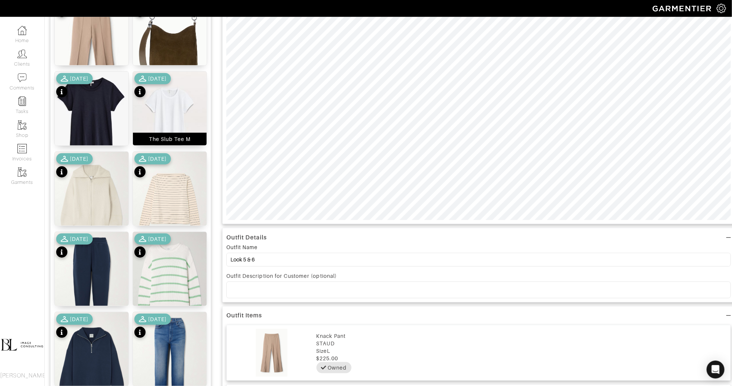
scroll to position [149, 0]
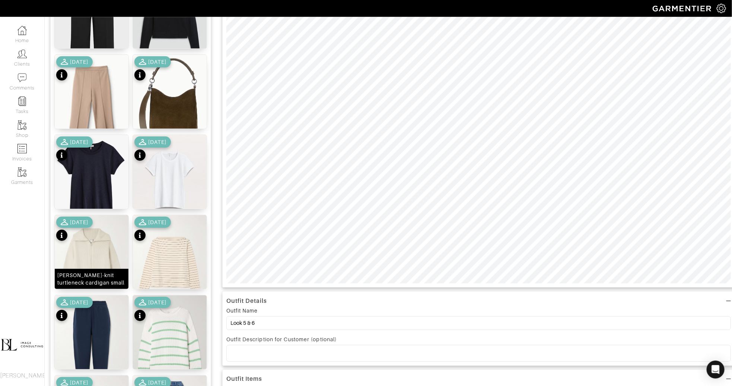
click at [96, 257] on img at bounding box center [92, 264] width 74 height 98
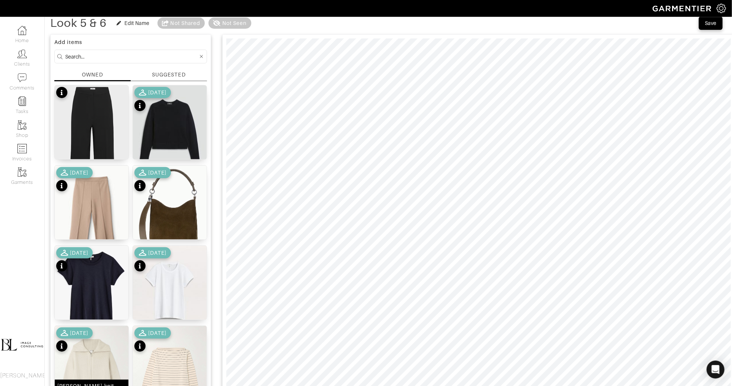
scroll to position [0, 0]
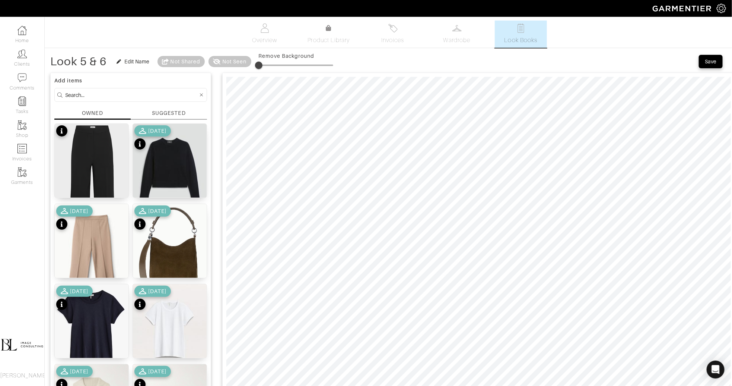
type input "25"
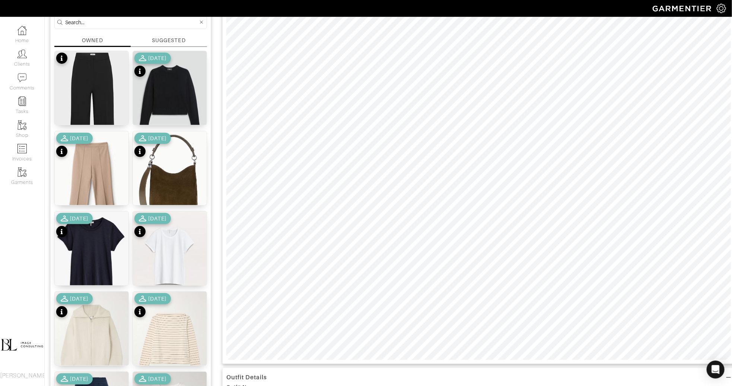
scroll to position [87, 0]
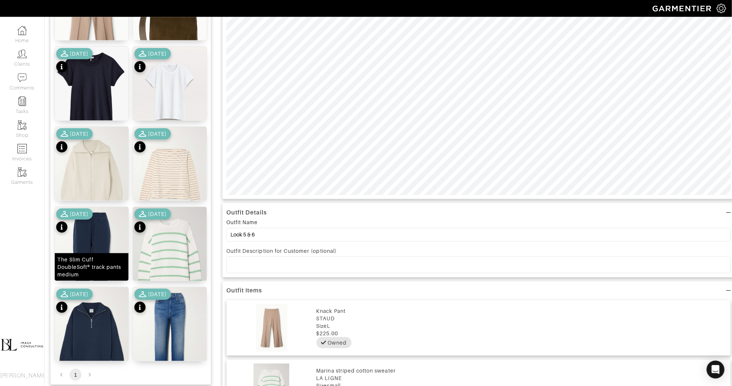
click at [96, 267] on div "The Slim Cuff DoubleSoft® track pants medium" at bounding box center [91, 267] width 69 height 22
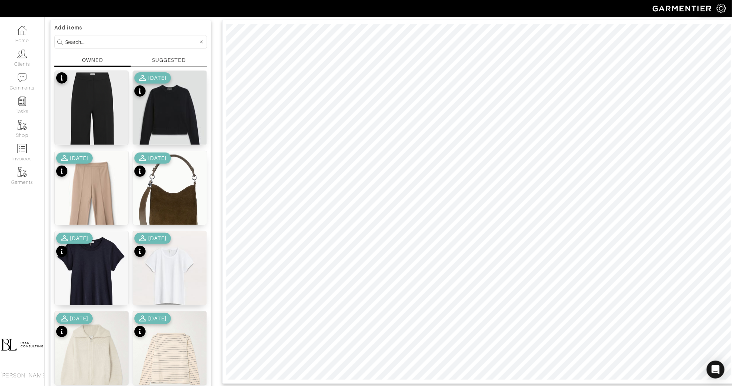
scroll to position [0, 0]
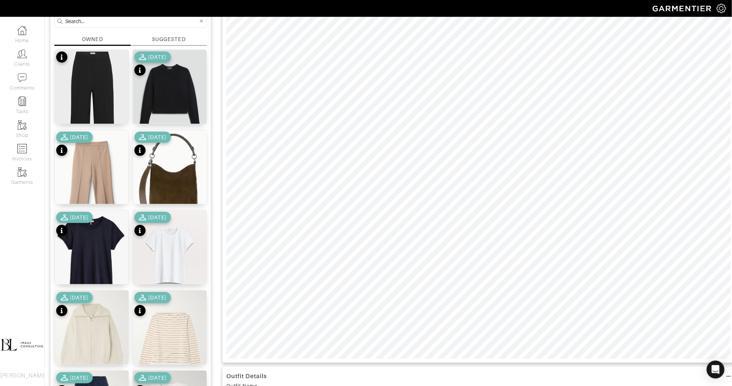
scroll to position [98, 0]
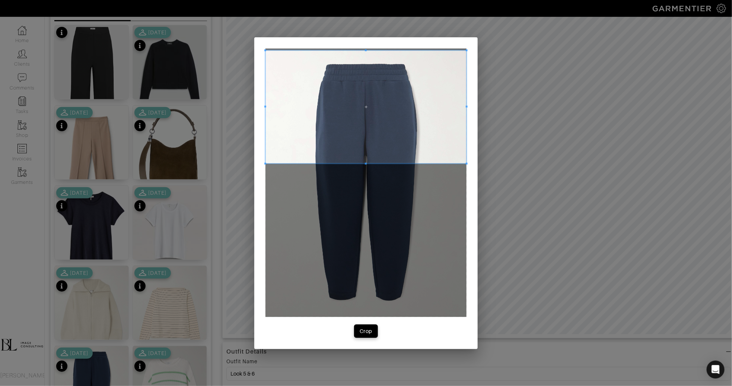
click at [402, 94] on span at bounding box center [366, 106] width 201 height 113
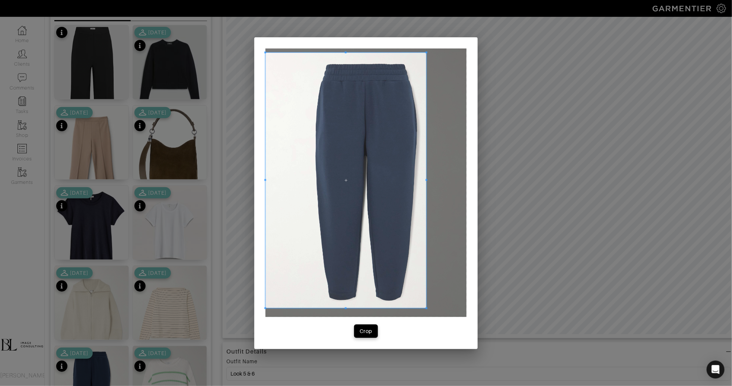
click at [427, 308] on span at bounding box center [427, 308] width 2 height 2
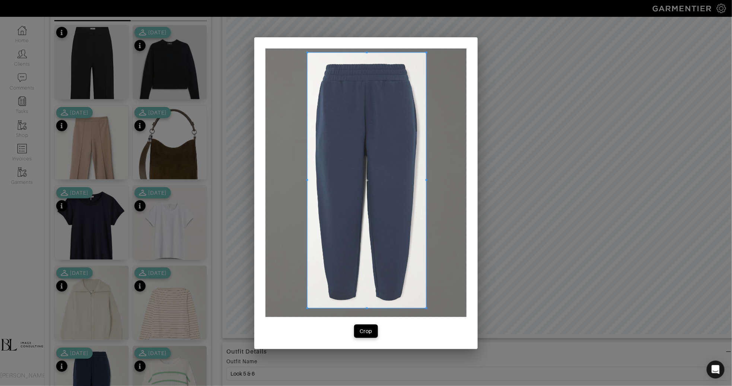
click at [308, 180] on span at bounding box center [308, 180] width 2 height 2
click at [368, 332] on div "Crop" at bounding box center [366, 330] width 13 height 7
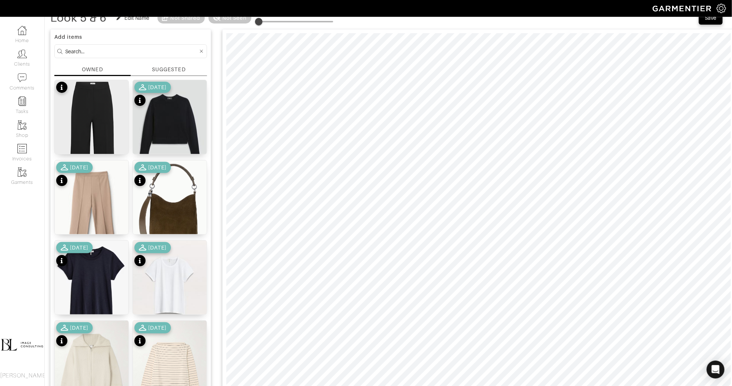
scroll to position [39, 0]
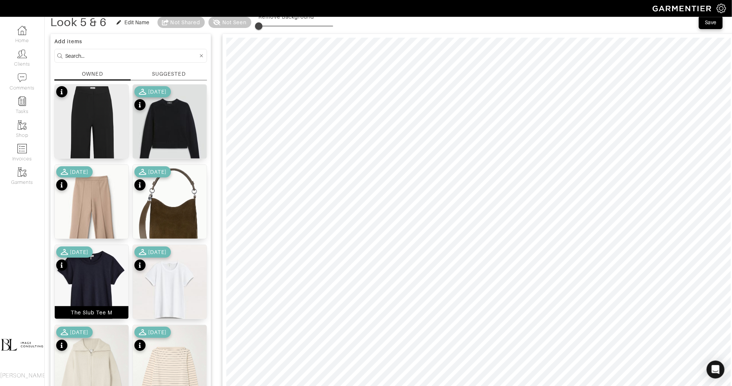
click at [101, 290] on img at bounding box center [92, 291] width 74 height 93
drag, startPoint x: 262, startPoint y: 25, endPoint x: 269, endPoint y: 26, distance: 7.1
click at [267, 26] on span at bounding box center [263, 25] width 7 height 7
type input "16"
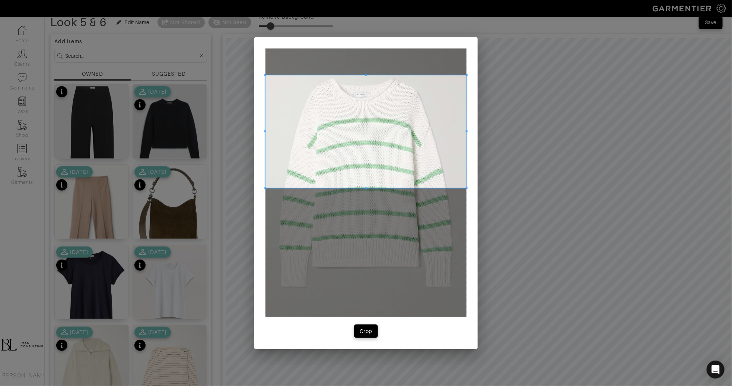
click at [373, 126] on span at bounding box center [366, 131] width 201 height 113
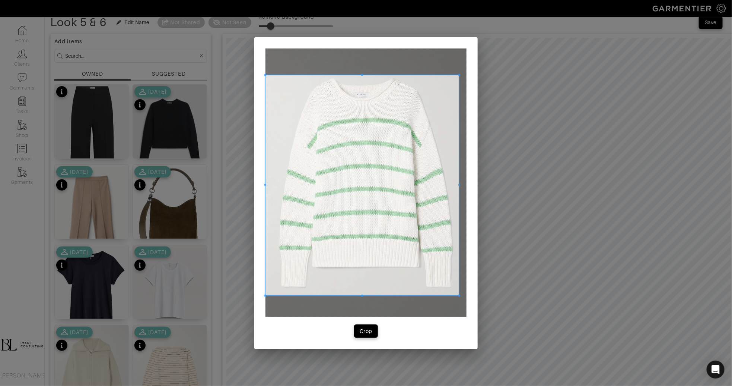
click at [459, 295] on span at bounding box center [460, 295] width 2 height 2
click at [267, 295] on span at bounding box center [363, 295] width 194 height 2
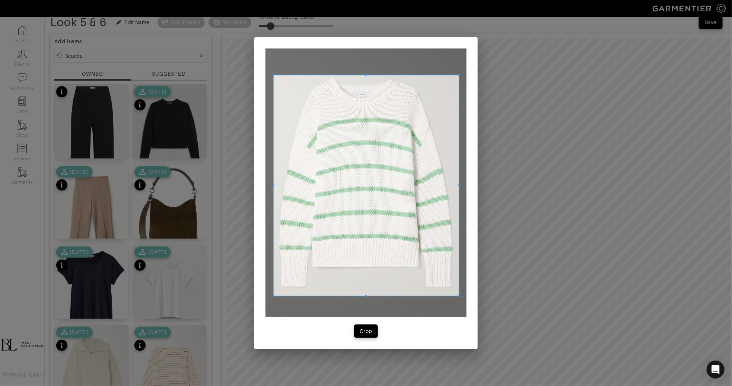
click at [273, 295] on span at bounding box center [274, 296] width 2 height 2
click at [367, 331] on div "Crop" at bounding box center [366, 330] width 13 height 7
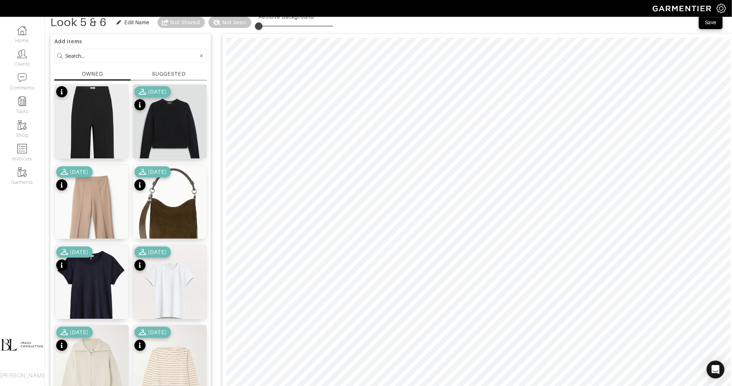
type input "16"
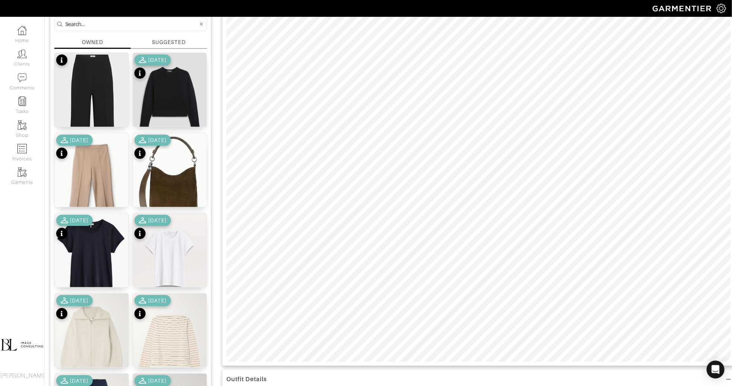
scroll to position [0, 0]
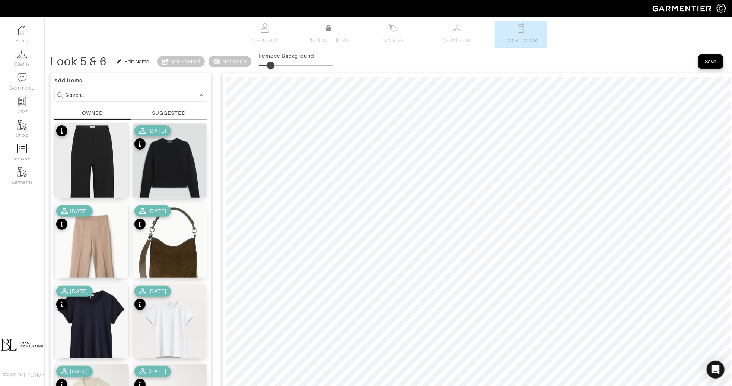
click at [715, 61] on div "Save" at bounding box center [711, 61] width 12 height 7
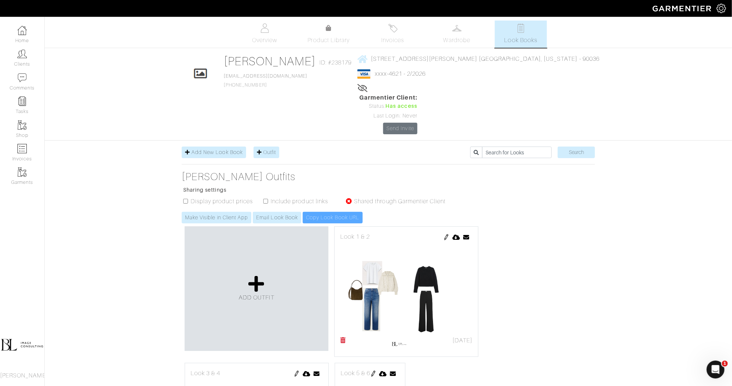
scroll to position [105, 0]
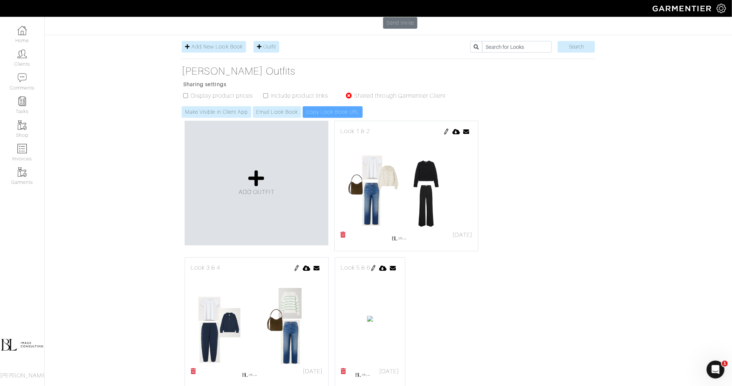
click at [377, 265] on img at bounding box center [374, 268] width 6 height 6
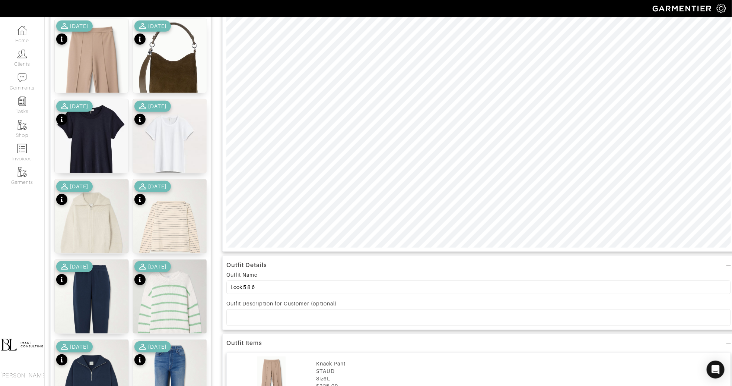
scroll to position [200, 0]
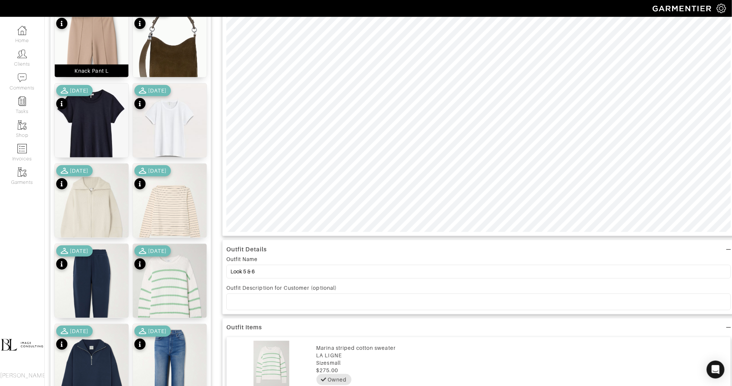
click at [80, 41] on img at bounding box center [92, 65] width 74 height 124
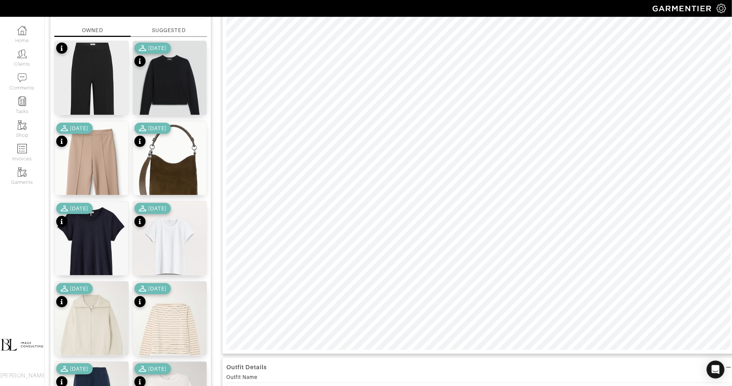
scroll to position [82, 0]
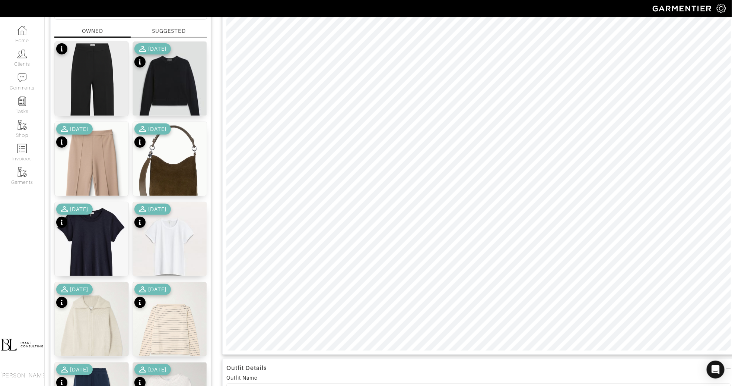
click at [362, 380] on div "Outfit Details Outfit Name Look 5 & 6 Outfit Description for Customer (optional…" at bounding box center [478, 370] width 513 height 766
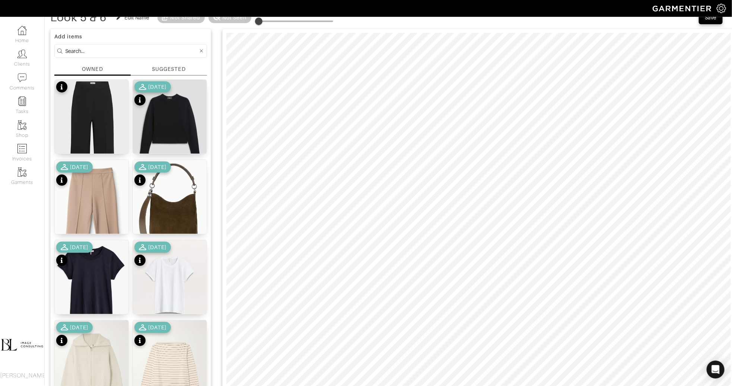
scroll to position [28, 0]
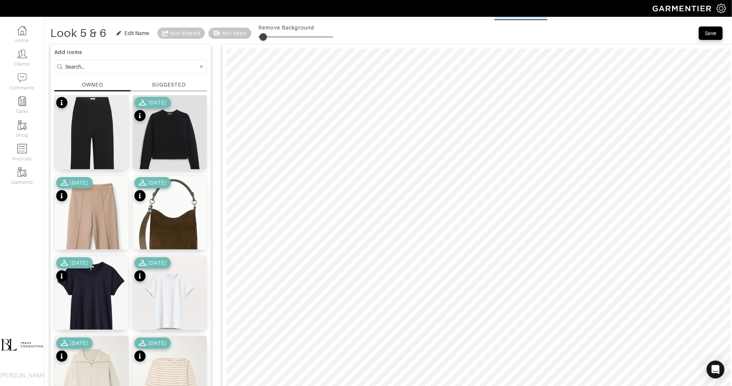
click at [264, 39] on span at bounding box center [263, 36] width 7 height 7
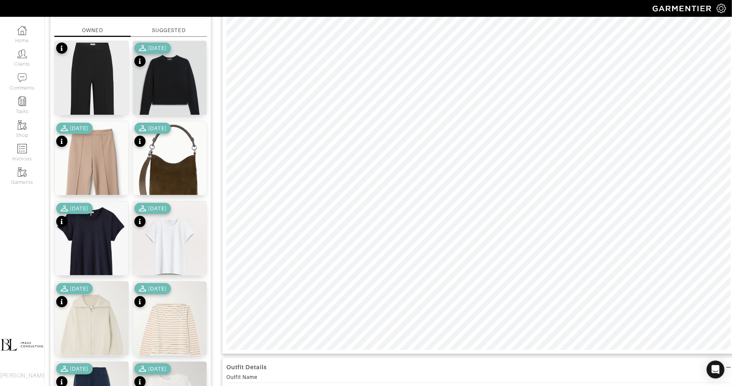
scroll to position [93, 0]
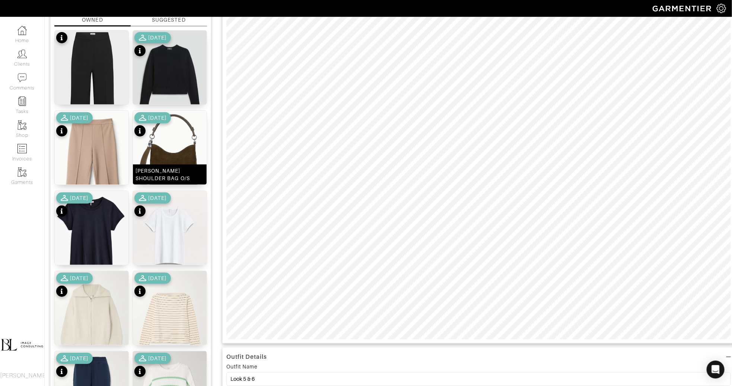
click at [177, 150] on img at bounding box center [170, 158] width 74 height 94
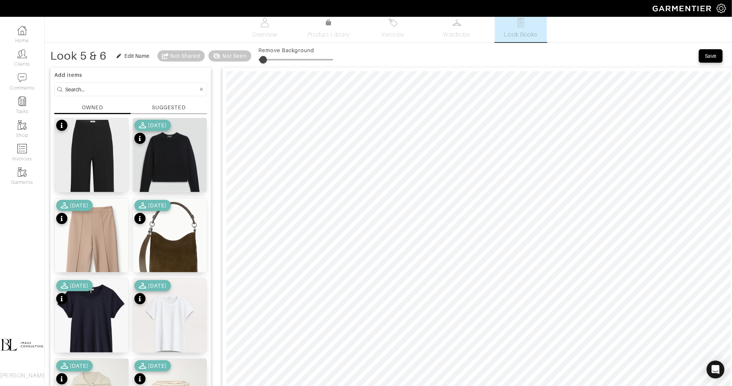
scroll to position [0, 0]
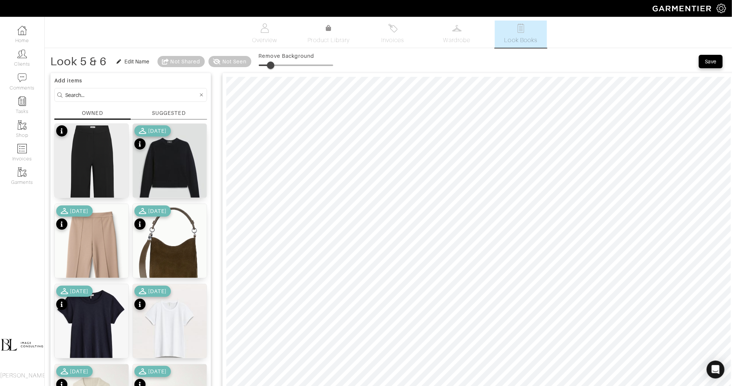
type input "19"
drag, startPoint x: 264, startPoint y: 66, endPoint x: 274, endPoint y: 66, distance: 10.1
click at [274, 66] on span at bounding box center [270, 64] width 7 height 7
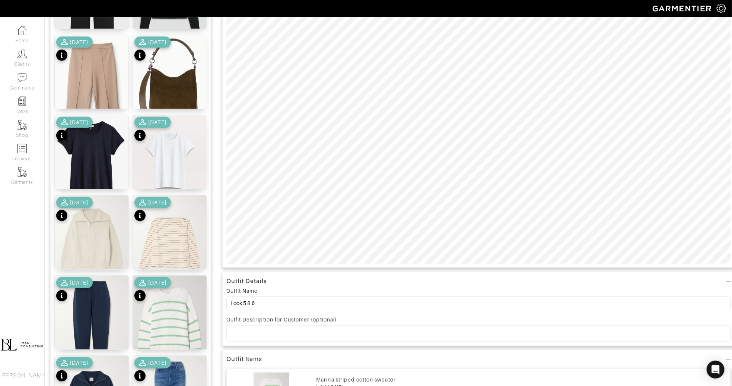
scroll to position [170, 0]
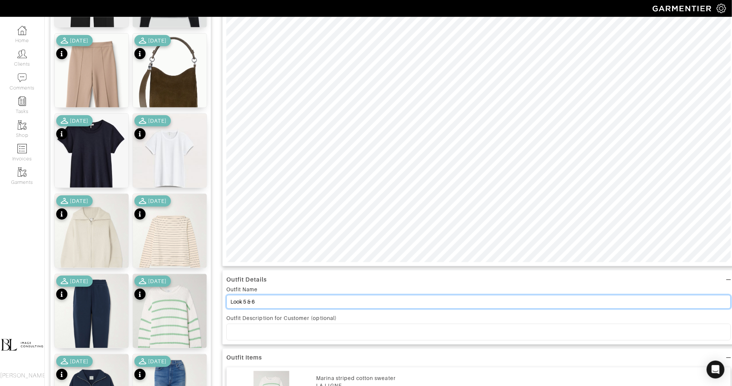
click at [319, 300] on input "Look 5 & 6" at bounding box center [479, 302] width 505 height 14
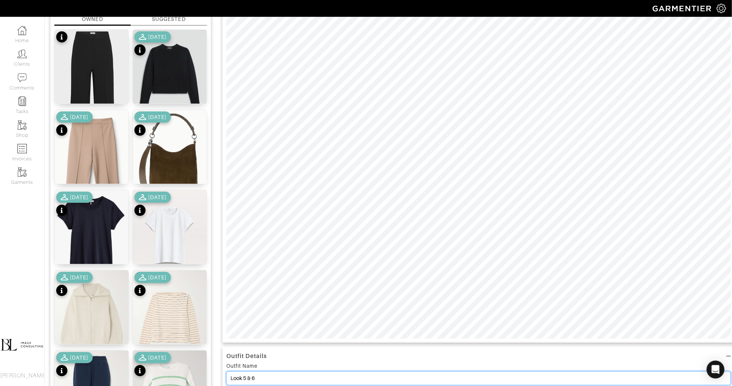
scroll to position [0, 0]
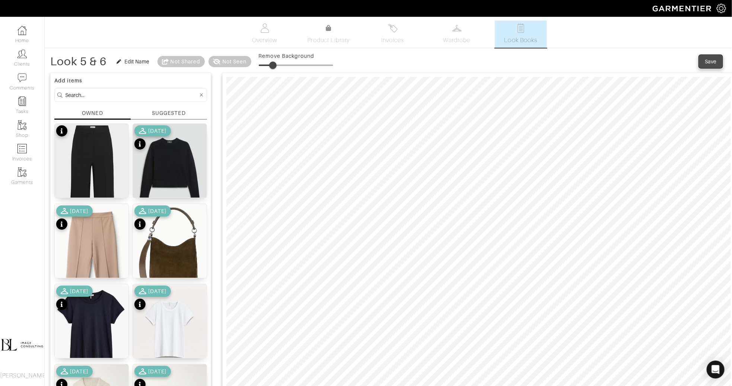
click at [709, 65] on button "Save" at bounding box center [711, 61] width 24 height 13
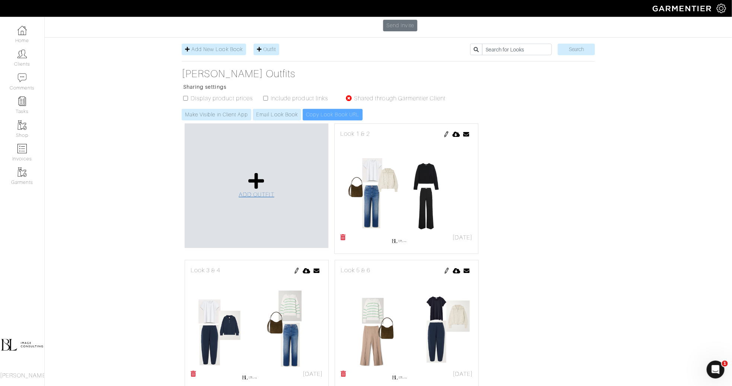
scroll to position [105, 0]
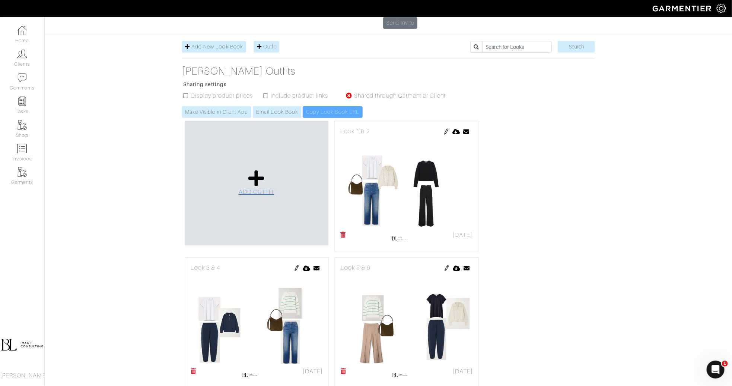
click at [265, 169] on link "ADD OUTFIT" at bounding box center [257, 182] width 36 height 27
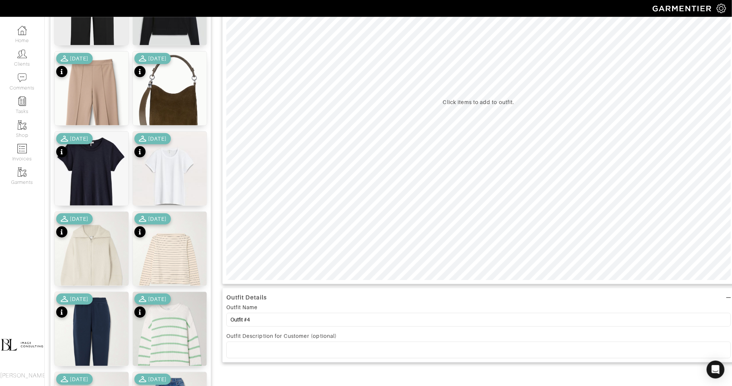
scroll to position [158, 0]
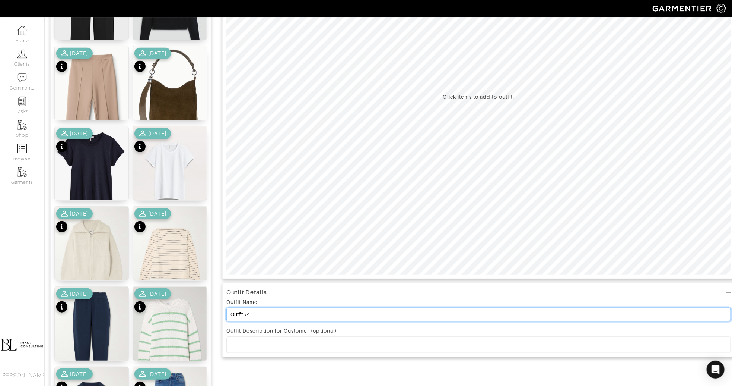
click at [314, 311] on input "Outfit #4" at bounding box center [479, 314] width 505 height 14
paste input "Look 5 & 6"
click at [313, 311] on input "Outfit #Look 5 & 6" at bounding box center [479, 314] width 505 height 14
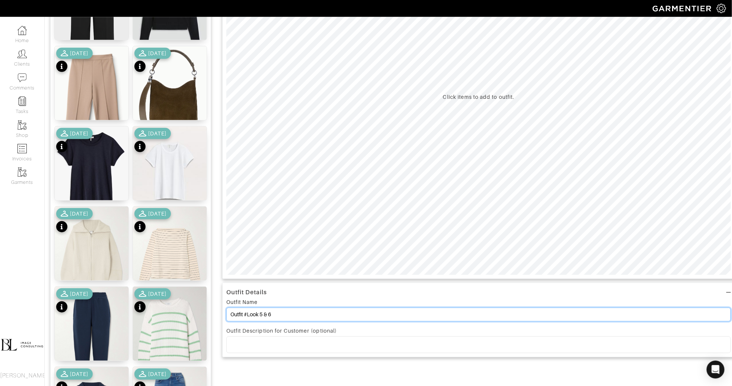
click at [313, 311] on input "Outfit #Look 5 & 6" at bounding box center [479, 314] width 505 height 14
paste input
click at [246, 315] on input "Look 5 & 6" at bounding box center [479, 314] width 505 height 14
type input "Look 7 & 8"
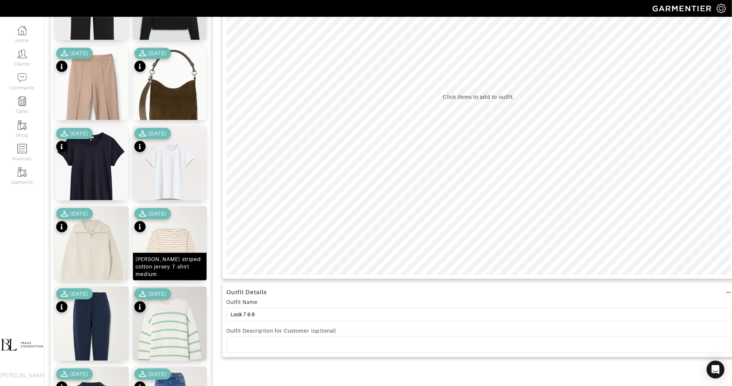
click at [170, 269] on div "[PERSON_NAME] striped cotton-jersey T-shirt medium" at bounding box center [170, 266] width 69 height 22
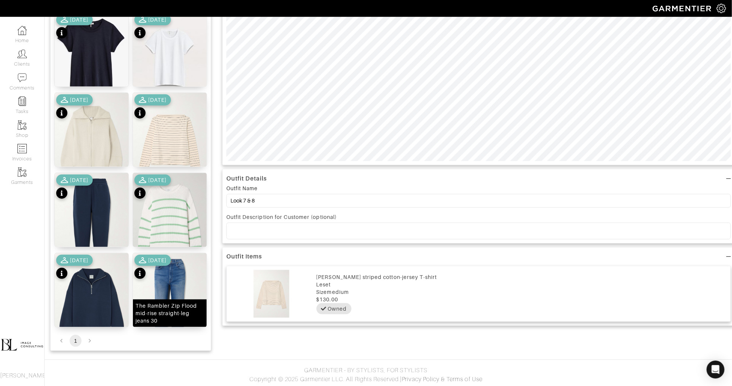
click at [179, 292] on img at bounding box center [170, 302] width 74 height 98
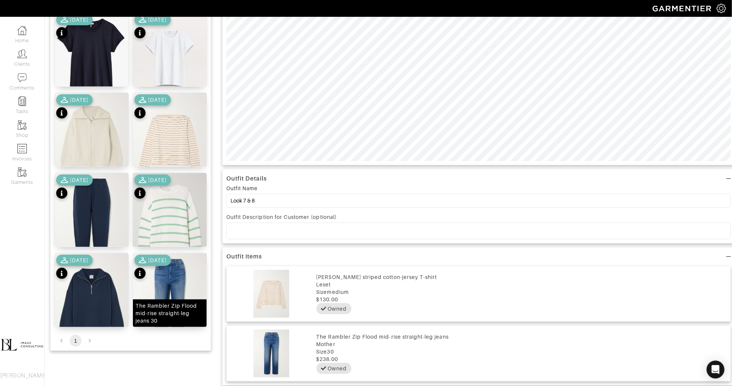
scroll to position [0, 0]
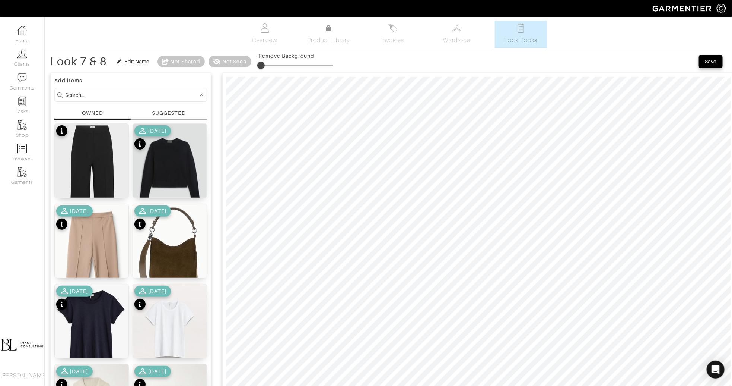
type input "5"
click at [263, 64] on span at bounding box center [260, 64] width 7 height 7
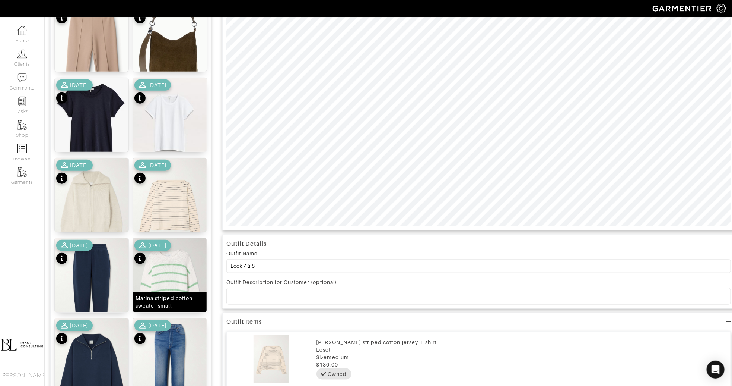
scroll to position [213, 0]
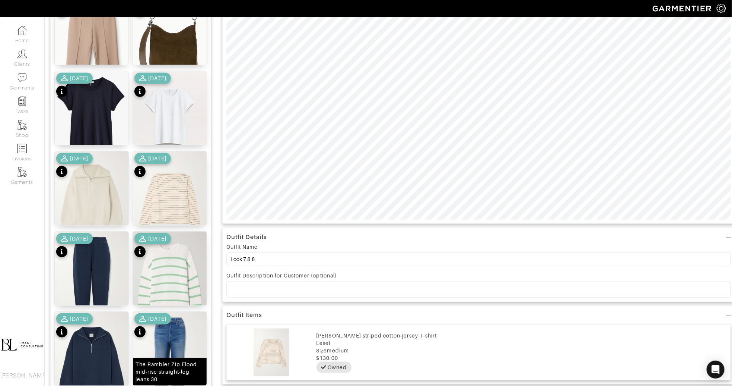
click at [195, 333] on img at bounding box center [170, 360] width 74 height 98
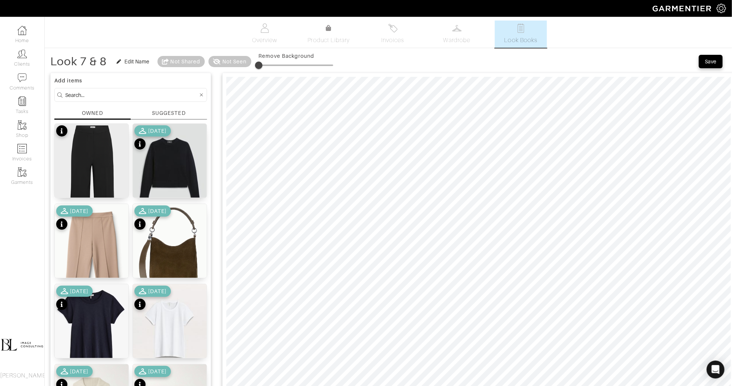
scroll to position [37, 0]
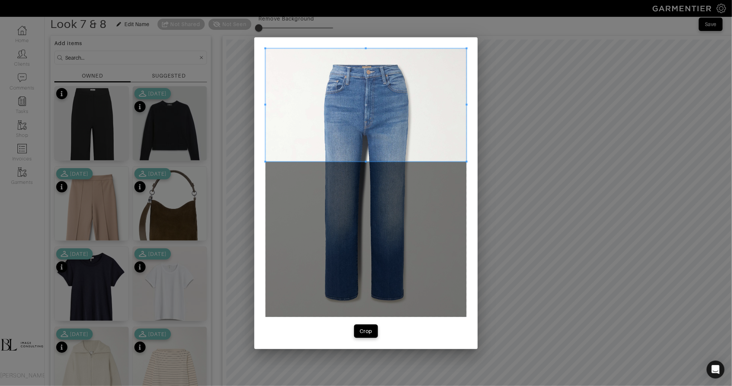
click at [408, 153] on span at bounding box center [366, 104] width 201 height 113
click at [465, 161] on span at bounding box center [366, 162] width 201 height 2
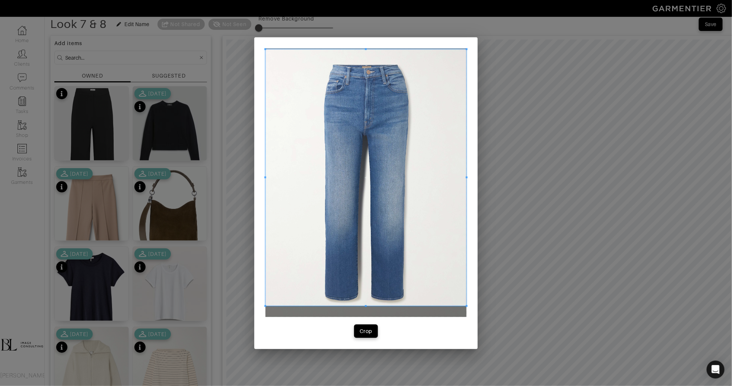
click at [467, 304] on div at bounding box center [366, 177] width 201 height 256
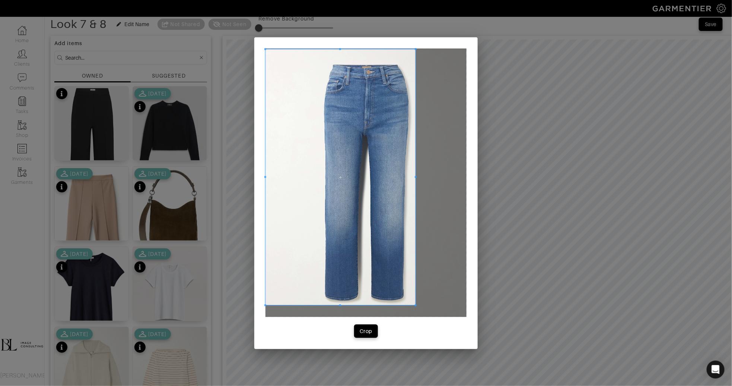
click at [414, 175] on div at bounding box center [341, 177] width 150 height 256
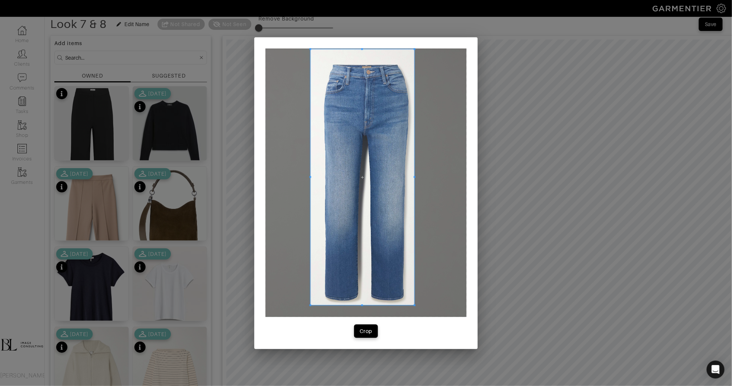
click at [311, 178] on div at bounding box center [363, 177] width 104 height 256
click at [357, 170] on span at bounding box center [363, 182] width 104 height 256
click at [371, 330] on div "Crop" at bounding box center [366, 330] width 13 height 7
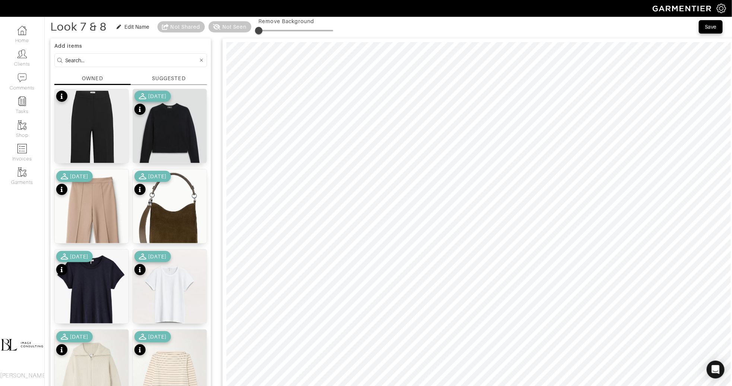
scroll to position [12, 0]
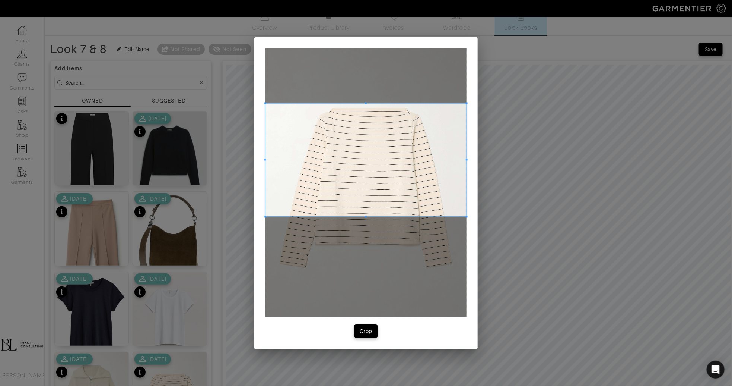
click at [374, 126] on span at bounding box center [366, 159] width 201 height 113
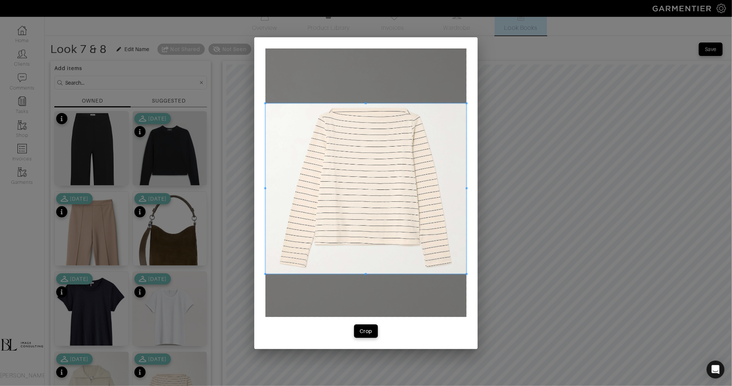
click at [479, 273] on div "Crop" at bounding box center [366, 193] width 732 height 386
click at [364, 327] on div "Crop" at bounding box center [366, 330] width 13 height 7
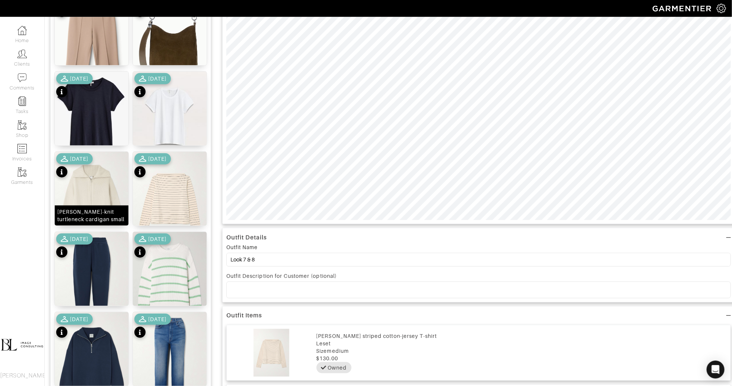
click at [89, 221] on div "Enrico ribbed-knit turtleneck cardigan small" at bounding box center [91, 215] width 69 height 15
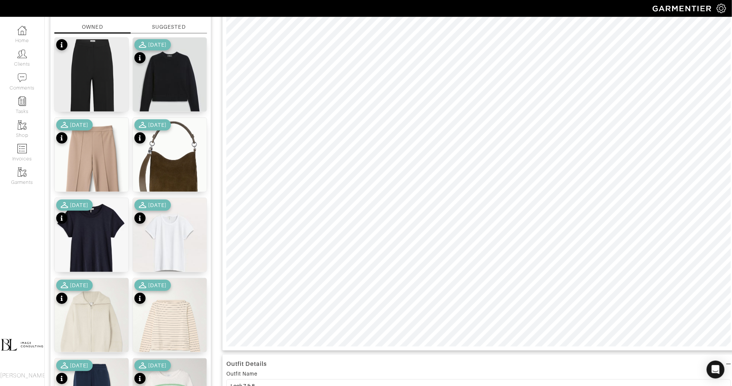
scroll to position [88, 0]
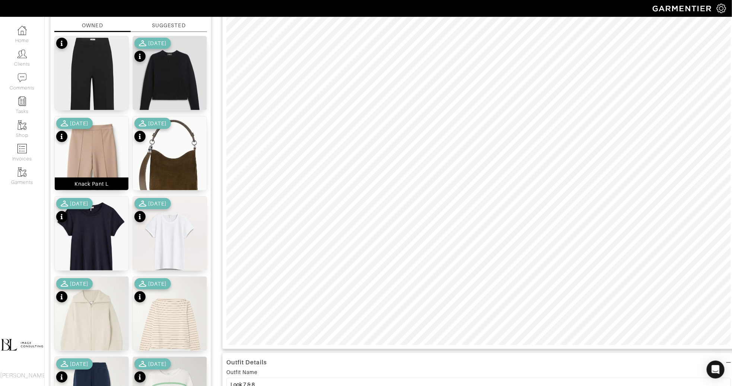
click at [103, 133] on img at bounding box center [92, 178] width 74 height 124
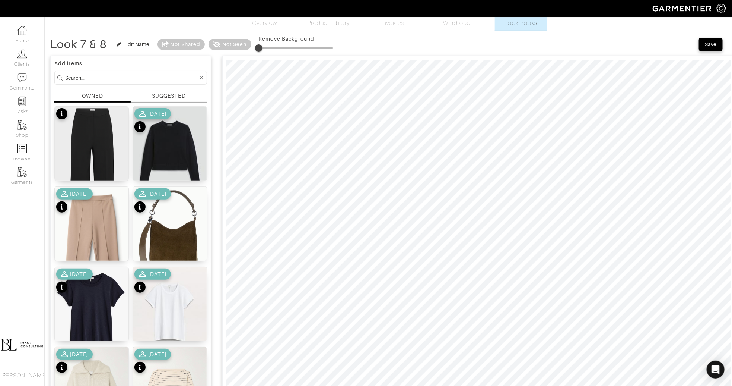
scroll to position [0, 0]
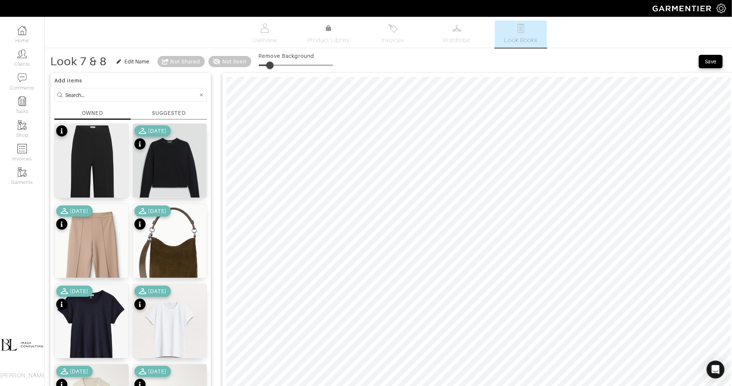
drag, startPoint x: 261, startPoint y: 63, endPoint x: 271, endPoint y: 63, distance: 9.7
click at [272, 63] on span at bounding box center [269, 64] width 7 height 7
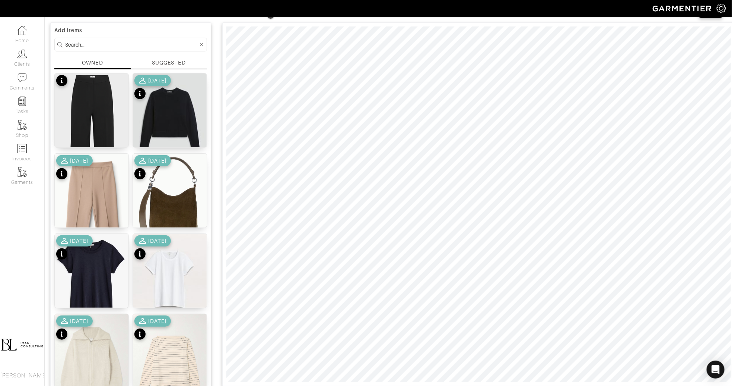
scroll to position [52, 0]
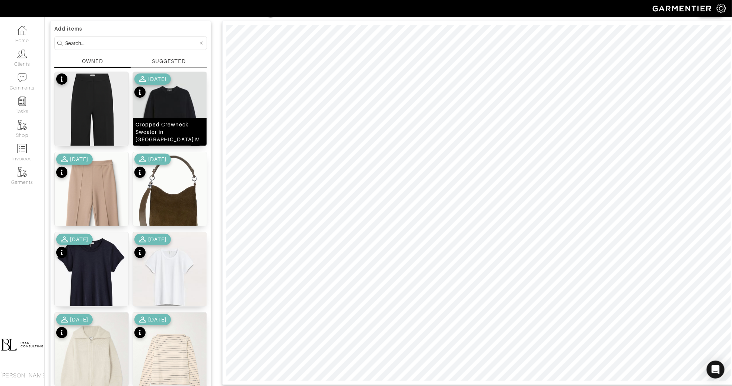
click at [199, 116] on img at bounding box center [170, 118] width 74 height 92
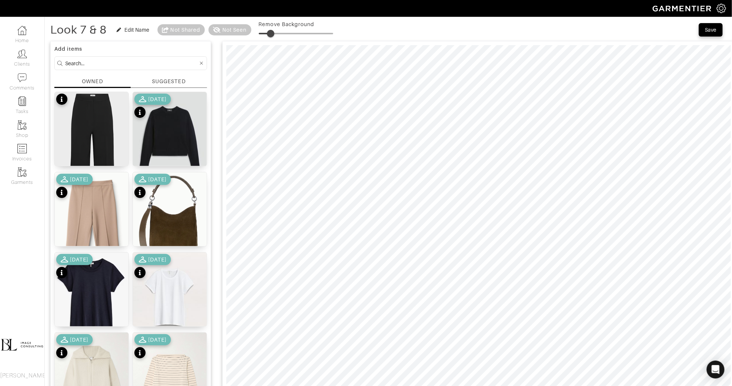
scroll to position [25, 0]
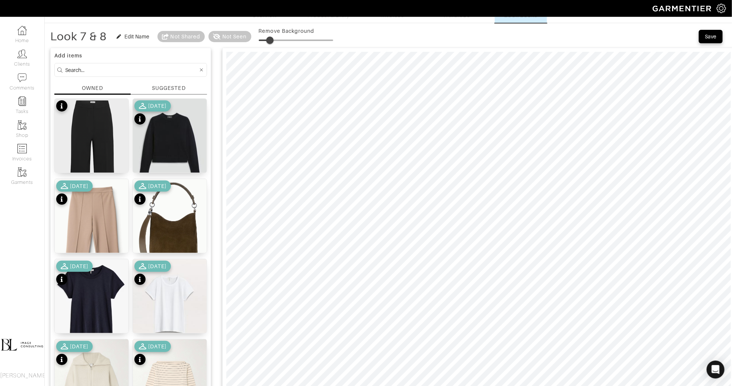
click at [271, 41] on span at bounding box center [269, 40] width 7 height 7
click at [191, 217] on img at bounding box center [170, 226] width 74 height 94
type input "13"
click at [269, 38] on span at bounding box center [268, 40] width 7 height 7
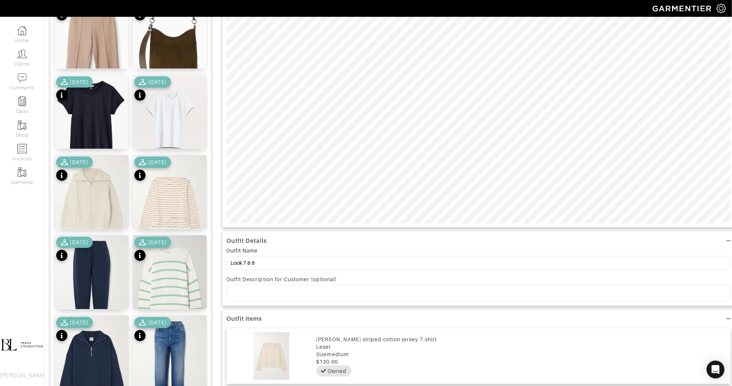
scroll to position [213, 0]
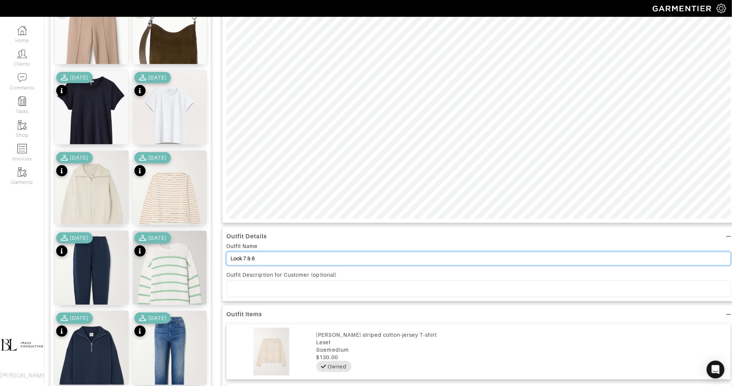
click at [292, 259] on input "Look 7 & 8" at bounding box center [479, 258] width 505 height 14
click at [292, 258] on input "Look 7 & 8" at bounding box center [479, 258] width 505 height 14
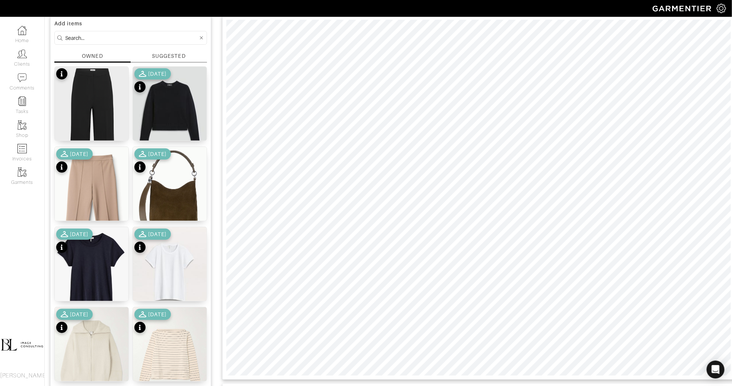
scroll to position [0, 0]
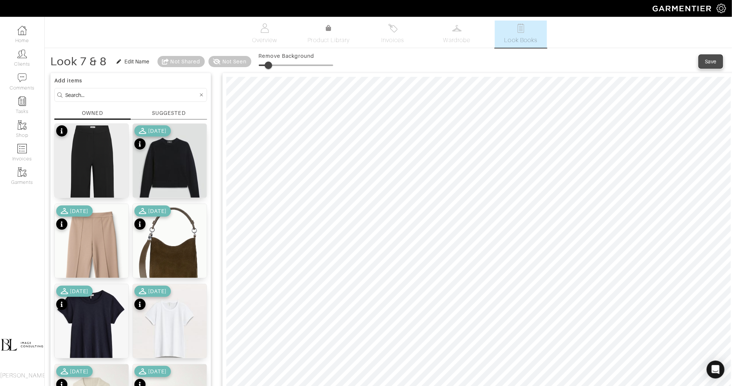
click at [711, 60] on div "Save" at bounding box center [711, 61] width 12 height 7
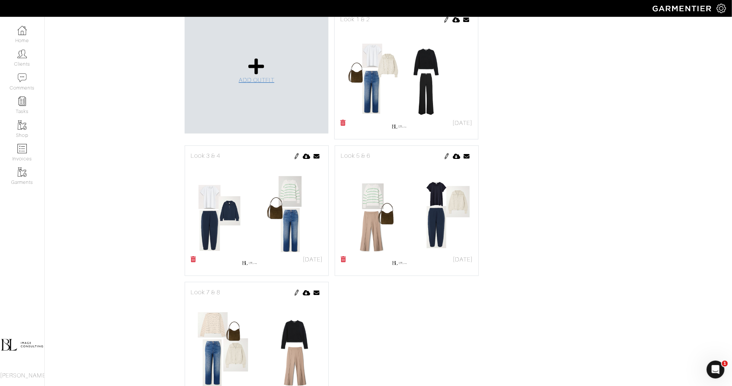
scroll to position [194, 0]
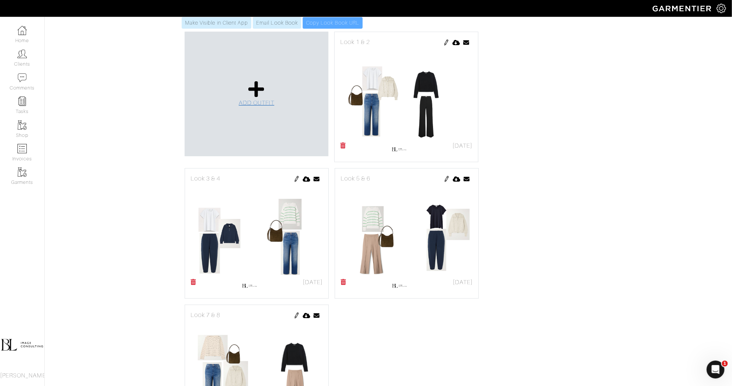
click at [258, 80] on icon at bounding box center [256, 89] width 16 height 18
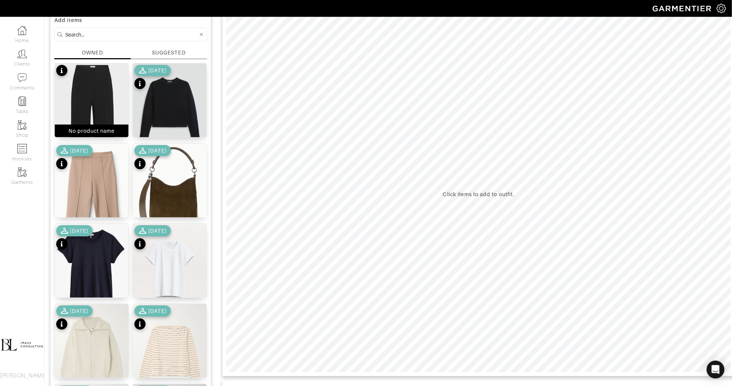
scroll to position [53, 0]
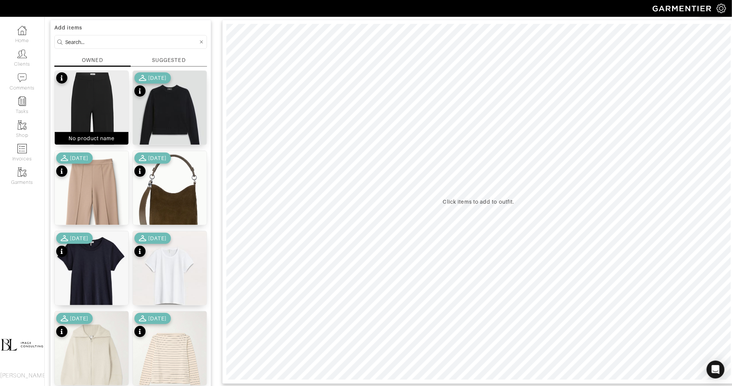
click at [107, 94] on img at bounding box center [92, 144] width 74 height 146
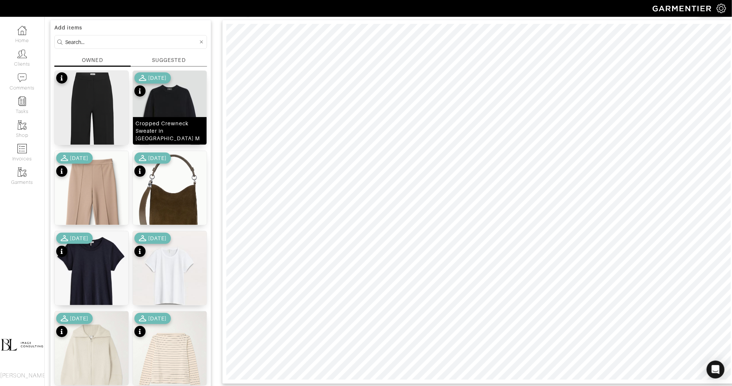
scroll to position [0, 0]
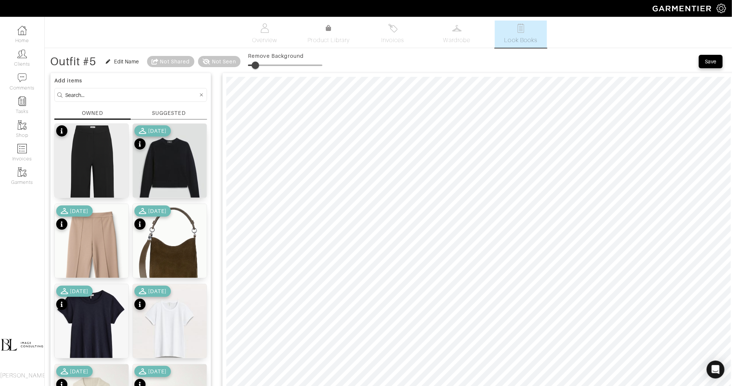
type input "14"
click at [259, 65] on span at bounding box center [255, 64] width 7 height 7
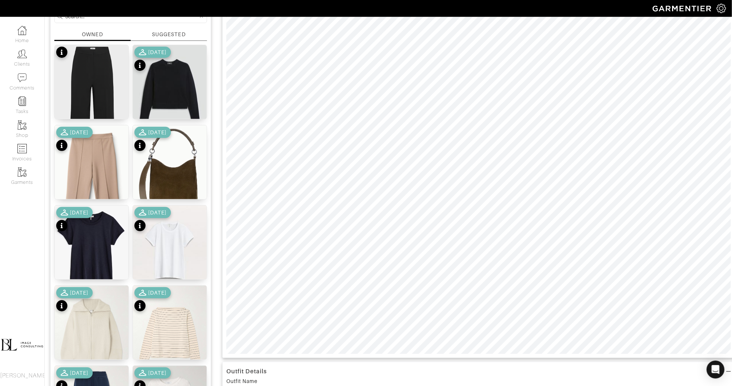
scroll to position [101, 0]
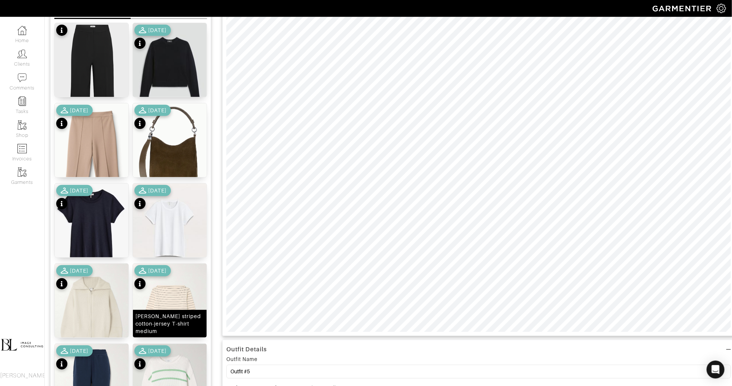
click at [175, 315] on img at bounding box center [170, 312] width 74 height 98
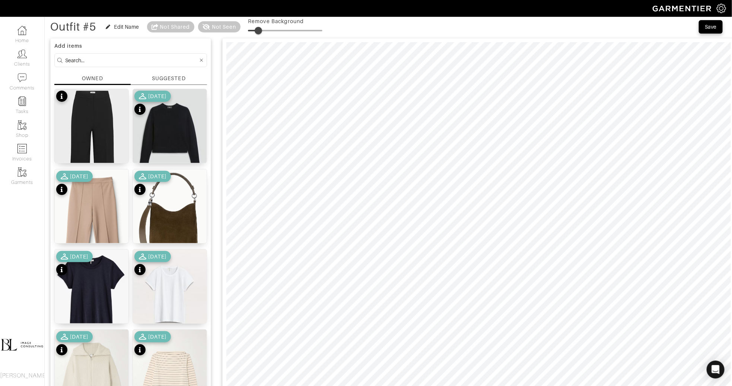
scroll to position [28, 0]
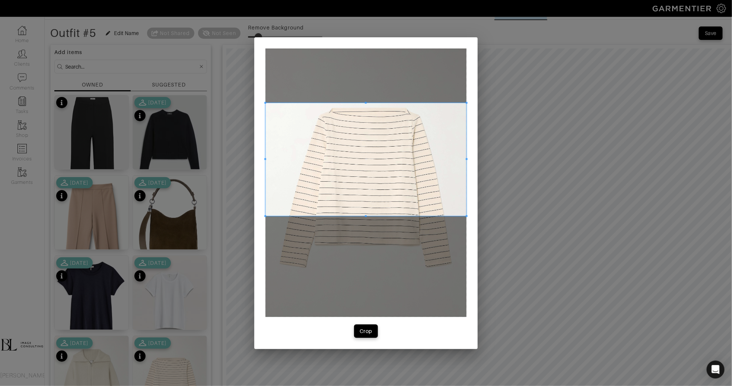
click at [351, 145] on span at bounding box center [366, 159] width 201 height 113
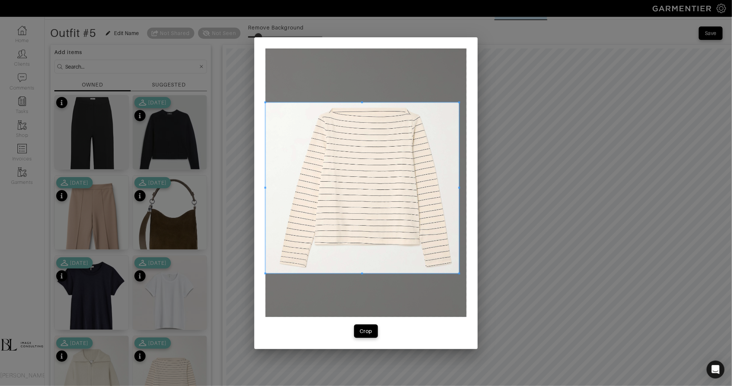
click at [469, 274] on div "Crop" at bounding box center [366, 192] width 224 height 311
click at [276, 186] on span at bounding box center [277, 187] width 2 height 171
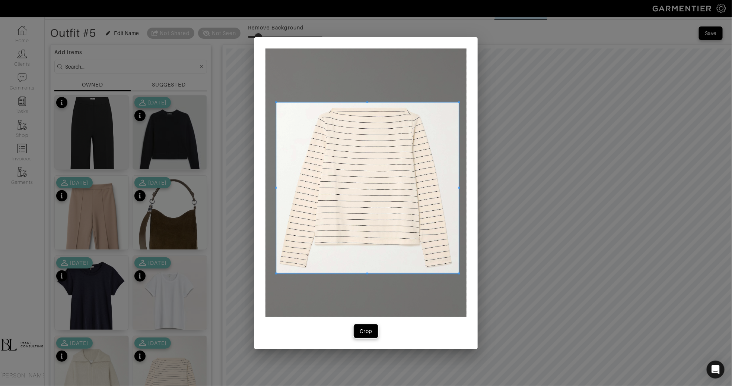
click at [364, 330] on div "Crop" at bounding box center [366, 330] width 13 height 7
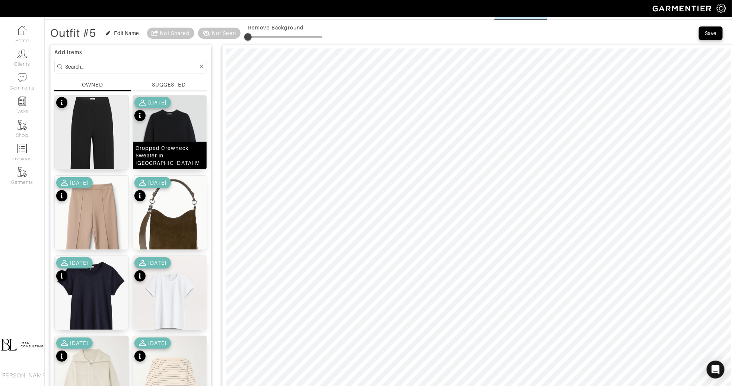
click at [185, 122] on img at bounding box center [170, 141] width 74 height 92
drag, startPoint x: 248, startPoint y: 35, endPoint x: 258, endPoint y: 36, distance: 9.7
click at [259, 37] on span at bounding box center [256, 36] width 7 height 7
type input "16"
click at [261, 33] on span at bounding box center [259, 36] width 7 height 7
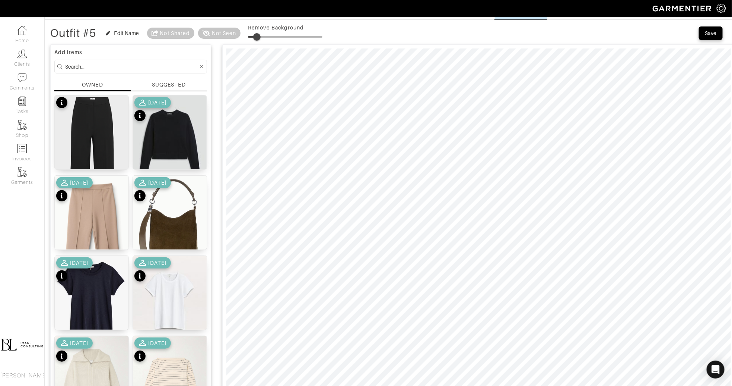
type input "16"
click at [95, 289] on img at bounding box center [92, 302] width 74 height 93
click at [257, 37] on span at bounding box center [255, 36] width 7 height 7
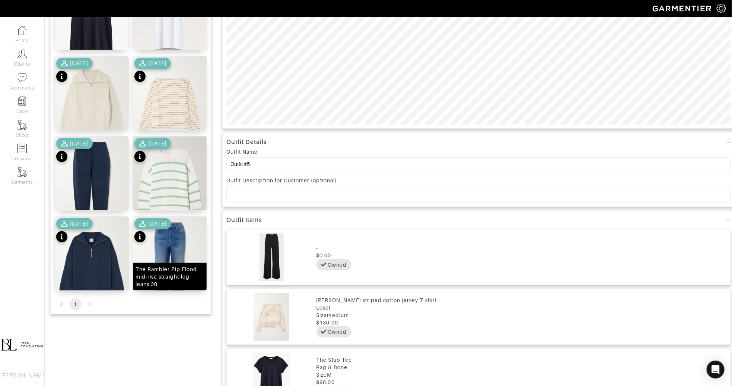
click at [174, 272] on div "The Rambler Zip Flood mid-rise straight-leg jeans 30" at bounding box center [170, 276] width 69 height 22
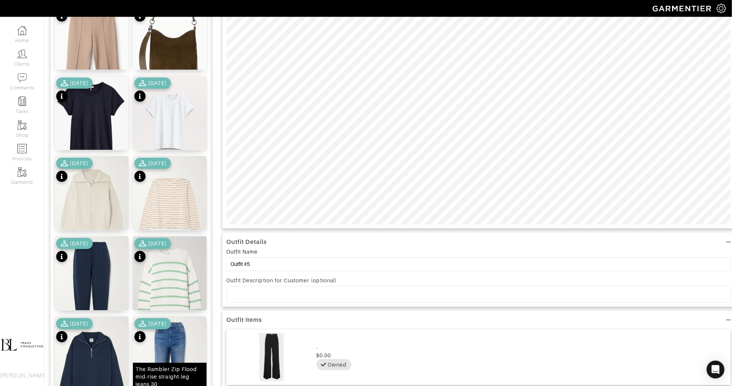
scroll to position [0, 0]
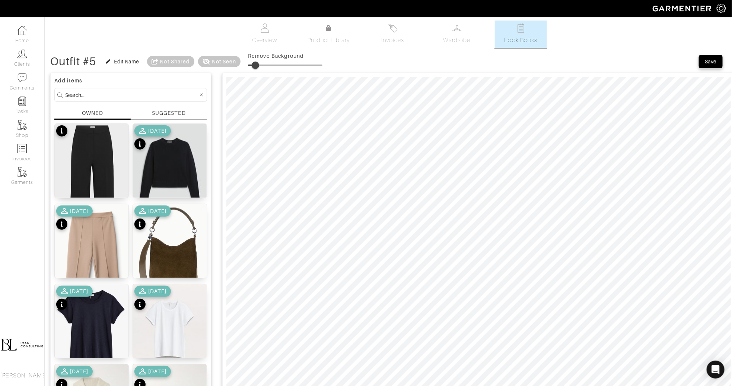
click at [257, 61] on span at bounding box center [255, 64] width 7 height 7
type input "24"
drag, startPoint x: 259, startPoint y: 63, endPoint x: 267, endPoint y: 63, distance: 8.2
click at [267, 63] on span at bounding box center [264, 64] width 7 height 7
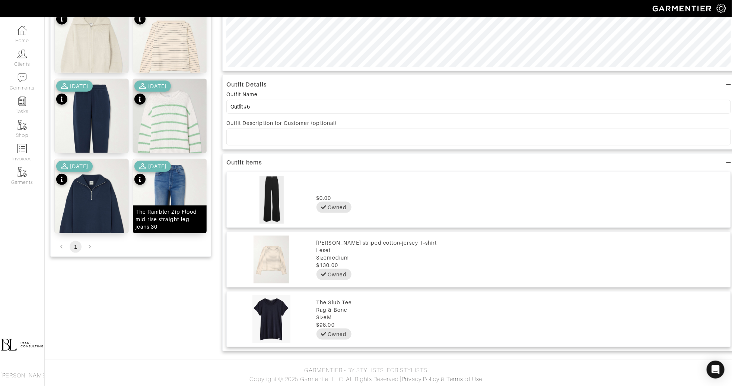
click at [175, 199] on img at bounding box center [170, 208] width 74 height 98
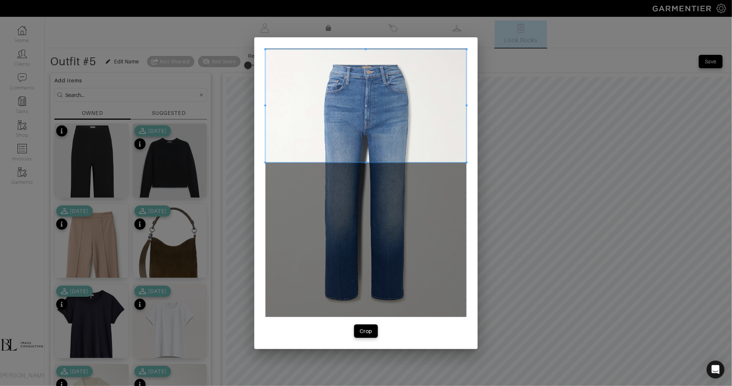
click at [405, 108] on span at bounding box center [366, 105] width 201 height 113
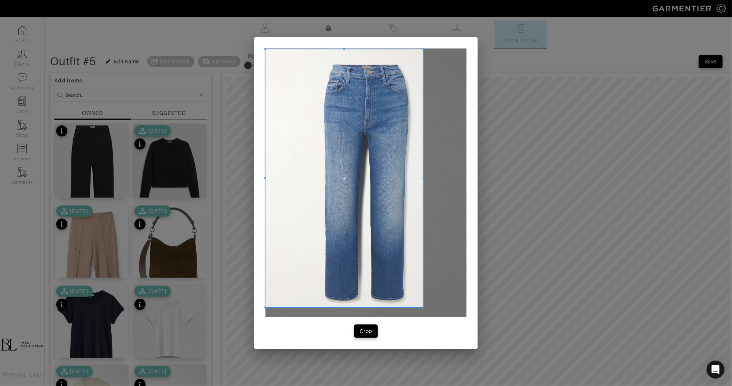
click at [424, 307] on span at bounding box center [424, 307] width 2 height 2
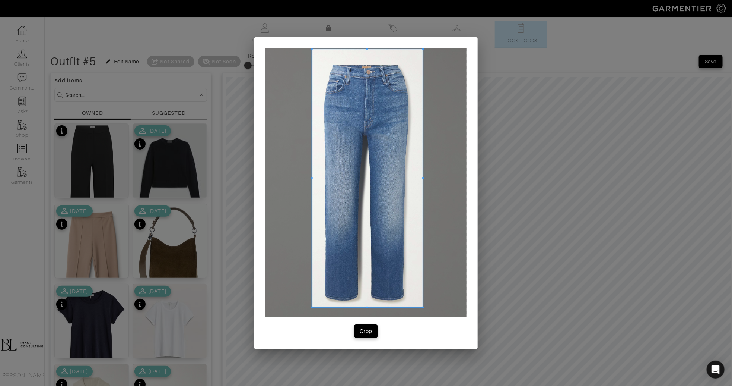
click at [312, 179] on div at bounding box center [367, 178] width 111 height 258
click at [360, 333] on div "Crop" at bounding box center [366, 330] width 13 height 7
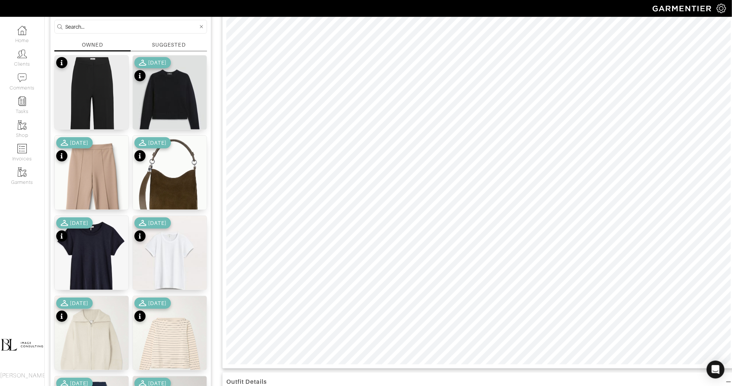
scroll to position [89, 0]
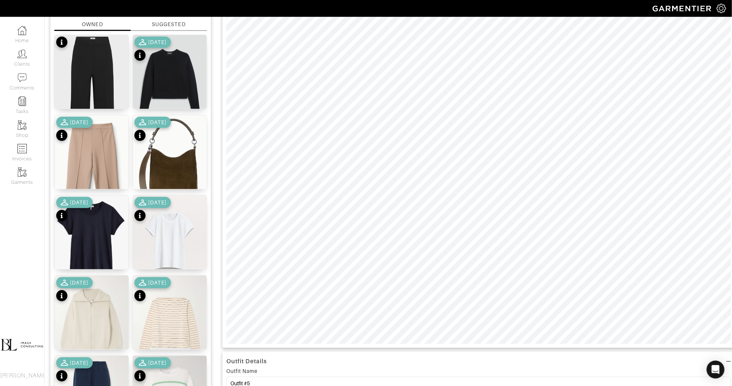
type input "10"
click at [91, 316] on img at bounding box center [92, 324] width 74 height 98
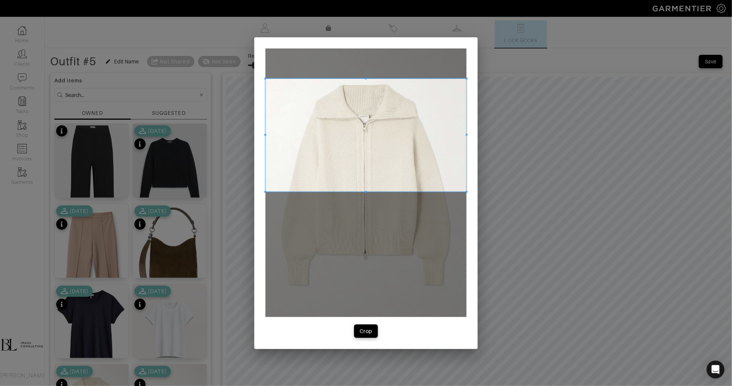
click at [427, 154] on span at bounding box center [366, 134] width 201 height 113
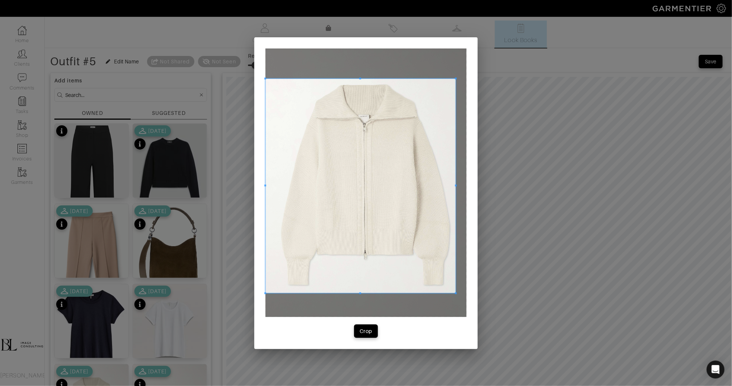
click at [466, 293] on div at bounding box center [366, 182] width 201 height 268
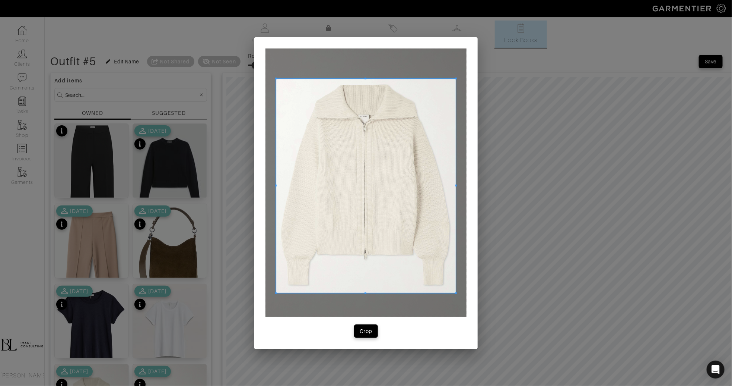
click at [276, 185] on span at bounding box center [276, 185] width 2 height 2
click at [368, 333] on div "Crop" at bounding box center [366, 330] width 13 height 7
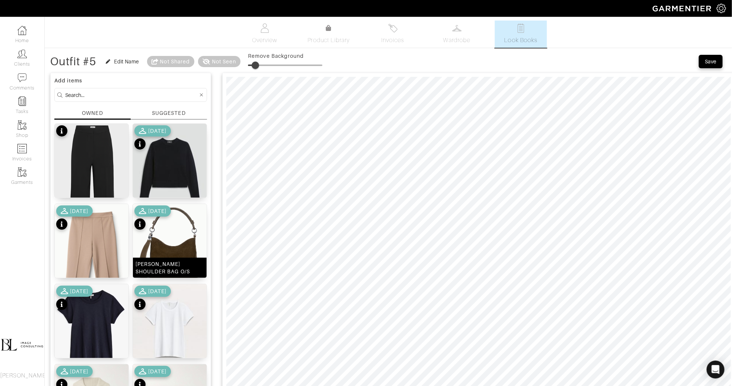
click at [179, 242] on img at bounding box center [170, 251] width 74 height 94
click at [254, 66] on span at bounding box center [252, 64] width 7 height 7
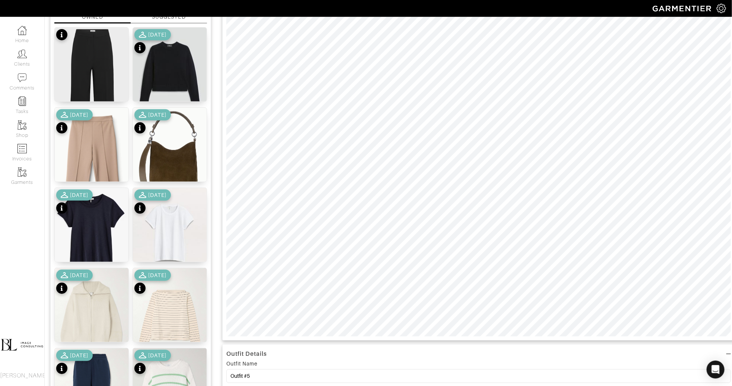
scroll to position [96, 0]
type input "6"
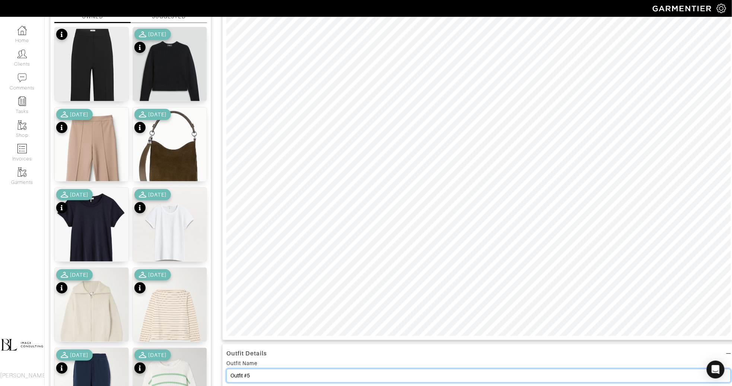
click at [277, 372] on input "Outfit #5" at bounding box center [479, 375] width 505 height 14
paste input "Look 7 & 8"
click at [246, 373] on input "Look 7 & 8" at bounding box center [479, 375] width 505 height 14
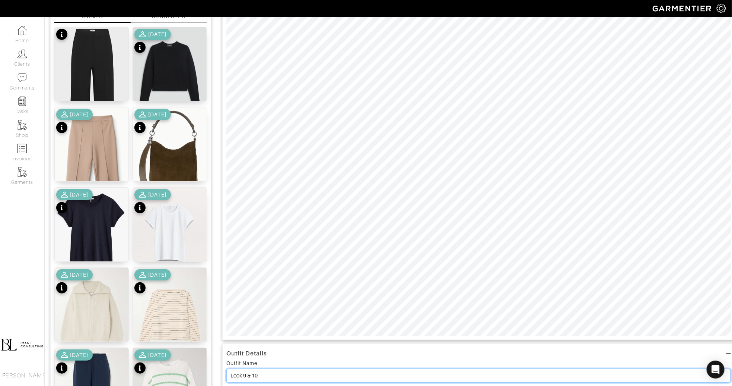
scroll to position [0, 0]
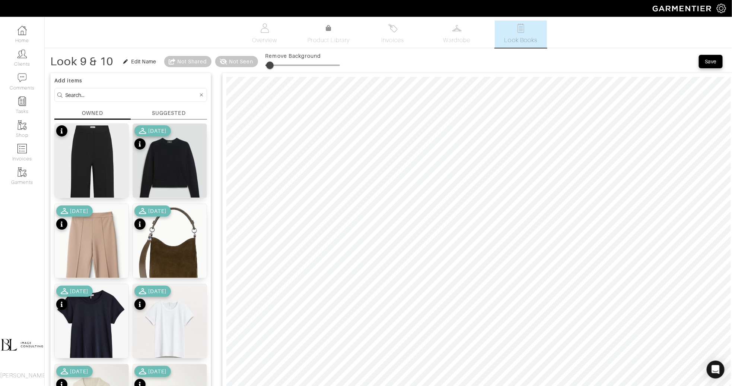
type input "Look 9 & 10"
click at [715, 64] on div "Save" at bounding box center [711, 61] width 12 height 7
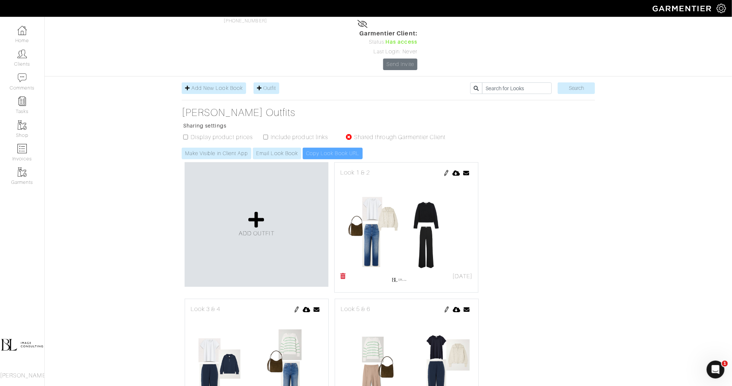
scroll to position [41, 0]
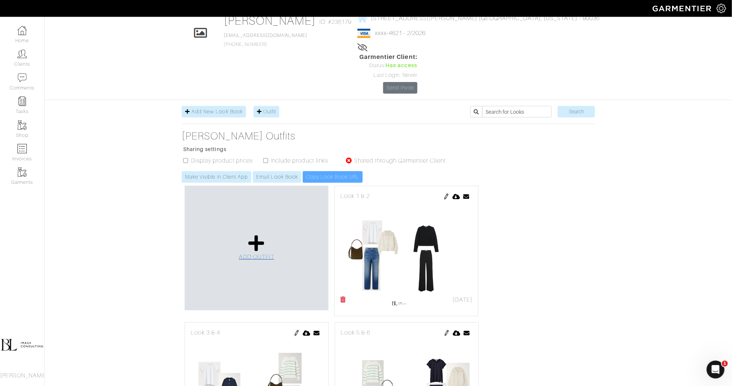
click at [248, 234] on link "ADD OUTFIT" at bounding box center [257, 247] width 36 height 27
click at [265, 234] on link "ADD OUTFIT" at bounding box center [257, 247] width 36 height 27
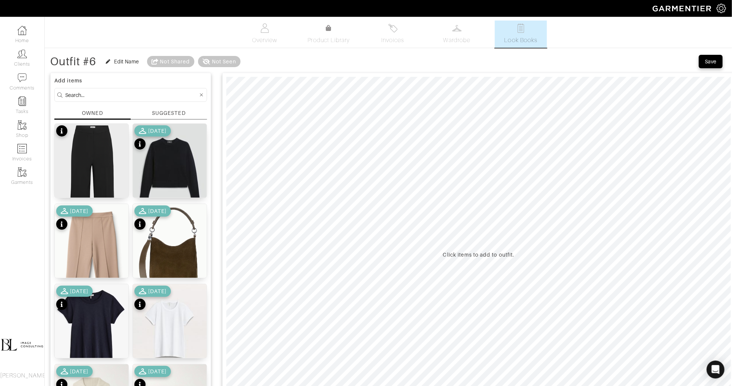
click at [523, 43] on span "Look Books" at bounding box center [521, 40] width 33 height 9
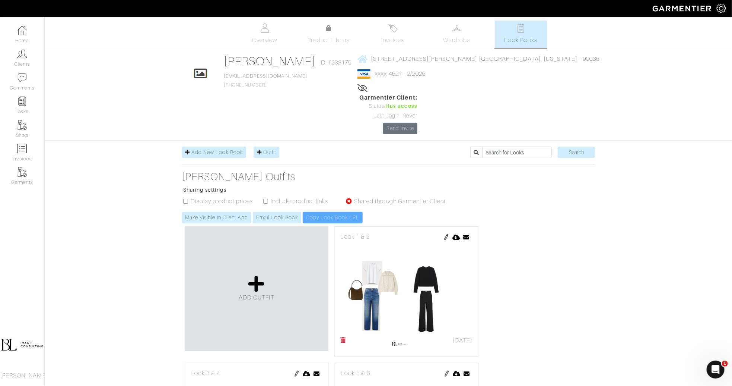
click at [541, 32] on link "Look Books" at bounding box center [521, 33] width 52 height 27
click at [23, 63] on link "Clients" at bounding box center [22, 57] width 44 height 23
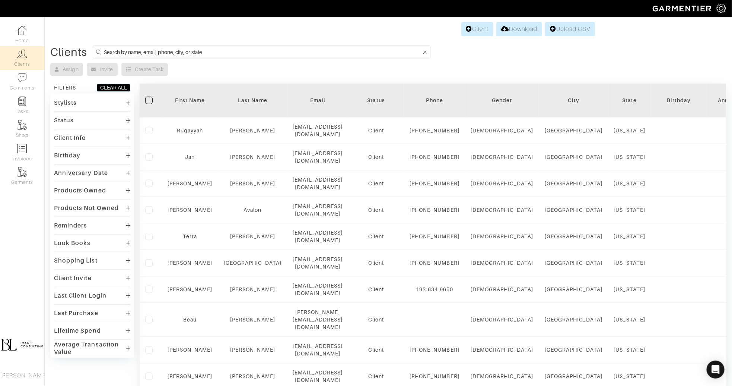
click at [182, 51] on input at bounding box center [263, 51] width 318 height 9
type input "[PERSON_NAME]"
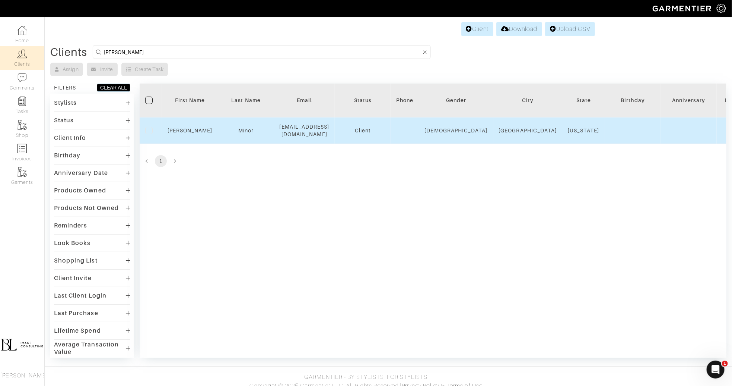
click at [190, 134] on td "[PERSON_NAME]" at bounding box center [190, 130] width 56 height 26
click at [190, 131] on link "[PERSON_NAME]" at bounding box center [190, 130] width 45 height 6
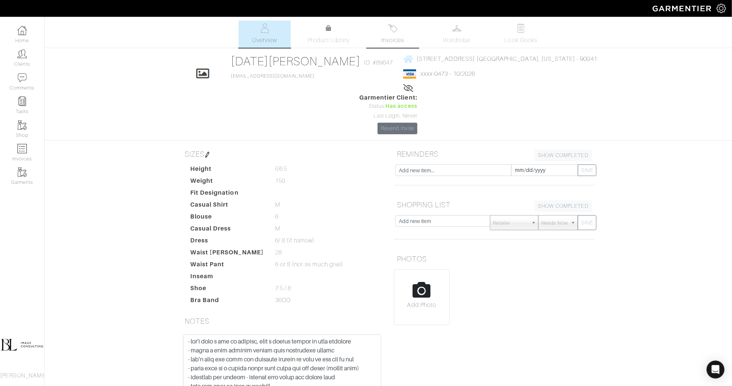
click at [405, 39] on link "Invoices" at bounding box center [393, 33] width 52 height 27
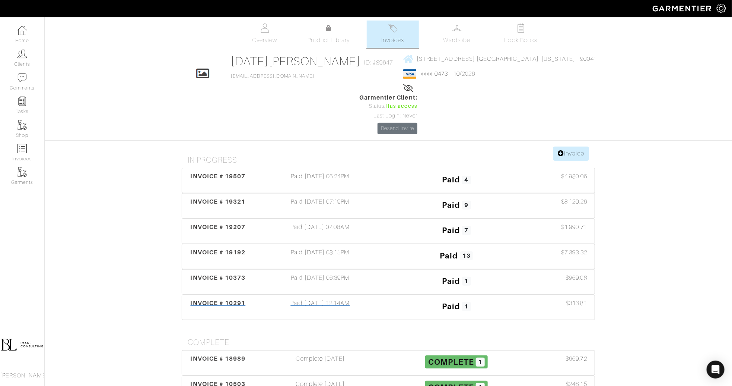
scroll to position [77, 0]
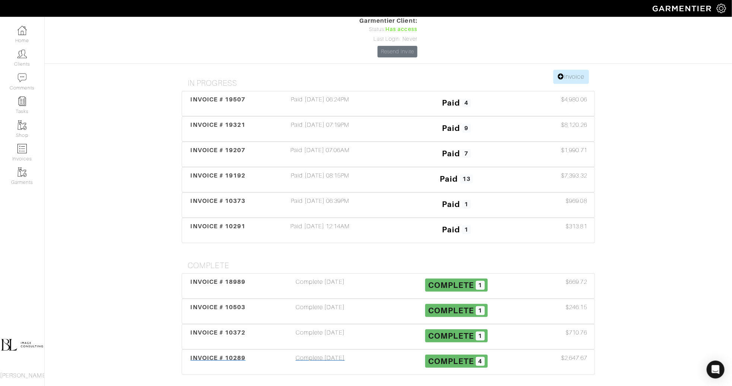
click at [322, 353] on div "Complete [DATE]" at bounding box center [320, 361] width 136 height 17
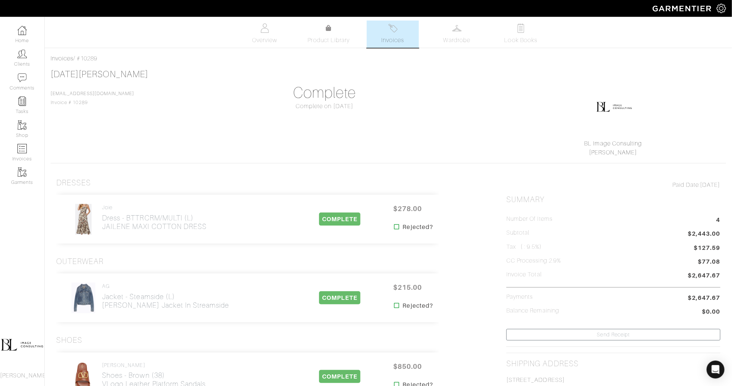
click at [396, 35] on link "Invoices" at bounding box center [393, 33] width 52 height 27
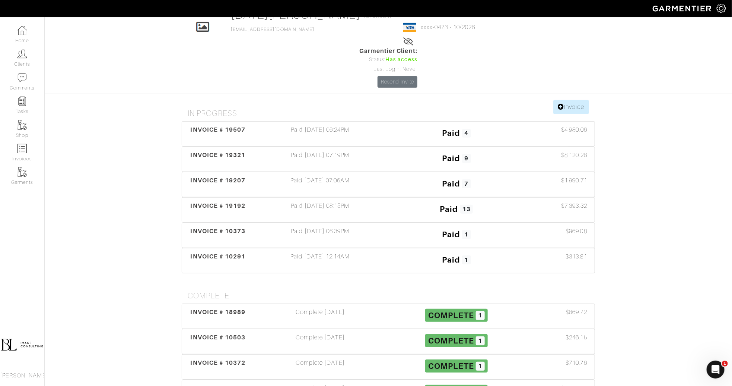
scroll to position [38, 0]
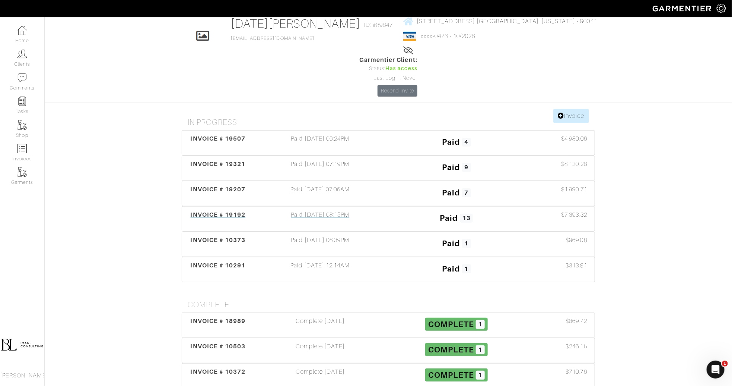
click at [358, 210] on div "Paid [DATE] 08:15PM" at bounding box center [320, 218] width 136 height 17
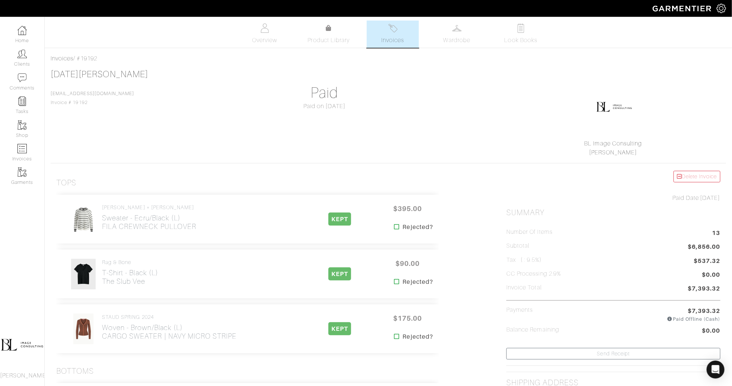
click at [400, 42] on span "Invoices" at bounding box center [392, 40] width 23 height 9
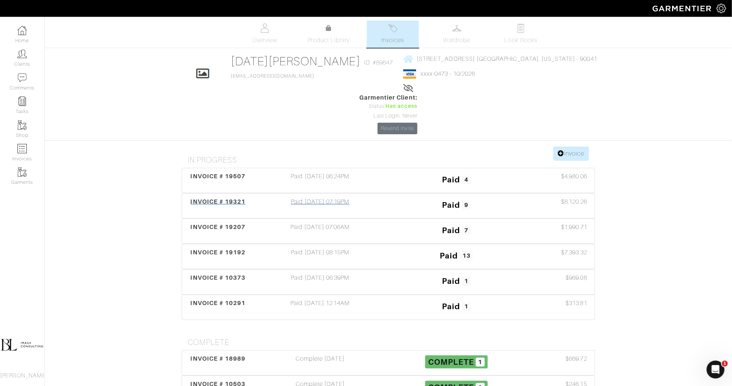
click at [393, 197] on div "Paid 9" at bounding box center [457, 205] width 136 height 17
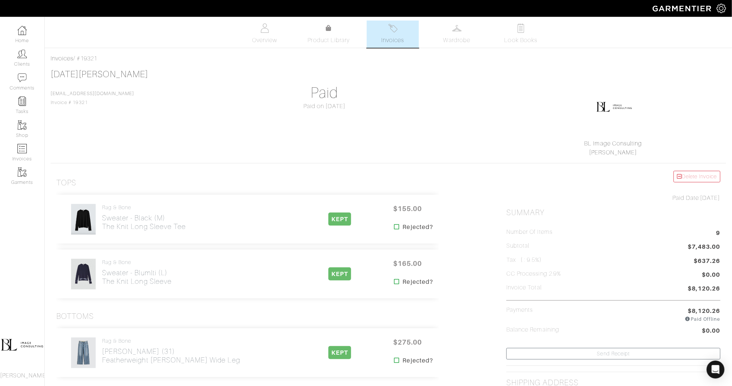
click at [392, 16] on div "Company Settings Manage Subscription My Profile Stylists Sign Out" at bounding box center [366, 8] width 732 height 17
click at [394, 26] on img at bounding box center [393, 27] width 9 height 9
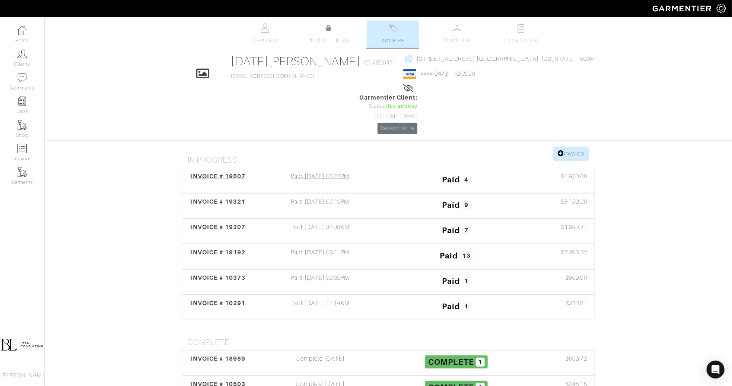
click at [372, 172] on div "Paid [DATE] 06:24PM" at bounding box center [320, 180] width 136 height 17
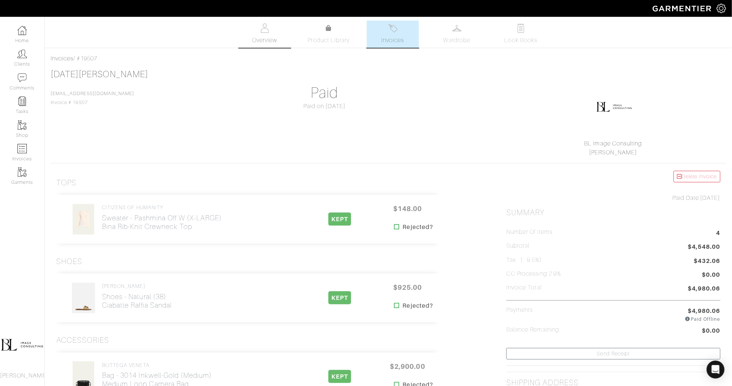
click at [267, 36] on span "Overview" at bounding box center [264, 40] width 25 height 9
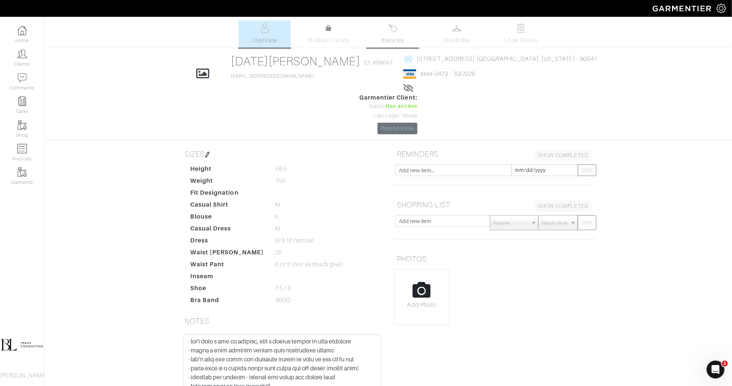
click at [389, 46] on link "Invoices" at bounding box center [393, 33] width 52 height 27
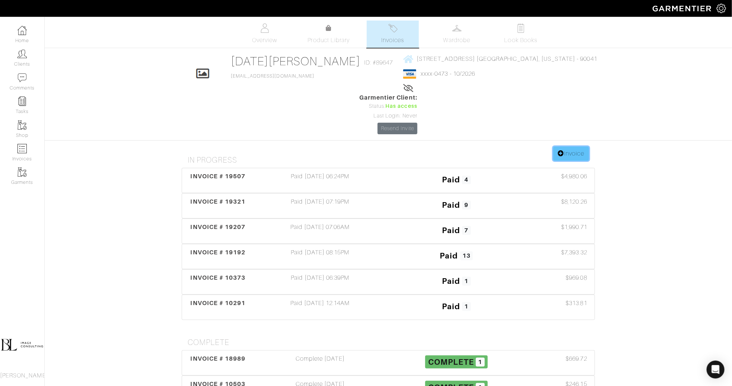
click at [566, 146] on link "Invoice" at bounding box center [572, 153] width 36 height 14
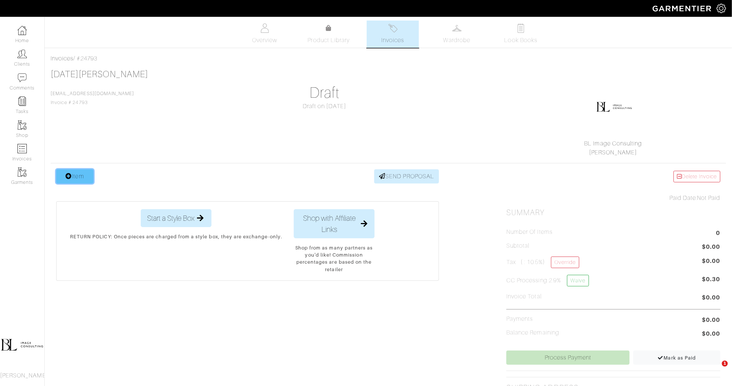
click at [89, 178] on link "Item" at bounding box center [74, 176] width 37 height 14
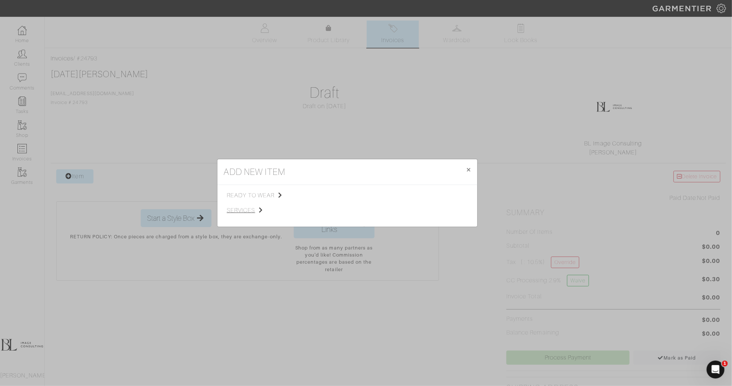
click at [249, 208] on span "services" at bounding box center [264, 210] width 75 height 9
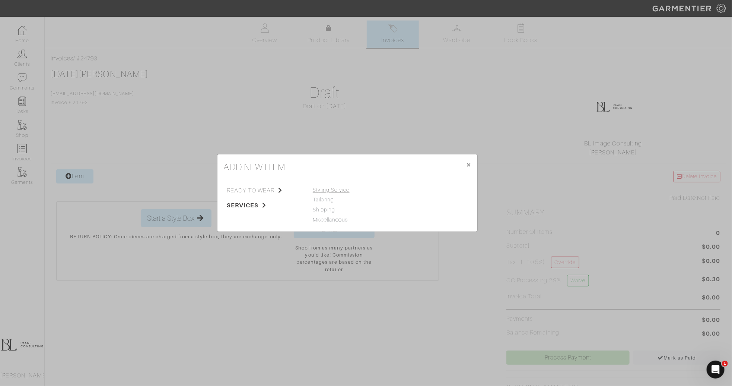
click at [342, 190] on span "Styling Service" at bounding box center [331, 190] width 37 height 6
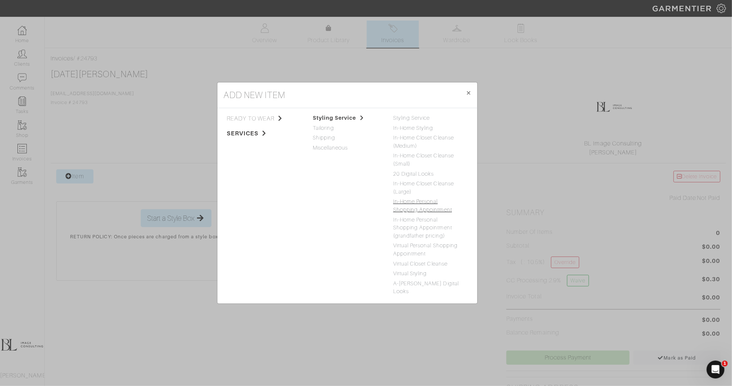
click at [446, 212] on link "In-Home Personal Shopping Appointment" at bounding box center [422, 205] width 59 height 14
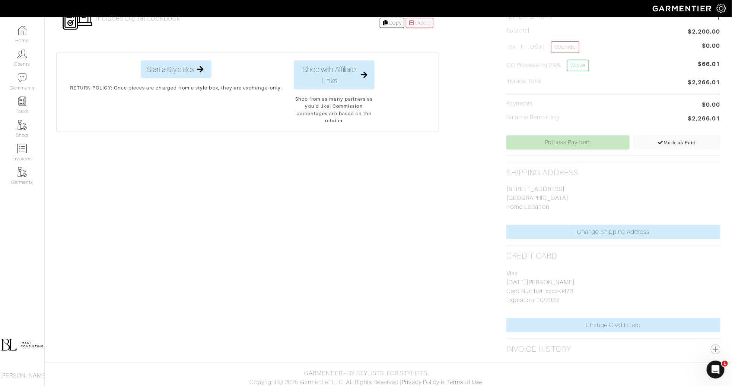
scroll to position [216, 0]
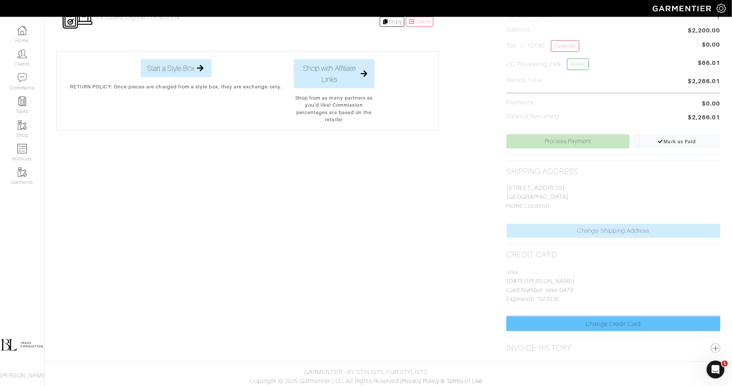
click at [616, 323] on link "Change Credit Card" at bounding box center [614, 324] width 214 height 14
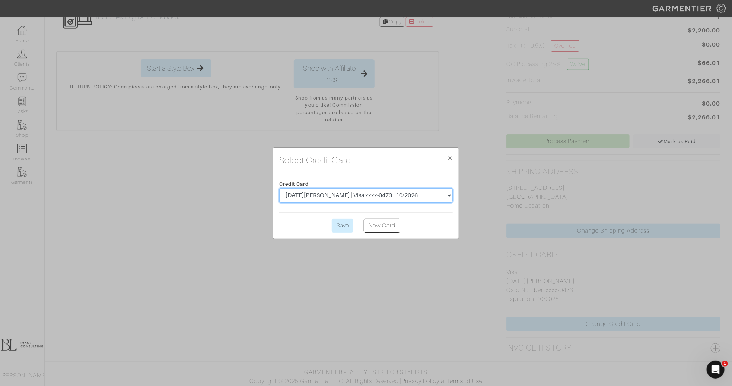
click at [391, 191] on select "[DATE][PERSON_NAME] | Visa xxxx-0473 | 10/2026 [DATE][PERSON_NAME] | American E…" at bounding box center [366, 195] width 174 height 14
click at [453, 155] on button "× Close" at bounding box center [450, 158] width 18 height 21
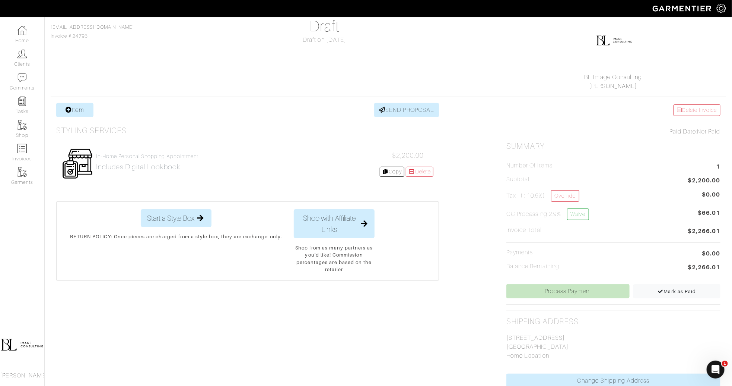
scroll to position [0, 0]
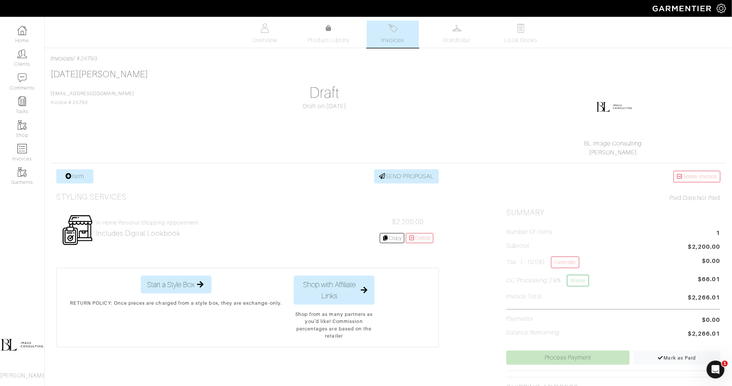
click at [405, 39] on link "Invoices" at bounding box center [393, 33] width 52 height 27
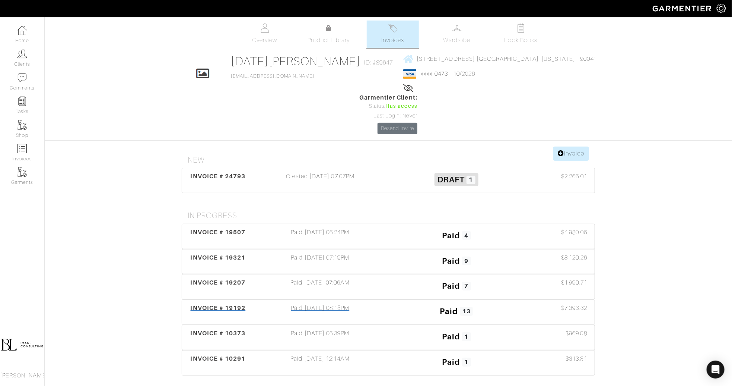
scroll to position [132, 0]
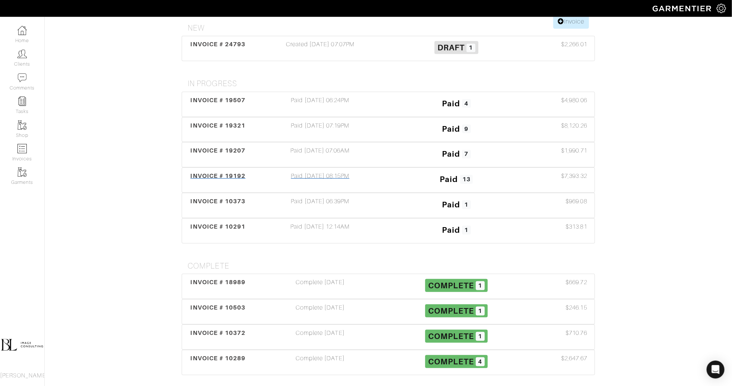
click at [354, 171] on div "Paid [DATE] 08:15PM" at bounding box center [320, 179] width 136 height 17
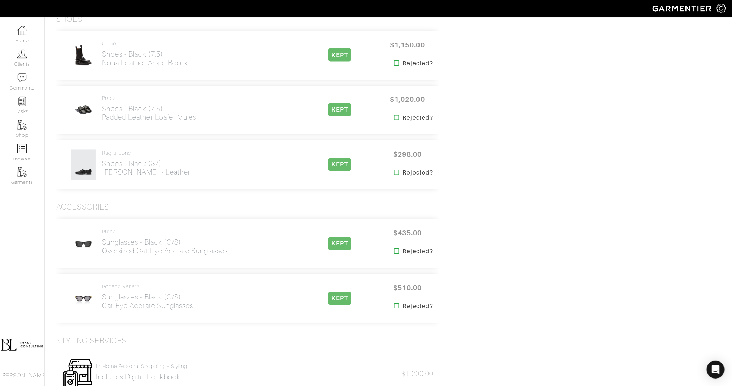
scroll to position [791, 0]
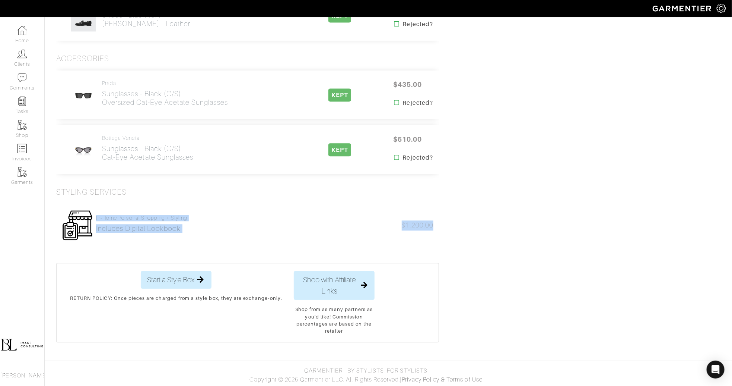
drag, startPoint x: 458, startPoint y: 241, endPoint x: 129, endPoint y: 211, distance: 331.0
click at [330, 250] on div "In-Home Personal Shopping + Styling Includes digital lookbook $1,200.00" at bounding box center [247, 224] width 383 height 57
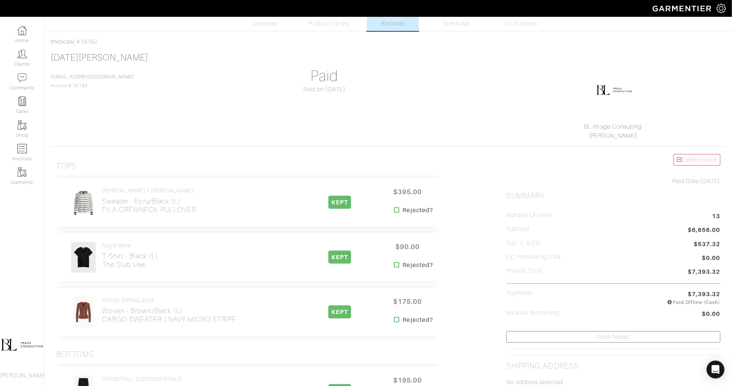
scroll to position [0, 0]
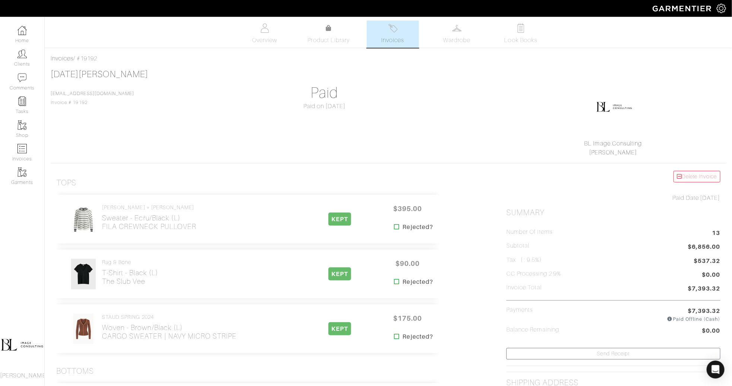
click at [396, 32] on img at bounding box center [393, 27] width 9 height 9
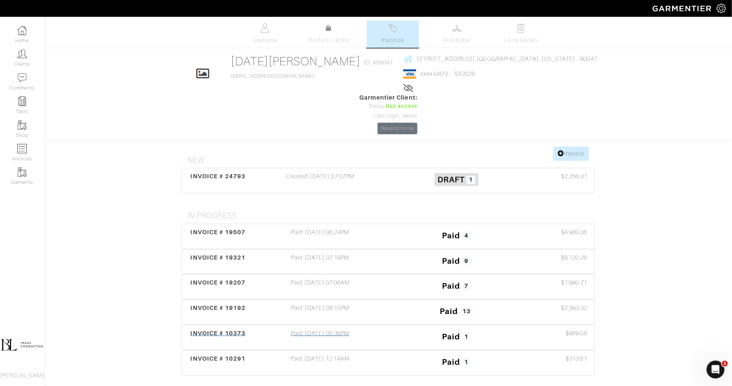
click at [392, 329] on div "Paid 1" at bounding box center [457, 337] width 136 height 17
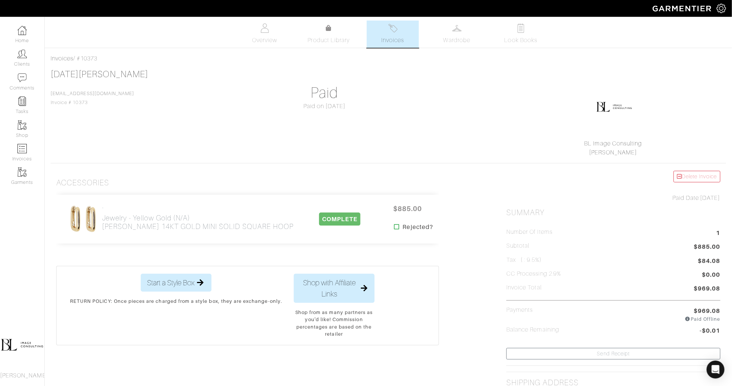
click at [403, 36] on span "Invoices" at bounding box center [392, 40] width 23 height 9
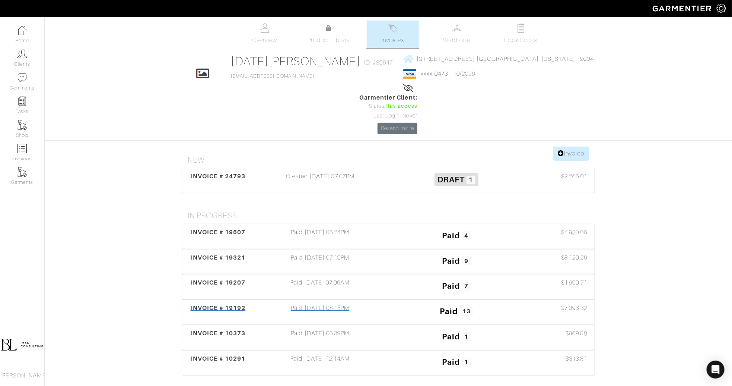
click at [409, 303] on h3 "Paid 13" at bounding box center [456, 310] width 125 height 14
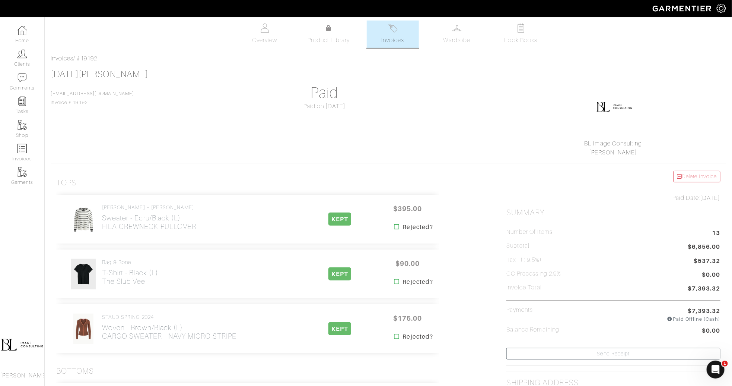
click at [394, 37] on span "Invoices" at bounding box center [392, 40] width 23 height 9
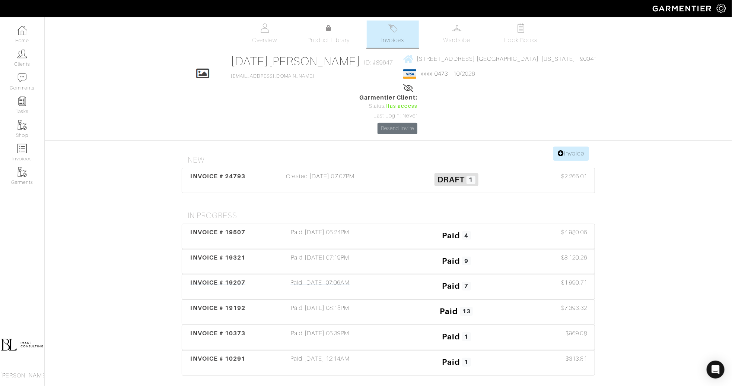
click at [377, 278] on div "Paid [DATE] 07:06AM" at bounding box center [320, 286] width 136 height 17
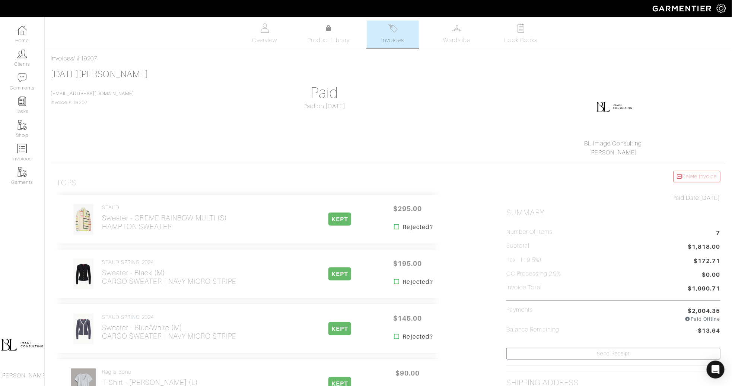
click at [392, 47] on link "Invoices" at bounding box center [393, 33] width 52 height 27
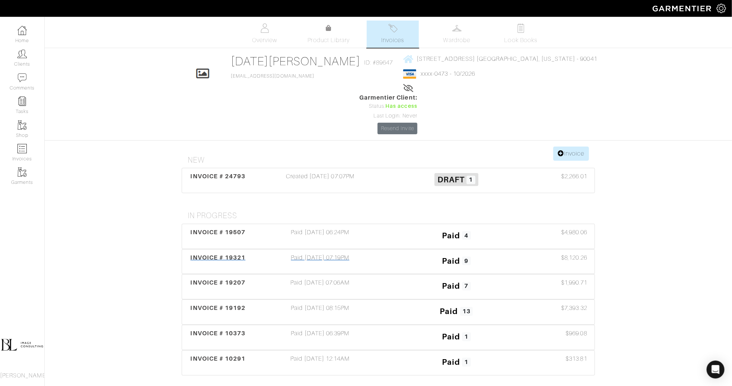
click at [371, 253] on div "Paid [DATE] 07:19PM" at bounding box center [320, 261] width 136 height 17
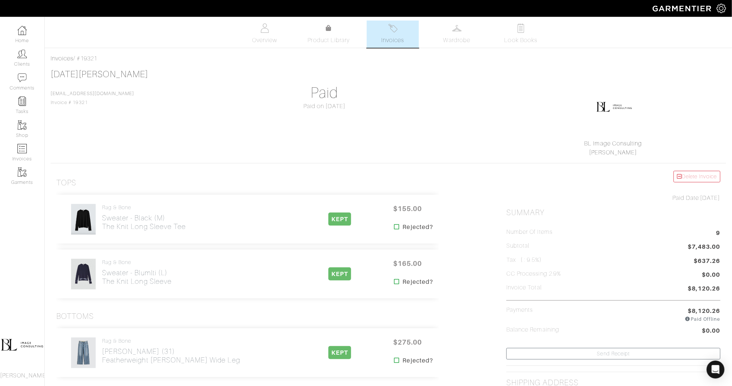
click at [385, 40] on span "Invoices" at bounding box center [392, 40] width 23 height 9
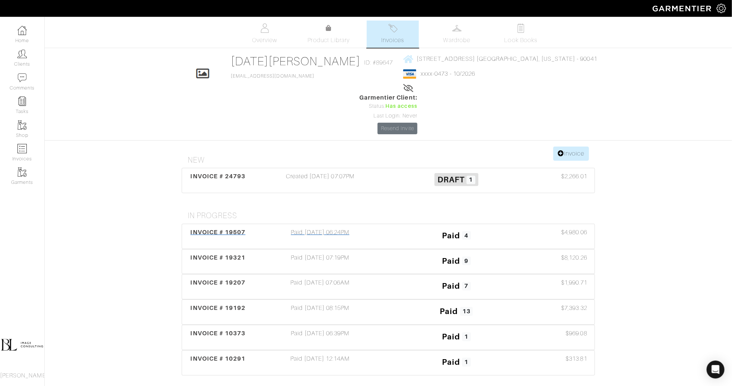
click at [387, 228] on div "Paid [DATE] 06:24PM" at bounding box center [320, 236] width 136 height 17
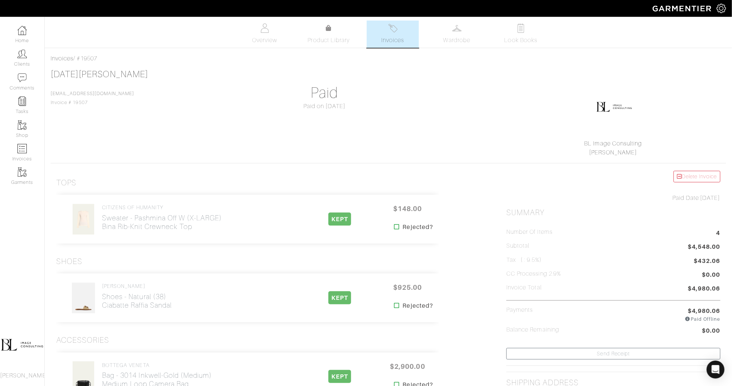
click at [401, 23] on link "Invoices" at bounding box center [393, 33] width 52 height 27
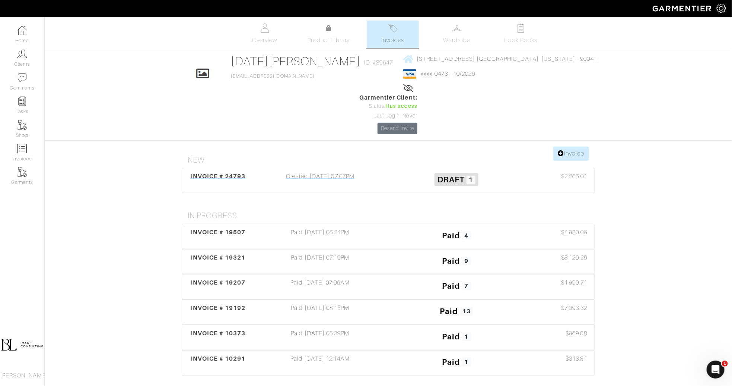
click at [342, 172] on div "Created 10/06/25 07:07PM" at bounding box center [320, 180] width 136 height 17
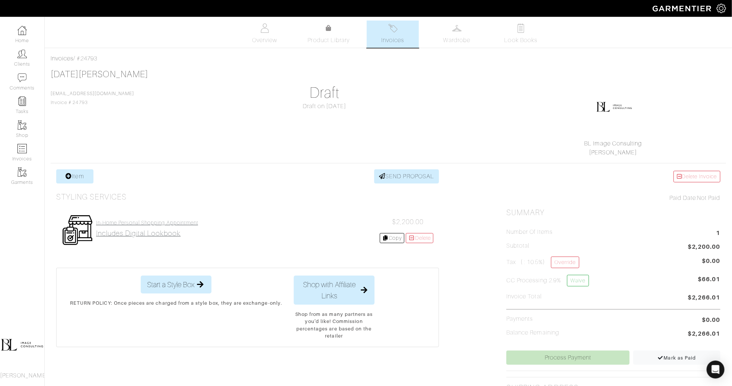
click at [197, 224] on h4 "In-Home Personal Shopping Appointment" at bounding box center [147, 222] width 102 height 6
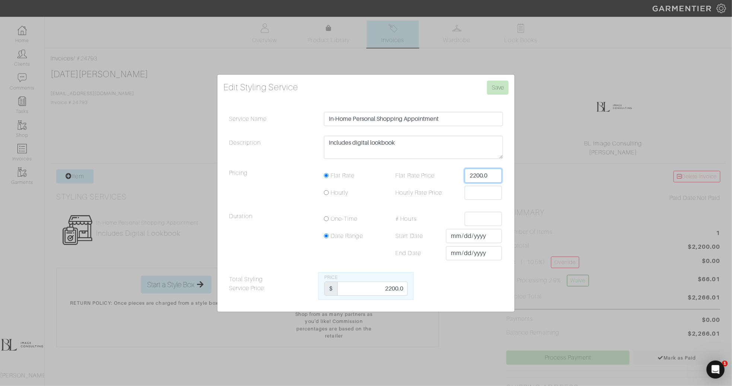
click at [490, 175] on input "2200.0" at bounding box center [483, 175] width 37 height 14
type input "1900"
click at [358, 145] on textarea "Includes digital lookbook" at bounding box center [413, 147] width 179 height 23
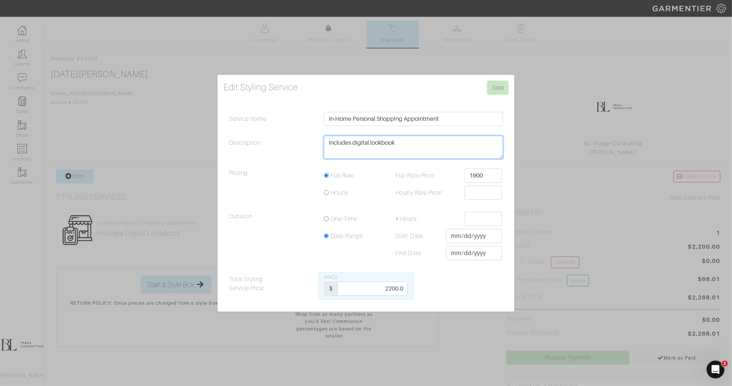
click at [358, 145] on textarea "Includes digital lookbook" at bounding box center [413, 147] width 179 height 23
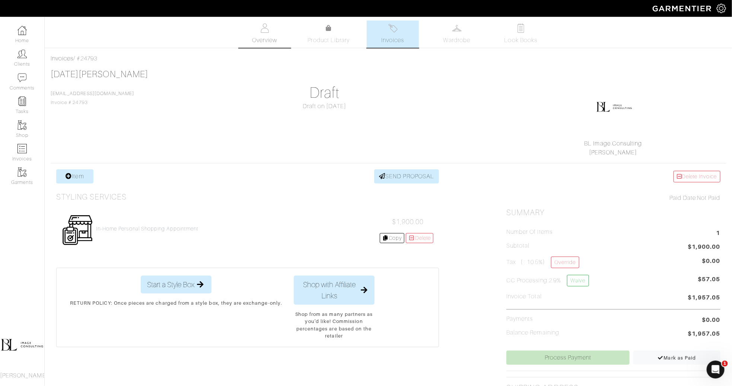
click at [269, 41] on span "Overview" at bounding box center [264, 40] width 25 height 9
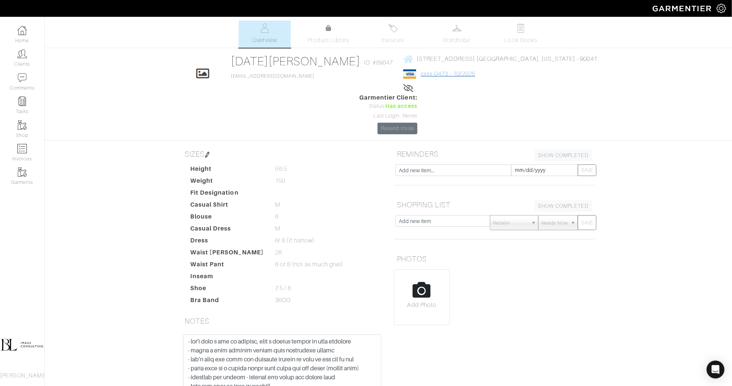
click at [422, 75] on link "xxxx-0473 - 10/2026" at bounding box center [448, 73] width 54 height 7
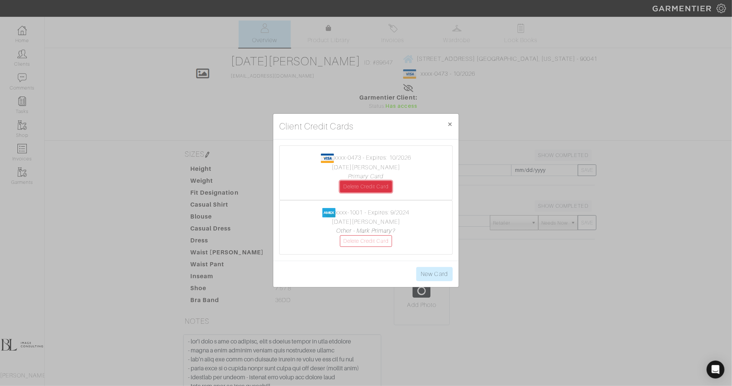
click at [377, 187] on link "Delete Credit Card" at bounding box center [366, 187] width 52 height 12
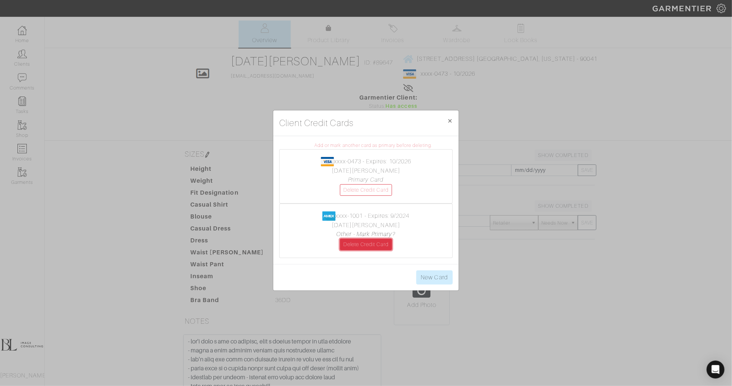
click at [380, 243] on link "Delete Credit Card" at bounding box center [366, 244] width 52 height 12
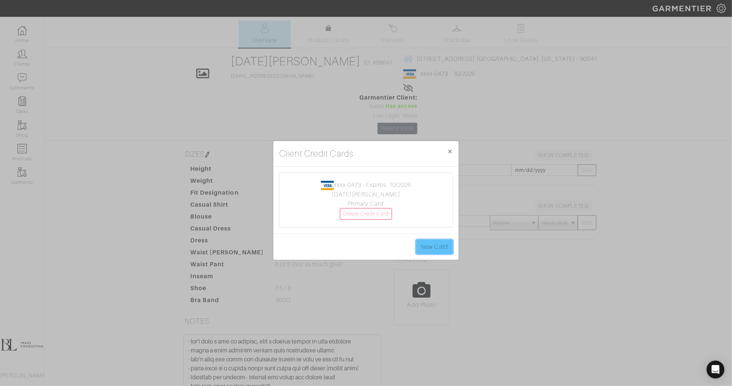
click at [445, 246] on link "New Card" at bounding box center [435, 247] width 37 height 14
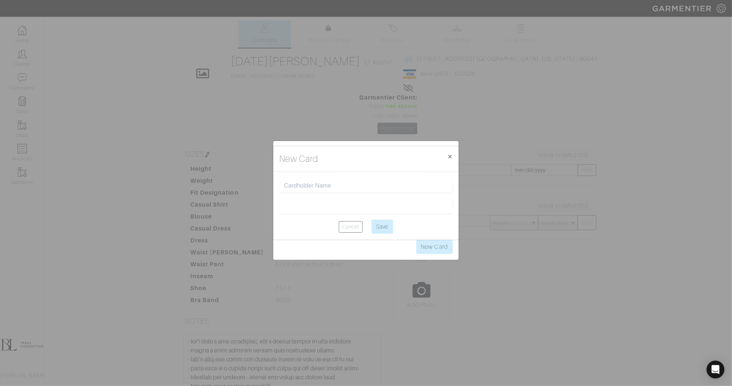
click at [351, 182] on input "text" at bounding box center [366, 185] width 164 height 7
click at [304, 180] on div "Noel Hyun" at bounding box center [366, 185] width 174 height 15
click at [305, 185] on input "Noel Hyun" at bounding box center [366, 185] width 164 height 7
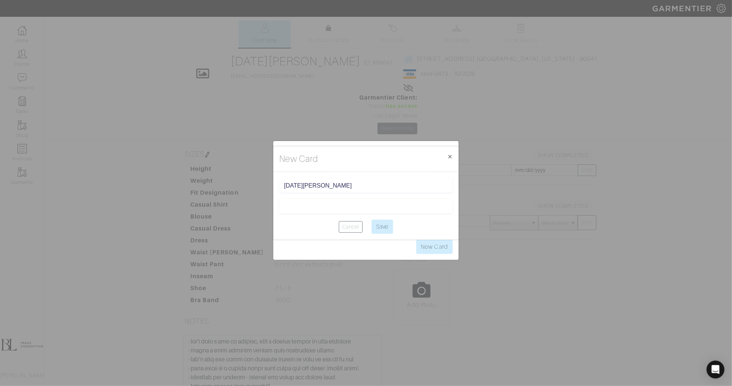
type input "[DATE][PERSON_NAME]"
click at [388, 228] on input "Save" at bounding box center [383, 226] width 22 height 14
type input "Saving..."
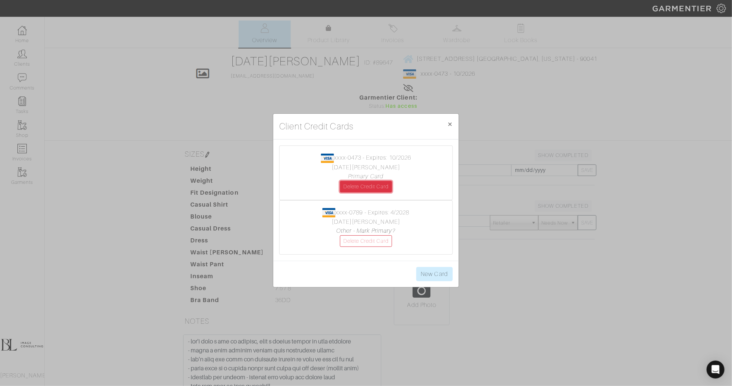
click at [384, 188] on link "Delete Credit Card" at bounding box center [366, 187] width 52 height 12
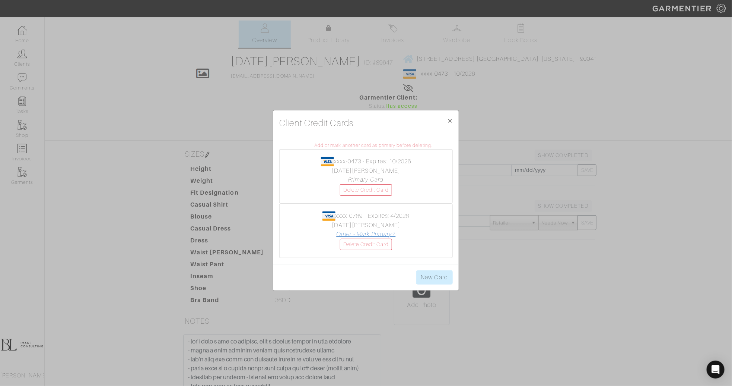
click at [387, 234] on link "Other - Mark Primary?" at bounding box center [365, 234] width 59 height 7
click at [383, 187] on link "Delete Credit Card" at bounding box center [366, 190] width 52 height 12
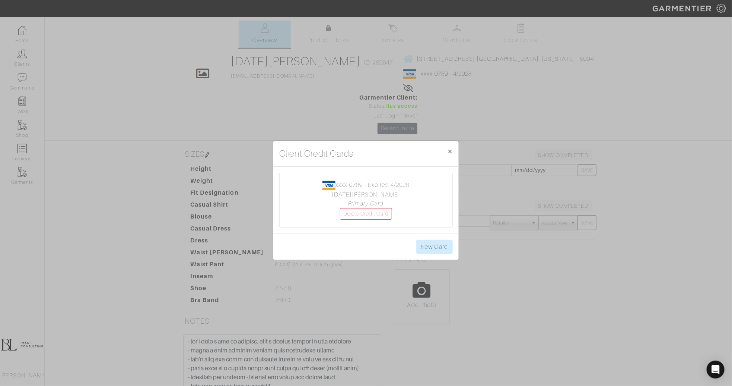
click at [500, 268] on div "Client Credit Cards × Close xxxx-0789 - Expires: 4/2028 Noel Minor Primary Card…" at bounding box center [366, 193] width 732 height 386
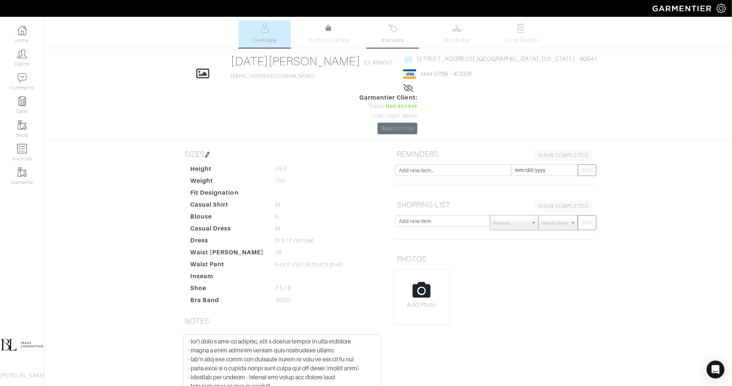
click at [399, 39] on span "Invoices" at bounding box center [392, 40] width 23 height 9
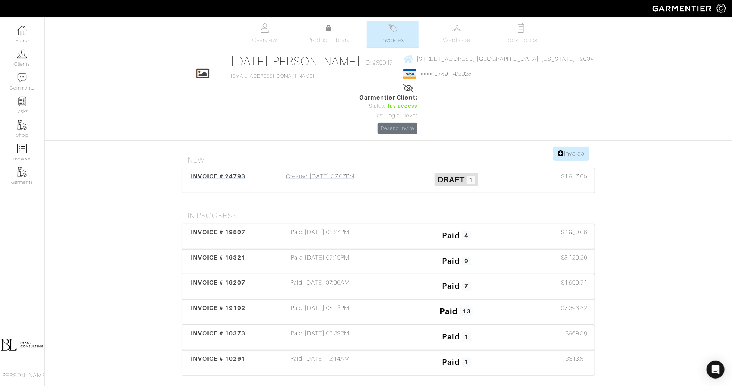
click at [377, 172] on div "Created [DATE] 07:07PM" at bounding box center [320, 180] width 136 height 17
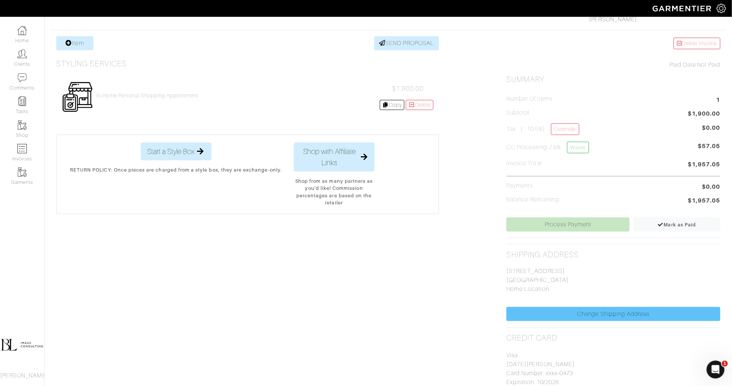
scroll to position [216, 0]
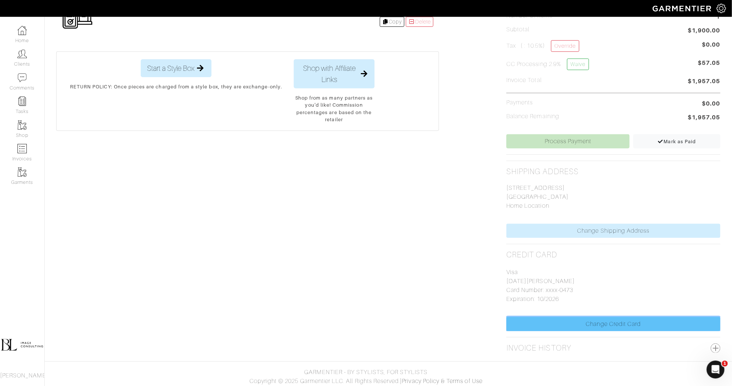
click at [631, 322] on link "Change Credit Card" at bounding box center [614, 324] width 214 height 14
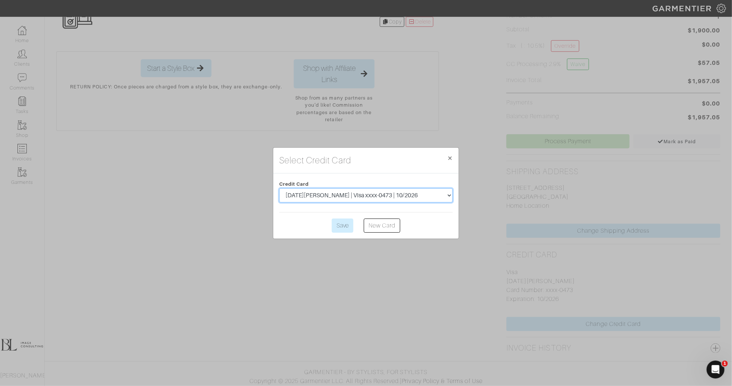
click at [344, 198] on select "Noel Minor | Visa xxxx-0473 | 10/2026 Noel Minor | Visa xxxx-0789 | 4/2028" at bounding box center [366, 195] width 174 height 14
select select "5562"
click at [279, 188] on select "Noel Minor | Visa xxxx-0473 | 10/2026 Noel Minor | Visa xxxx-0789 | 4/2028" at bounding box center [366, 195] width 174 height 14
click at [348, 225] on input "Save" at bounding box center [343, 225] width 22 height 14
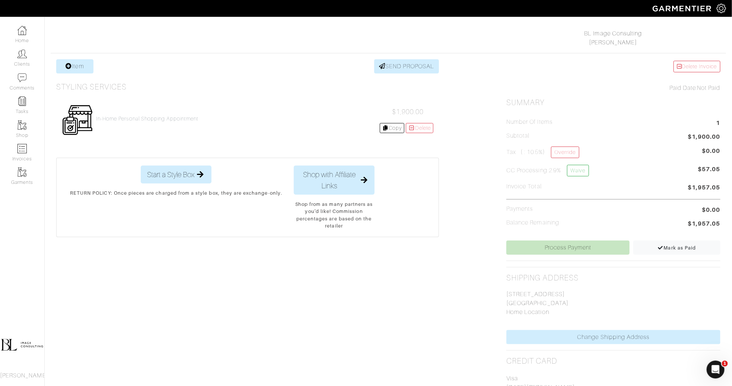
scroll to position [111, 0]
click at [592, 248] on link "Process Payment" at bounding box center [568, 246] width 123 height 14
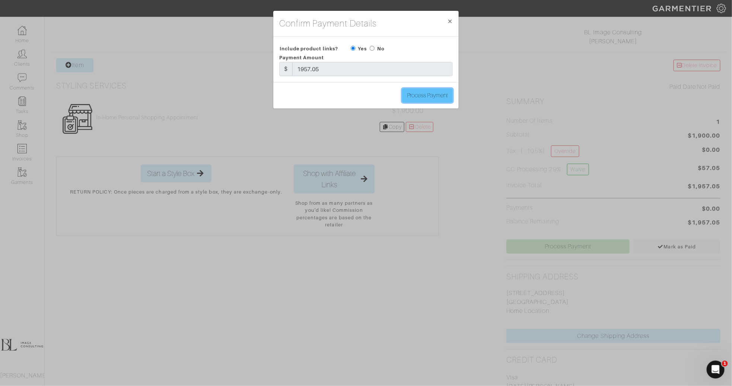
click at [438, 98] on input "Process Payment" at bounding box center [427, 95] width 51 height 14
type input "Process Payment"
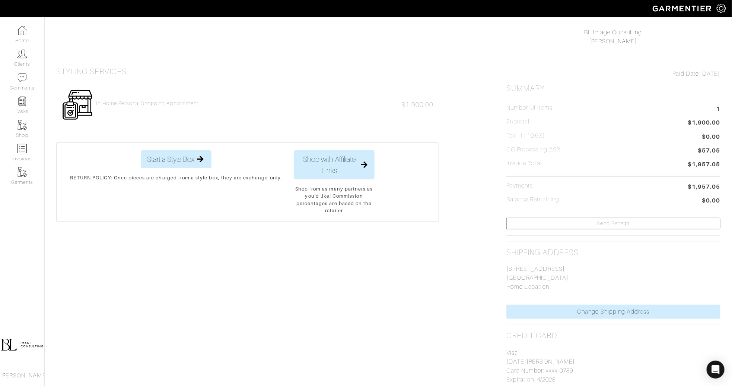
scroll to position [0, 0]
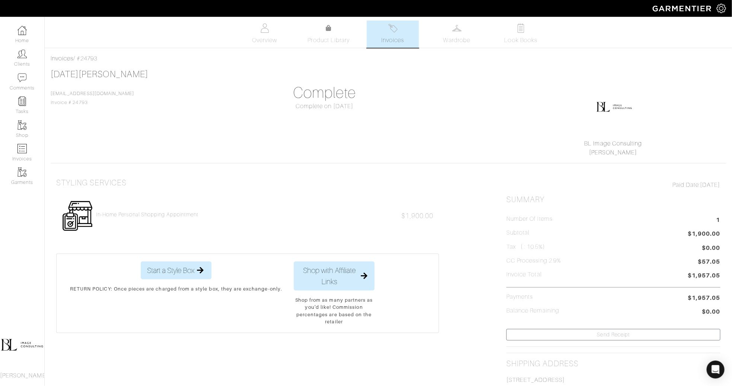
click at [405, 29] on link "Invoices" at bounding box center [393, 33] width 52 height 27
